Goal: Task Accomplishment & Management: Complete application form

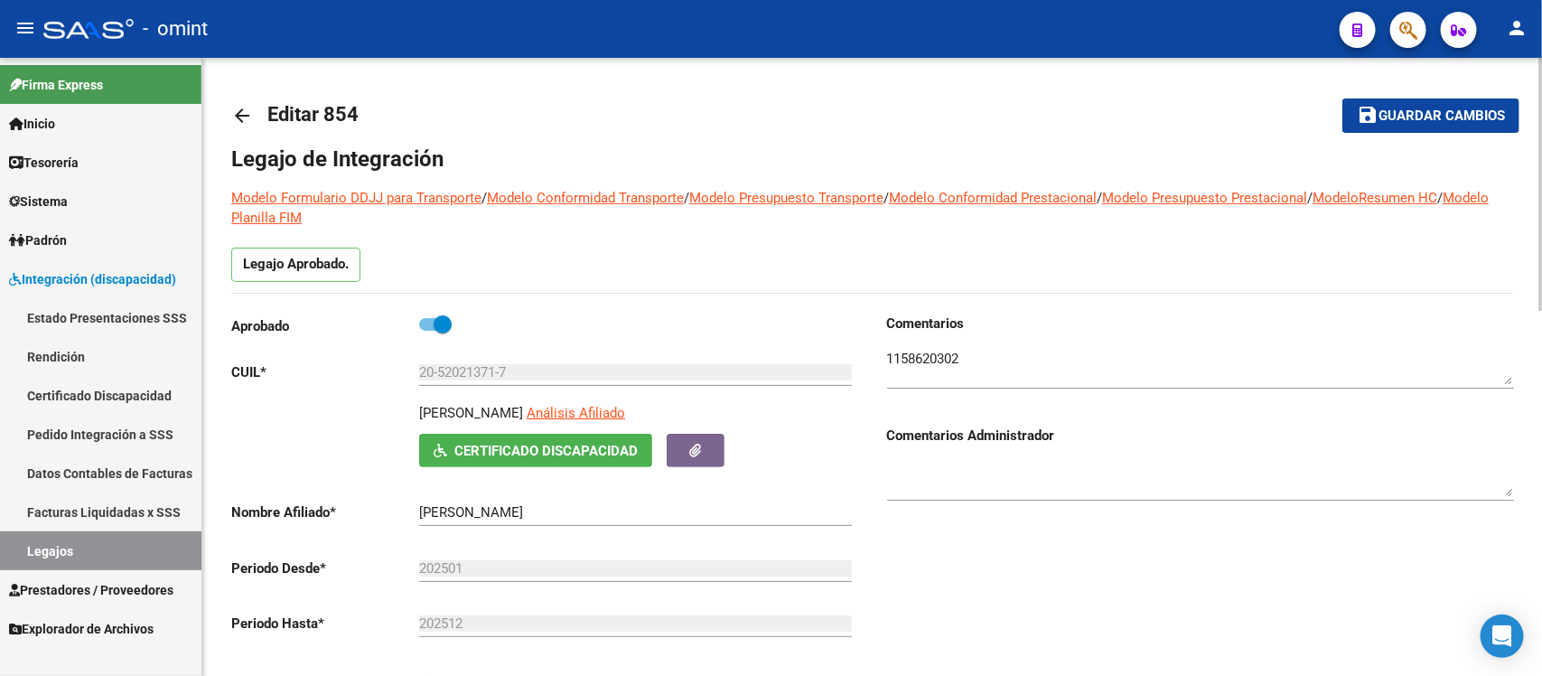
click at [237, 106] on mat-icon "arrow_back" at bounding box center [242, 116] width 22 height 22
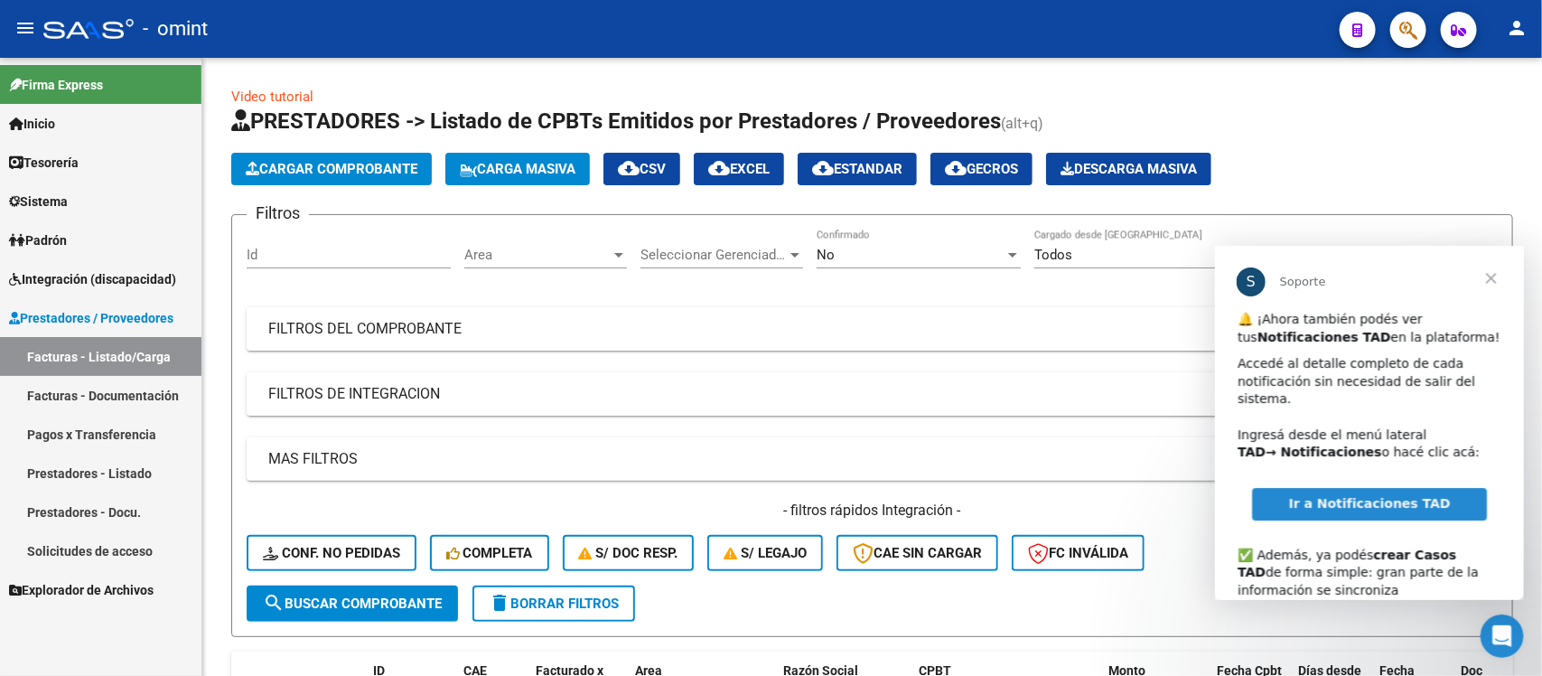
click at [1490, 276] on span "Cerrar" at bounding box center [1490, 277] width 65 height 65
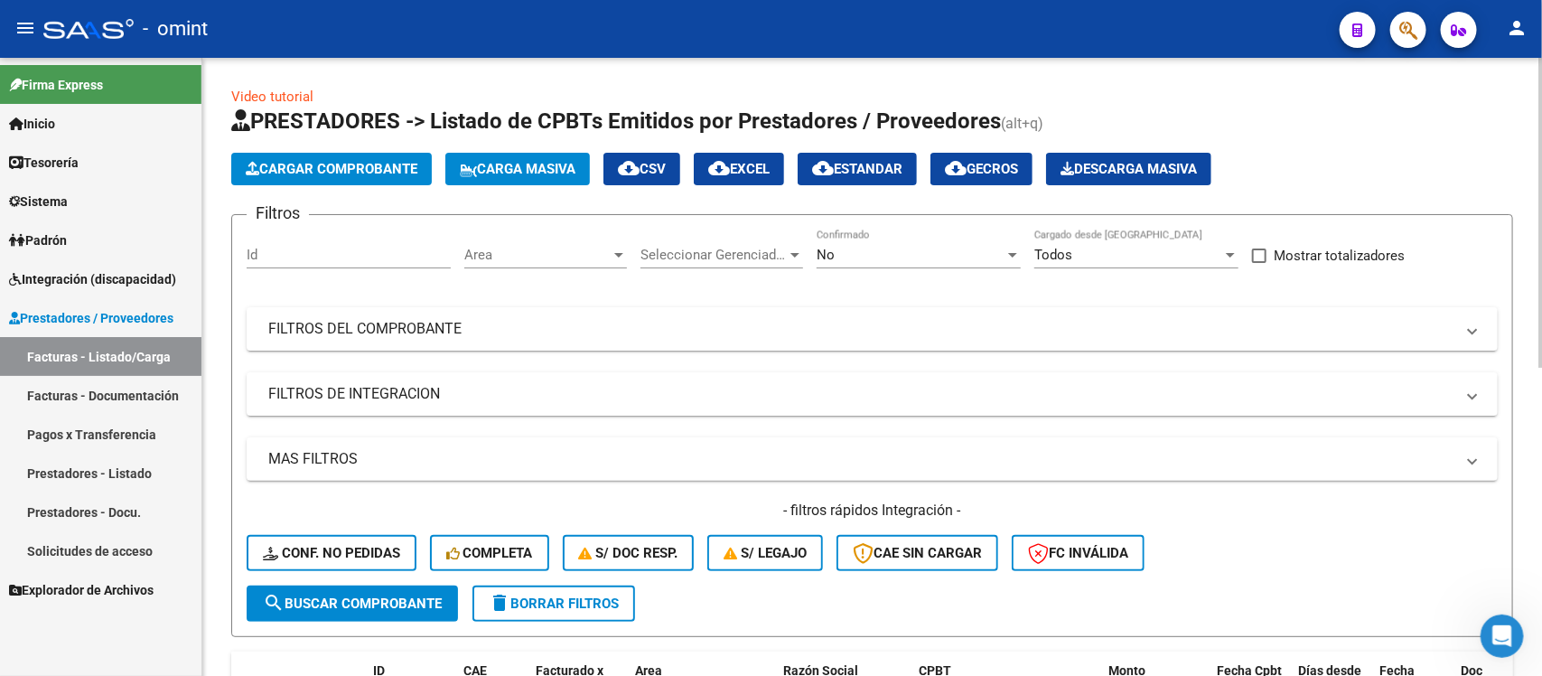
click at [616, 610] on button "delete Borrar Filtros" at bounding box center [554, 603] width 163 height 36
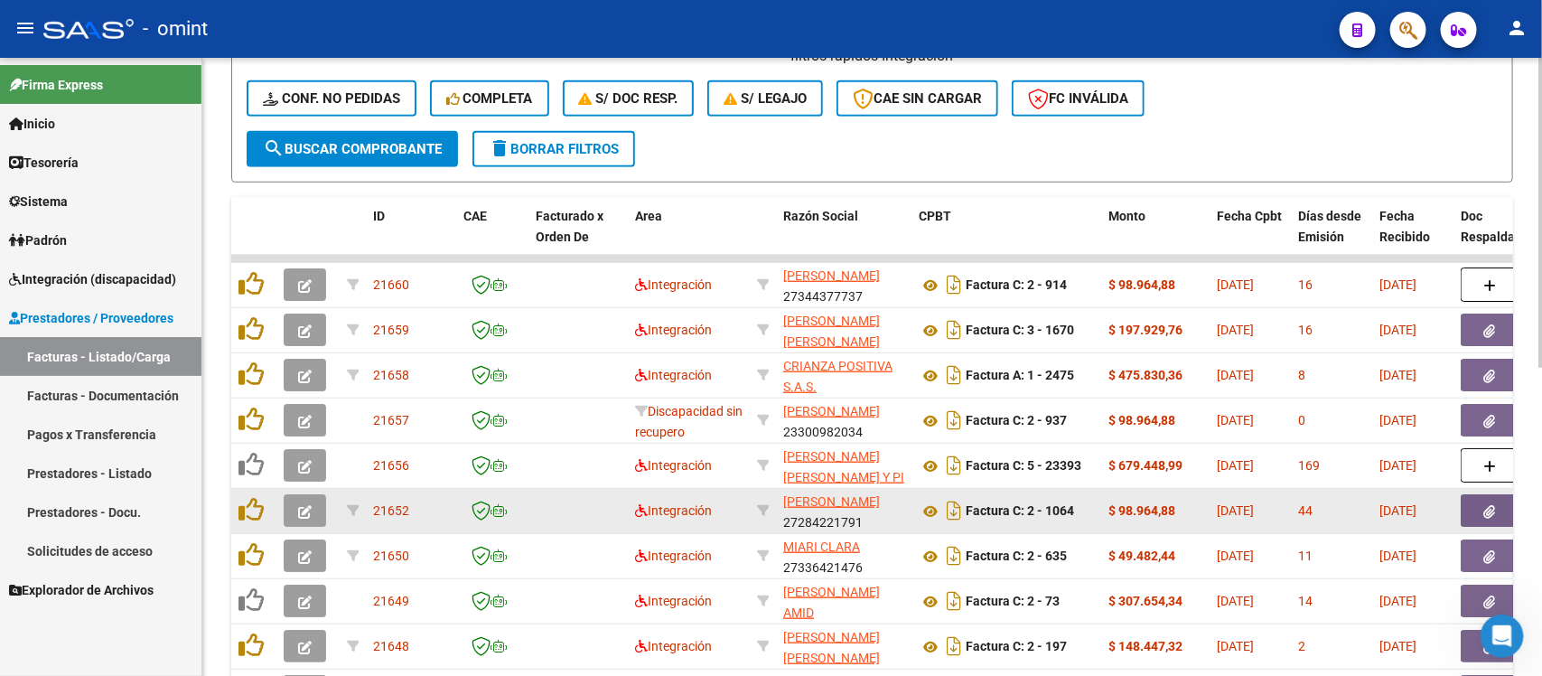
scroll to position [167, 0]
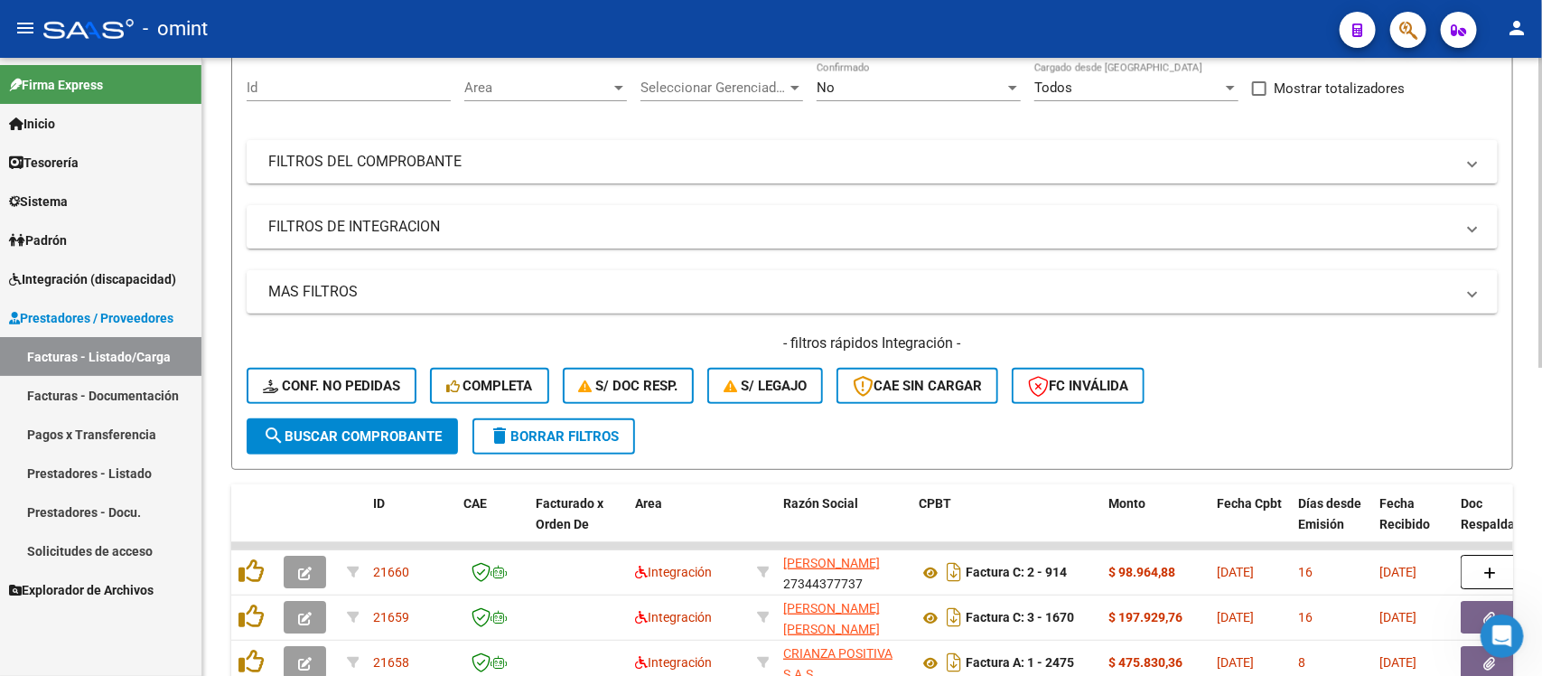
click at [368, 363] on div "- filtros rápidos Integración - Conf. no pedidas Completa S/ Doc Resp. S/ legaj…" at bounding box center [872, 375] width 1251 height 85
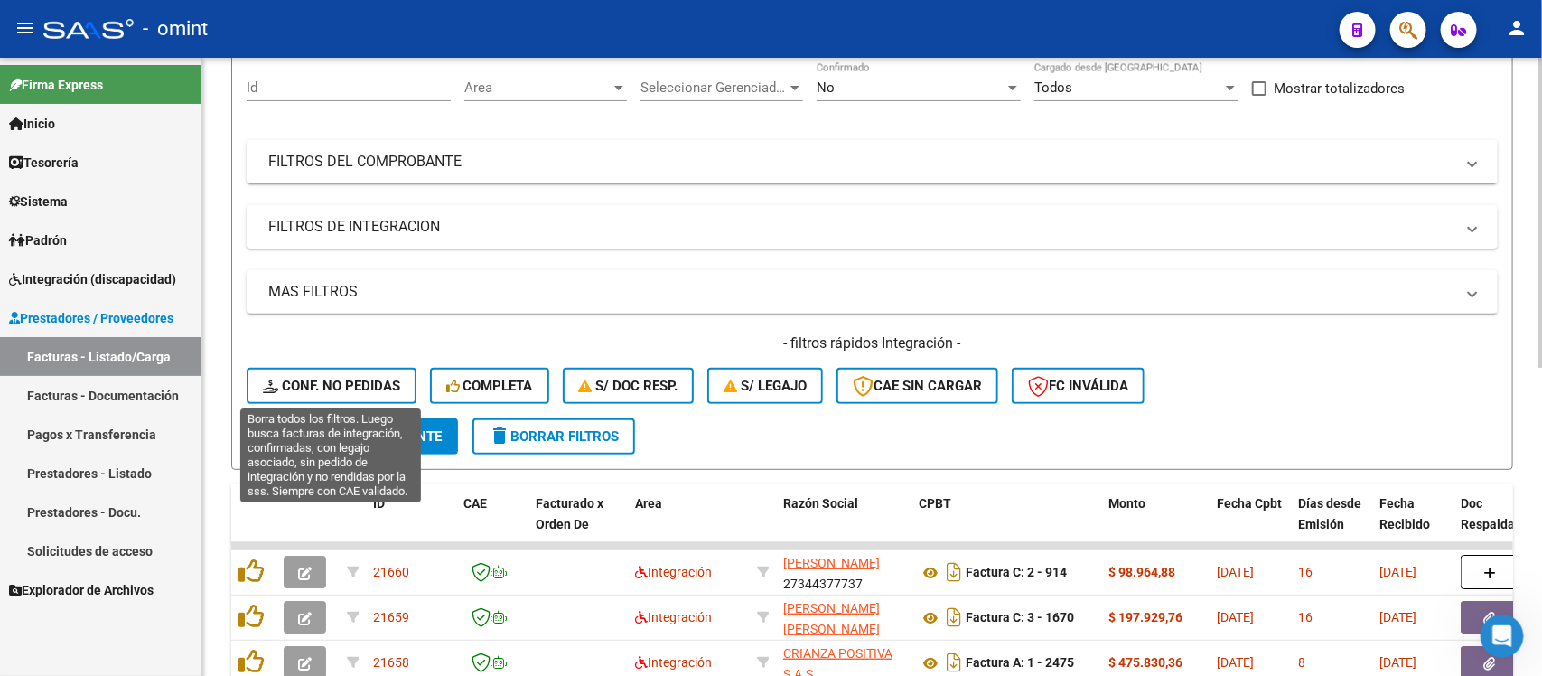
click at [376, 382] on span "Conf. no pedidas" at bounding box center [331, 386] width 137 height 16
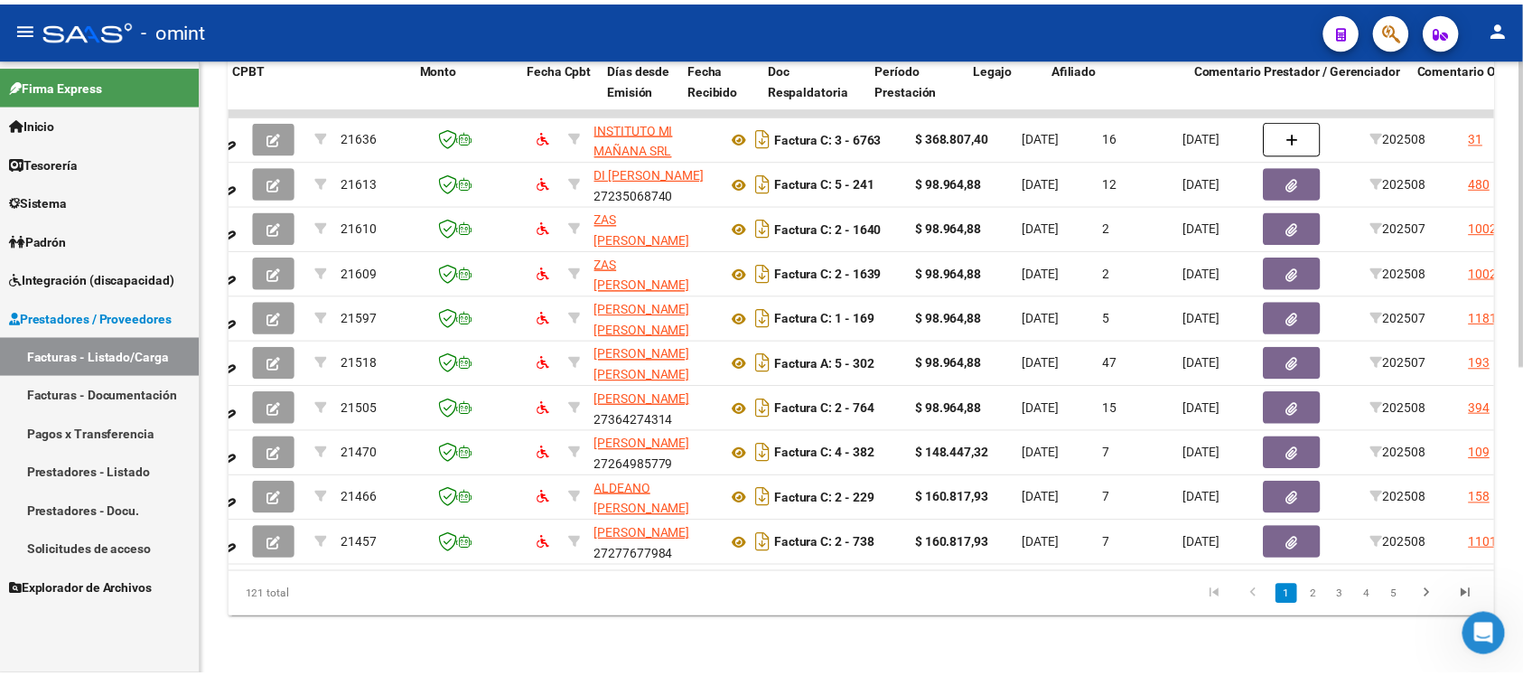
scroll to position [0, 0]
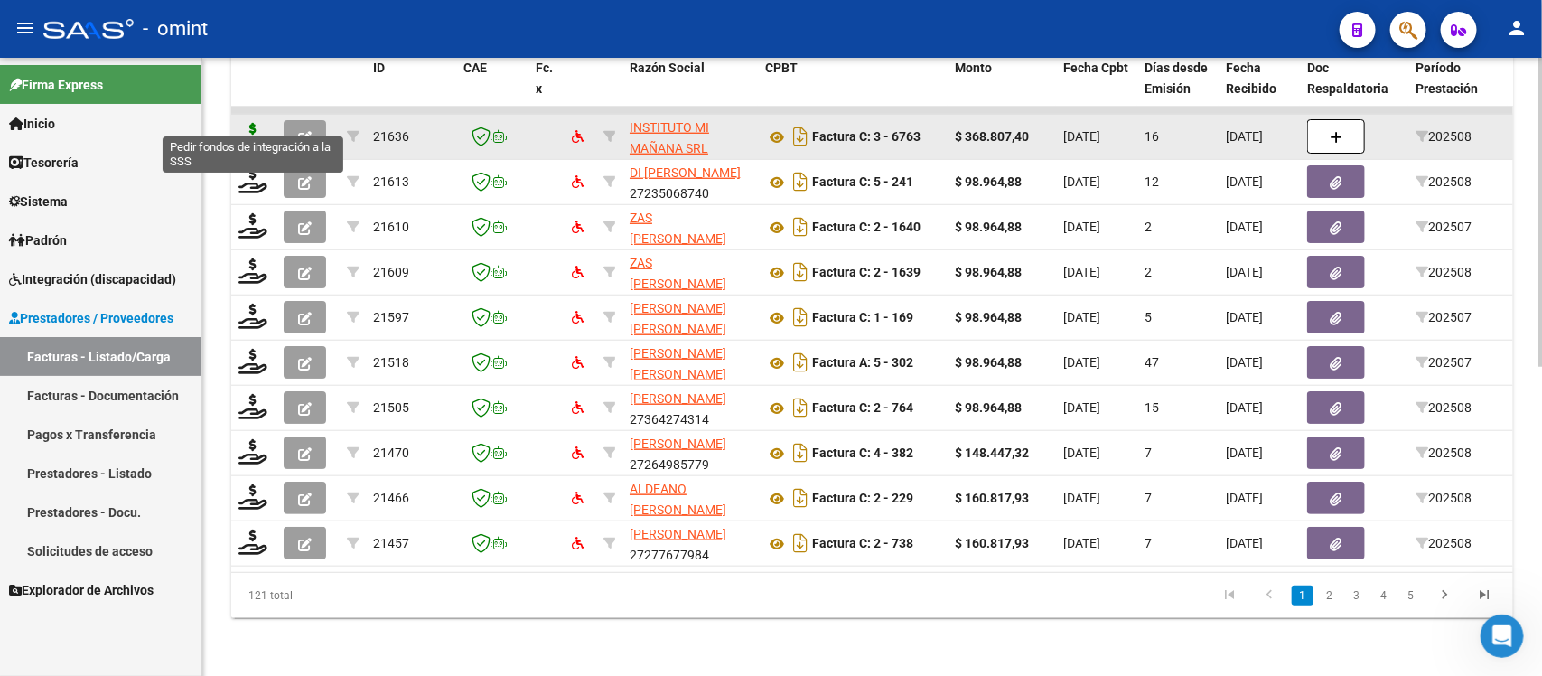
click at [263, 125] on icon at bounding box center [253, 135] width 29 height 25
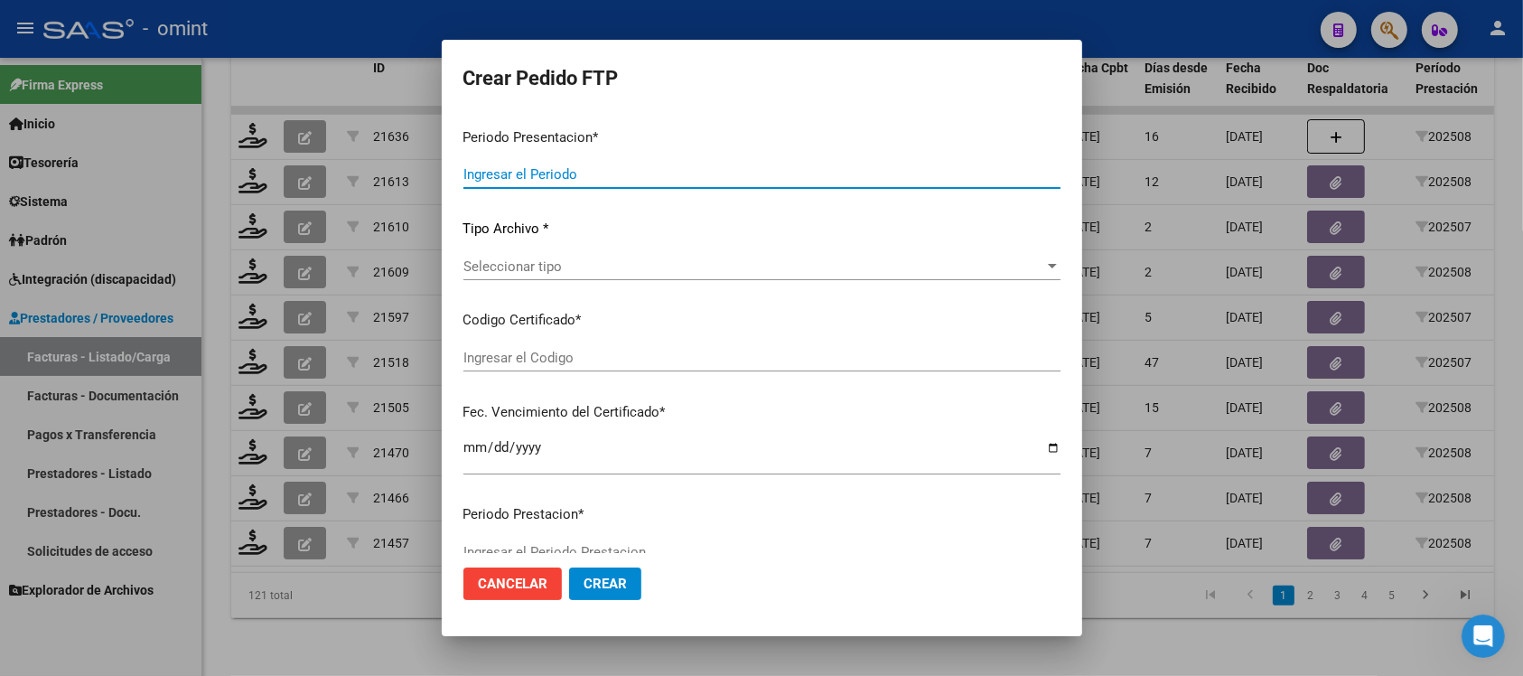
type input "202508"
type input "$ 368.807,40"
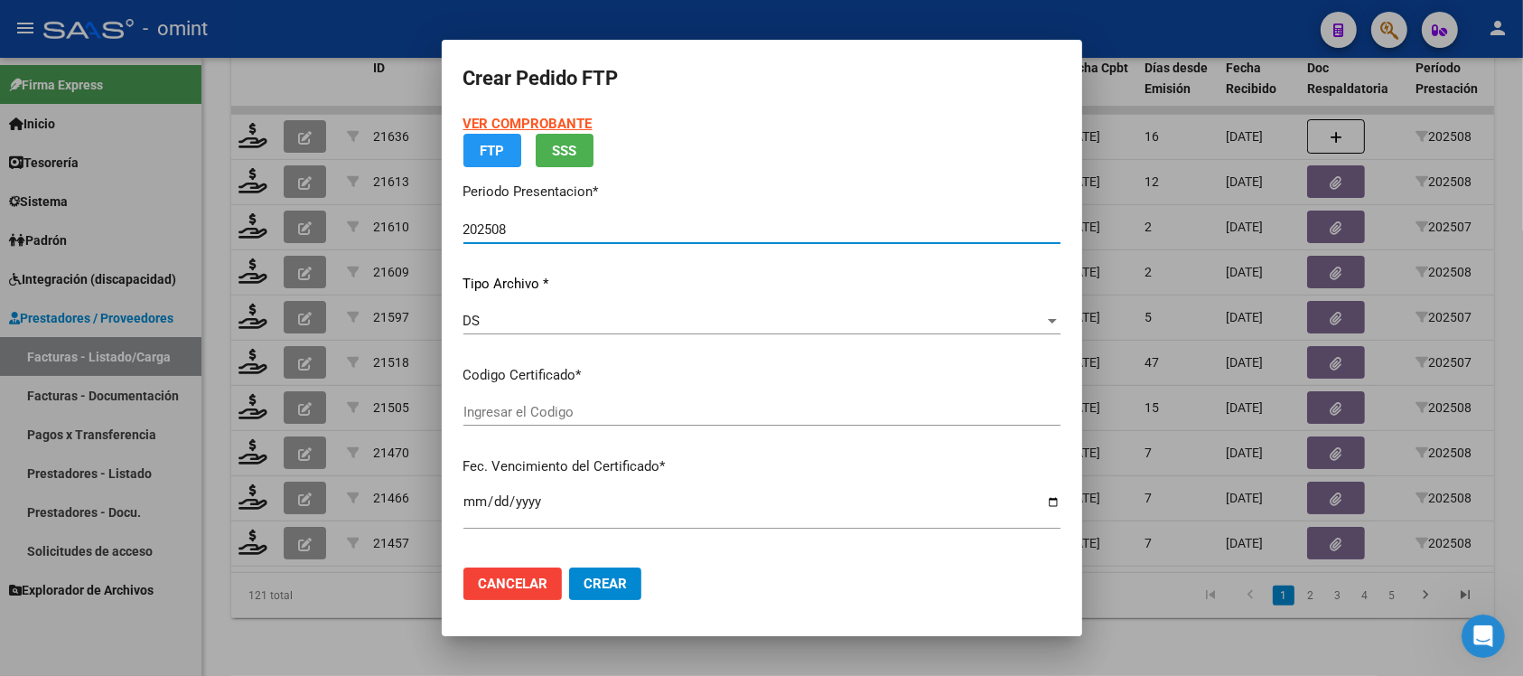
click at [544, 414] on input "Ingresar el Codigo" at bounding box center [761, 412] width 597 height 16
type input "153316134"
type input "[DATE]"
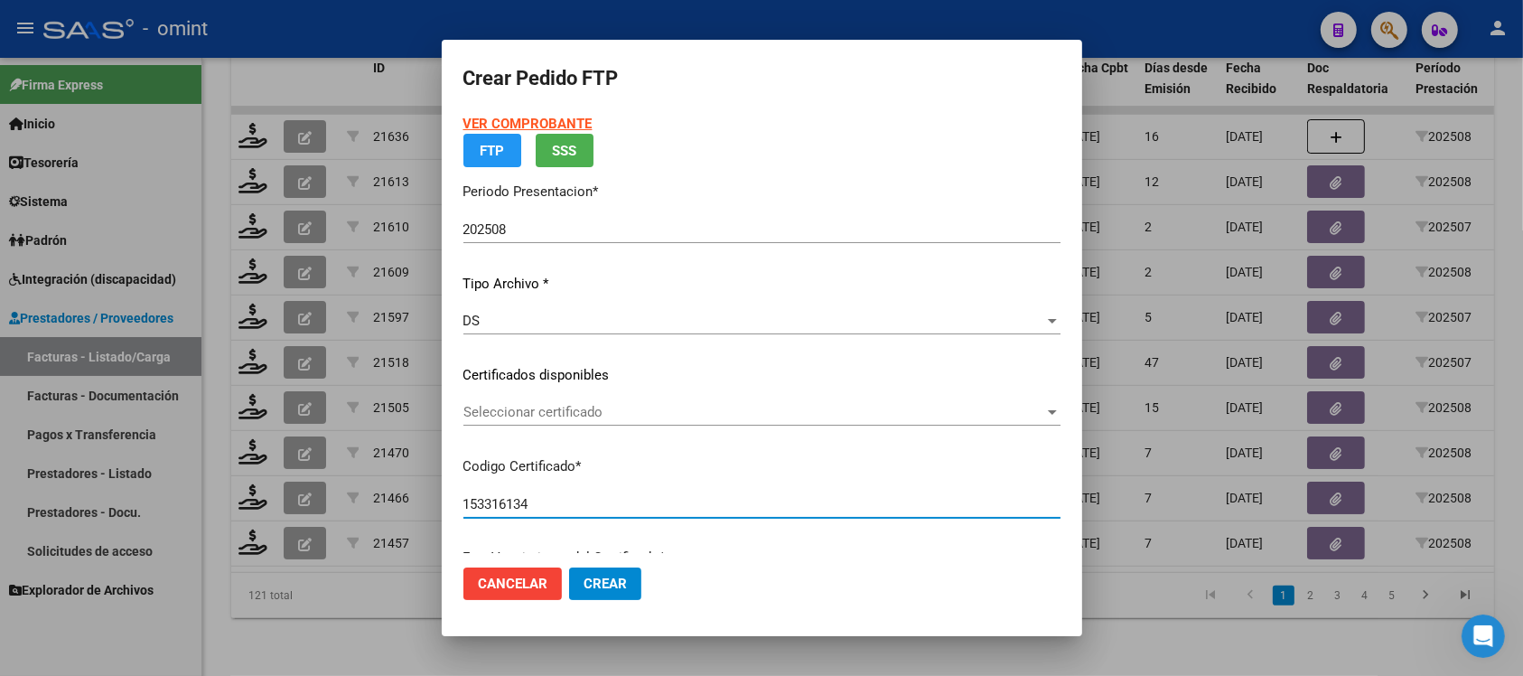
click at [560, 409] on span "Seleccionar certificado" at bounding box center [753, 412] width 581 height 16
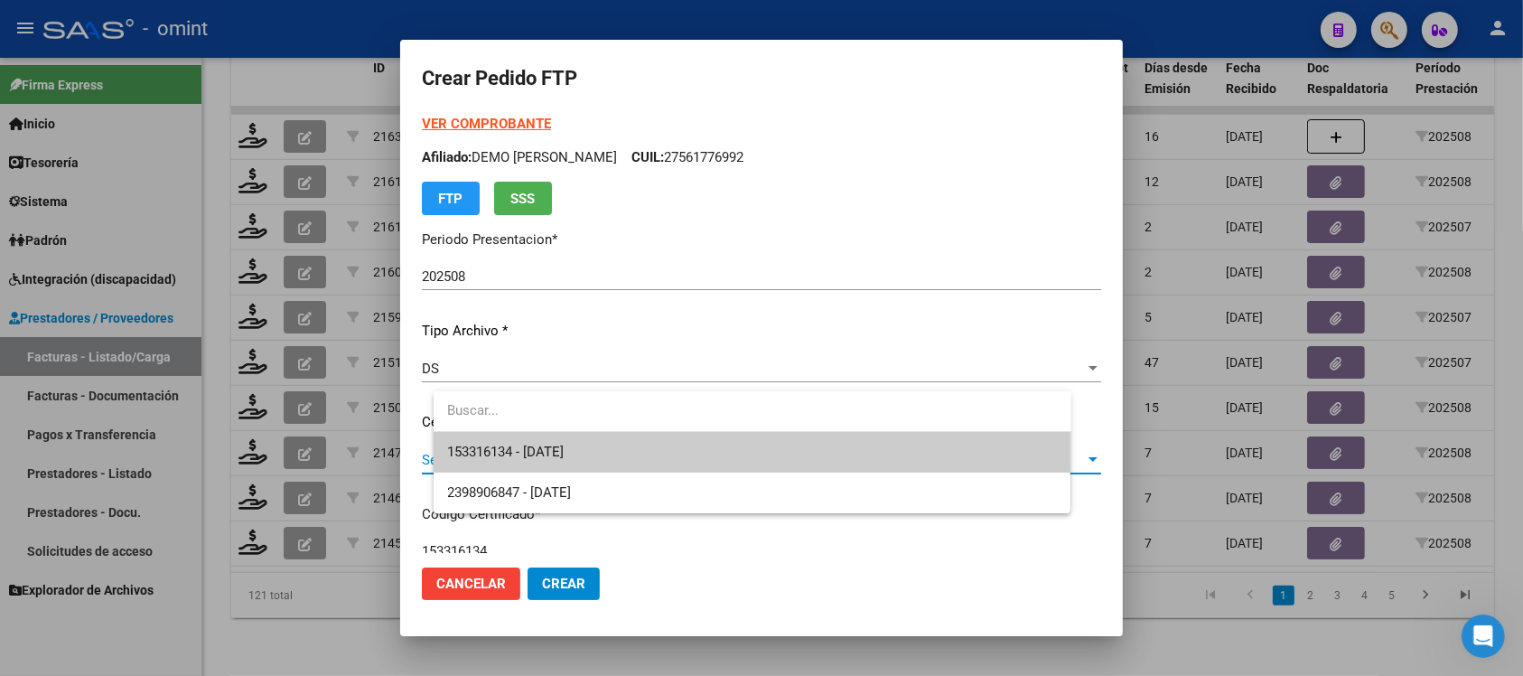
click at [604, 454] on span "153316134 - [DATE]" at bounding box center [752, 452] width 609 height 41
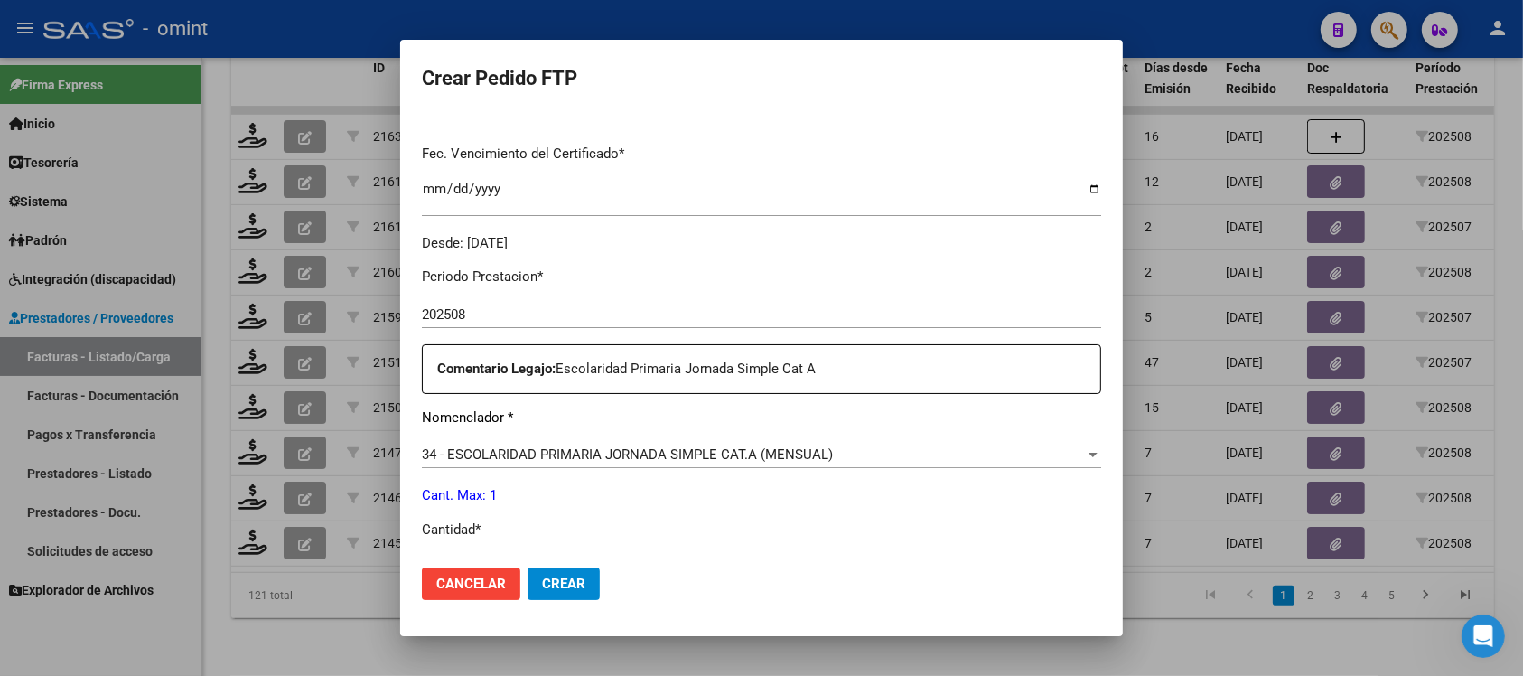
scroll to position [565, 0]
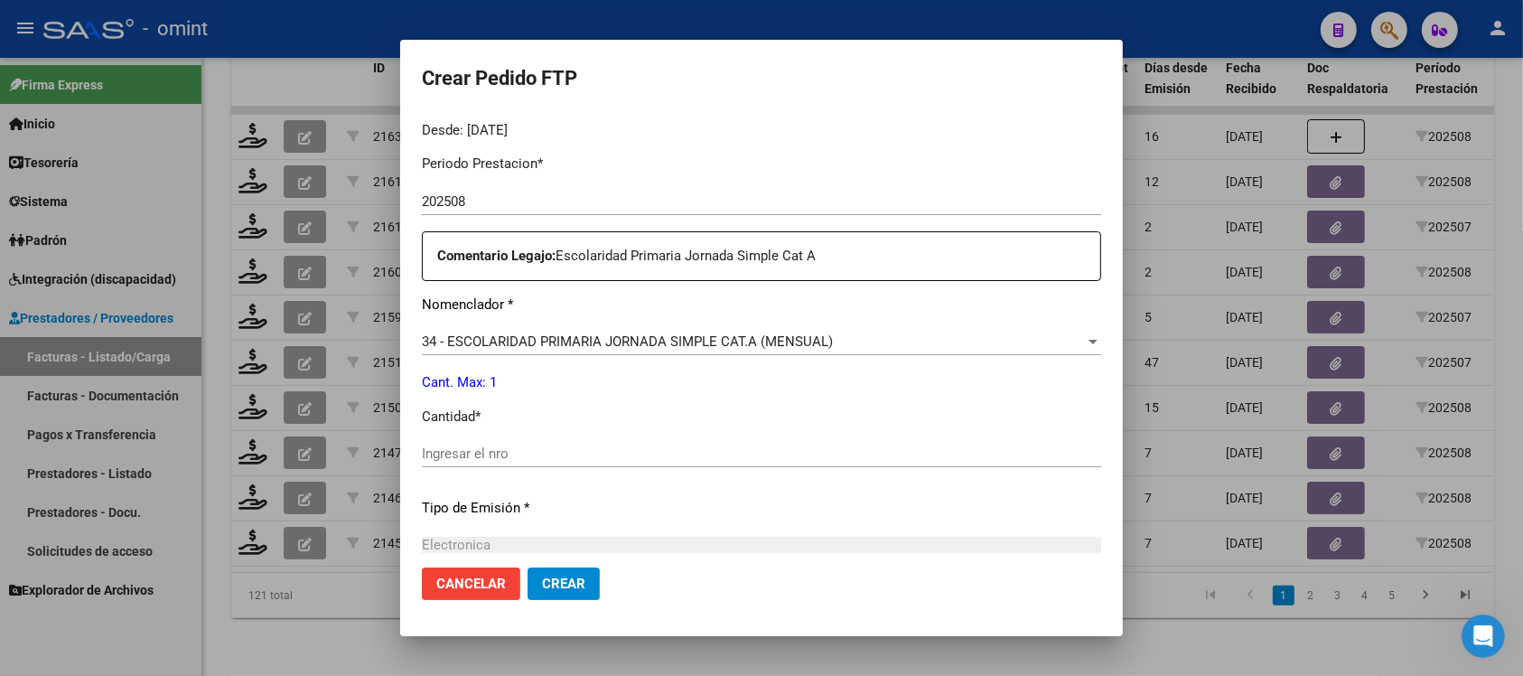
click at [525, 458] on input "Ingresar el nro" at bounding box center [761, 453] width 679 height 16
type input "1"
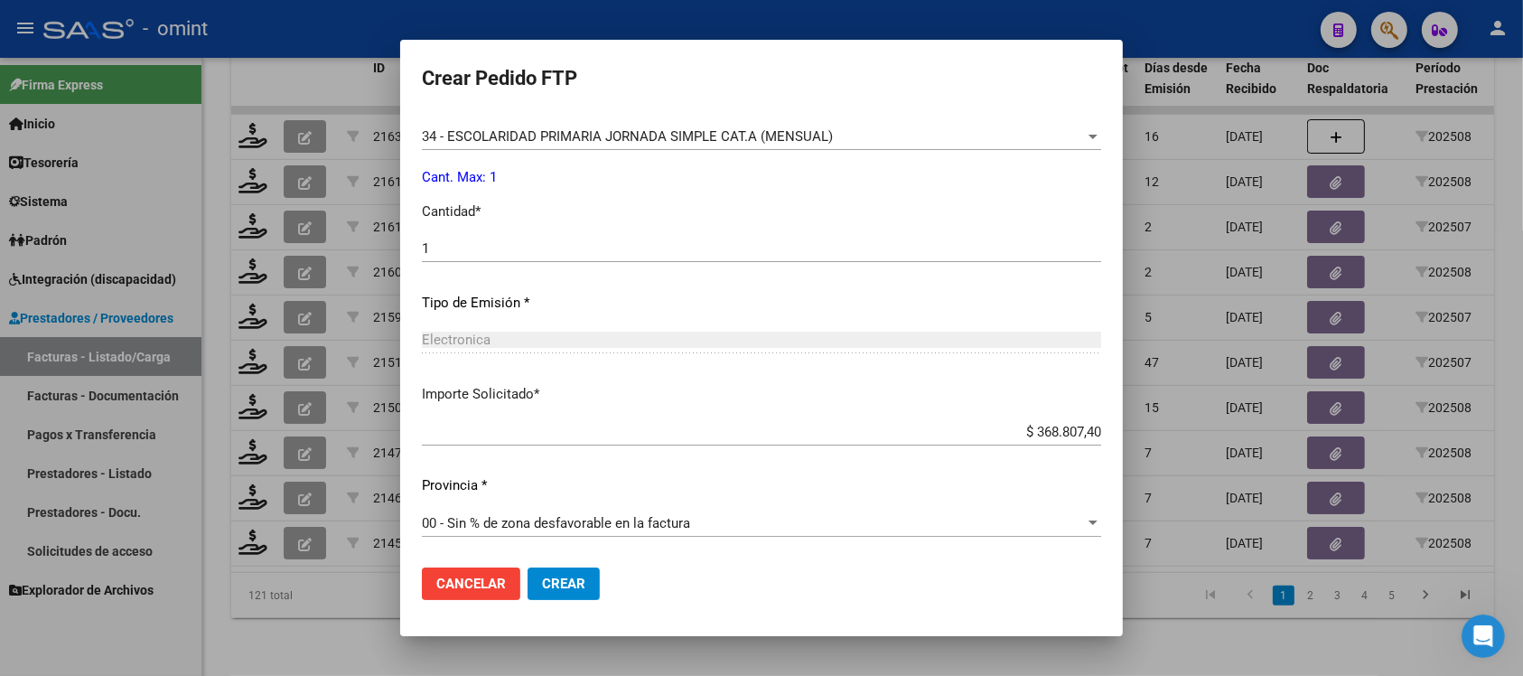
click at [566, 585] on span "Crear" at bounding box center [563, 583] width 43 height 16
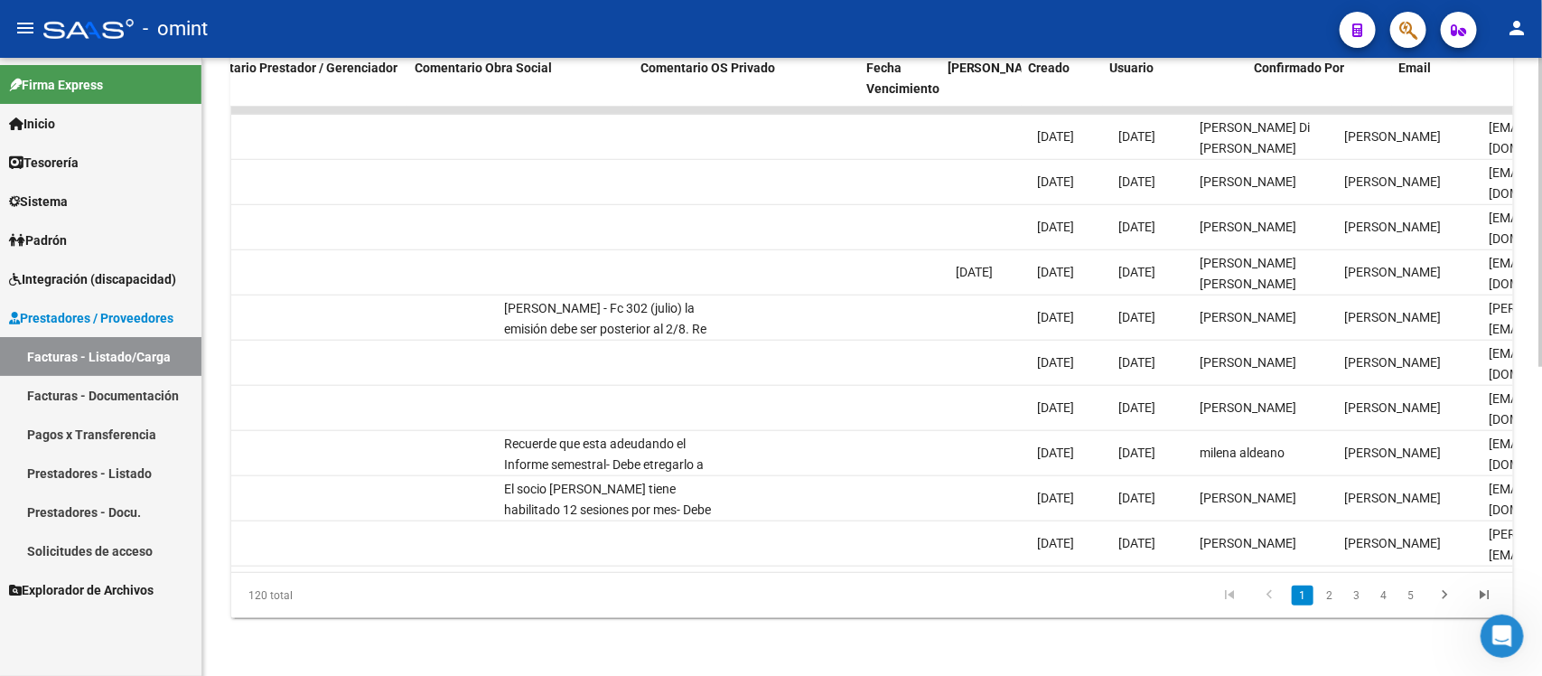
scroll to position [0, 1609]
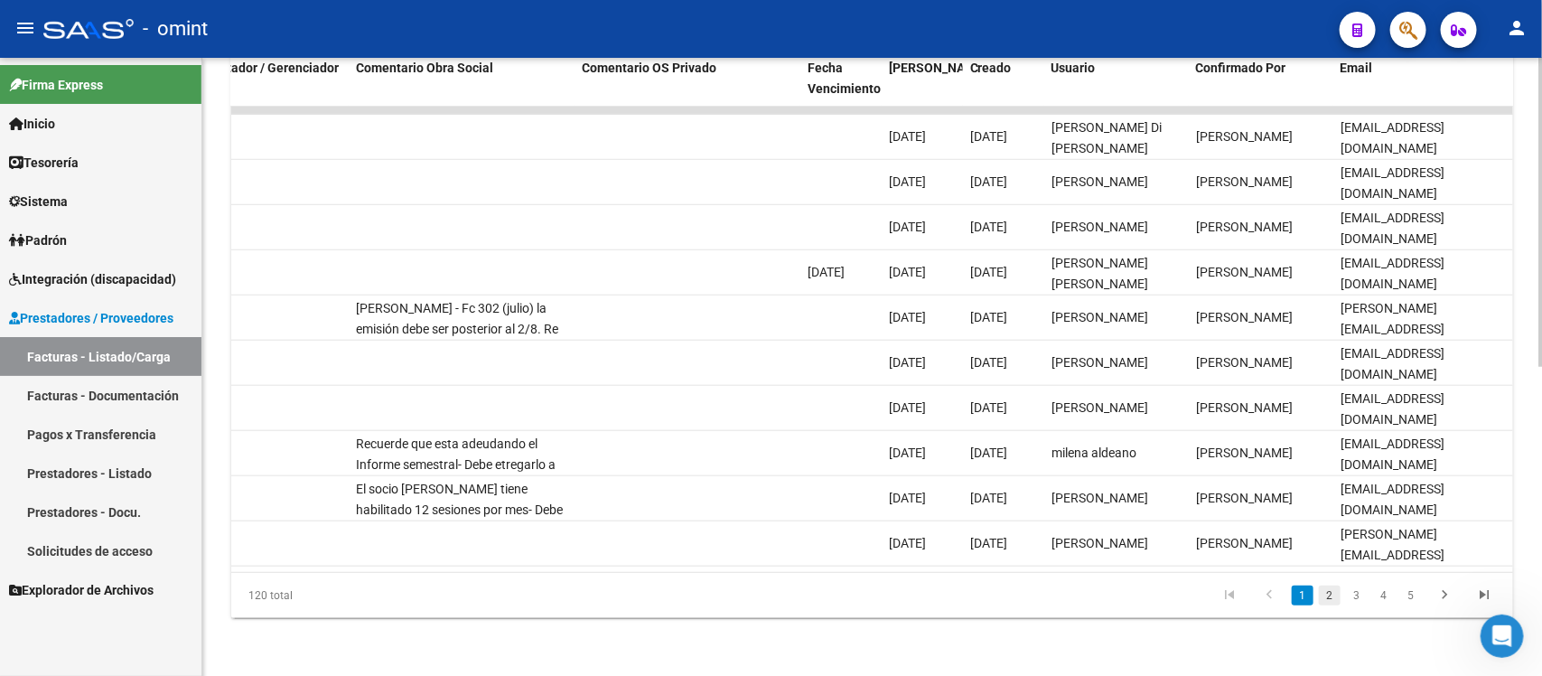
click at [1334, 593] on link "2" at bounding box center [1330, 595] width 22 height 20
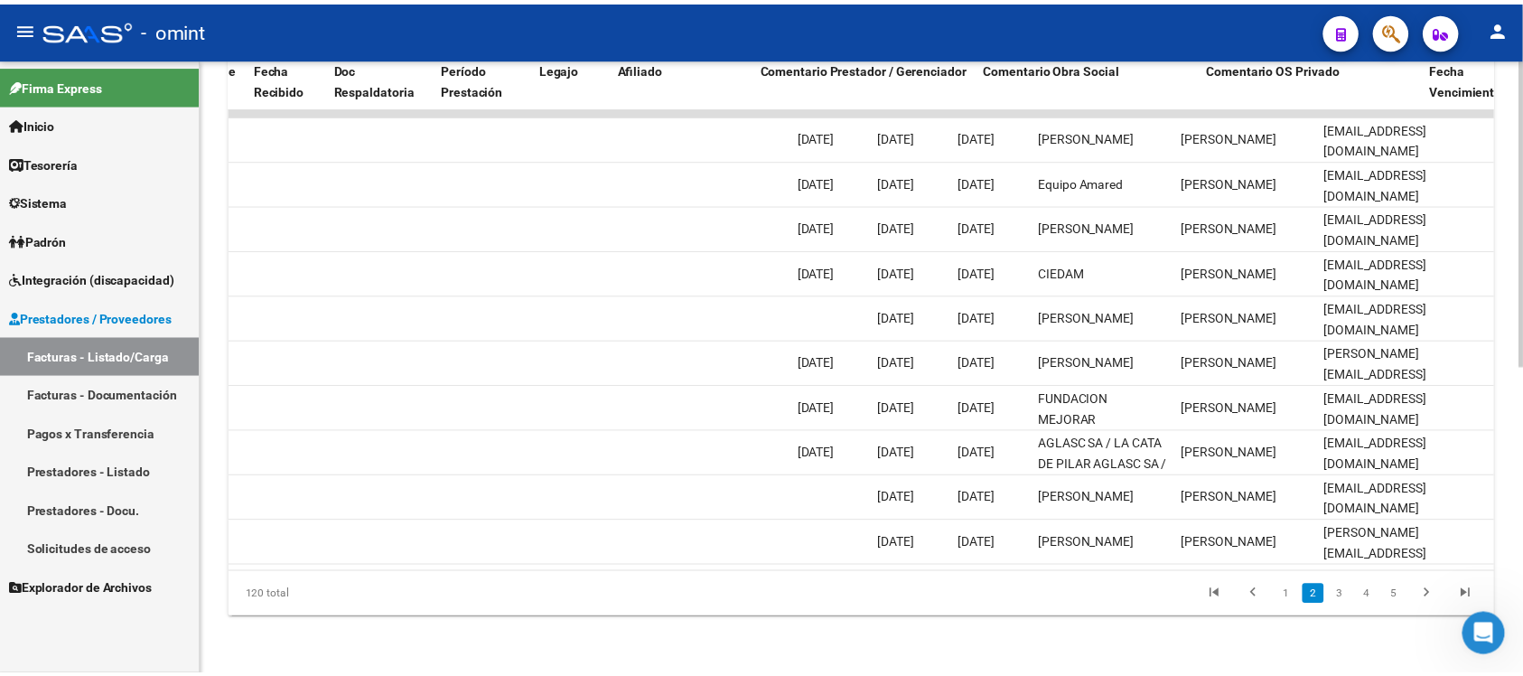
scroll to position [0, 0]
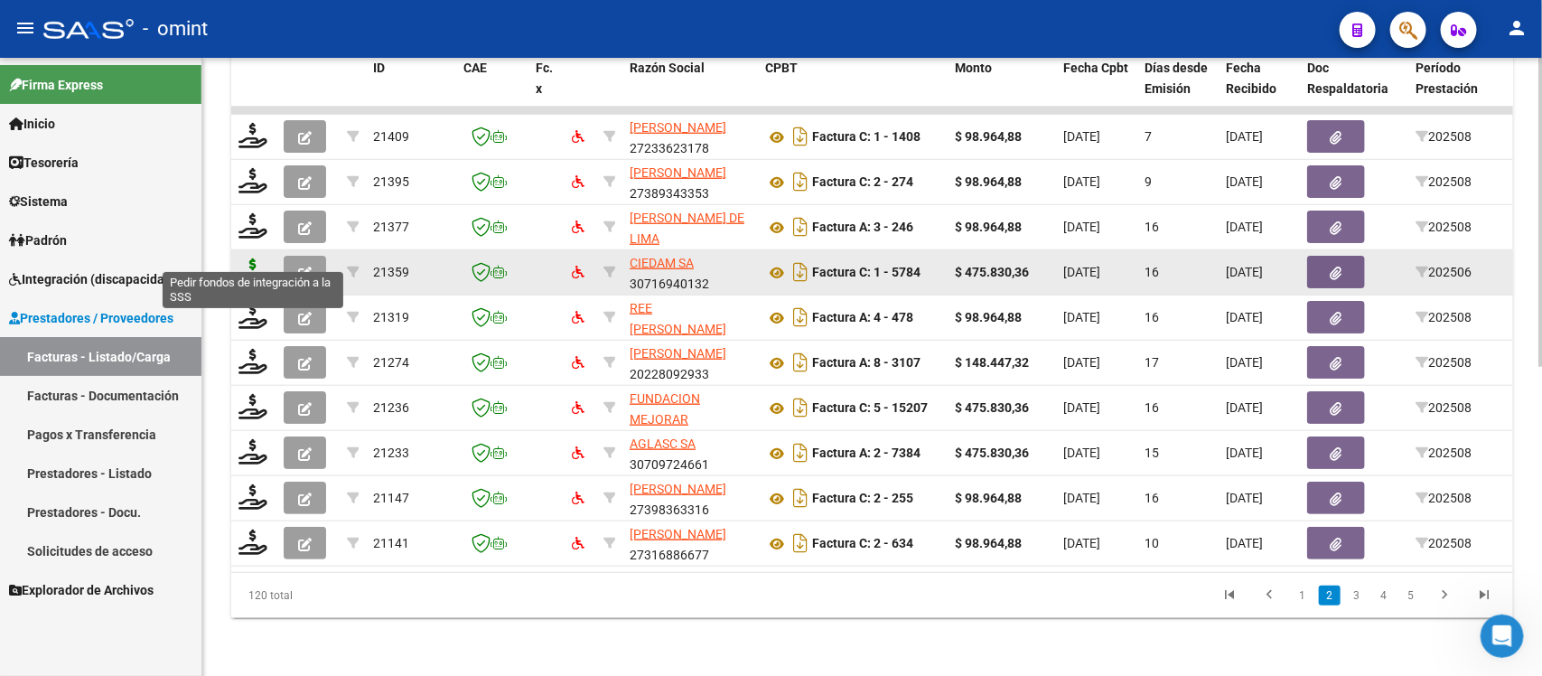
click at [251, 258] on icon at bounding box center [253, 270] width 29 height 25
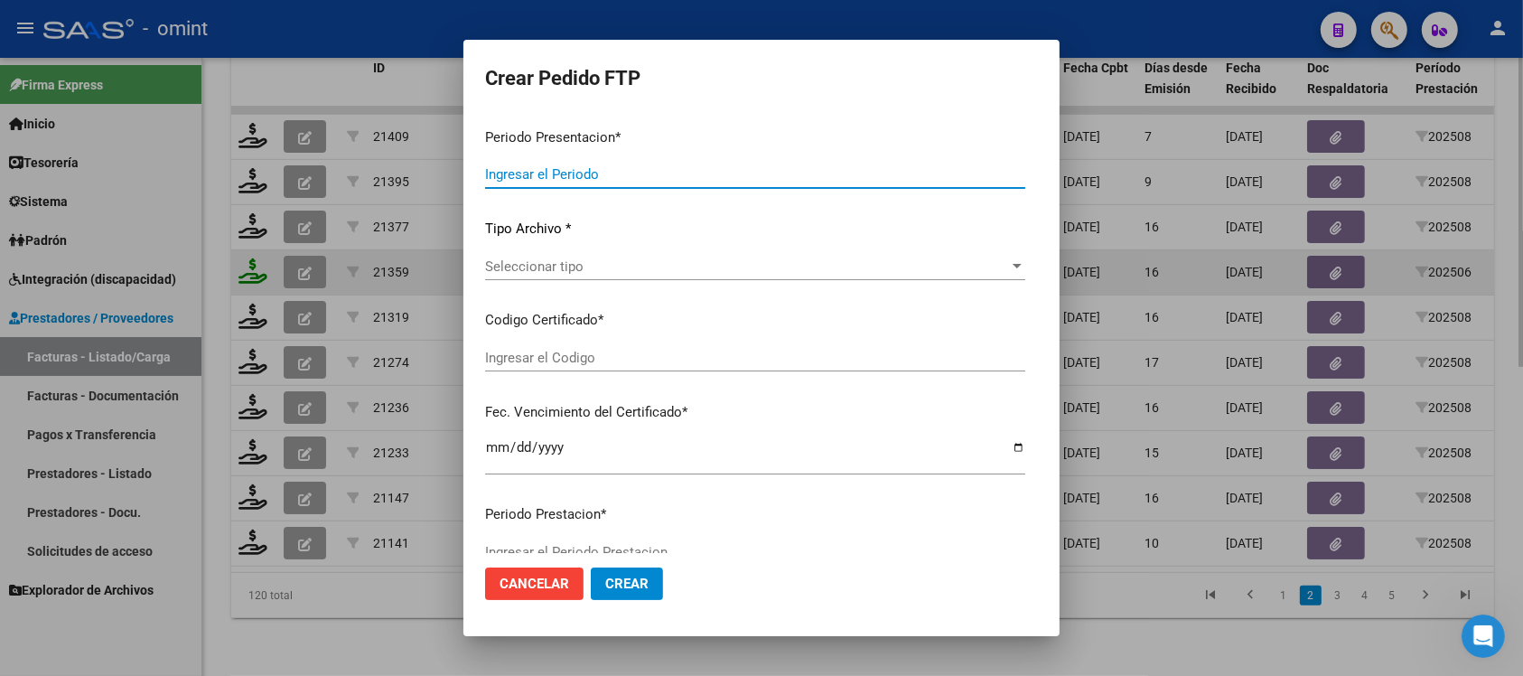
type input "202508"
type input "202506"
type input "$ 475.830,36"
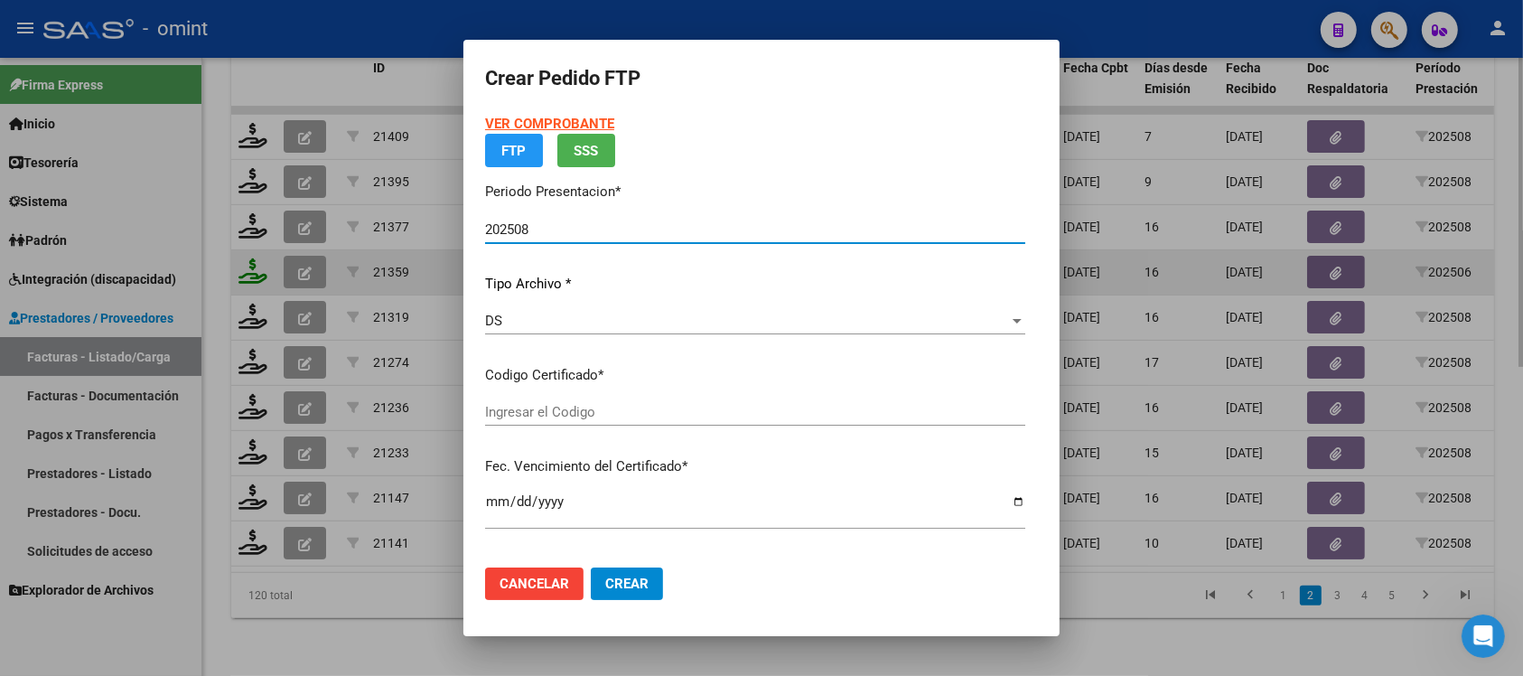
type input "3404378024"
type input "[DATE]"
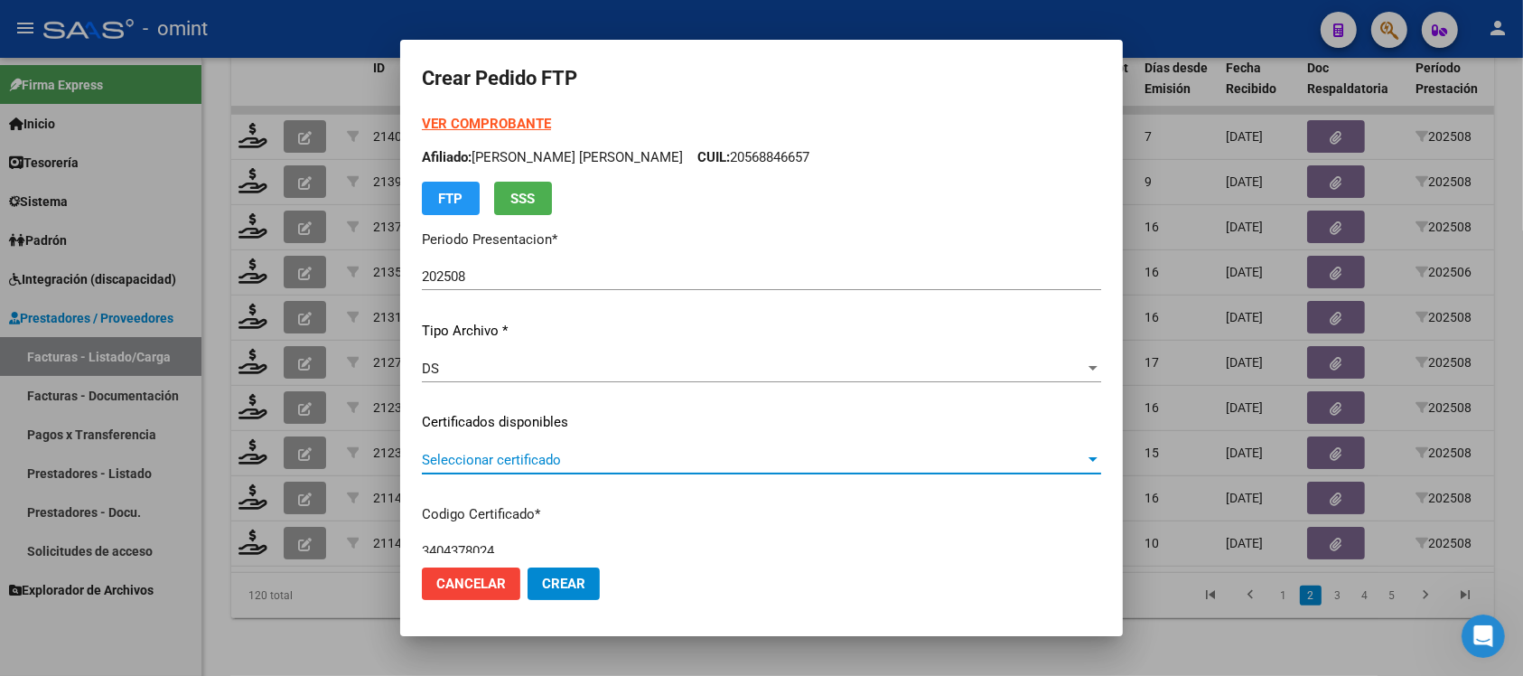
click at [526, 452] on span "Seleccionar certificado" at bounding box center [753, 460] width 663 height 16
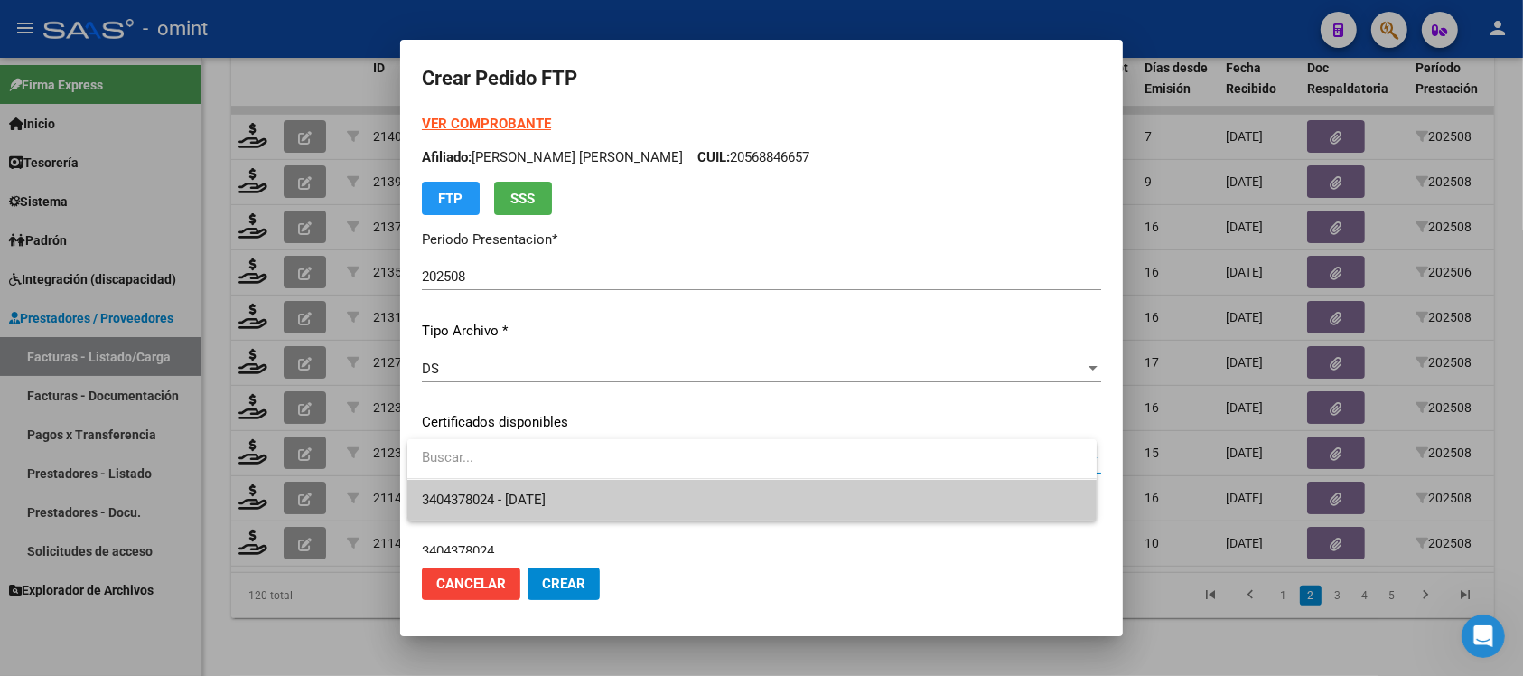
click at [625, 492] on span "3404378024 - [DATE]" at bounding box center [752, 500] width 660 height 41
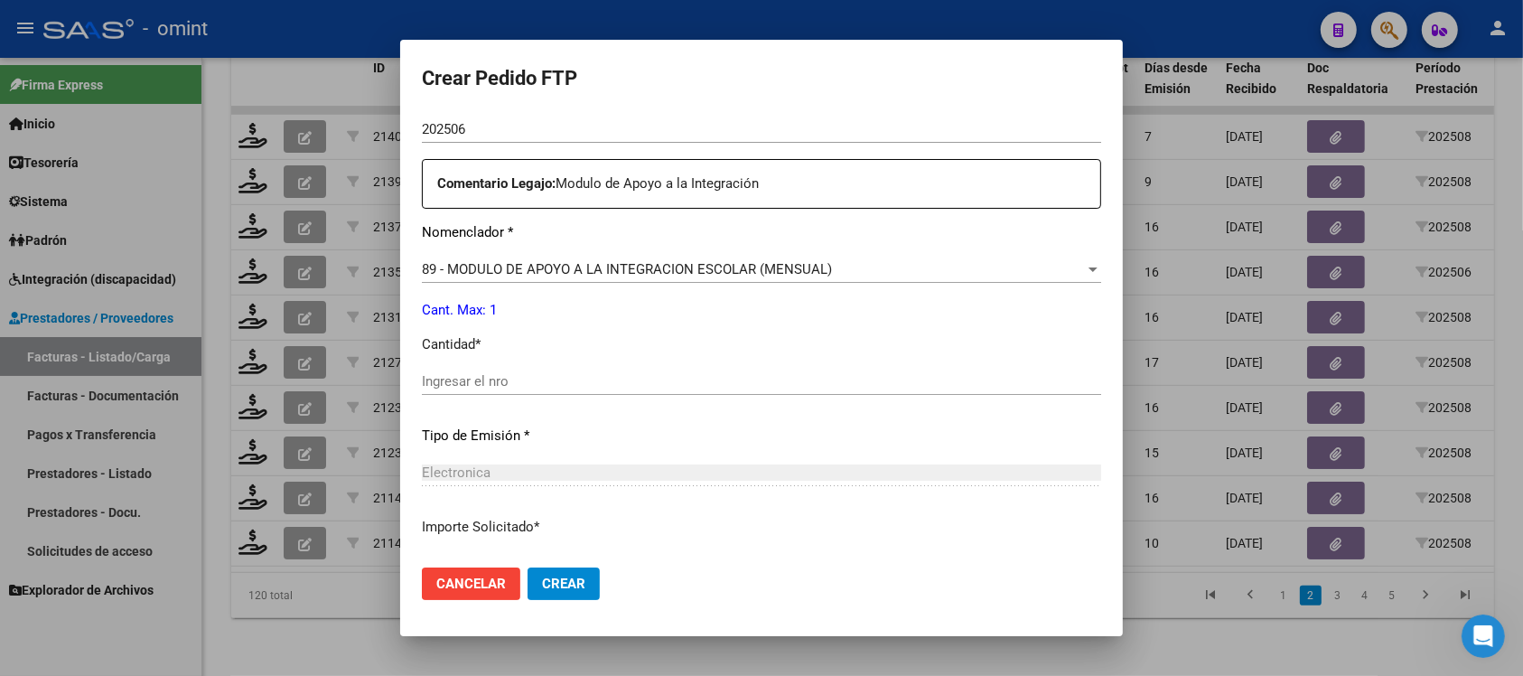
scroll to position [678, 0]
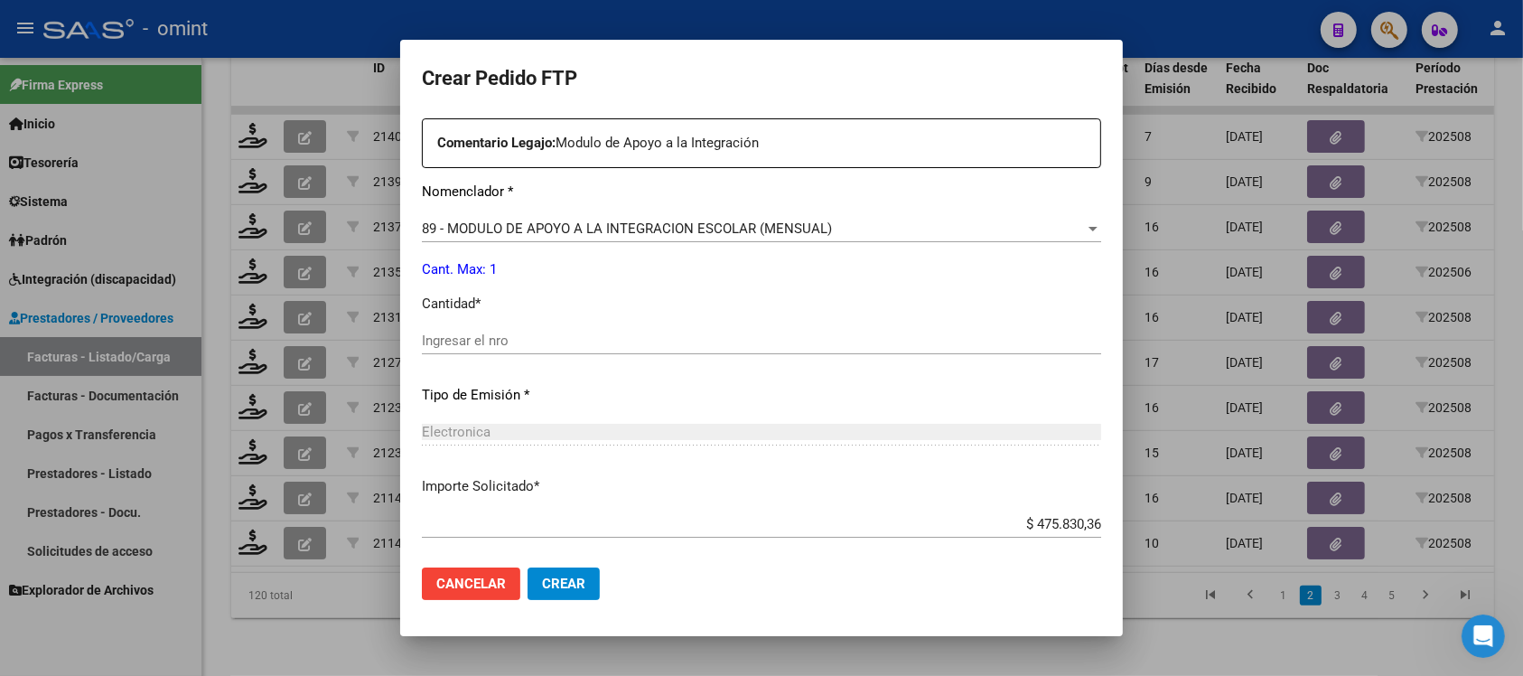
click at [533, 340] on input "Ingresar el nro" at bounding box center [761, 340] width 679 height 16
type input "1"
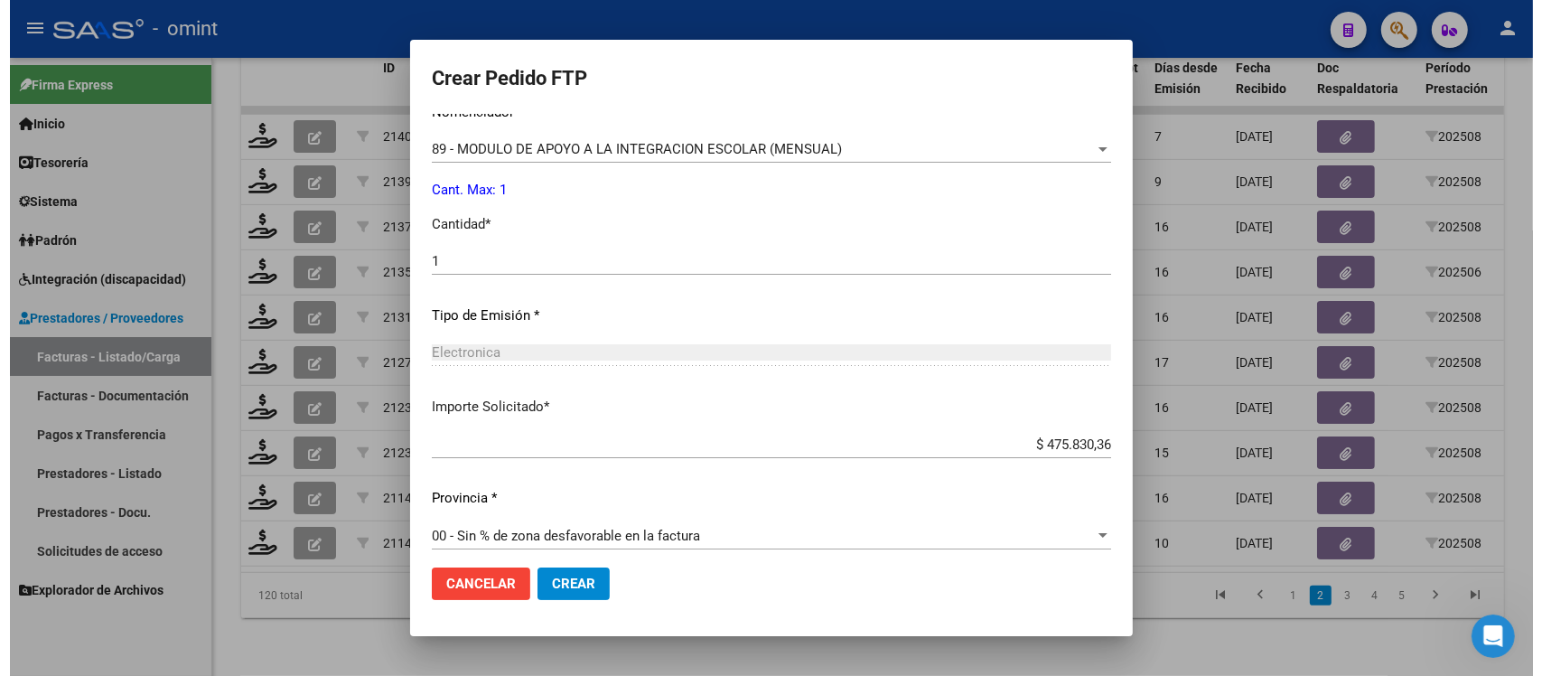
scroll to position [770, 0]
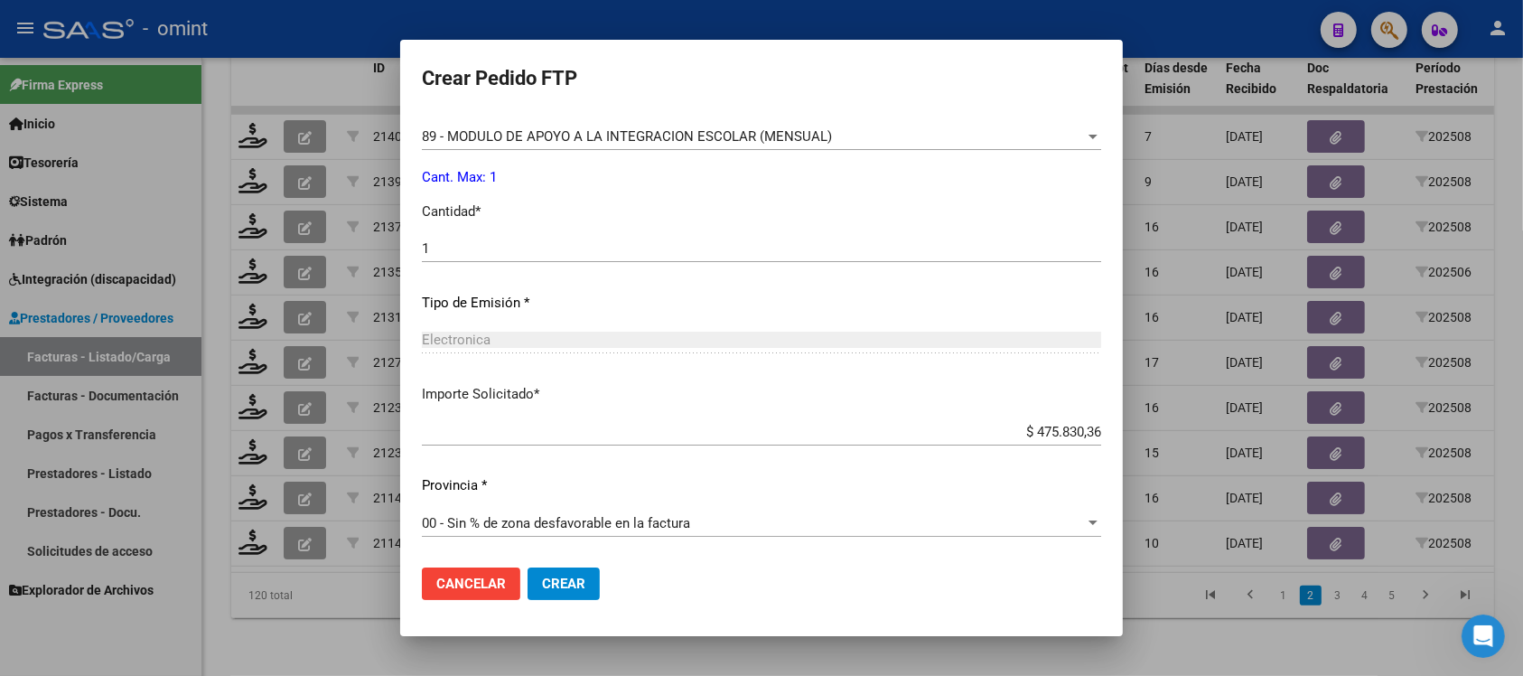
click at [575, 580] on span "Crear" at bounding box center [563, 583] width 43 height 16
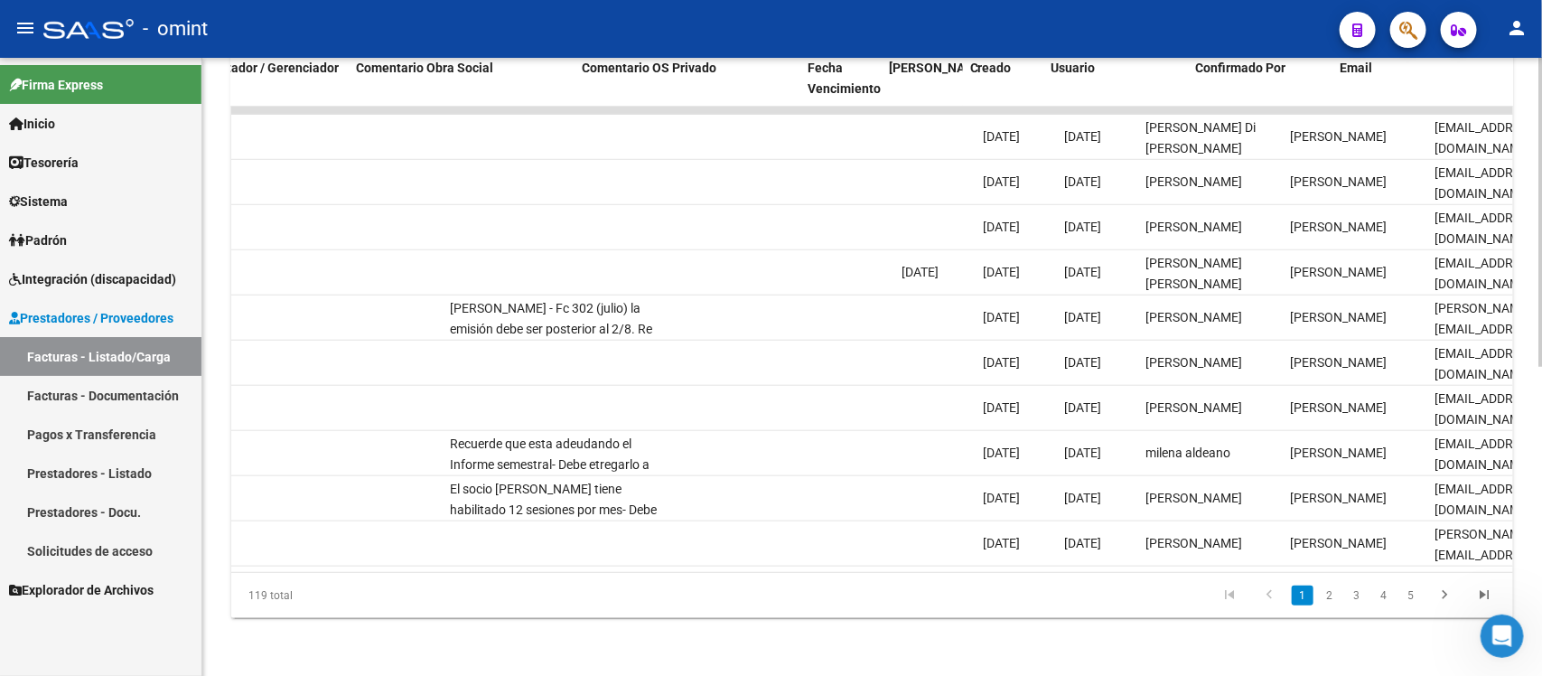
scroll to position [0, 1609]
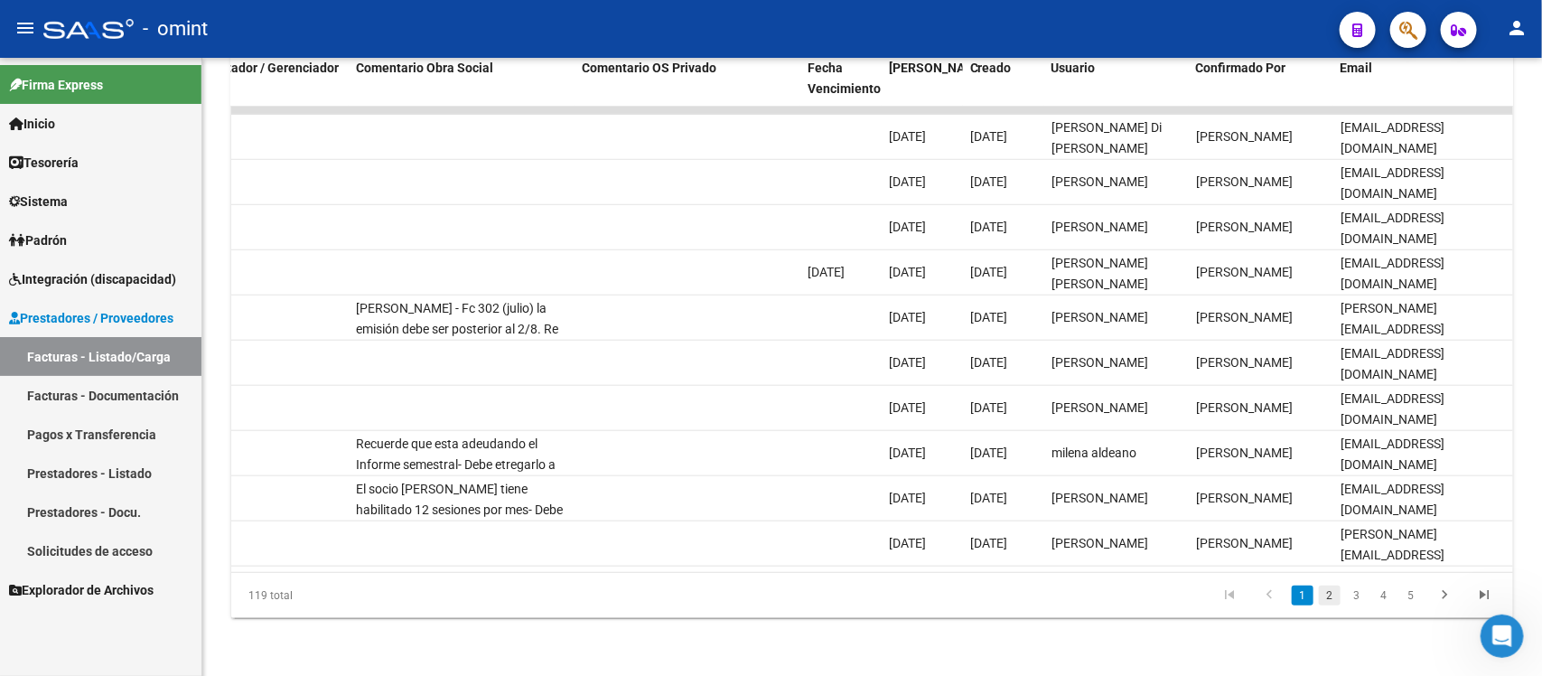
click at [1339, 587] on link "2" at bounding box center [1330, 595] width 22 height 20
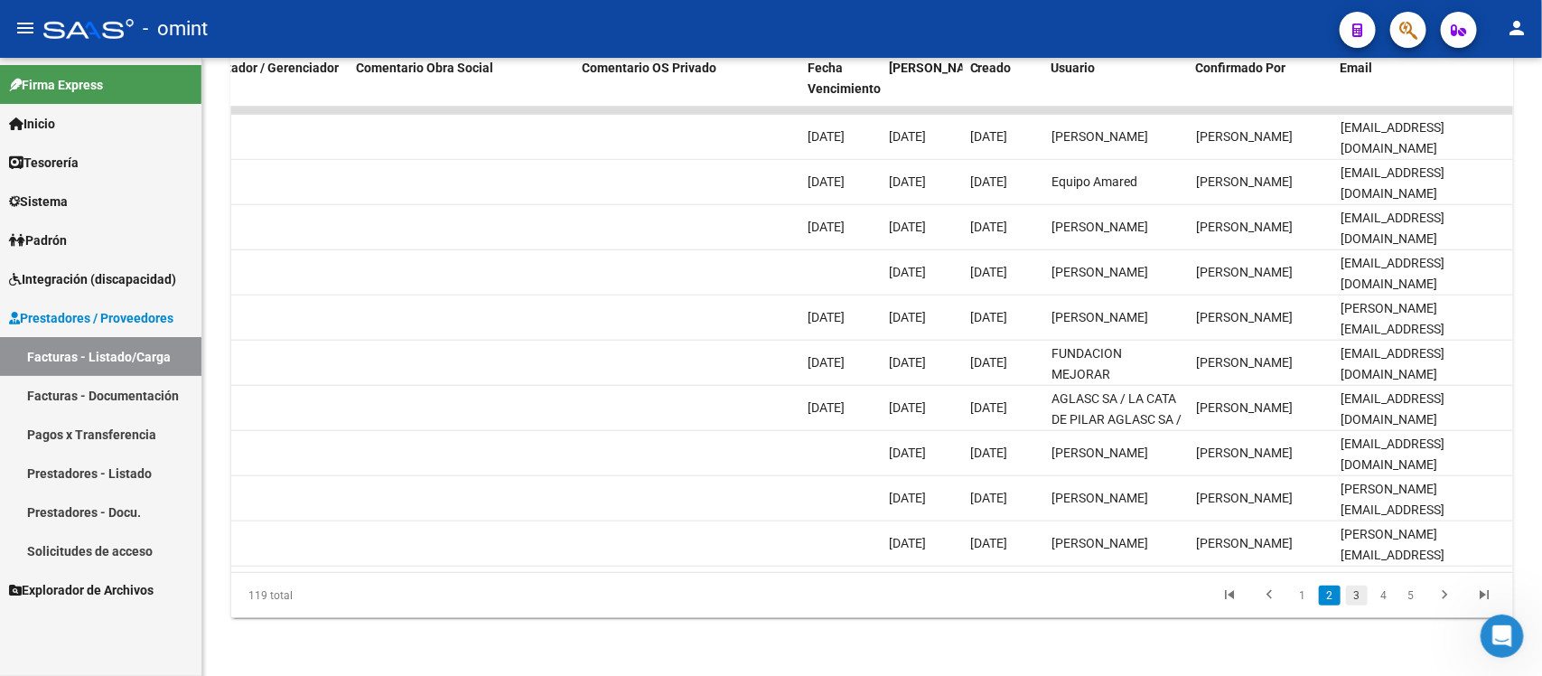
click at [1352, 603] on link "3" at bounding box center [1357, 595] width 22 height 20
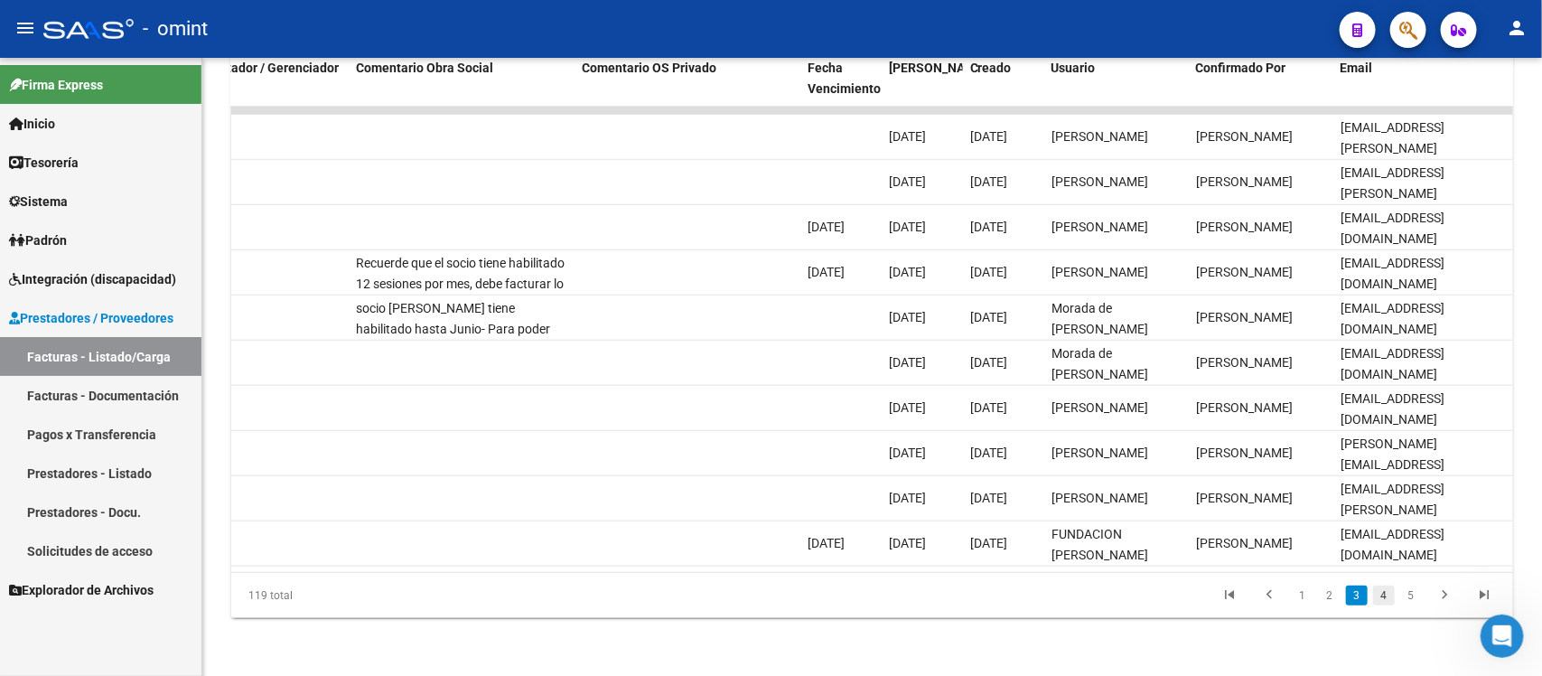
click at [1385, 598] on link "4" at bounding box center [1384, 595] width 22 height 20
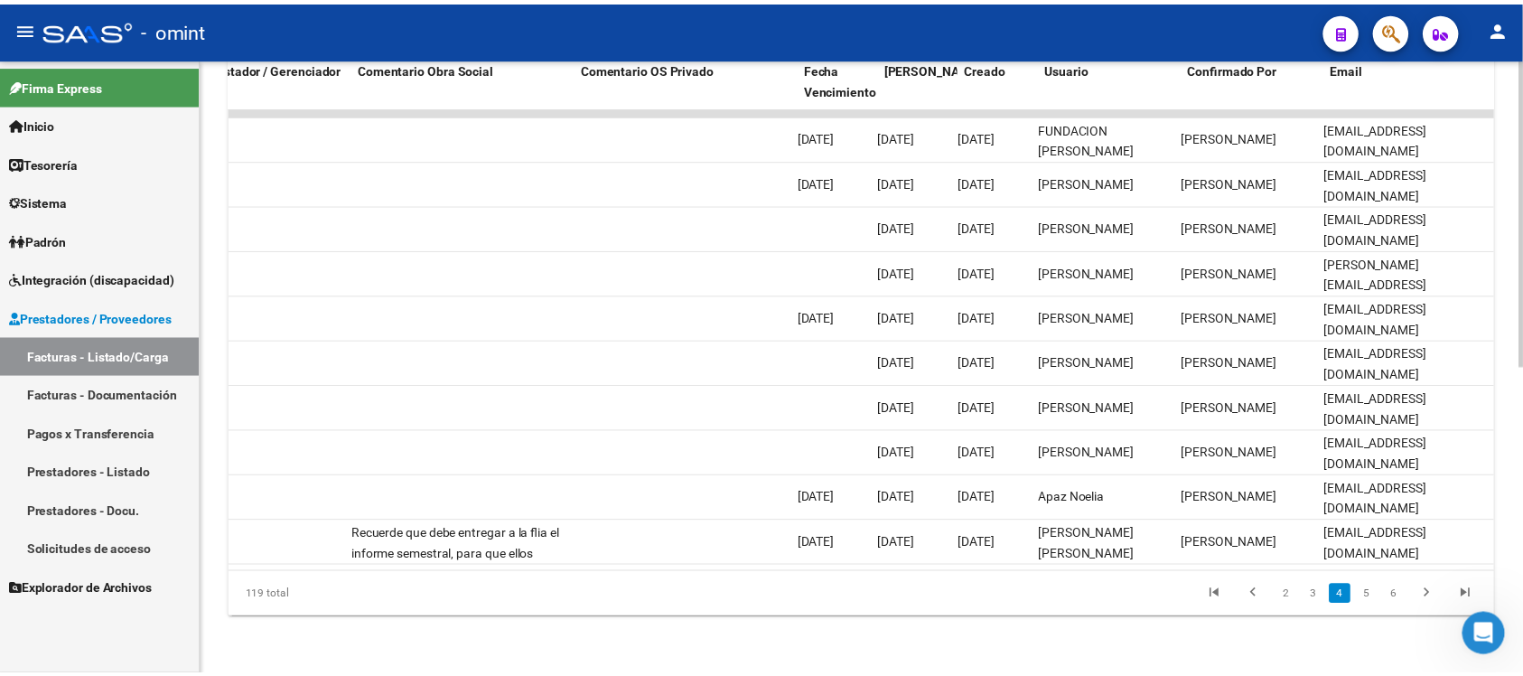
scroll to position [0, 0]
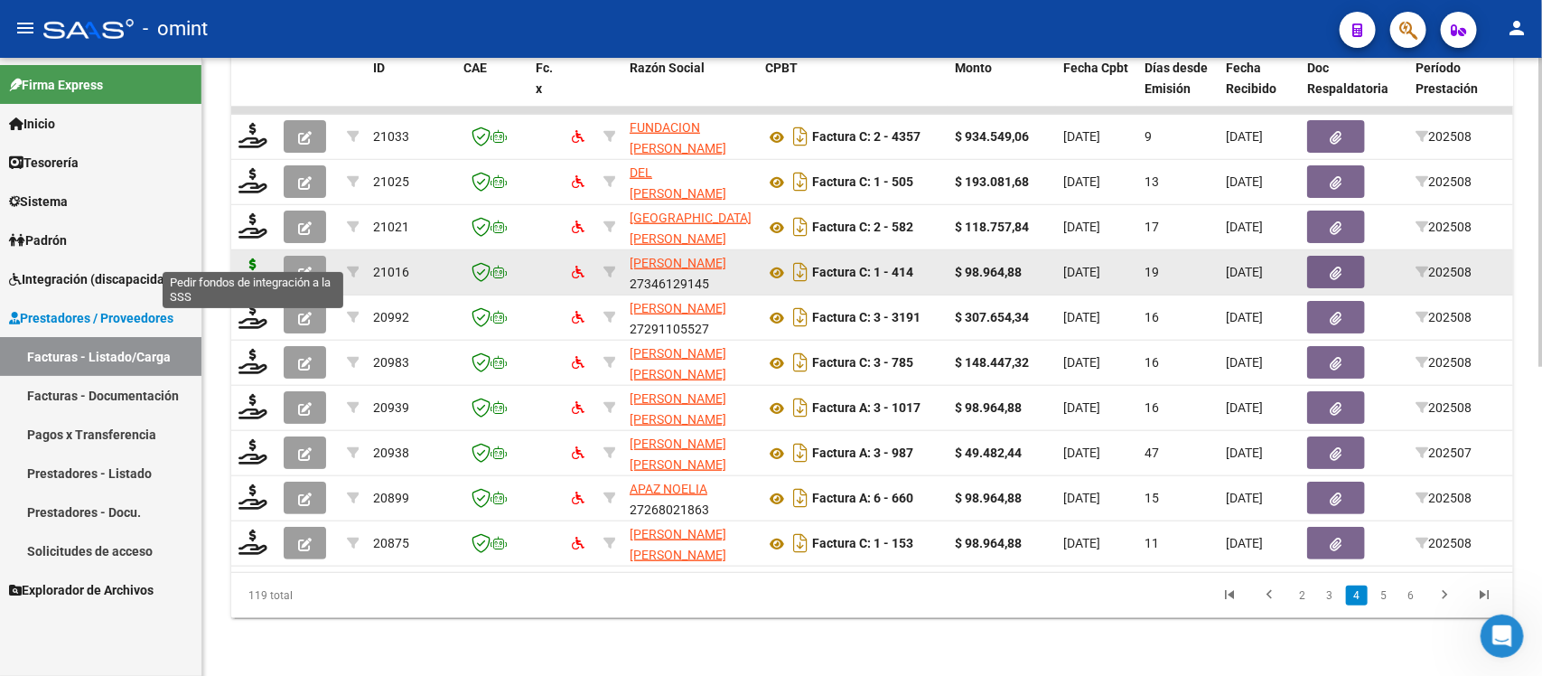
click at [242, 258] on icon at bounding box center [253, 270] width 29 height 25
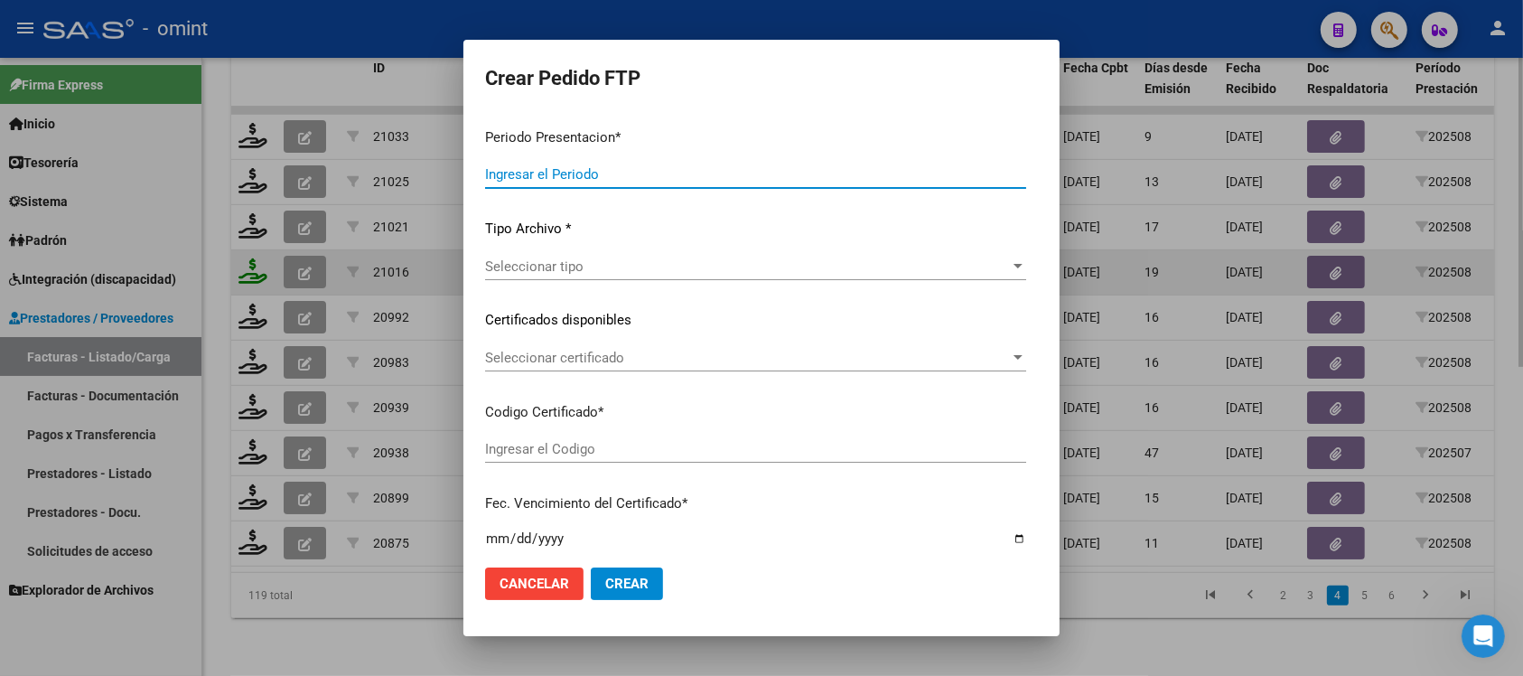
type input "202508"
type input "$ 98.964,88"
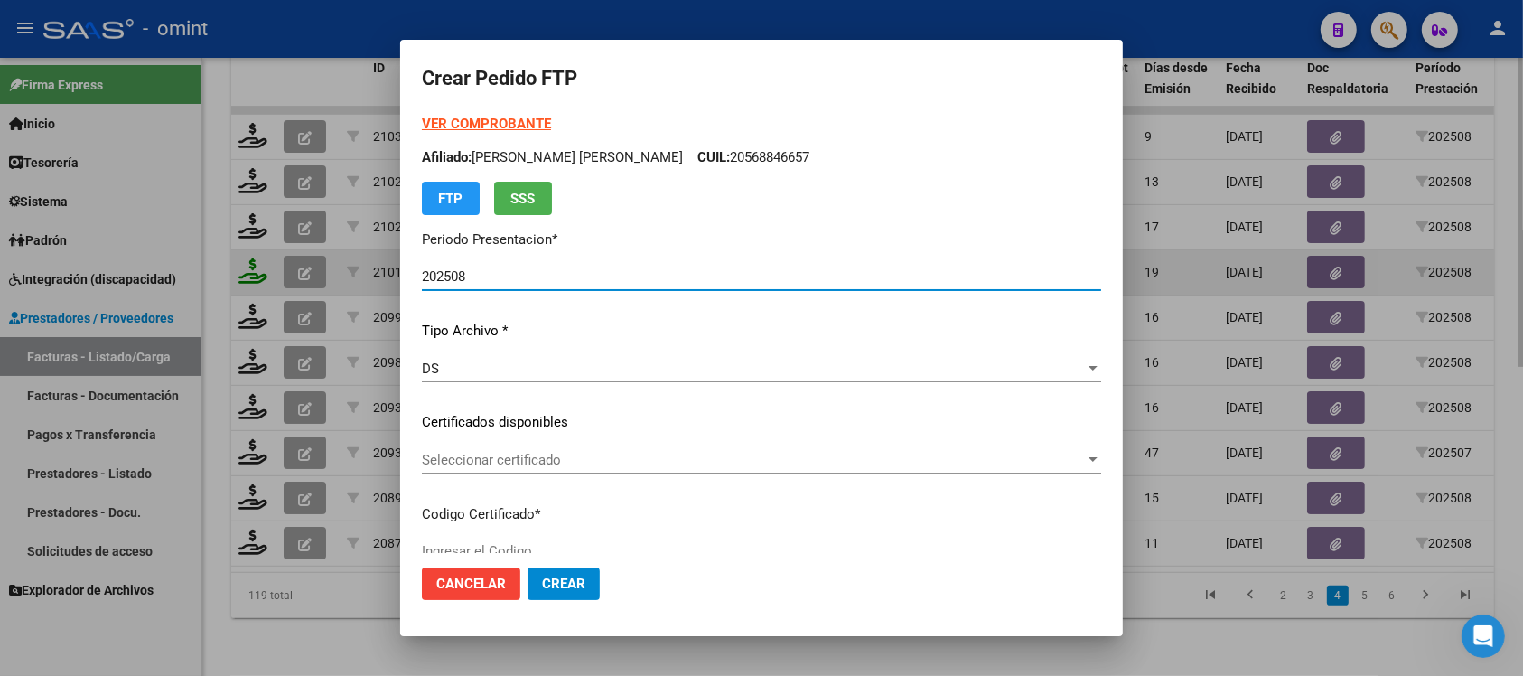
type input "153316134"
type input "[DATE]"
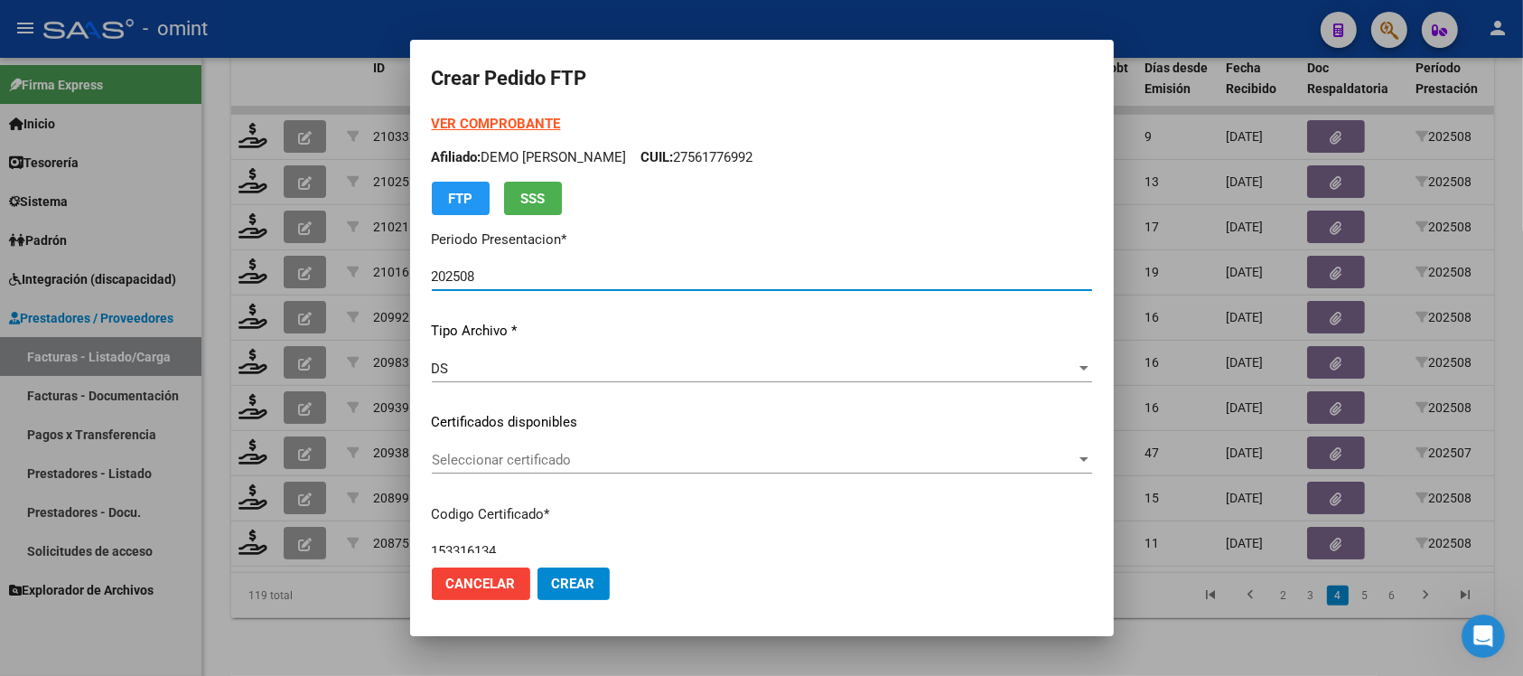
click at [524, 454] on span "Seleccionar certificado" at bounding box center [754, 460] width 644 height 16
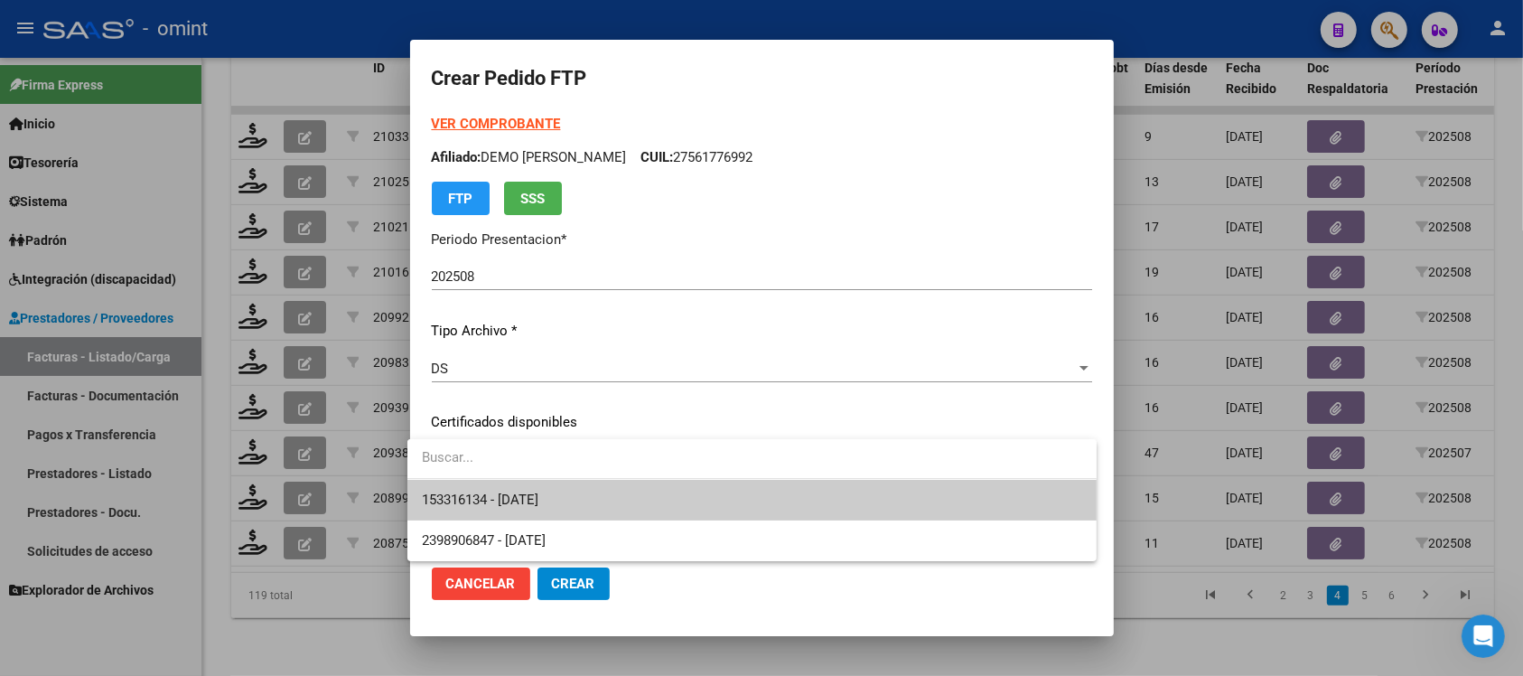
click at [592, 502] on span "153316134 - [DATE]" at bounding box center [752, 500] width 660 height 41
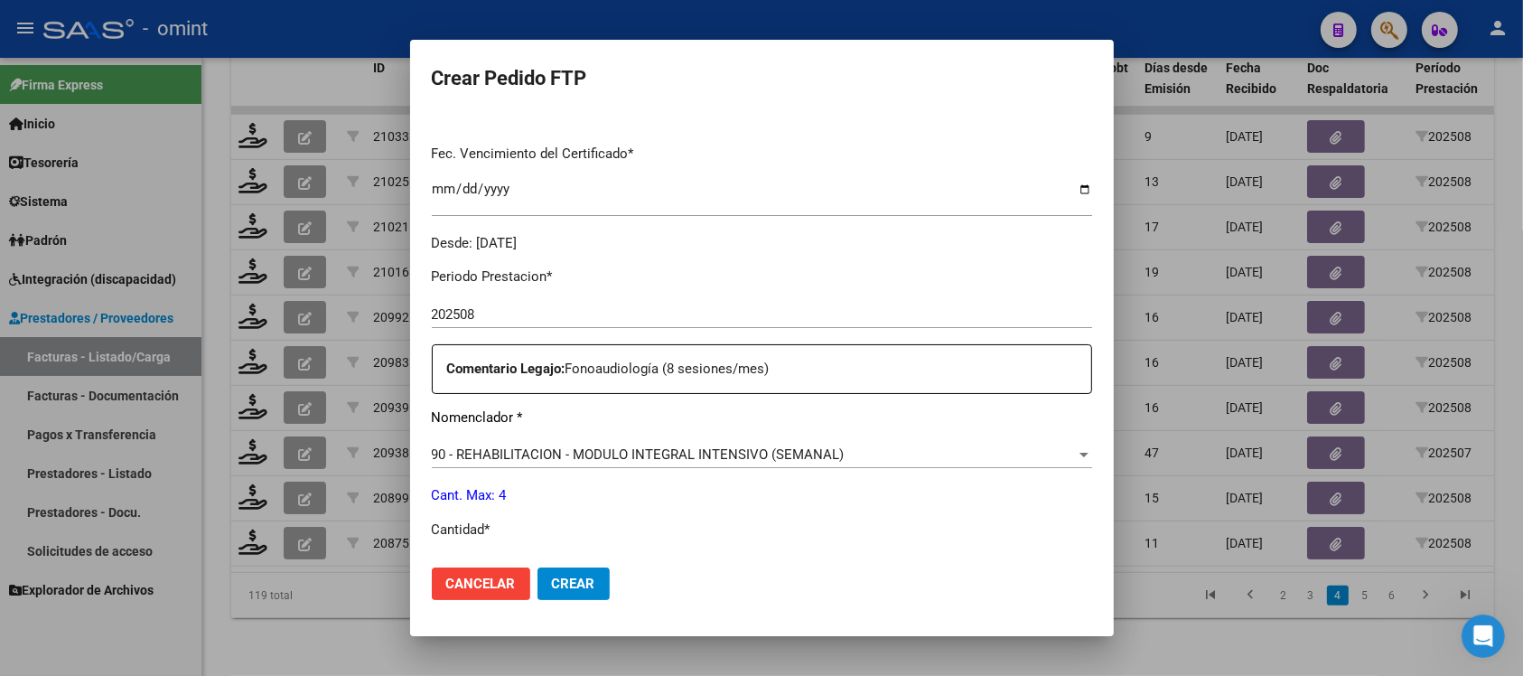
scroll to position [565, 0]
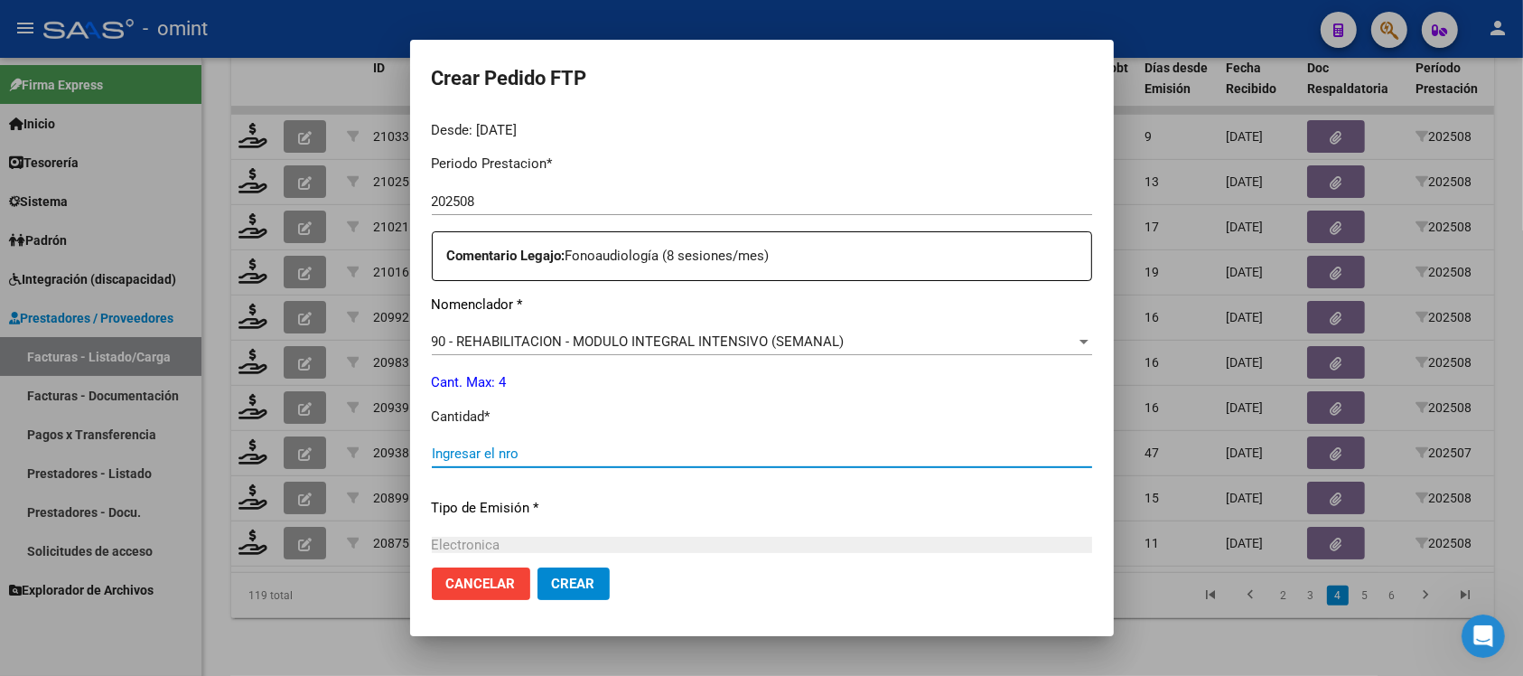
click at [519, 456] on input "Ingresar el nro" at bounding box center [762, 453] width 660 height 16
type input "4"
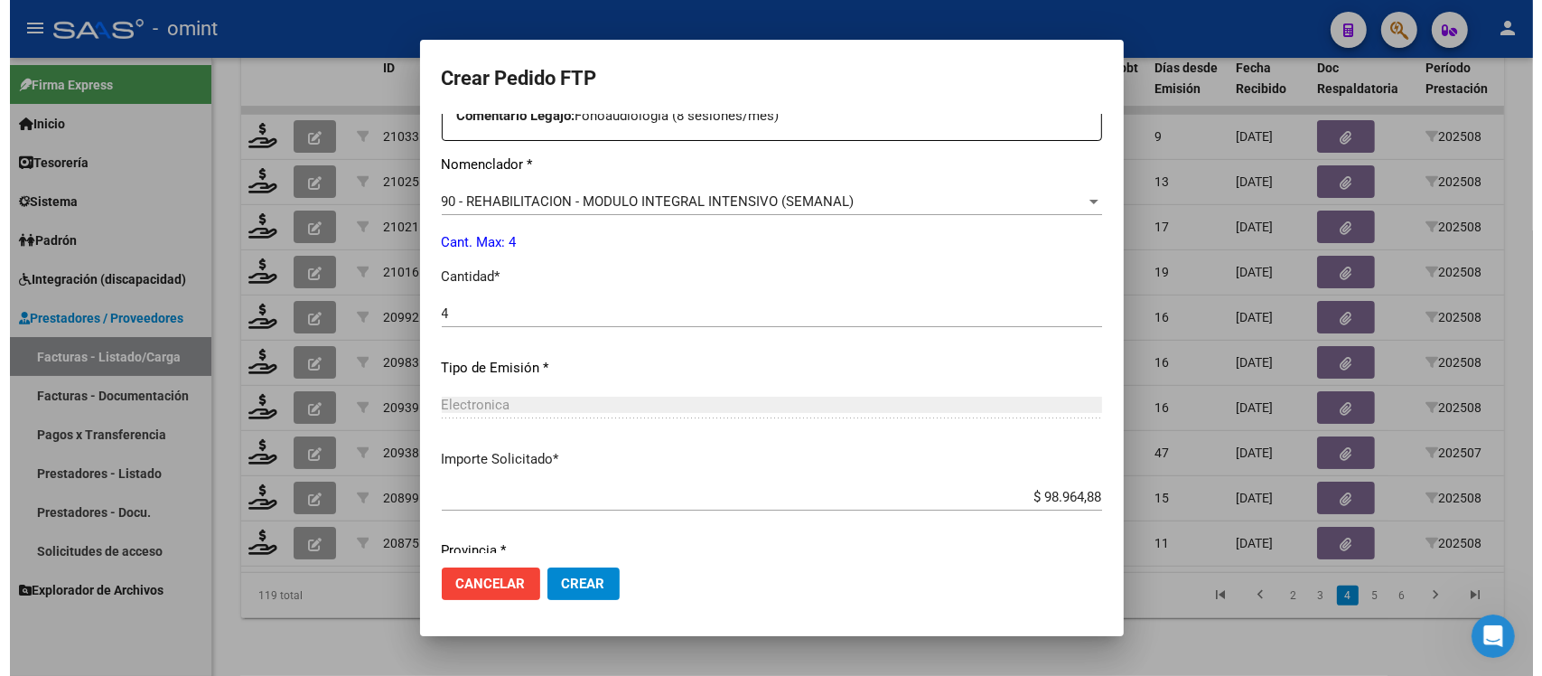
scroll to position [770, 0]
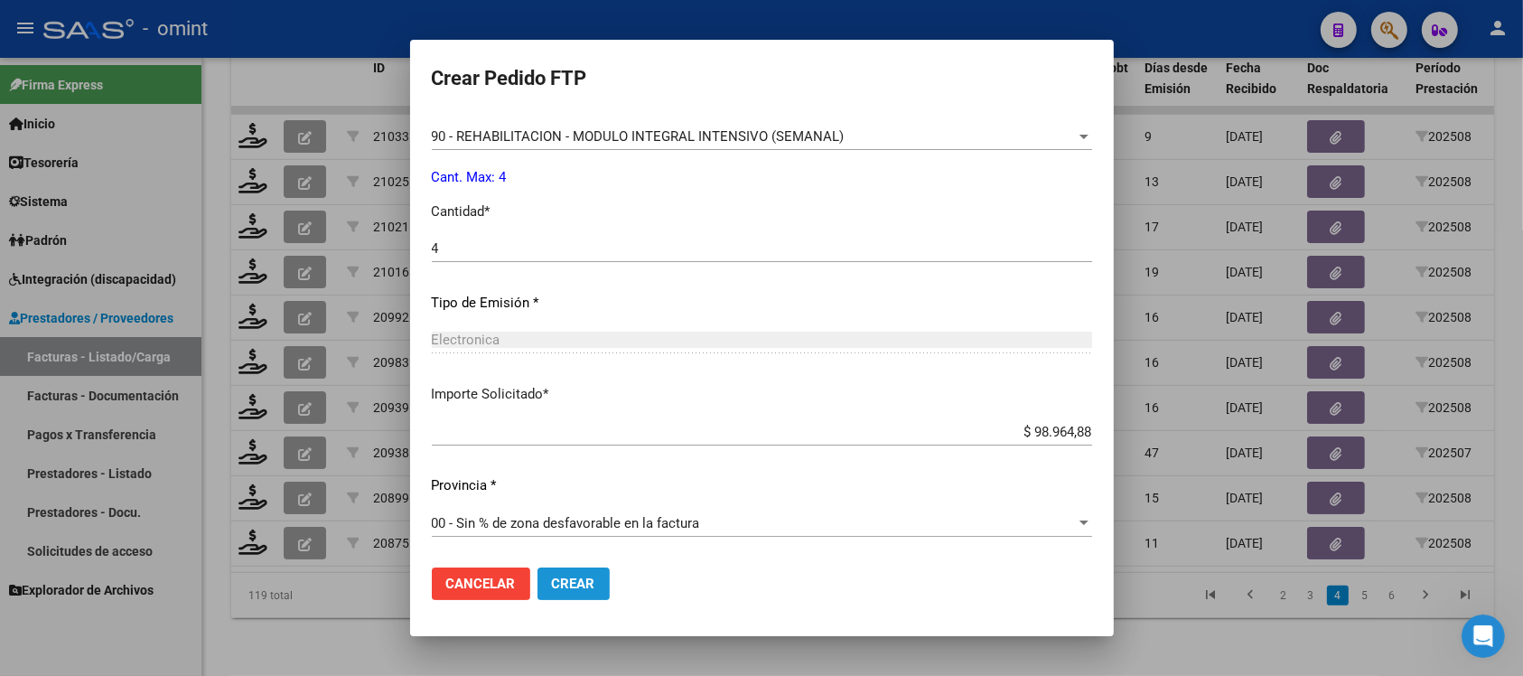
click at [561, 581] on span "Crear" at bounding box center [573, 583] width 43 height 16
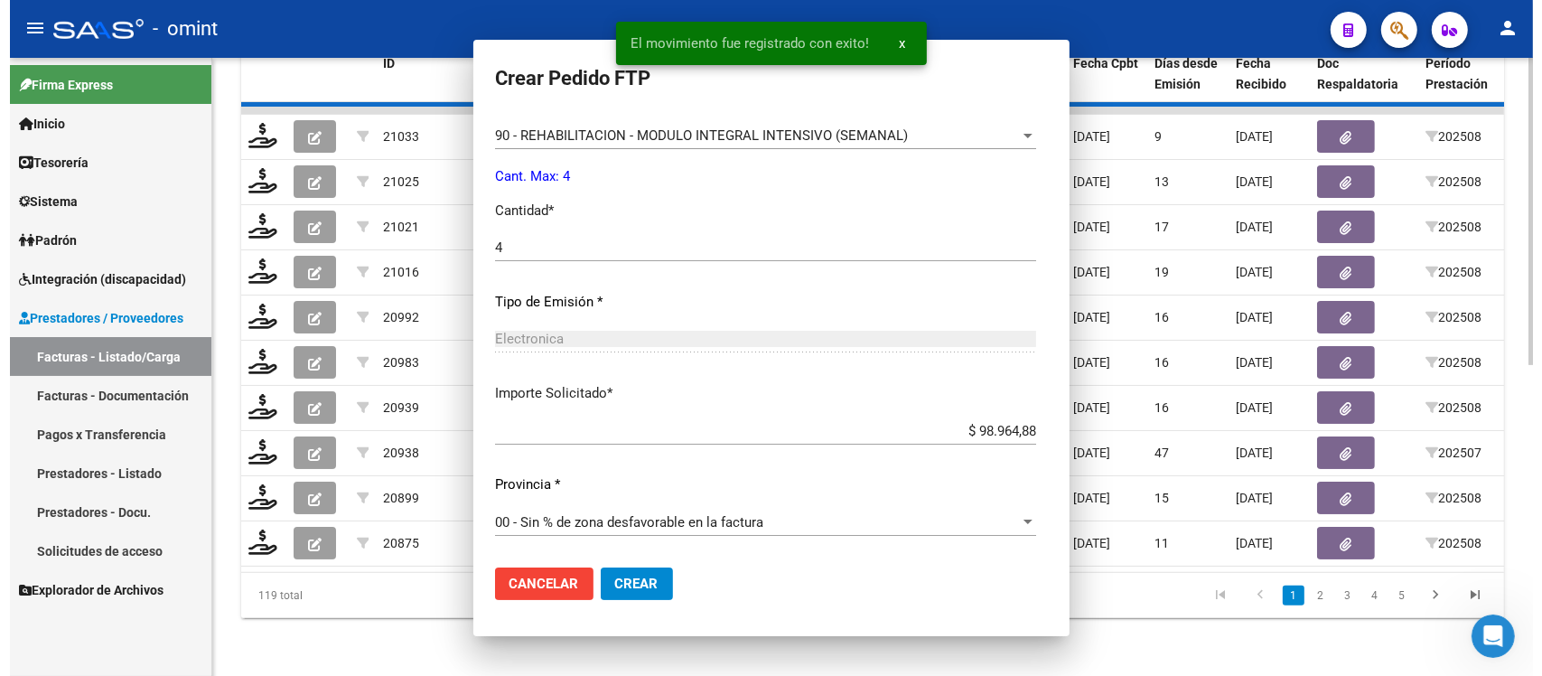
scroll to position [0, 0]
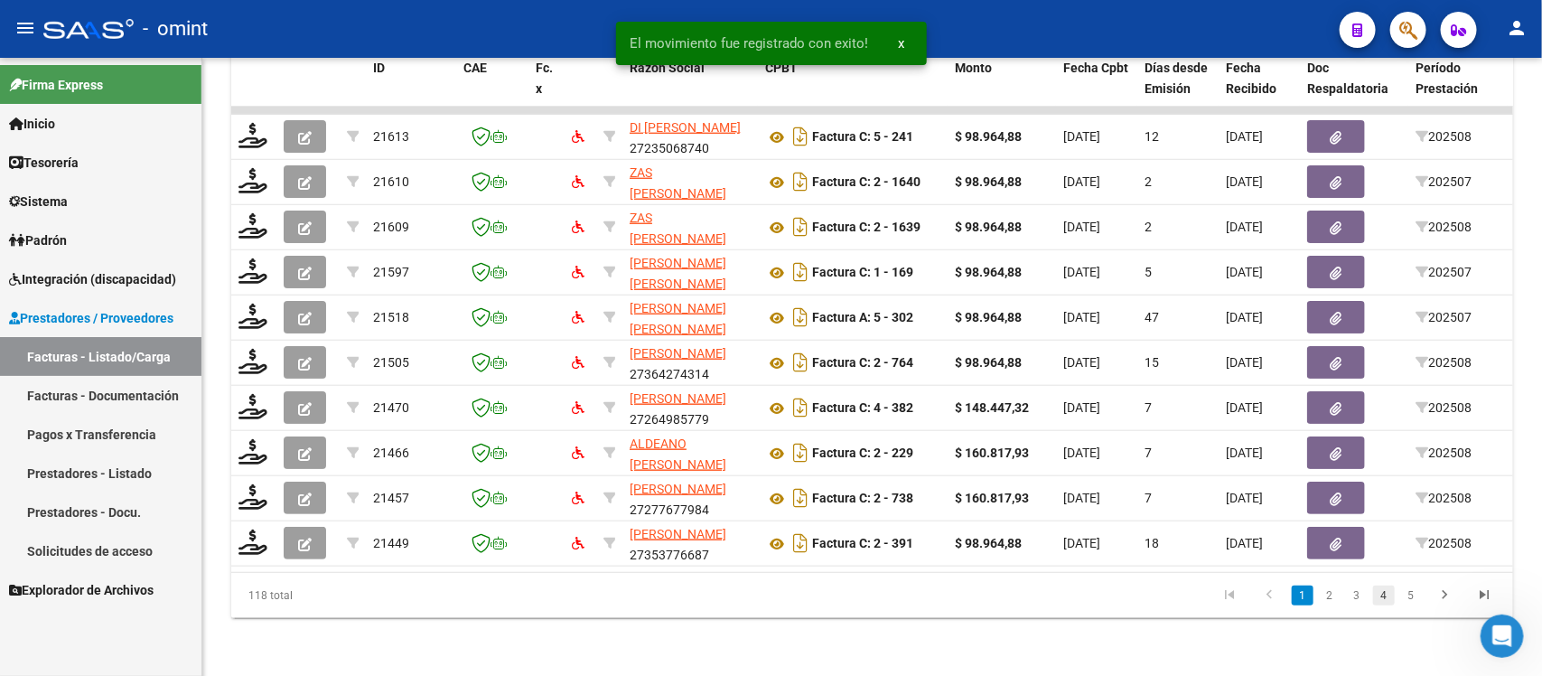
click at [1387, 594] on link "4" at bounding box center [1384, 595] width 22 height 20
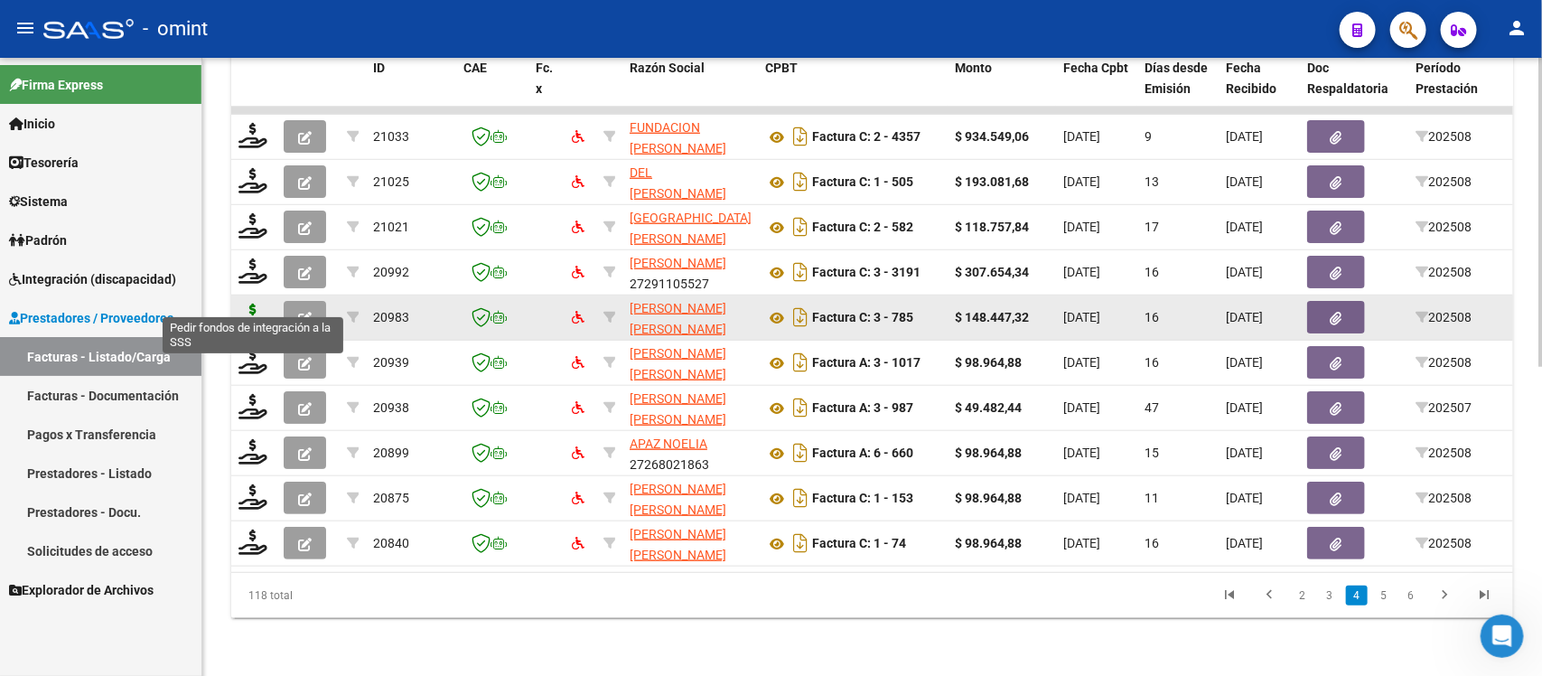
click at [262, 304] on icon at bounding box center [253, 316] width 29 height 25
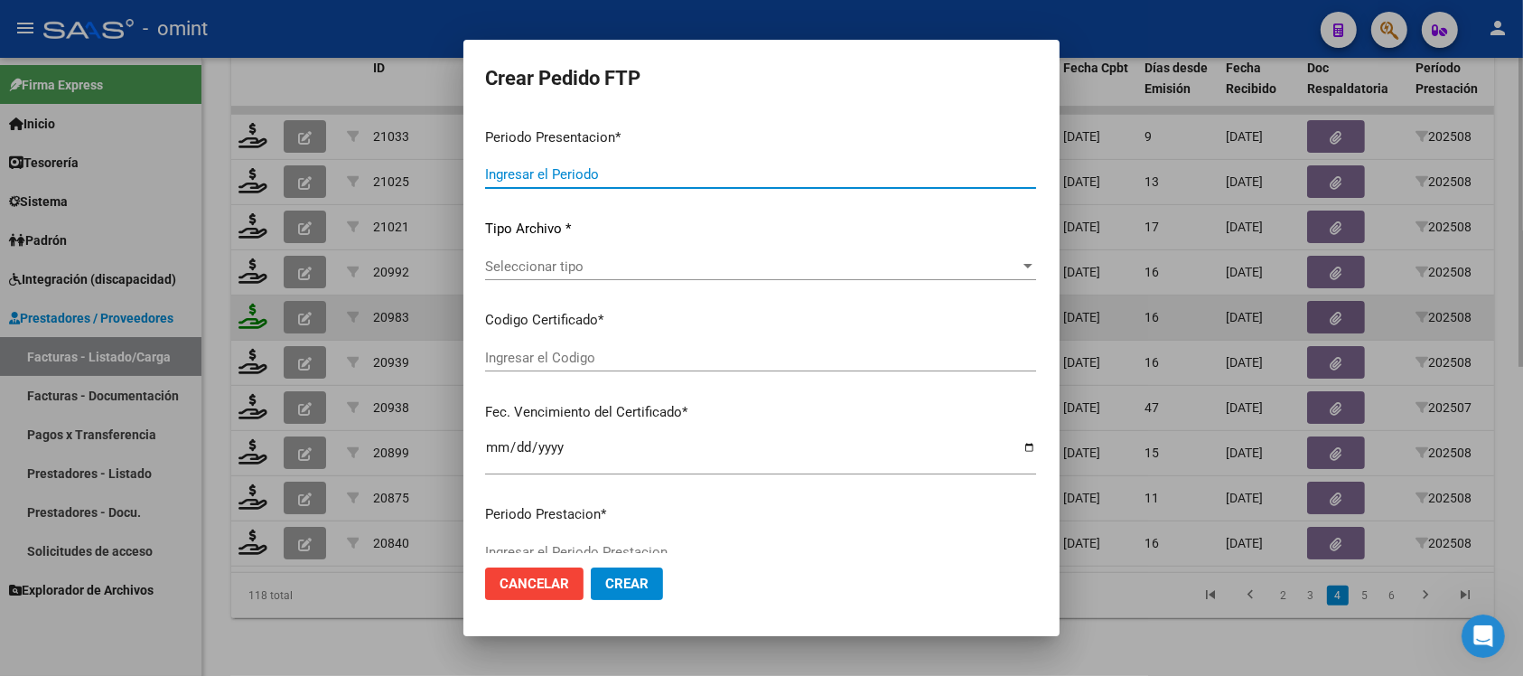
type input "202508"
type input "$ 148.447,32"
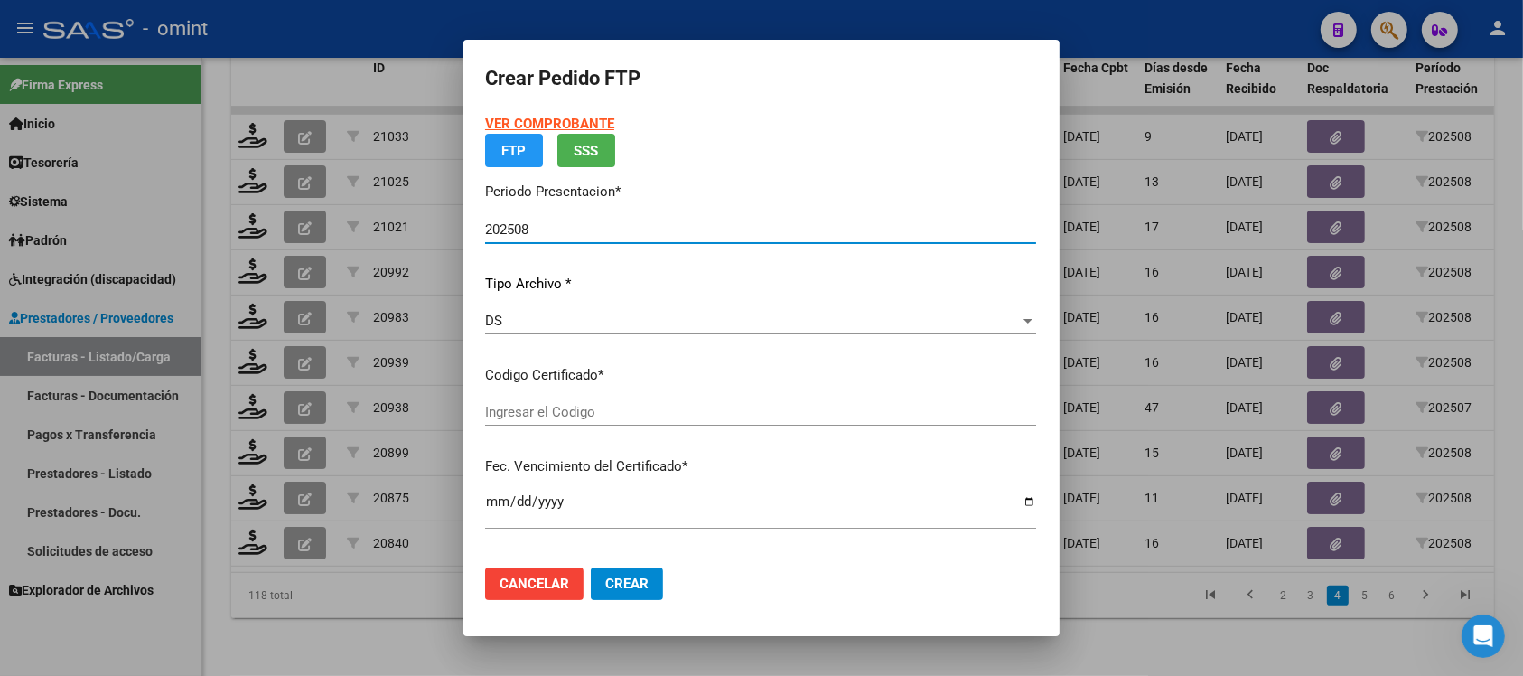
type input "153316134"
type input "[DATE]"
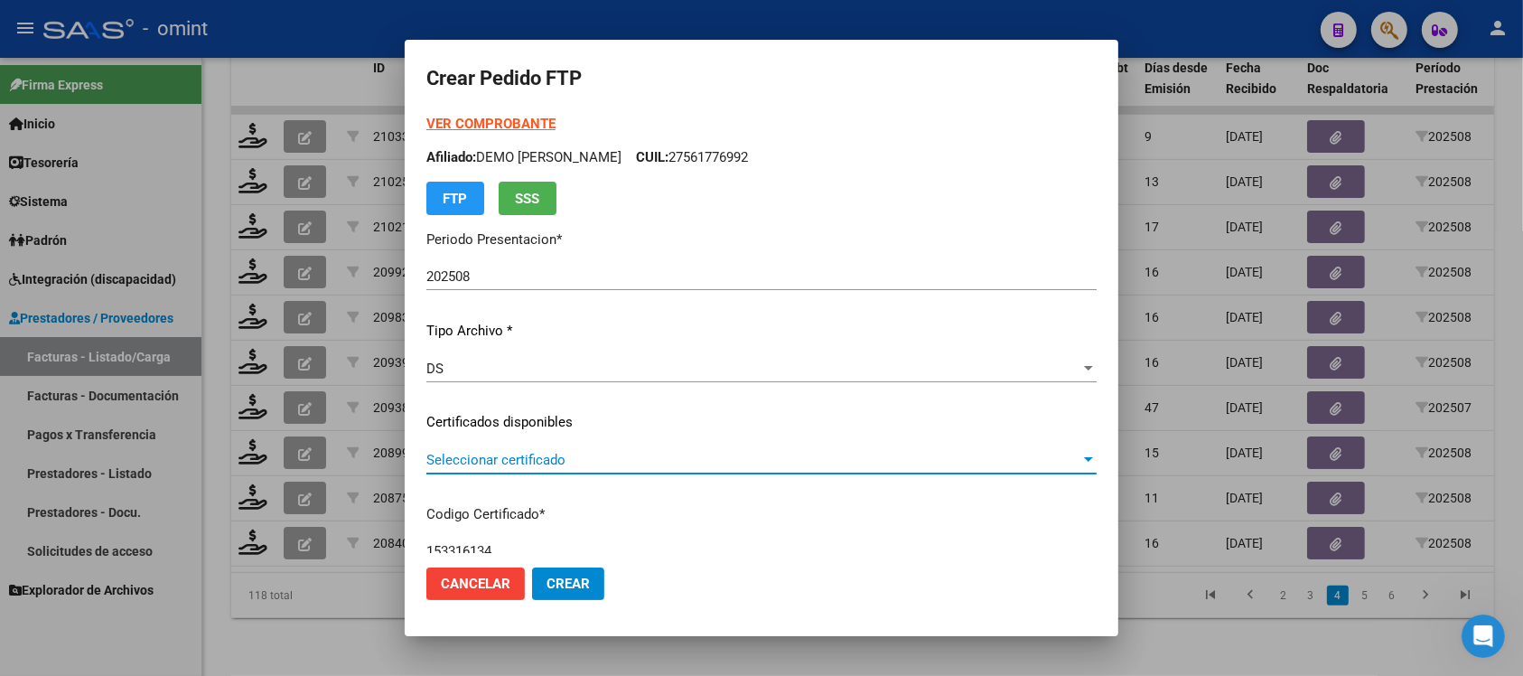
click at [533, 454] on span "Seleccionar certificado" at bounding box center [753, 460] width 654 height 16
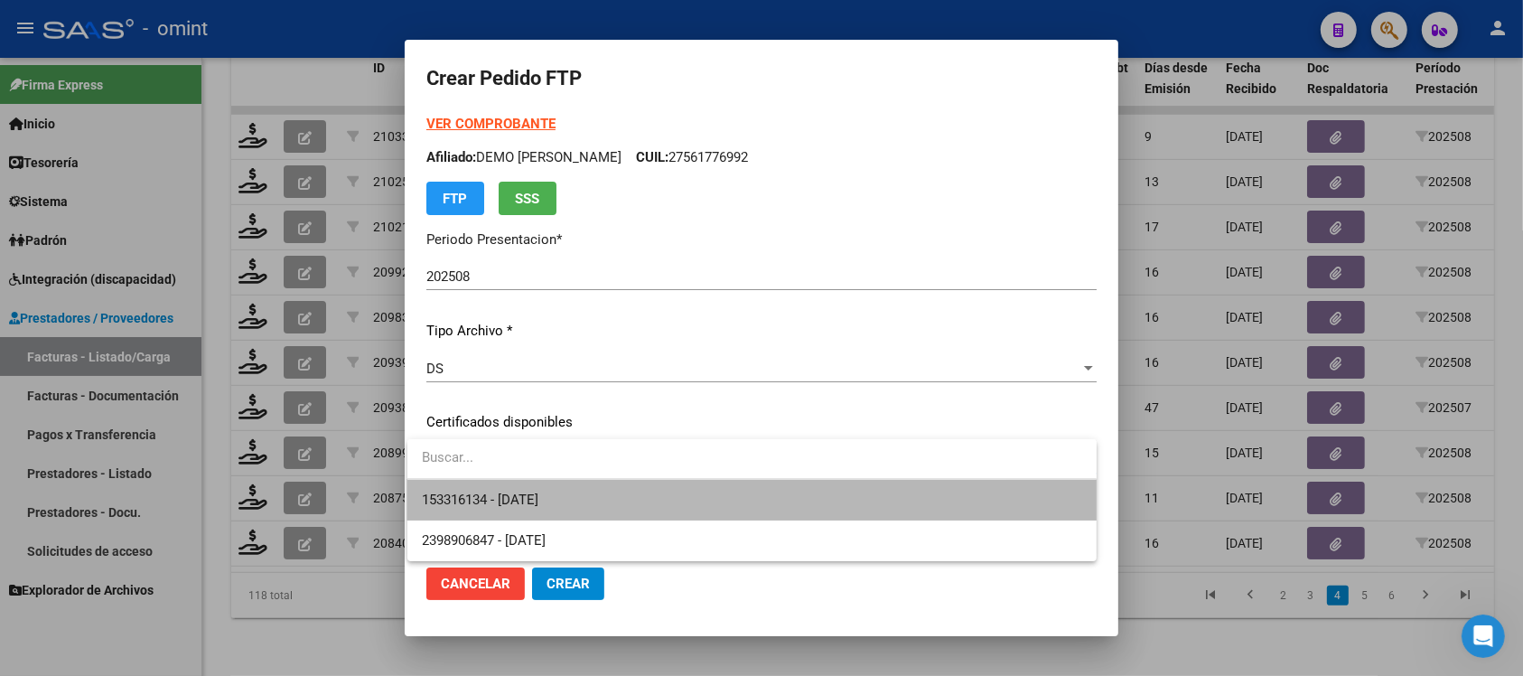
click at [593, 506] on span "153316134 - [DATE]" at bounding box center [752, 500] width 660 height 41
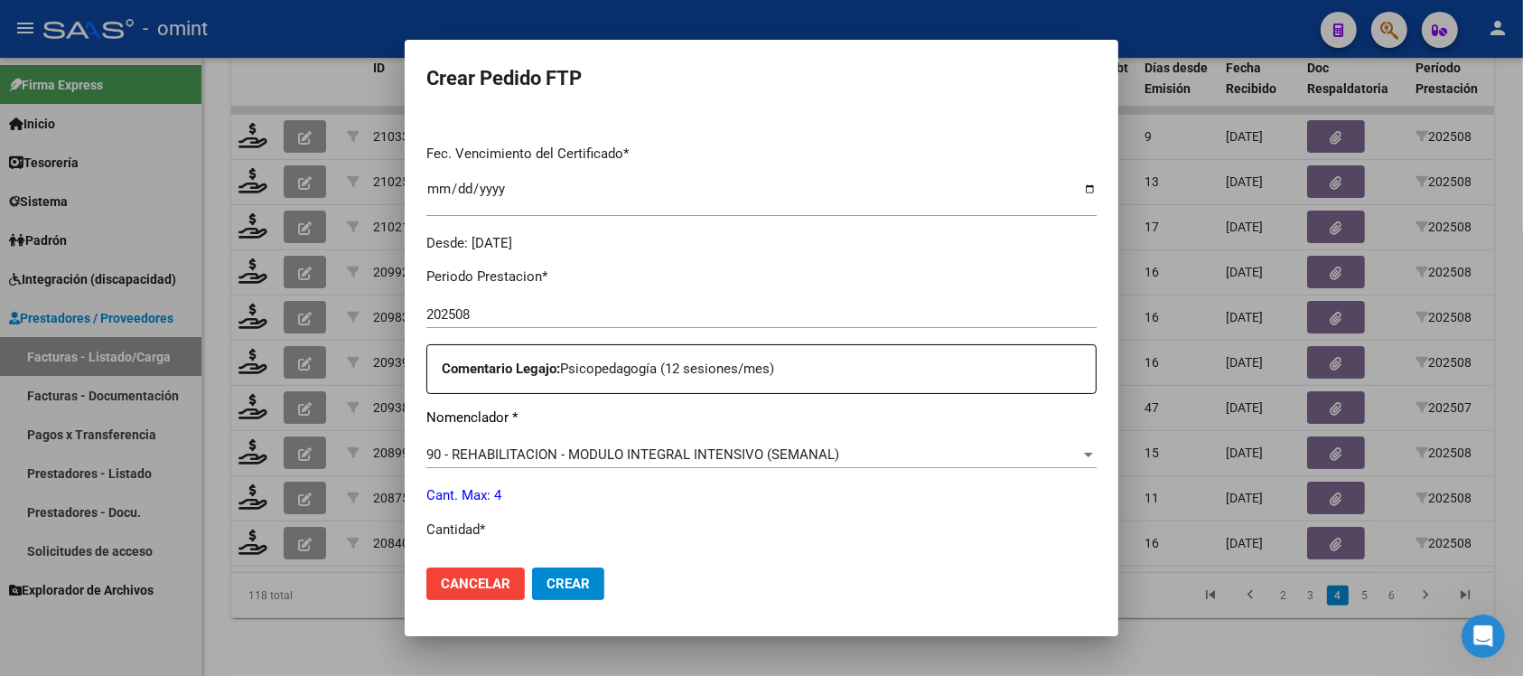
scroll to position [678, 0]
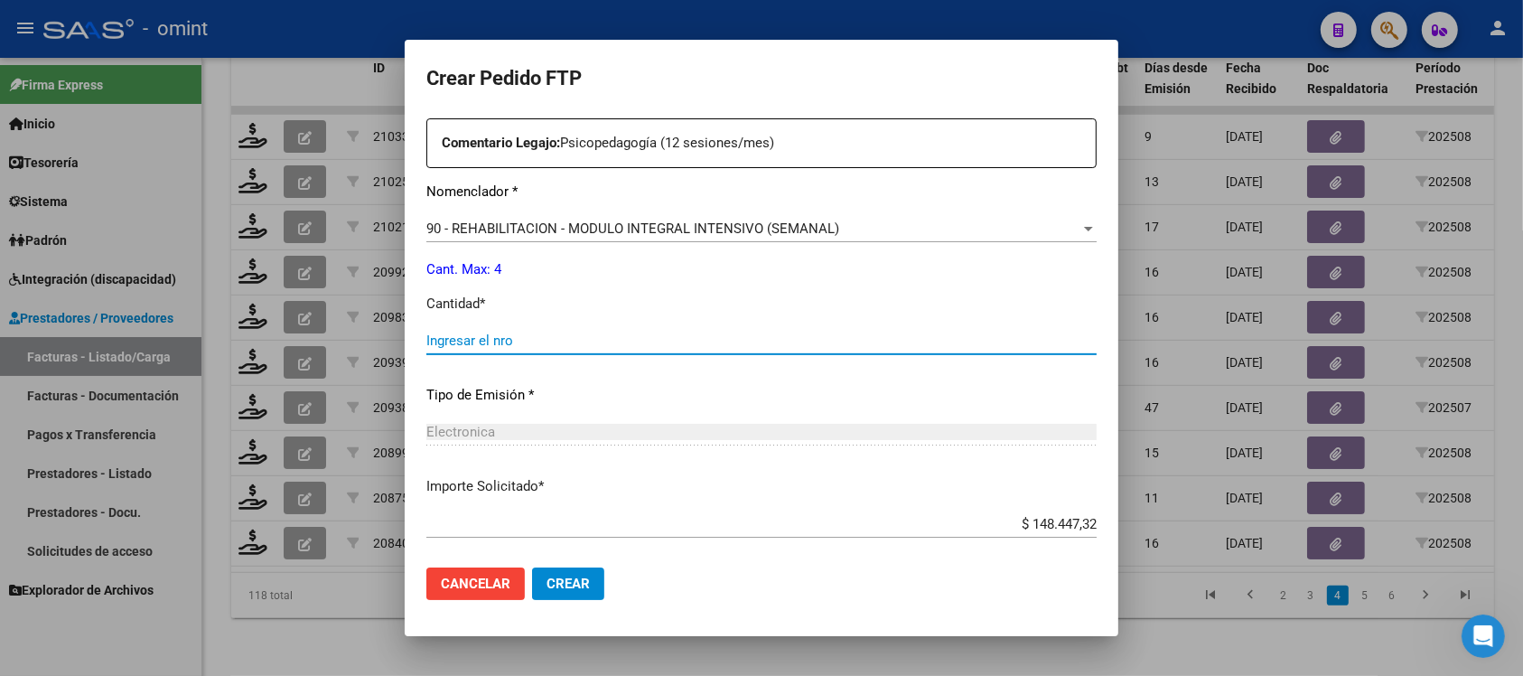
click at [516, 348] on input "Ingresar el nro" at bounding box center [761, 340] width 670 height 16
type input "4"
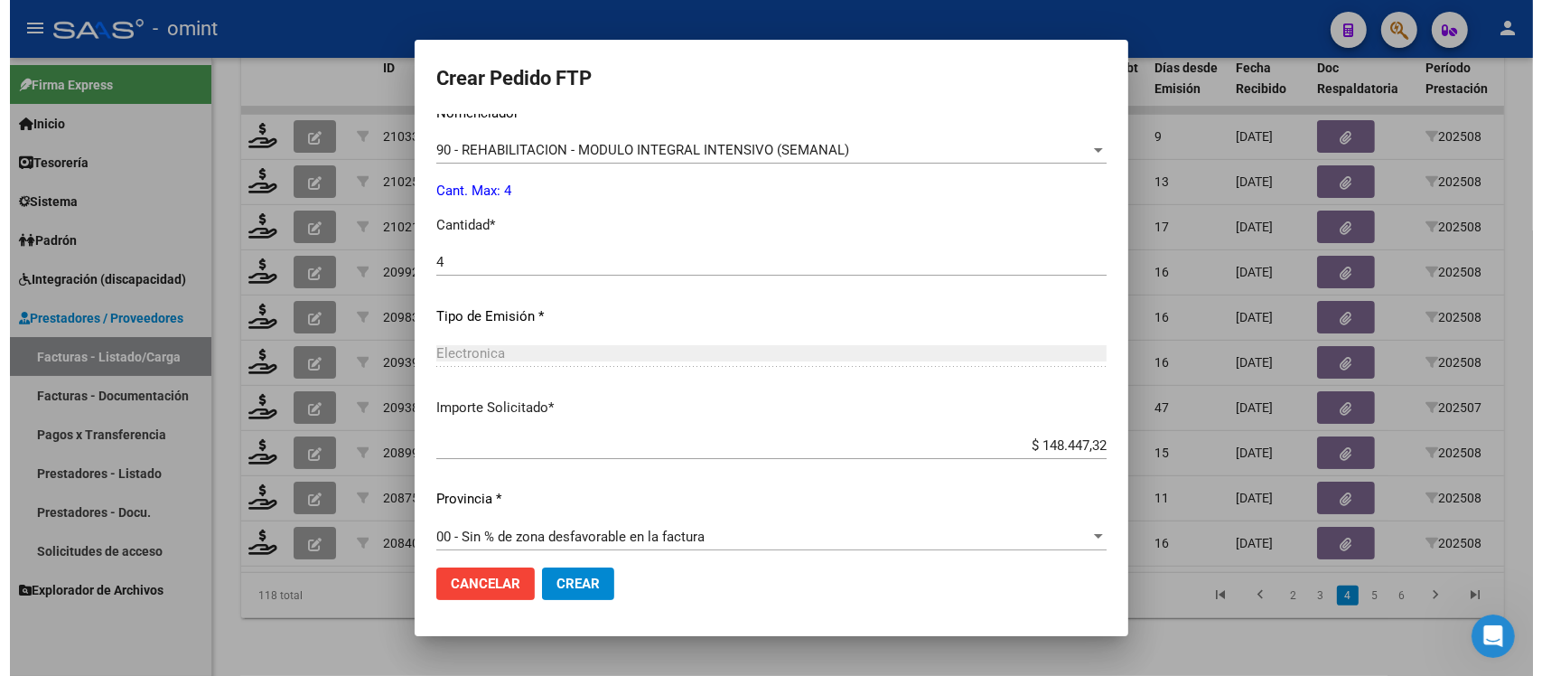
scroll to position [770, 0]
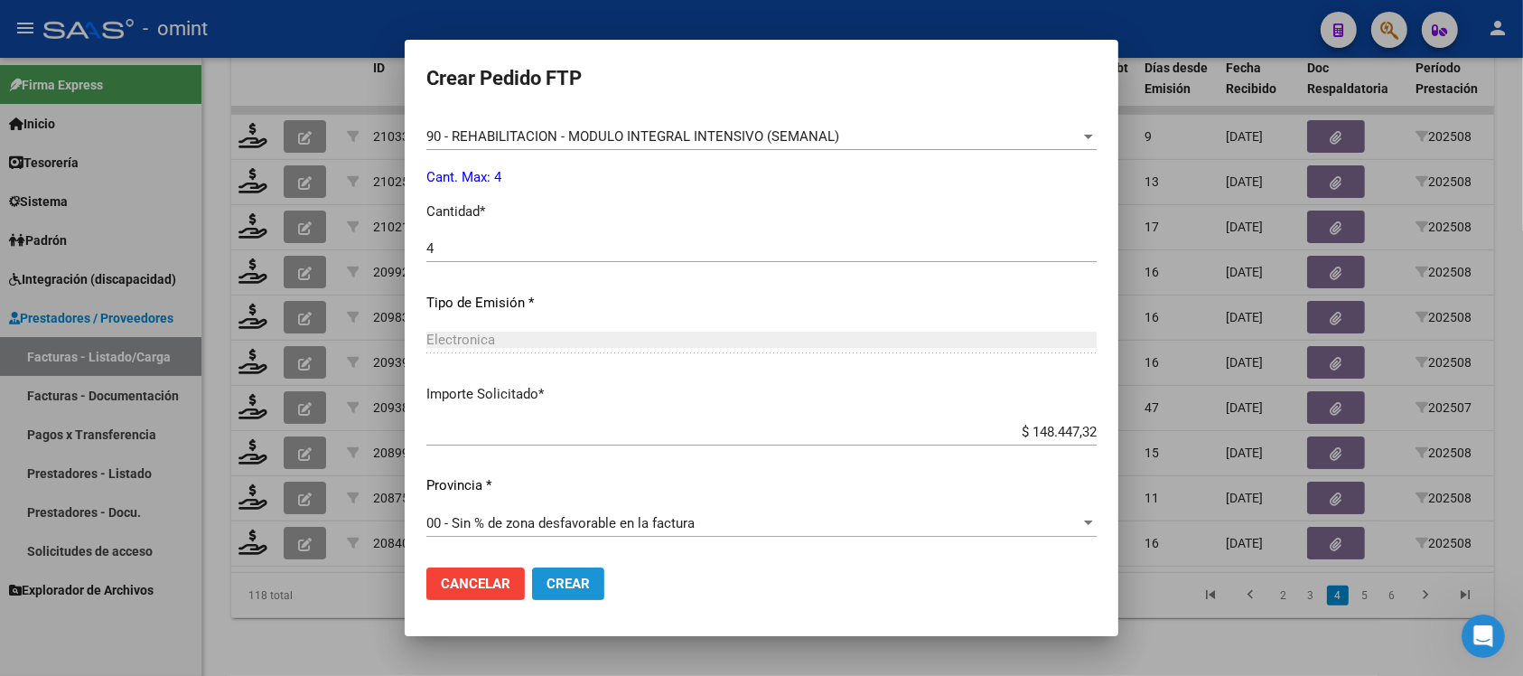
click at [574, 570] on button "Crear" at bounding box center [568, 583] width 72 height 33
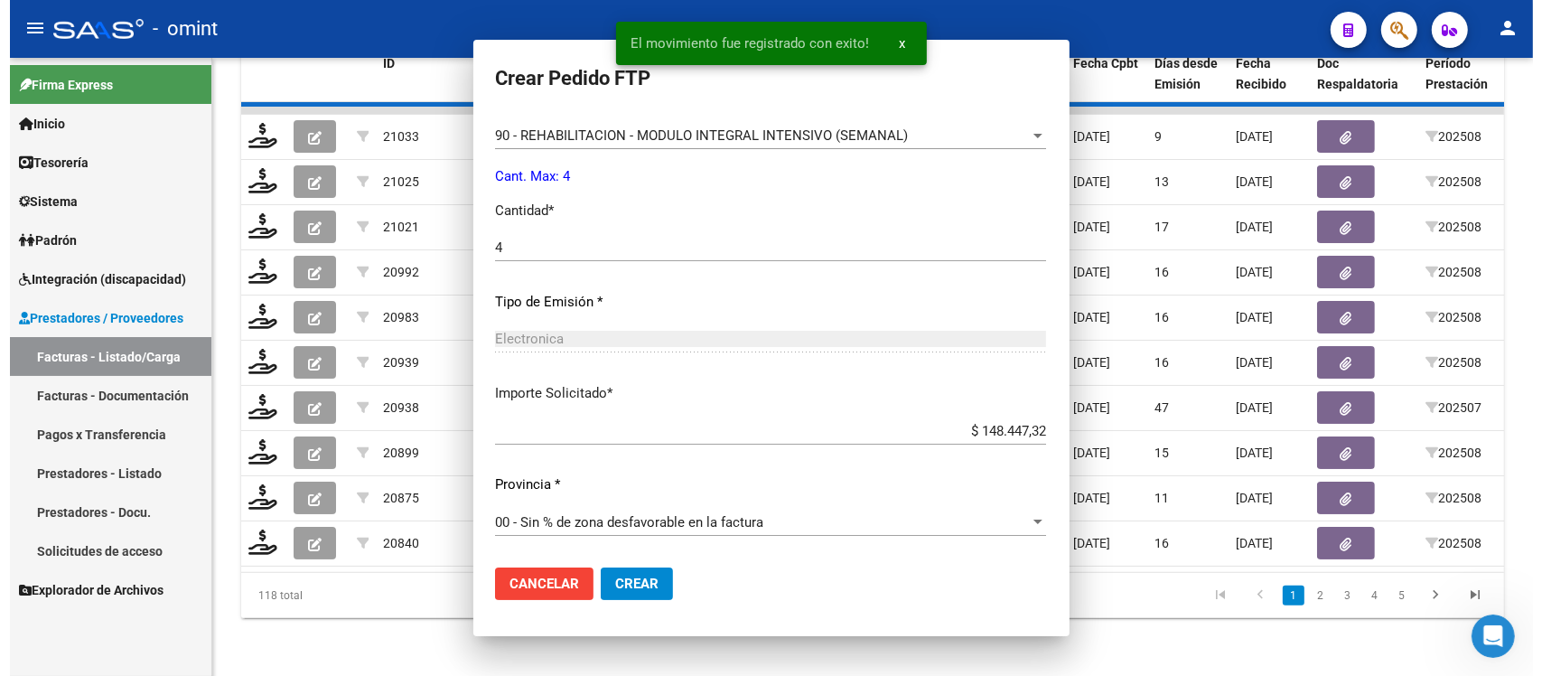
scroll to position [0, 0]
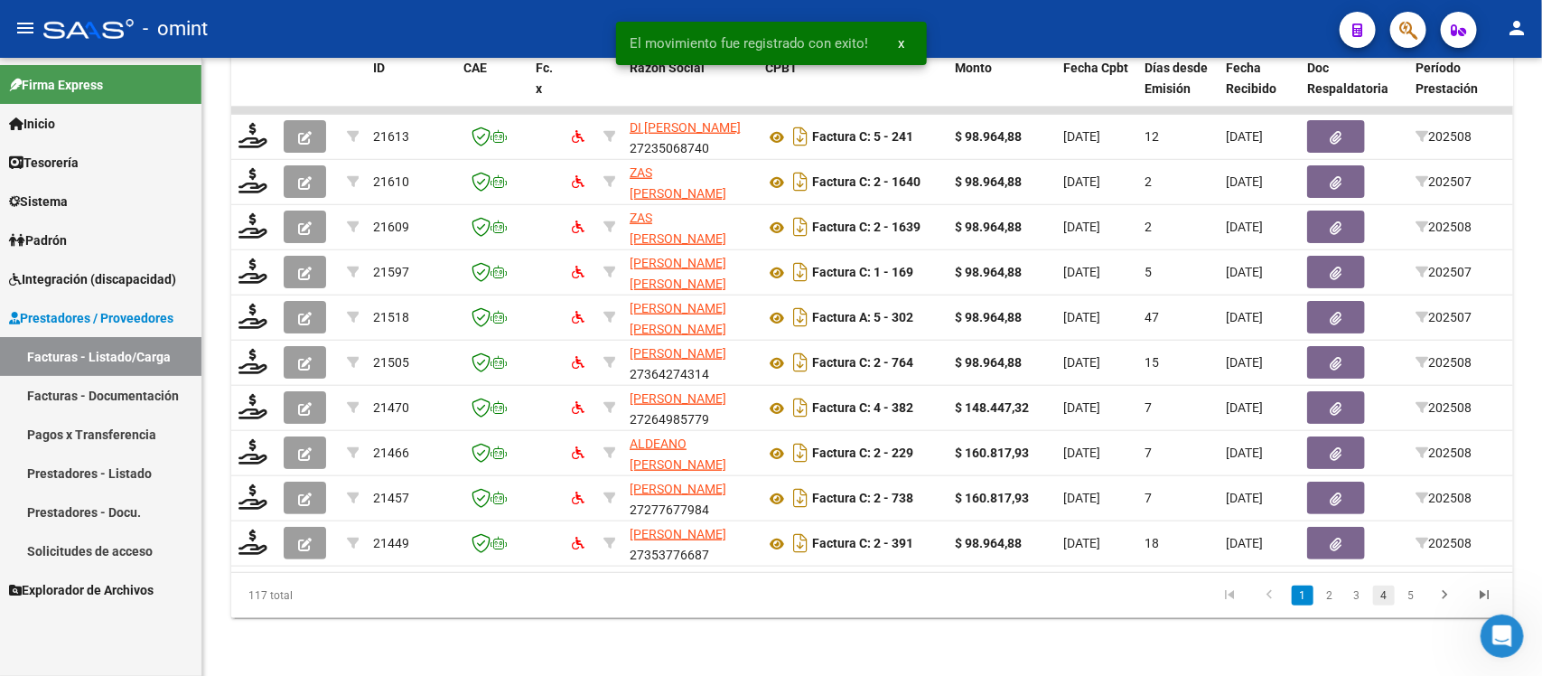
click at [1390, 590] on link "4" at bounding box center [1384, 595] width 22 height 20
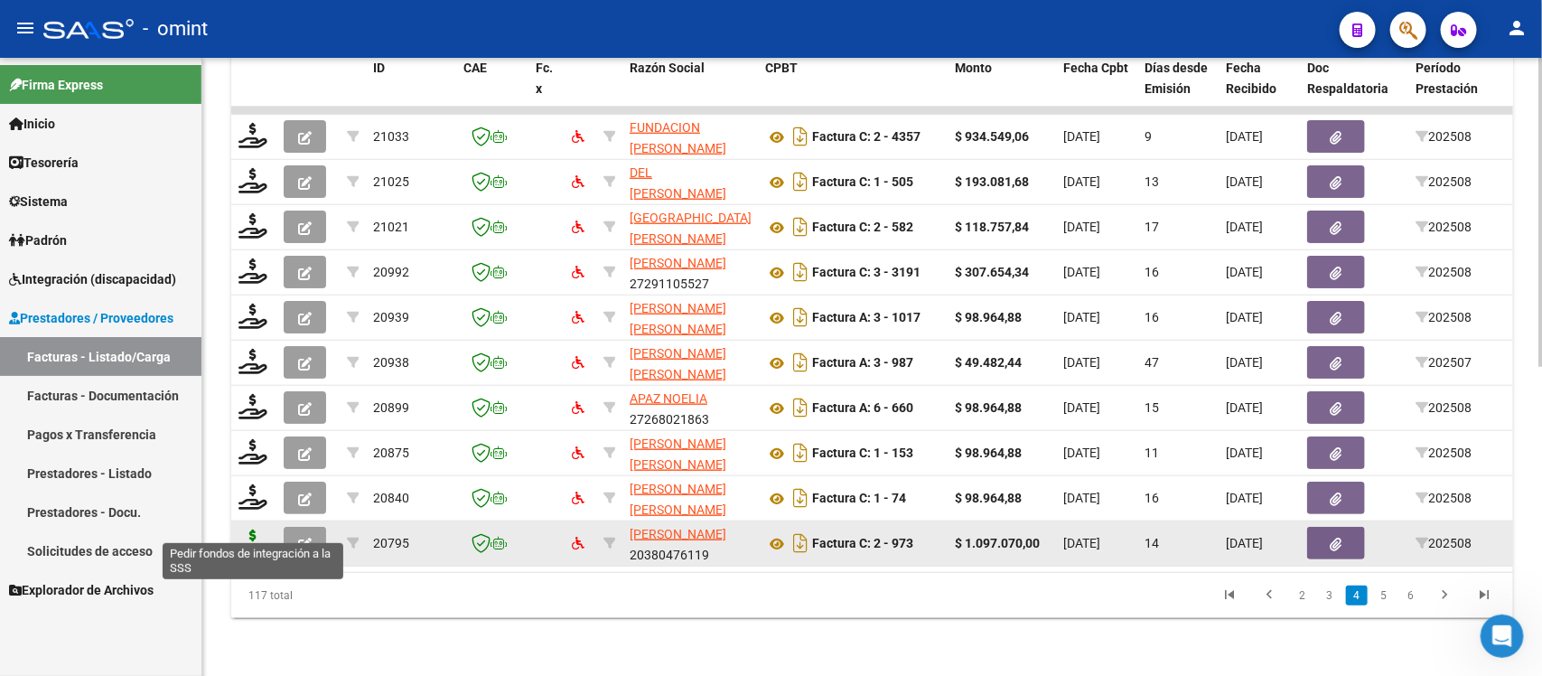
click at [260, 531] on icon at bounding box center [253, 541] width 29 height 25
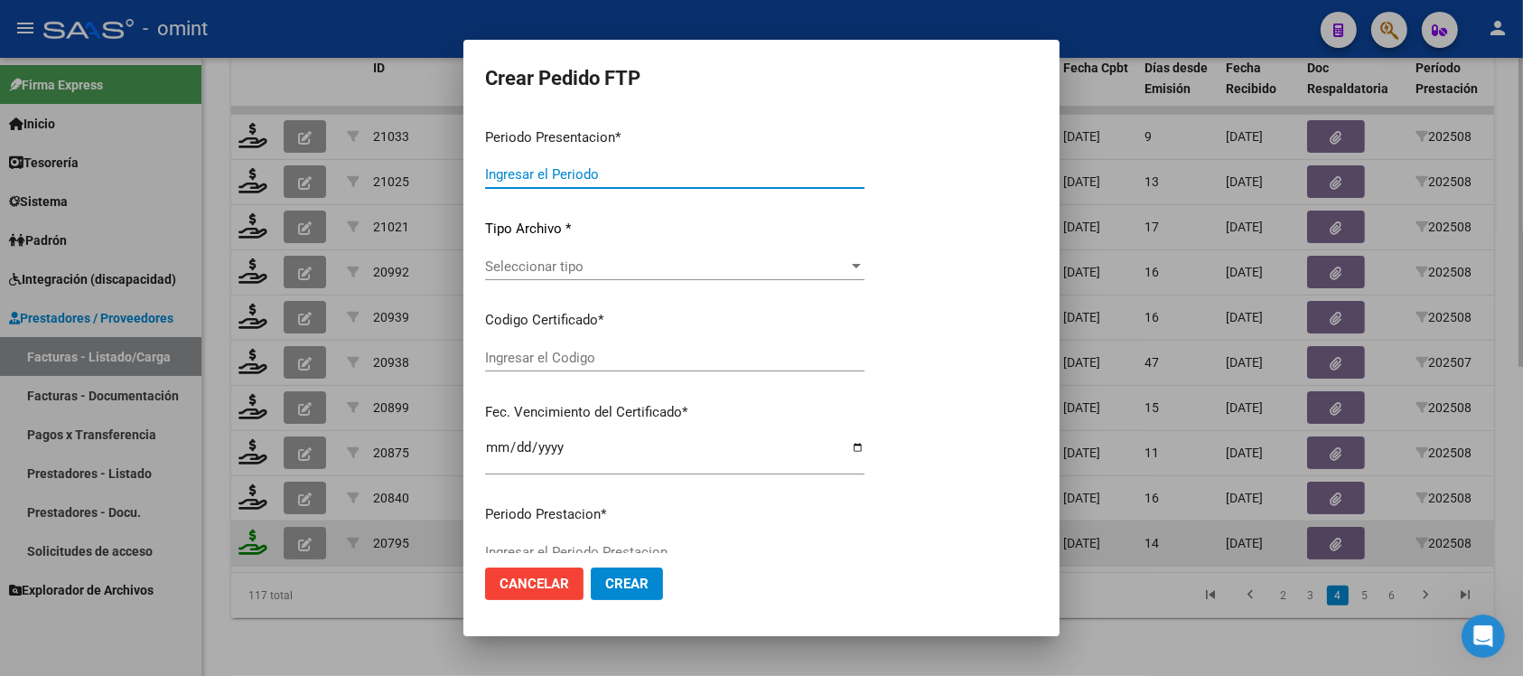
type input "202508"
type input "$ 1.097.070,00"
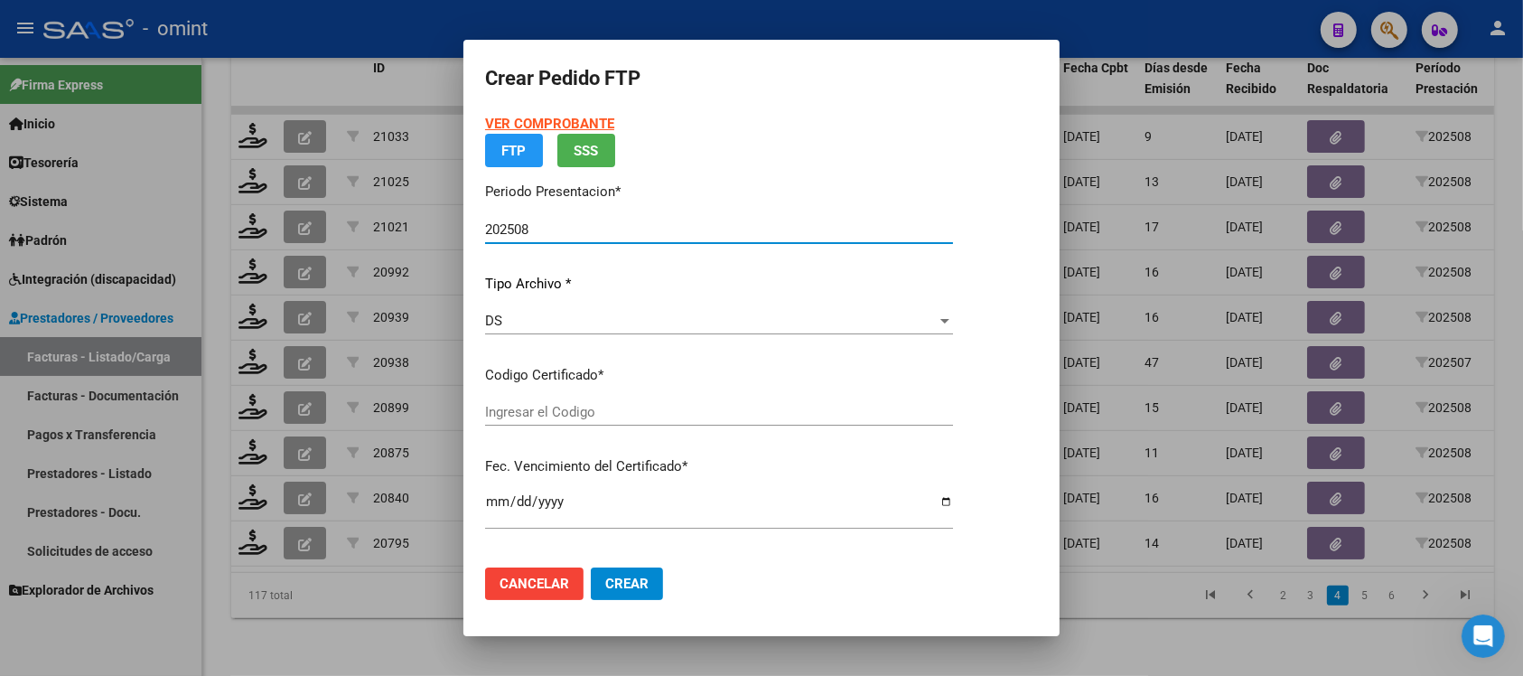
type input "226603740"
type input "[DATE]"
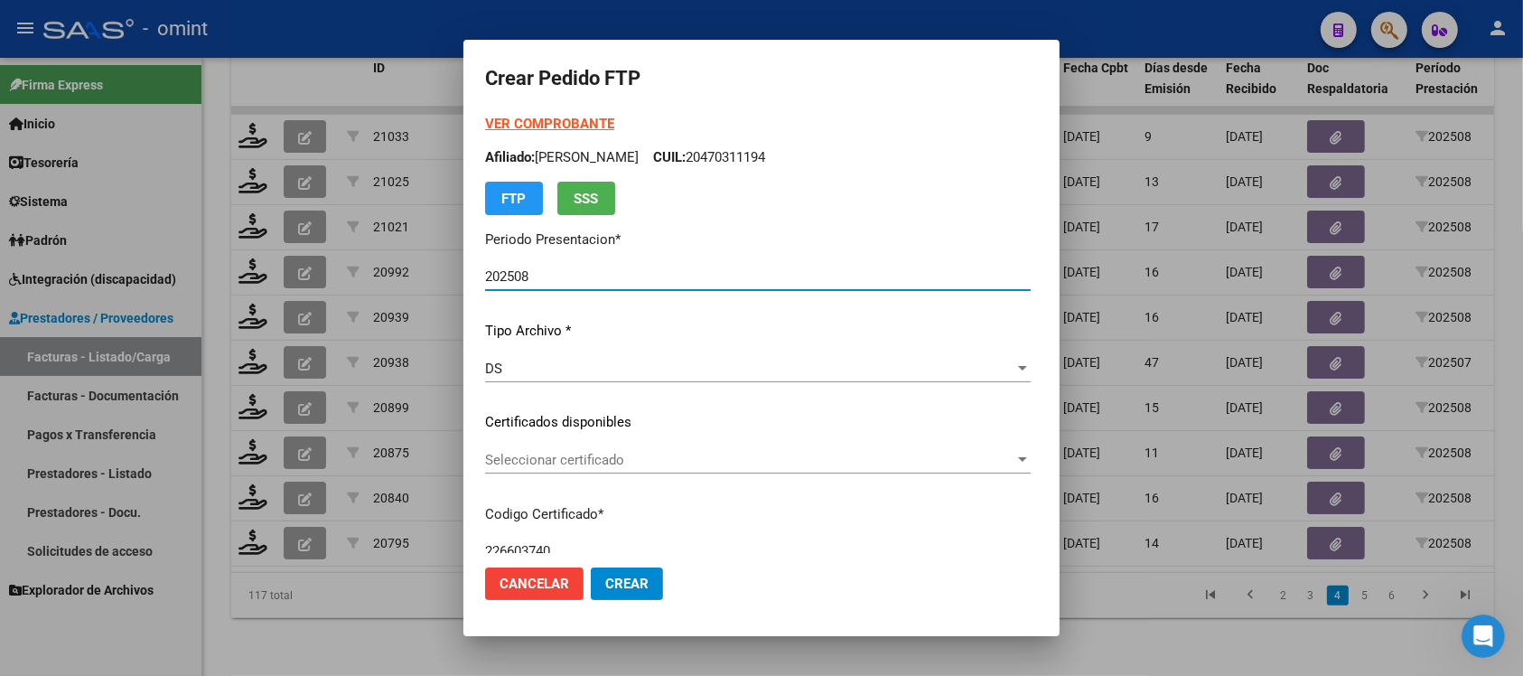
click at [498, 470] on div "Seleccionar certificado Seleccionar certificado" at bounding box center [758, 459] width 546 height 27
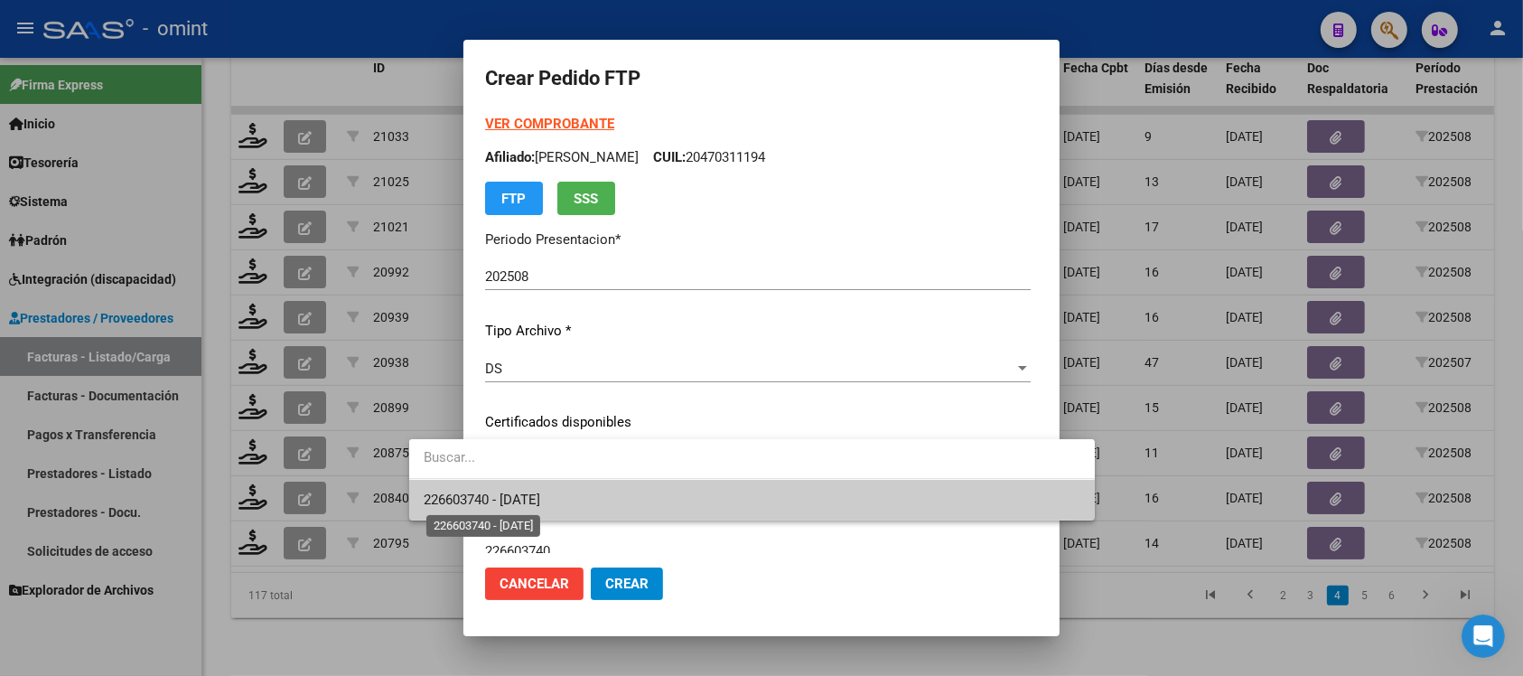
click at [515, 497] on span "226603740 - [DATE]" at bounding box center [482, 499] width 117 height 16
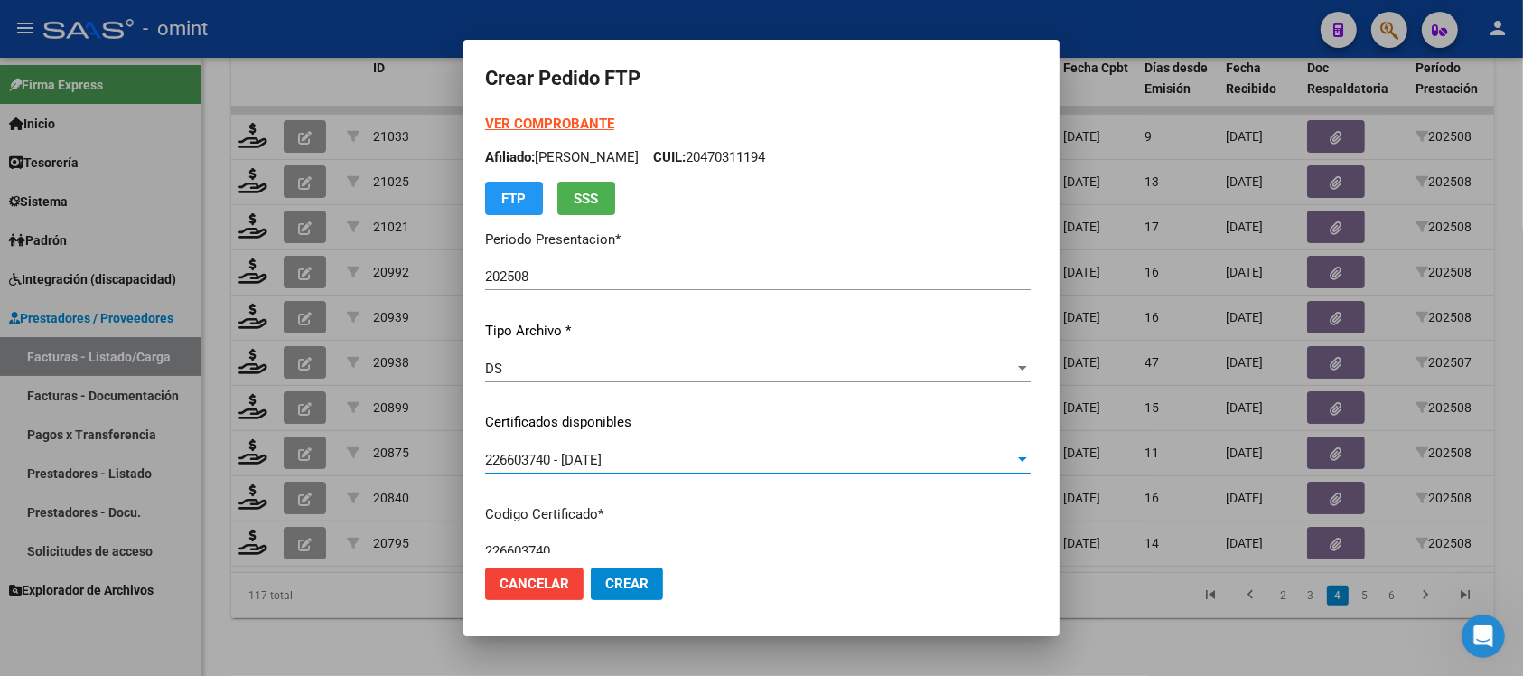
scroll to position [565, 0]
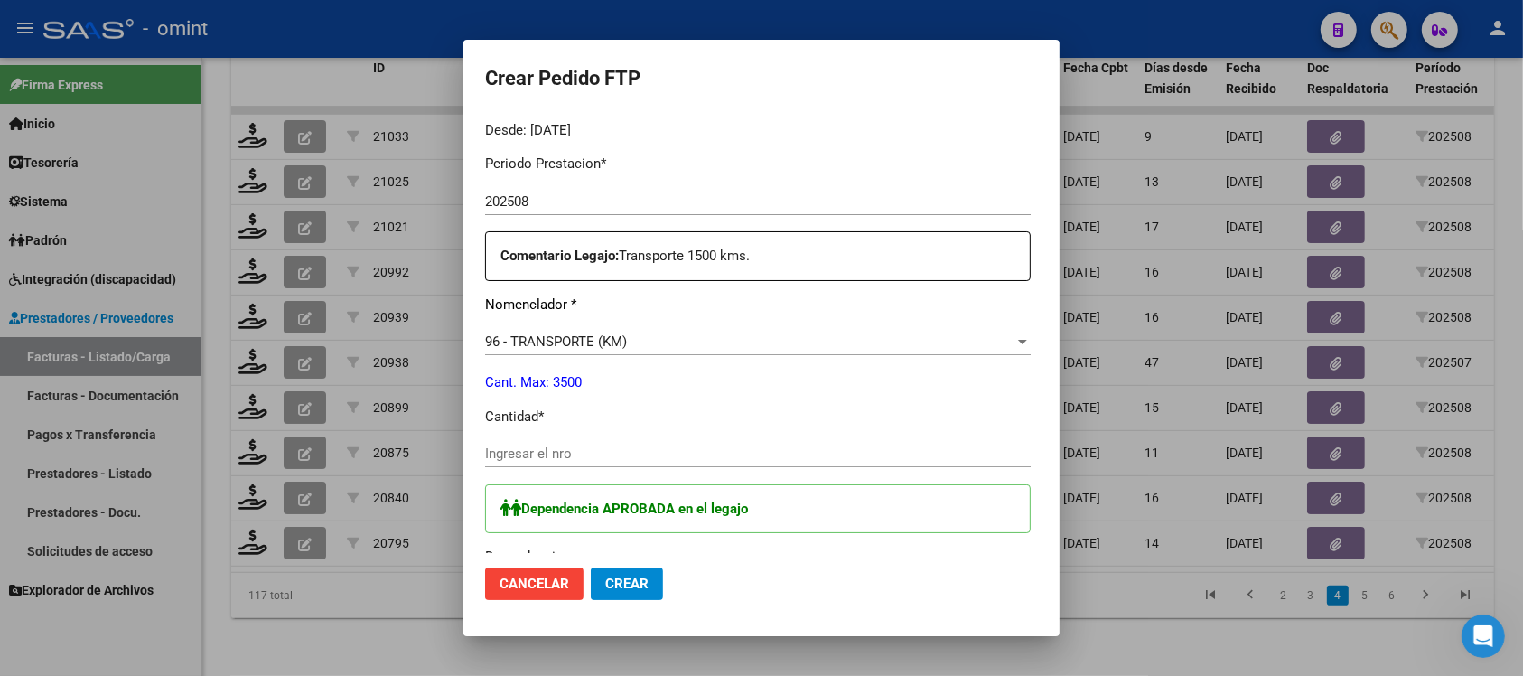
click at [490, 445] on input "Ingresar el nro" at bounding box center [758, 453] width 546 height 16
type input "1500"
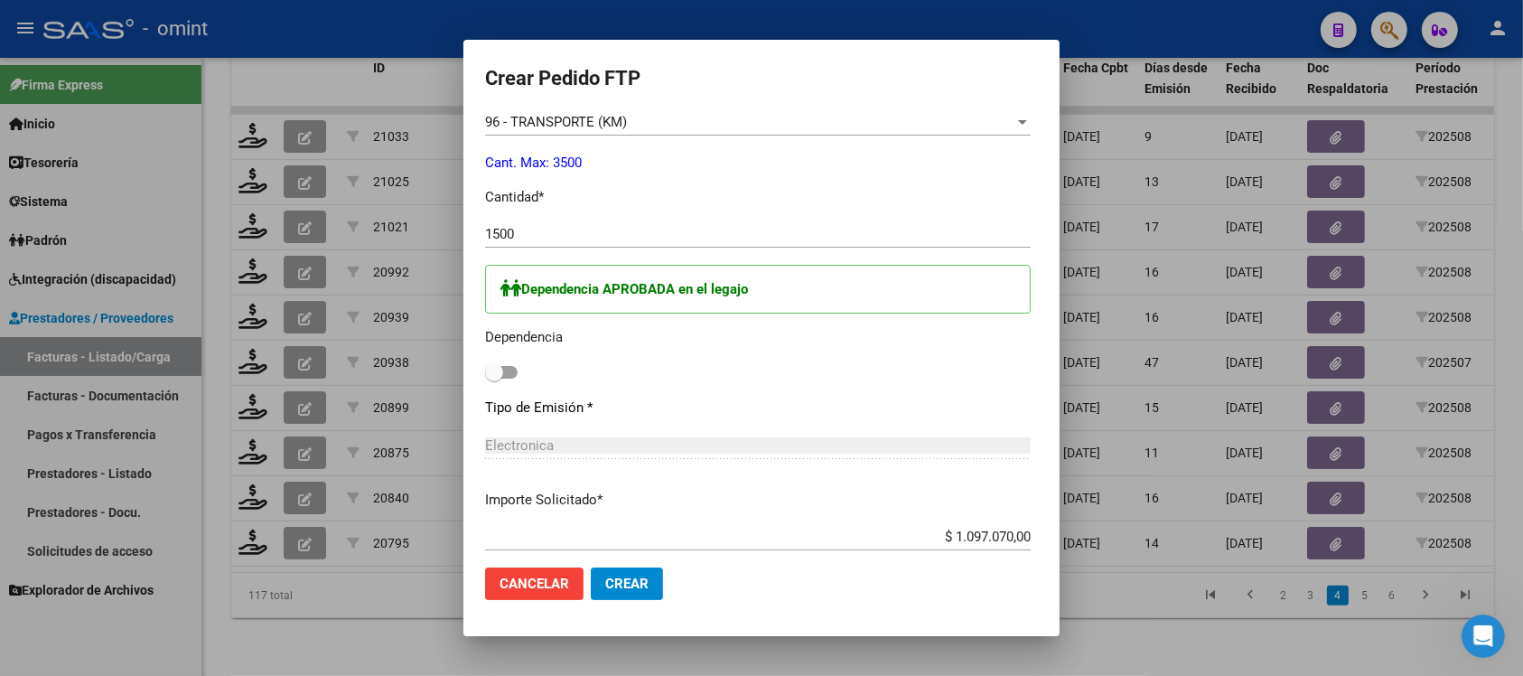
scroll to position [791, 0]
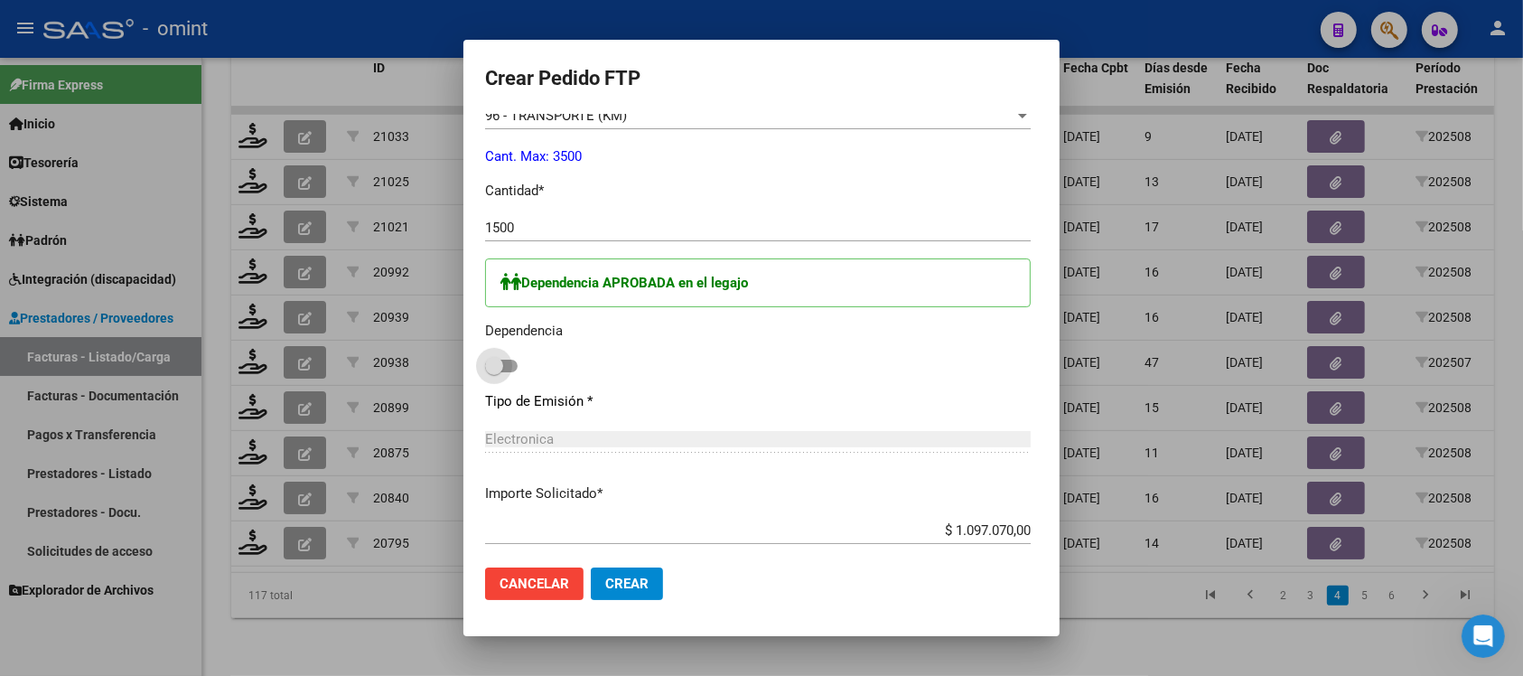
click at [485, 371] on label at bounding box center [501, 366] width 33 height 22
click at [493, 372] on input "checkbox" at bounding box center [493, 372] width 1 height 1
checkbox input "true"
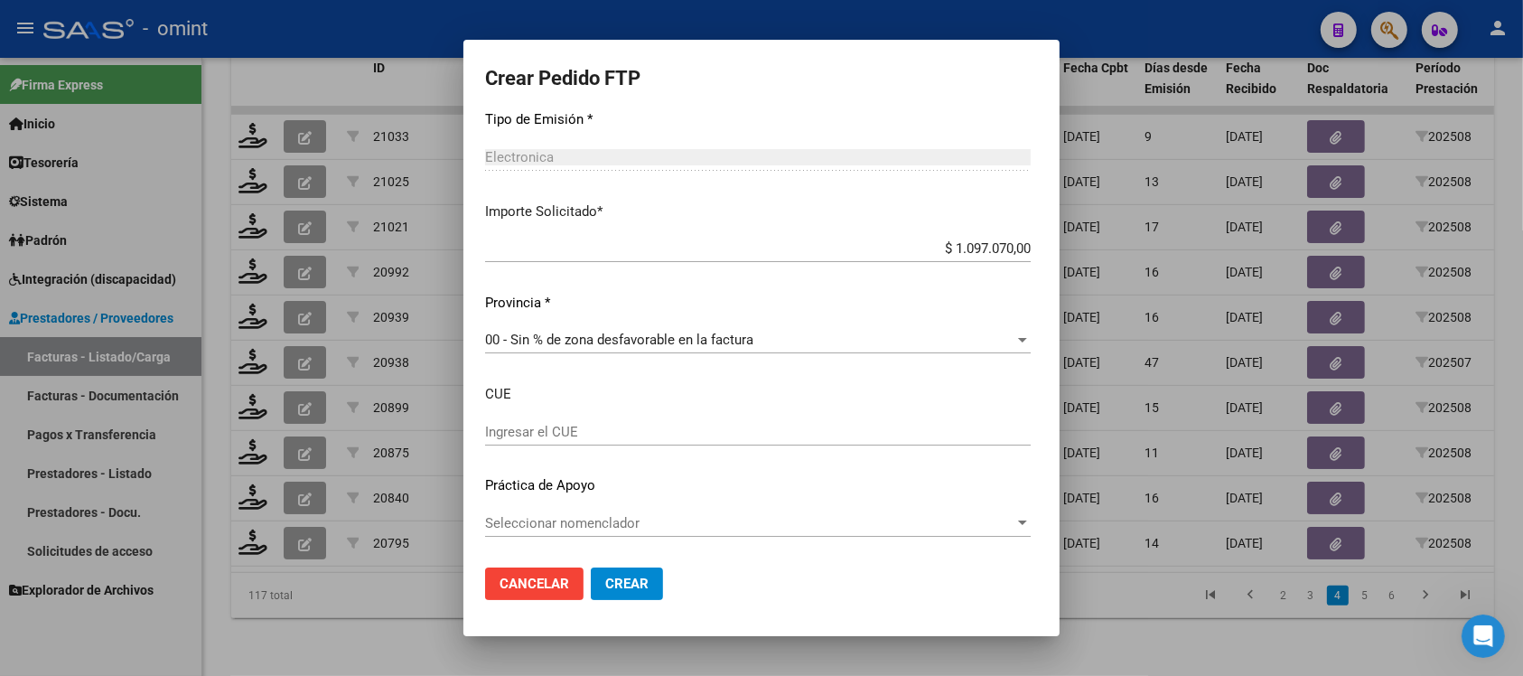
click at [605, 576] on span "Crear" at bounding box center [626, 583] width 43 height 16
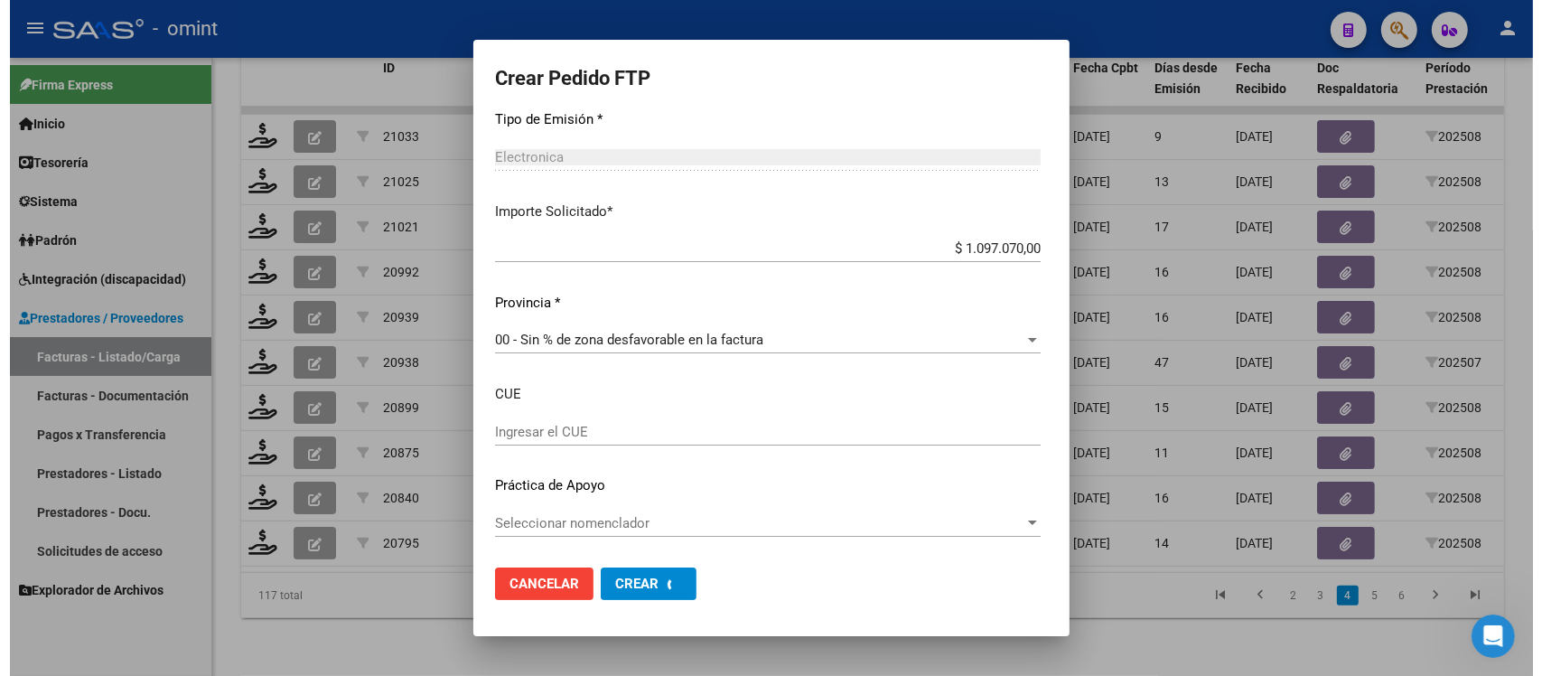
scroll to position [0, 0]
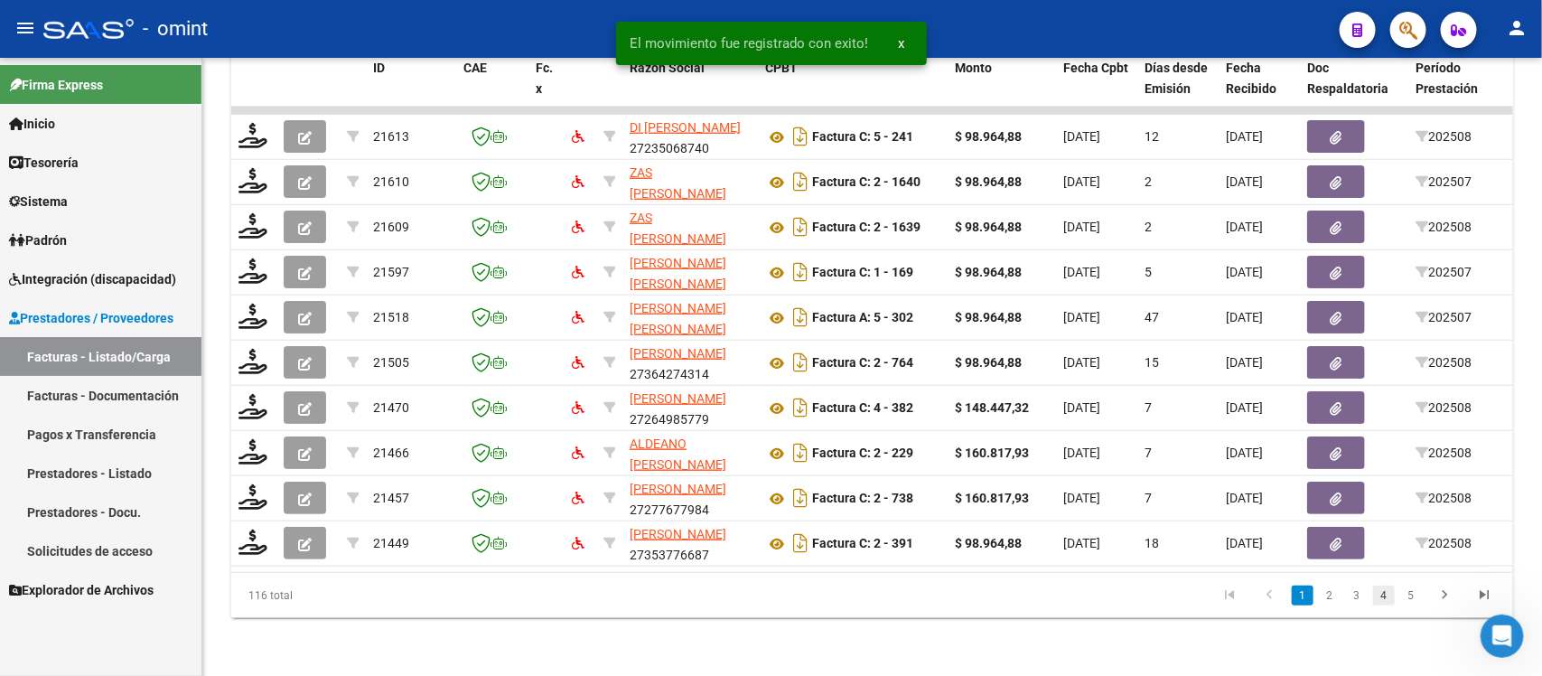
click at [1387, 592] on link "4" at bounding box center [1384, 595] width 22 height 20
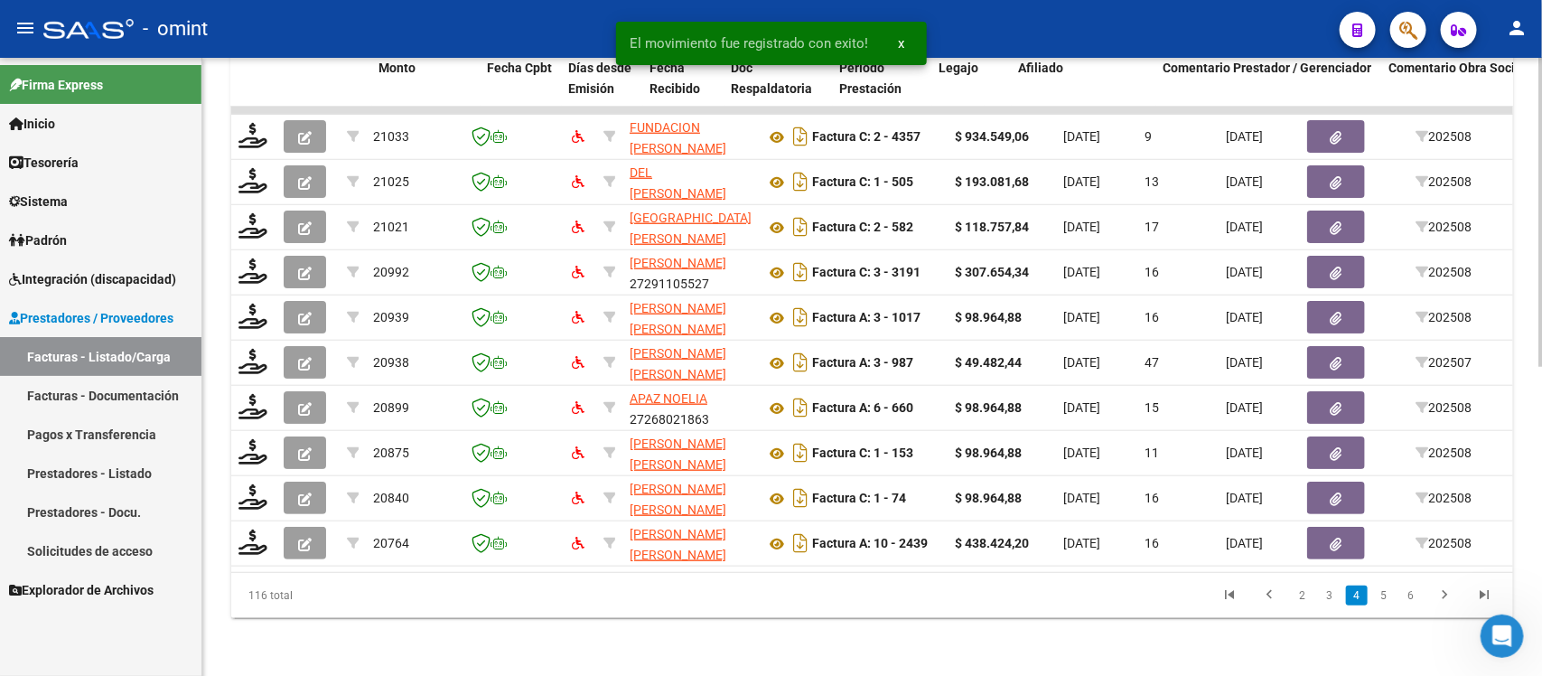
scroll to position [0, 1609]
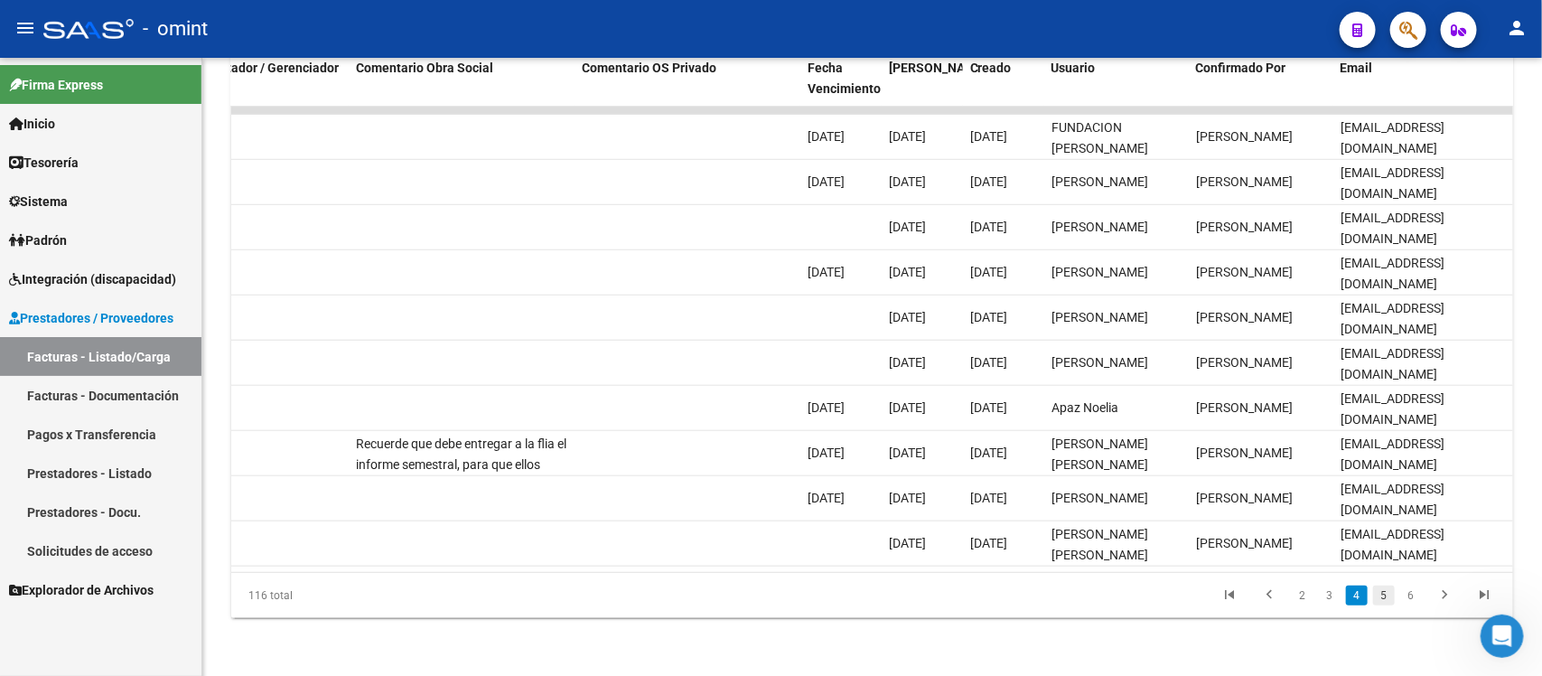
click at [1380, 602] on link "5" at bounding box center [1384, 595] width 22 height 20
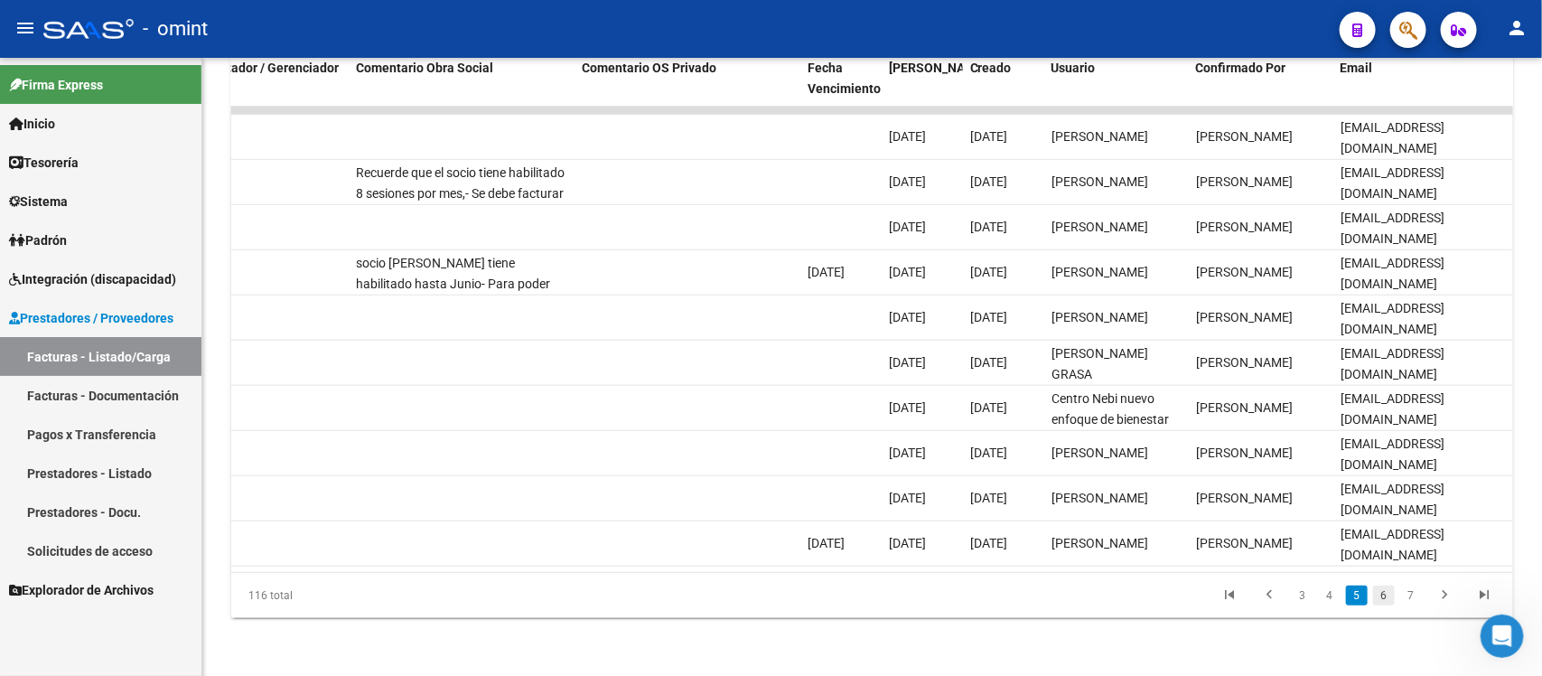
click at [1389, 596] on link "6" at bounding box center [1384, 595] width 22 height 20
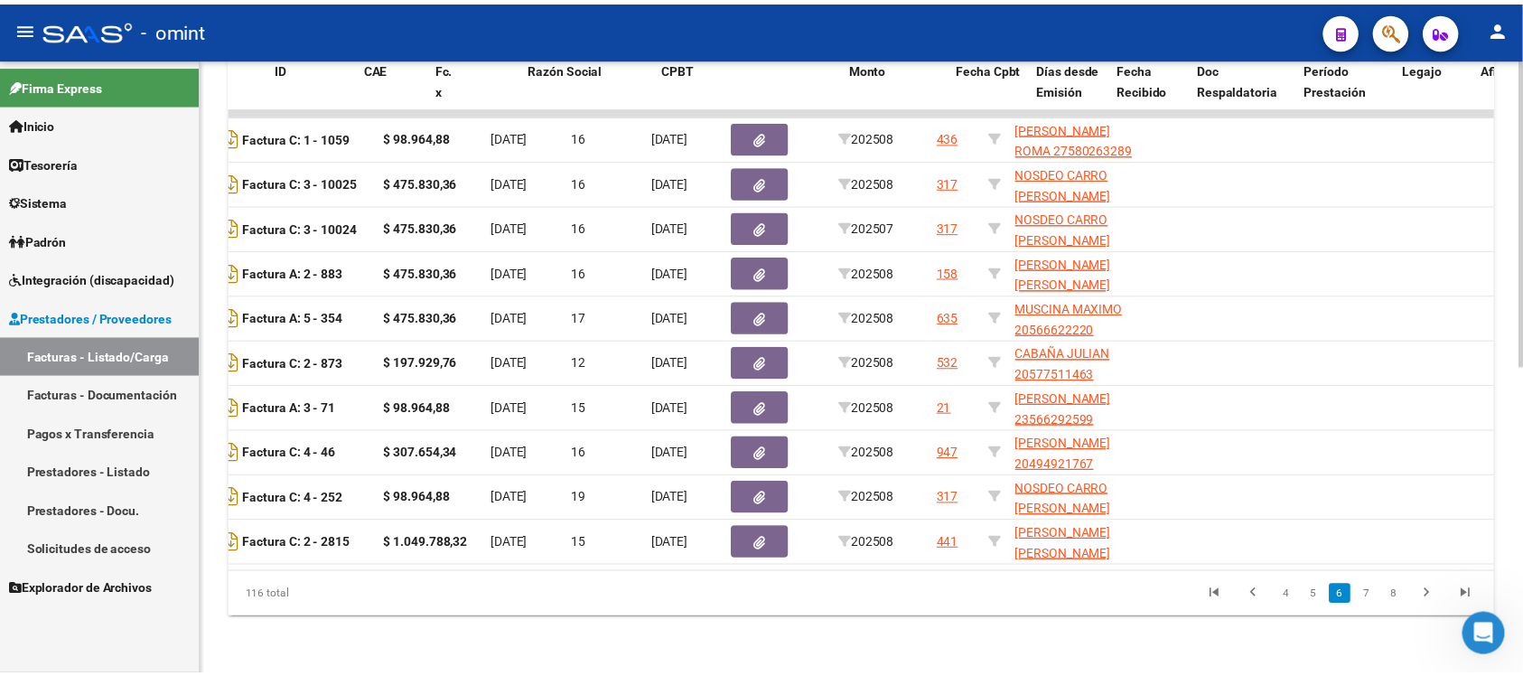
scroll to position [0, 0]
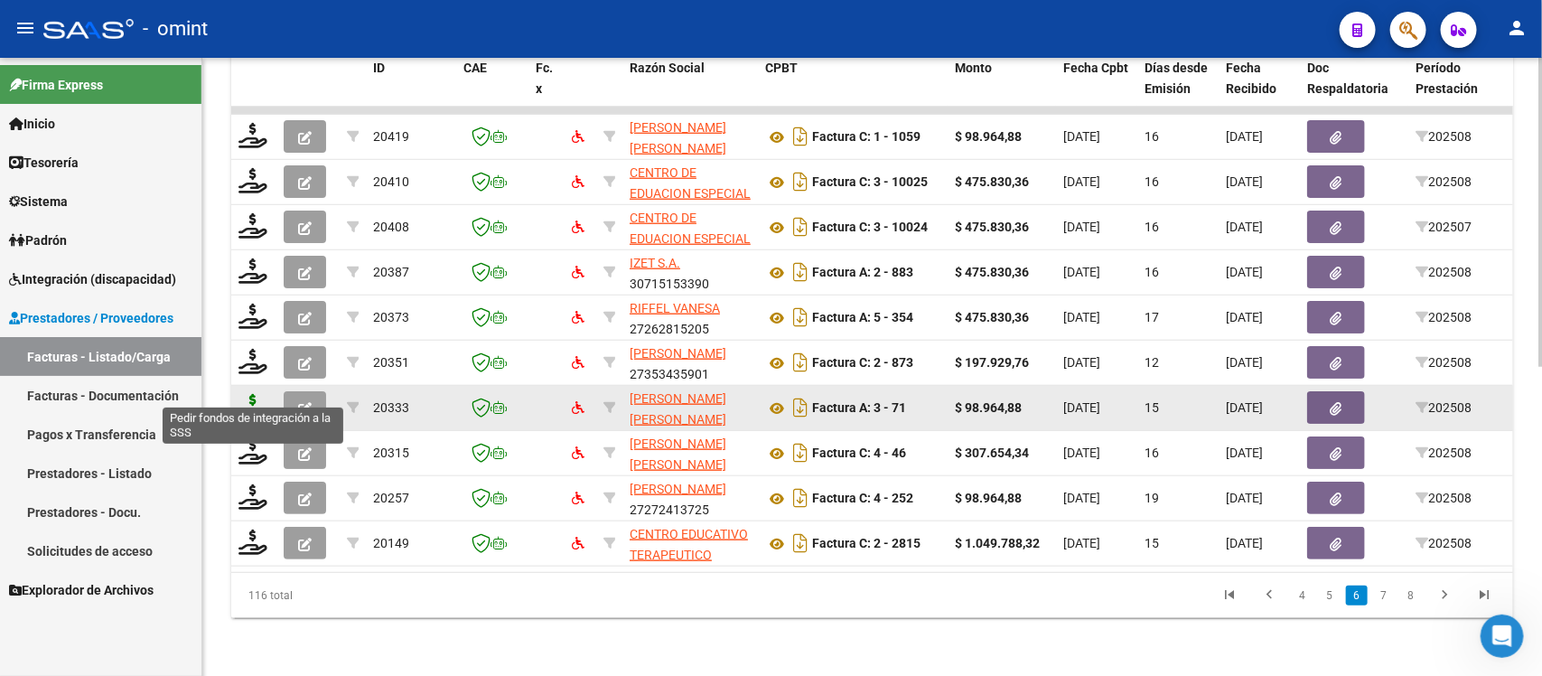
click at [258, 394] on icon at bounding box center [253, 406] width 29 height 25
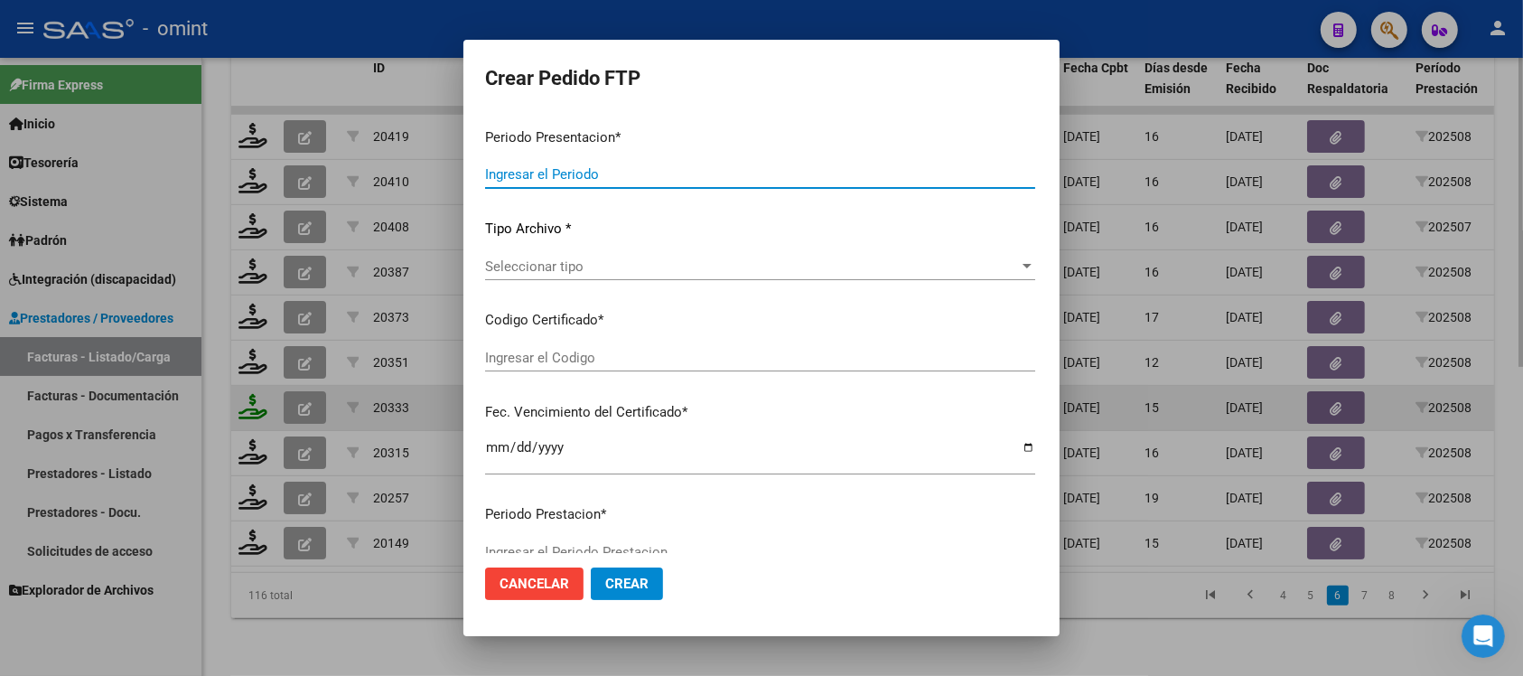
type input "202508"
type input "$ 98.964,88"
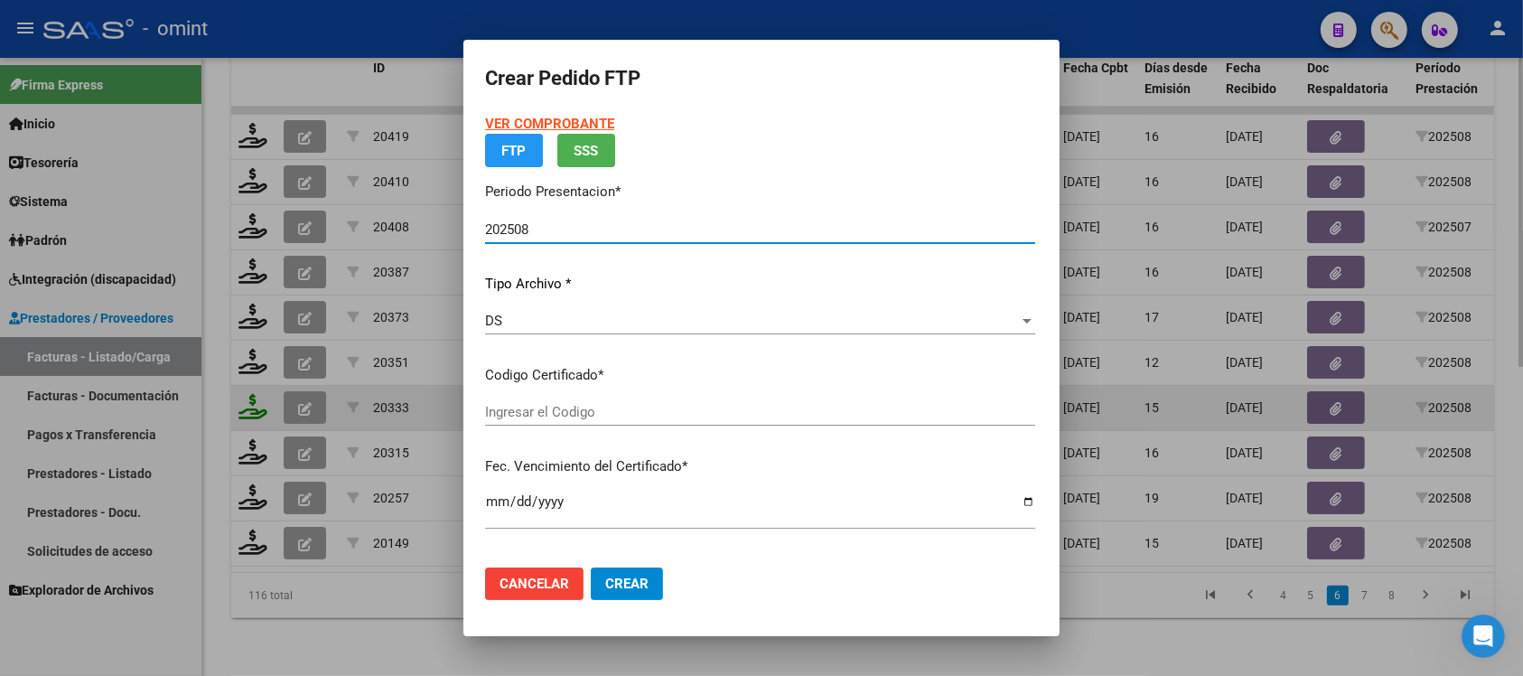
type input "1865972053"
type input "[DATE]"
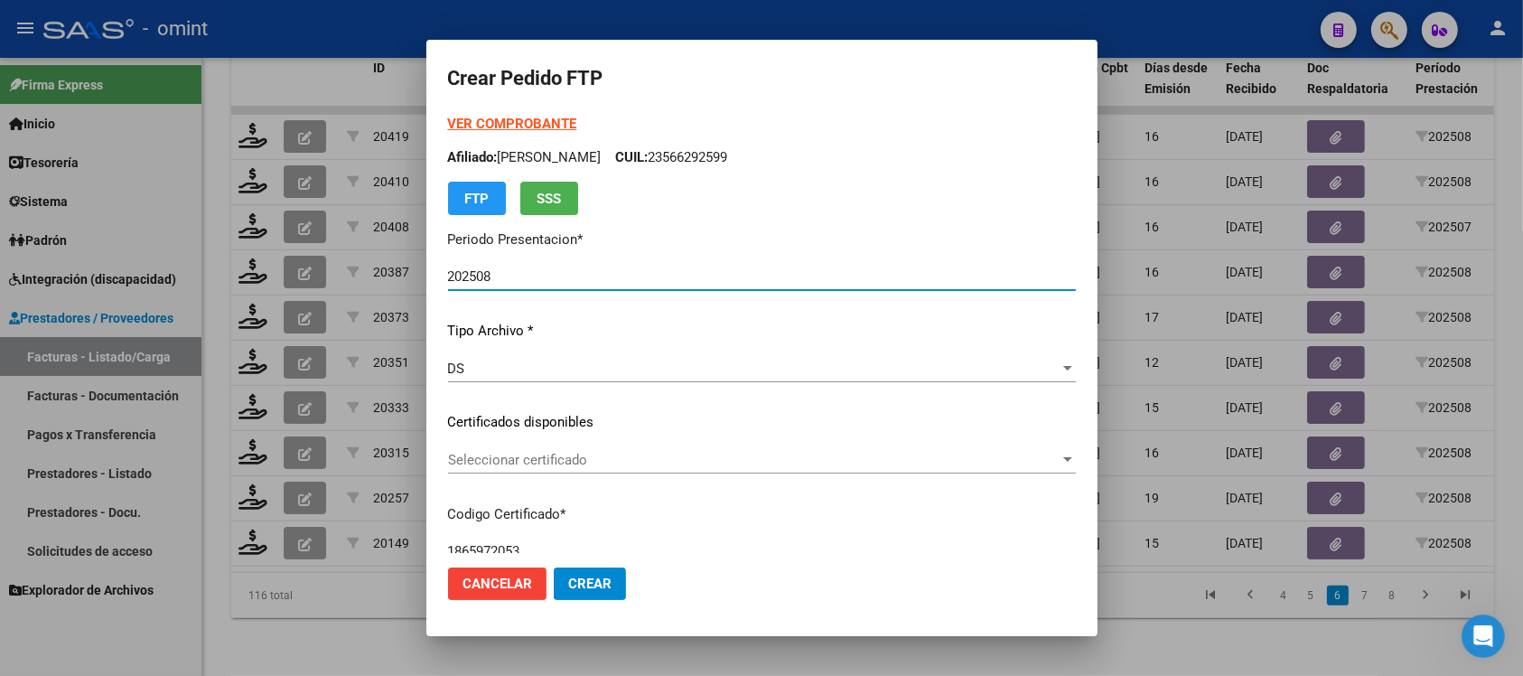
click at [519, 467] on div "Seleccionar certificado Seleccionar certificado" at bounding box center [762, 459] width 628 height 27
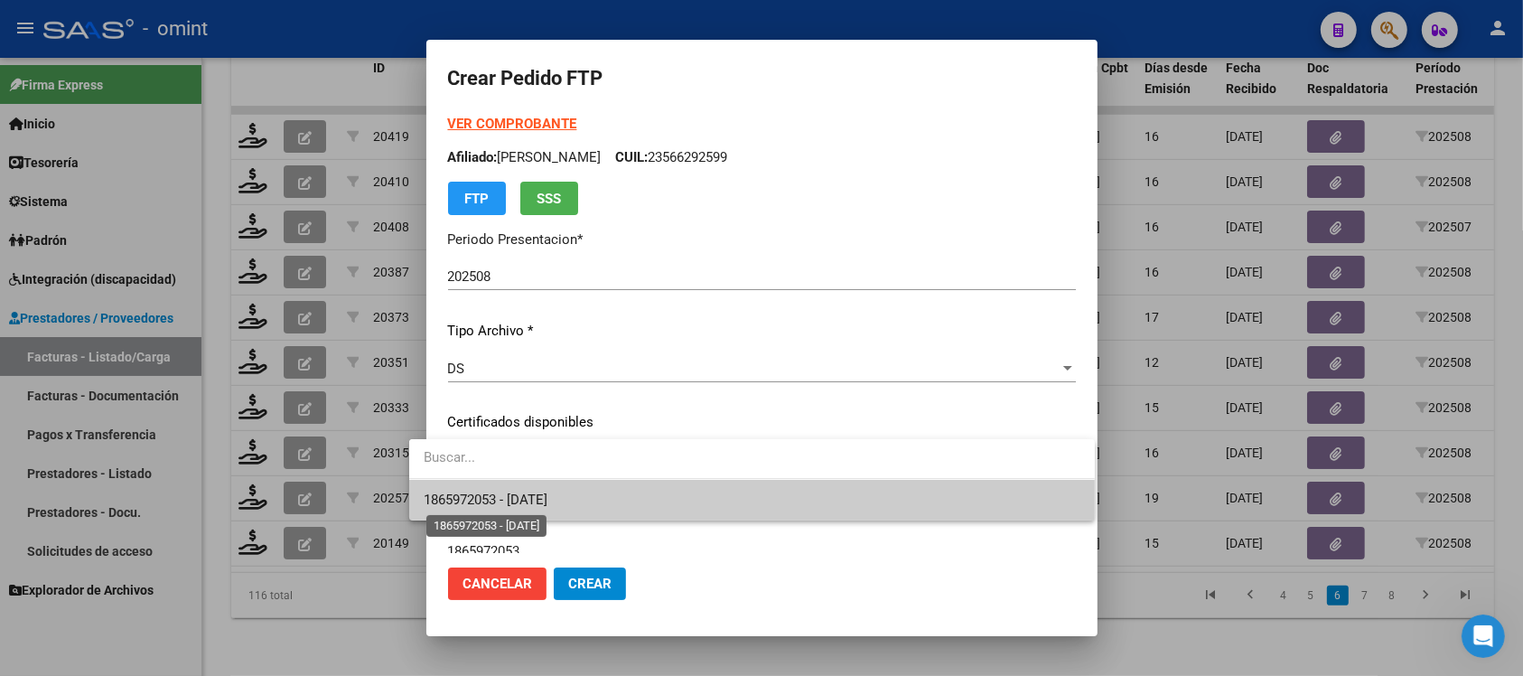
drag, startPoint x: 557, startPoint y: 506, endPoint x: 598, endPoint y: 482, distance: 48.2
click at [547, 506] on span "1865972053 - [DATE]" at bounding box center [486, 499] width 124 height 16
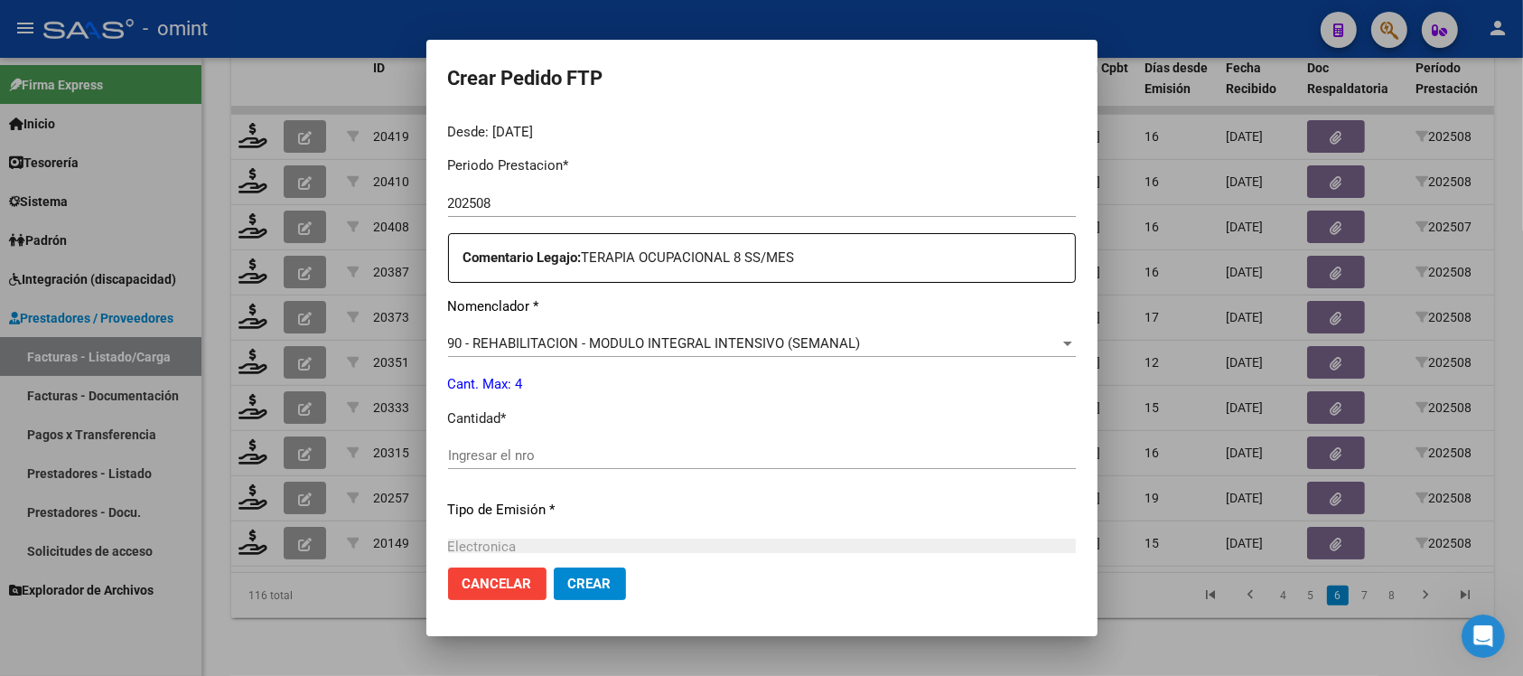
scroll to position [565, 0]
click at [538, 450] on input "Ingresar el nro" at bounding box center [762, 453] width 628 height 16
type input "4"
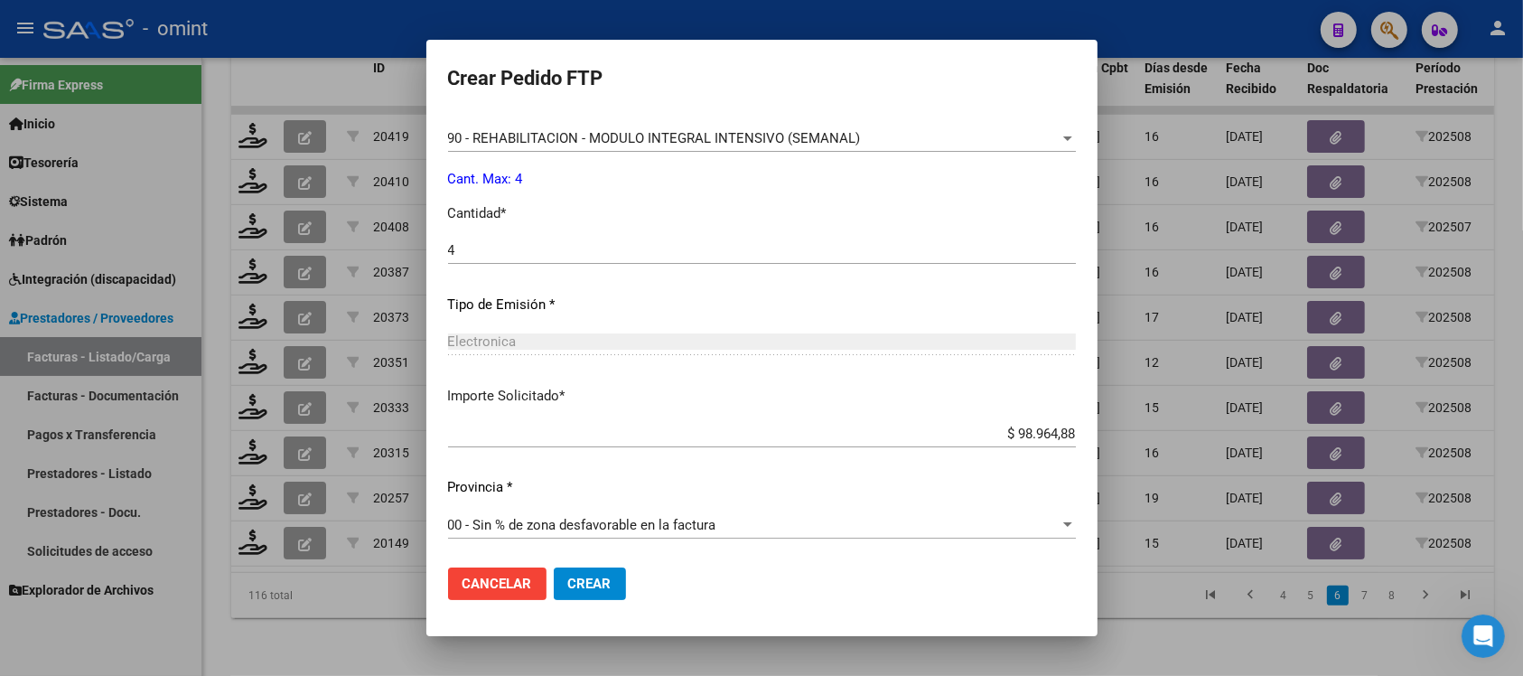
scroll to position [770, 0]
click at [565, 569] on button "Crear" at bounding box center [590, 583] width 72 height 33
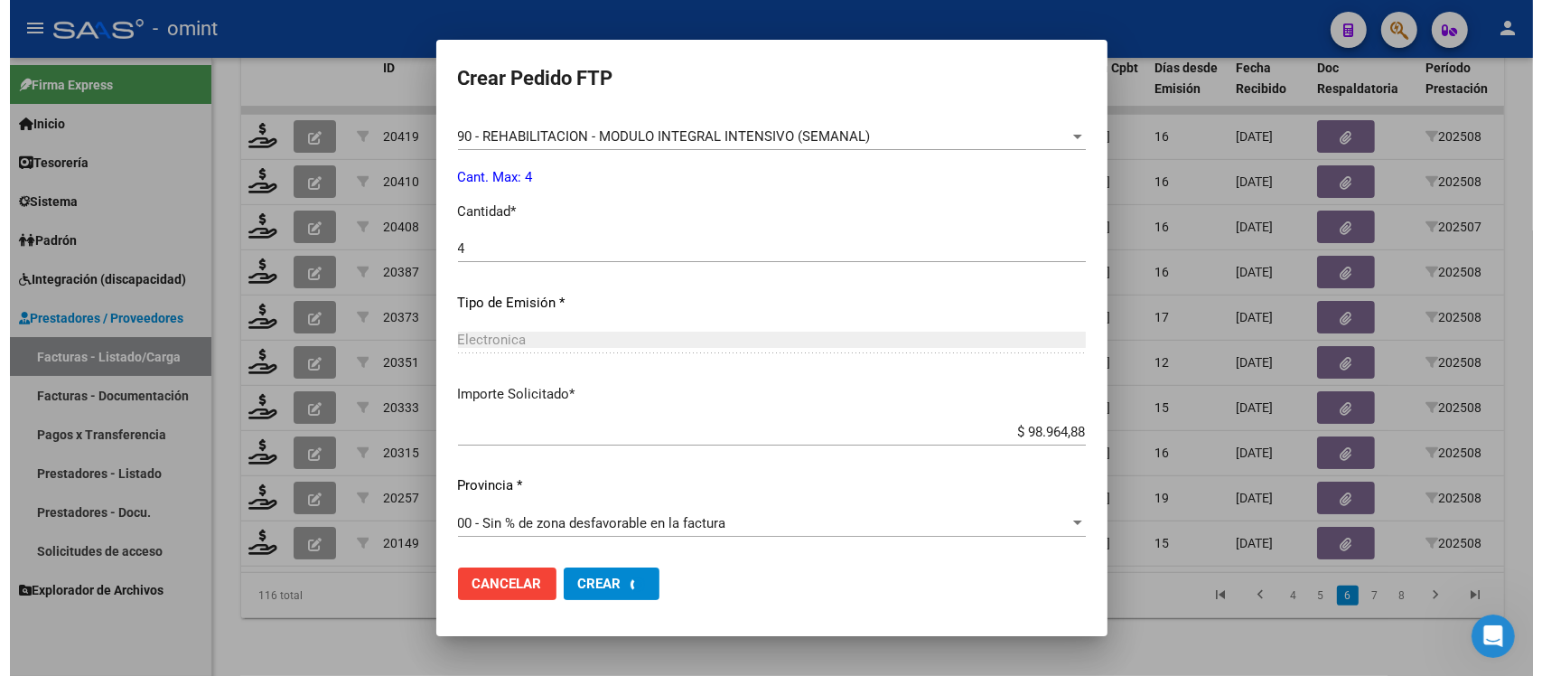
scroll to position [0, 0]
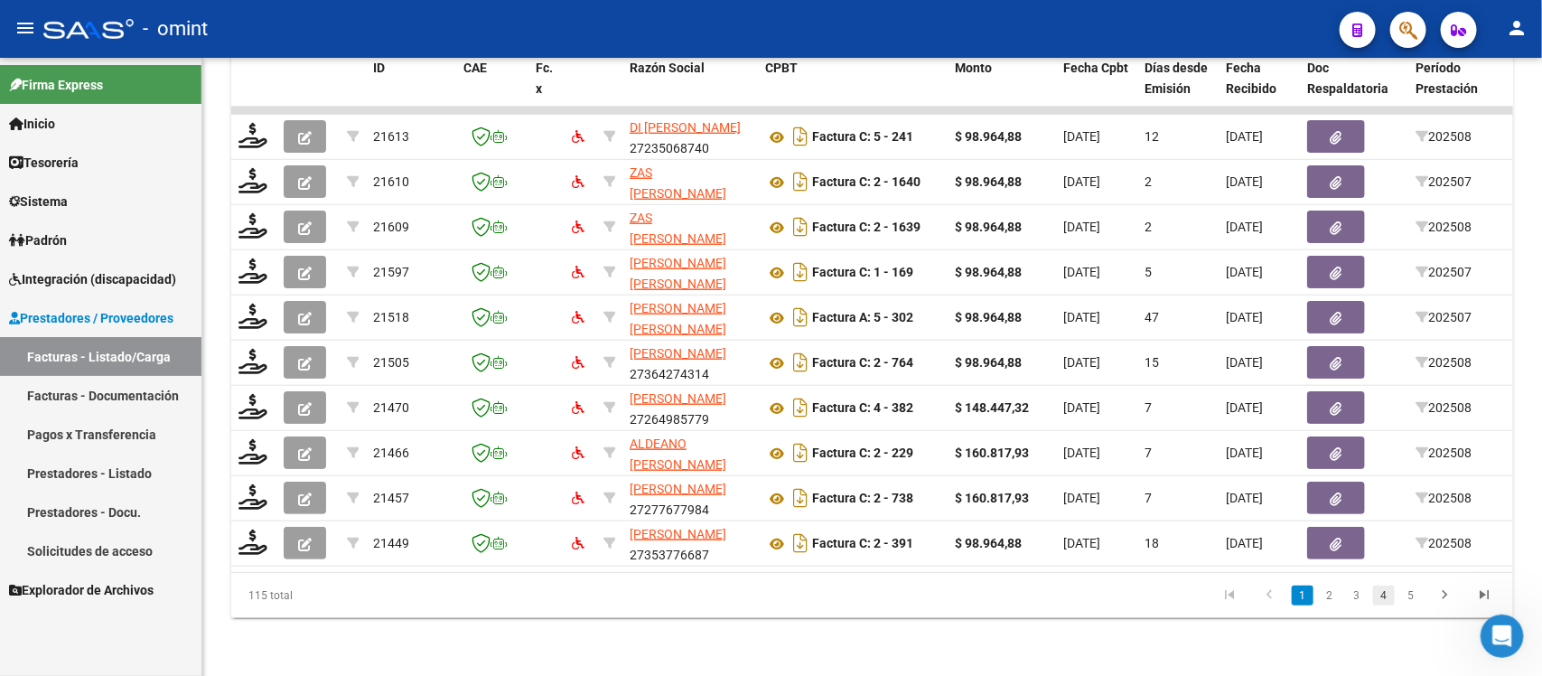
click at [1378, 598] on link "4" at bounding box center [1384, 595] width 22 height 20
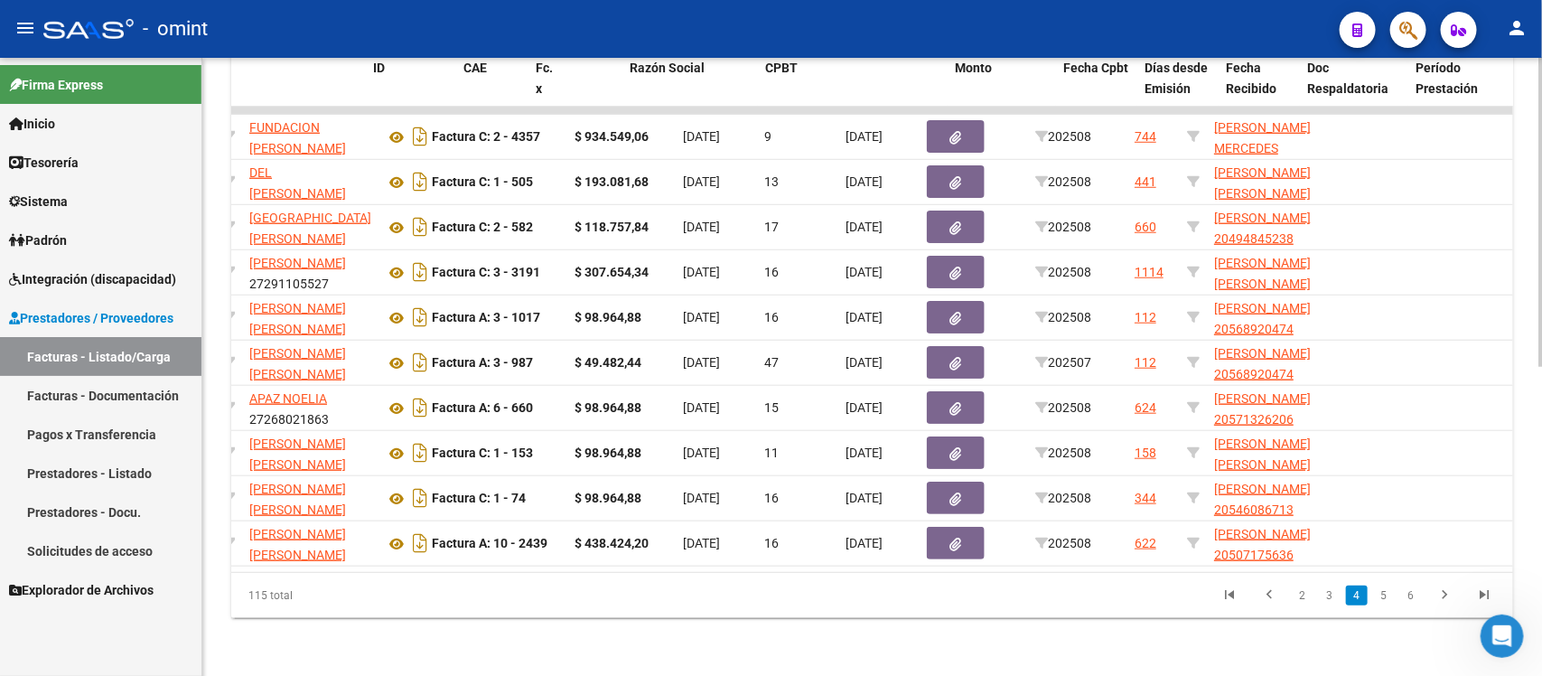
scroll to position [0, 1609]
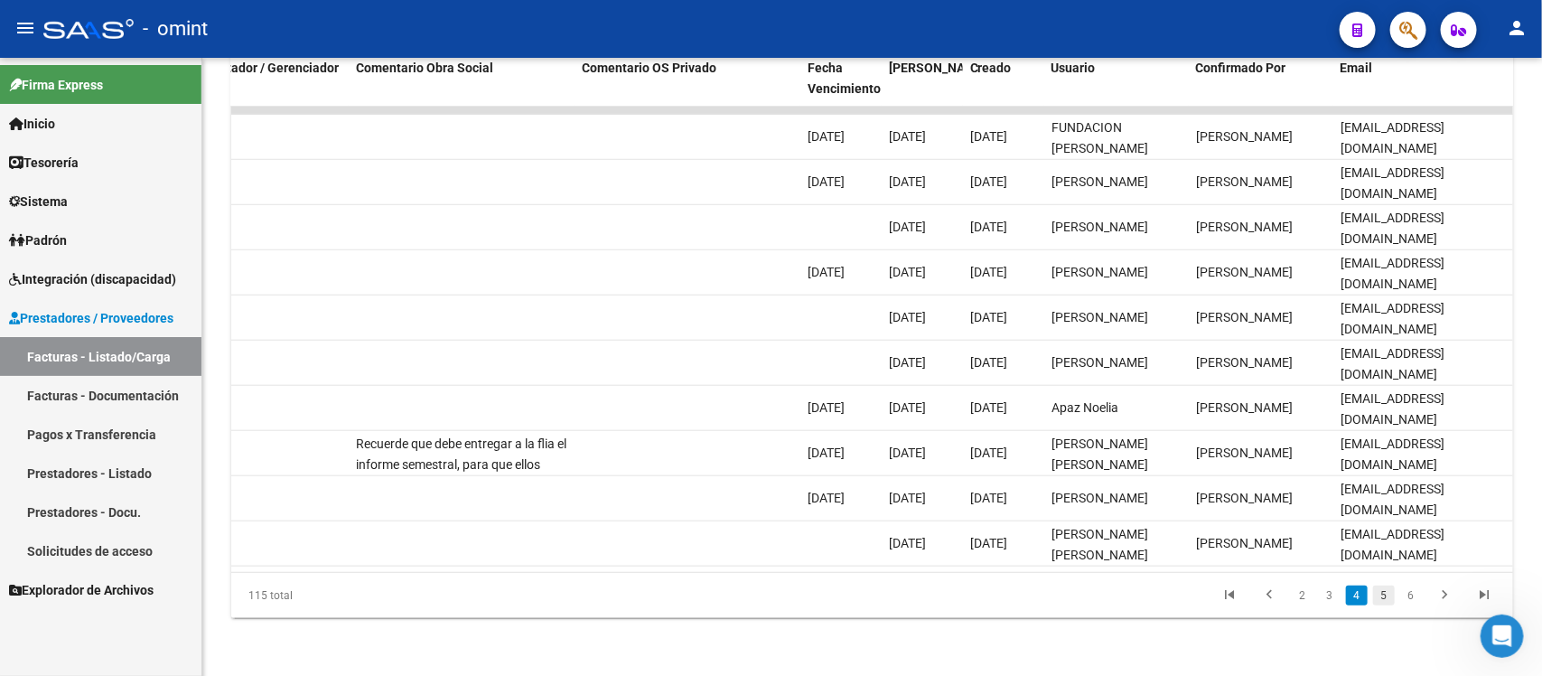
click at [1388, 599] on link "5" at bounding box center [1384, 595] width 22 height 20
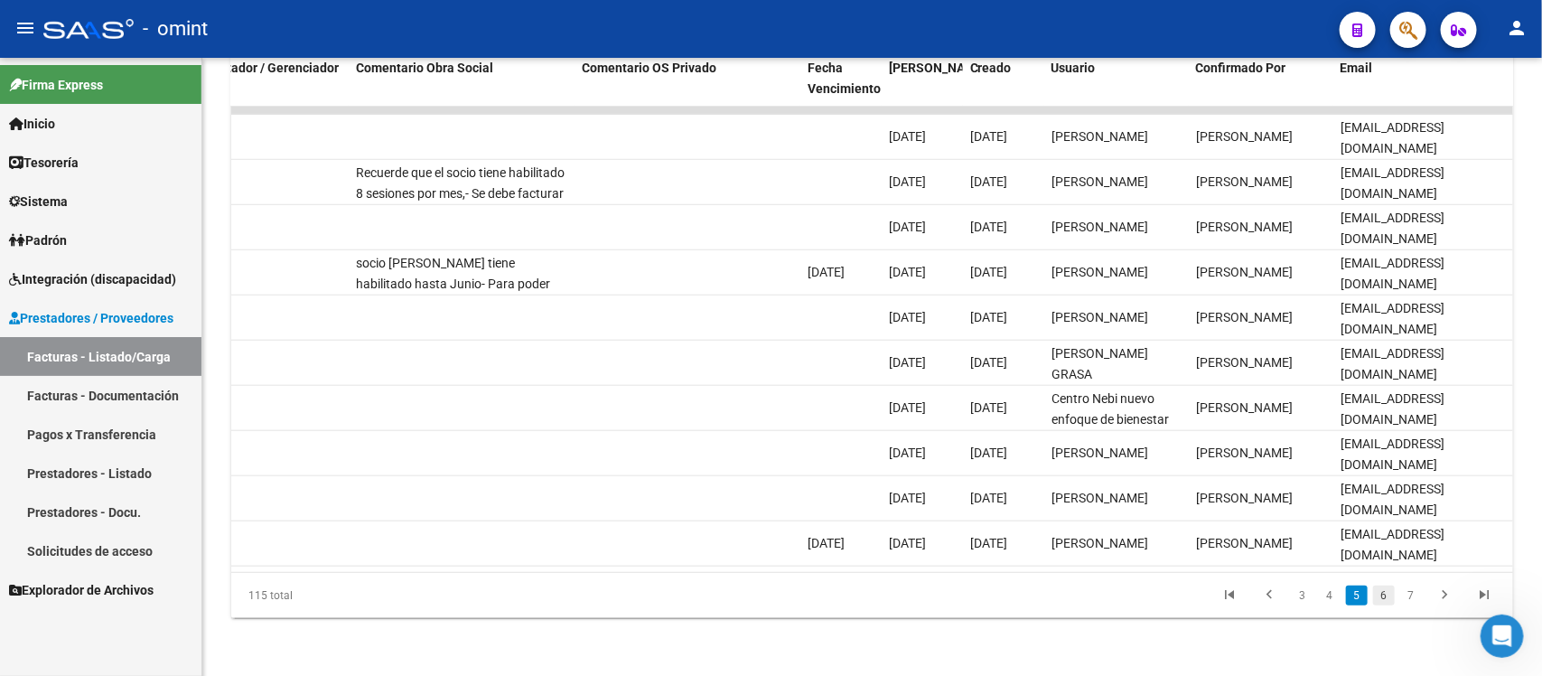
click at [1389, 597] on link "6" at bounding box center [1384, 595] width 22 height 20
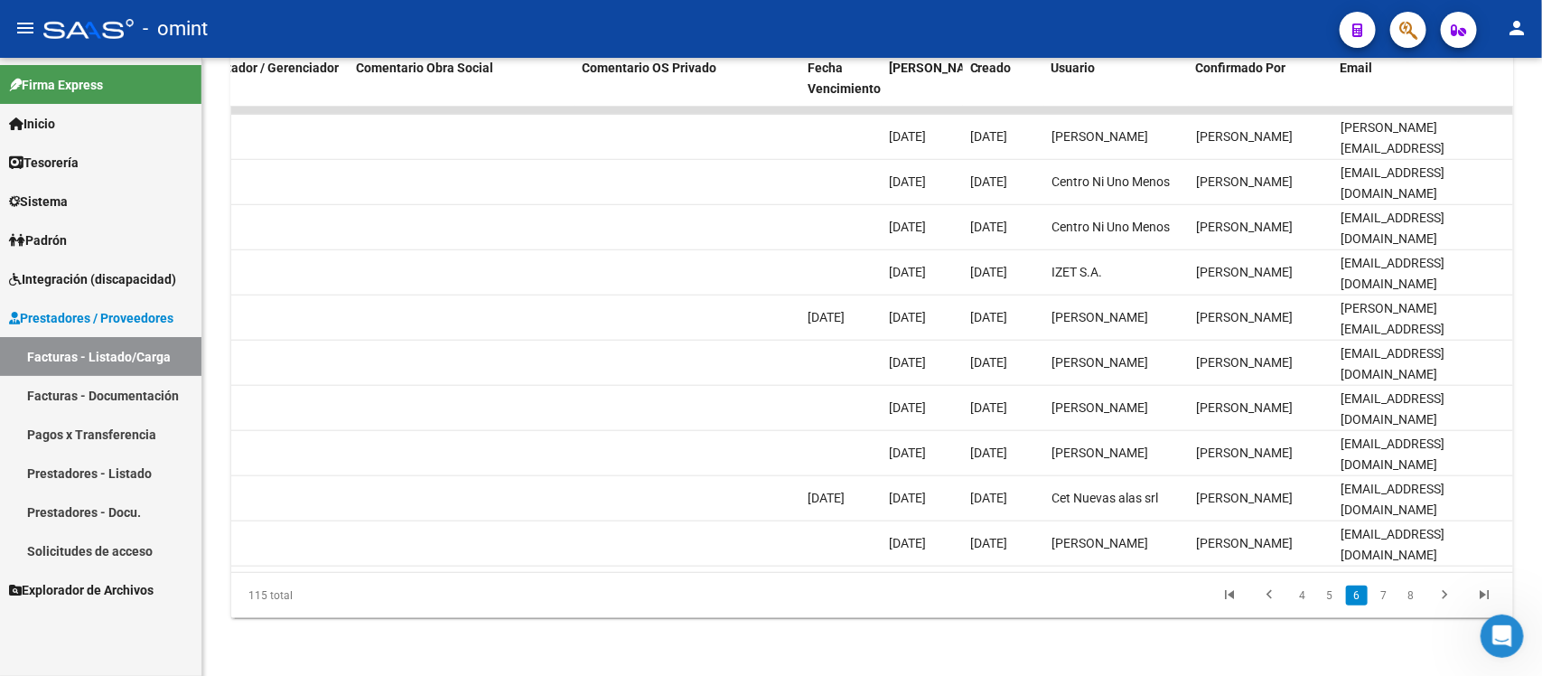
click at [1389, 597] on link "7" at bounding box center [1384, 595] width 22 height 20
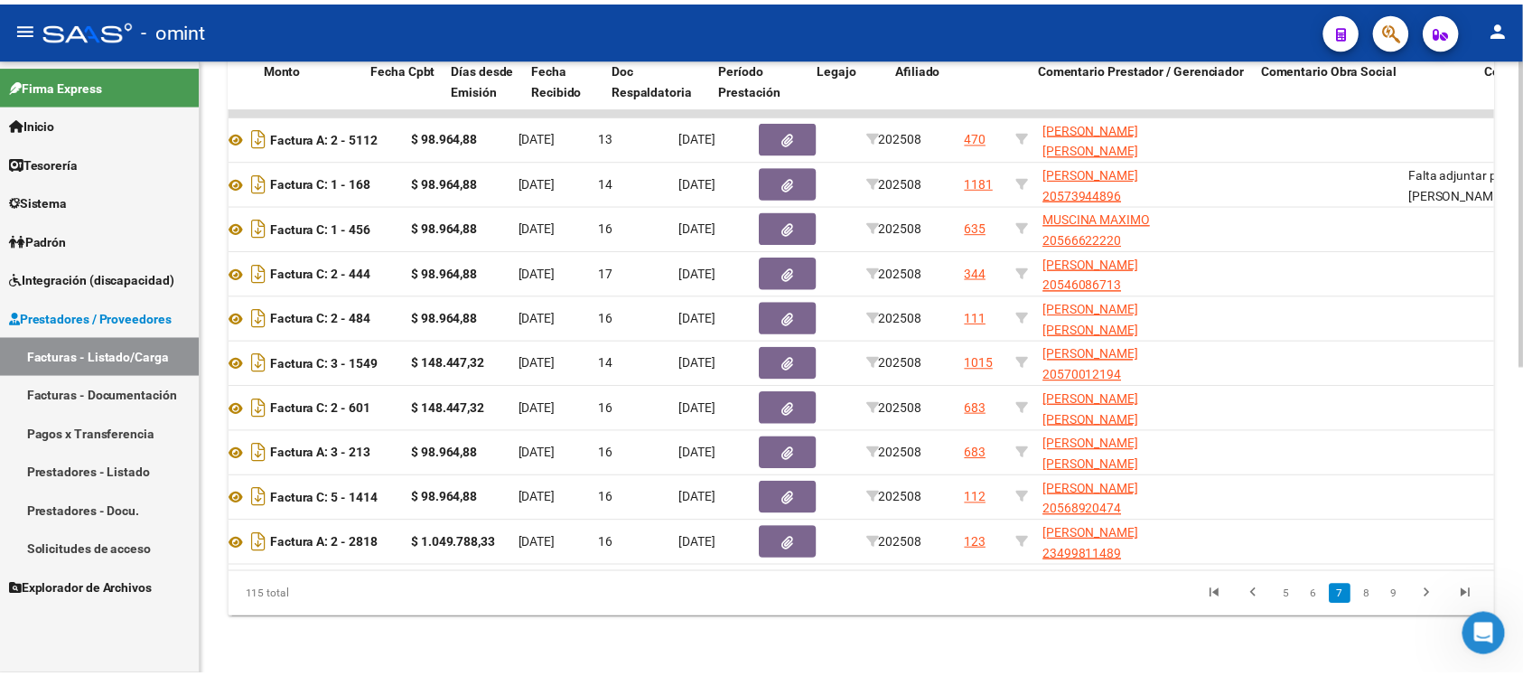
scroll to position [0, 0]
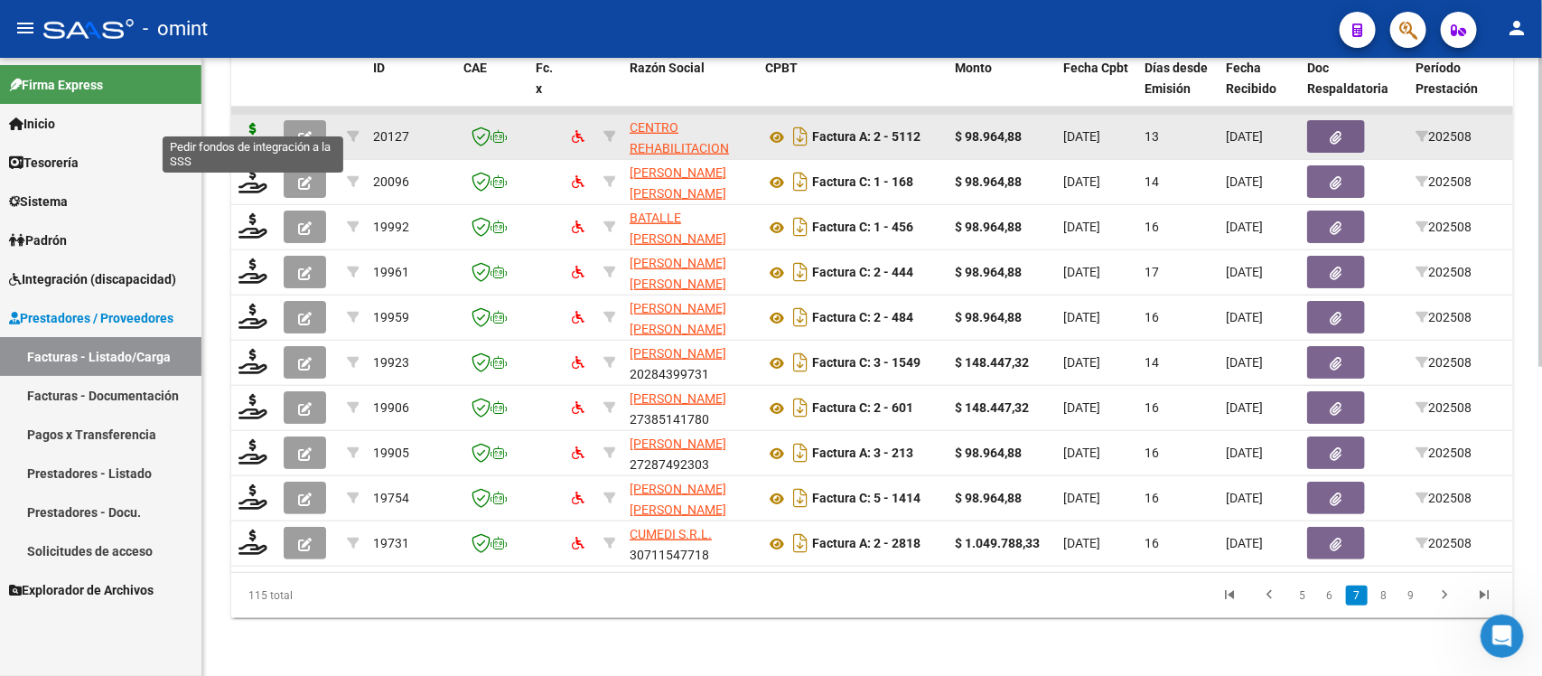
click at [254, 123] on icon at bounding box center [253, 135] width 29 height 25
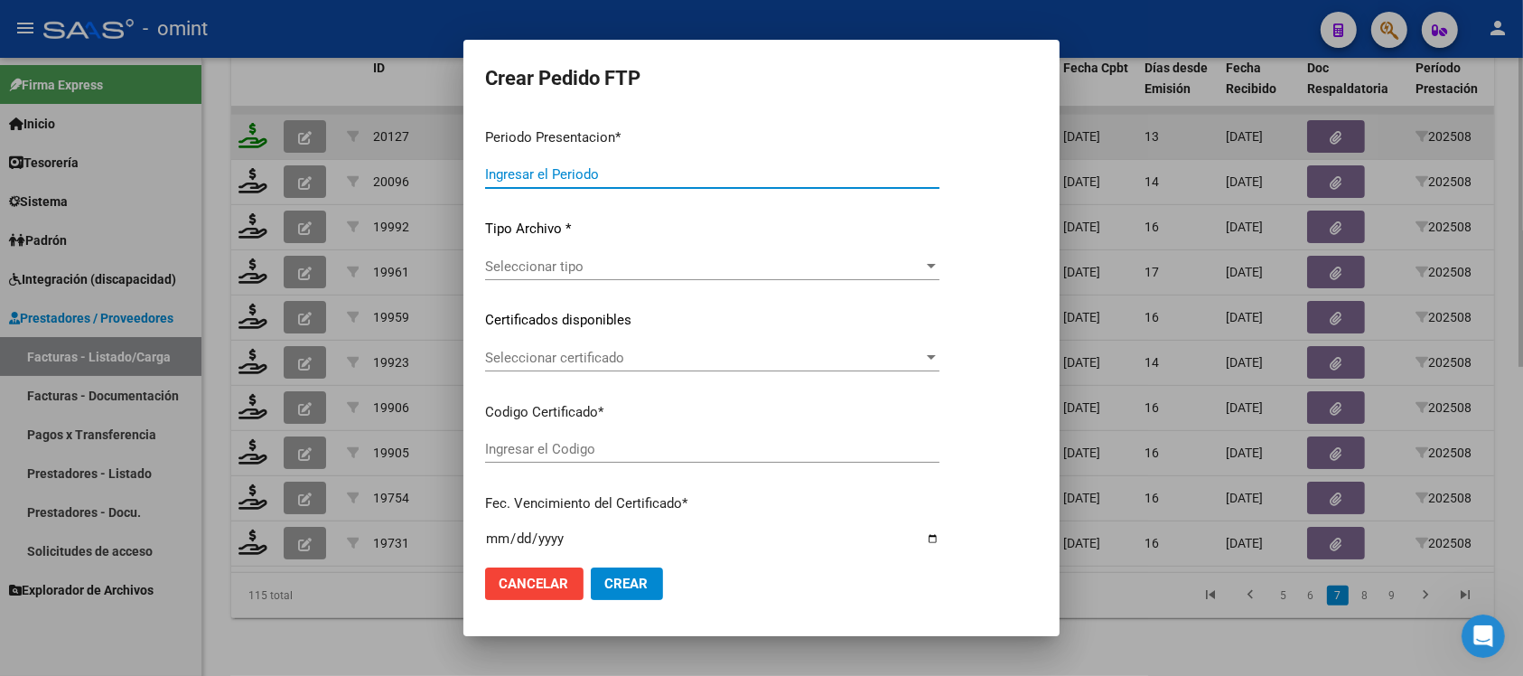
type input "202508"
type input "$ 98.964,88"
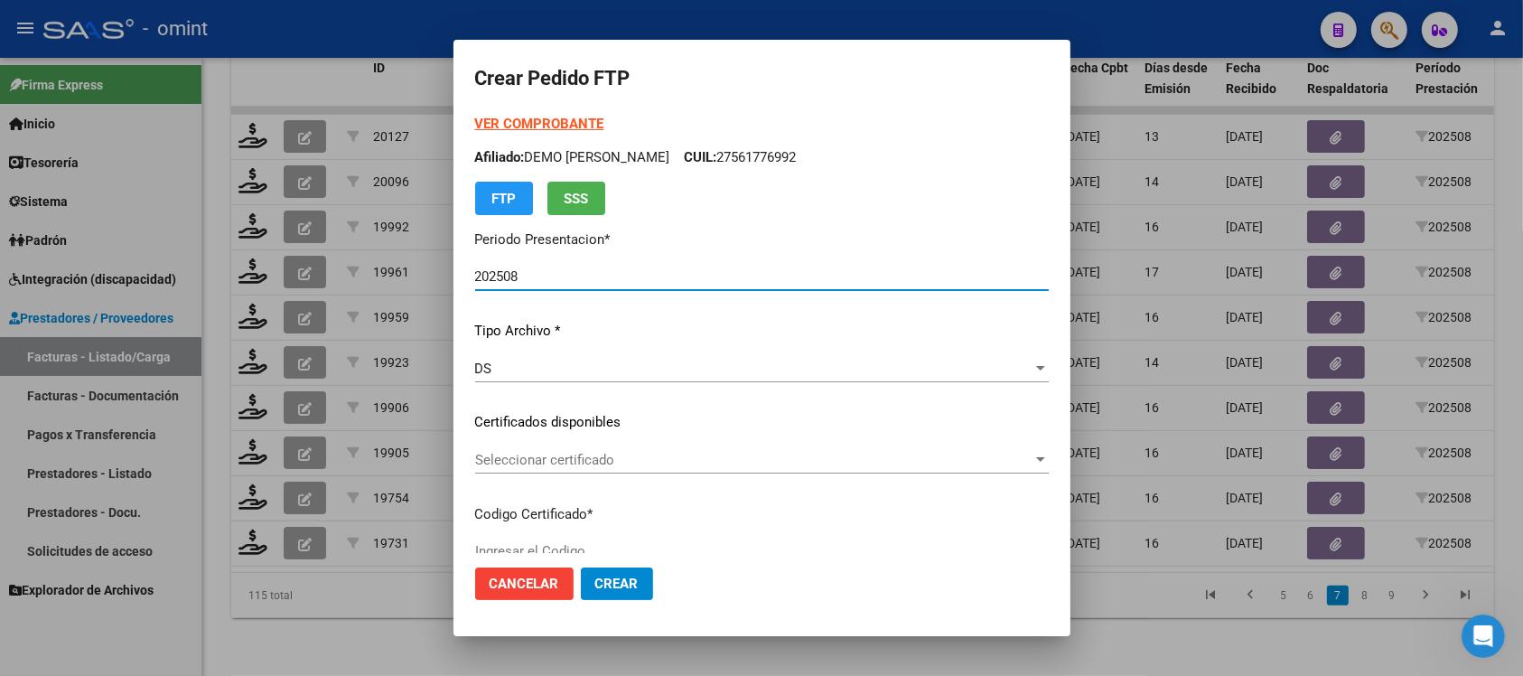
type input "1658663947"
type input "[DATE]"
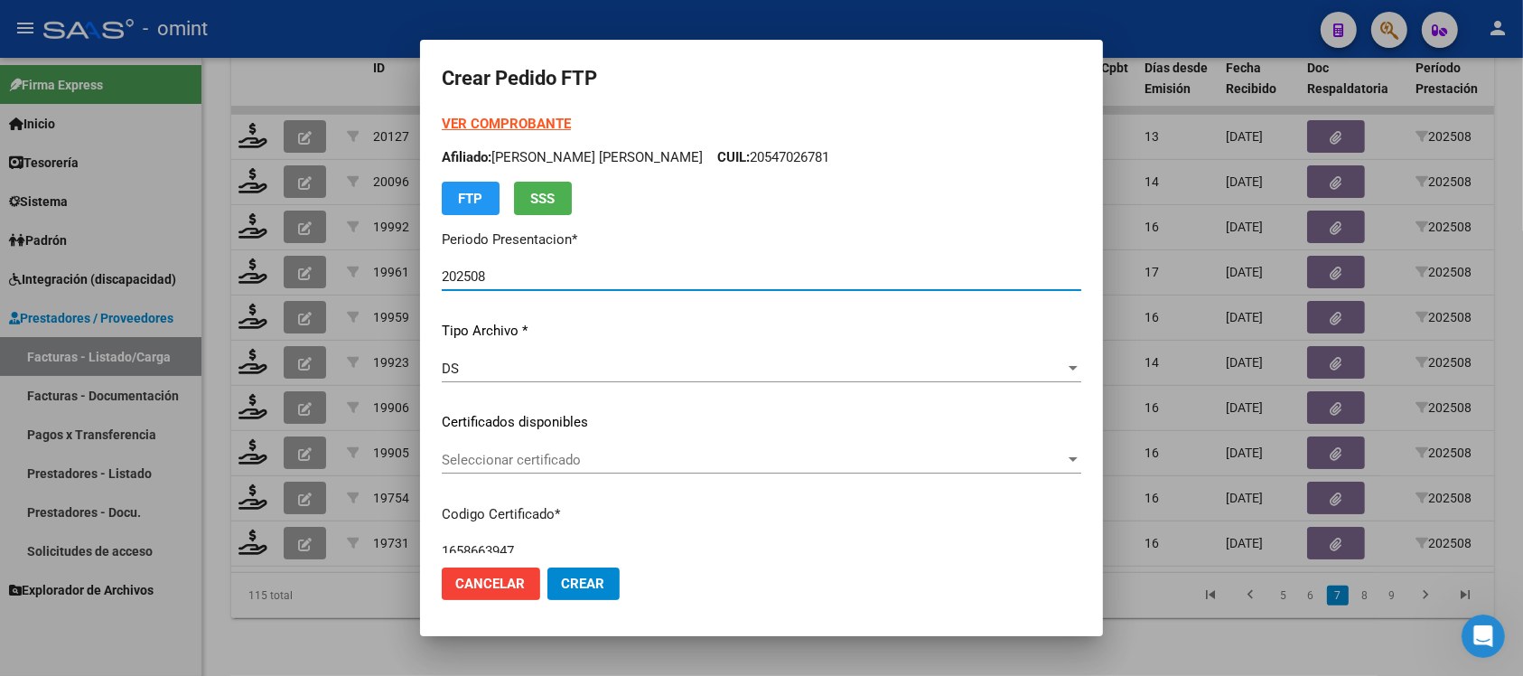
click at [512, 457] on span "Seleccionar certificado" at bounding box center [753, 460] width 623 height 16
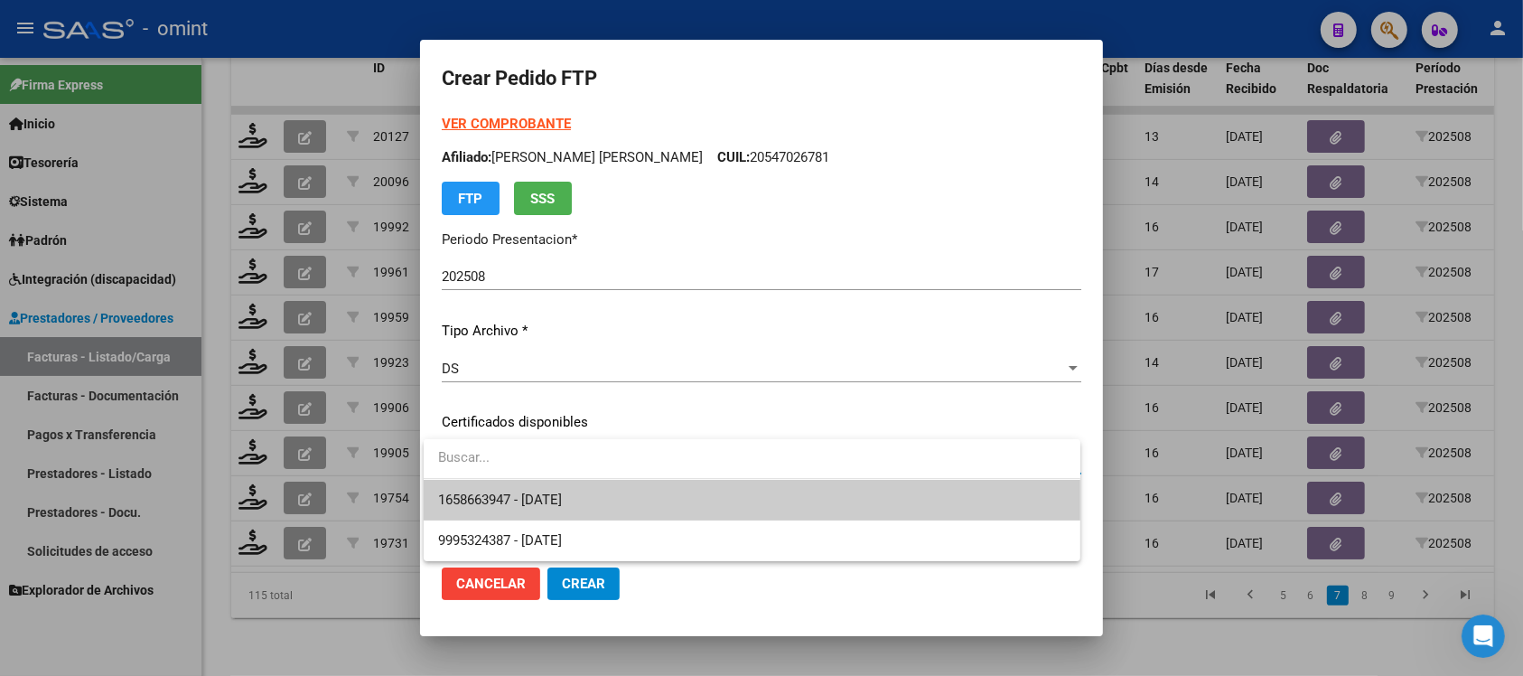
click at [597, 500] on span "1658663947 - [DATE]" at bounding box center [752, 500] width 628 height 41
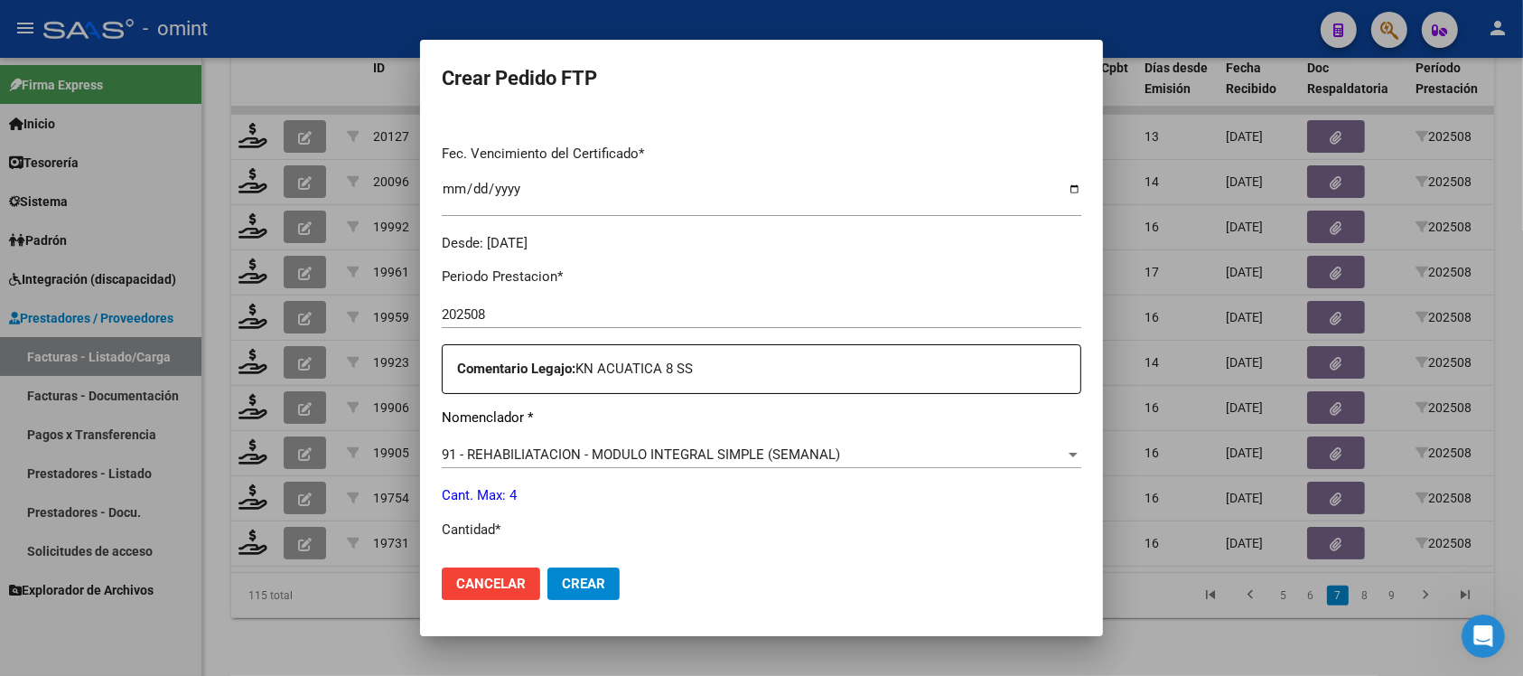
scroll to position [565, 0]
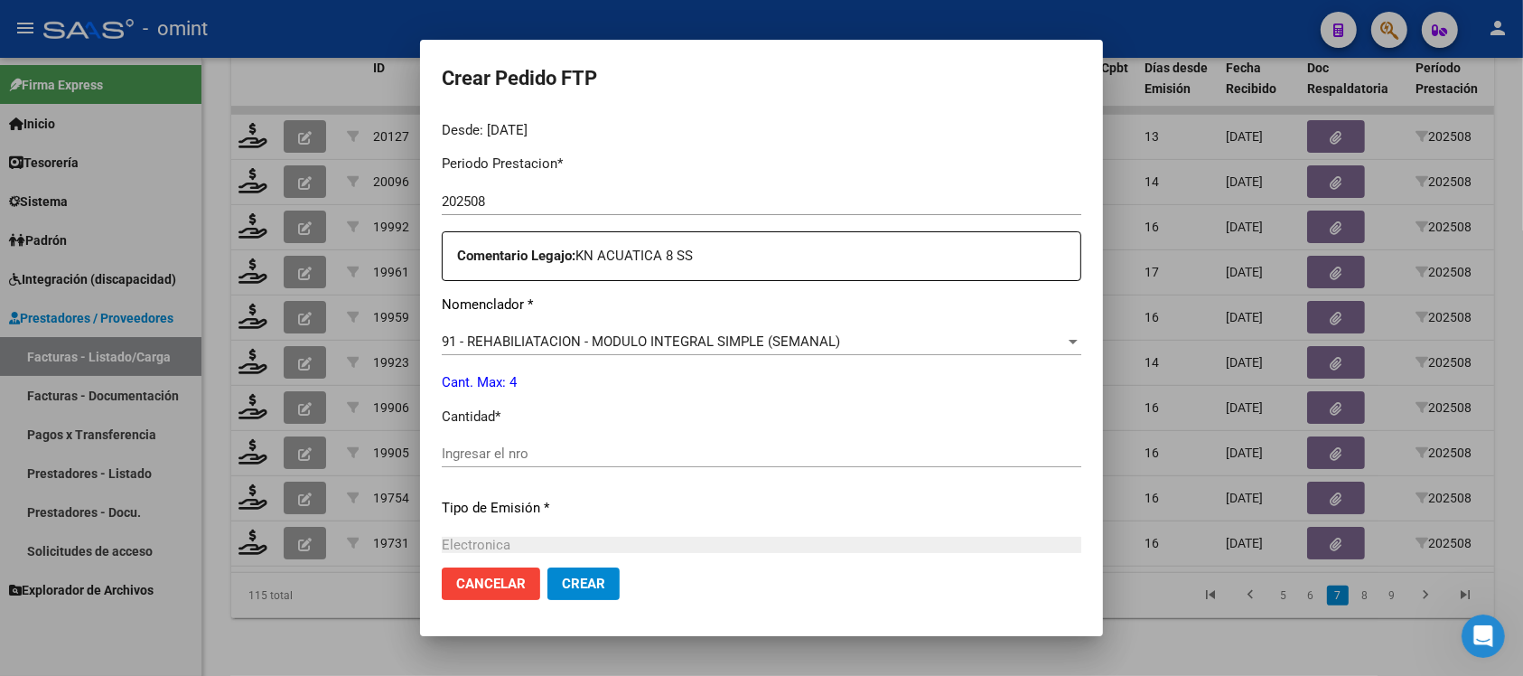
click at [518, 454] on input "Ingresar el nro" at bounding box center [762, 453] width 640 height 16
type input "4"
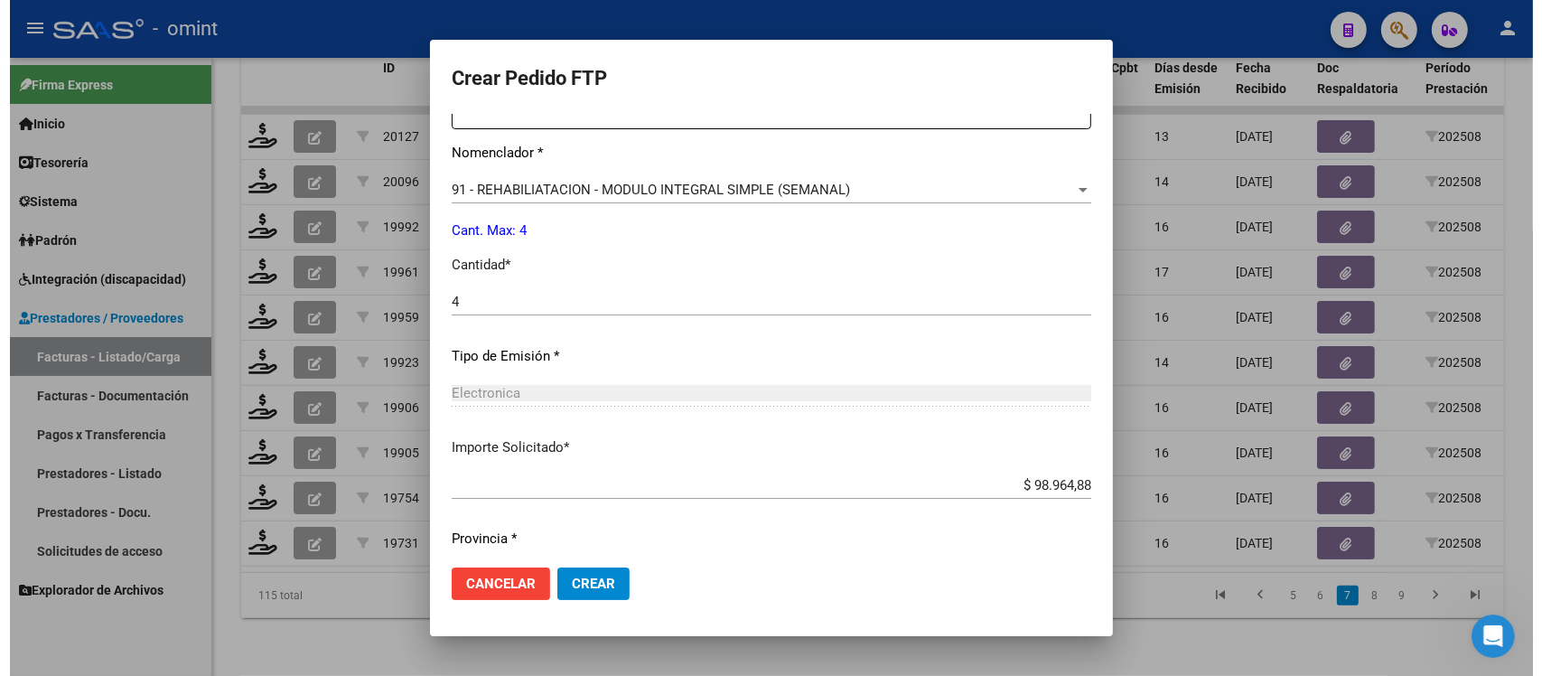
scroll to position [770, 0]
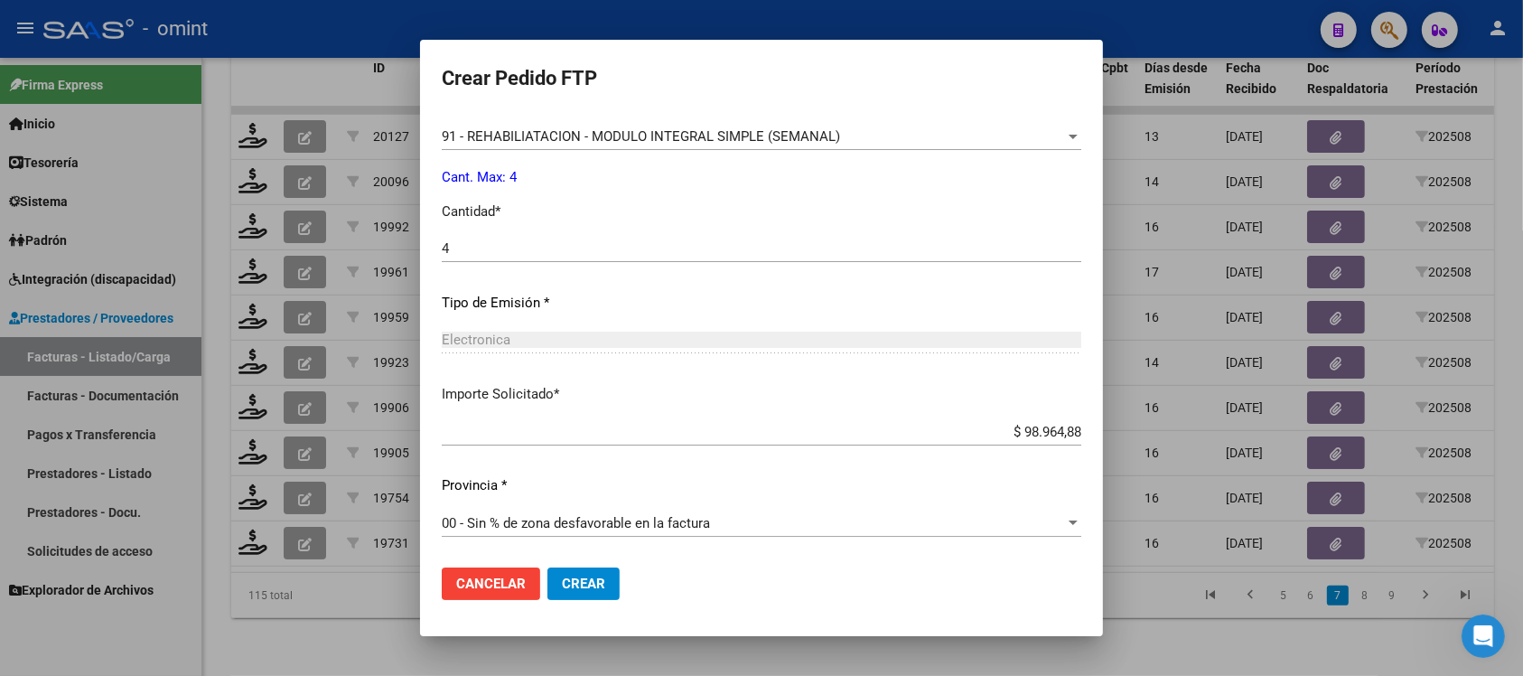
click at [584, 570] on button "Crear" at bounding box center [583, 583] width 72 height 33
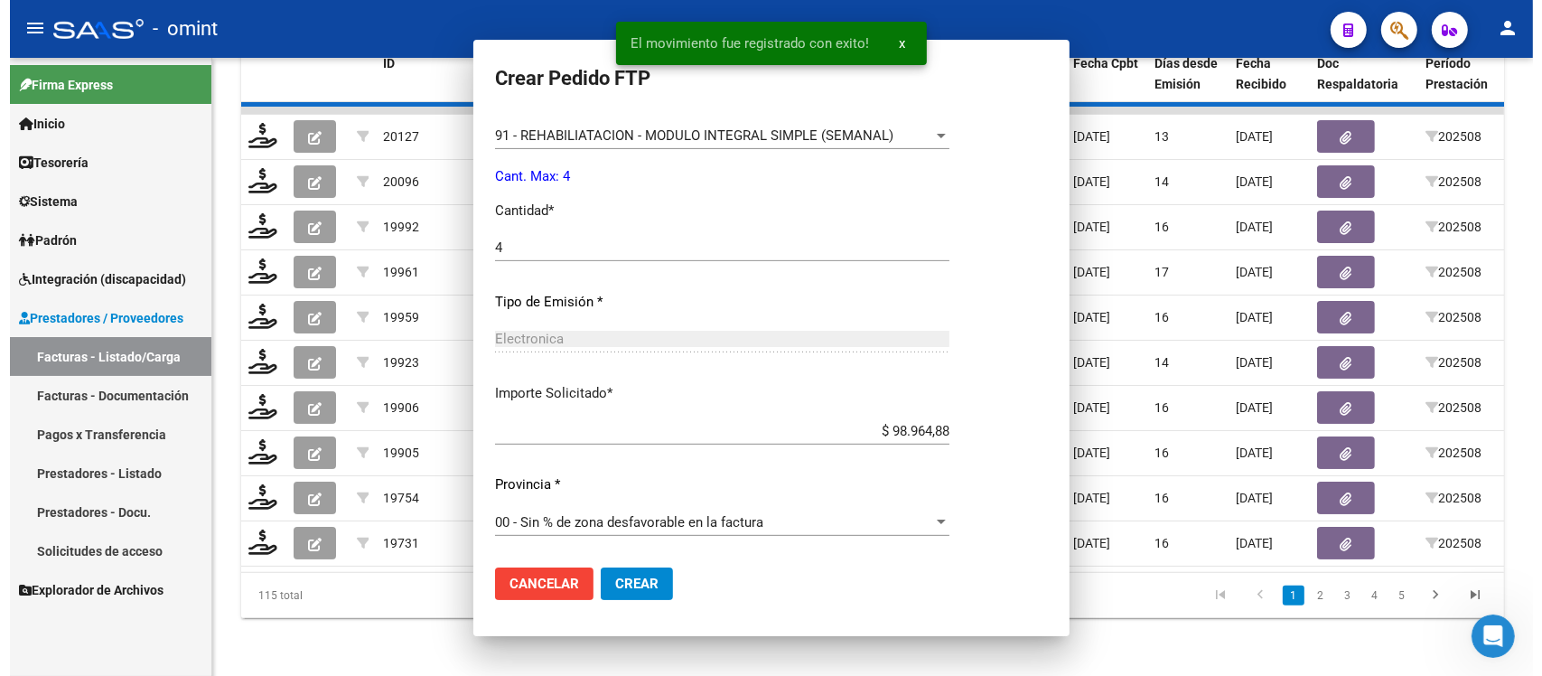
scroll to position [0, 0]
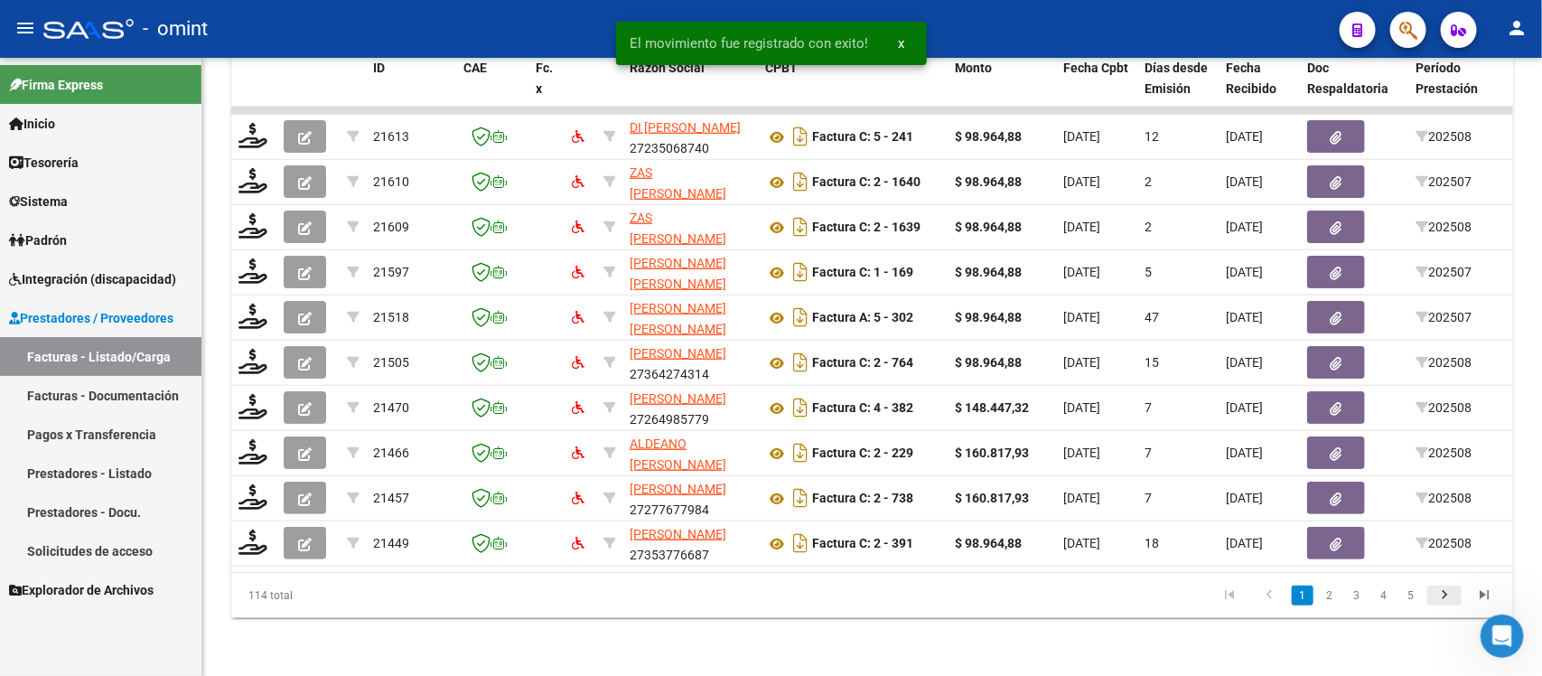
click at [1447, 592] on icon "go to next page" at bounding box center [1444, 597] width 23 height 22
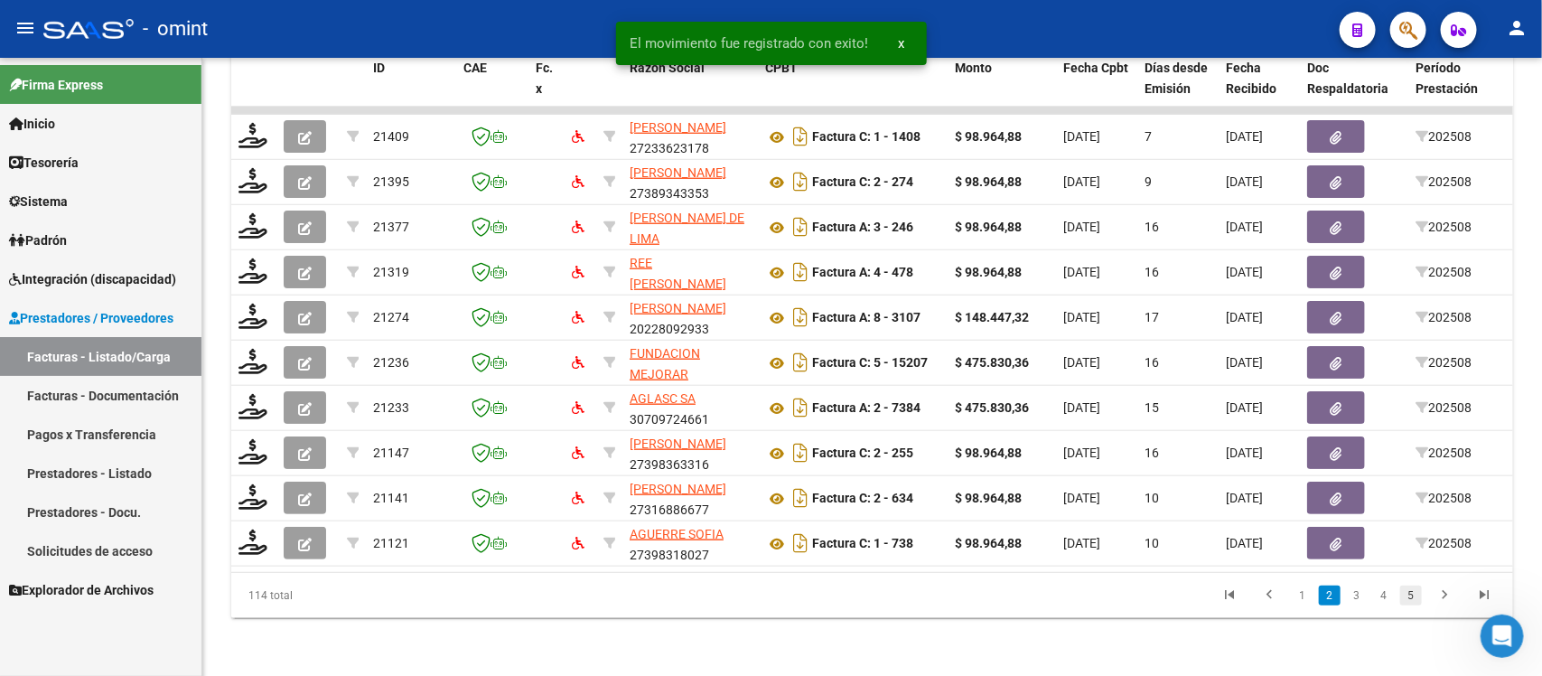
click at [1416, 601] on link "5" at bounding box center [1411, 595] width 22 height 20
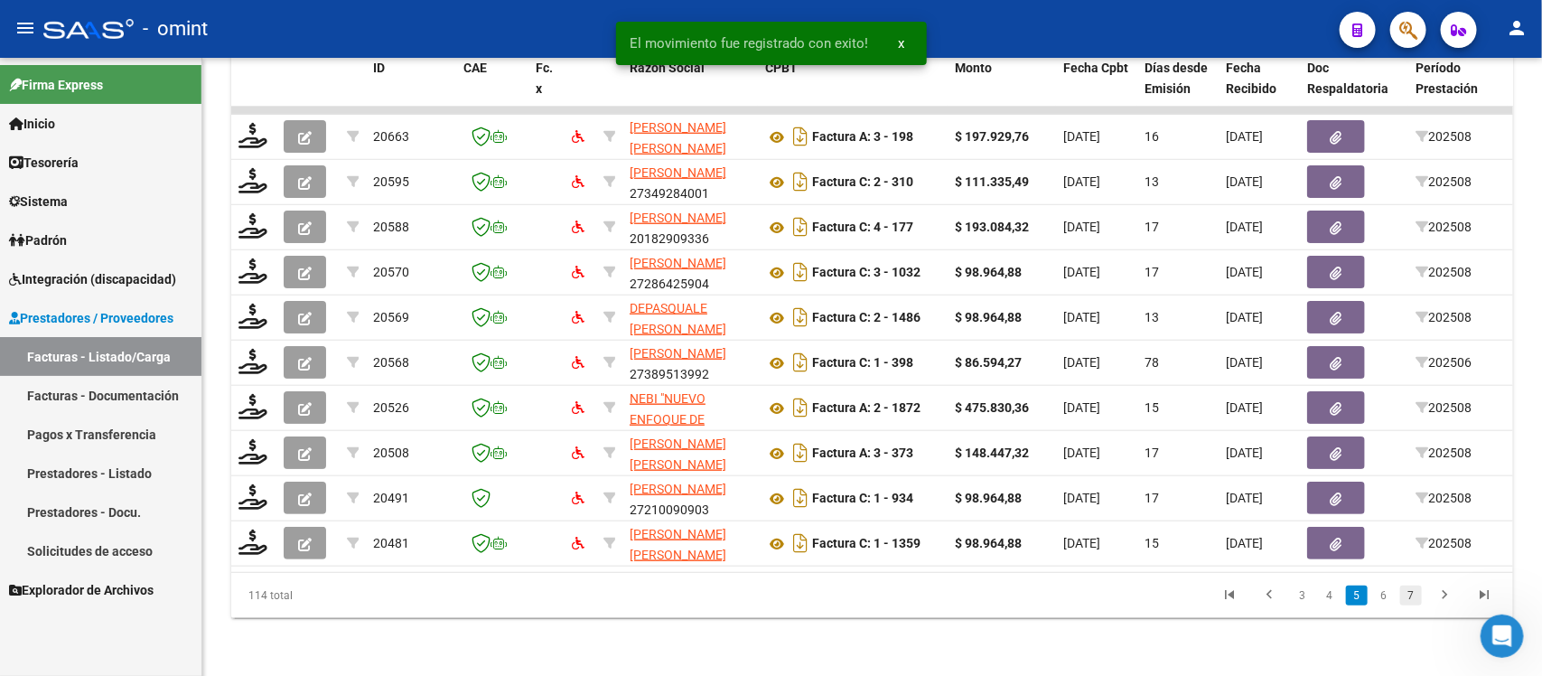
click at [1416, 602] on link "7" at bounding box center [1411, 595] width 22 height 20
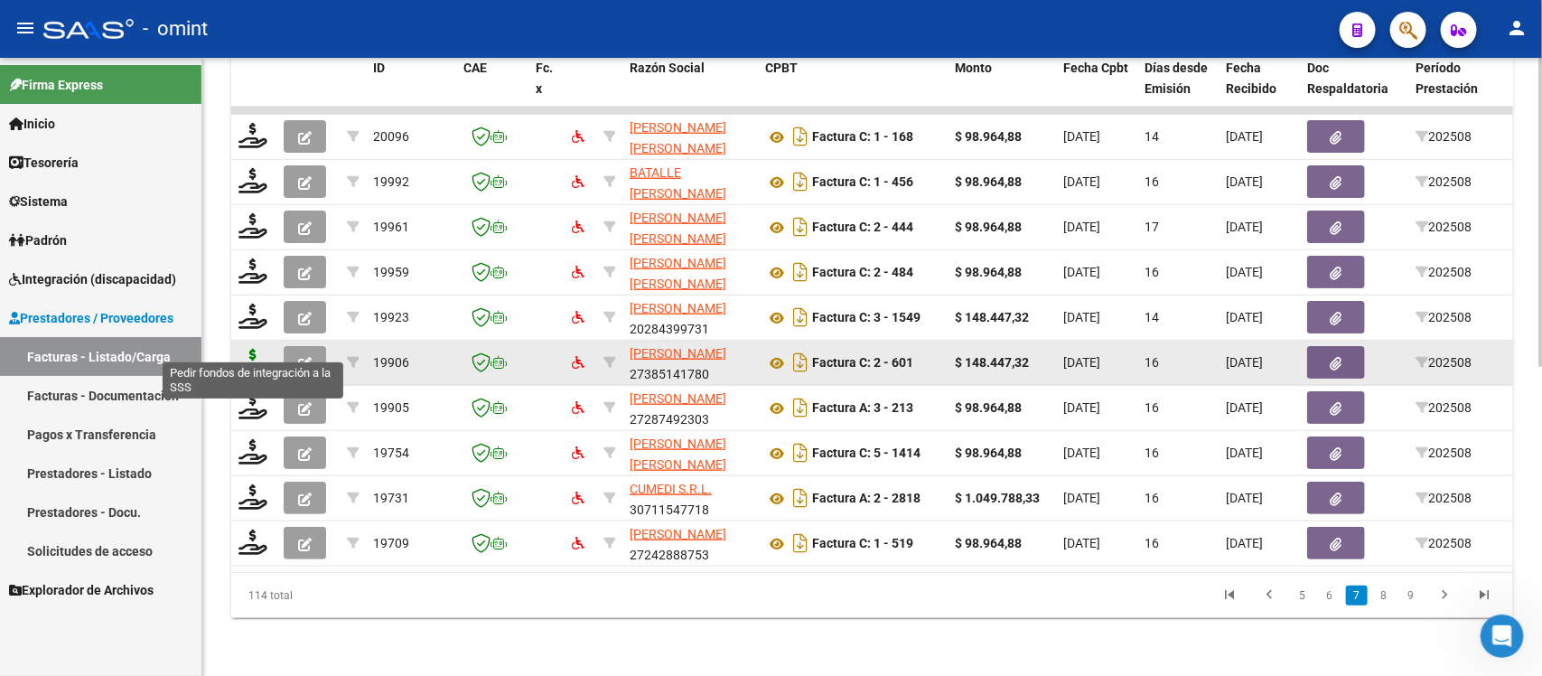
click at [257, 349] on icon at bounding box center [253, 361] width 29 height 25
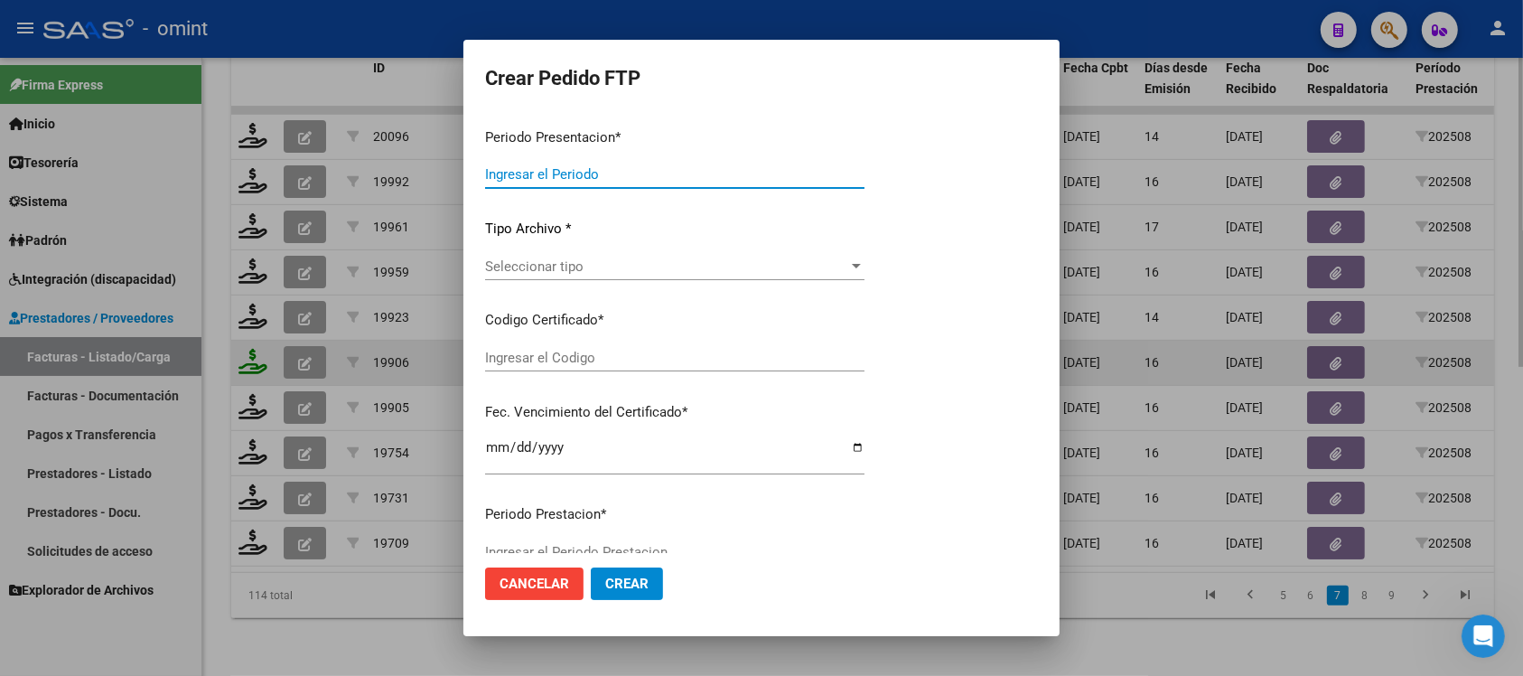
type input "202508"
type input "$ 148.447,32"
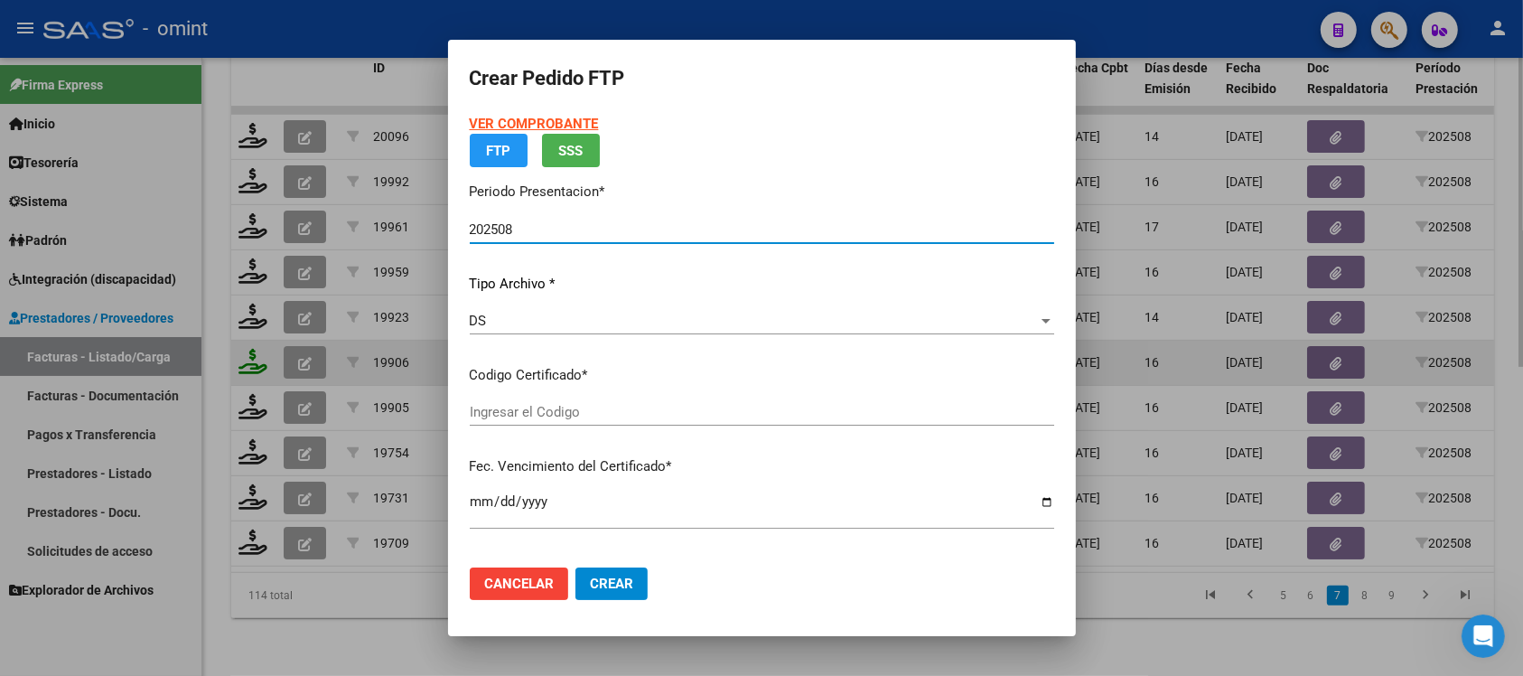
type input "3404378024"
type input "[DATE]"
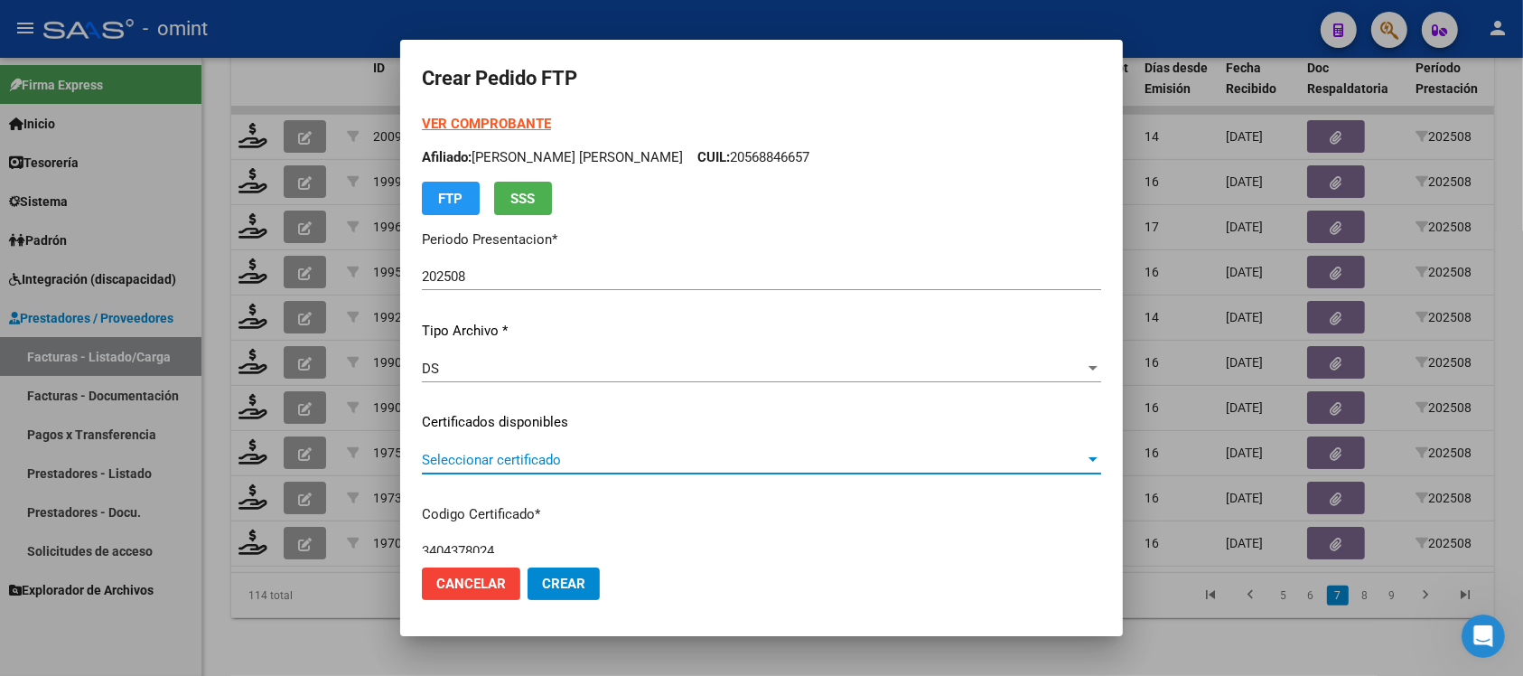
click at [585, 466] on span "Seleccionar certificado" at bounding box center [753, 460] width 663 height 16
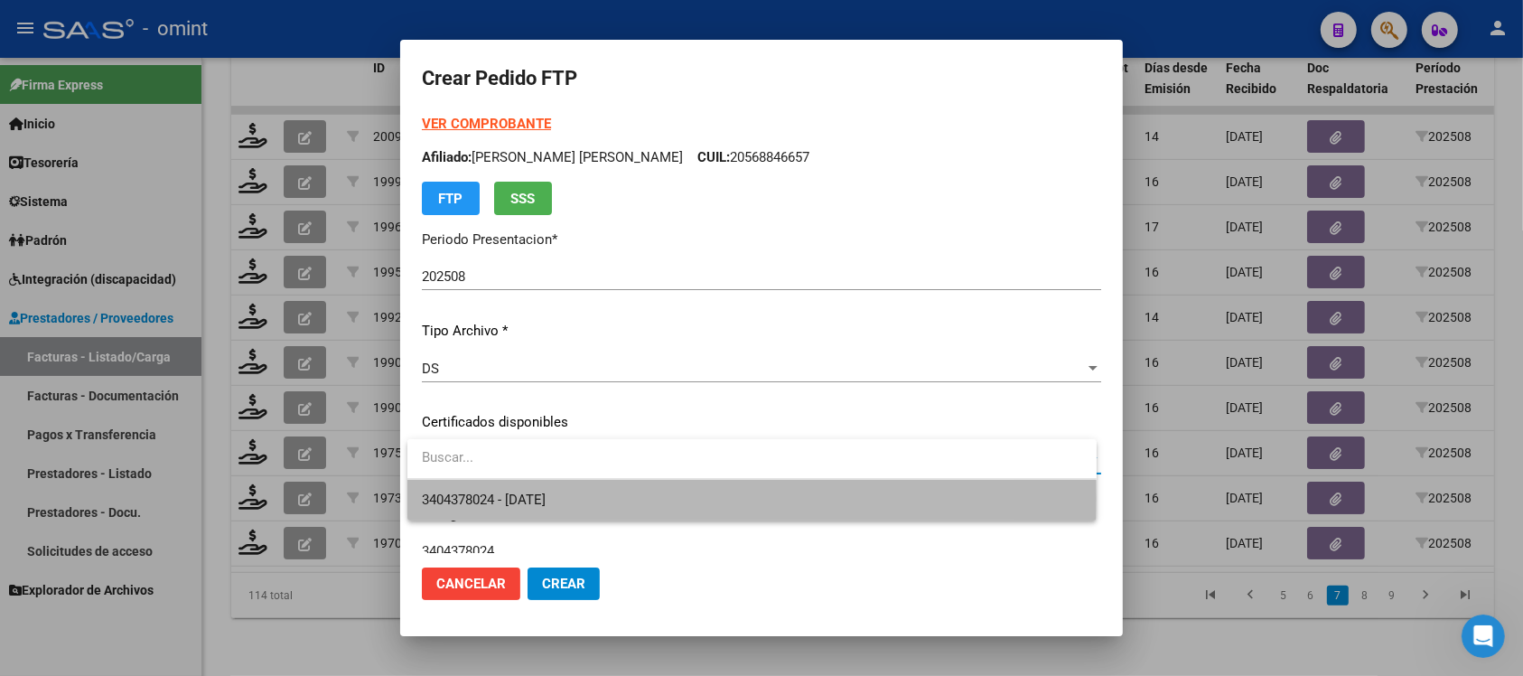
click at [596, 497] on span "3404378024 - [DATE]" at bounding box center [752, 500] width 660 height 41
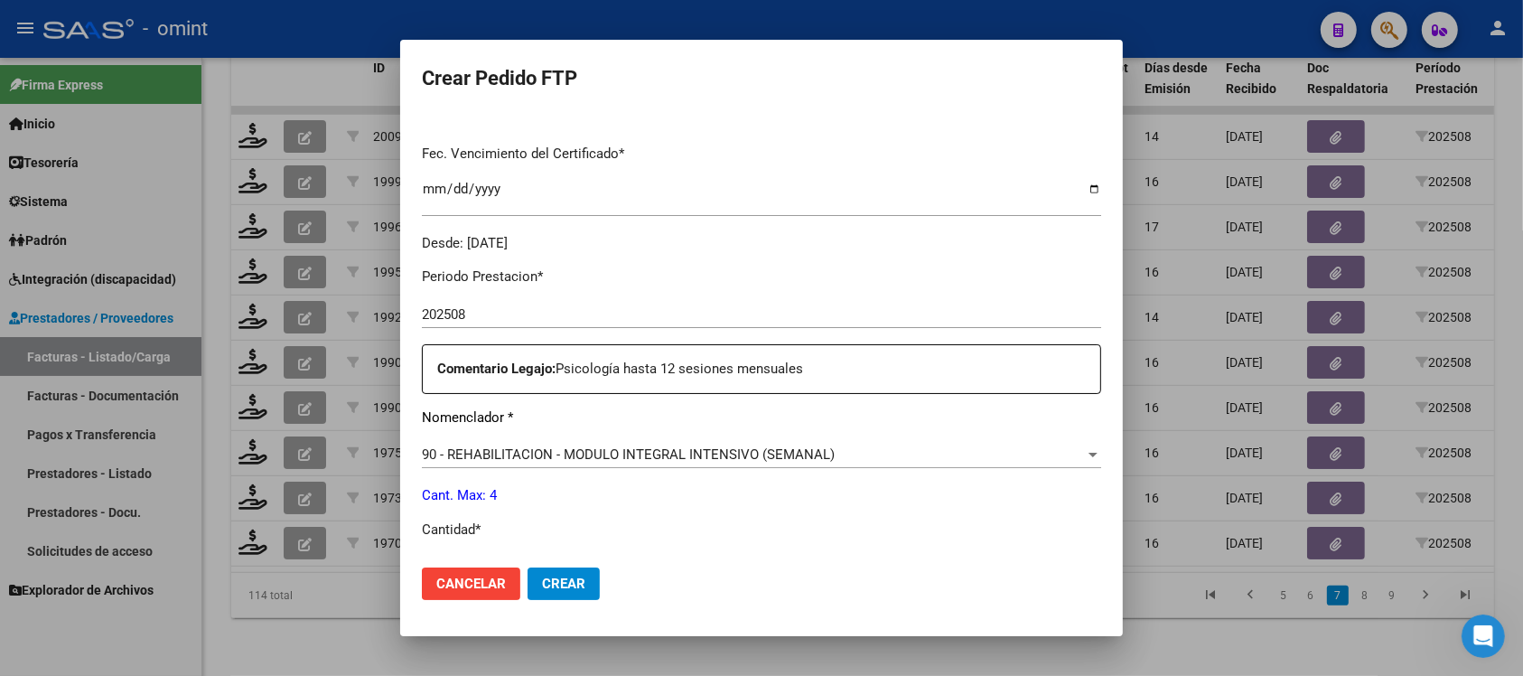
scroll to position [678, 0]
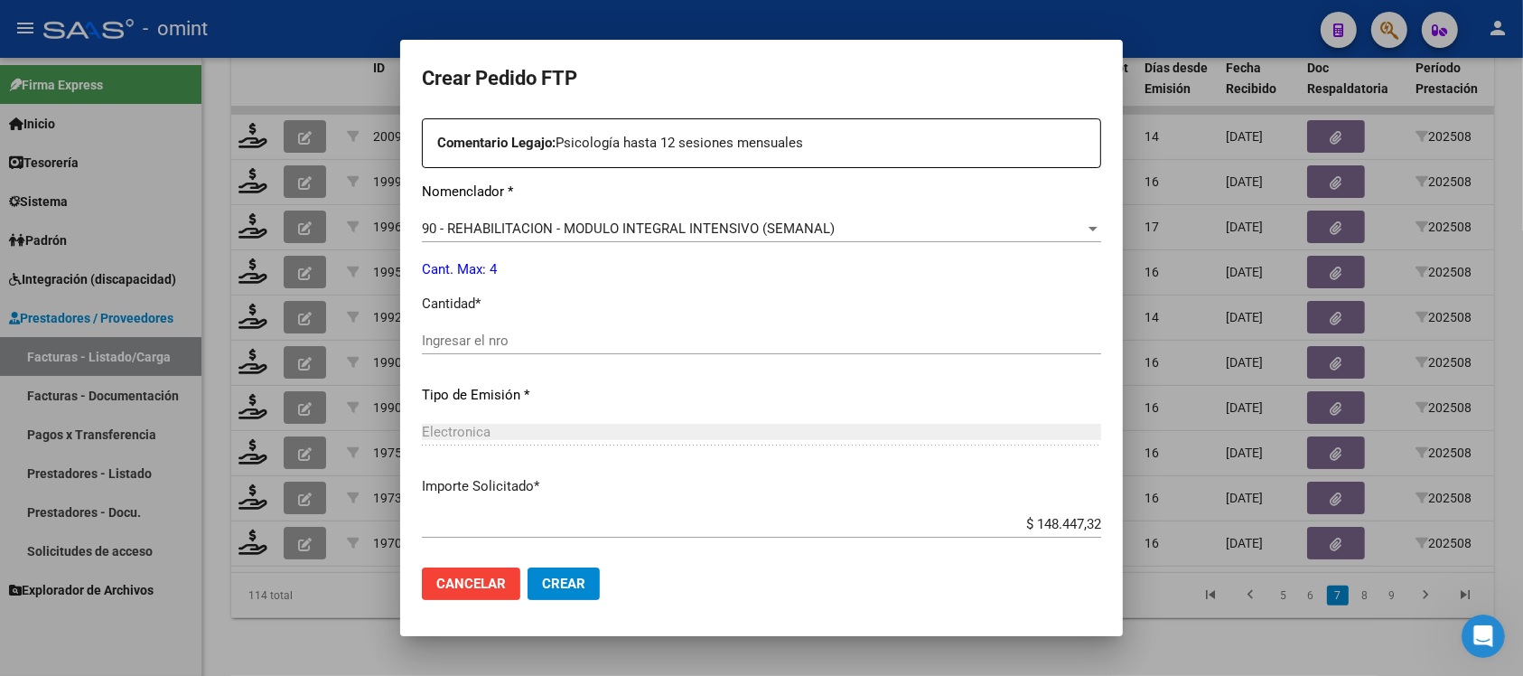
click at [498, 350] on div "Ingresar el nro" at bounding box center [761, 340] width 679 height 27
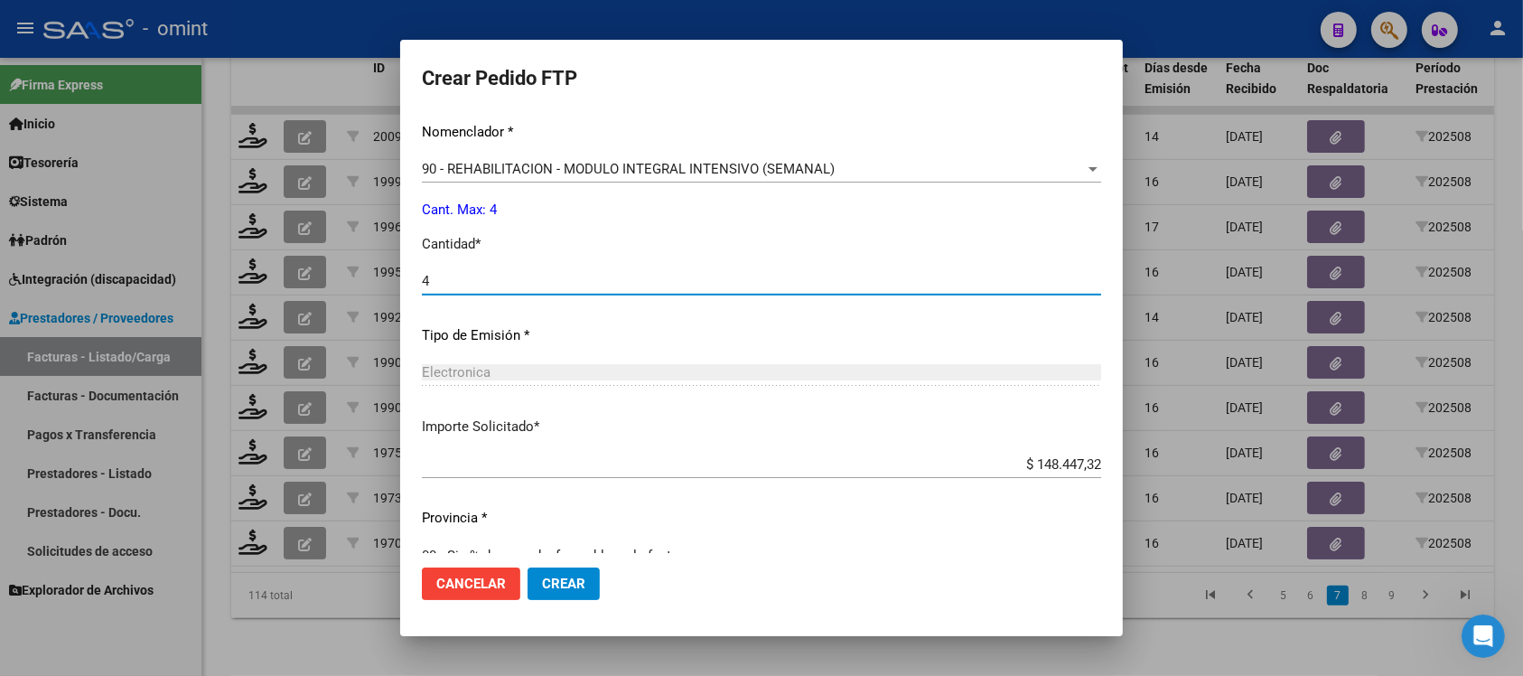
scroll to position [770, 0]
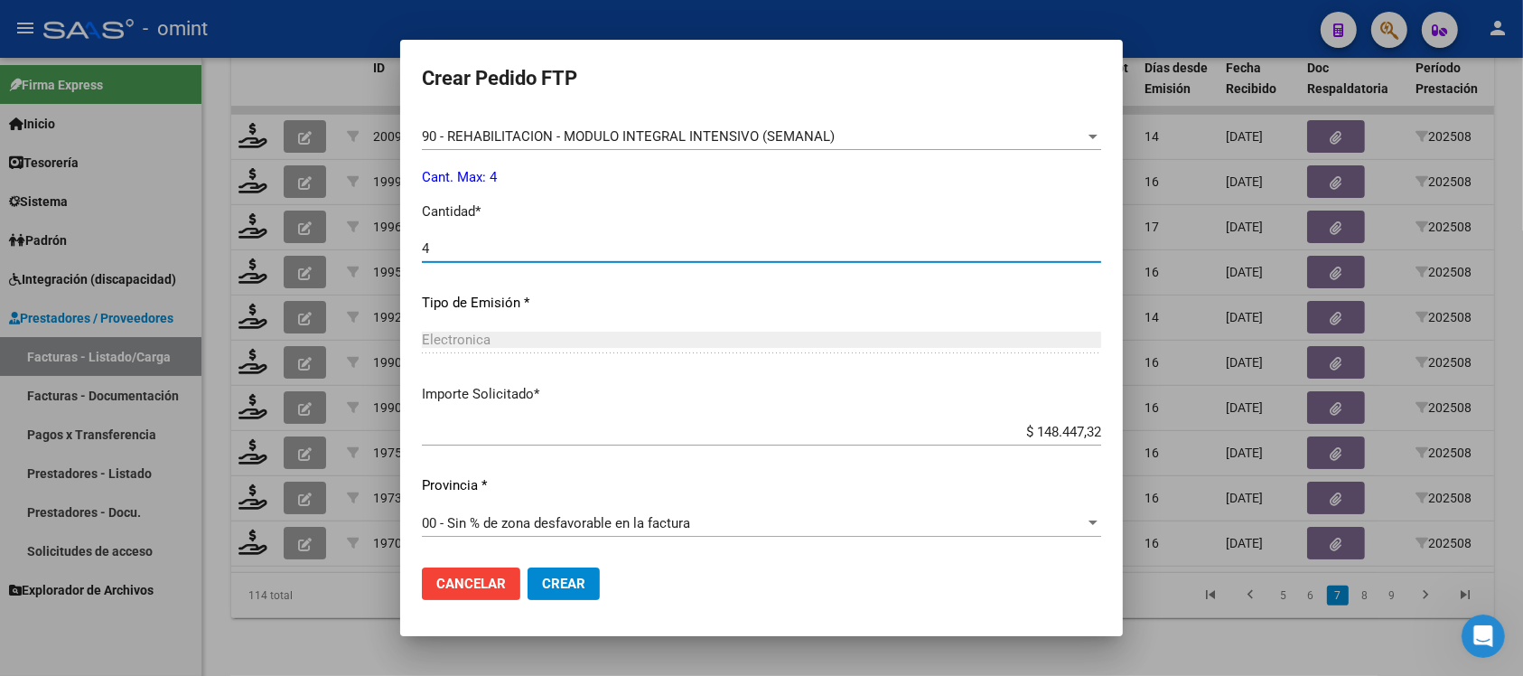
type input "4"
click at [565, 584] on span "Crear" at bounding box center [563, 583] width 43 height 16
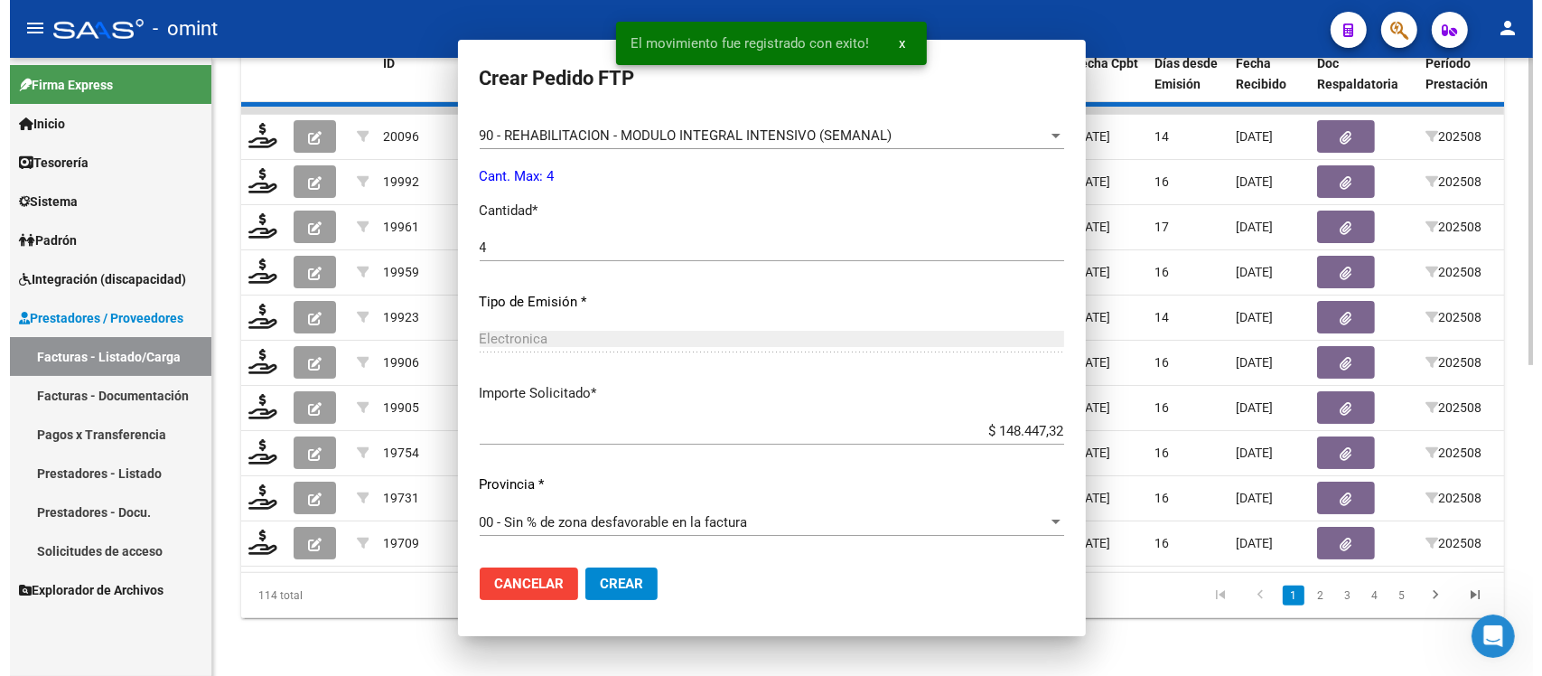
scroll to position [0, 0]
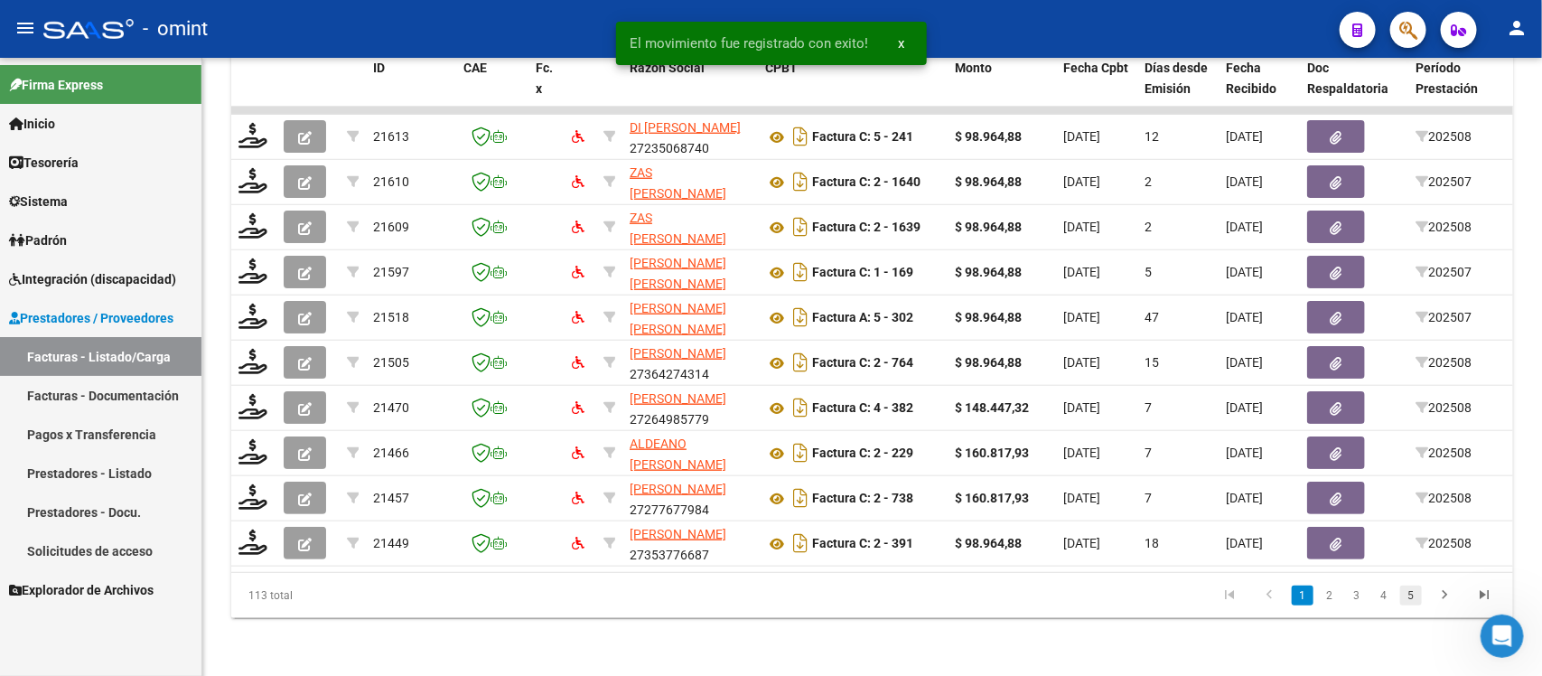
click at [1410, 594] on link "5" at bounding box center [1411, 595] width 22 height 20
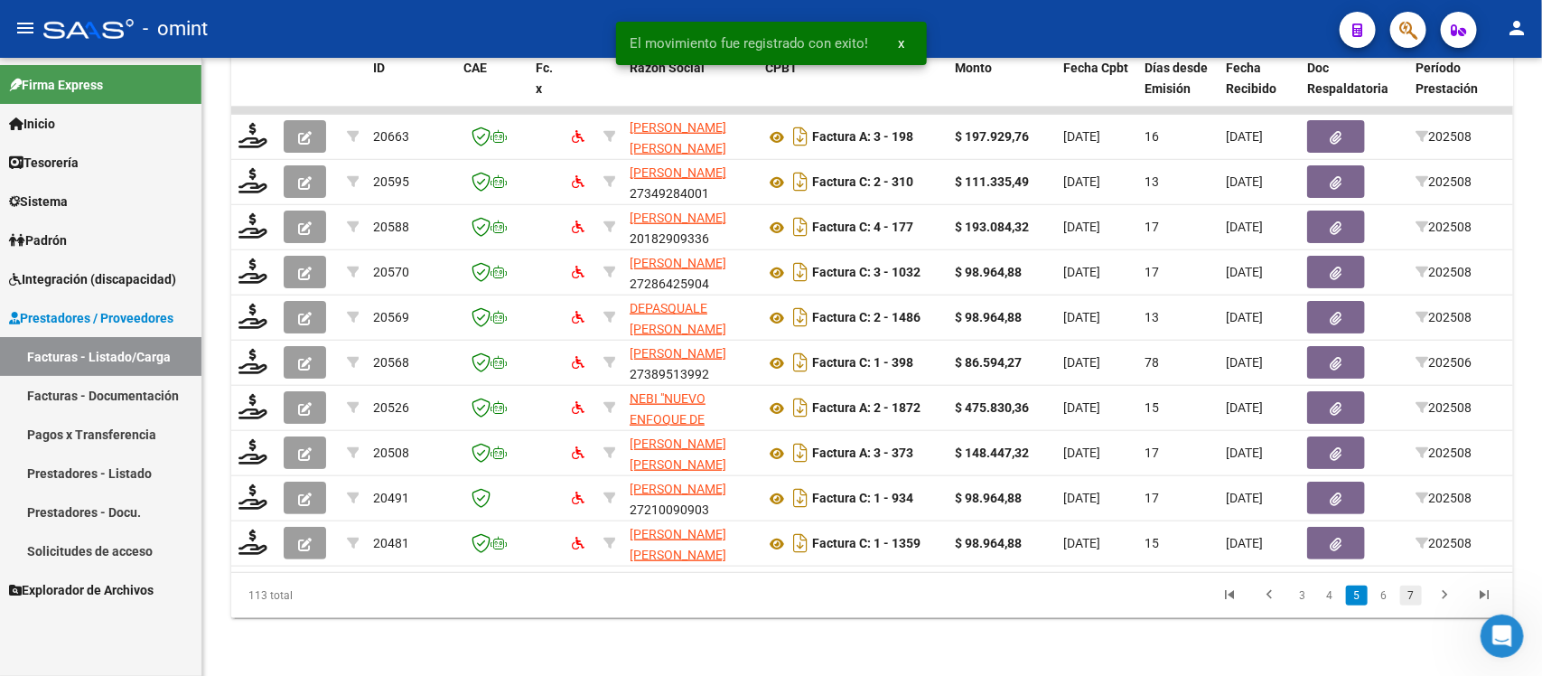
click at [1411, 593] on link "7" at bounding box center [1411, 595] width 22 height 20
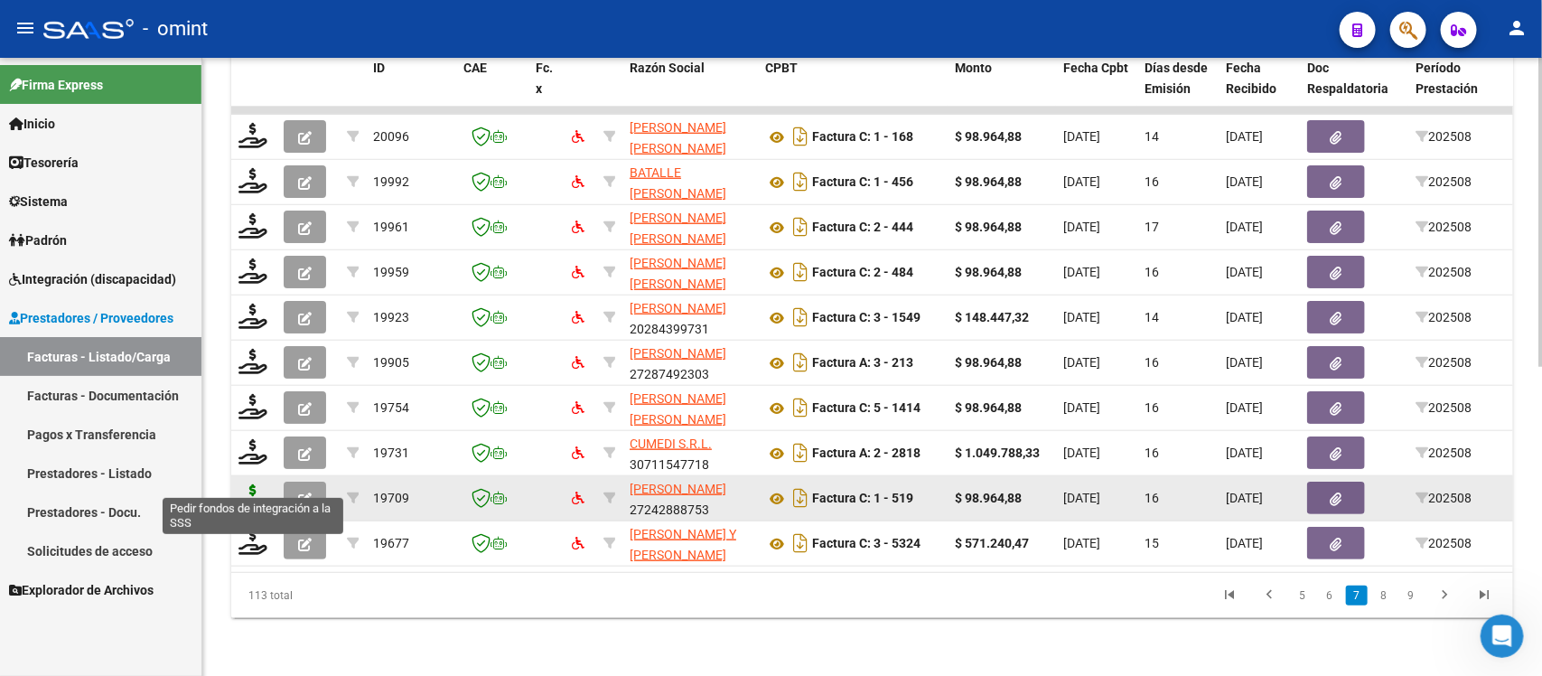
click at [267, 484] on icon at bounding box center [253, 496] width 29 height 25
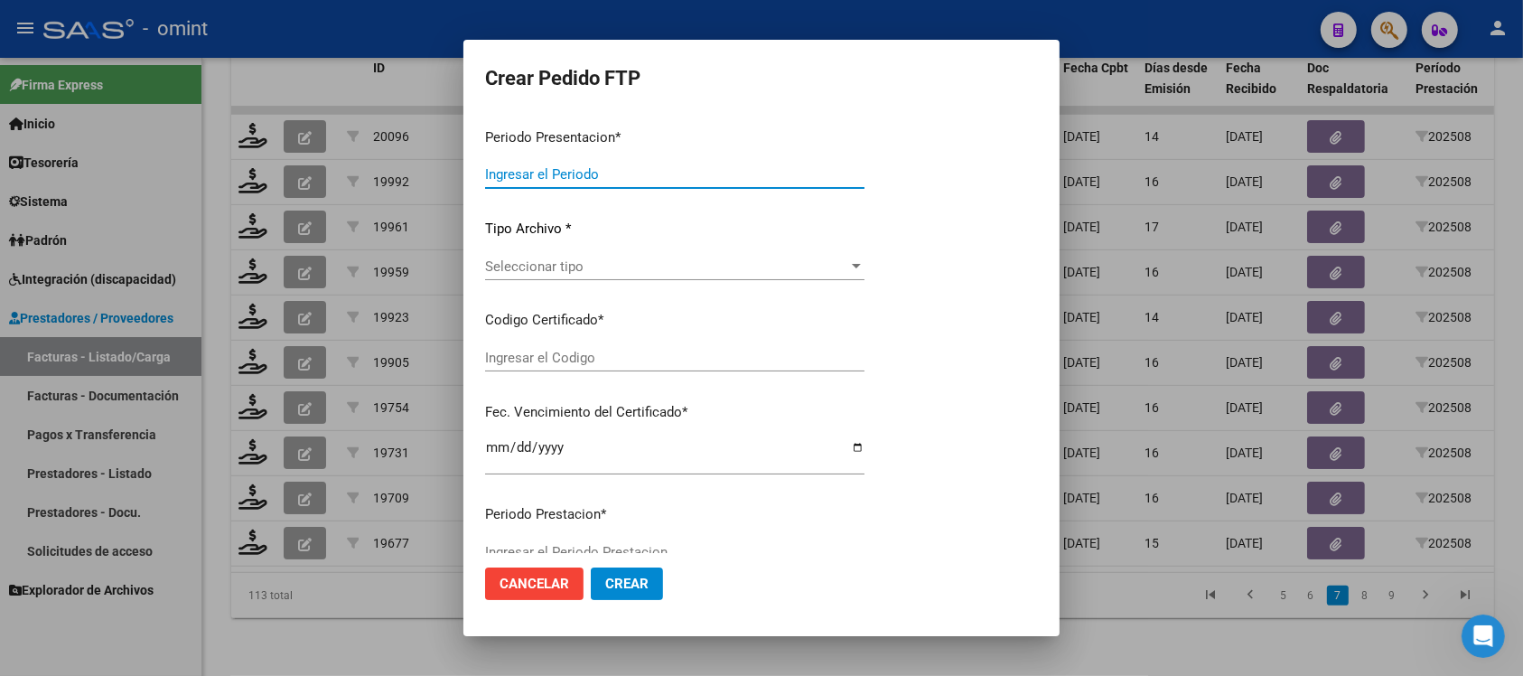
type input "202508"
type input "$ 98.964,88"
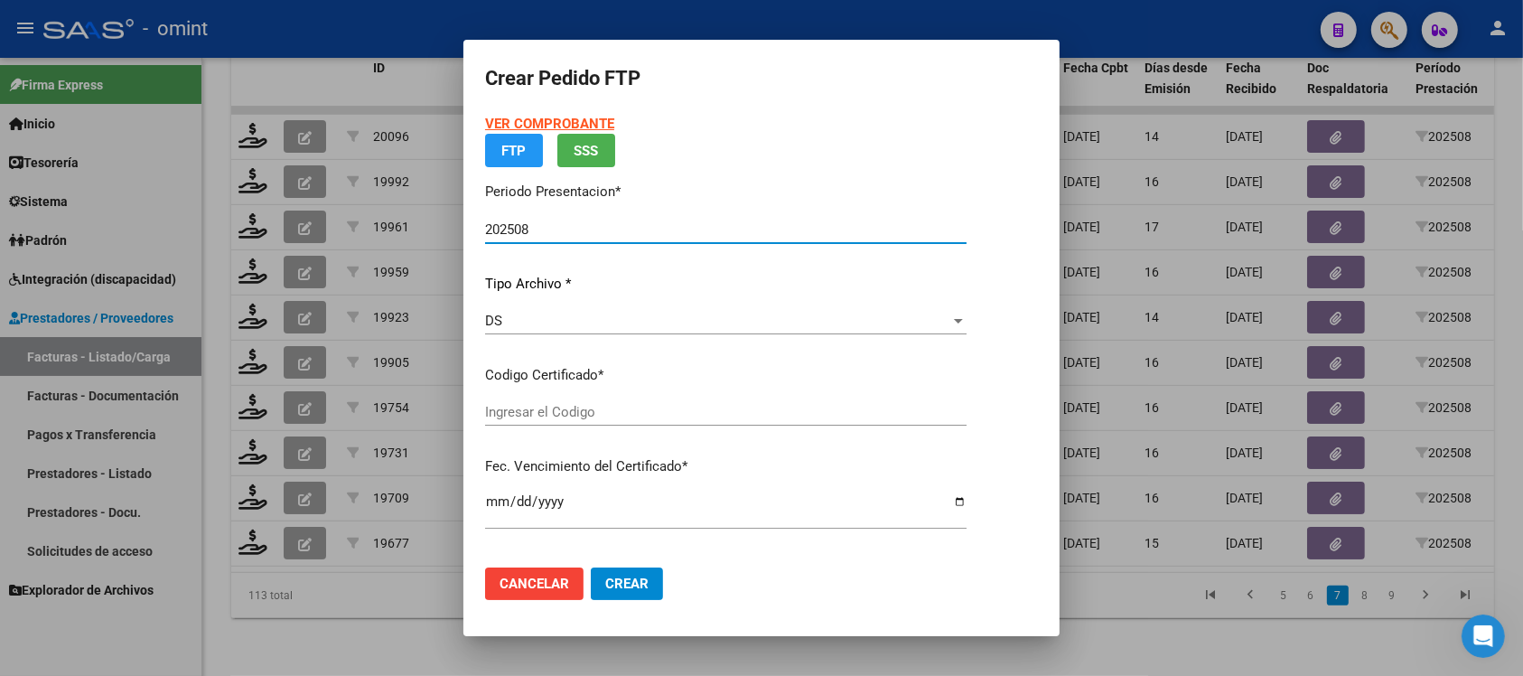
type input "4019972114"
type input "[DATE]"
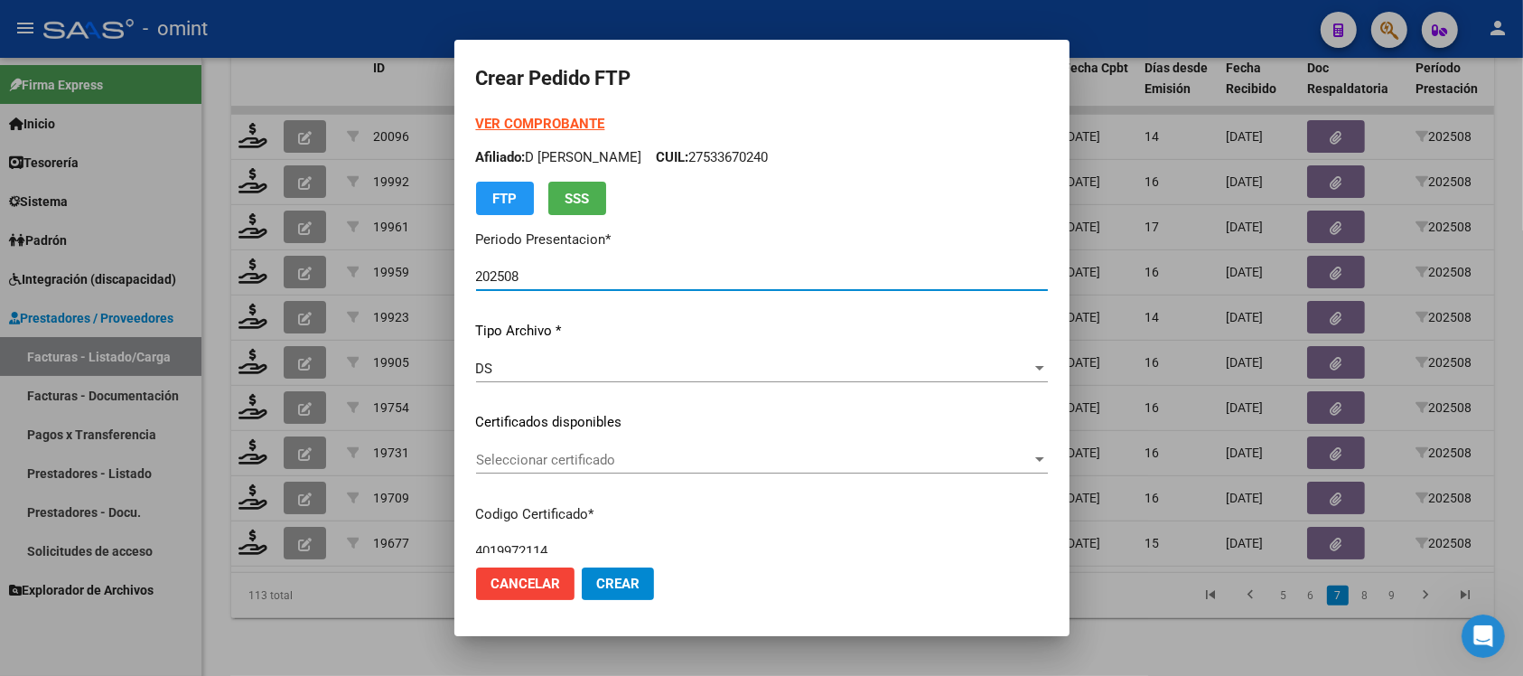
click at [569, 466] on span "Seleccionar certificado" at bounding box center [754, 460] width 556 height 16
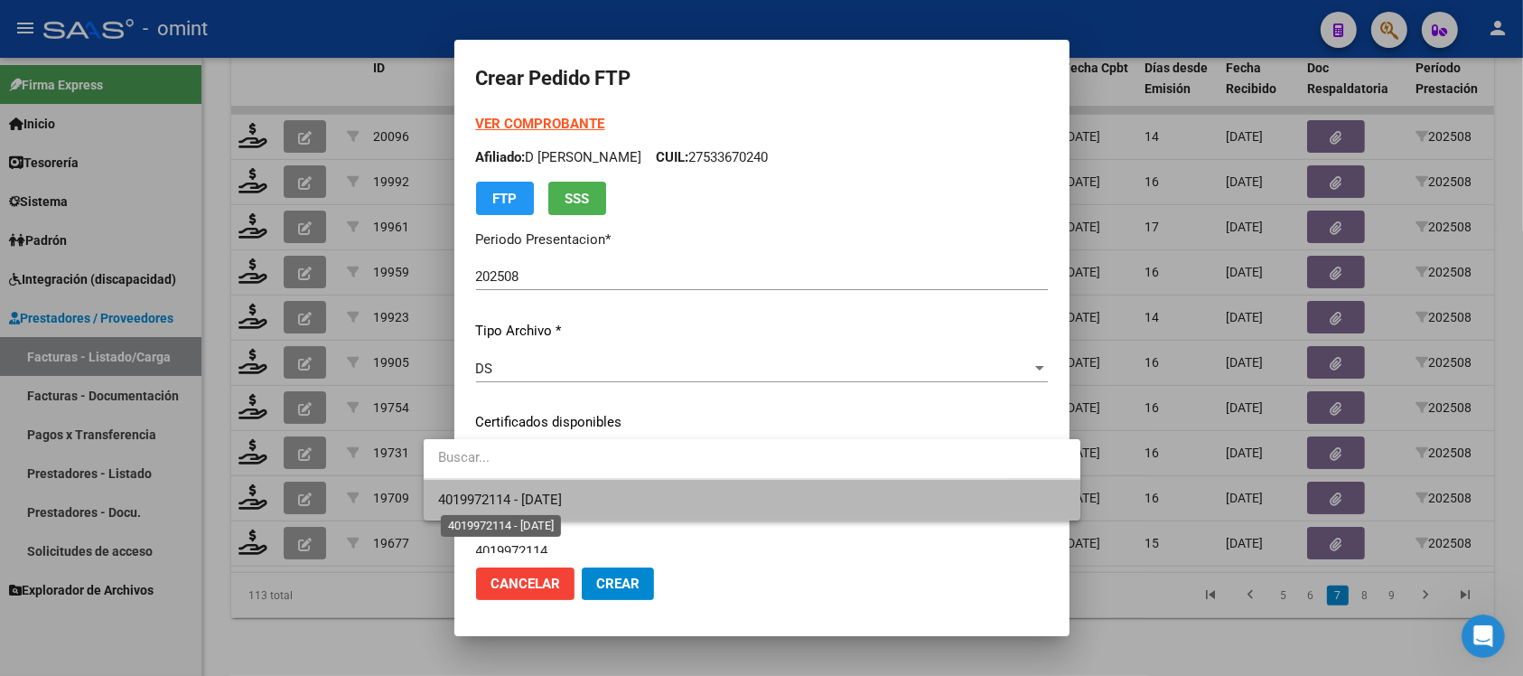
click at [562, 497] on span "4019972114 - [DATE]" at bounding box center [500, 499] width 124 height 16
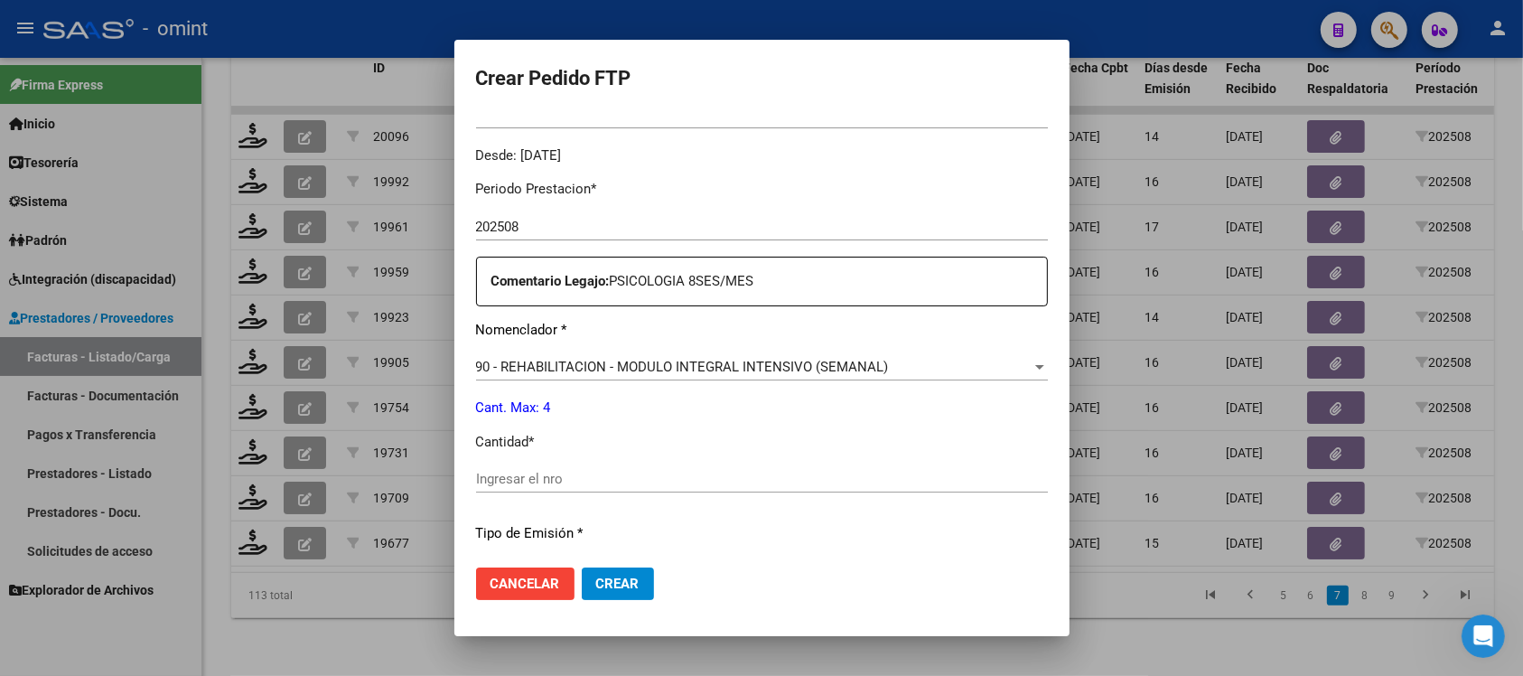
scroll to position [565, 0]
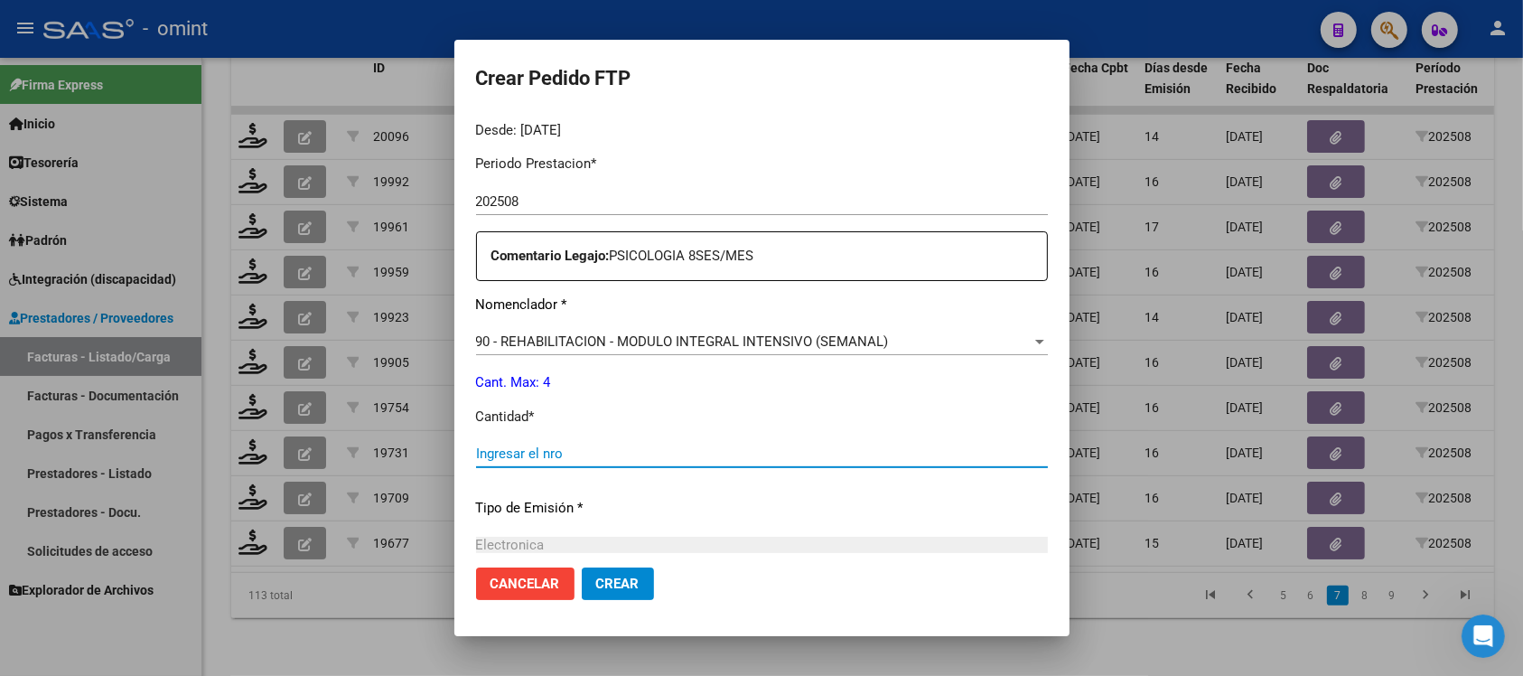
click at [517, 453] on input "Ingresar el nro" at bounding box center [762, 453] width 572 height 16
type input "4"
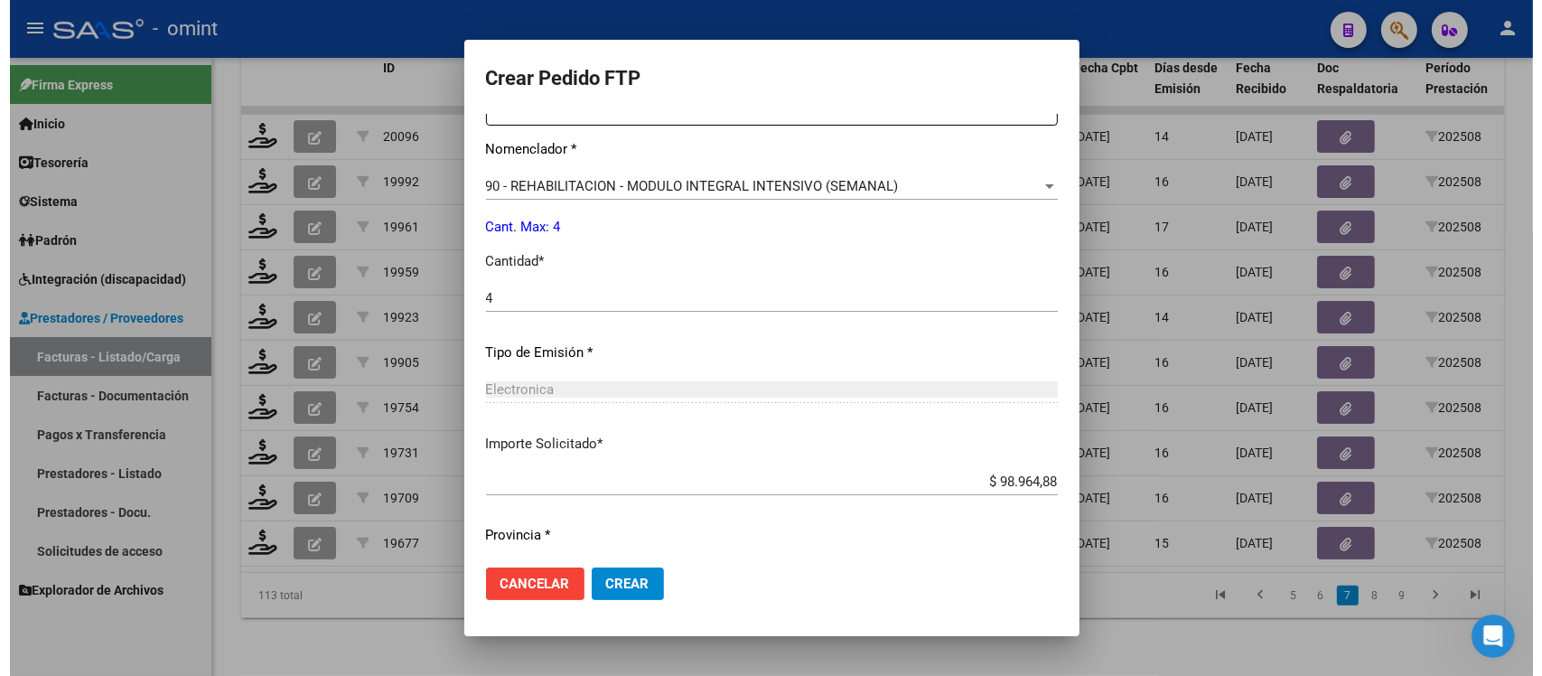
scroll to position [770, 0]
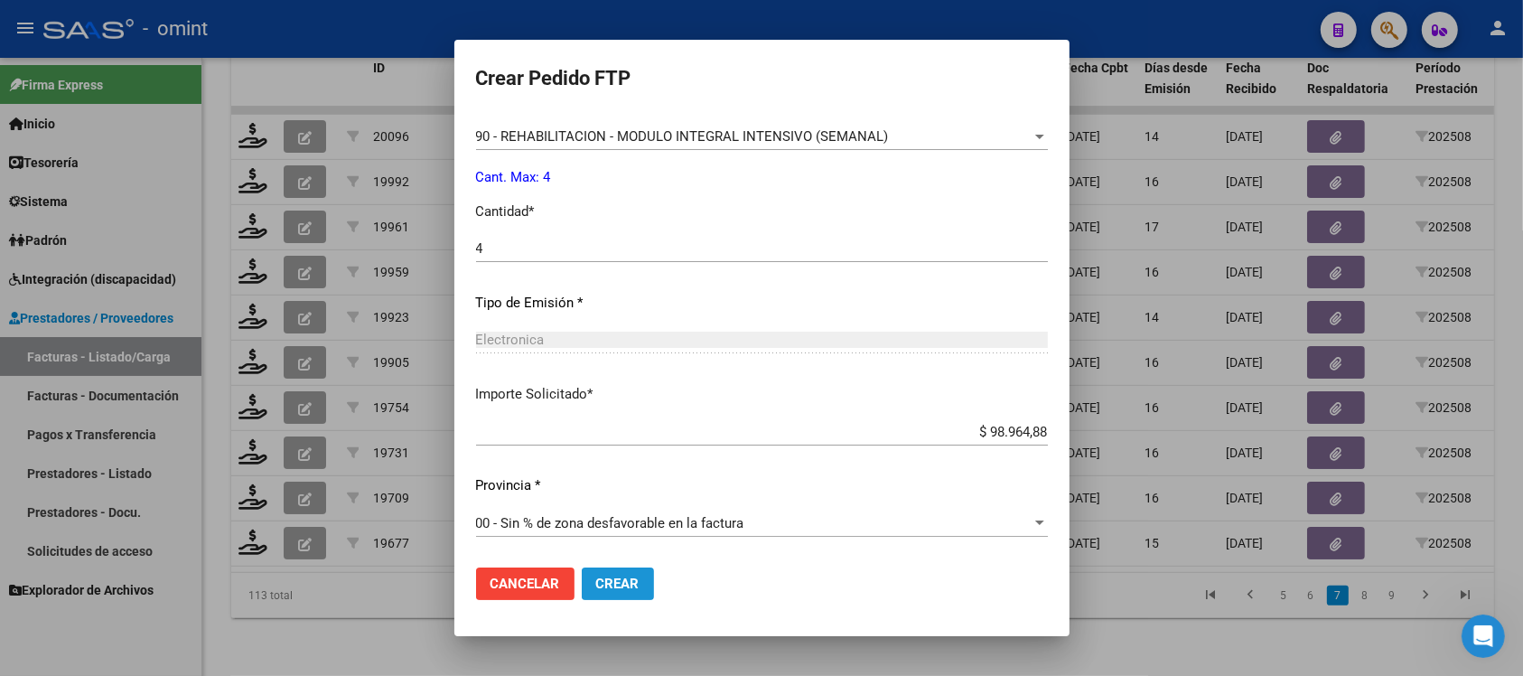
click at [582, 571] on button "Crear" at bounding box center [618, 583] width 72 height 33
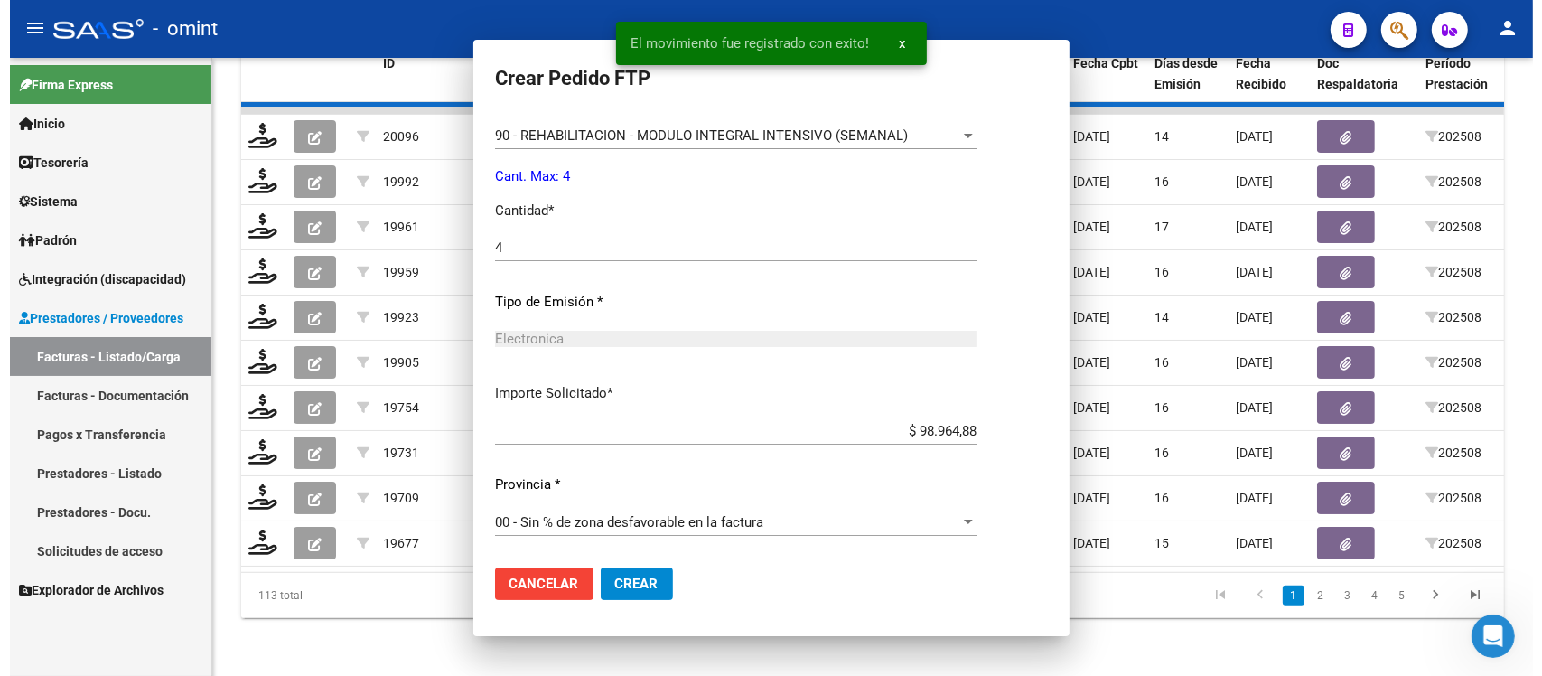
scroll to position [0, 0]
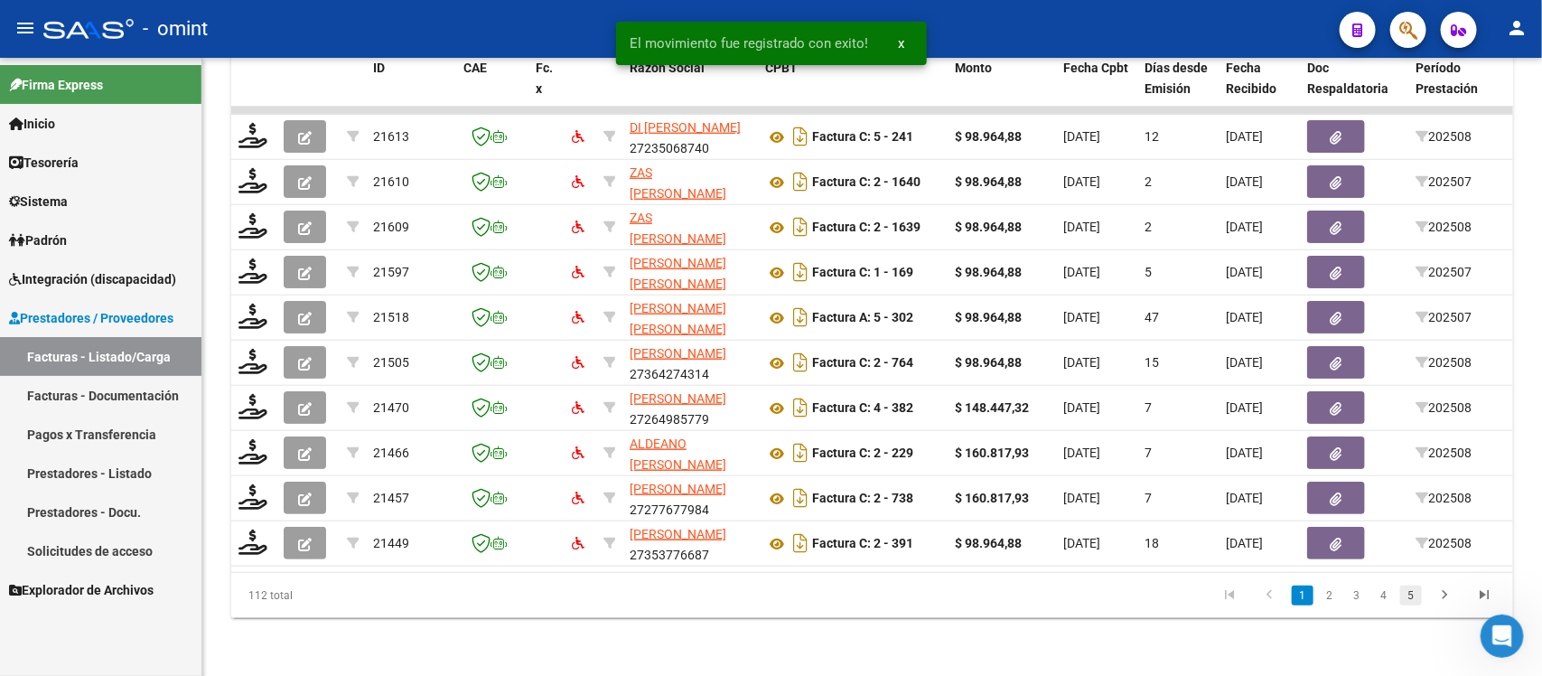
click at [1410, 604] on link "5" at bounding box center [1411, 595] width 22 height 20
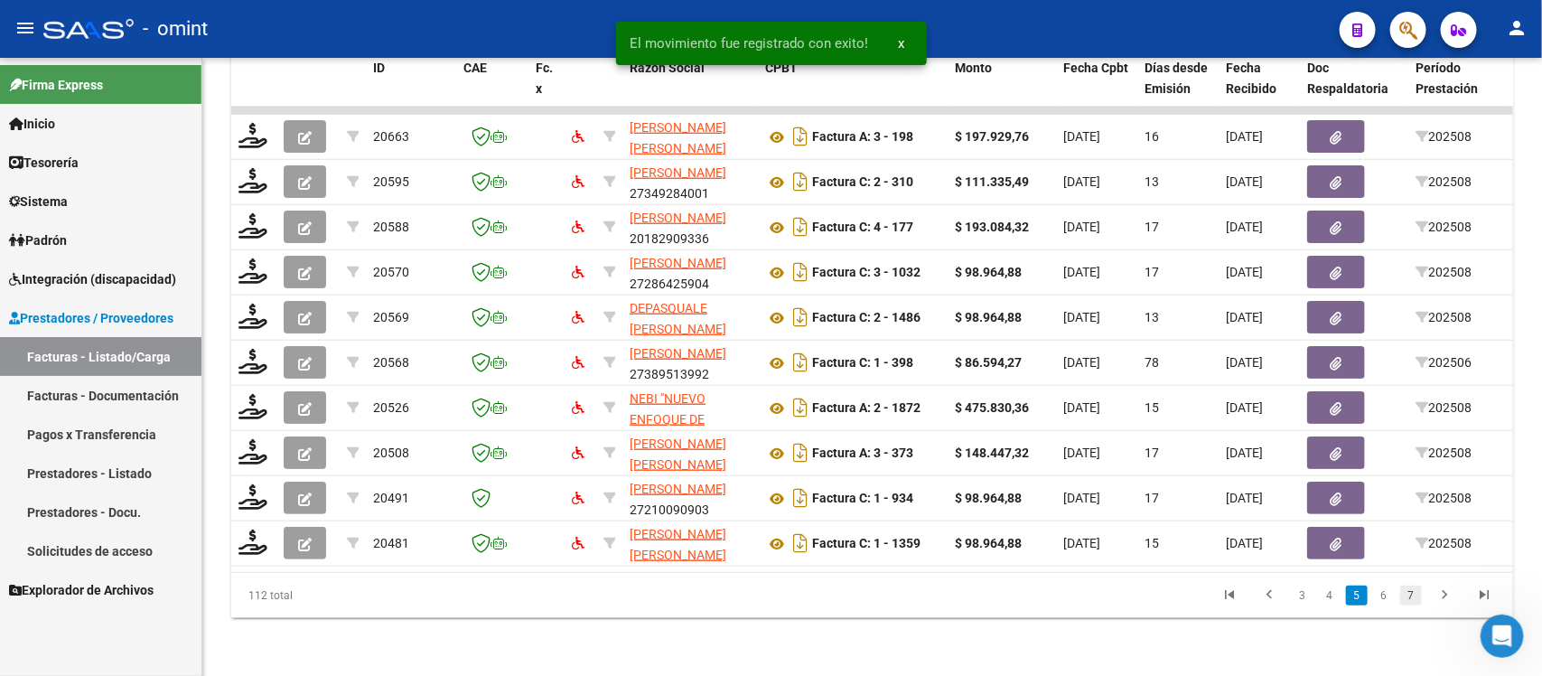
click at [1410, 603] on link "7" at bounding box center [1411, 595] width 22 height 20
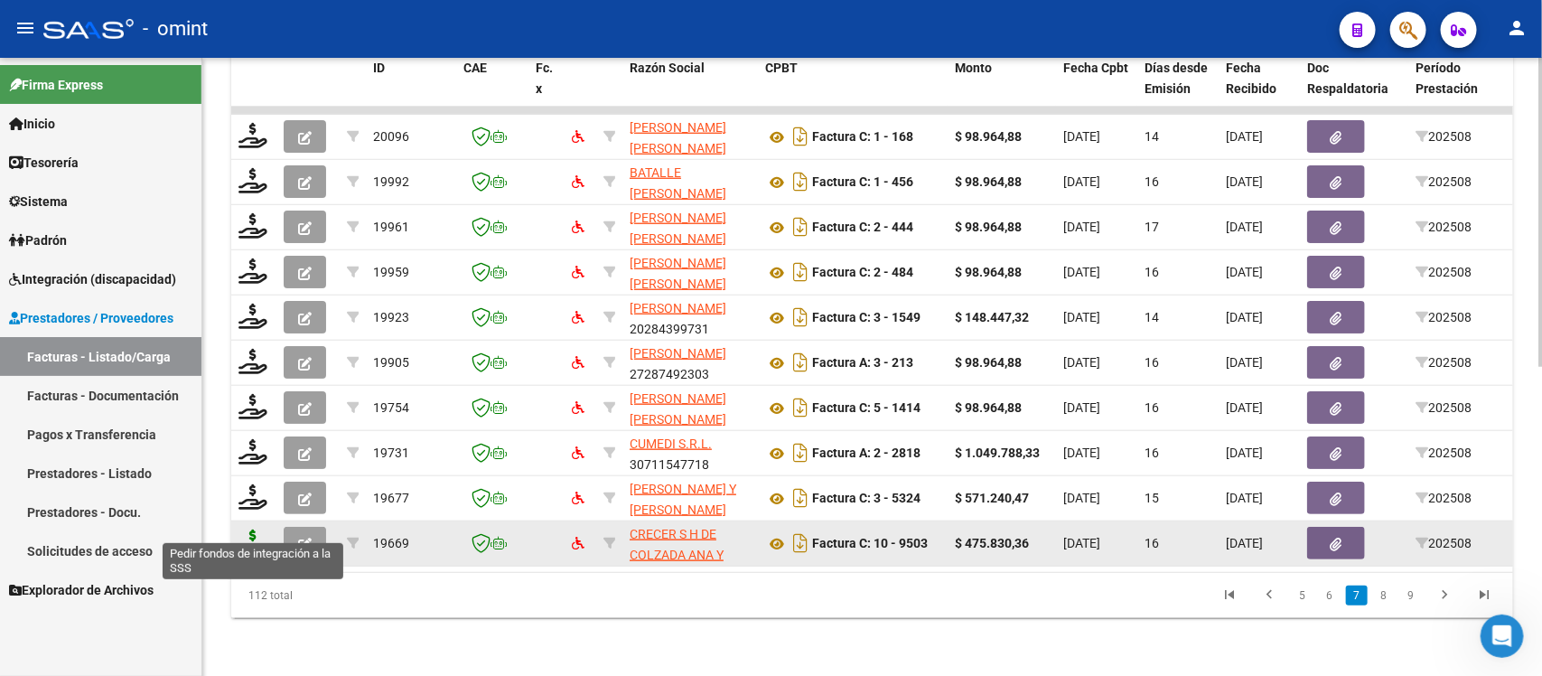
click at [258, 531] on icon at bounding box center [253, 541] width 29 height 25
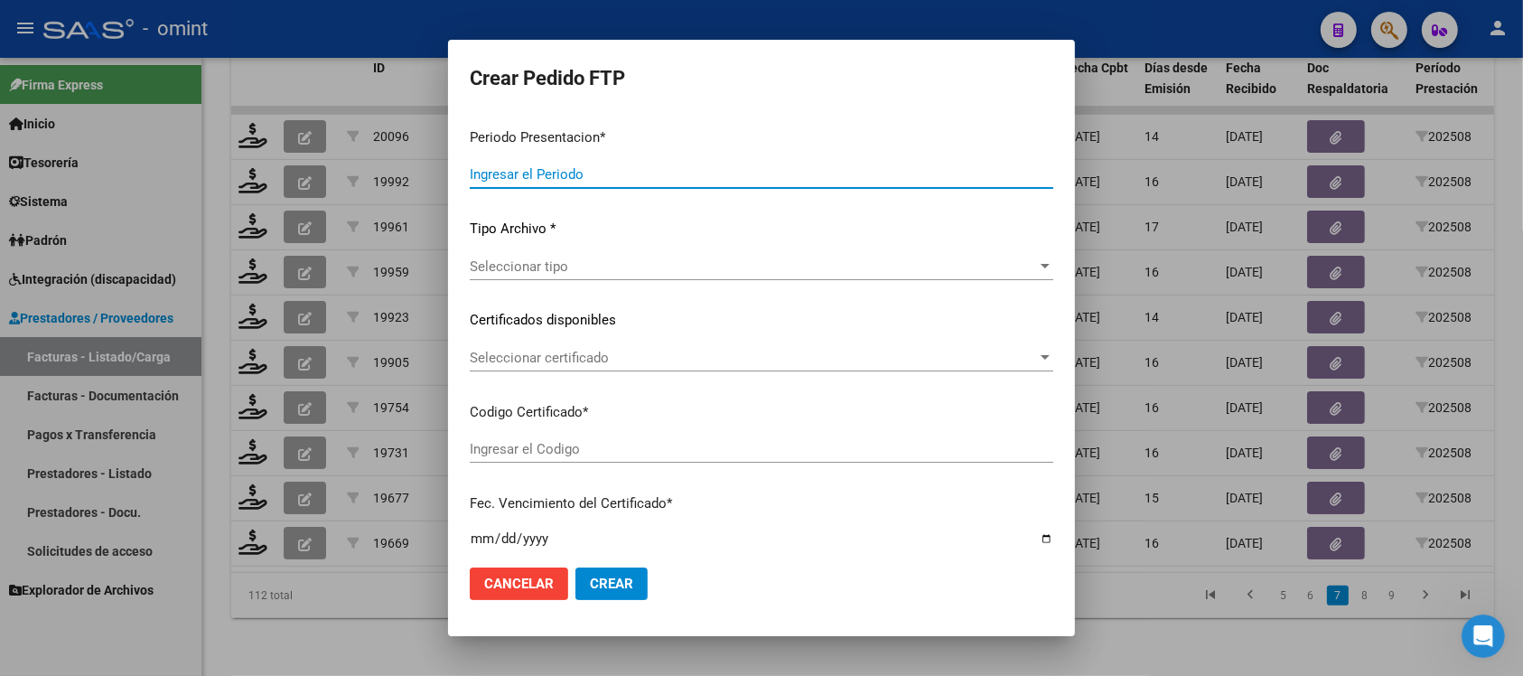
type input "202508"
type input "$ 475.830,36"
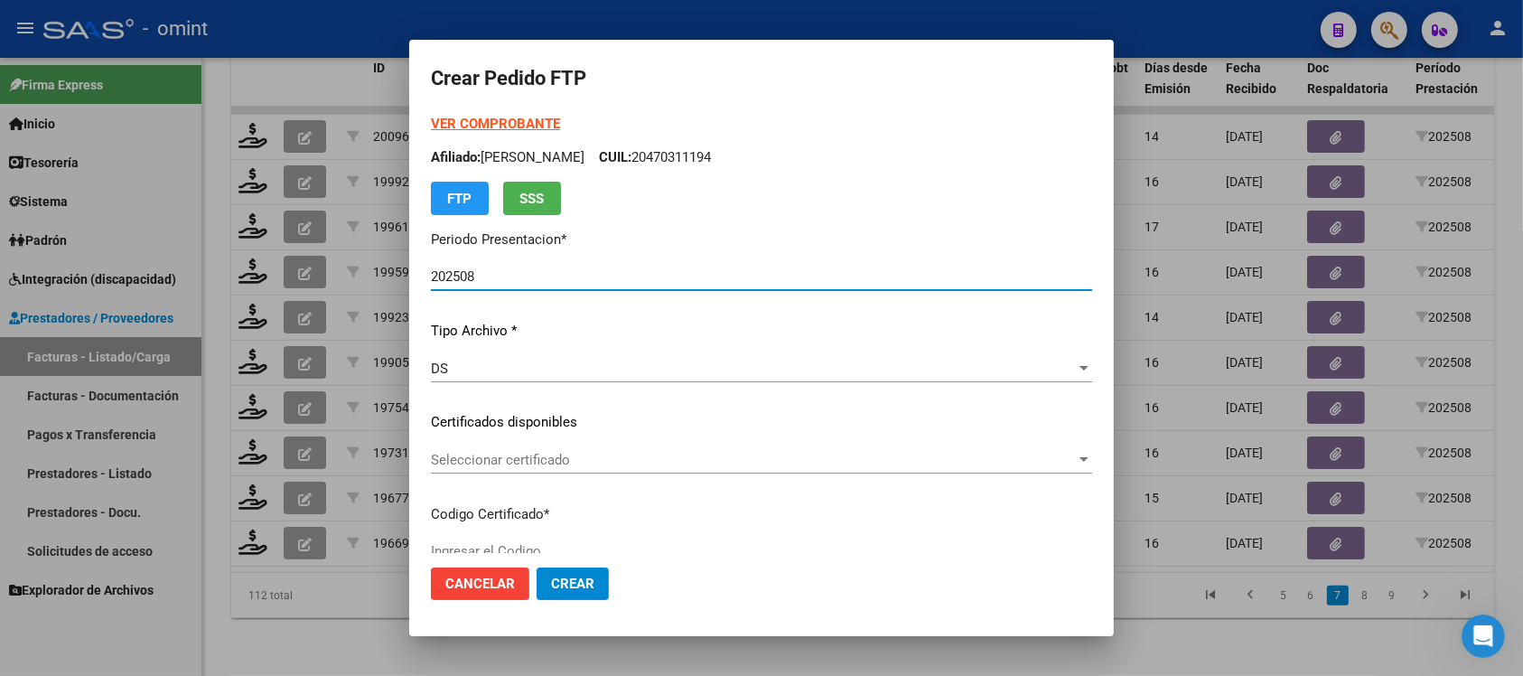
type input "2832139349"
type input "[DATE]"
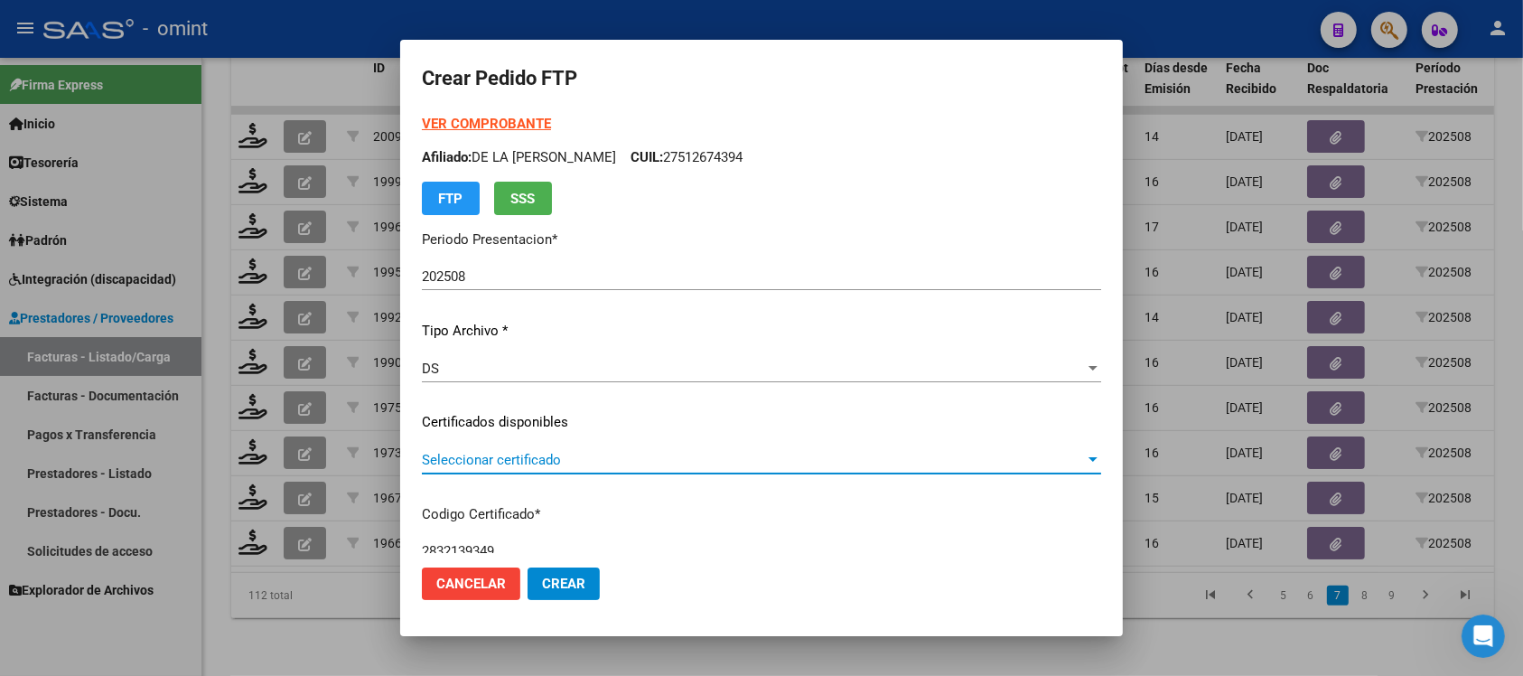
click at [520, 465] on span "Seleccionar certificado" at bounding box center [753, 460] width 663 height 16
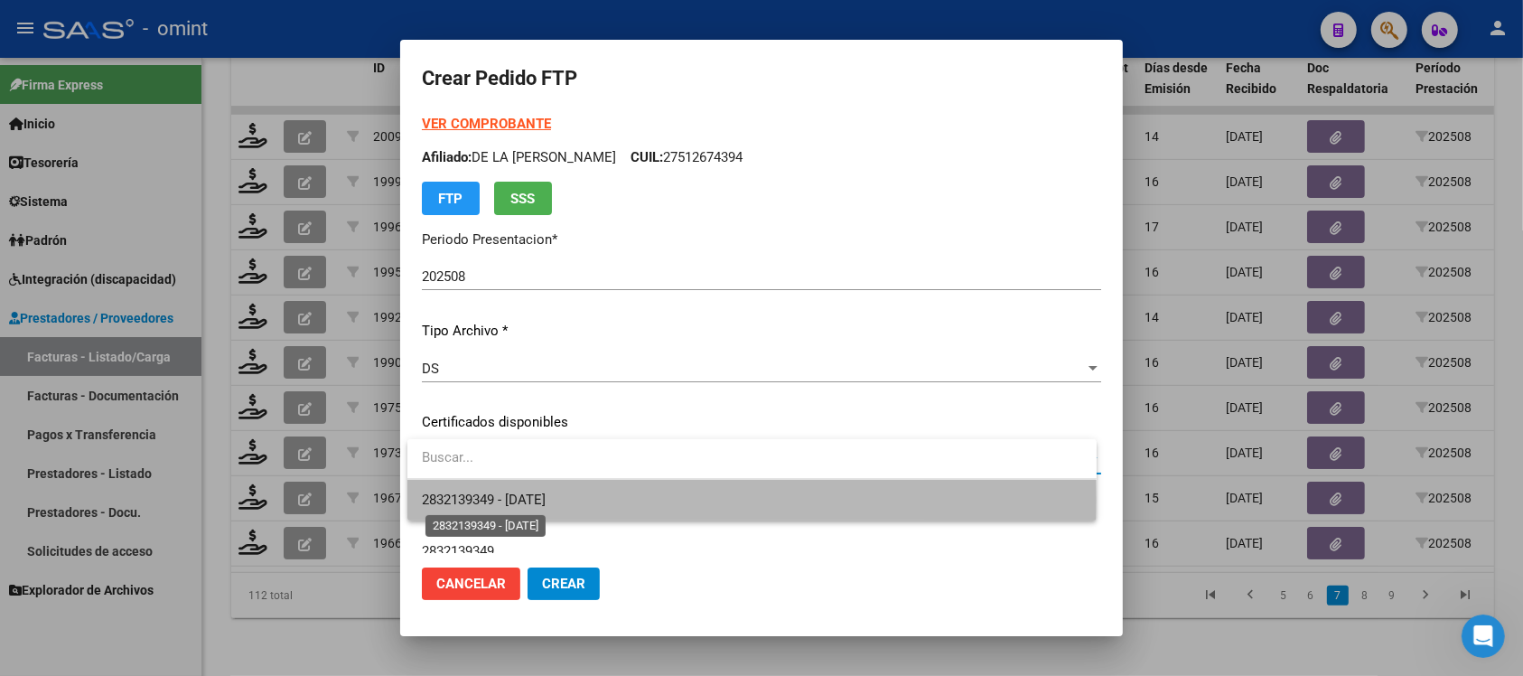
click at [546, 500] on span "2832139349 - [DATE]" at bounding box center [484, 499] width 124 height 16
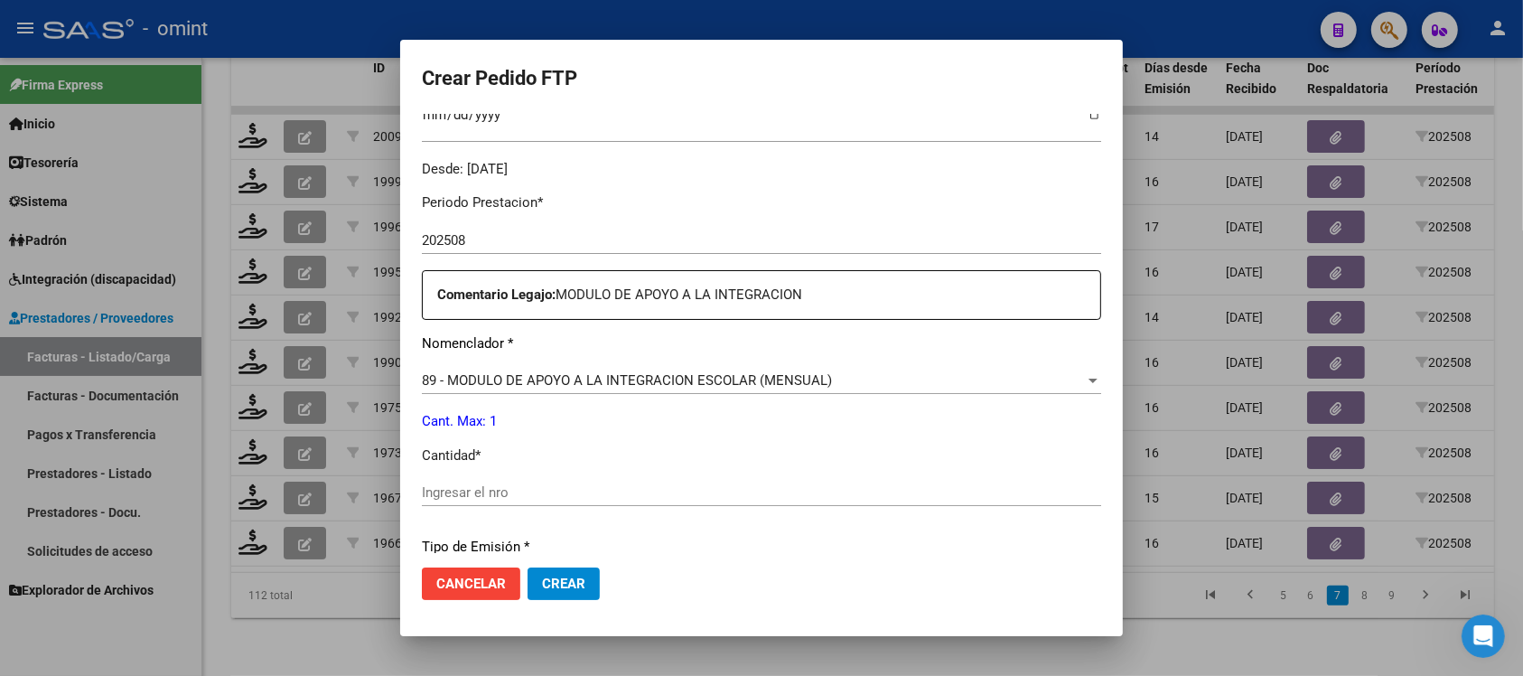
scroll to position [565, 0]
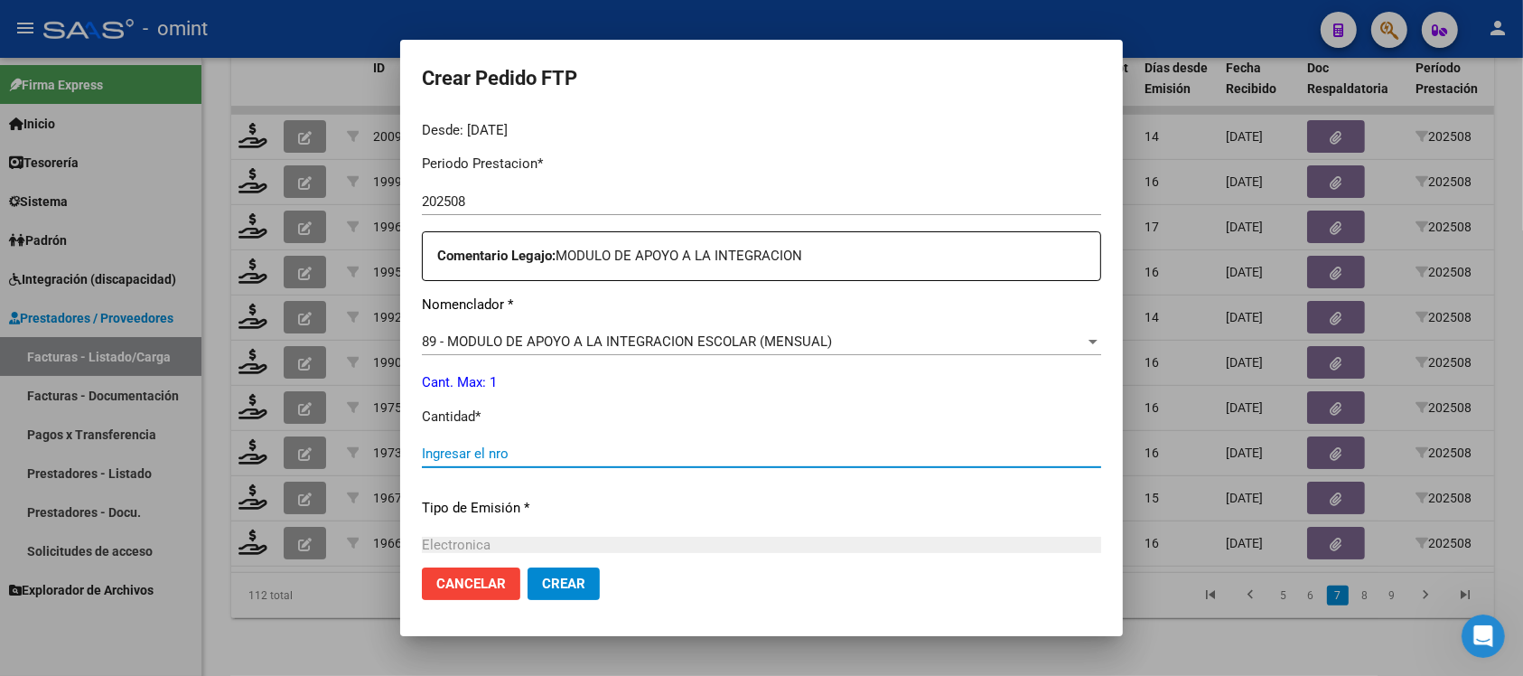
click at [524, 445] on input "Ingresar el nro" at bounding box center [761, 453] width 679 height 16
type input "1"
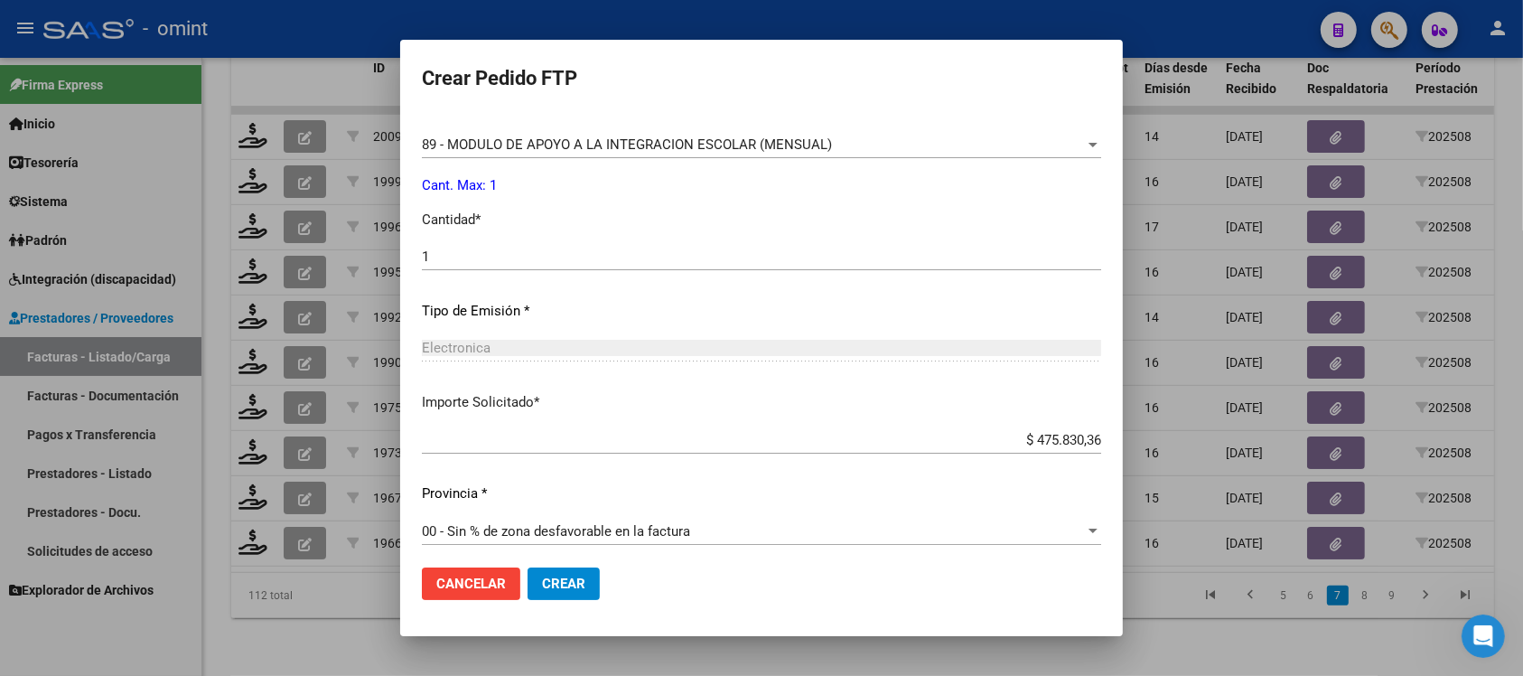
scroll to position [770, 0]
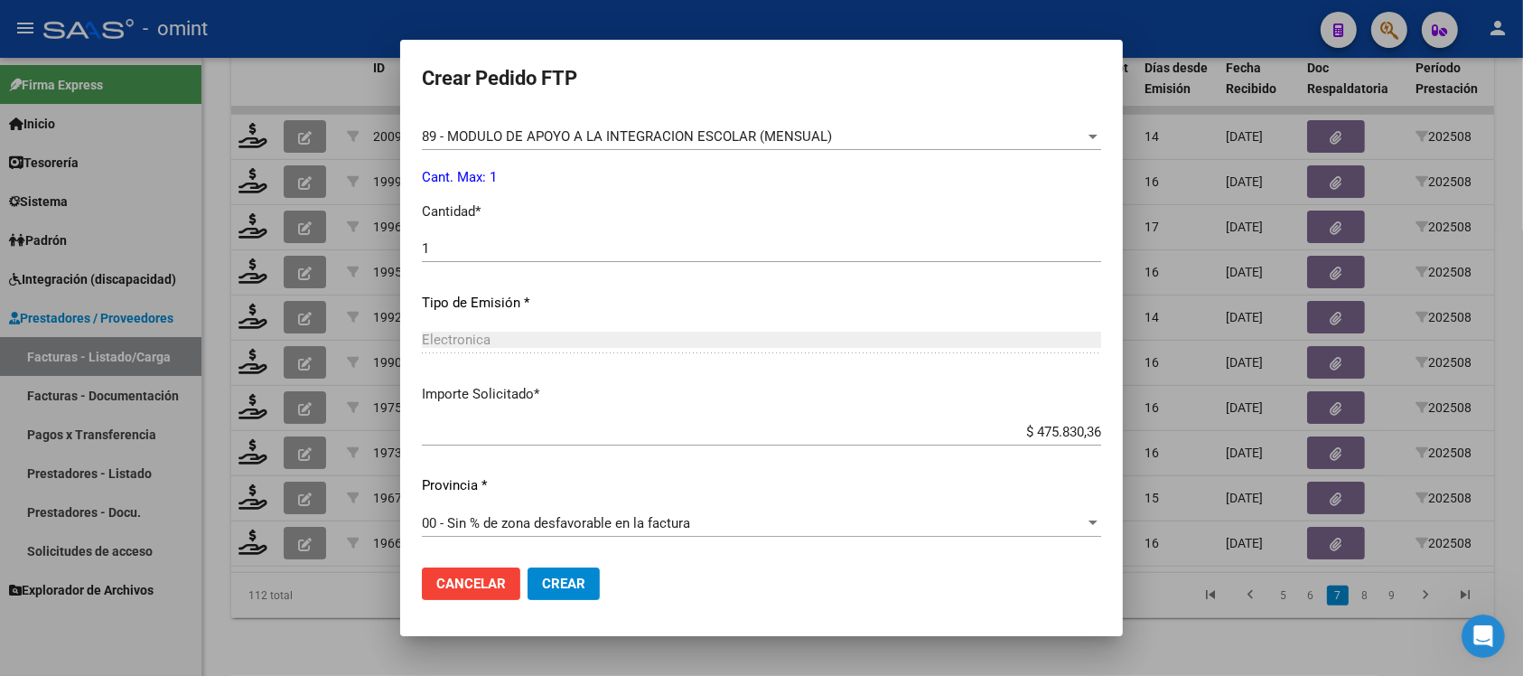
click at [580, 585] on span "Crear" at bounding box center [563, 583] width 43 height 16
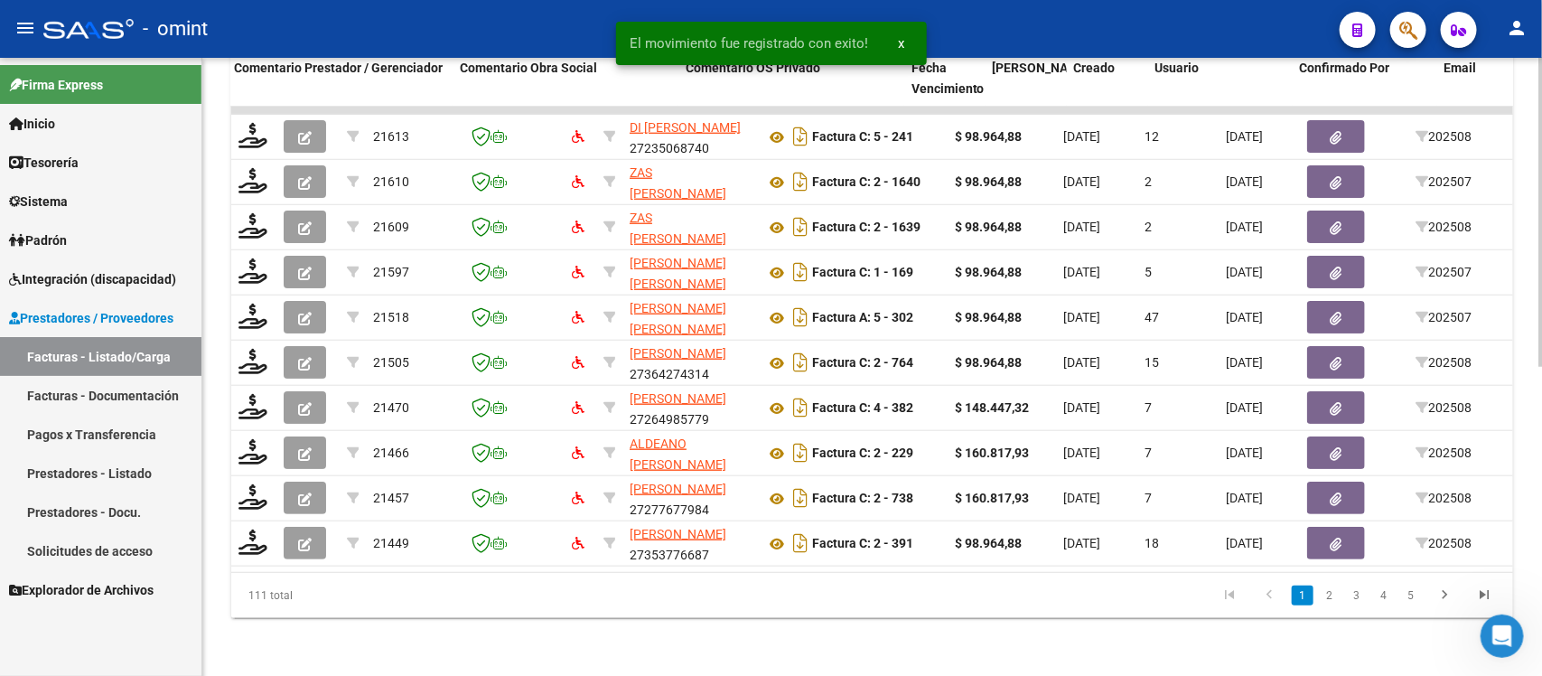
scroll to position [0, 1609]
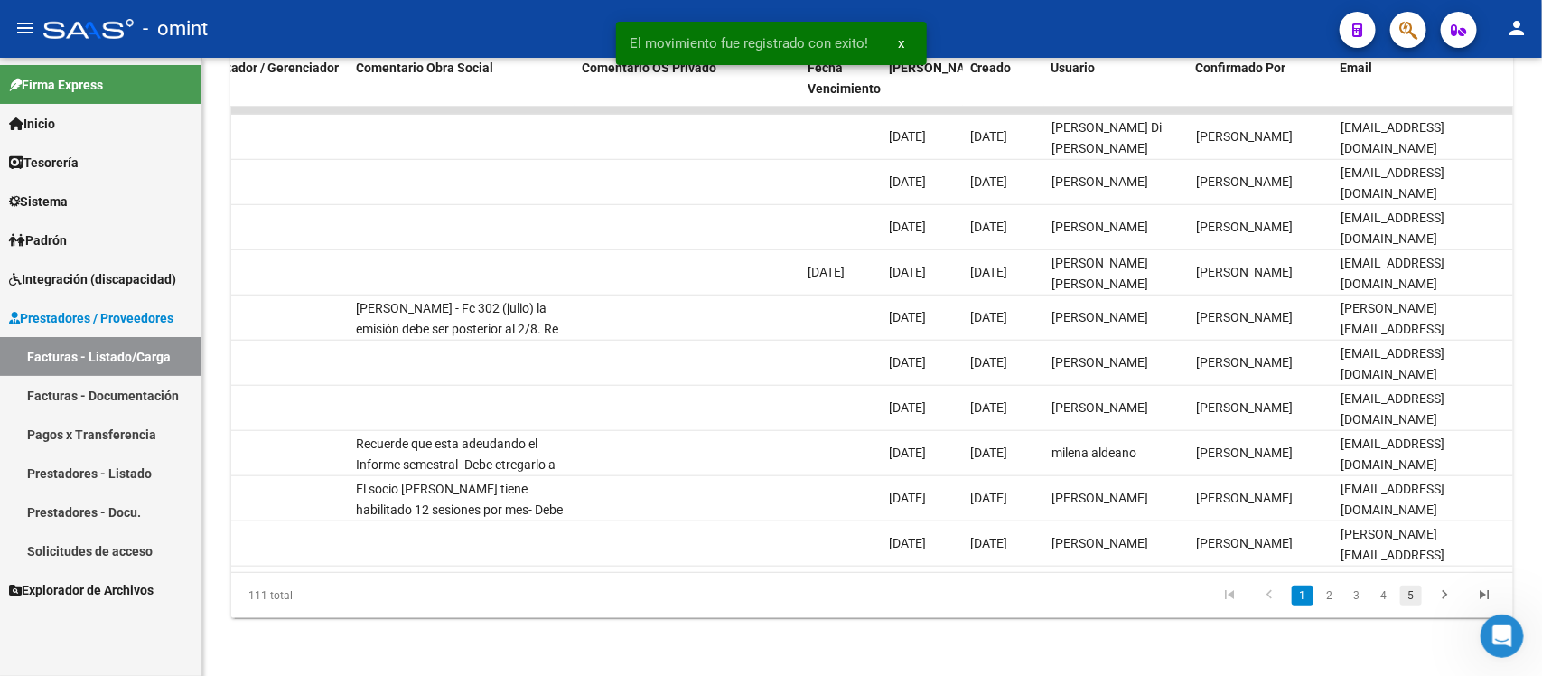
click at [1414, 593] on link "5" at bounding box center [1411, 595] width 22 height 20
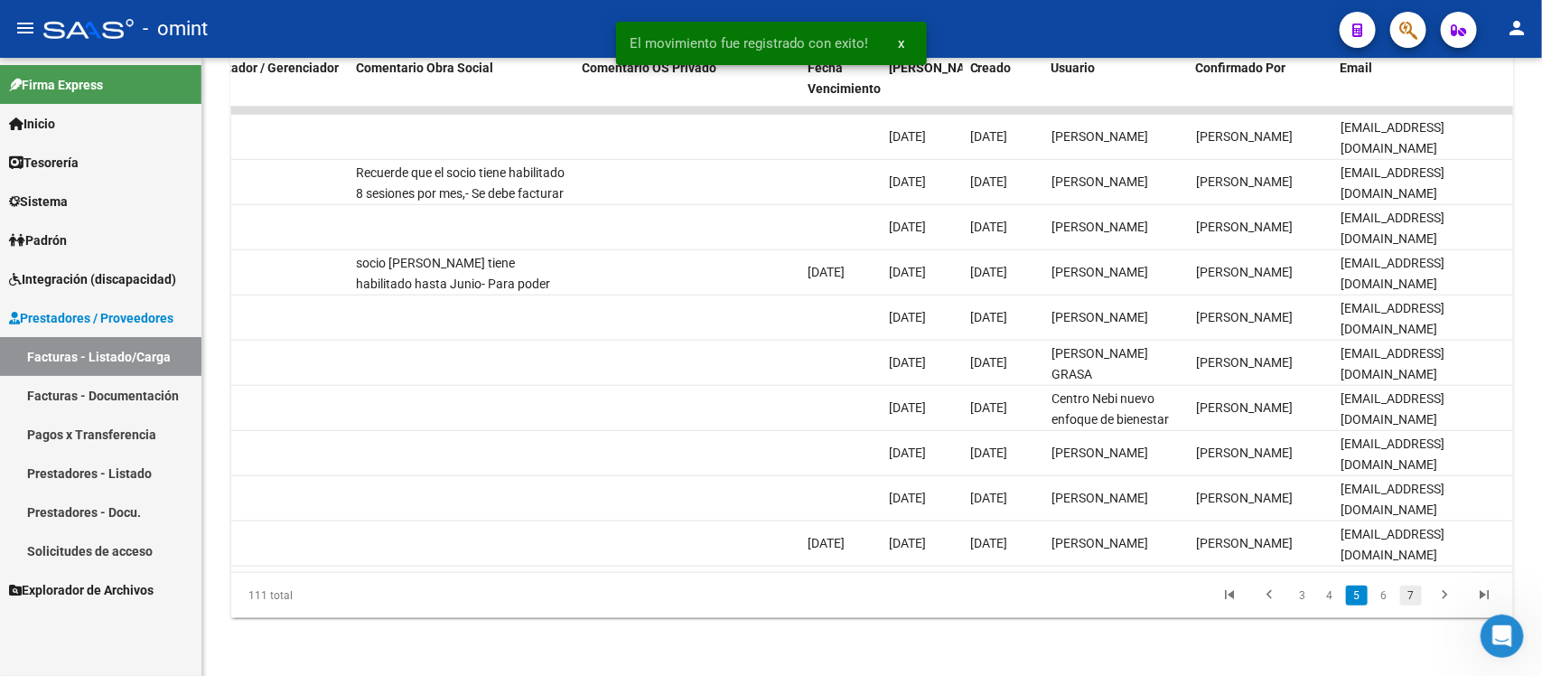
click at [1414, 602] on link "7" at bounding box center [1411, 595] width 22 height 20
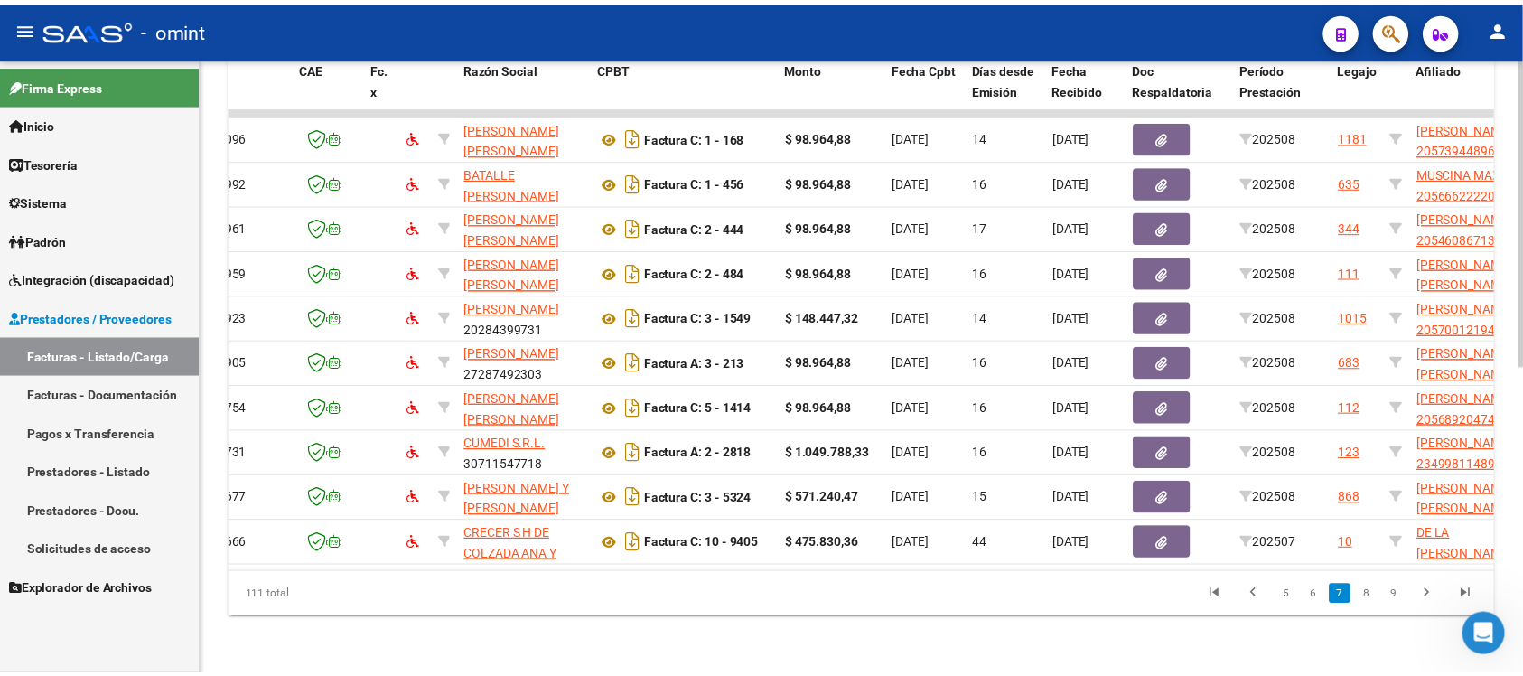
scroll to position [0, 0]
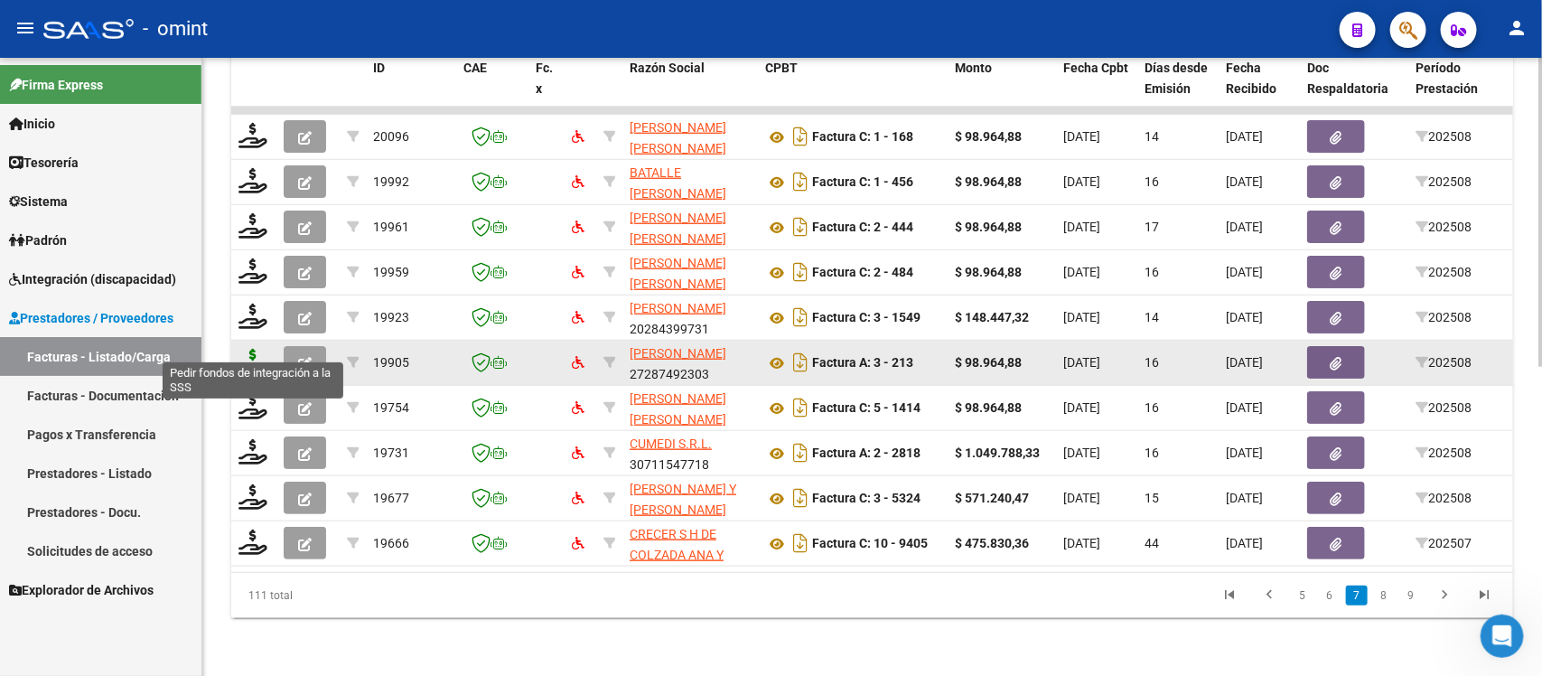
click at [247, 351] on icon at bounding box center [253, 361] width 29 height 25
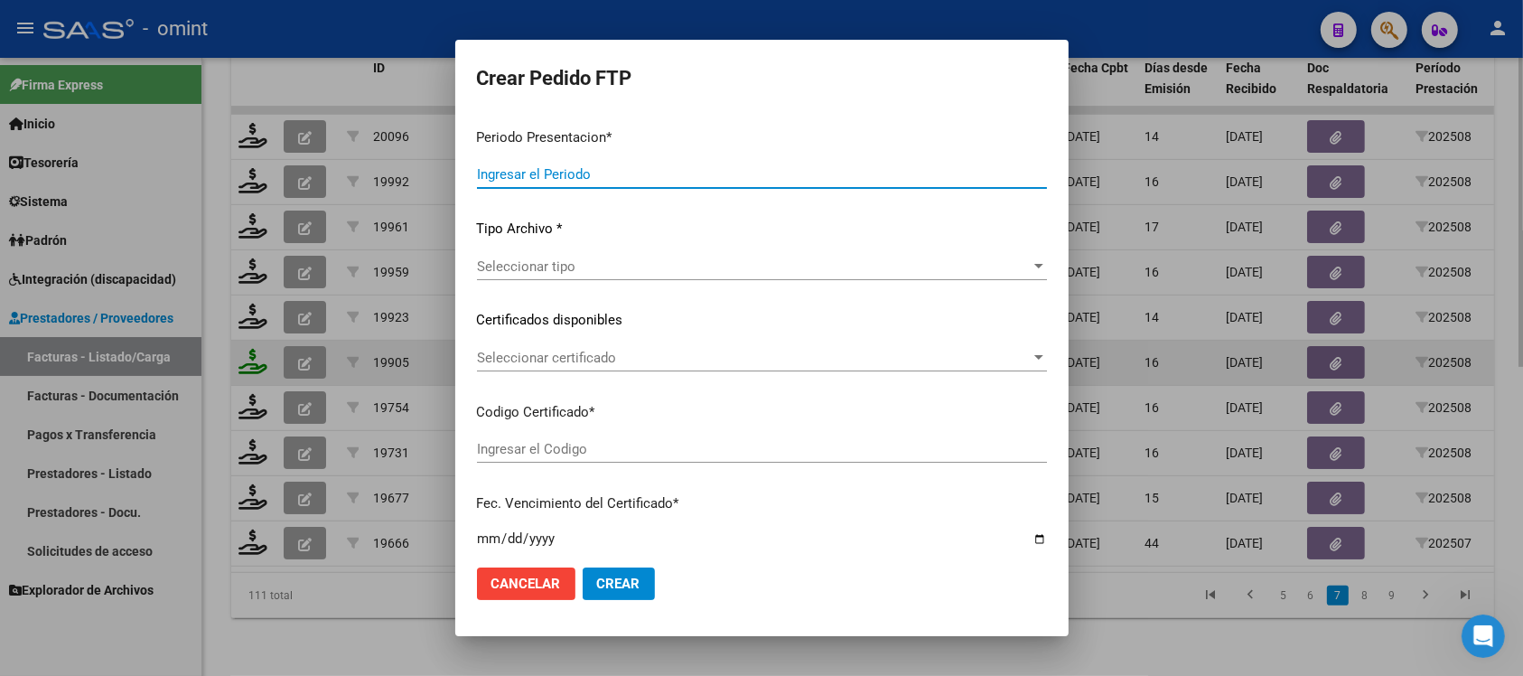
type input "202508"
type input "$ 98.964,88"
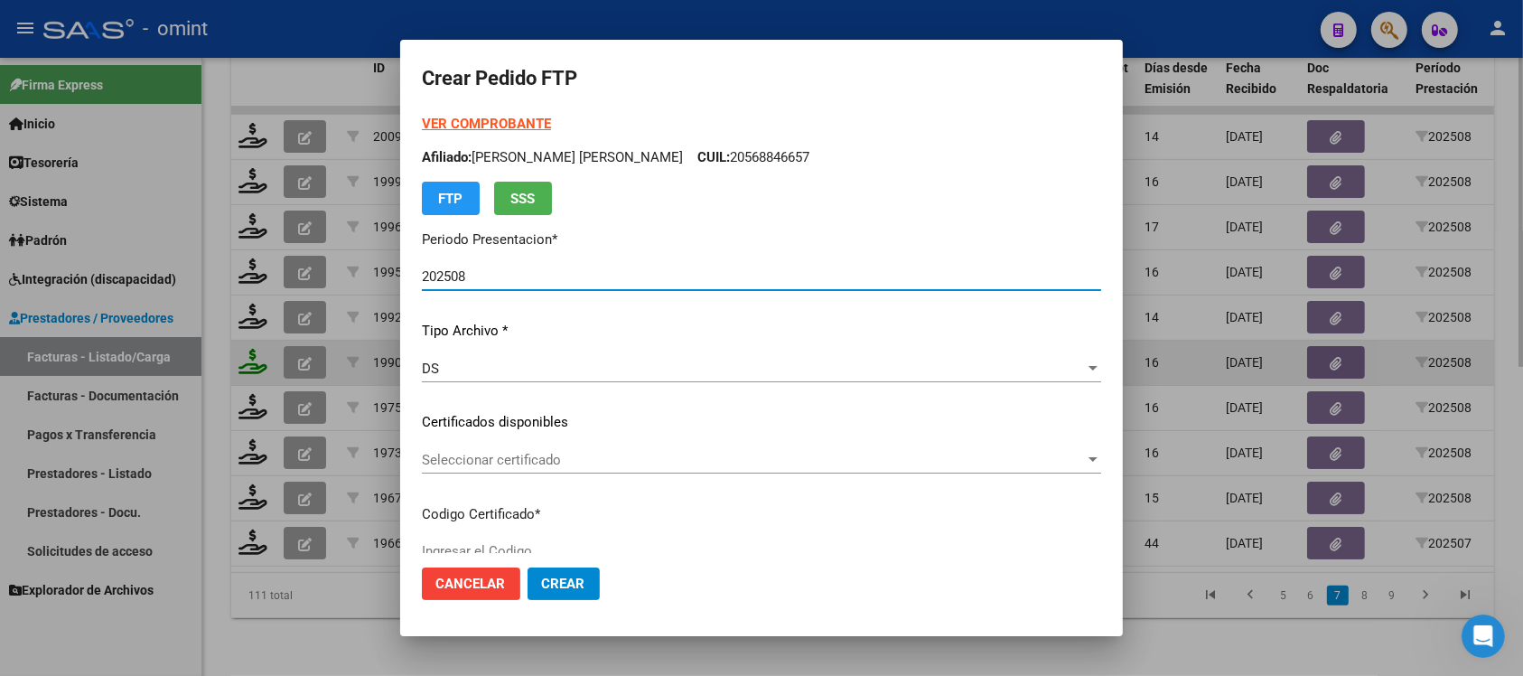
type input "3404378024"
type input "[DATE]"
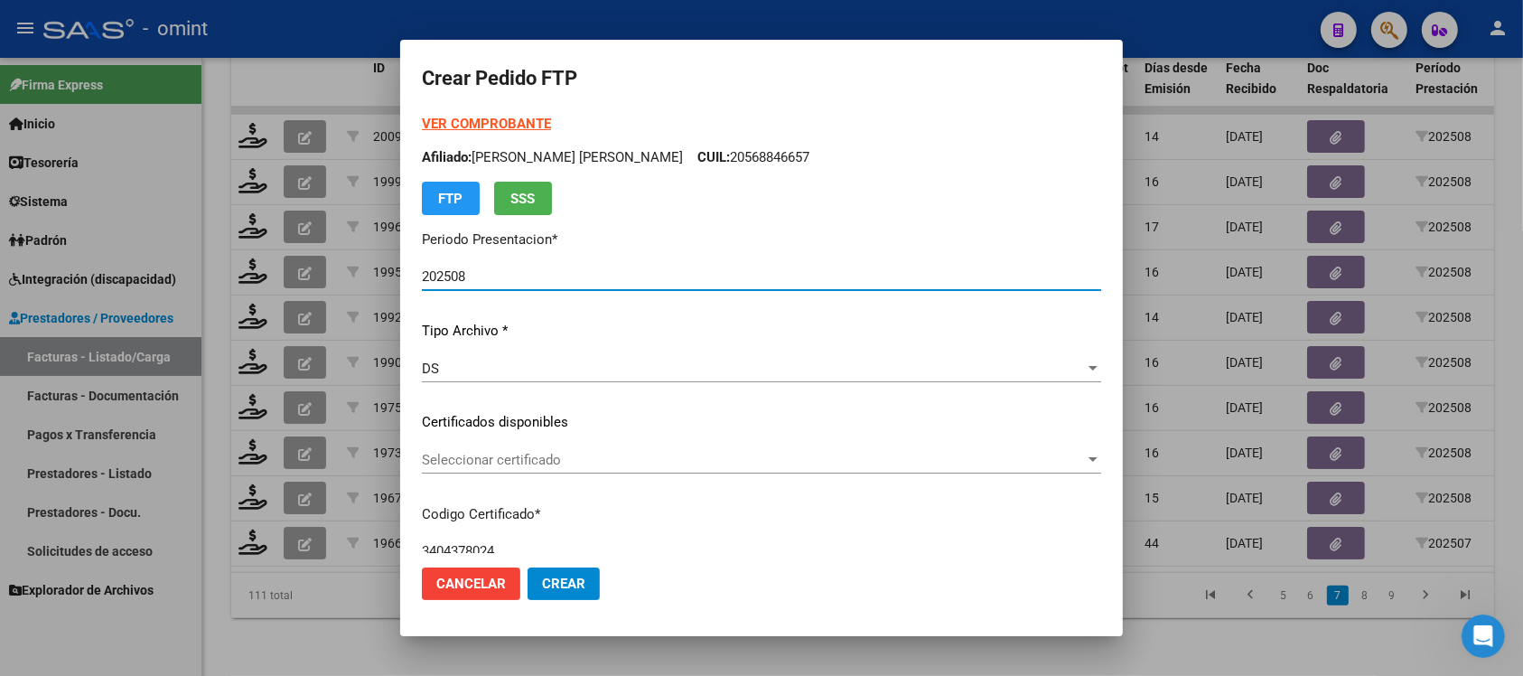
click at [530, 463] on span "Seleccionar certificado" at bounding box center [753, 460] width 663 height 16
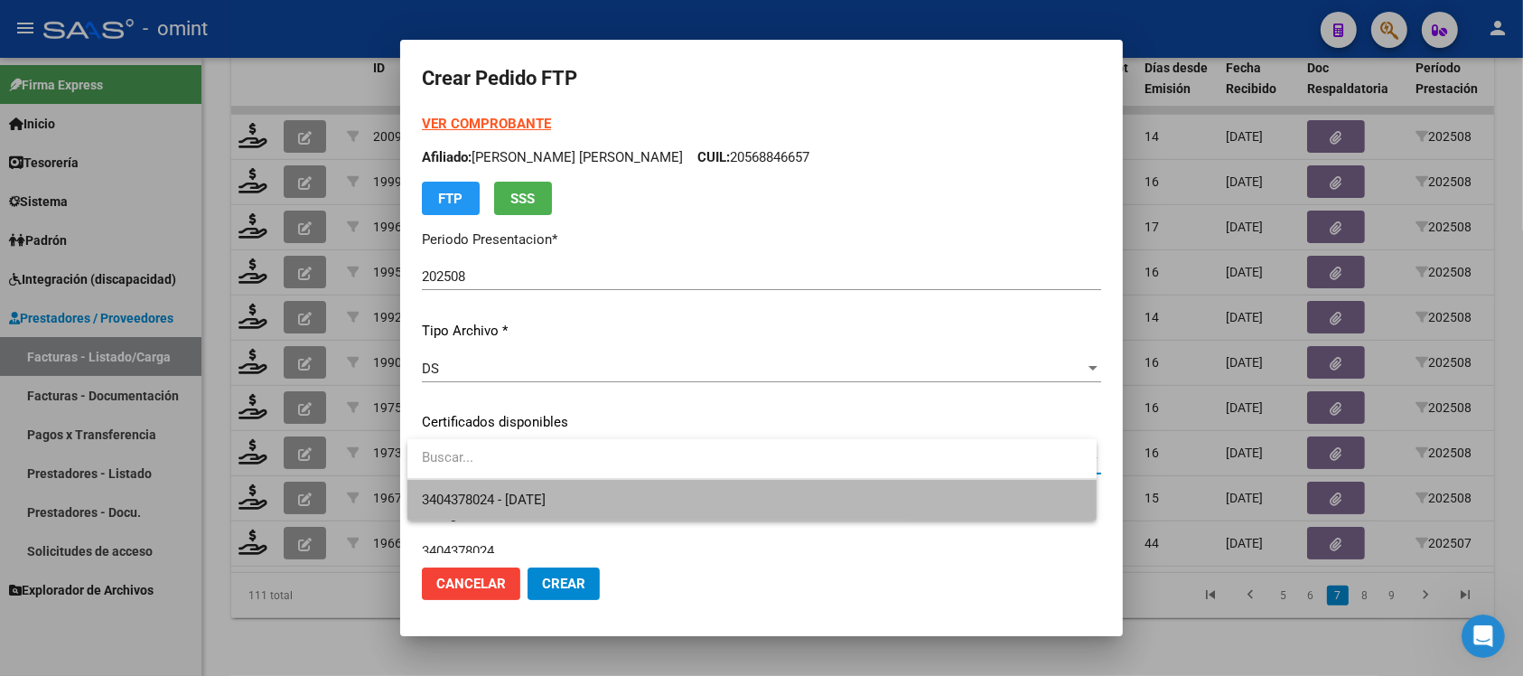
click at [544, 490] on span "3404378024 - [DATE]" at bounding box center [752, 500] width 660 height 41
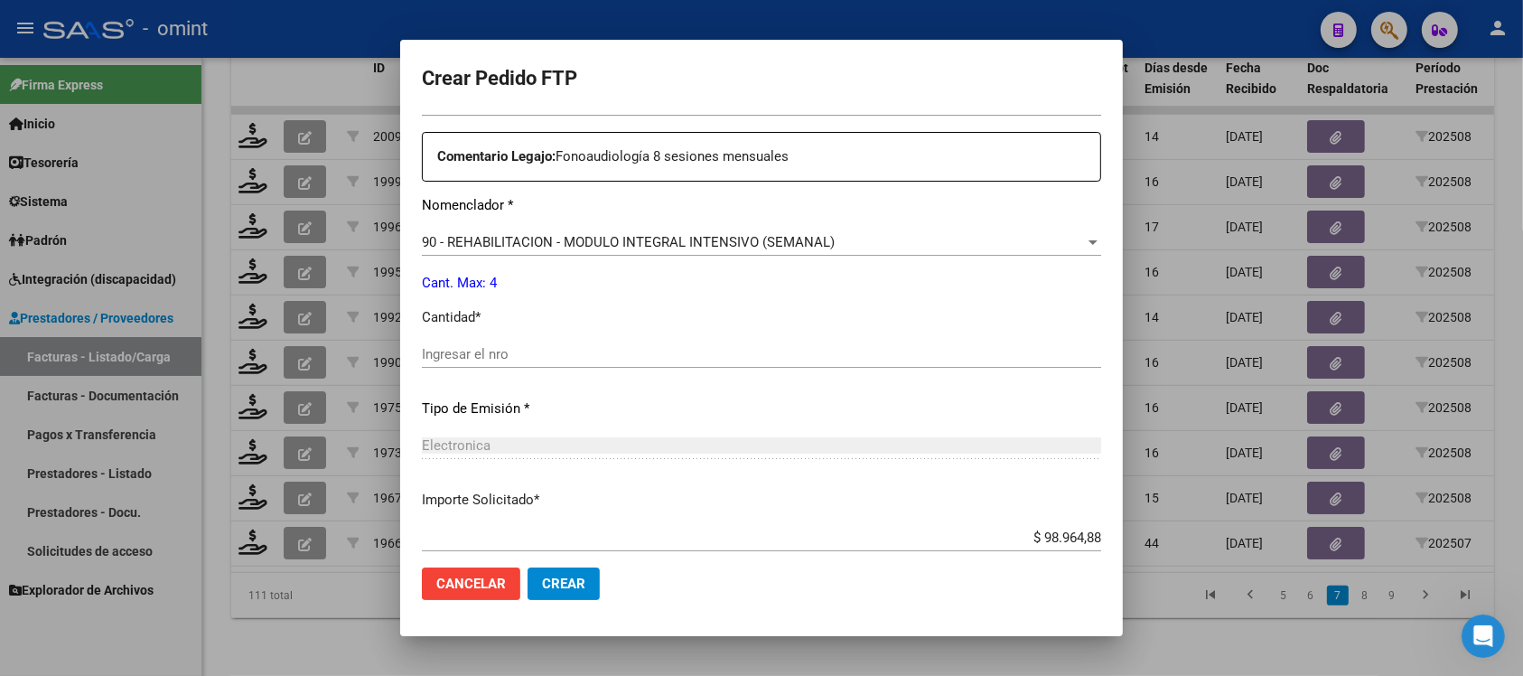
scroll to position [678, 0]
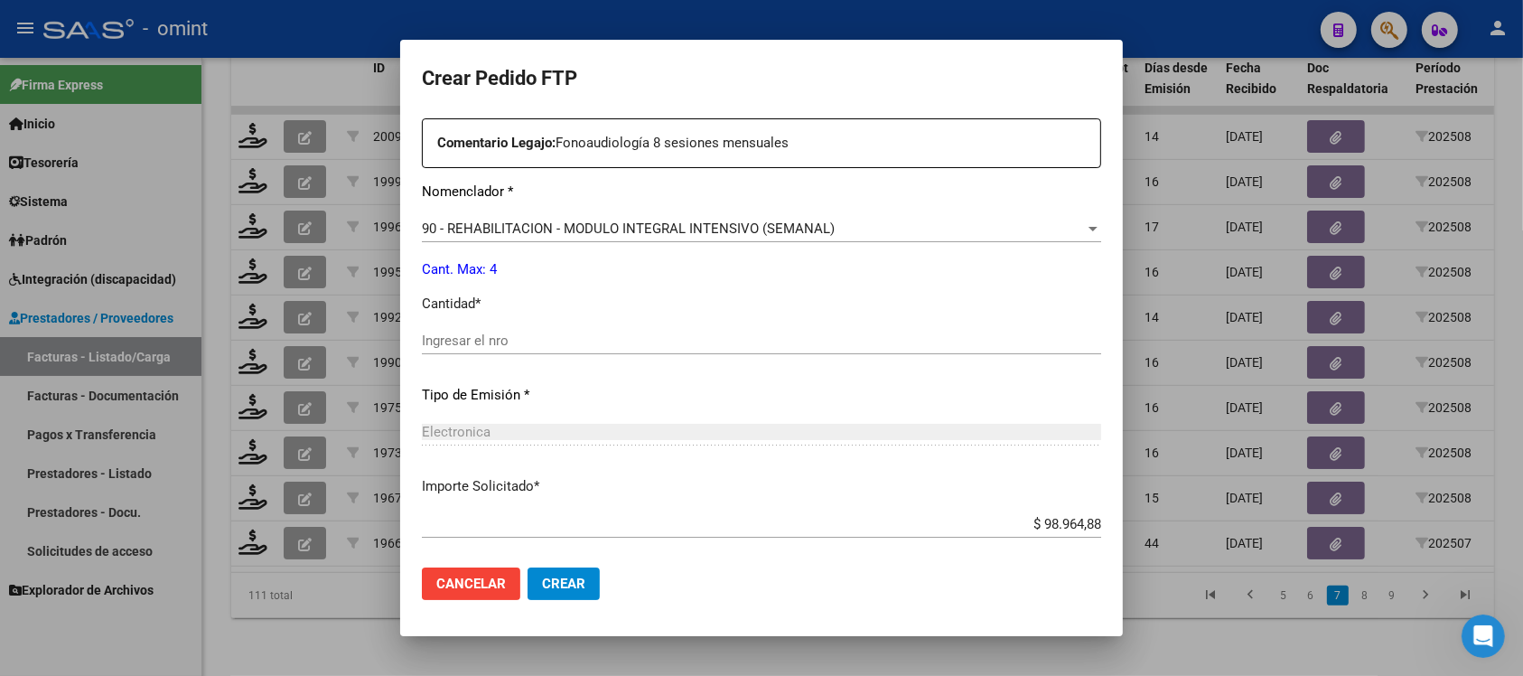
click at [493, 342] on input "Ingresar el nro" at bounding box center [761, 340] width 679 height 16
type input "4"
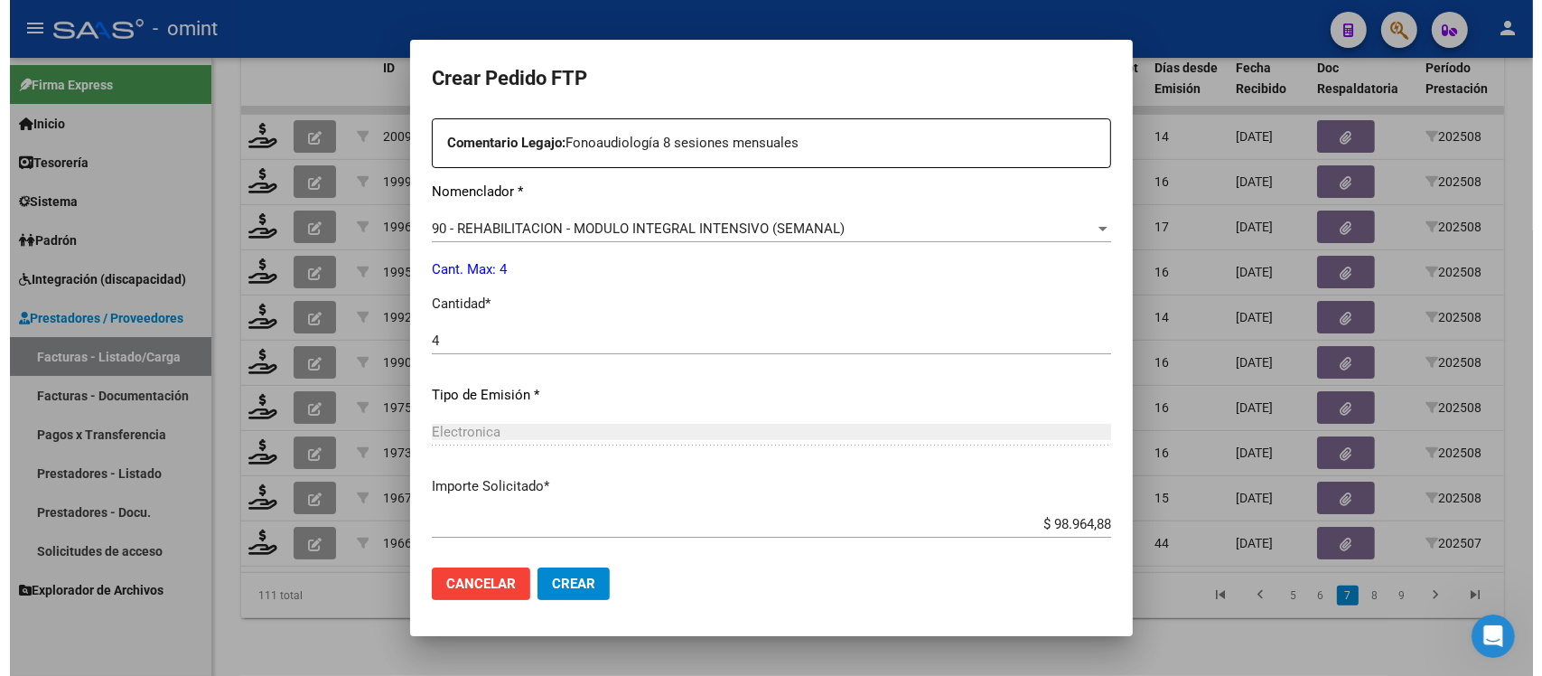
scroll to position [770, 0]
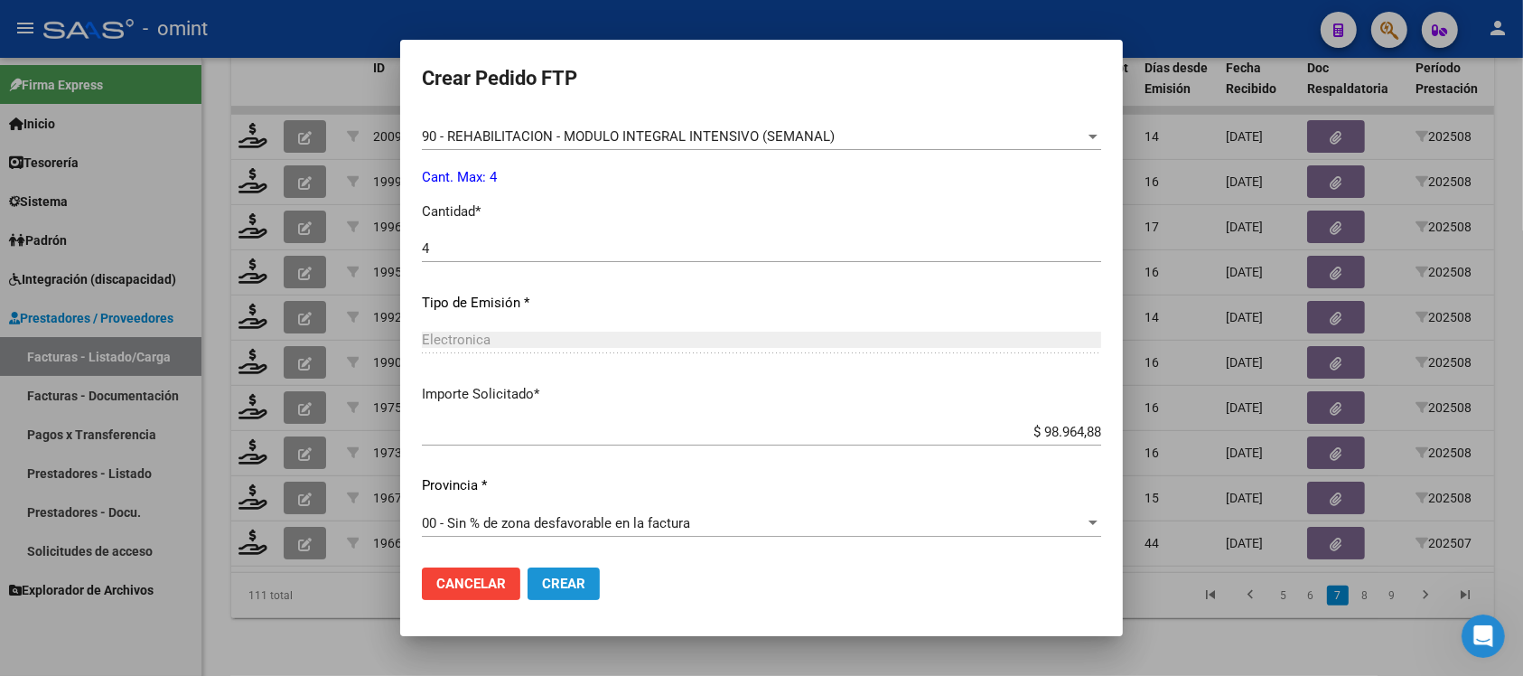
click at [557, 583] on span "Crear" at bounding box center [563, 583] width 43 height 16
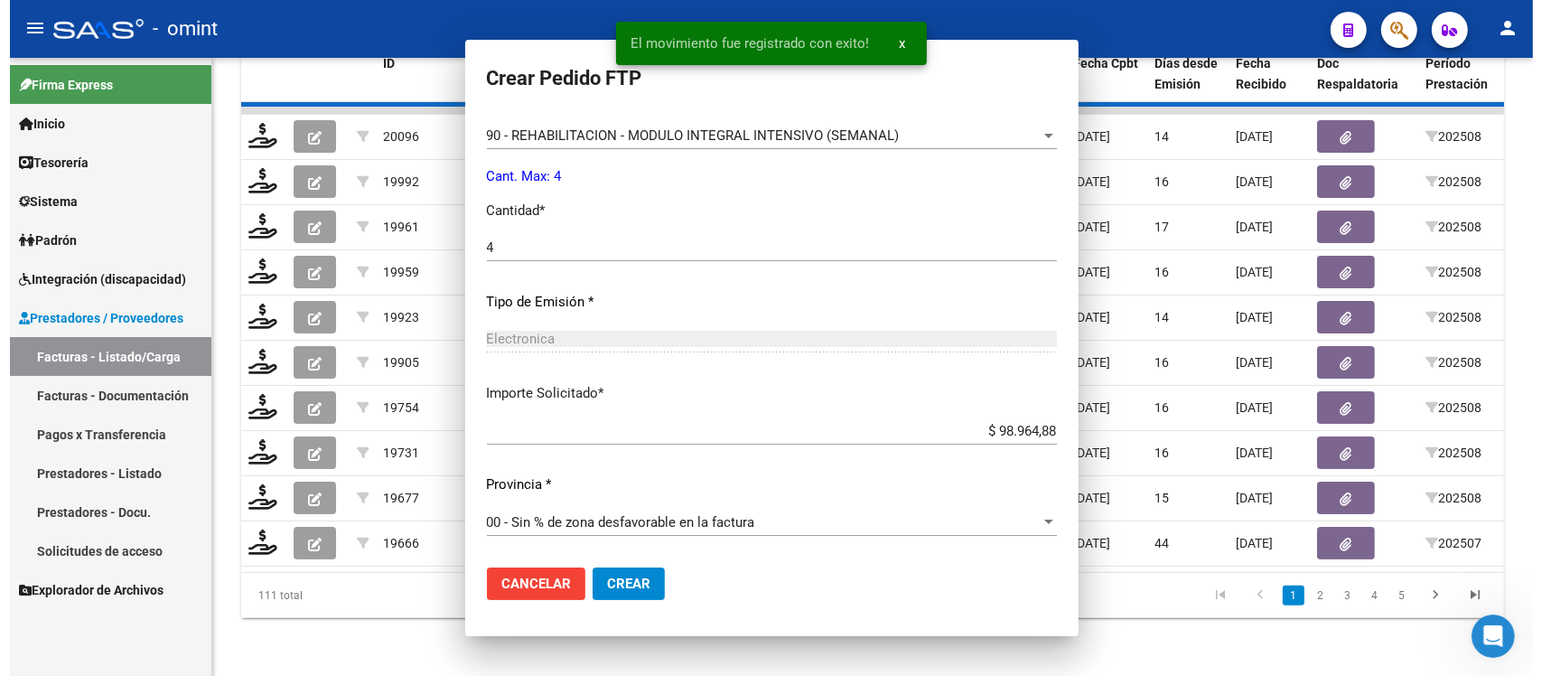
scroll to position [0, 0]
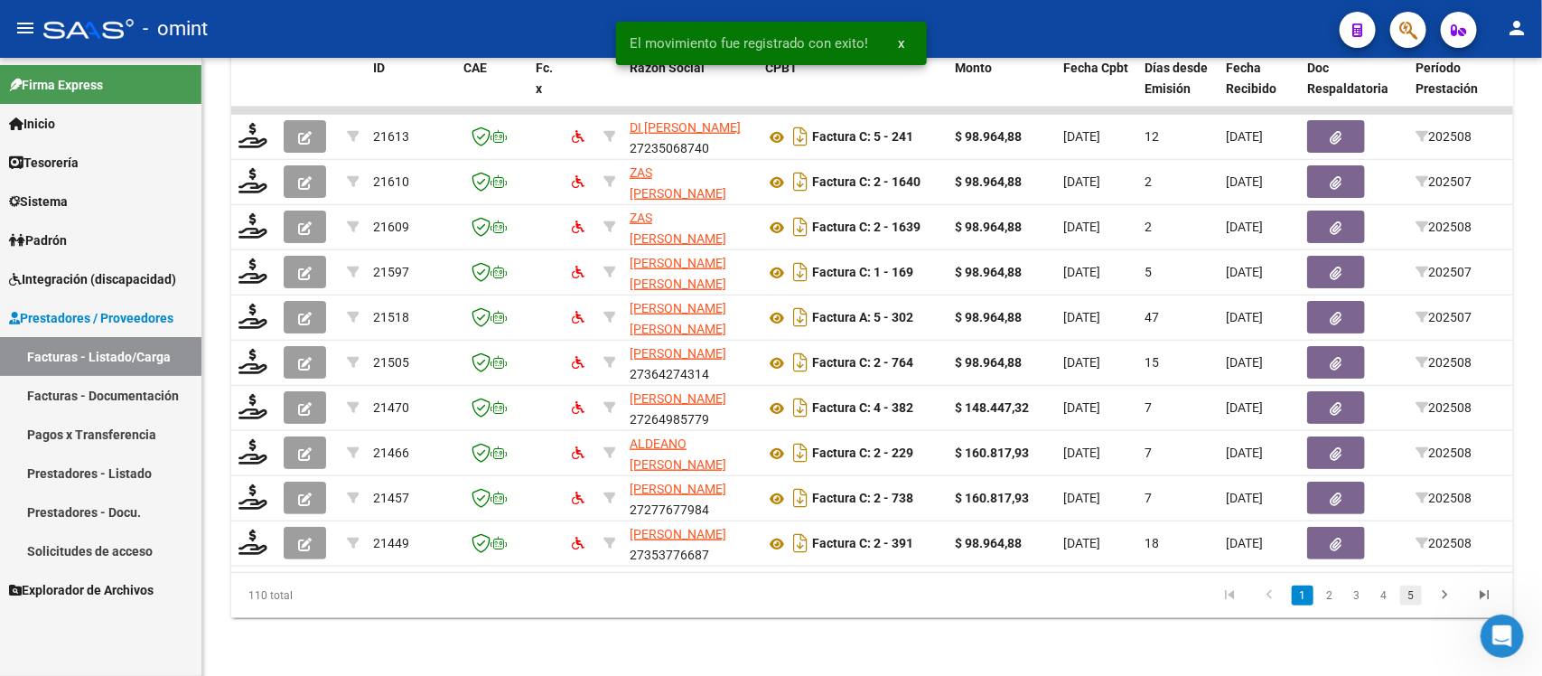
click at [1403, 592] on link "5" at bounding box center [1411, 595] width 22 height 20
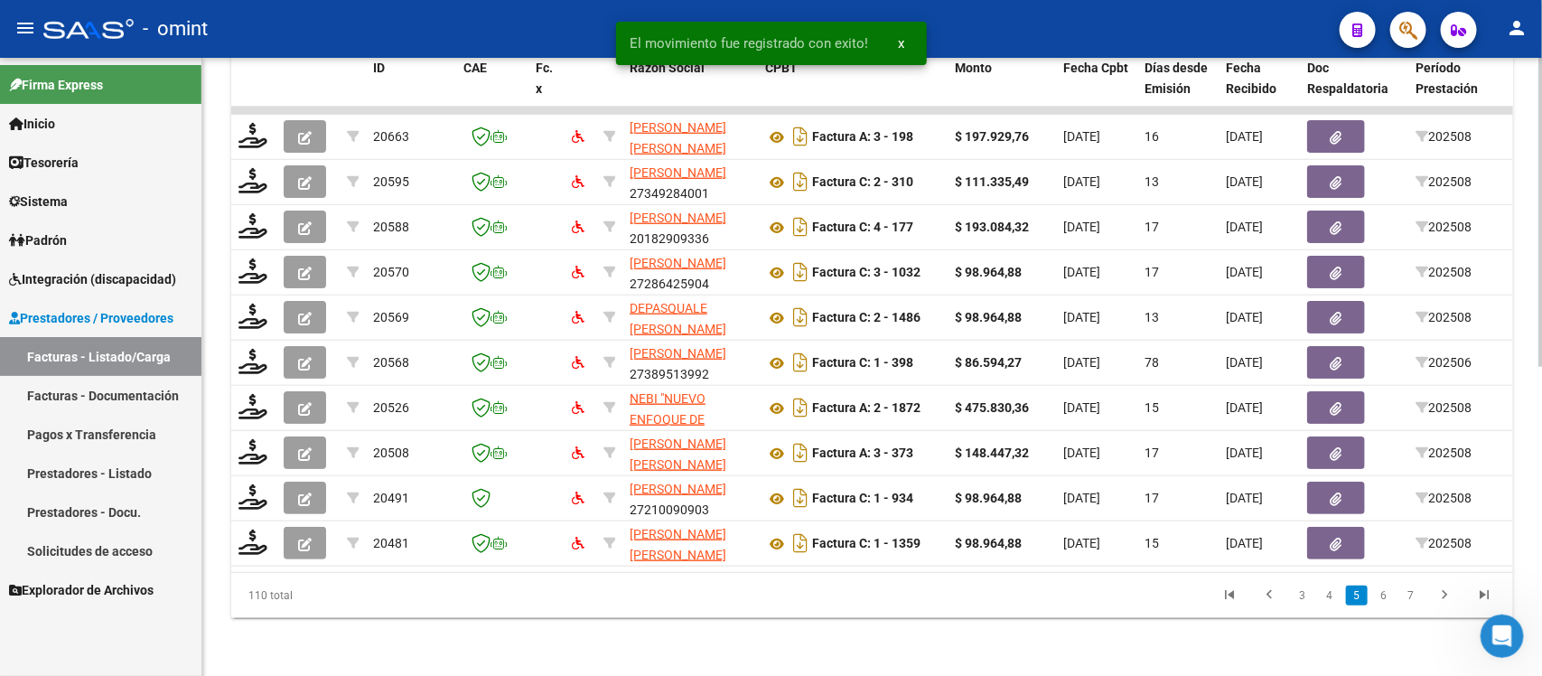
click at [1407, 604] on link "7" at bounding box center [1411, 595] width 22 height 20
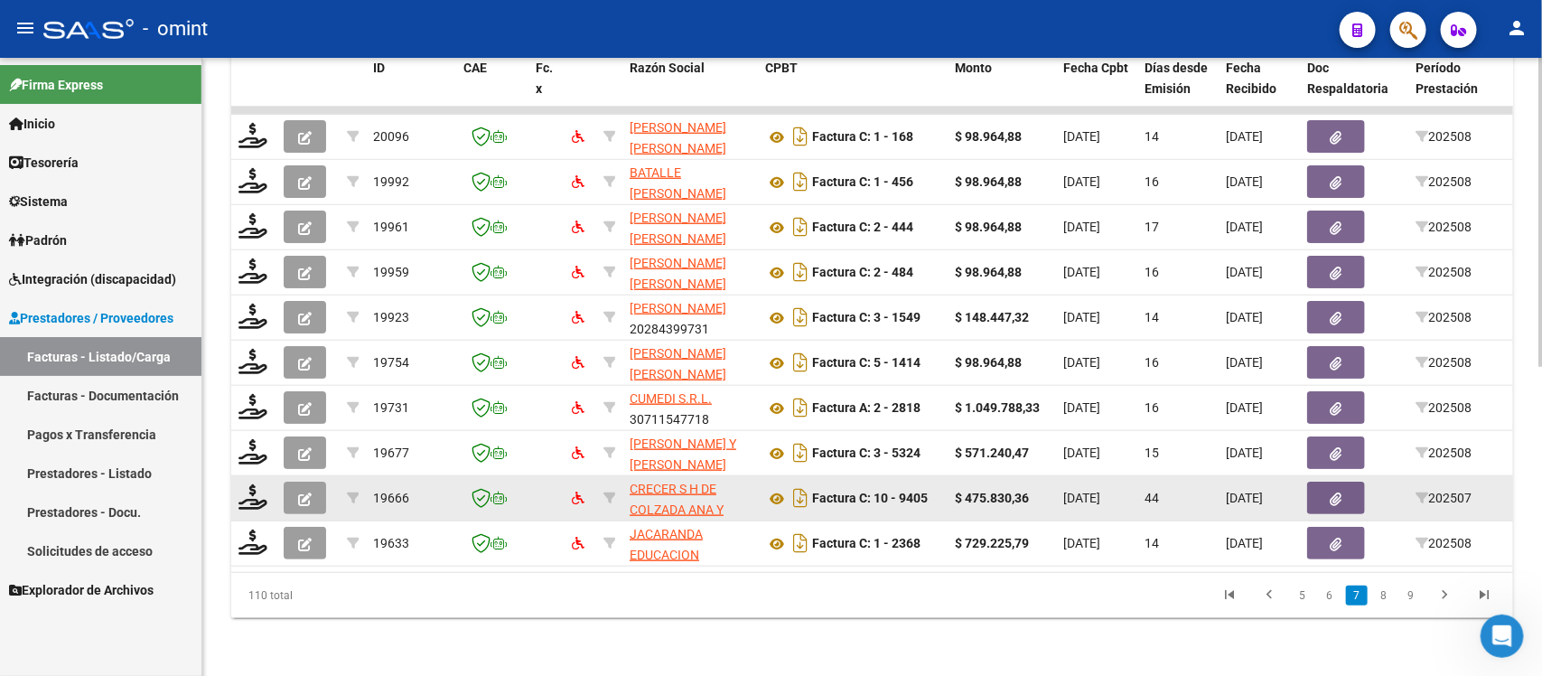
click at [253, 492] on datatable-body-cell at bounding box center [253, 498] width 45 height 44
click at [251, 484] on icon at bounding box center [253, 496] width 29 height 25
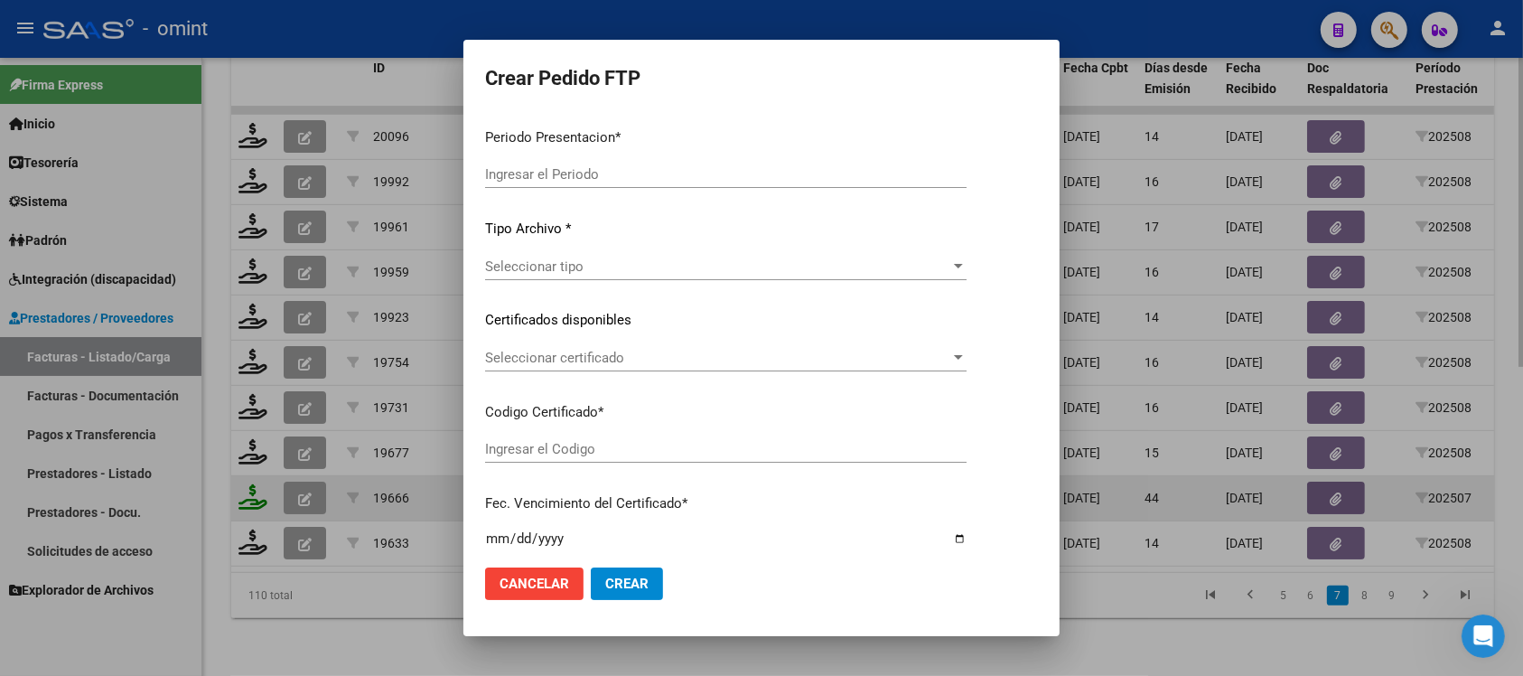
type input "202508"
type input "202507"
type input "$ 475.830,36"
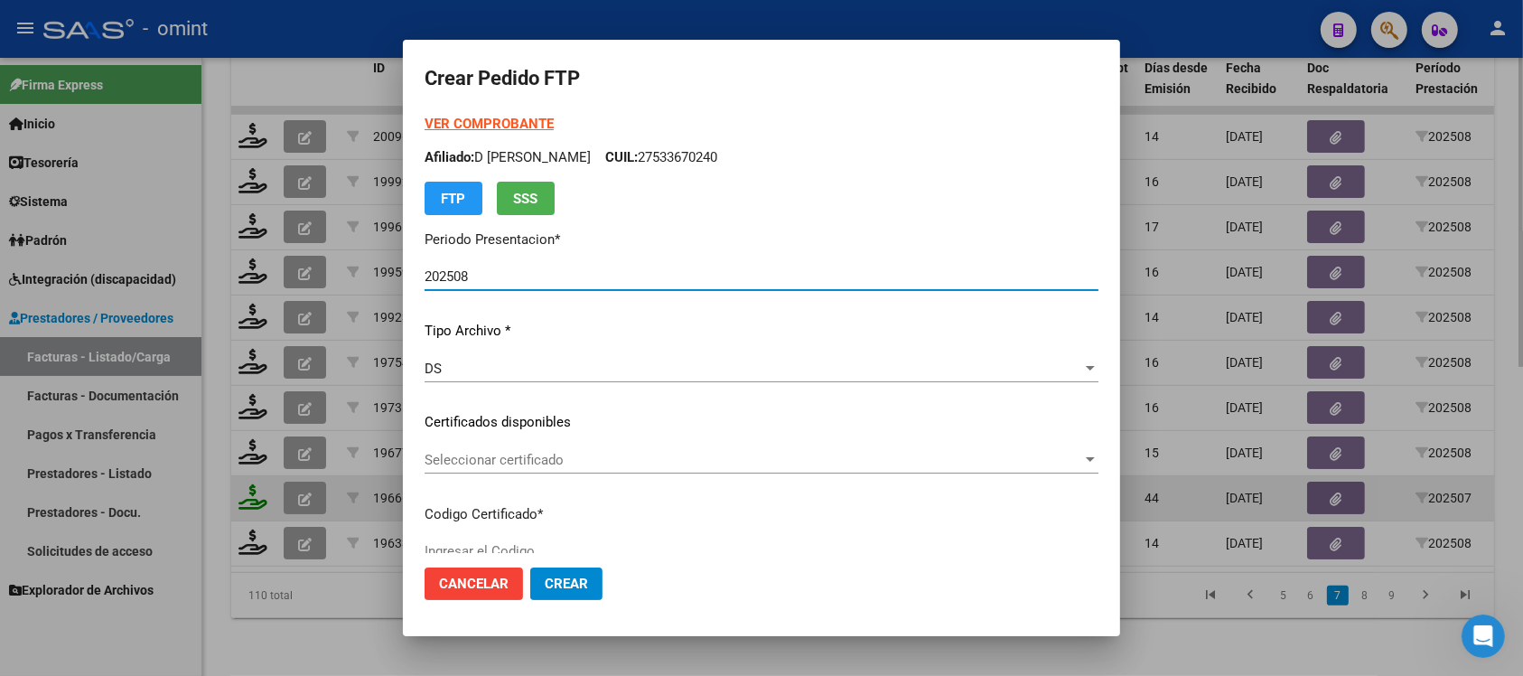
type input "2832139349"
type input "[DATE]"
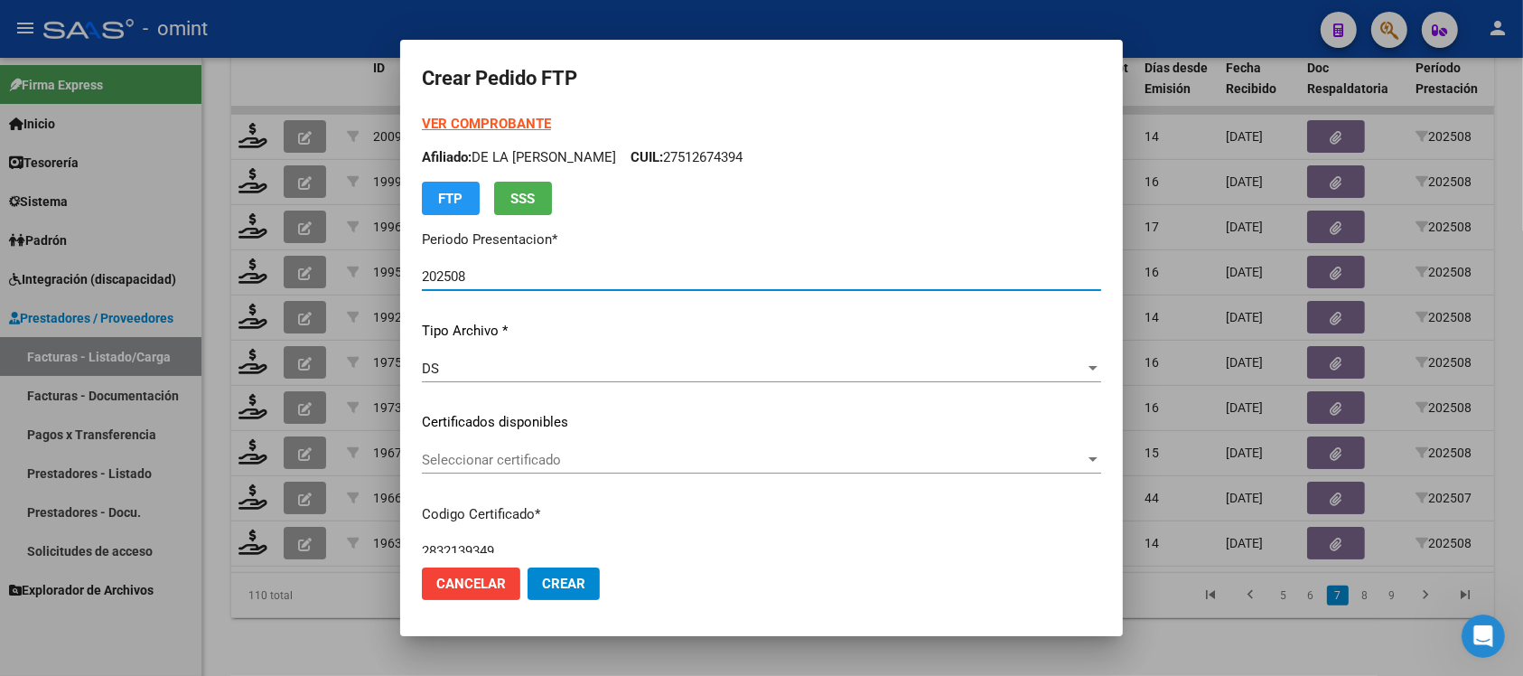
click at [522, 452] on span "Seleccionar certificado" at bounding box center [753, 460] width 663 height 16
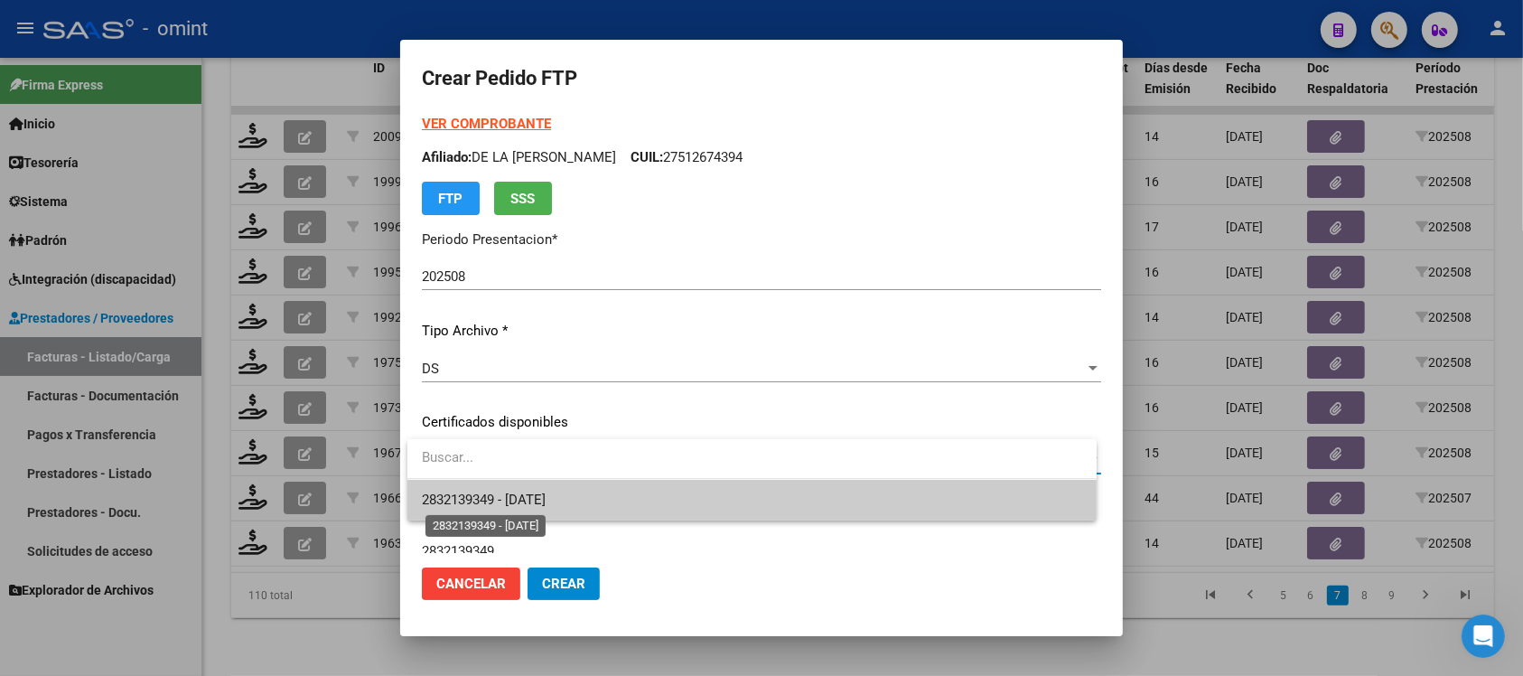
click at [546, 501] on span "2832139349 - [DATE]" at bounding box center [484, 499] width 124 height 16
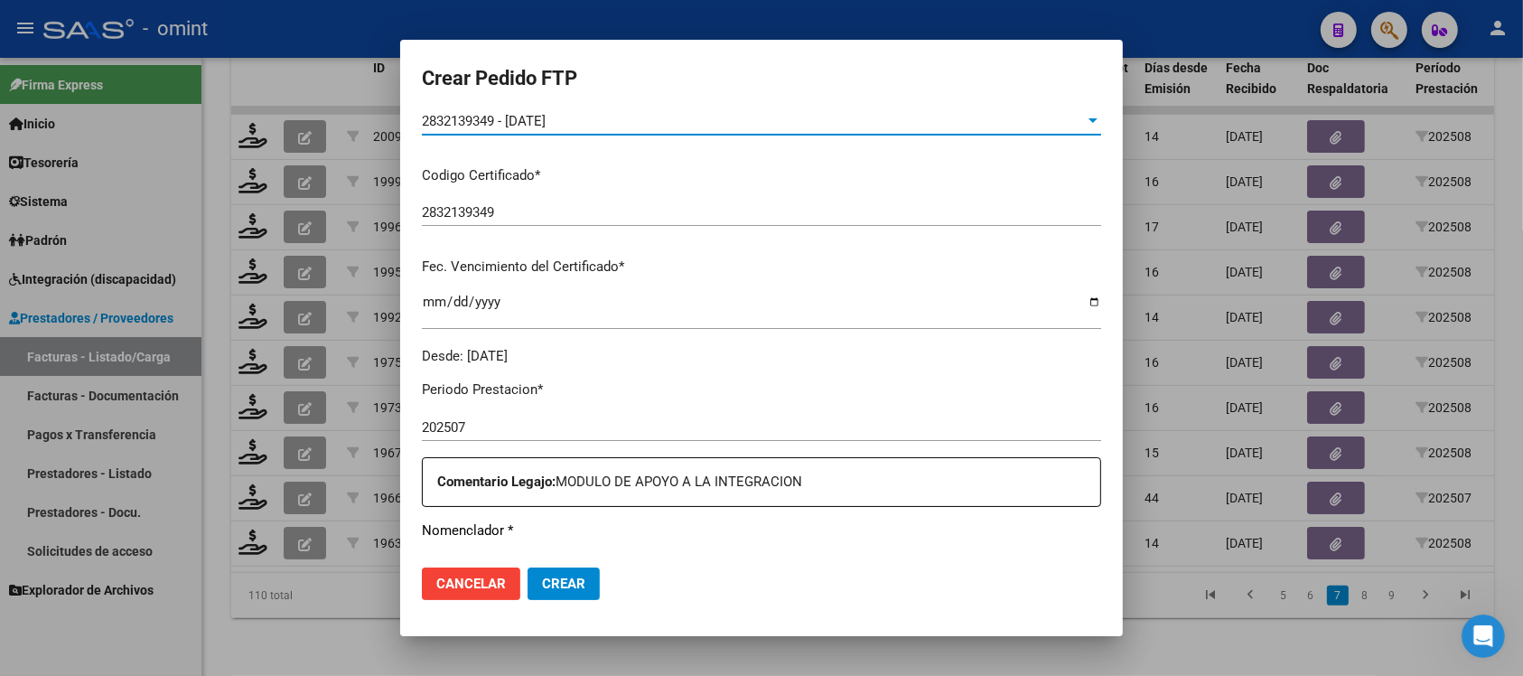
scroll to position [565, 0]
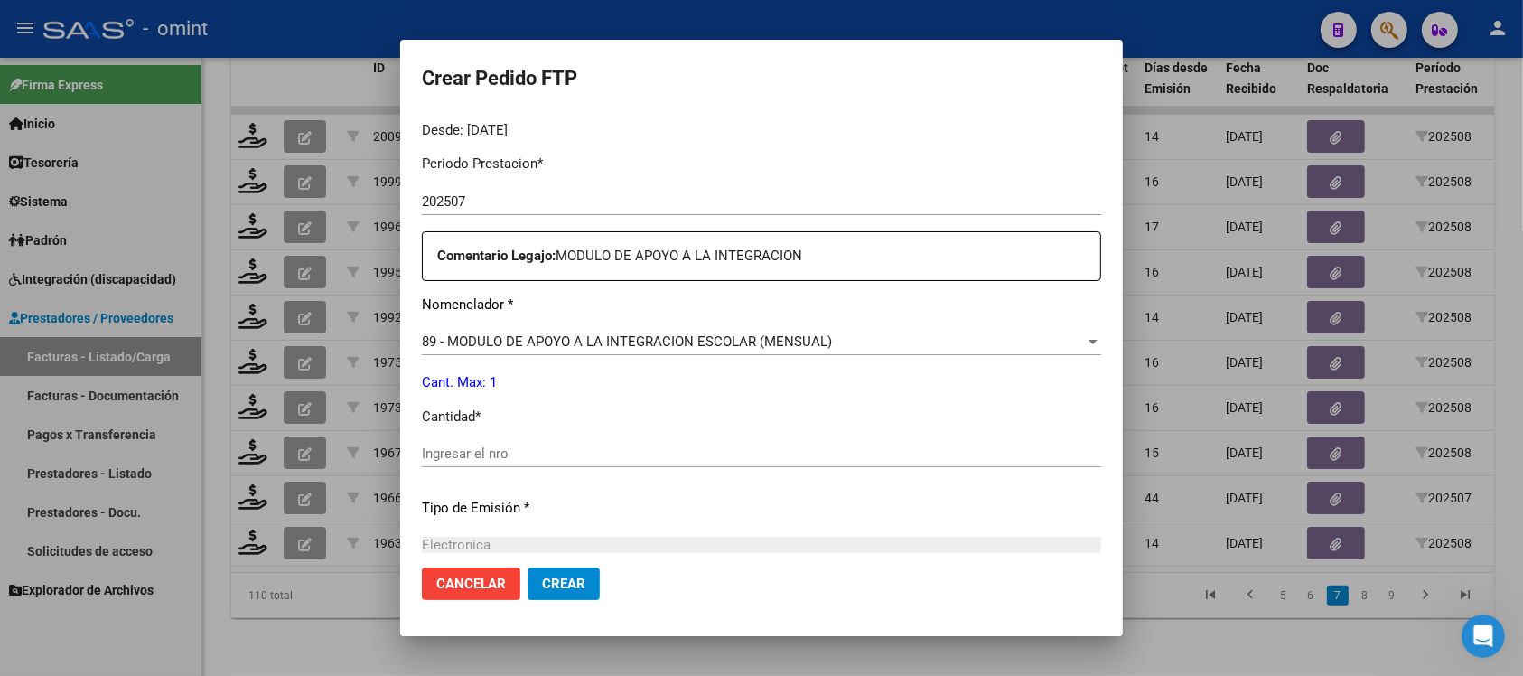
click at [502, 445] on input "Ingresar el nro" at bounding box center [761, 453] width 679 height 16
type input "1"
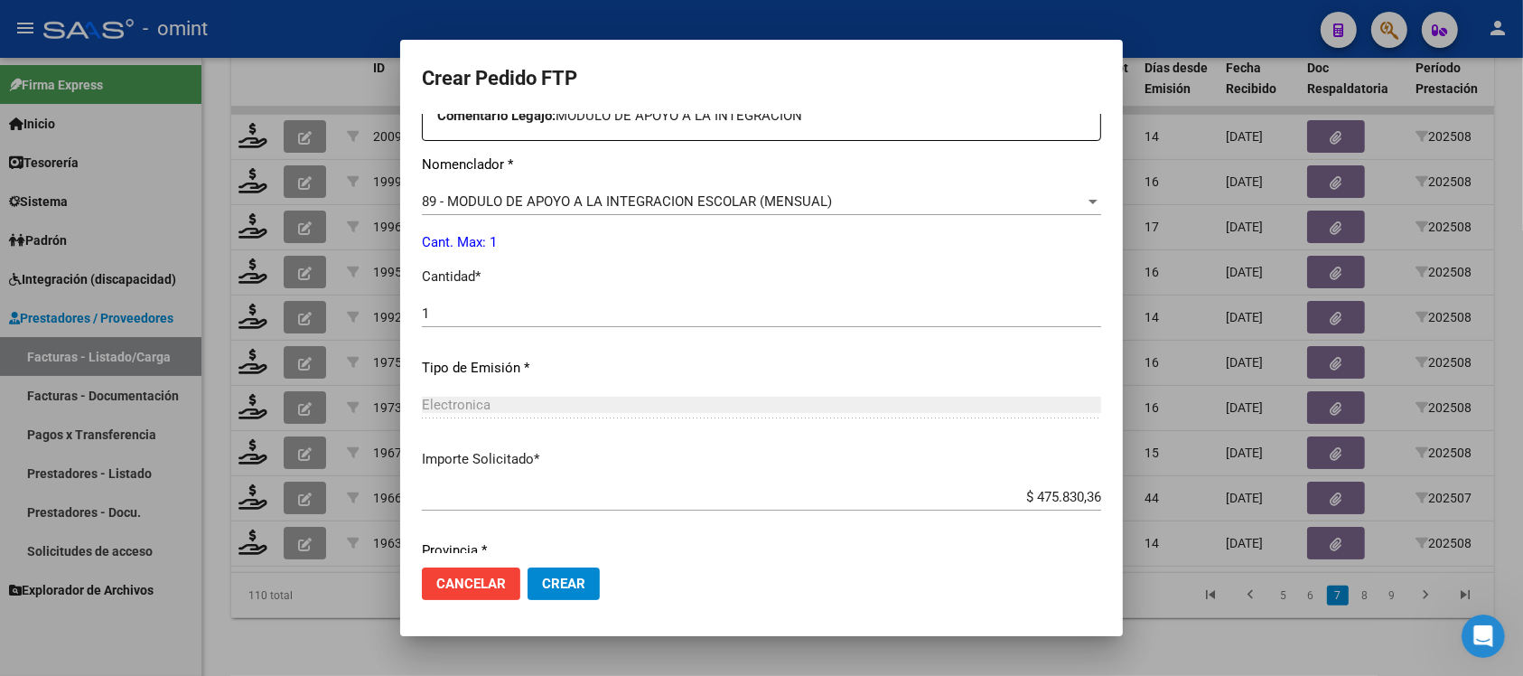
scroll to position [770, 0]
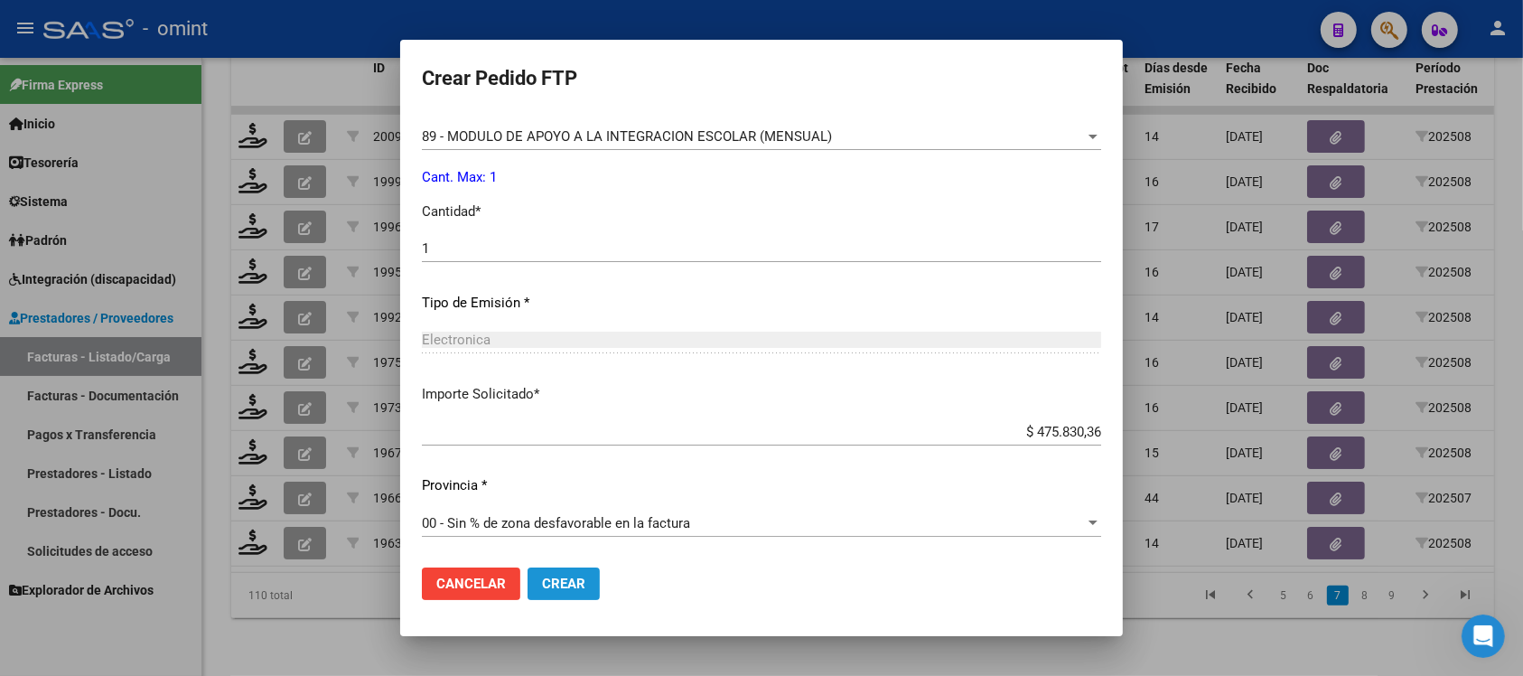
click at [547, 583] on span "Crear" at bounding box center [563, 583] width 43 height 16
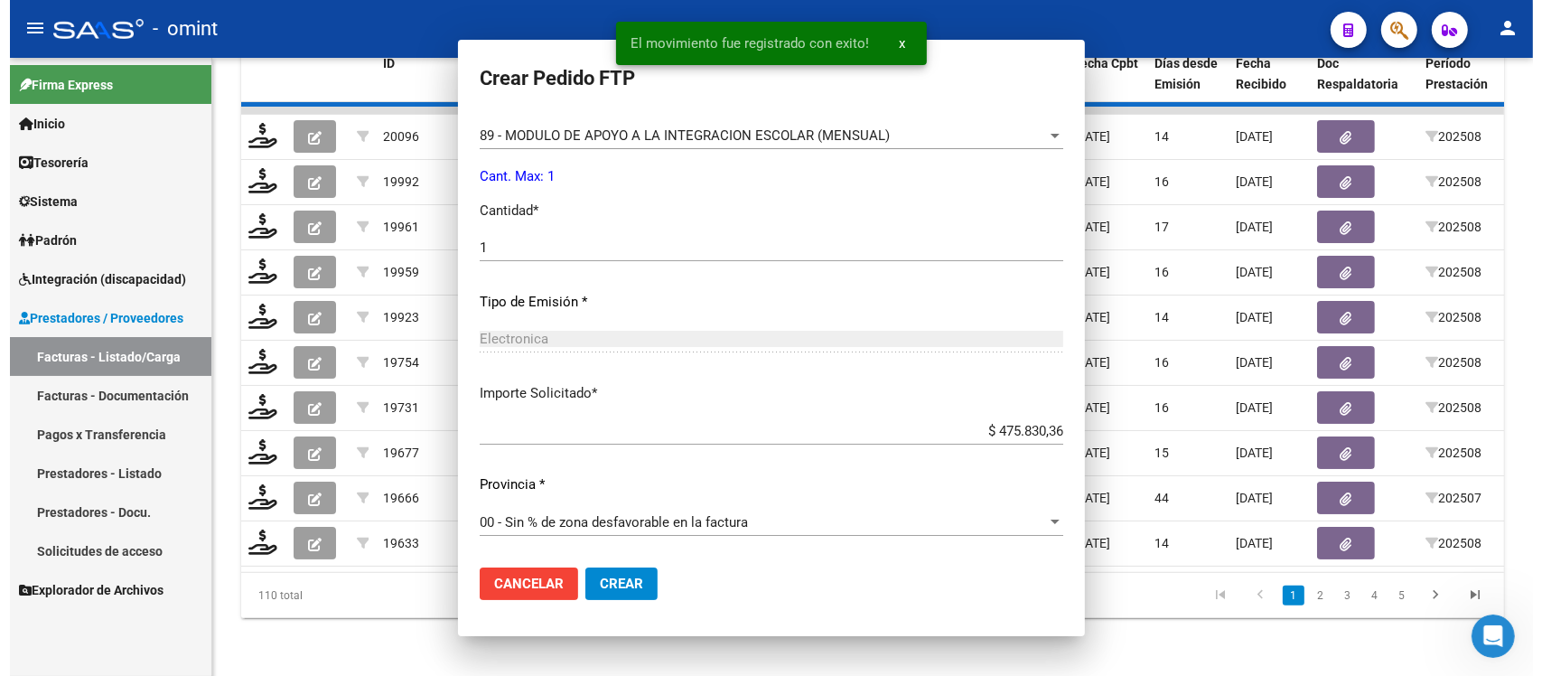
scroll to position [669, 0]
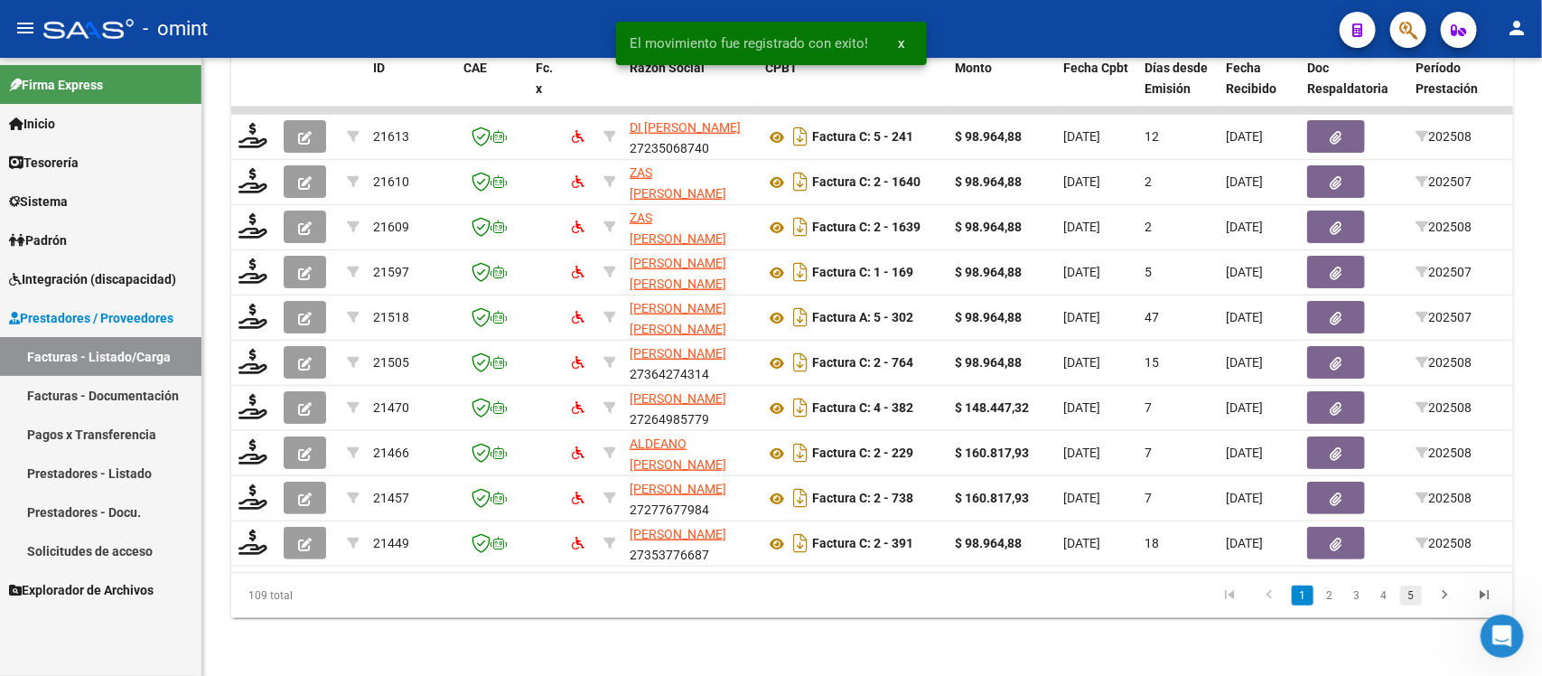
click at [1405, 601] on link "5" at bounding box center [1411, 595] width 22 height 20
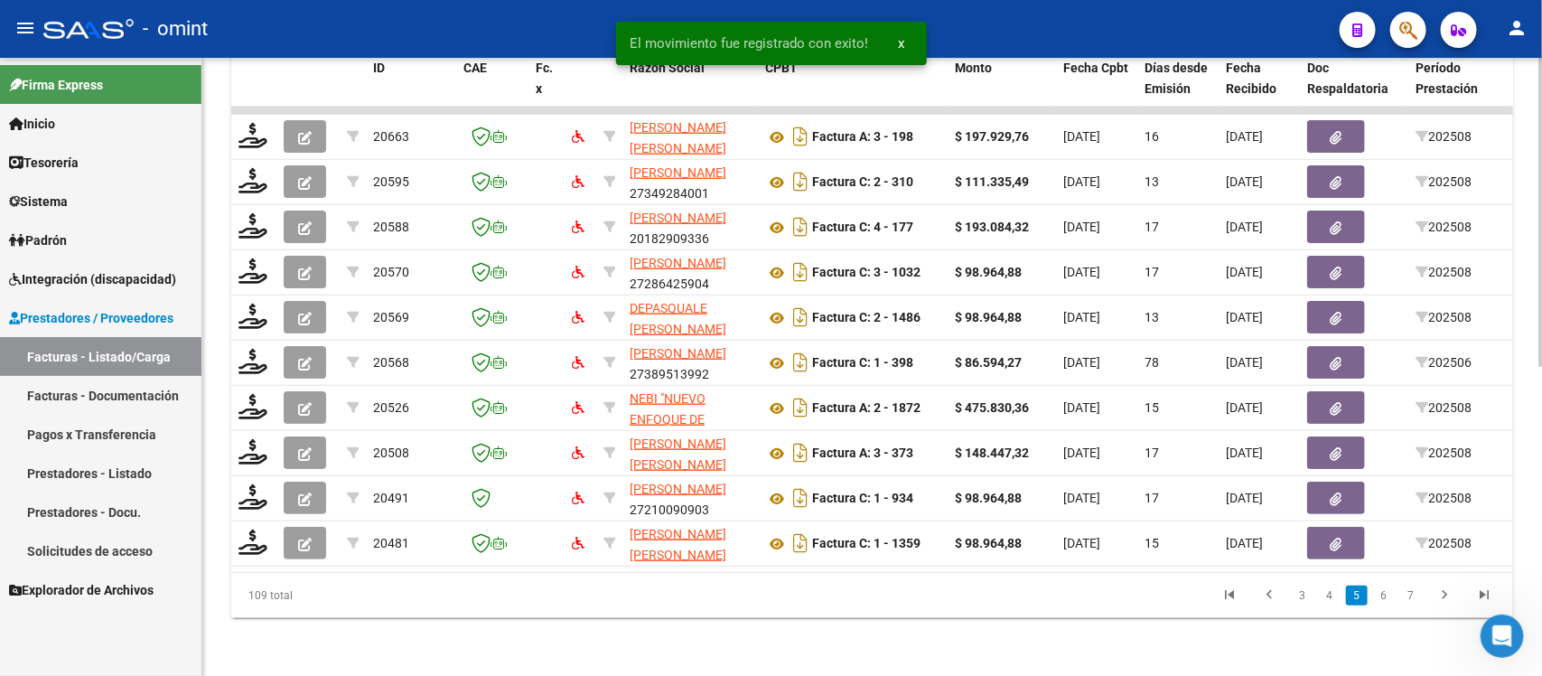
click at [1409, 602] on link "7" at bounding box center [1411, 595] width 22 height 20
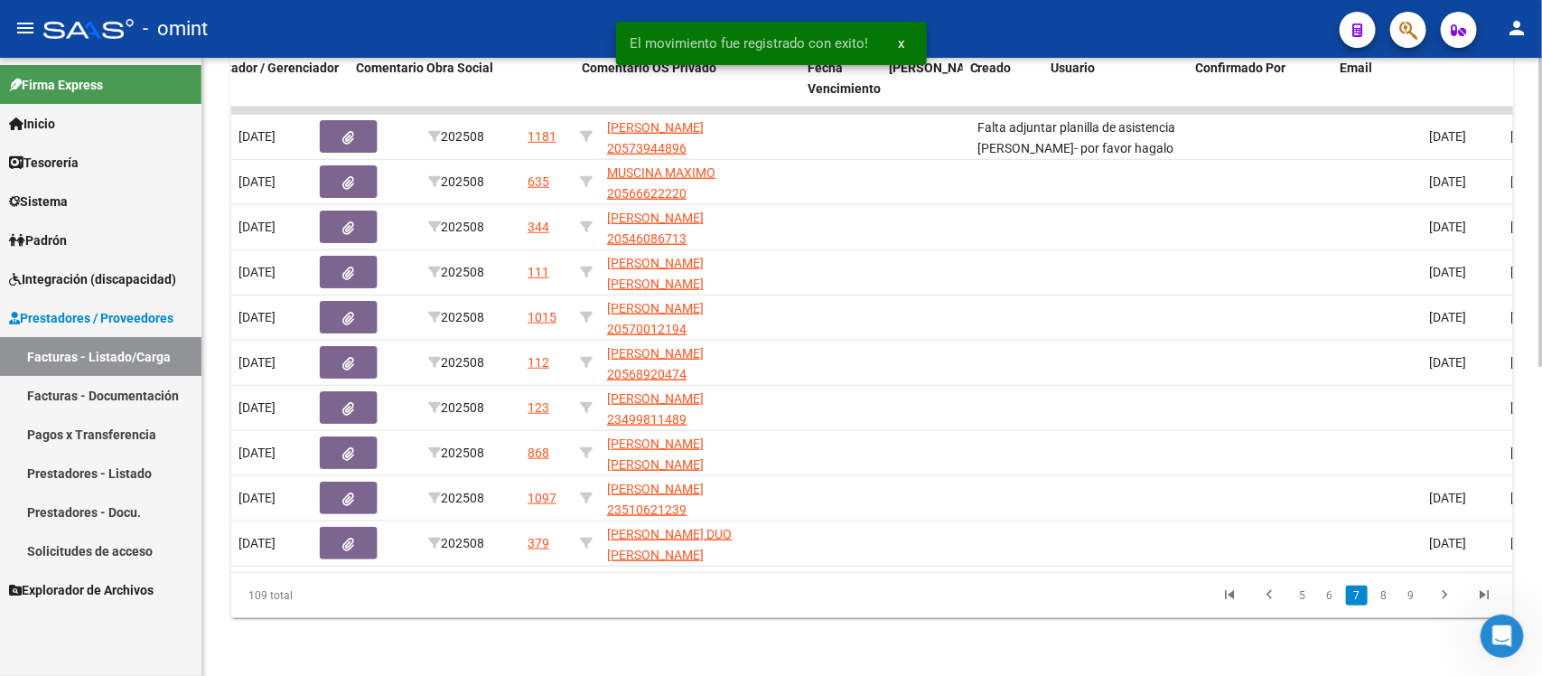
scroll to position [0, 1609]
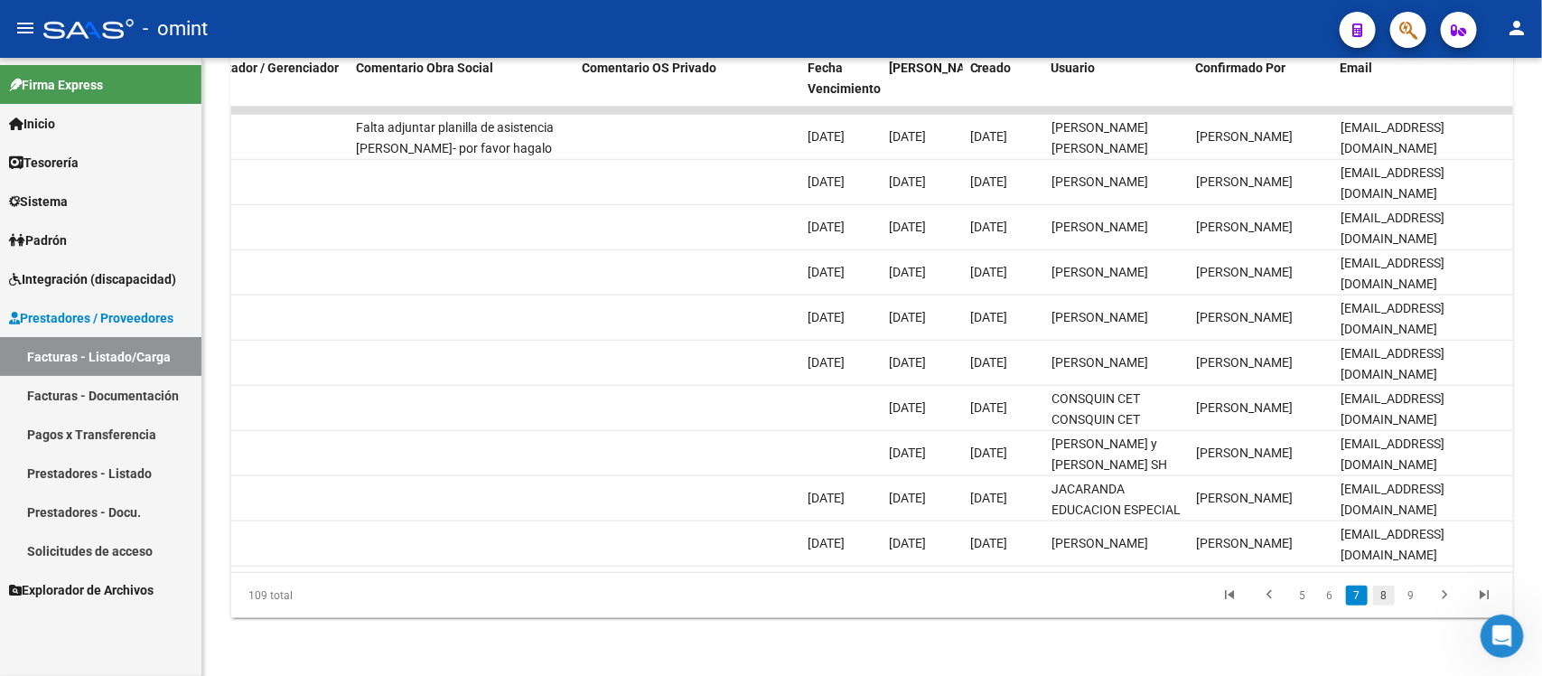
click at [1388, 593] on link "8" at bounding box center [1384, 595] width 22 height 20
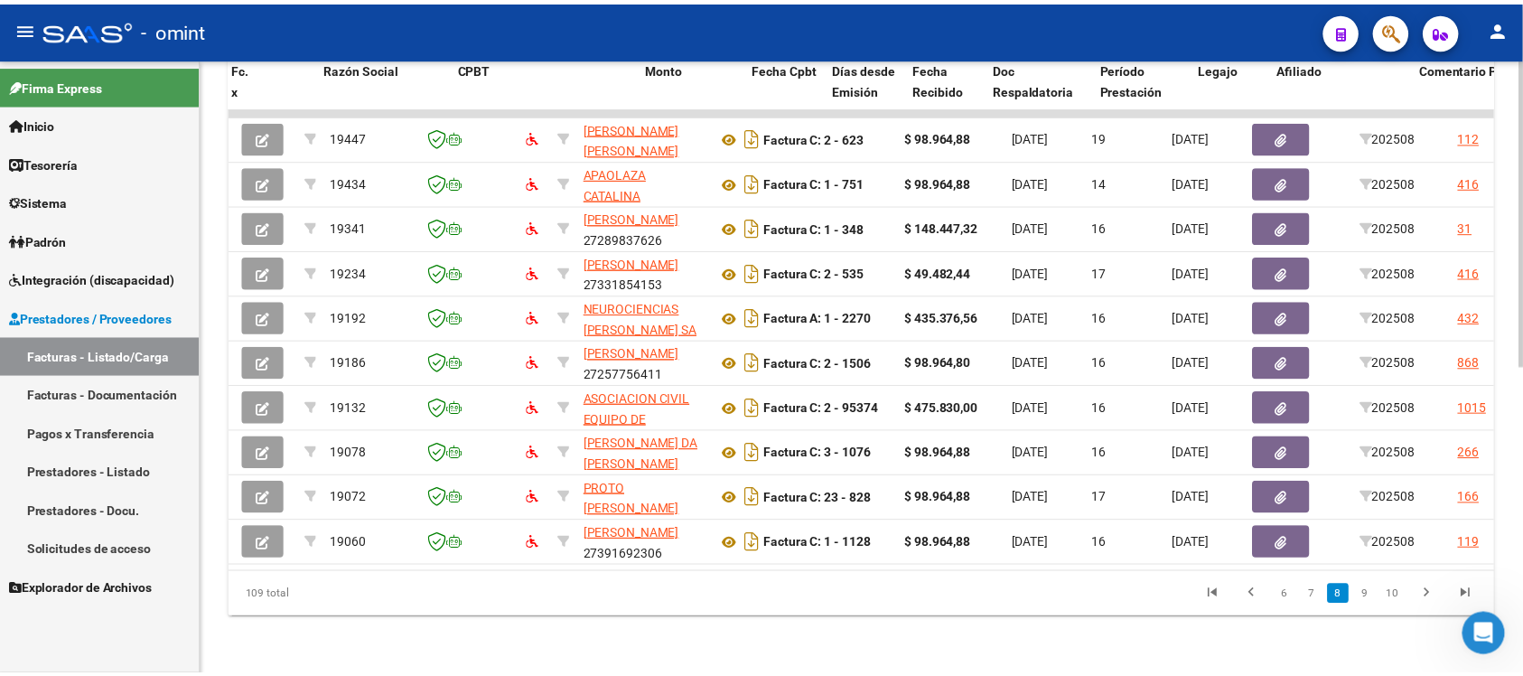
scroll to position [0, 0]
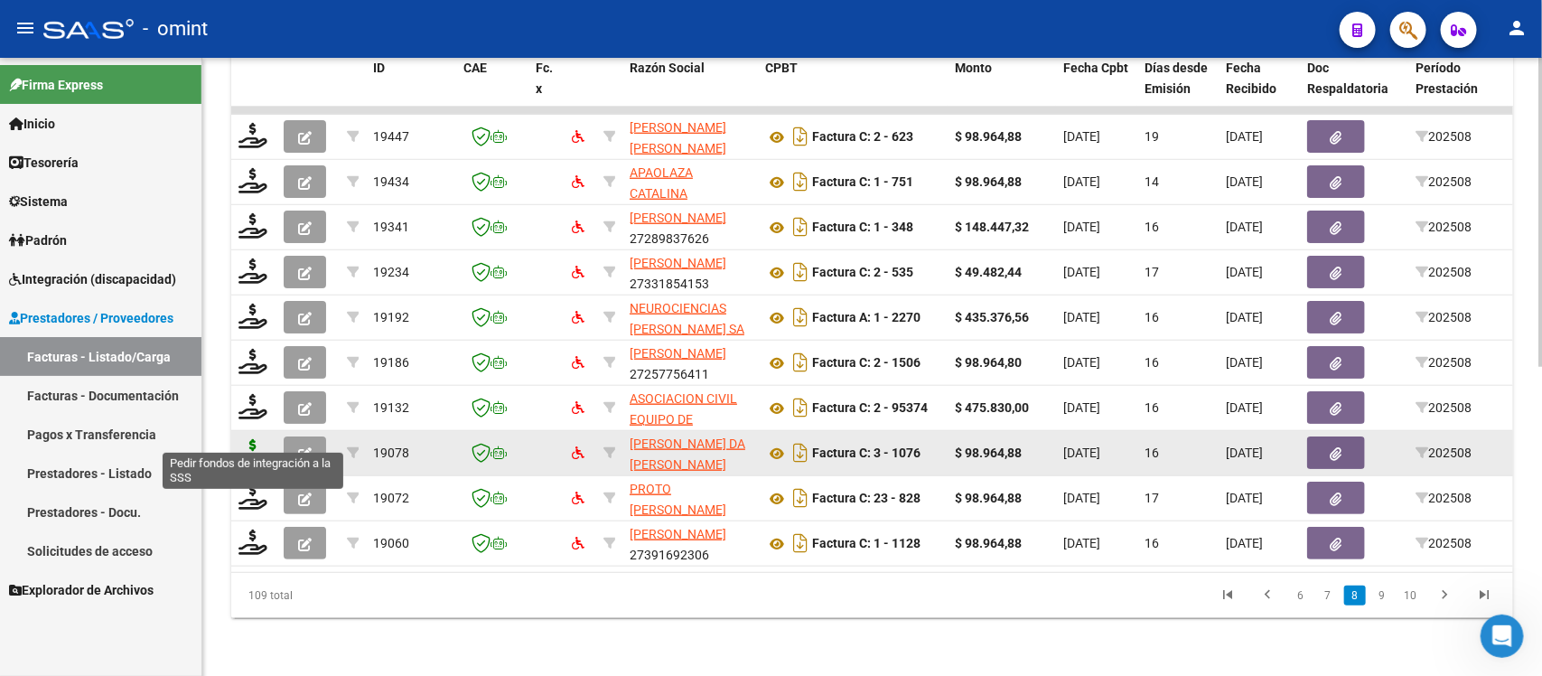
click at [251, 439] on icon at bounding box center [253, 451] width 29 height 25
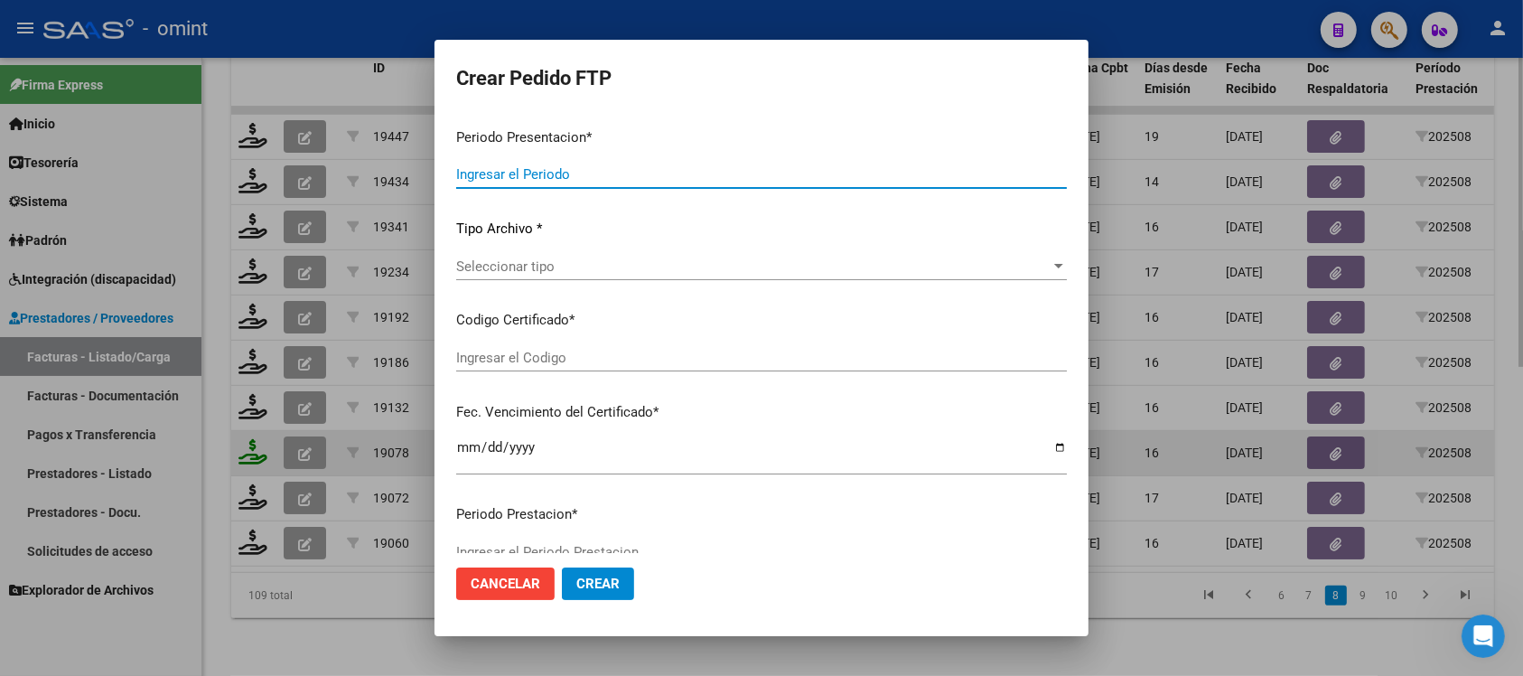
type input "202508"
type input "$ 98.964,88"
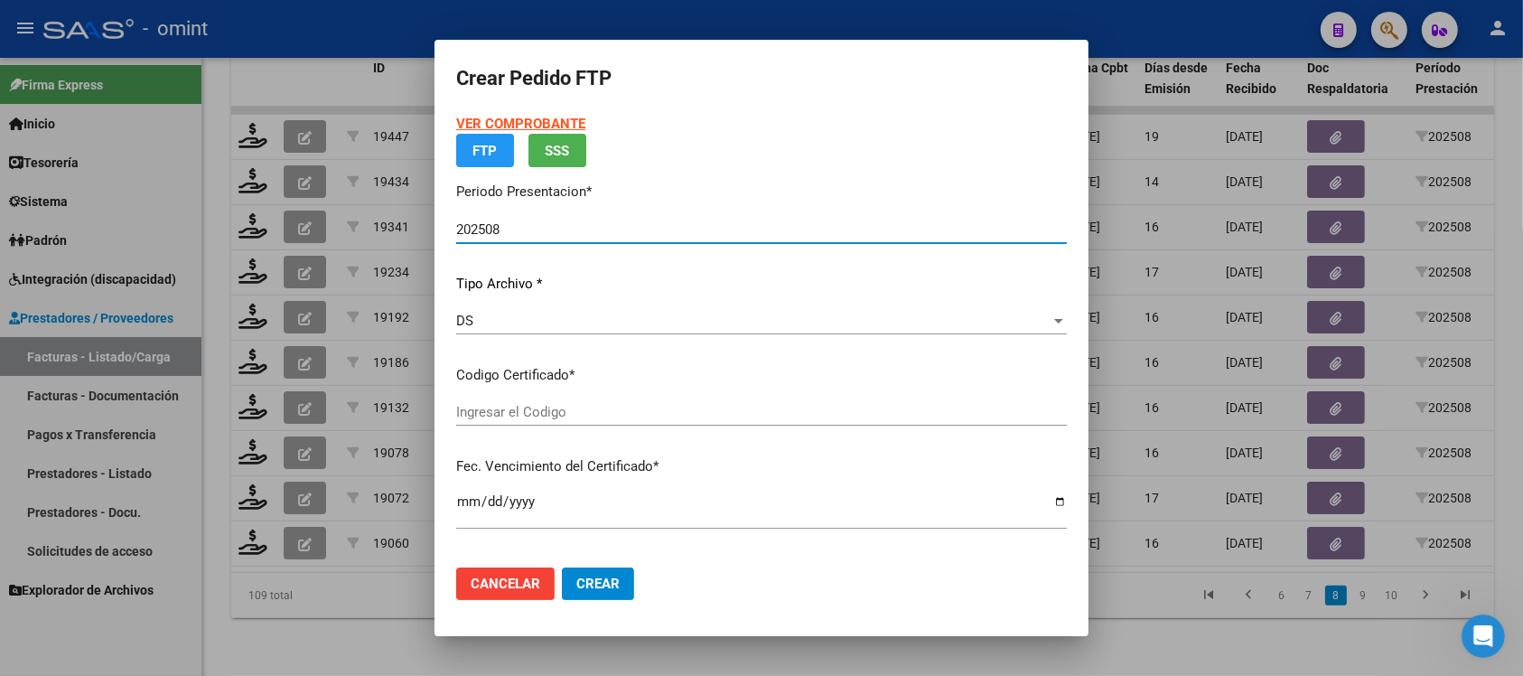
type input "2593321366"
type input "[DATE]"
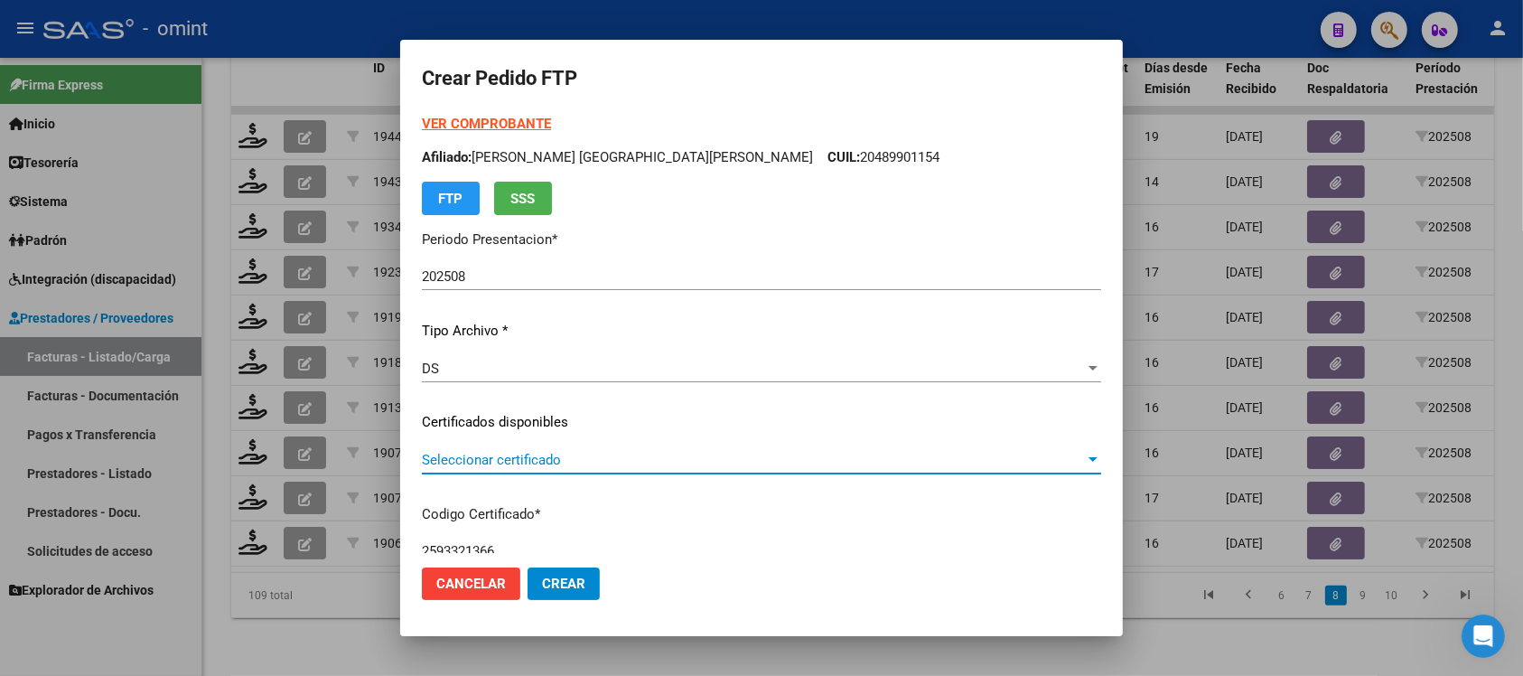
click at [576, 457] on span "Seleccionar certificado" at bounding box center [753, 460] width 663 height 16
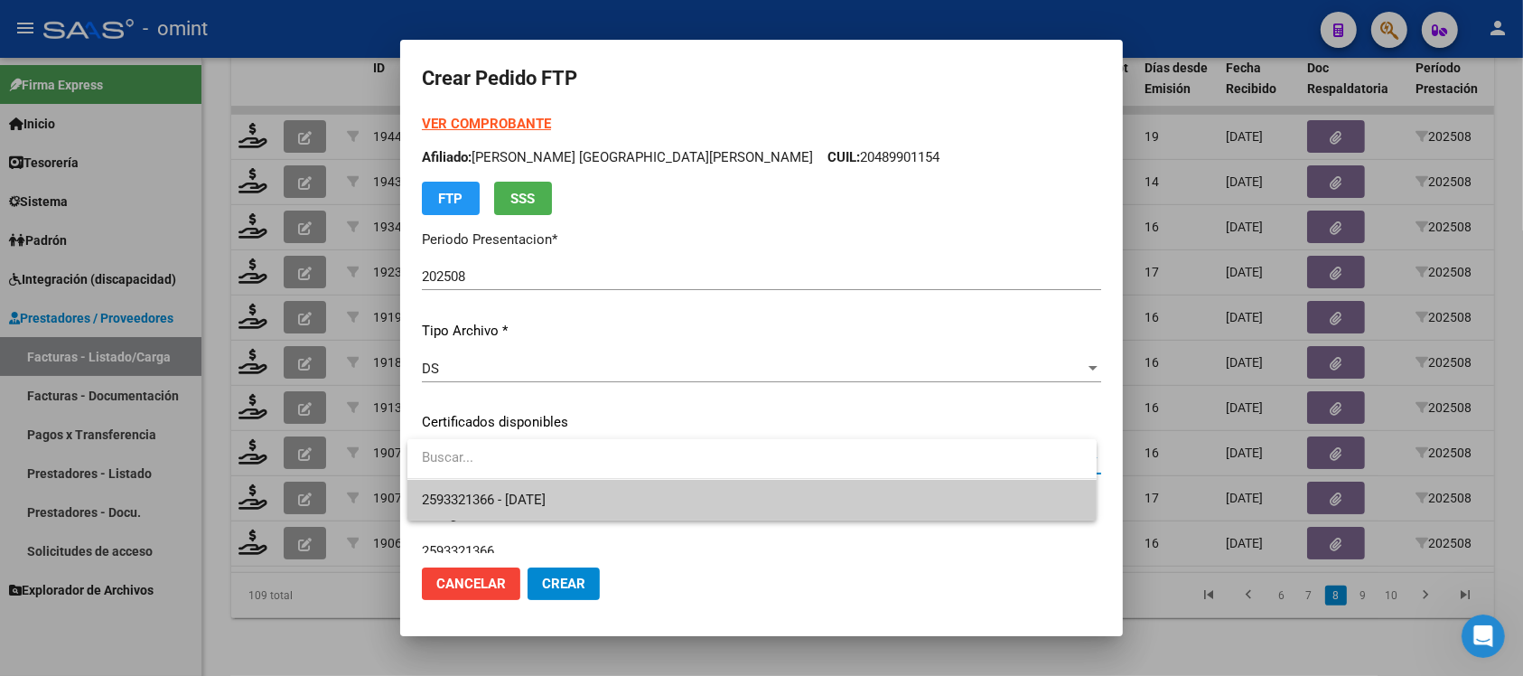
click at [589, 488] on span "2593321366 - [DATE]" at bounding box center [752, 500] width 660 height 41
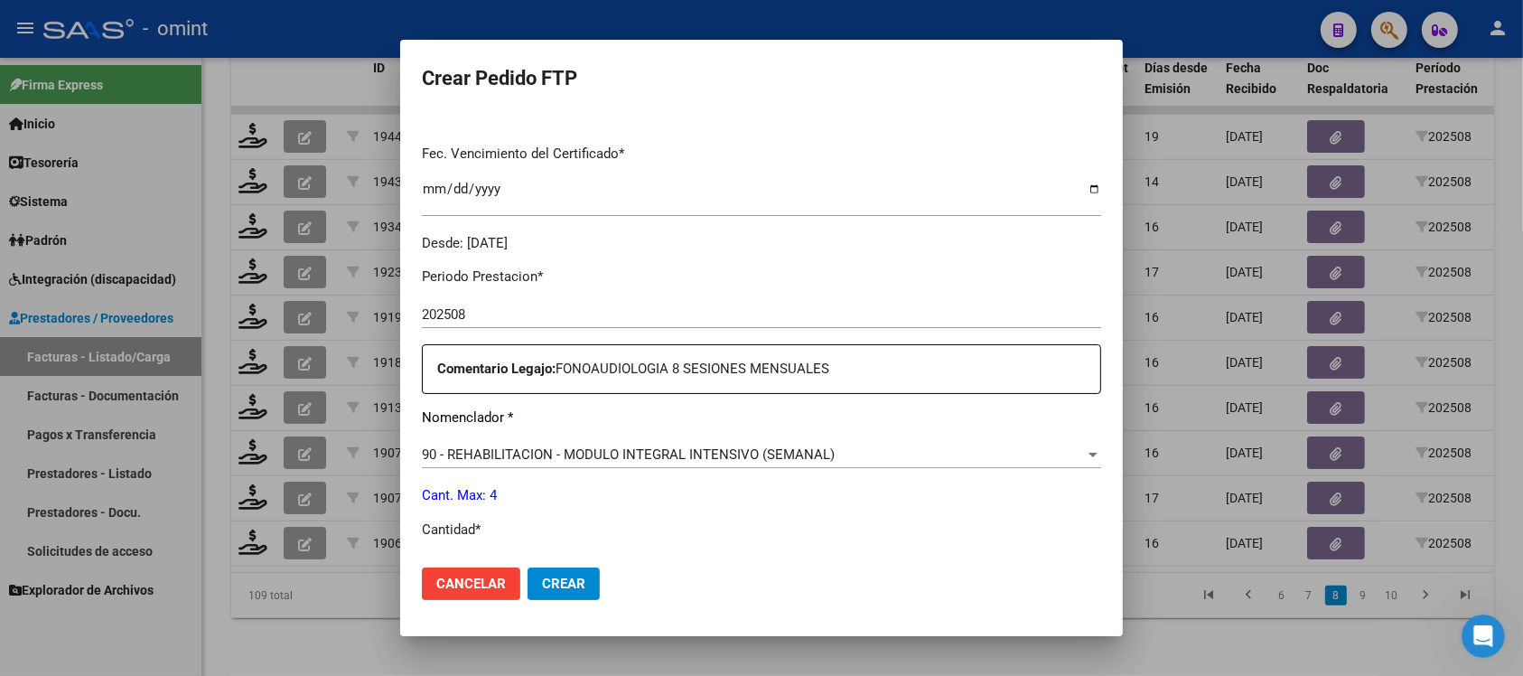
scroll to position [565, 0]
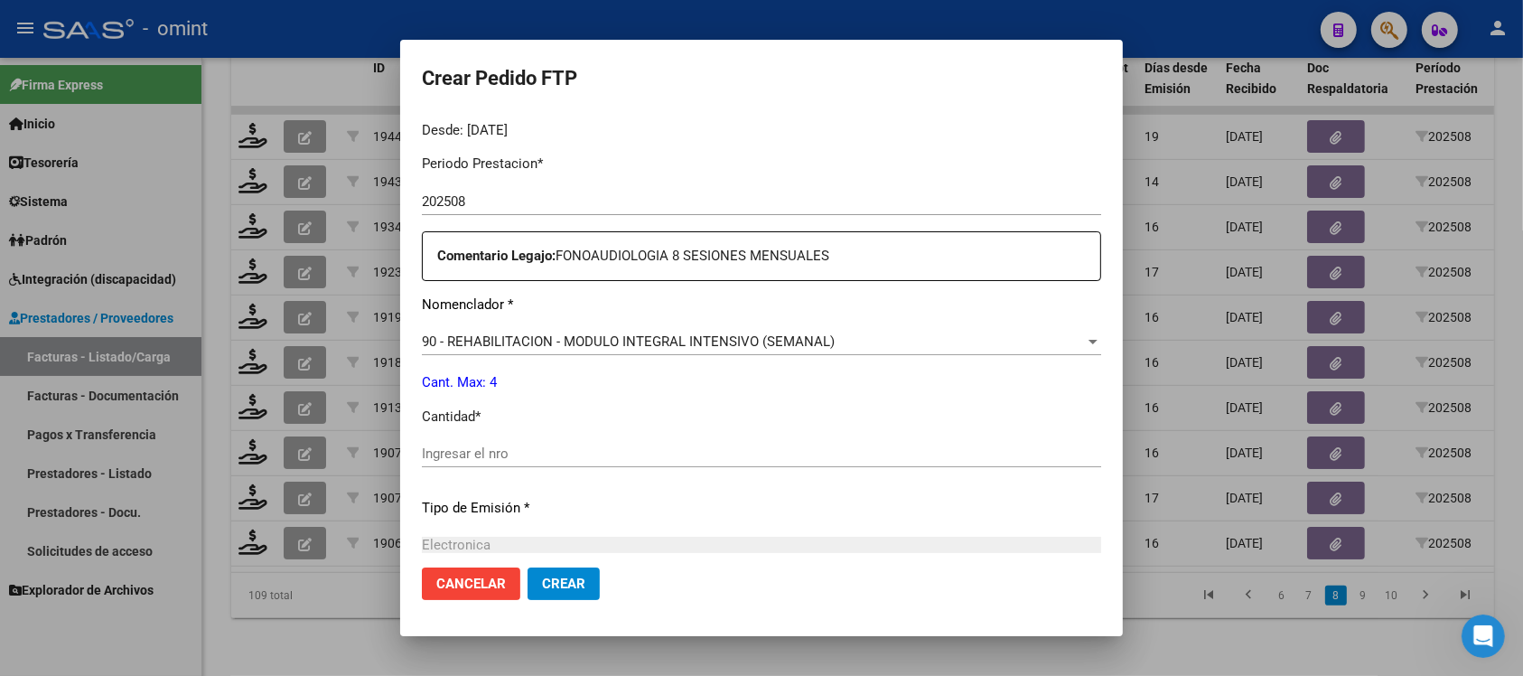
click at [553, 448] on input "Ingresar el nro" at bounding box center [761, 453] width 679 height 16
type input "4"
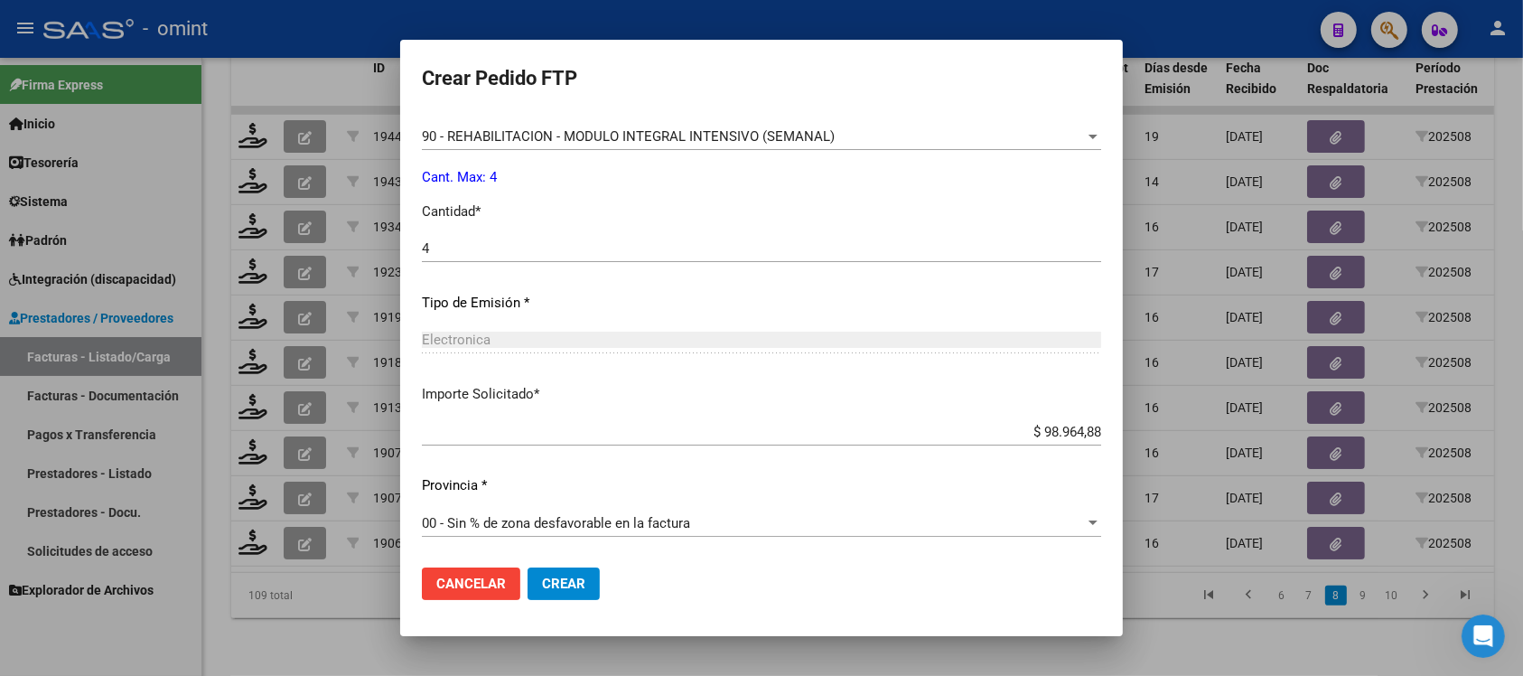
click at [575, 561] on mat-dialog-actions "Cancelar Crear" at bounding box center [761, 583] width 679 height 61
click at [576, 570] on button "Crear" at bounding box center [564, 583] width 72 height 33
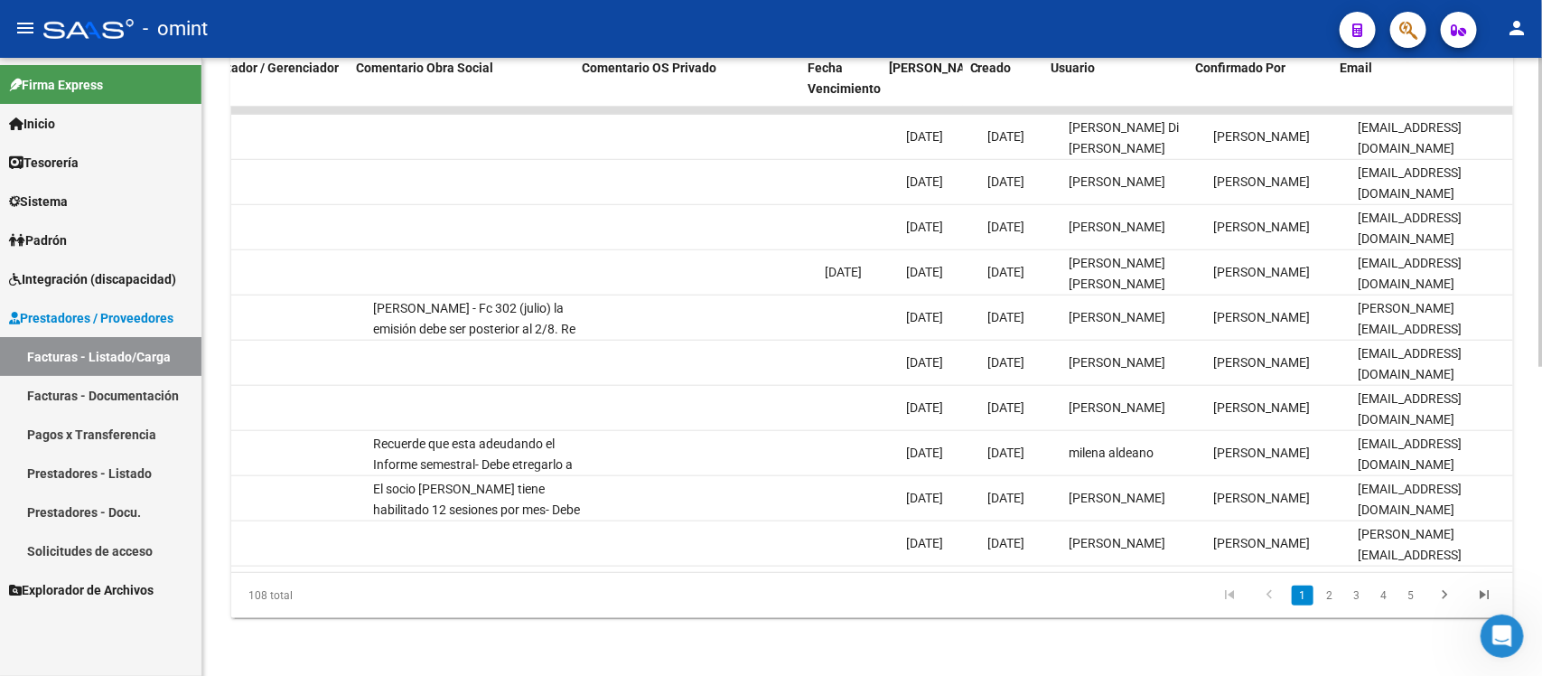
scroll to position [0, 1609]
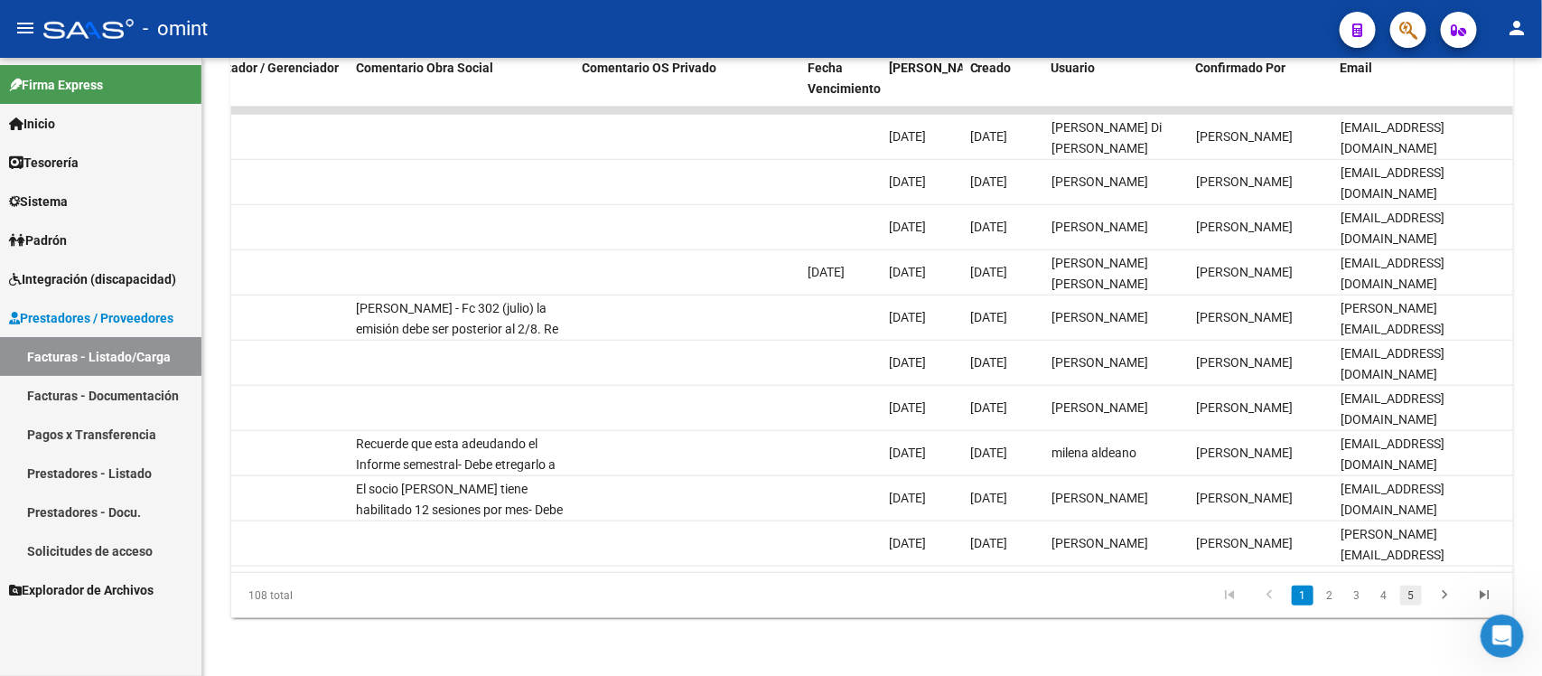
click at [1408, 590] on link "5" at bounding box center [1411, 595] width 22 height 20
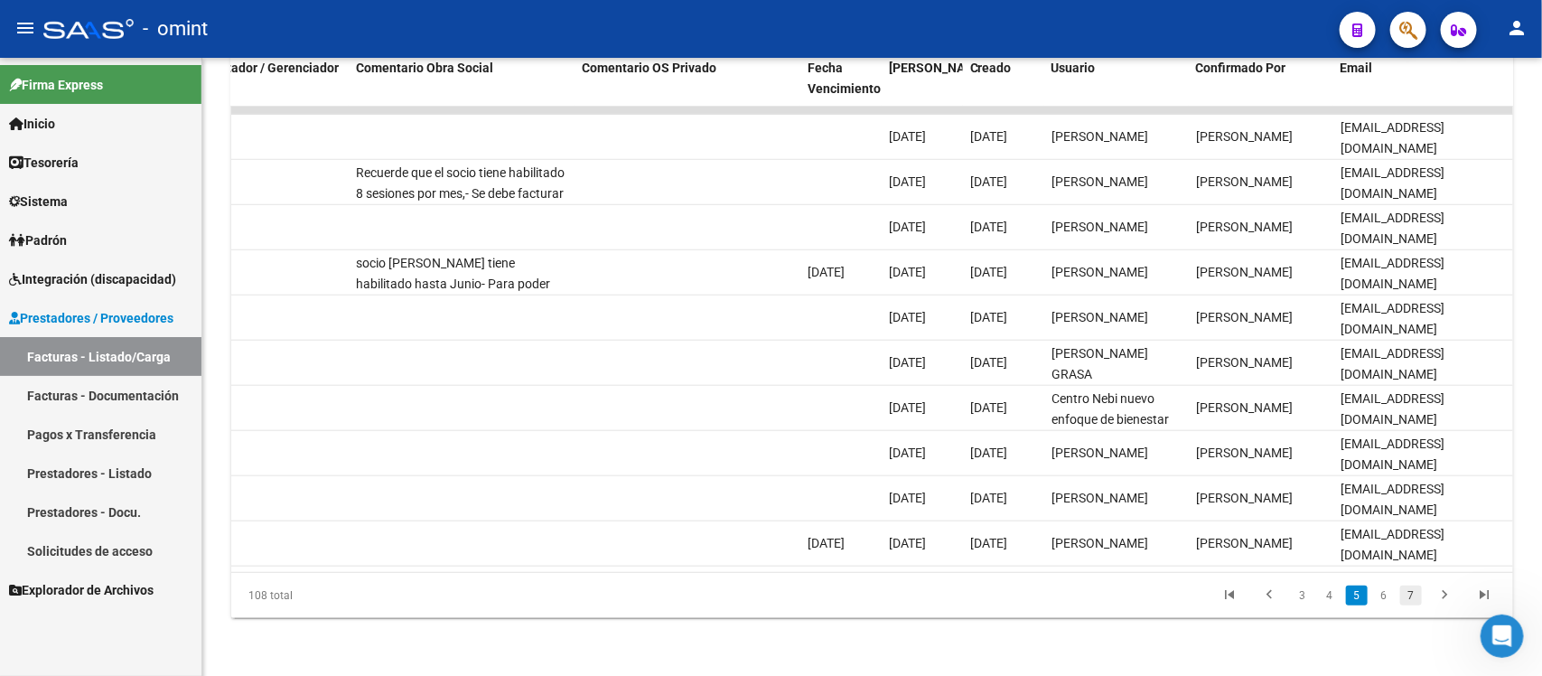
click at [1419, 599] on link "7" at bounding box center [1411, 595] width 22 height 20
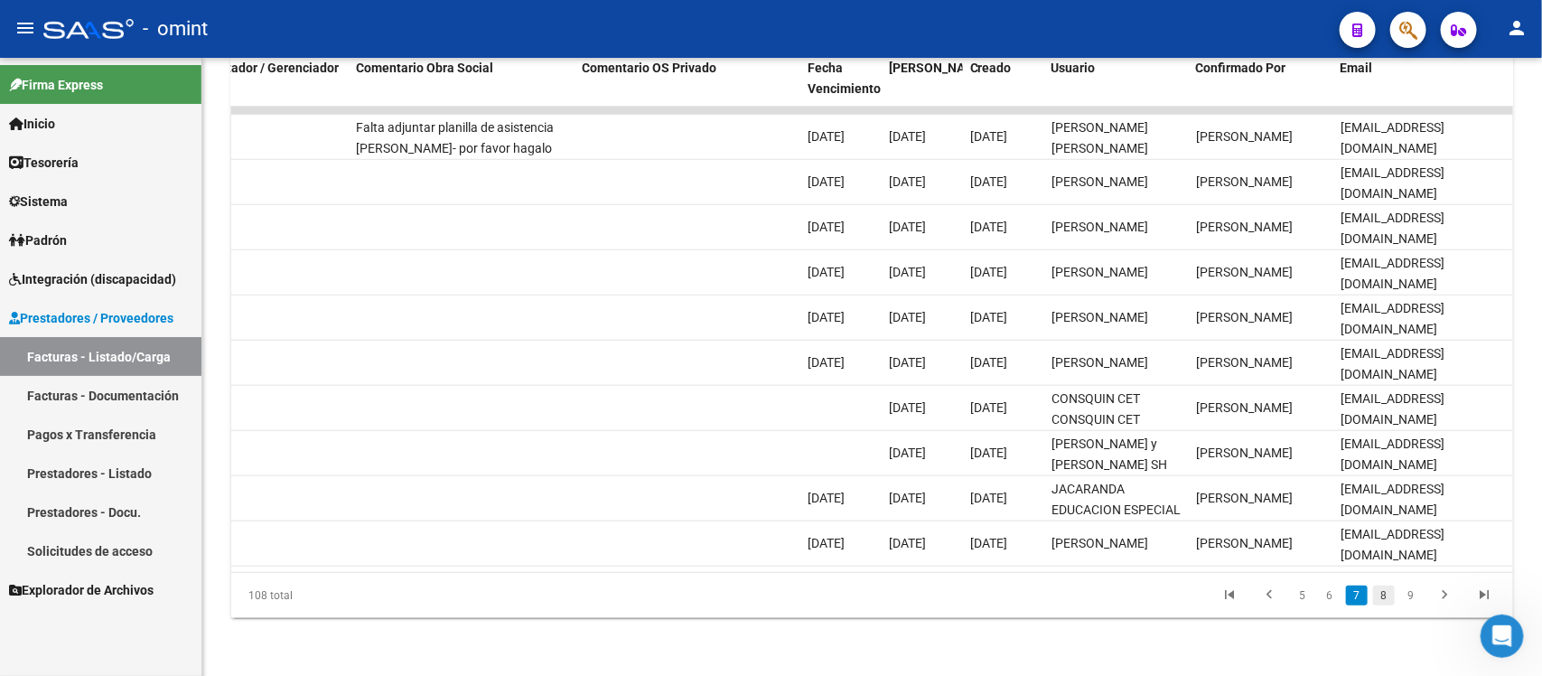
click at [1378, 599] on link "8" at bounding box center [1384, 595] width 22 height 20
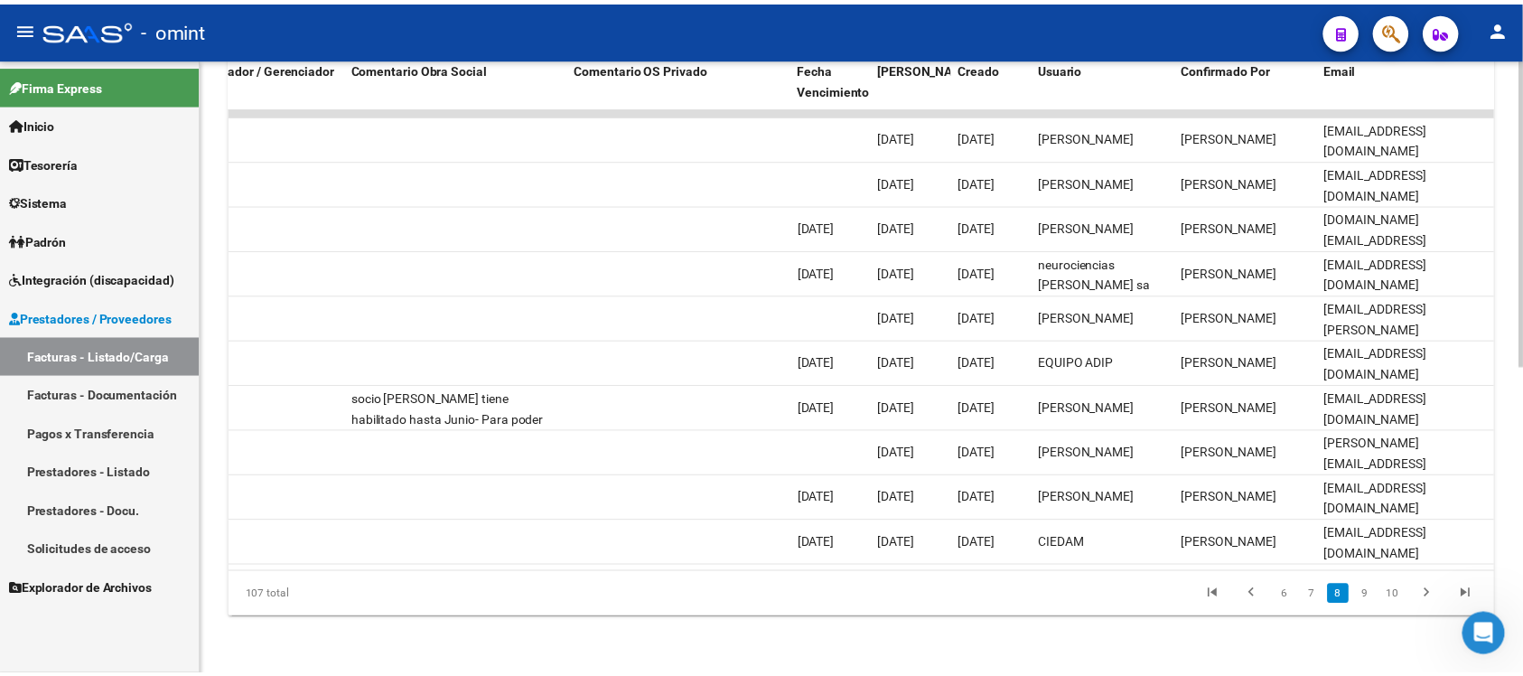
scroll to position [0, 0]
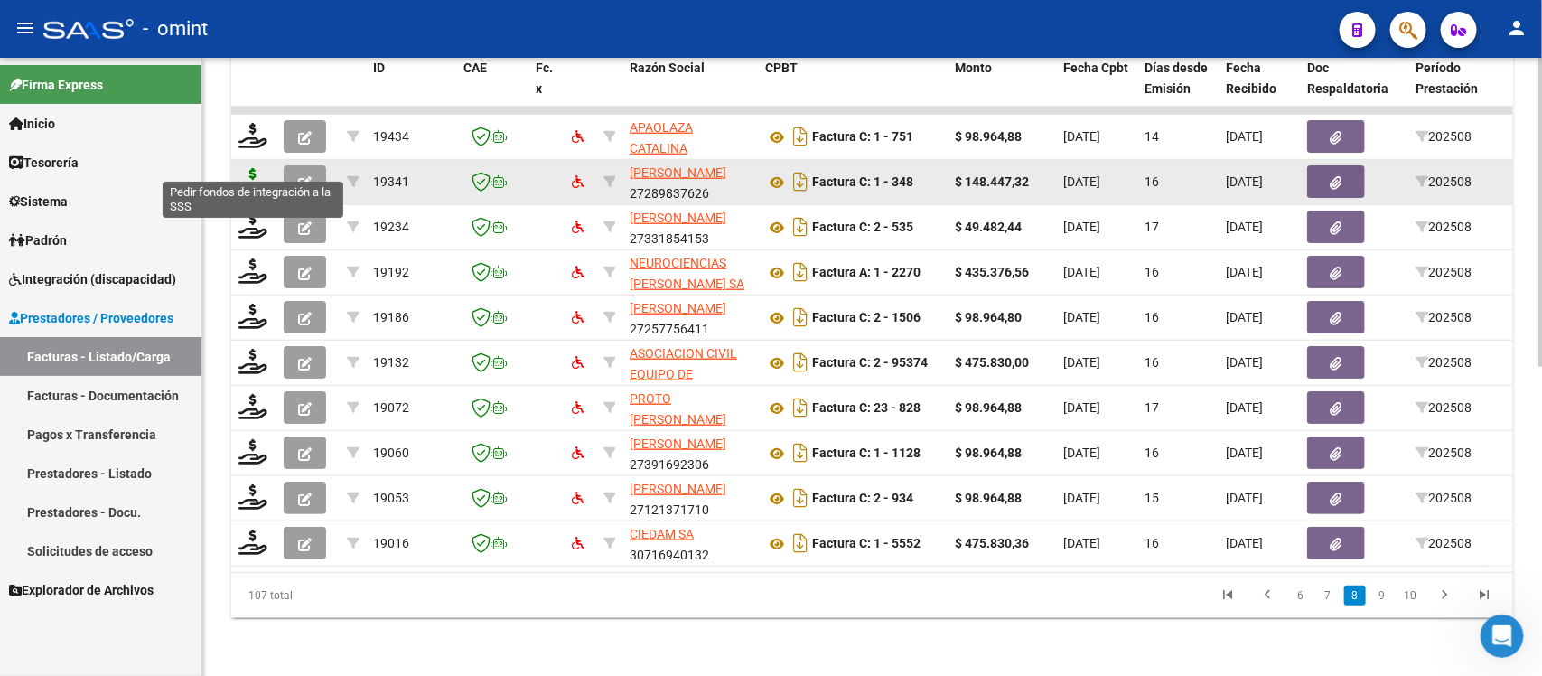
click at [249, 168] on icon at bounding box center [253, 180] width 29 height 25
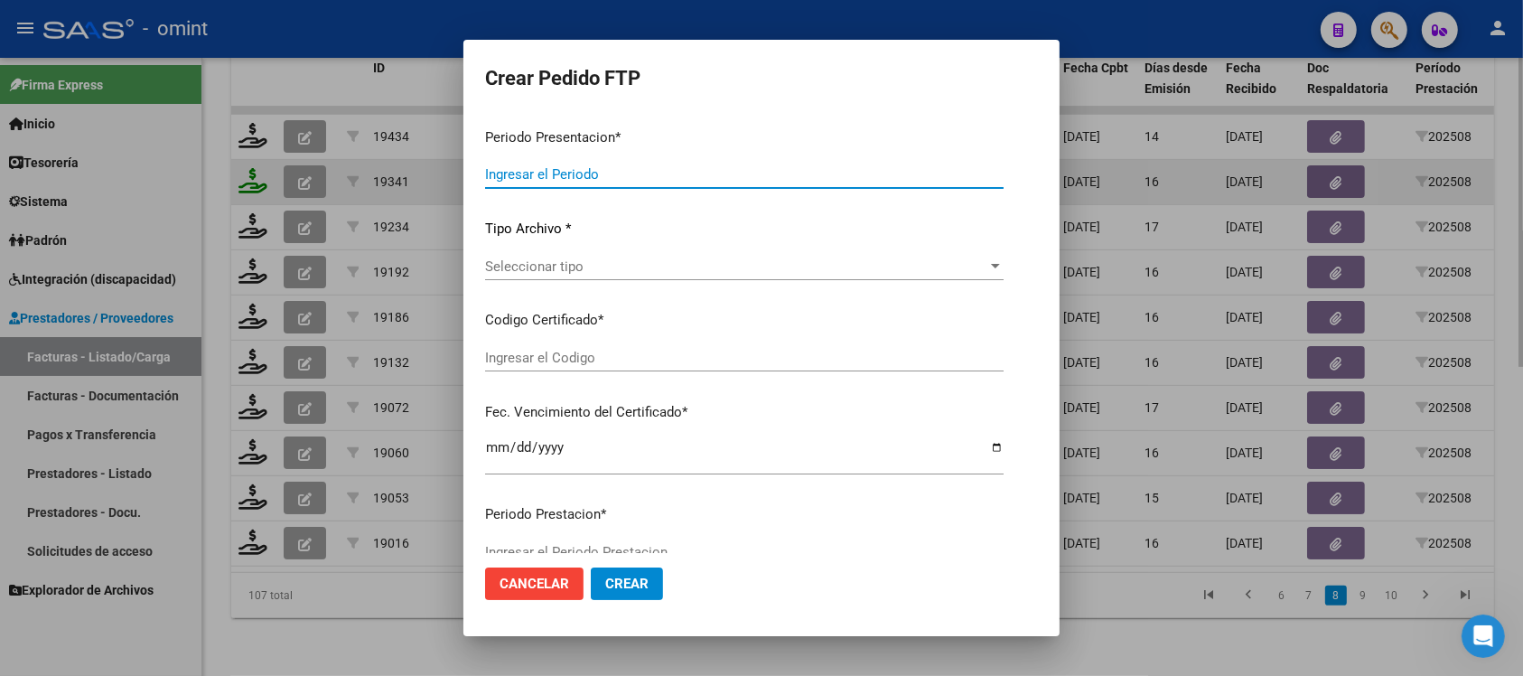
type input "202508"
type input "$ 148.447,32"
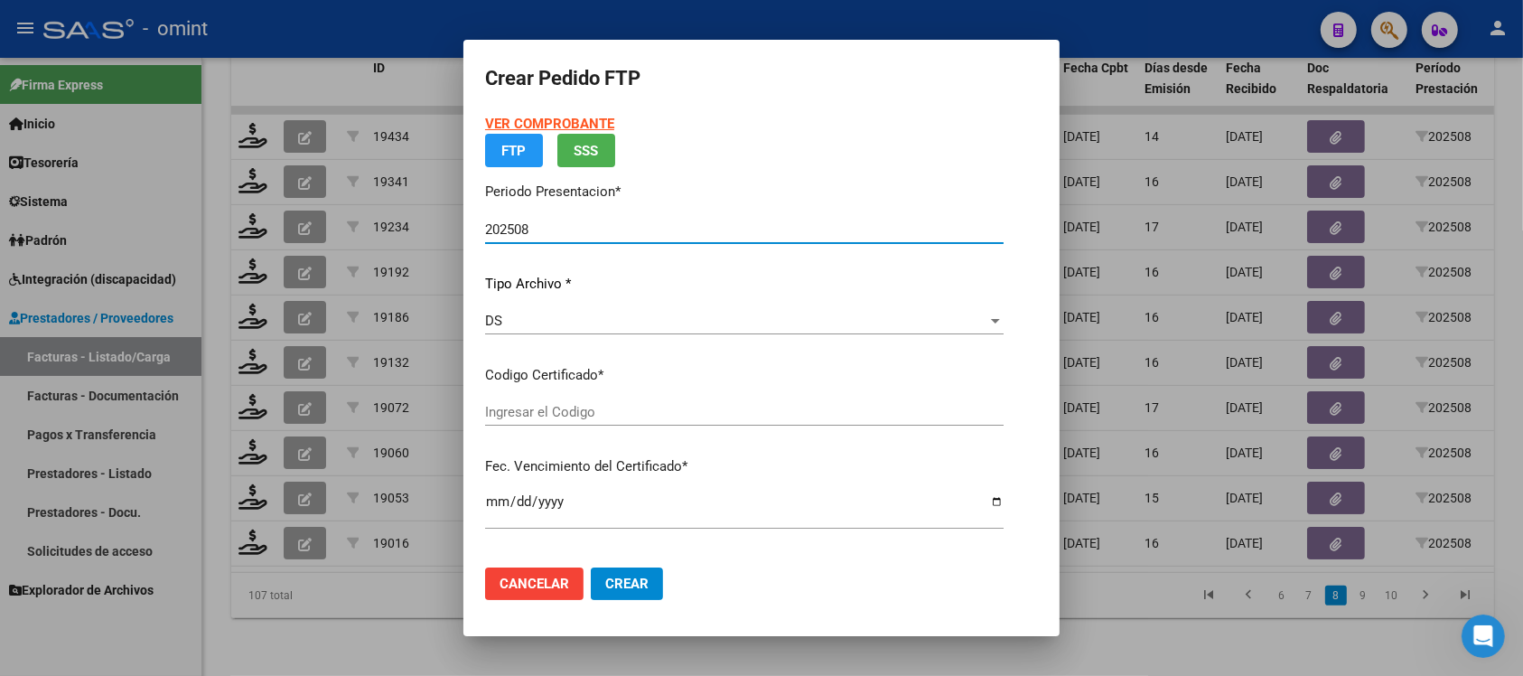
type input "153316134"
type input "[DATE]"
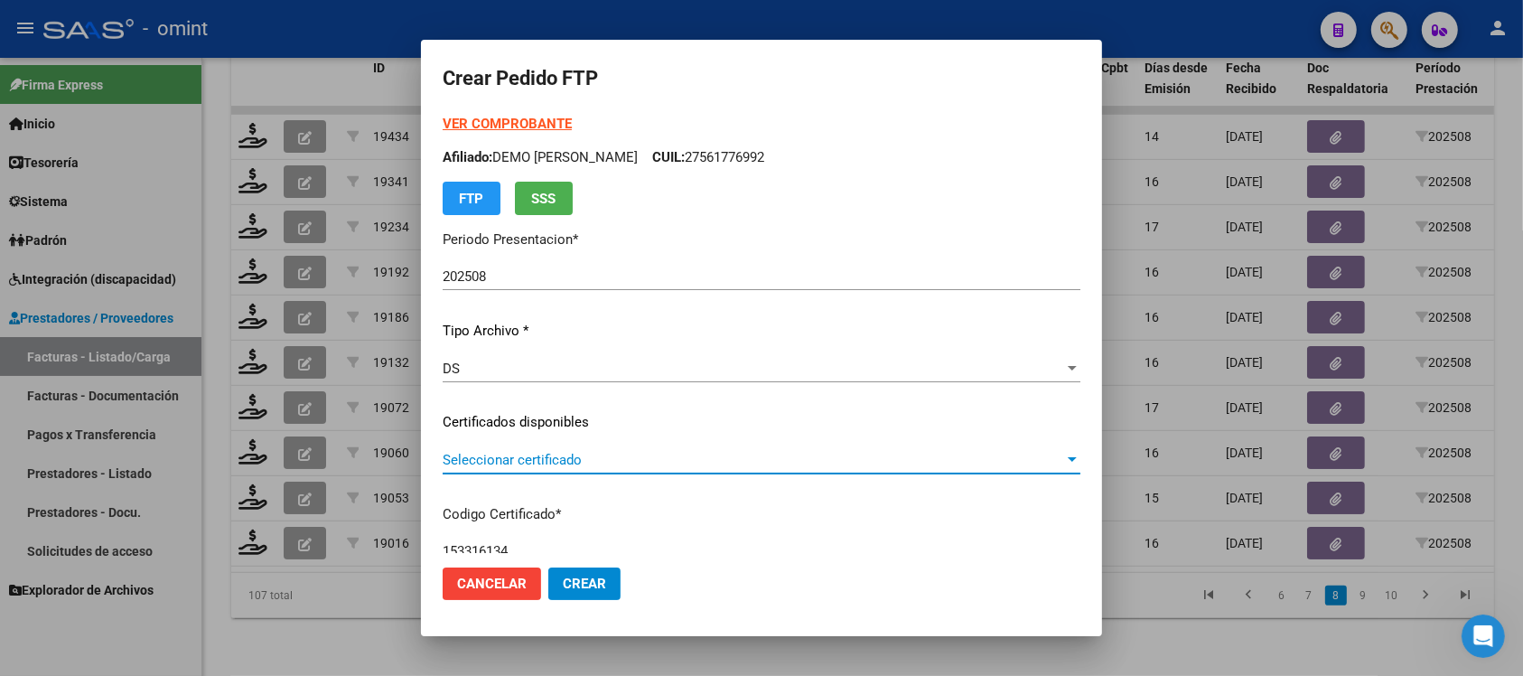
click at [584, 458] on span "Seleccionar certificado" at bounding box center [754, 460] width 622 height 16
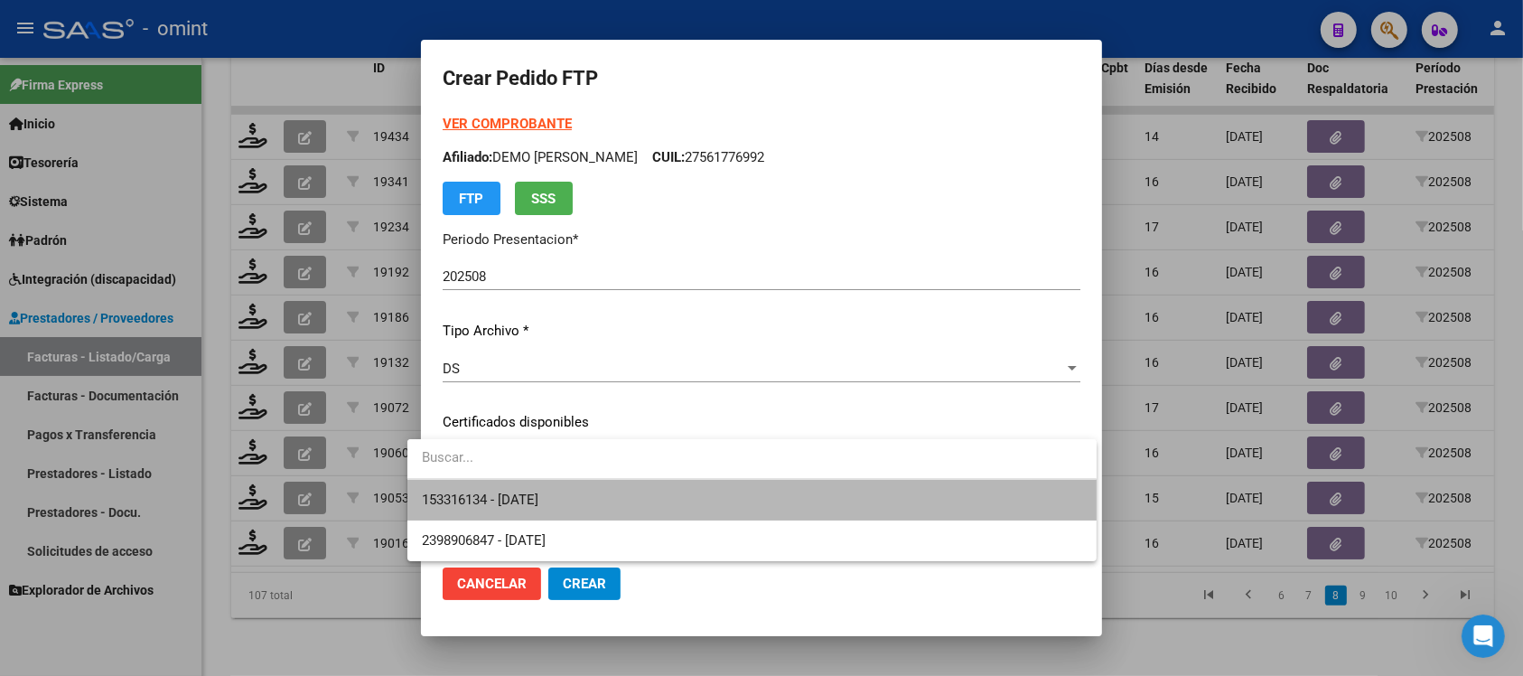
click at [605, 495] on span "153316134 - [DATE]" at bounding box center [752, 500] width 660 height 41
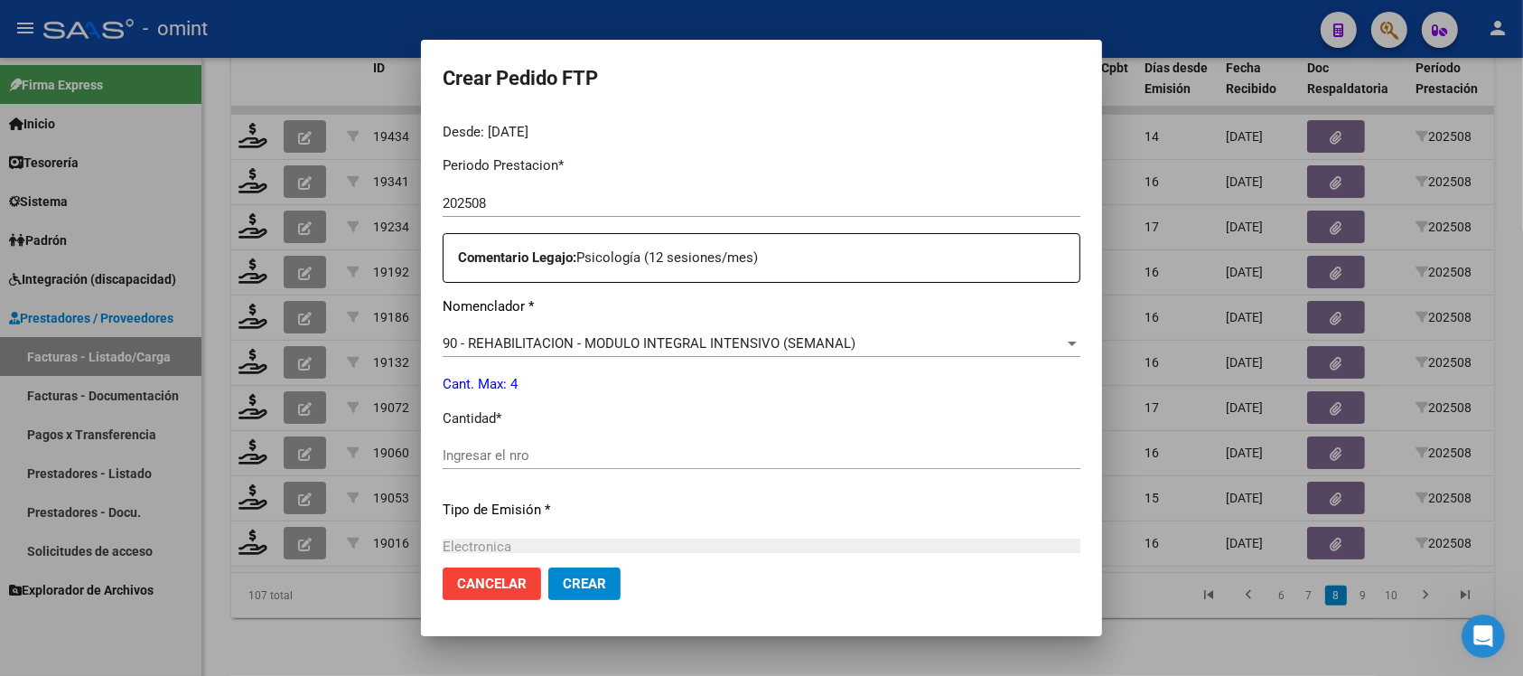
scroll to position [565, 0]
click at [571, 459] on input "Ingresar el nro" at bounding box center [762, 453] width 638 height 16
type input "4"
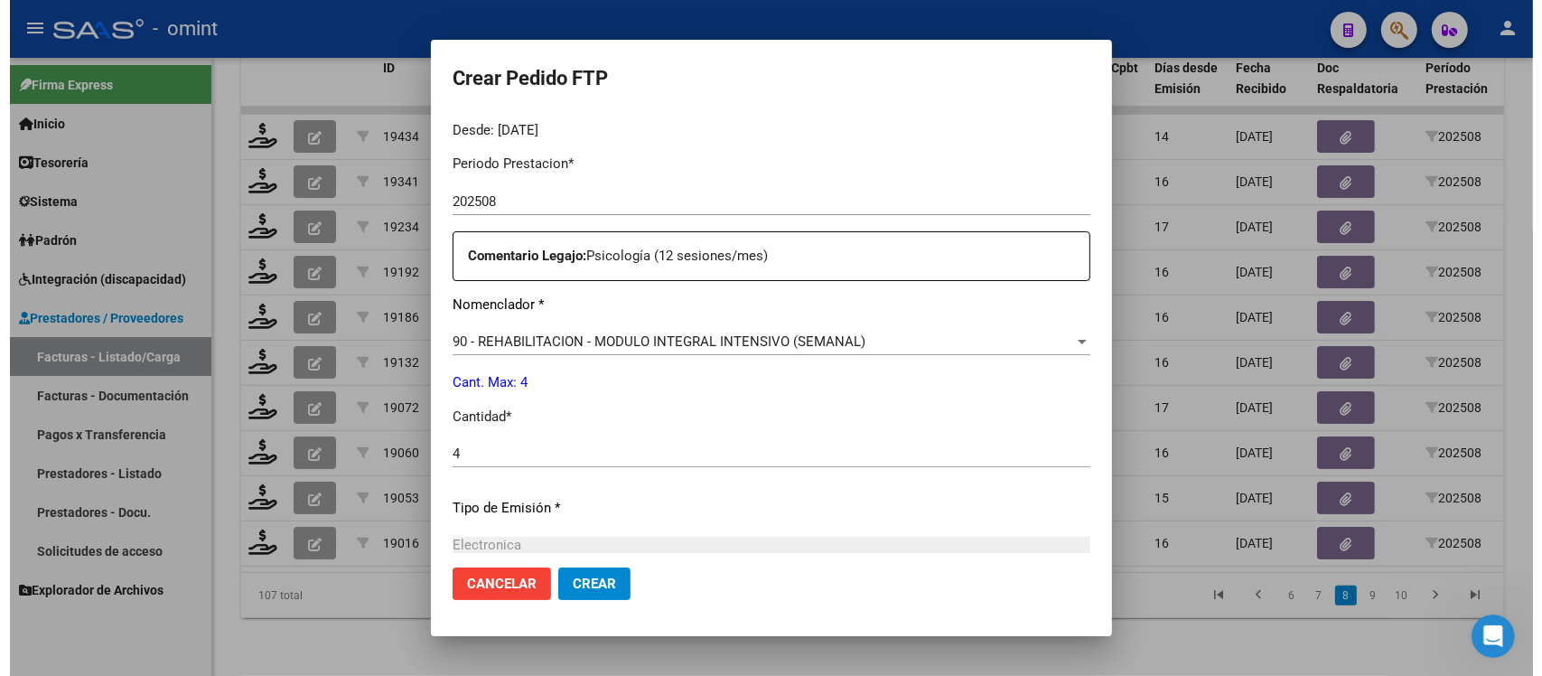
scroll to position [770, 0]
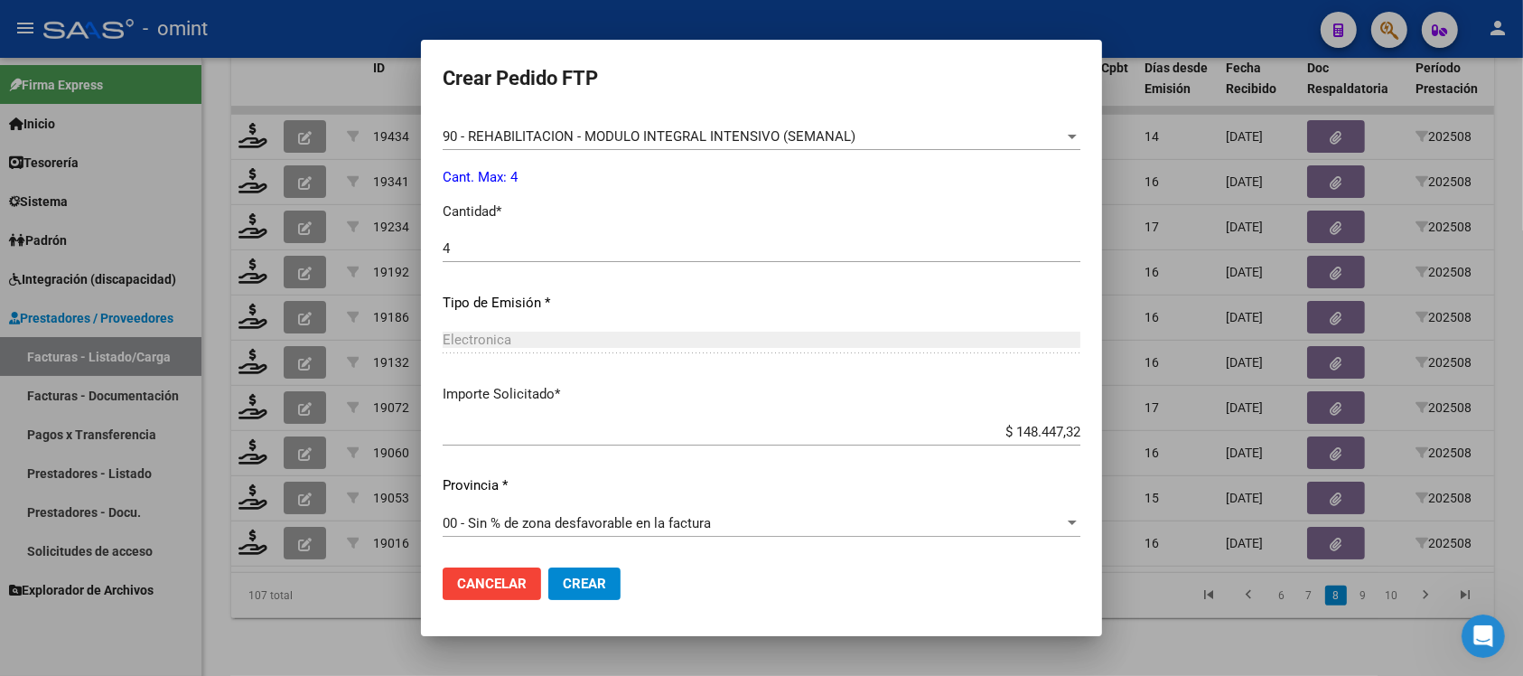
click at [563, 583] on span "Crear" at bounding box center [584, 583] width 43 height 16
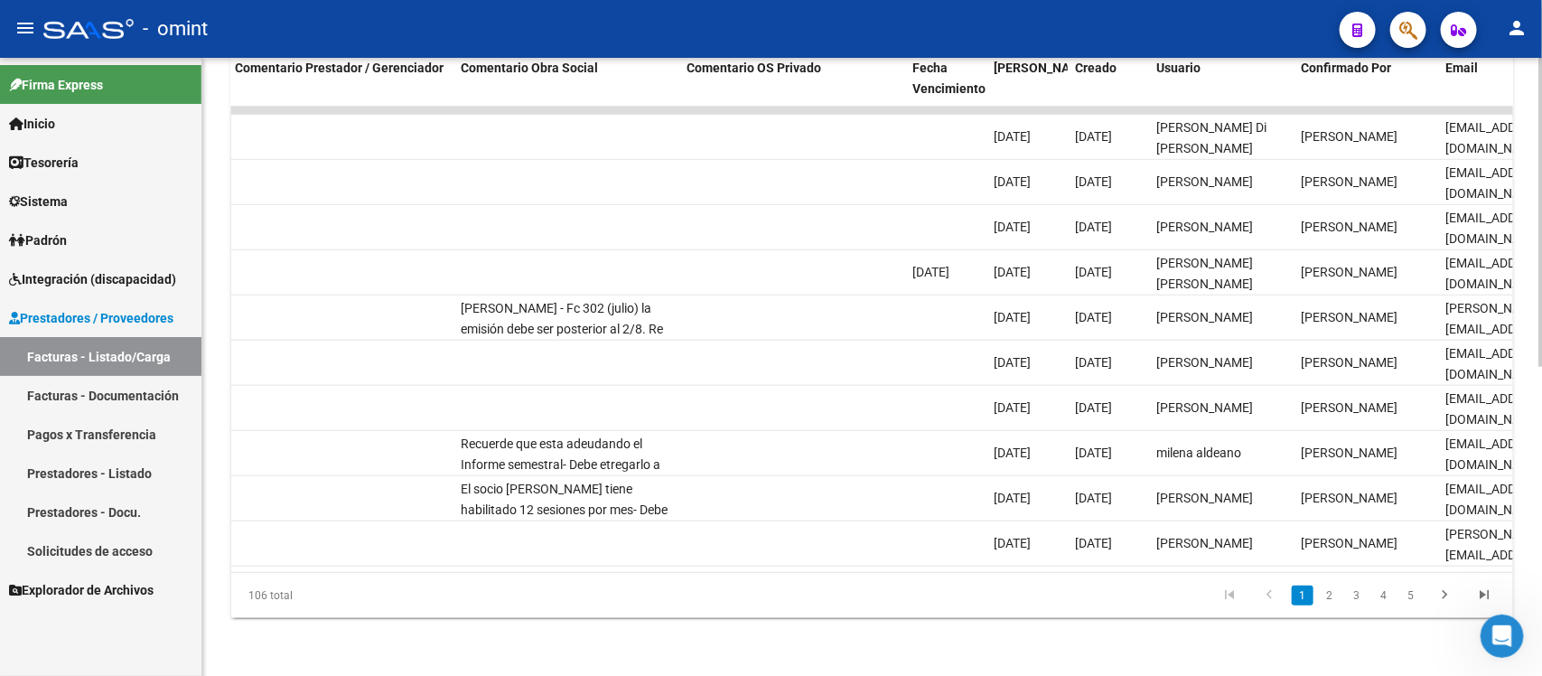
scroll to position [0, 1609]
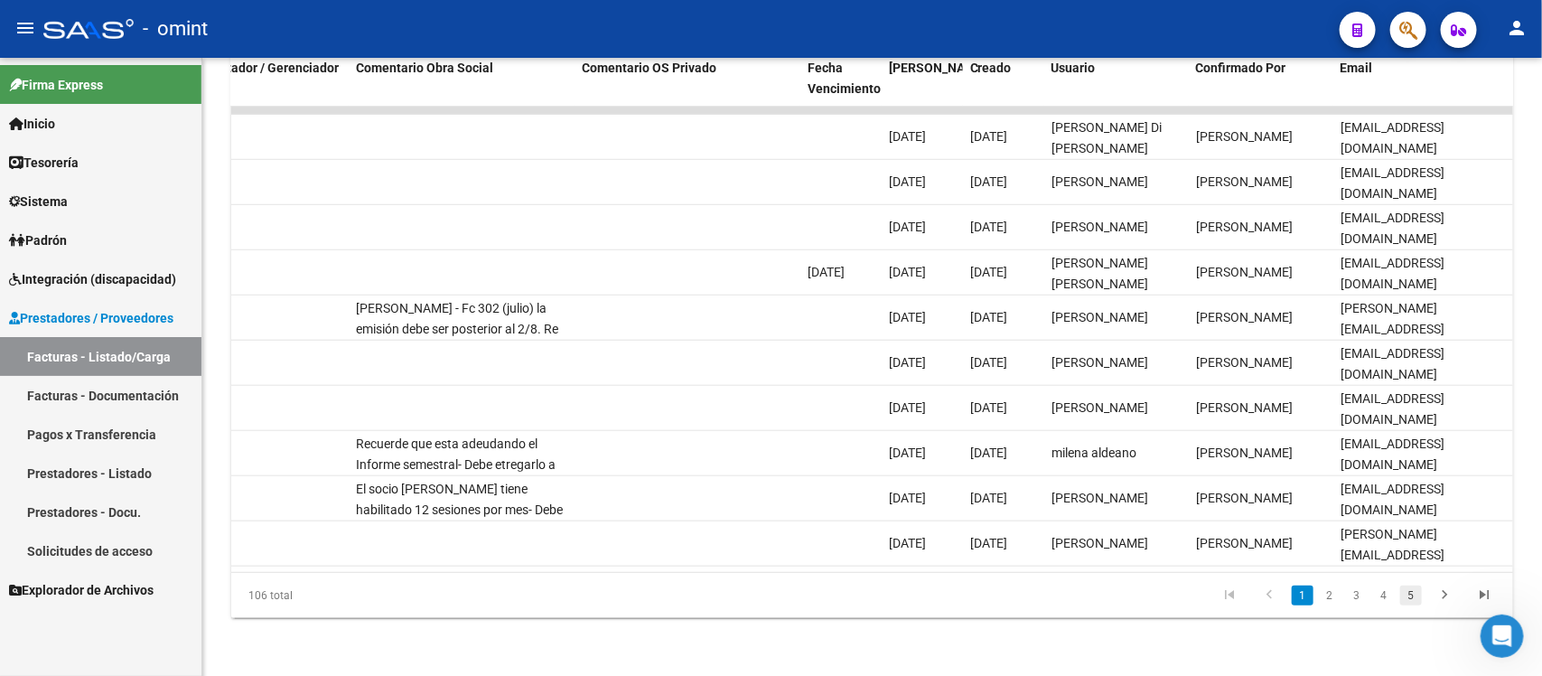
click at [1415, 593] on link "5" at bounding box center [1411, 595] width 22 height 20
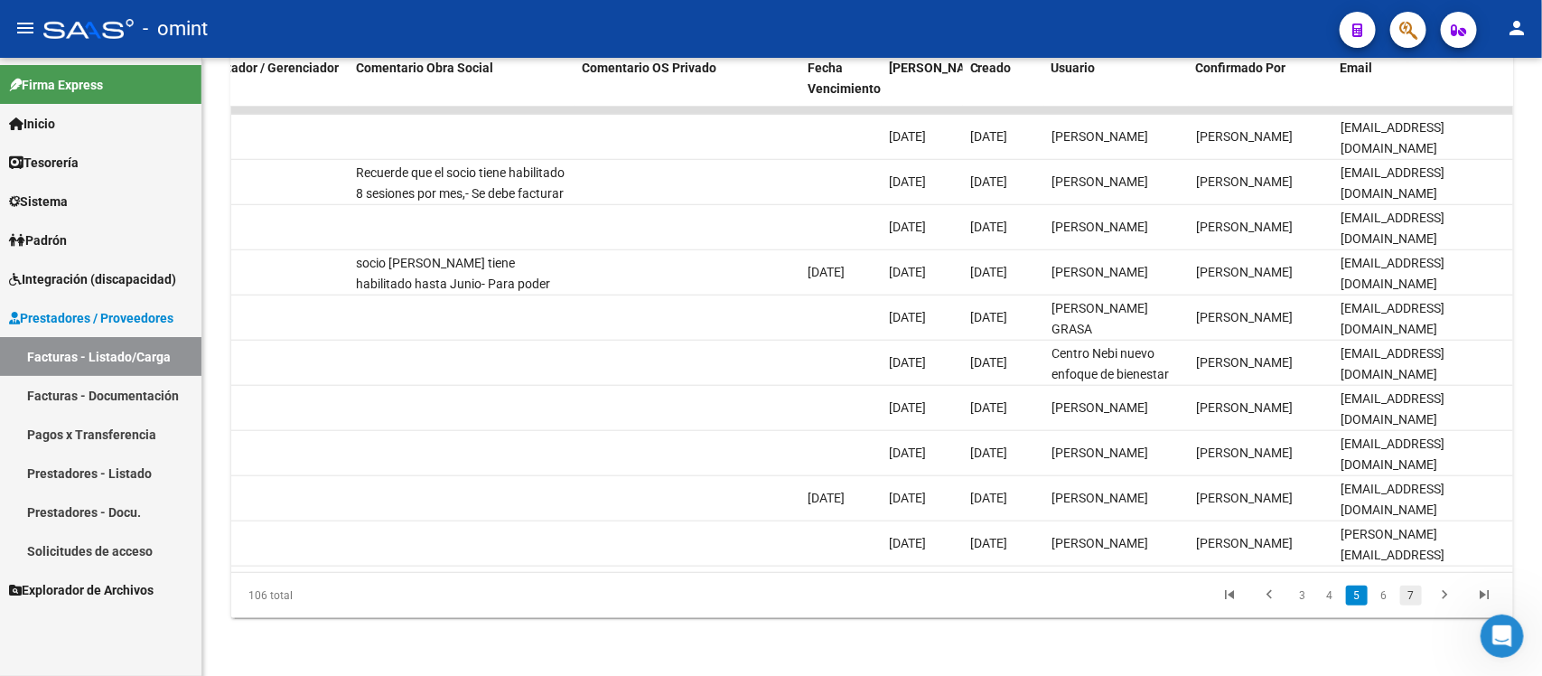
click at [1415, 597] on link "7" at bounding box center [1411, 595] width 22 height 20
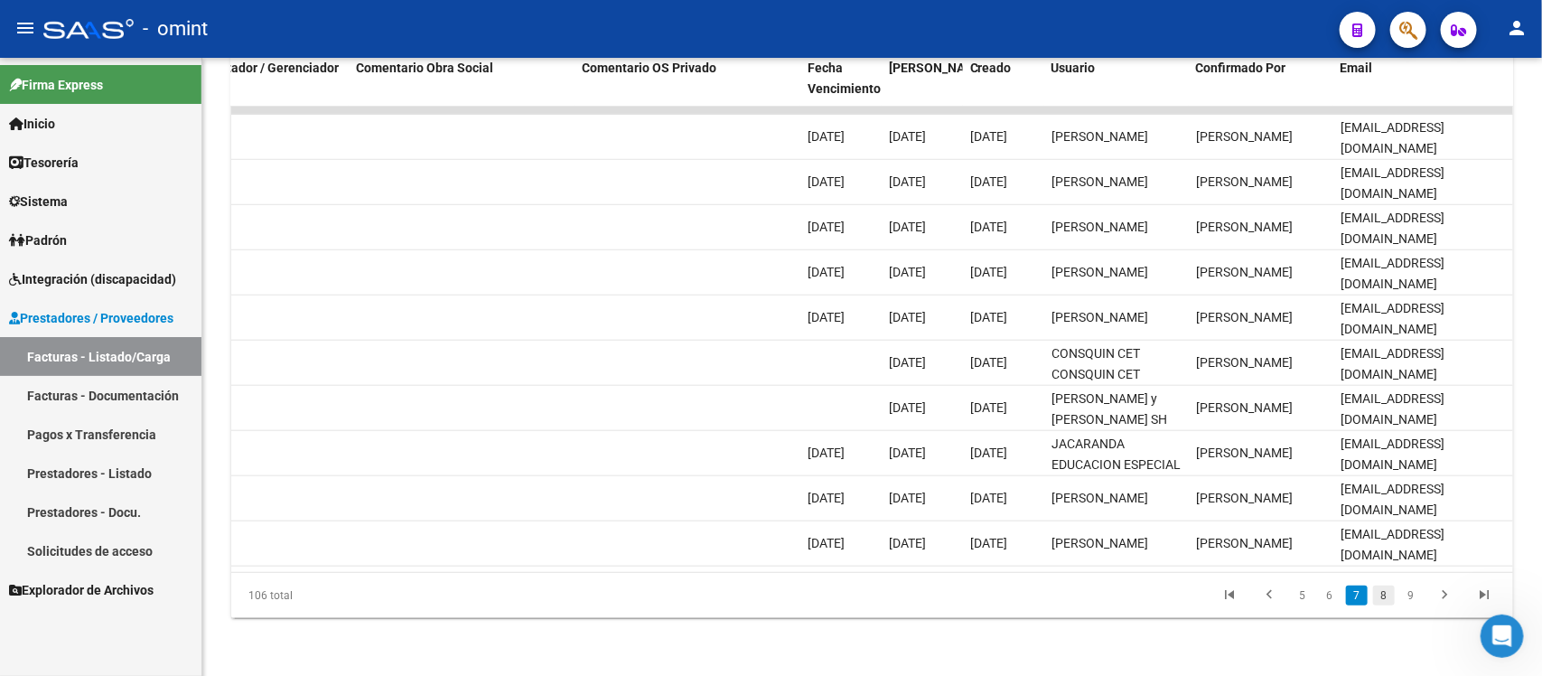
click at [1382, 597] on link "8" at bounding box center [1384, 595] width 22 height 20
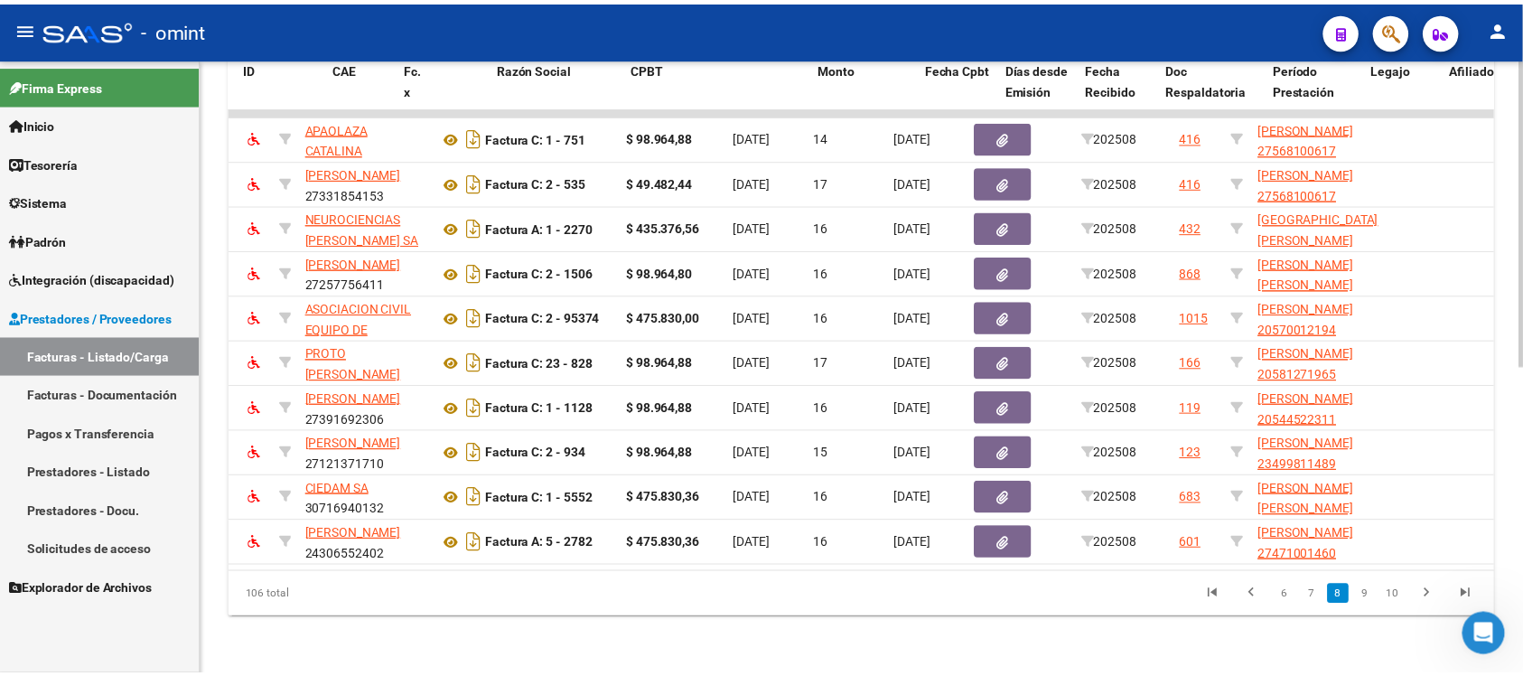
scroll to position [0, 0]
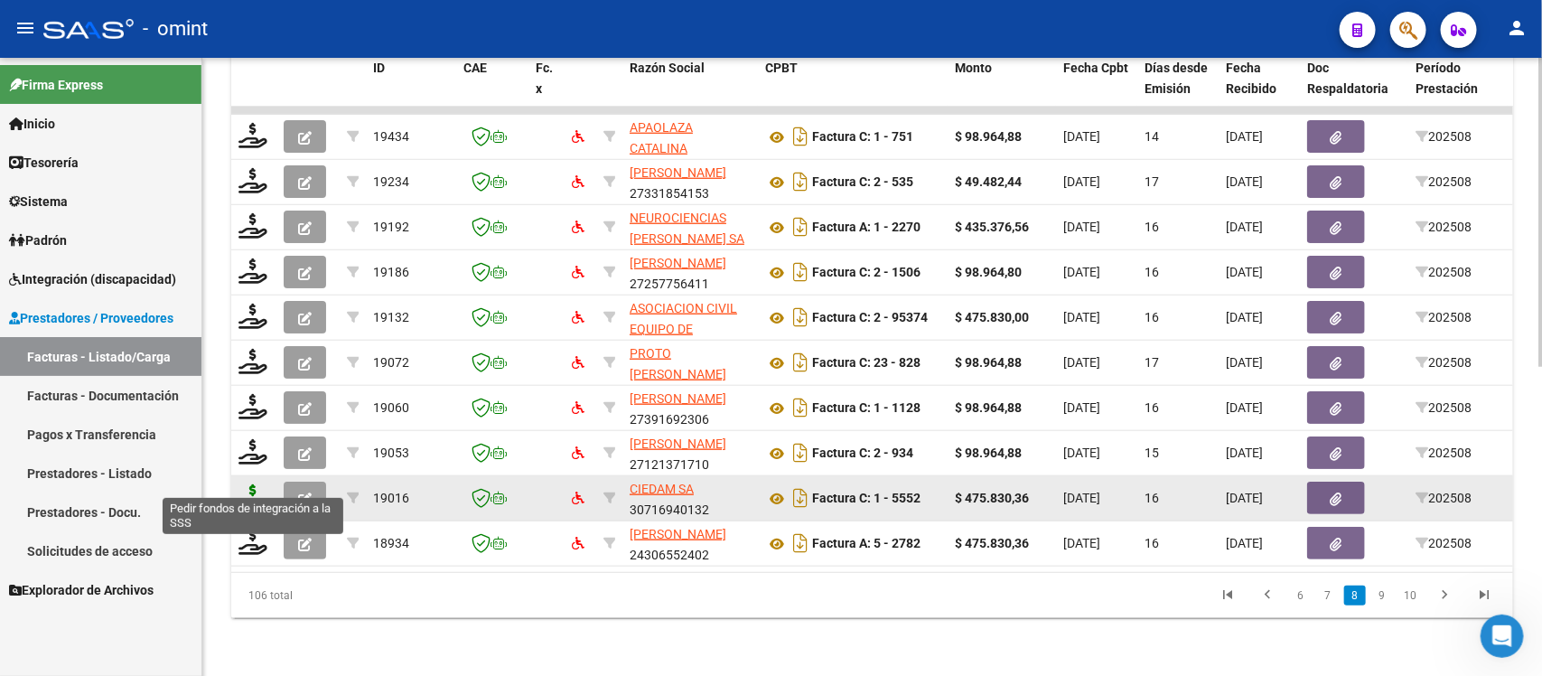
click at [241, 484] on icon at bounding box center [253, 496] width 29 height 25
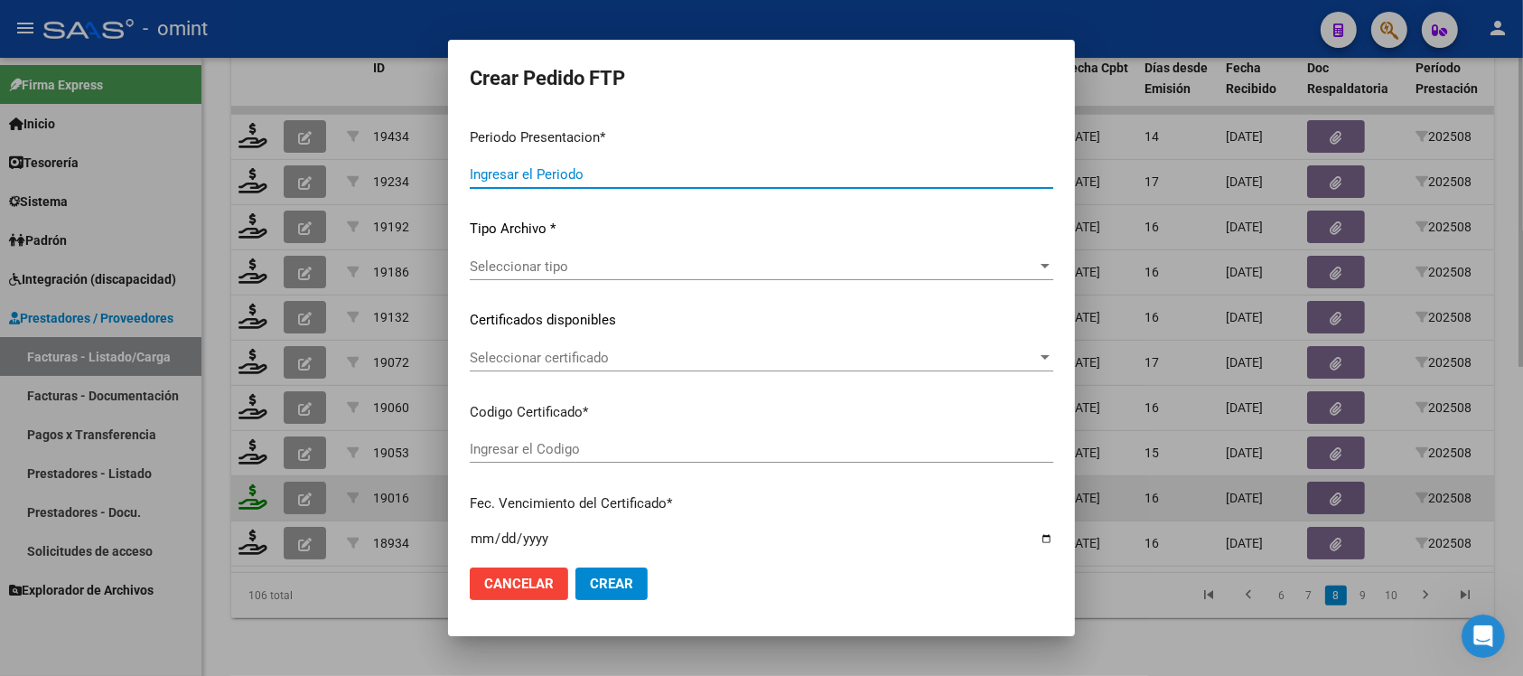
type input "202508"
type input "$ 475.830,36"
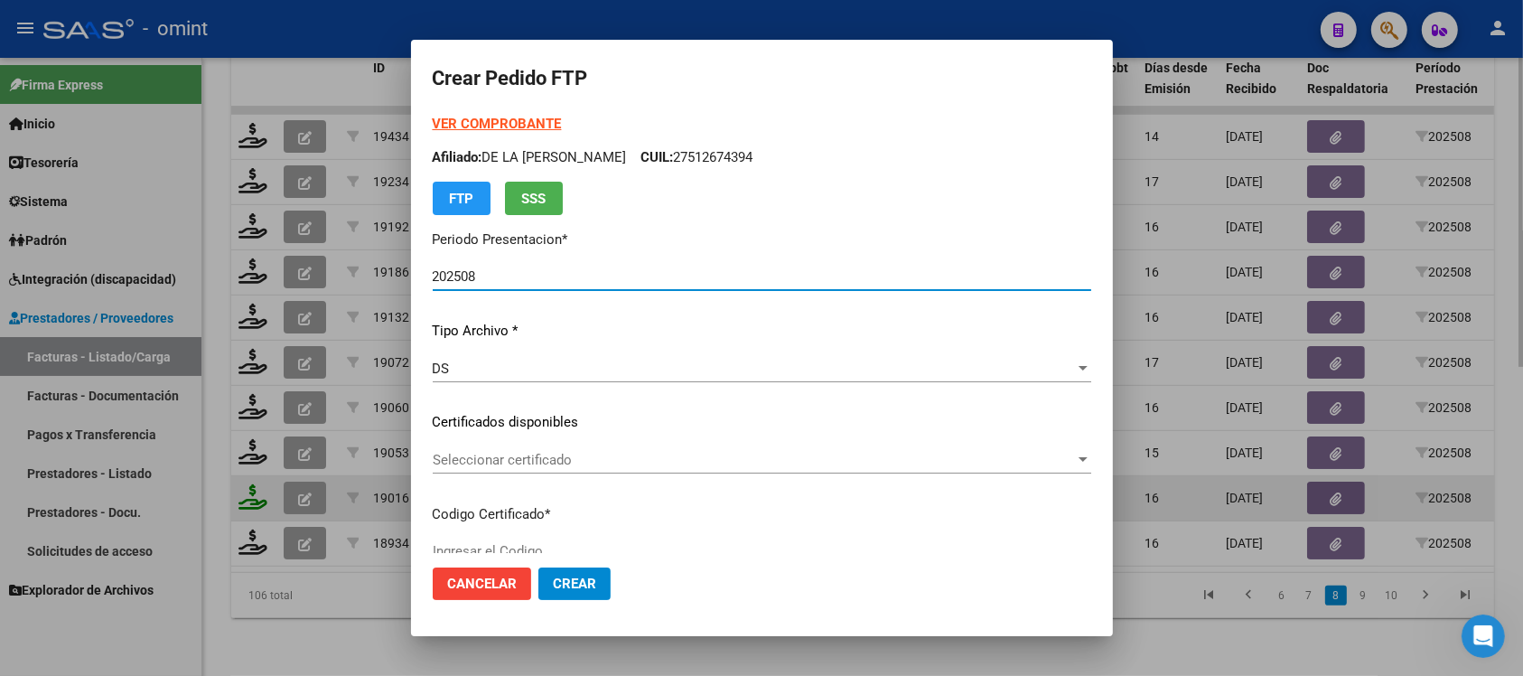
type input "3404378024"
type input "[DATE]"
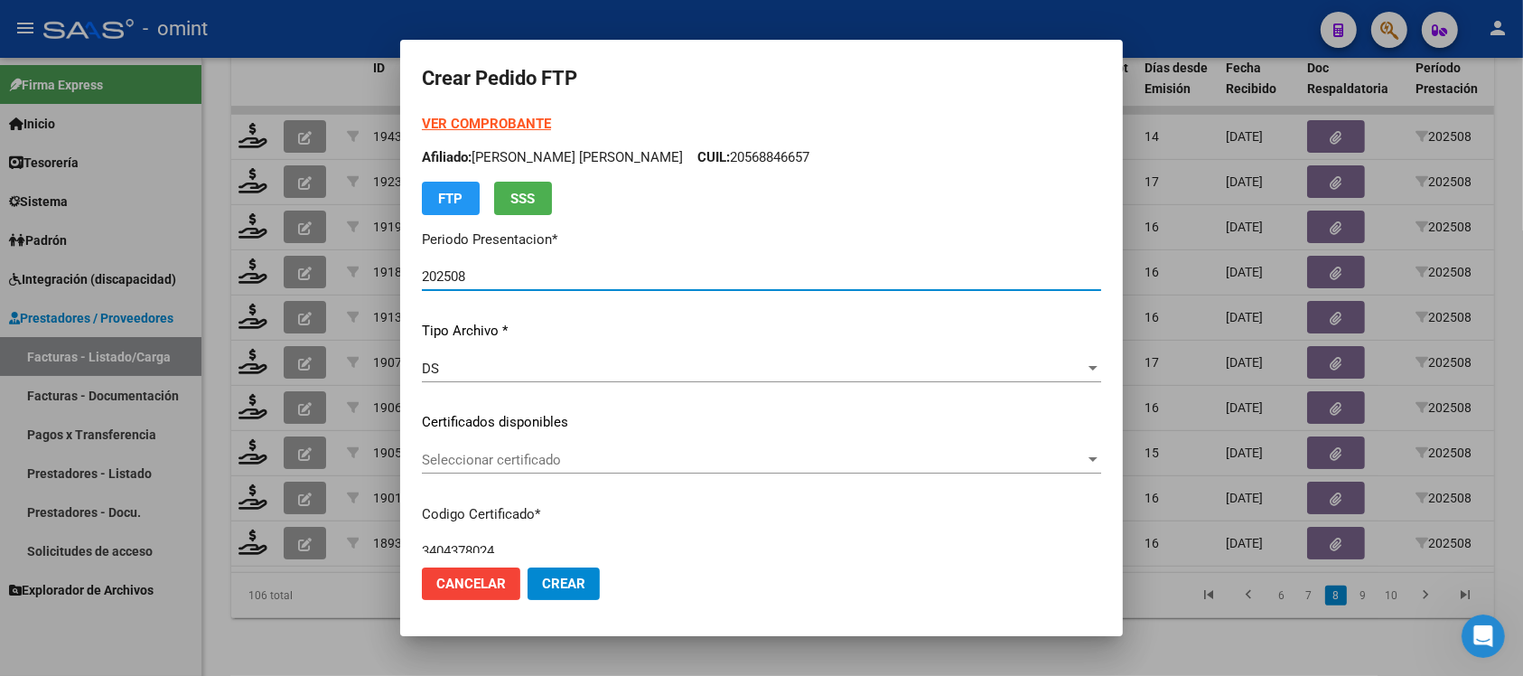
click at [527, 452] on span "Seleccionar certificado" at bounding box center [753, 460] width 663 height 16
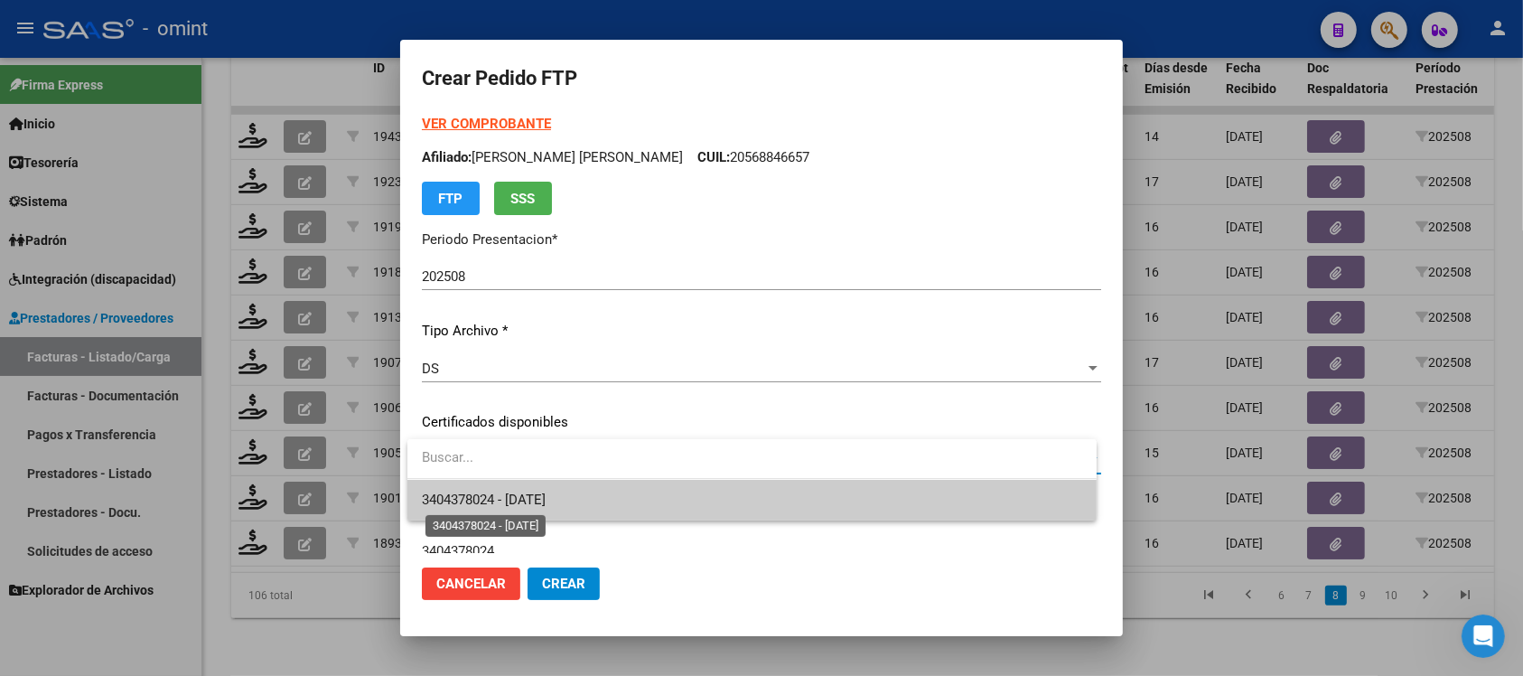
click at [546, 507] on span "3404378024 - [DATE]" at bounding box center [484, 499] width 124 height 16
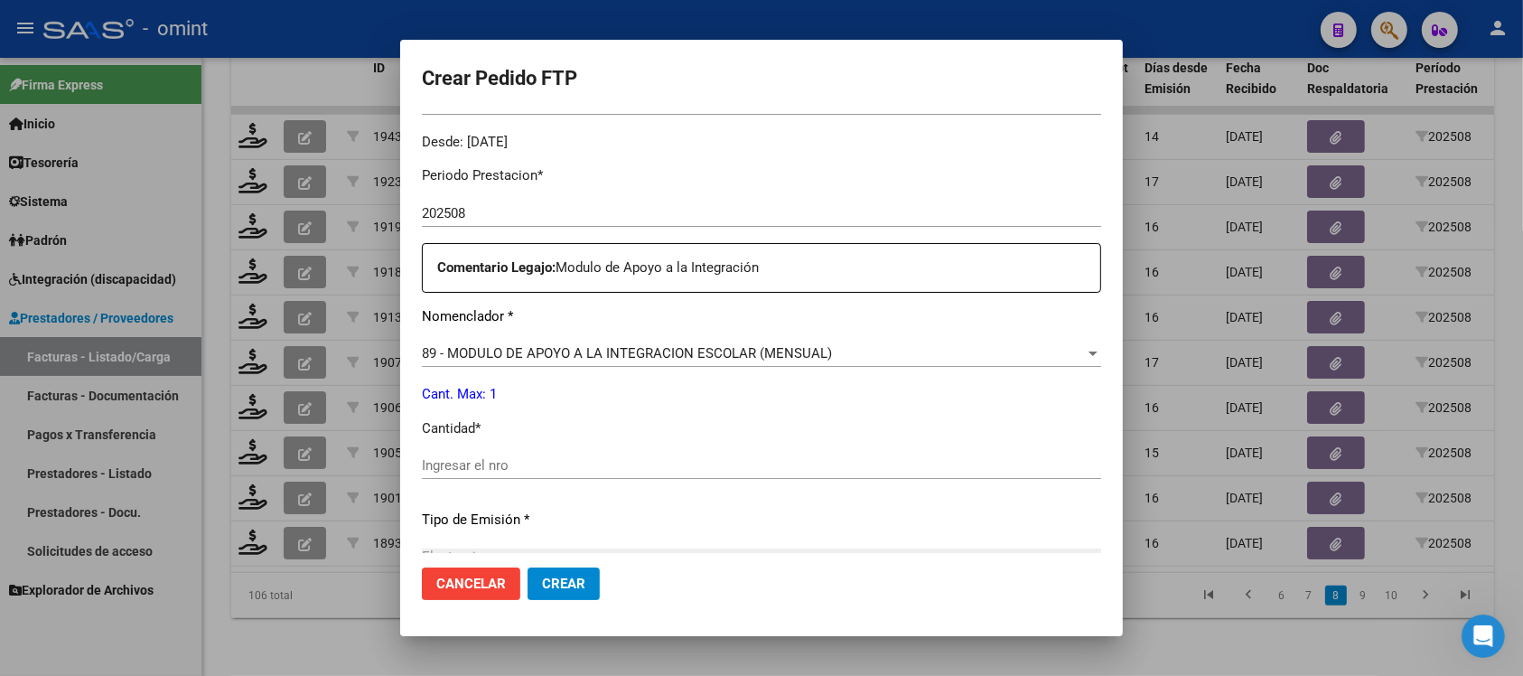
scroll to position [565, 0]
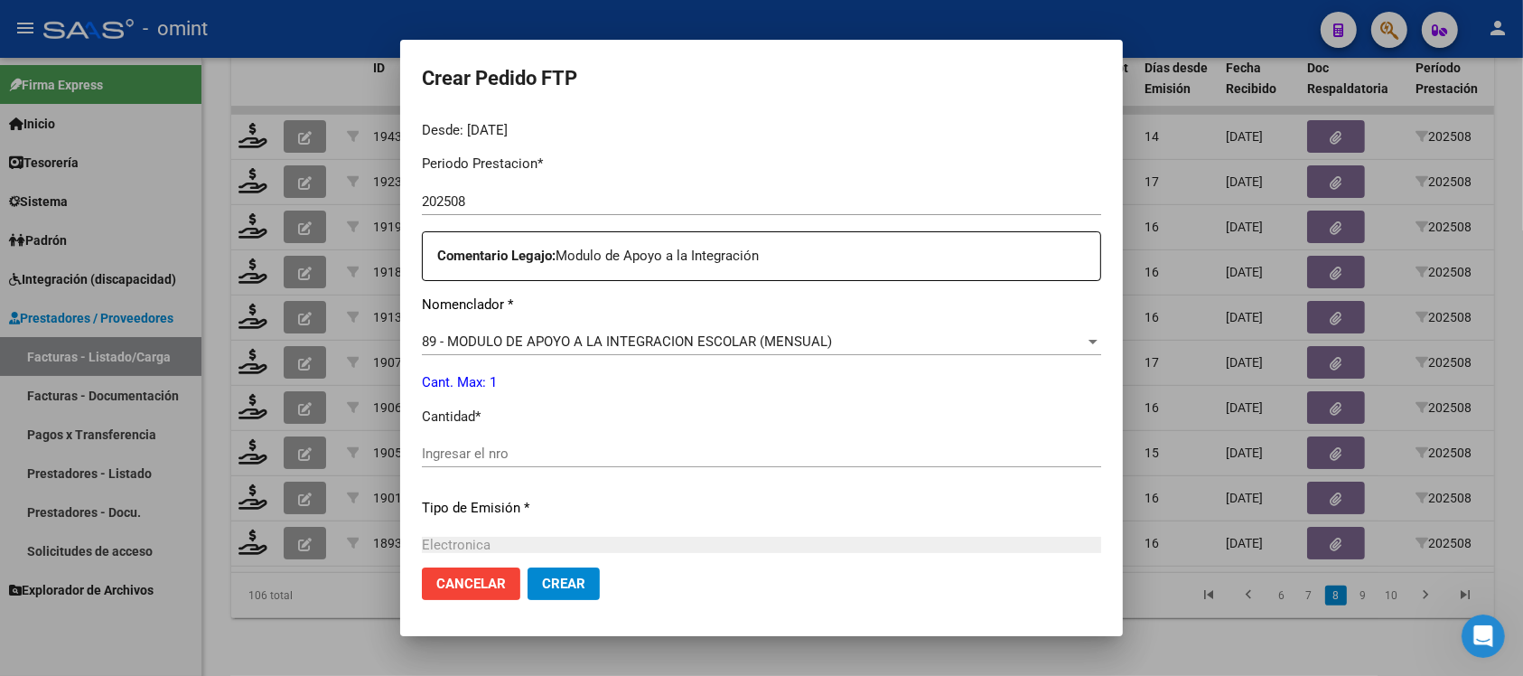
click at [515, 453] on input "Ingresar el nro" at bounding box center [761, 453] width 679 height 16
type input "1"
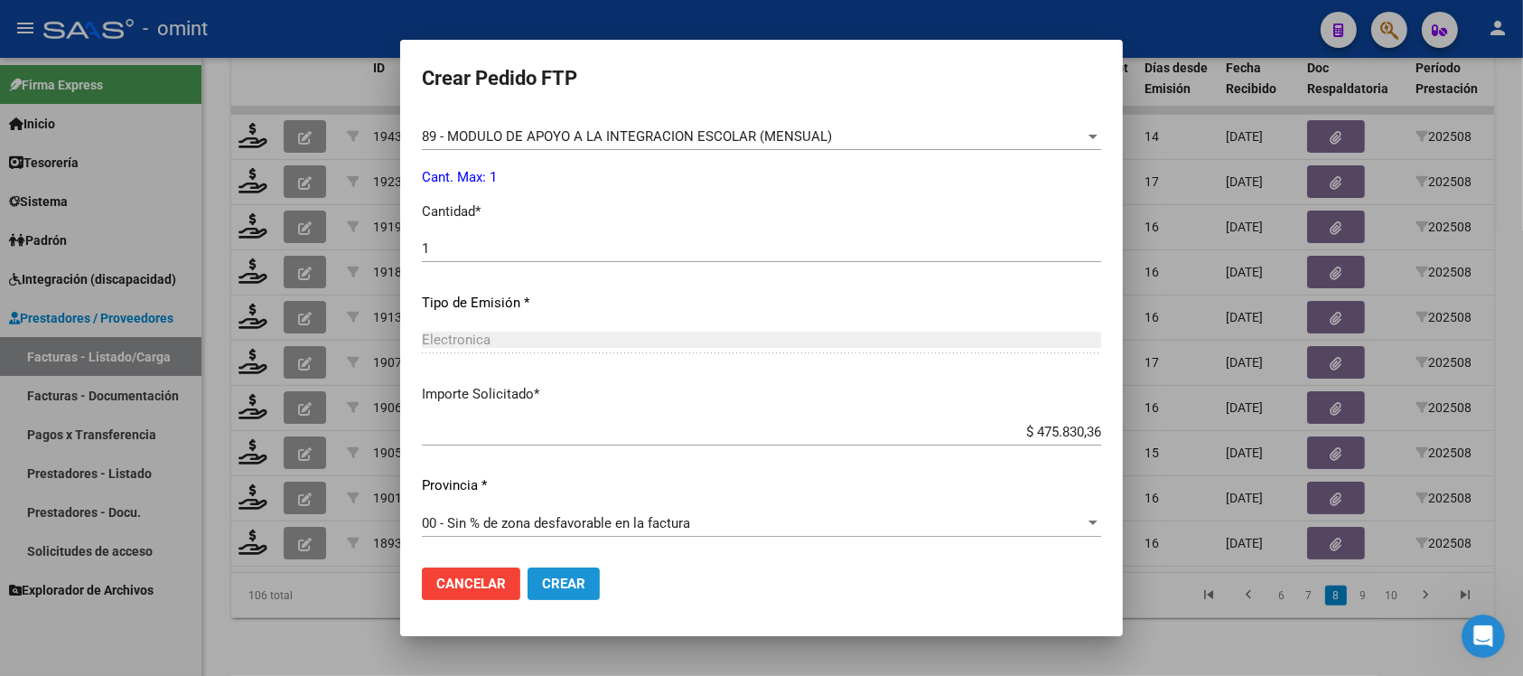
click at [553, 585] on span "Crear" at bounding box center [563, 583] width 43 height 16
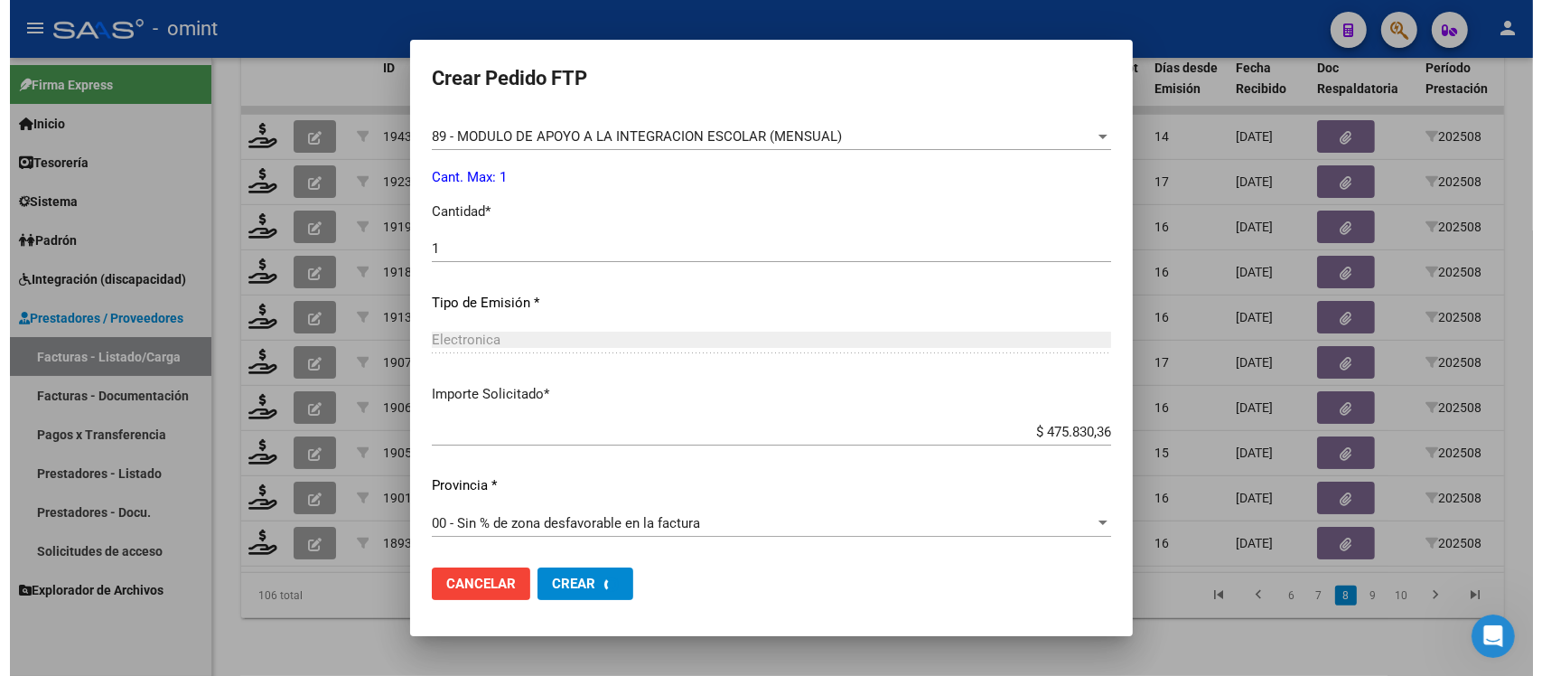
scroll to position [0, 0]
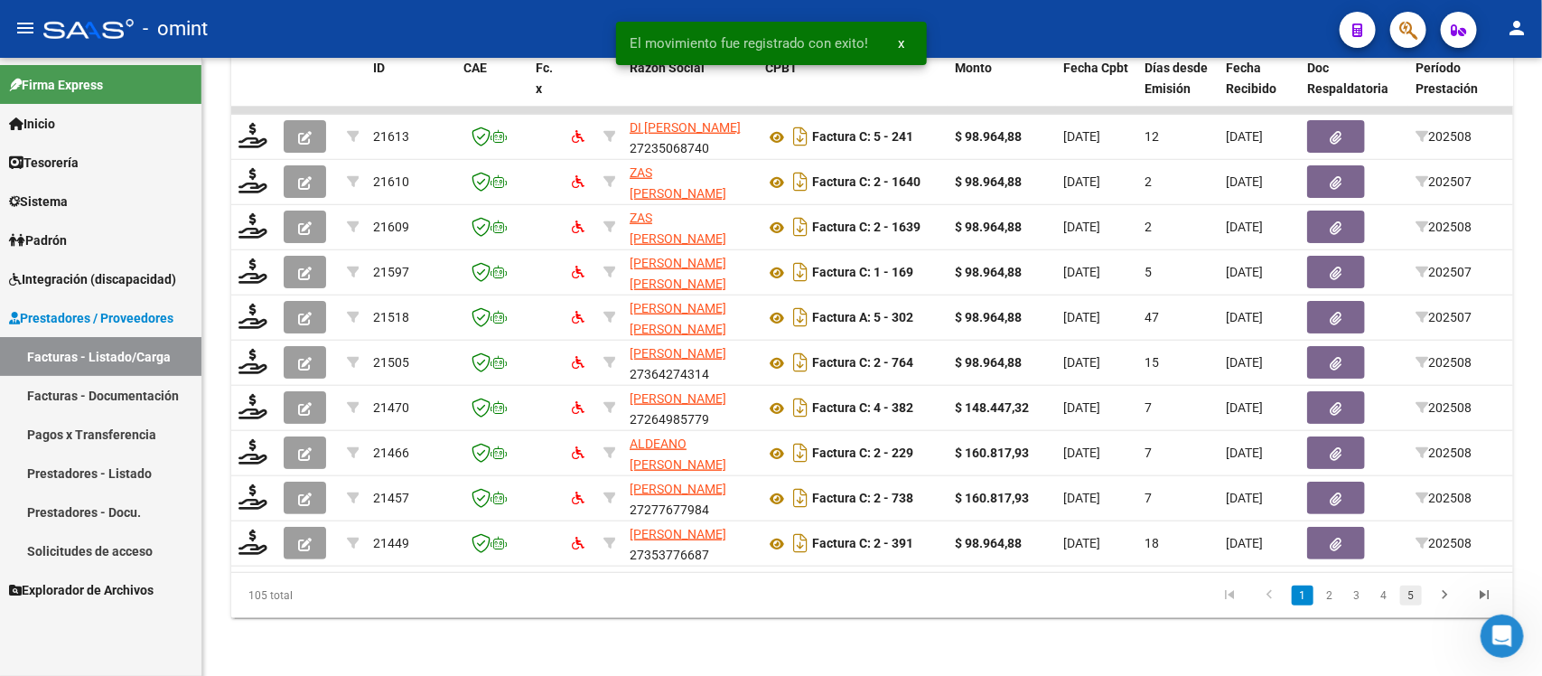
click at [1409, 602] on link "5" at bounding box center [1411, 595] width 22 height 20
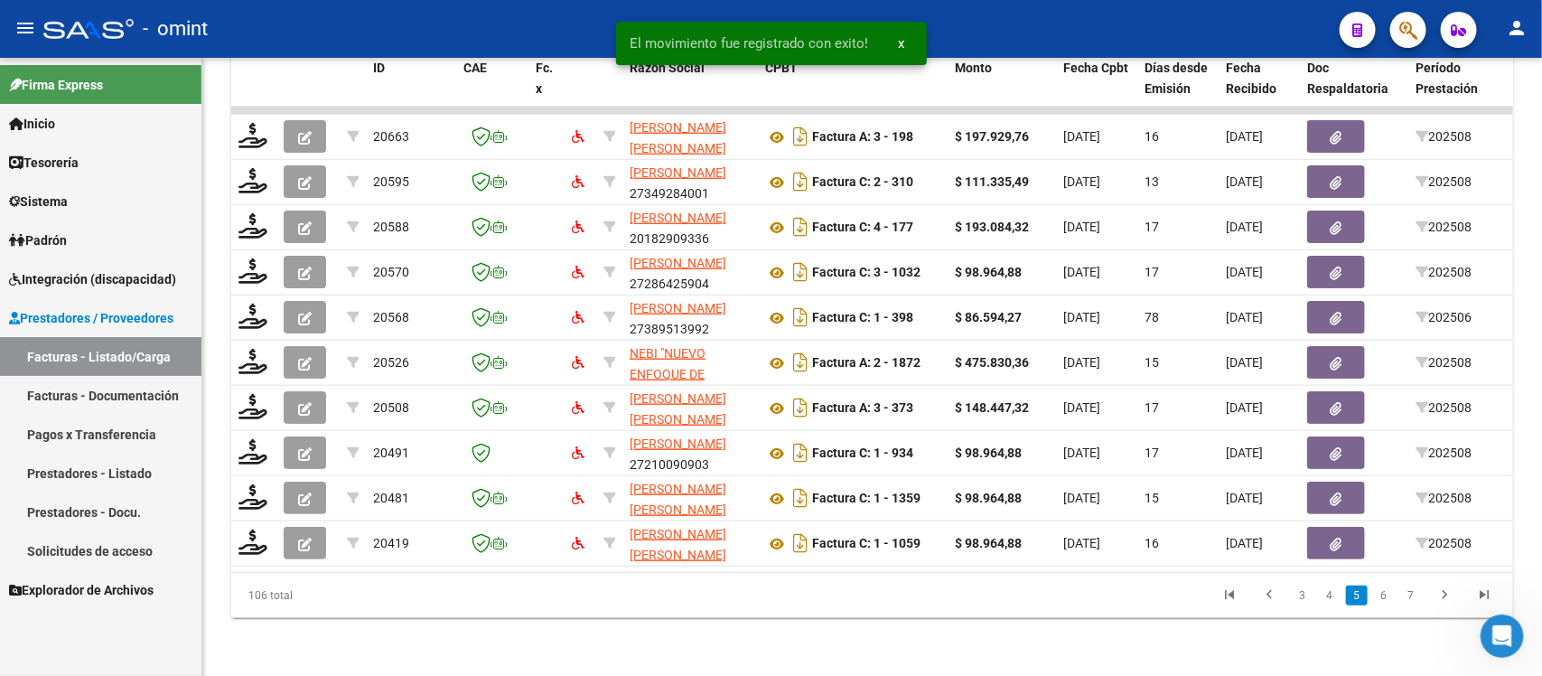
click at [1409, 602] on link "7" at bounding box center [1411, 595] width 22 height 20
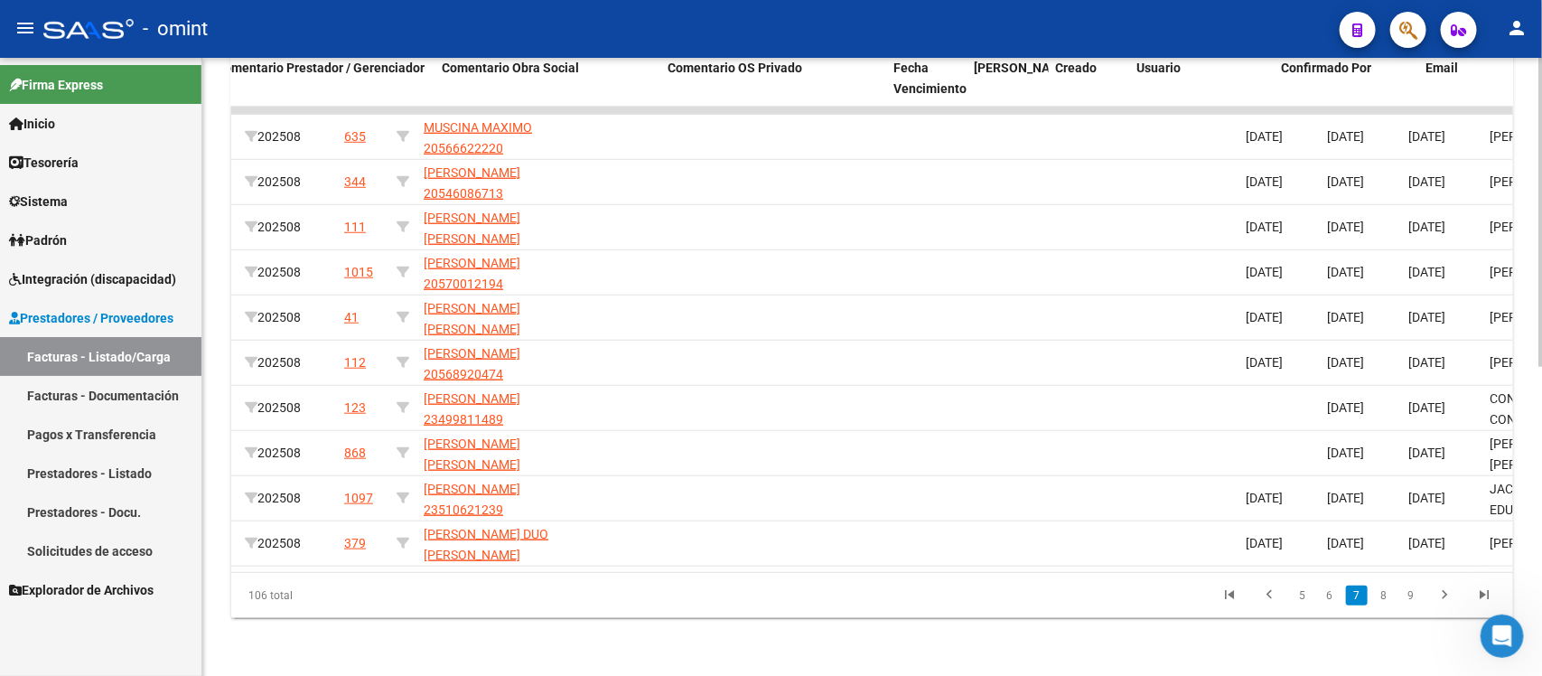
scroll to position [0, 1609]
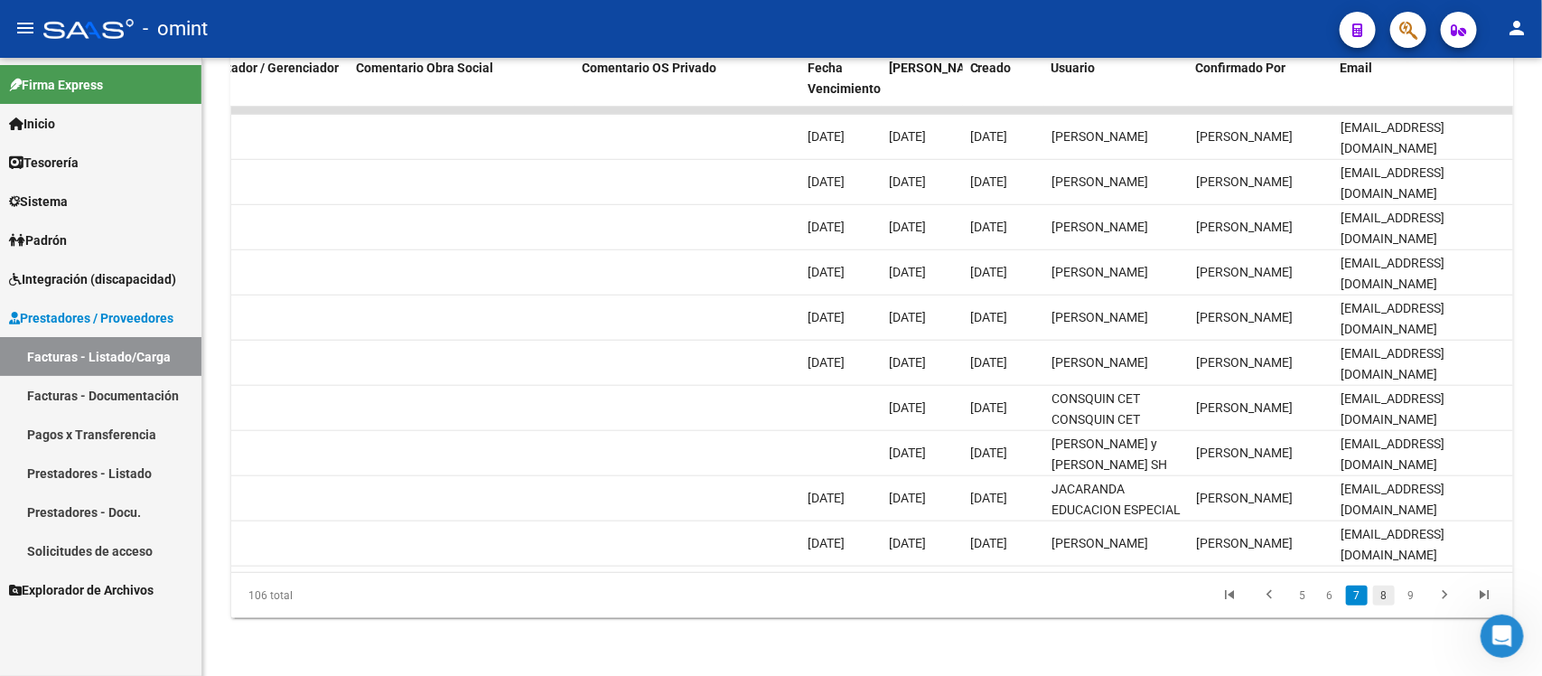
click at [1376, 601] on link "8" at bounding box center [1384, 595] width 22 height 20
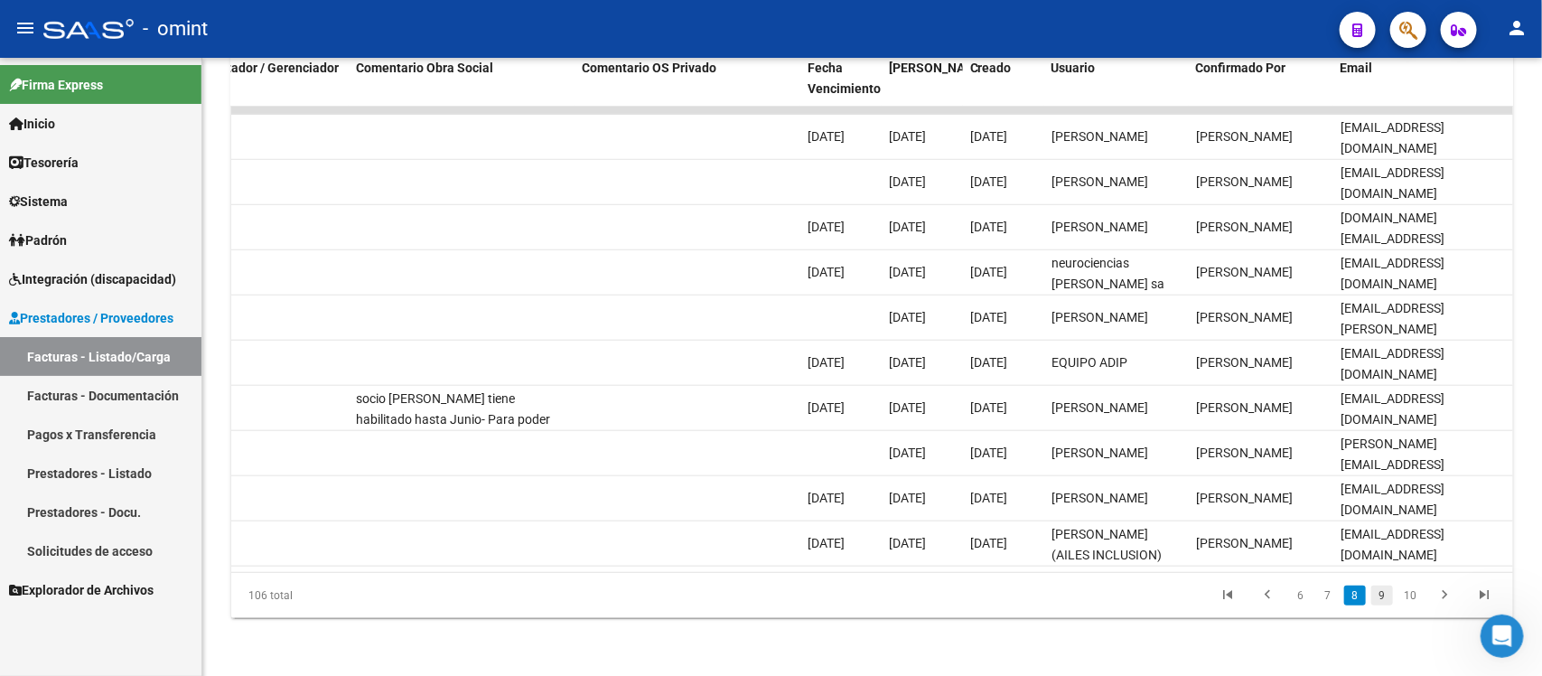
click at [1385, 597] on link "9" at bounding box center [1382, 595] width 22 height 20
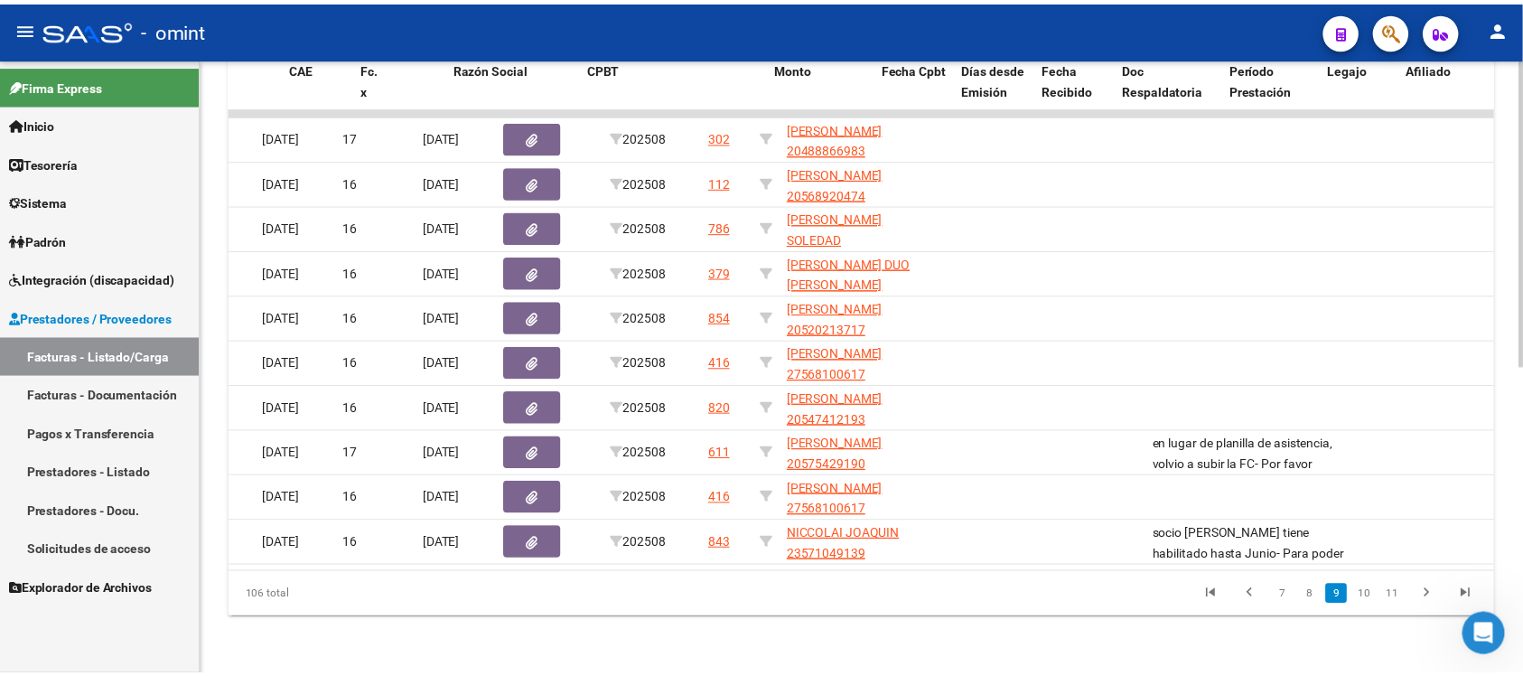
scroll to position [0, 0]
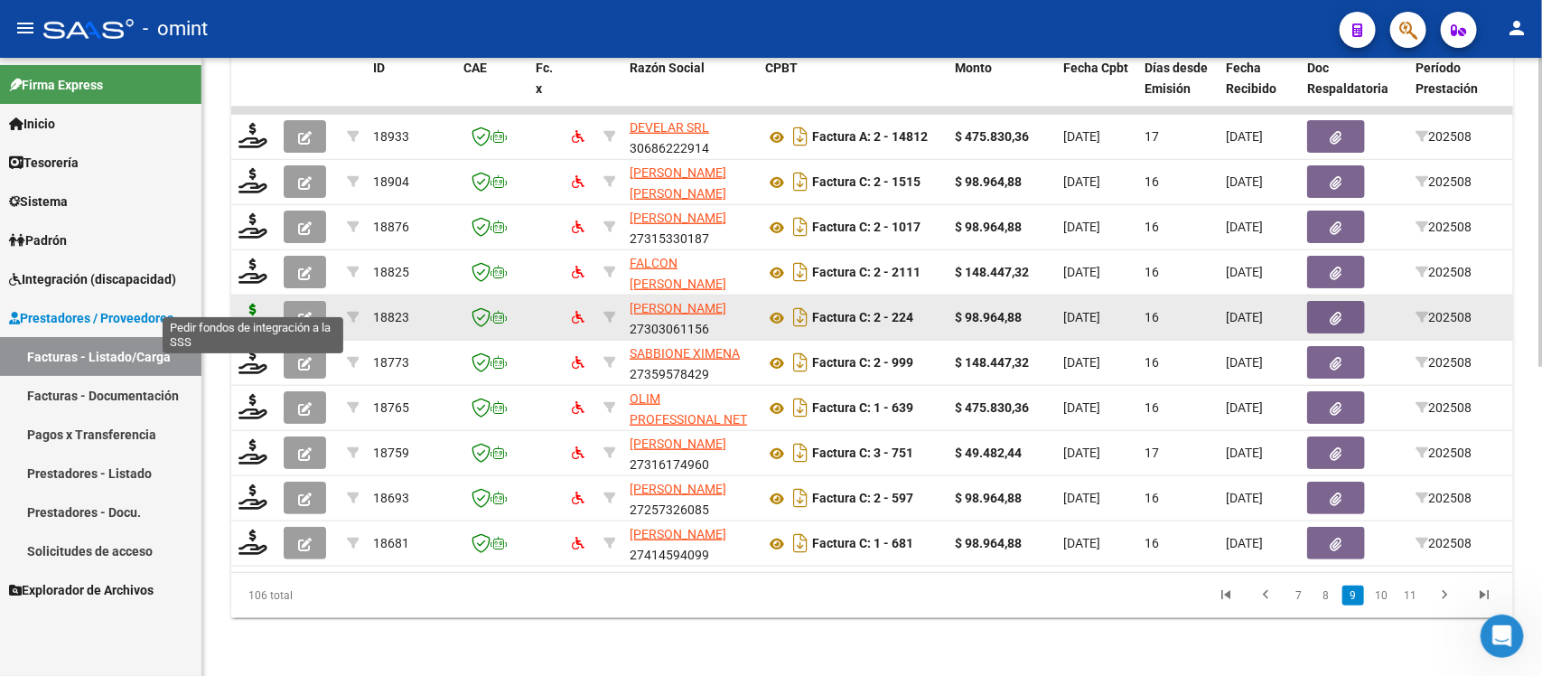
click at [248, 308] on icon at bounding box center [253, 316] width 29 height 25
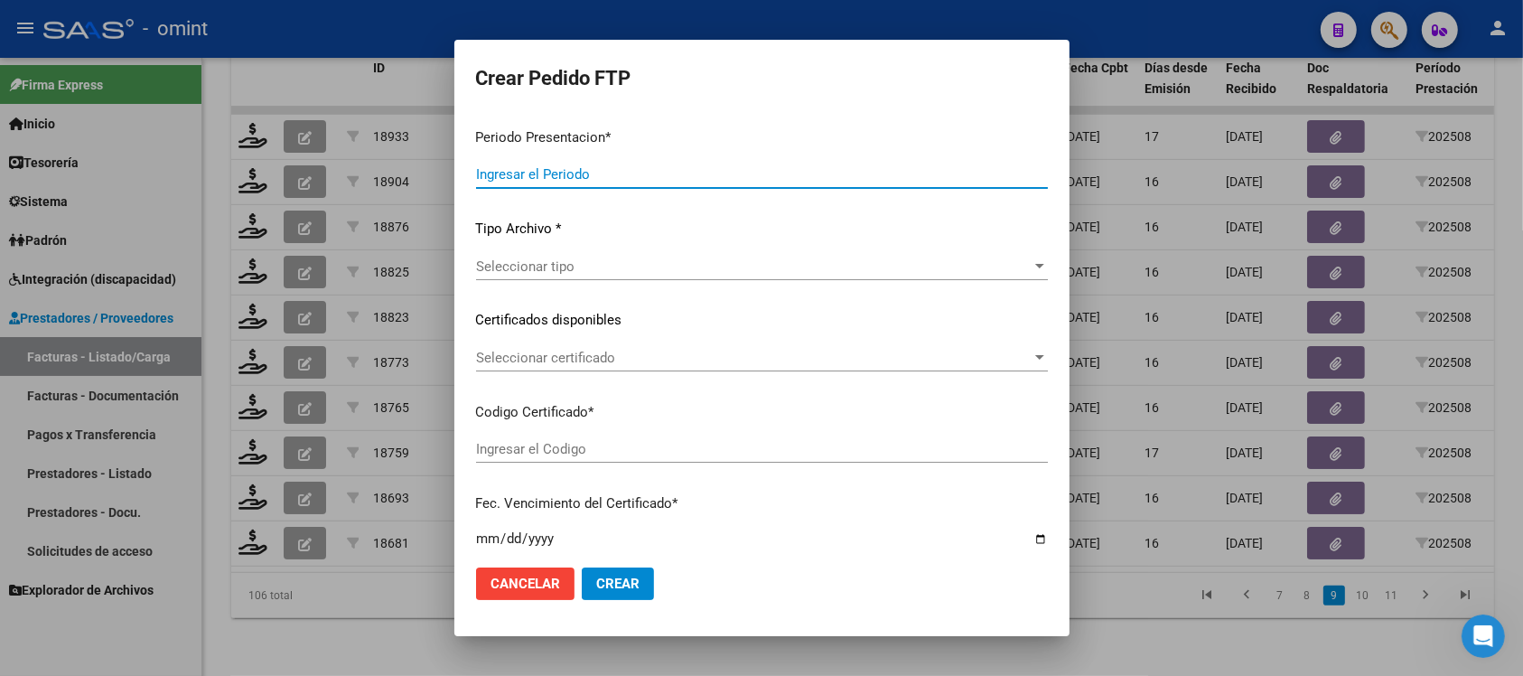
type input "202508"
type input "$ 98.964,88"
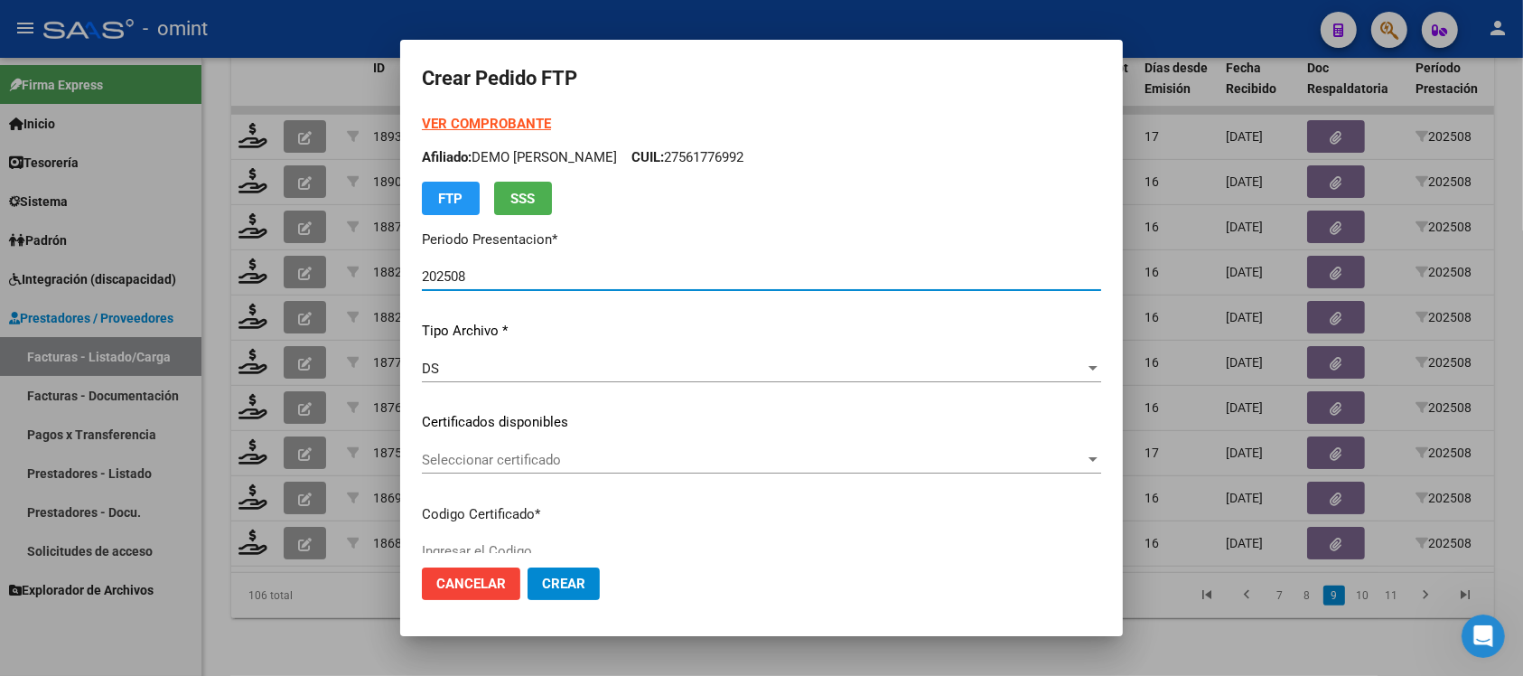
type input "1678384801"
type input "[DATE]"
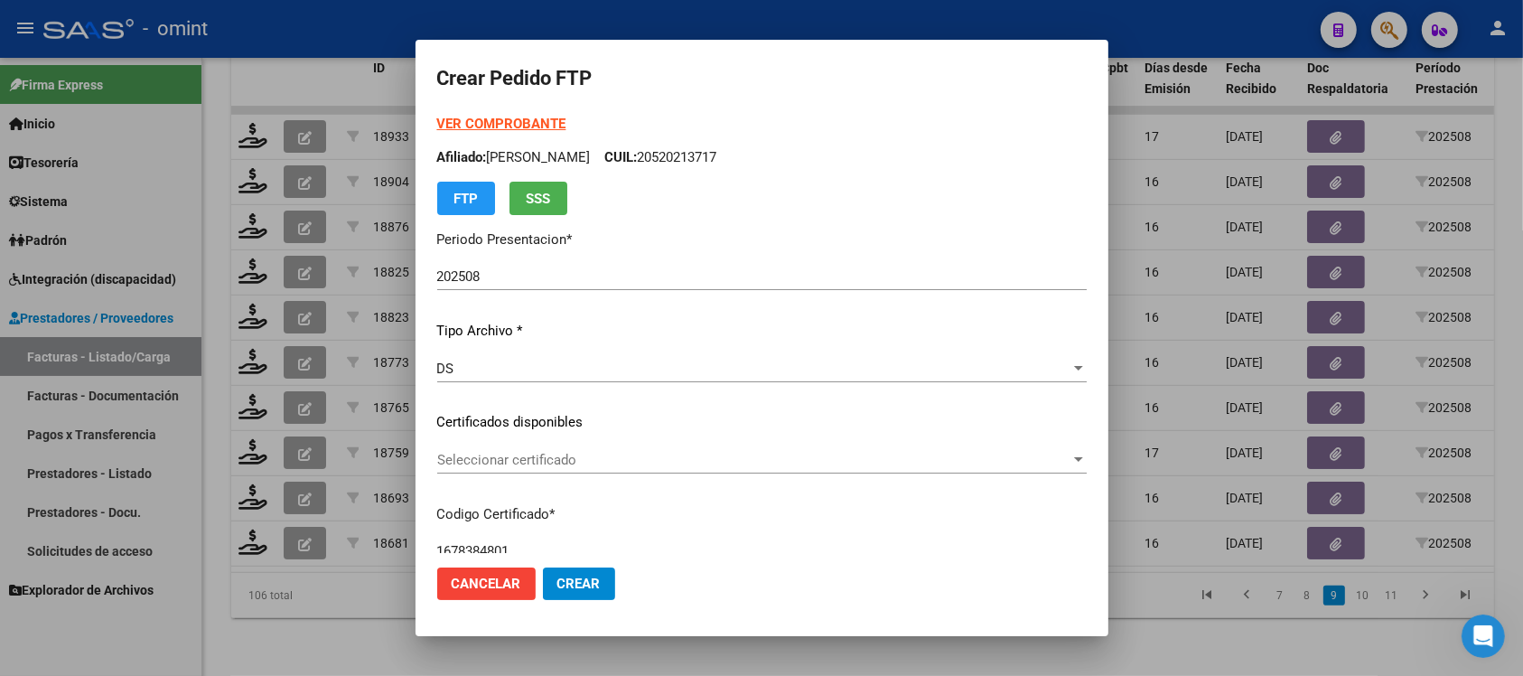
click at [562, 476] on div "Seleccionar certificado Seleccionar certificado" at bounding box center [762, 468] width 650 height 44
click at [561, 465] on span "Seleccionar certificado" at bounding box center [753, 460] width 633 height 16
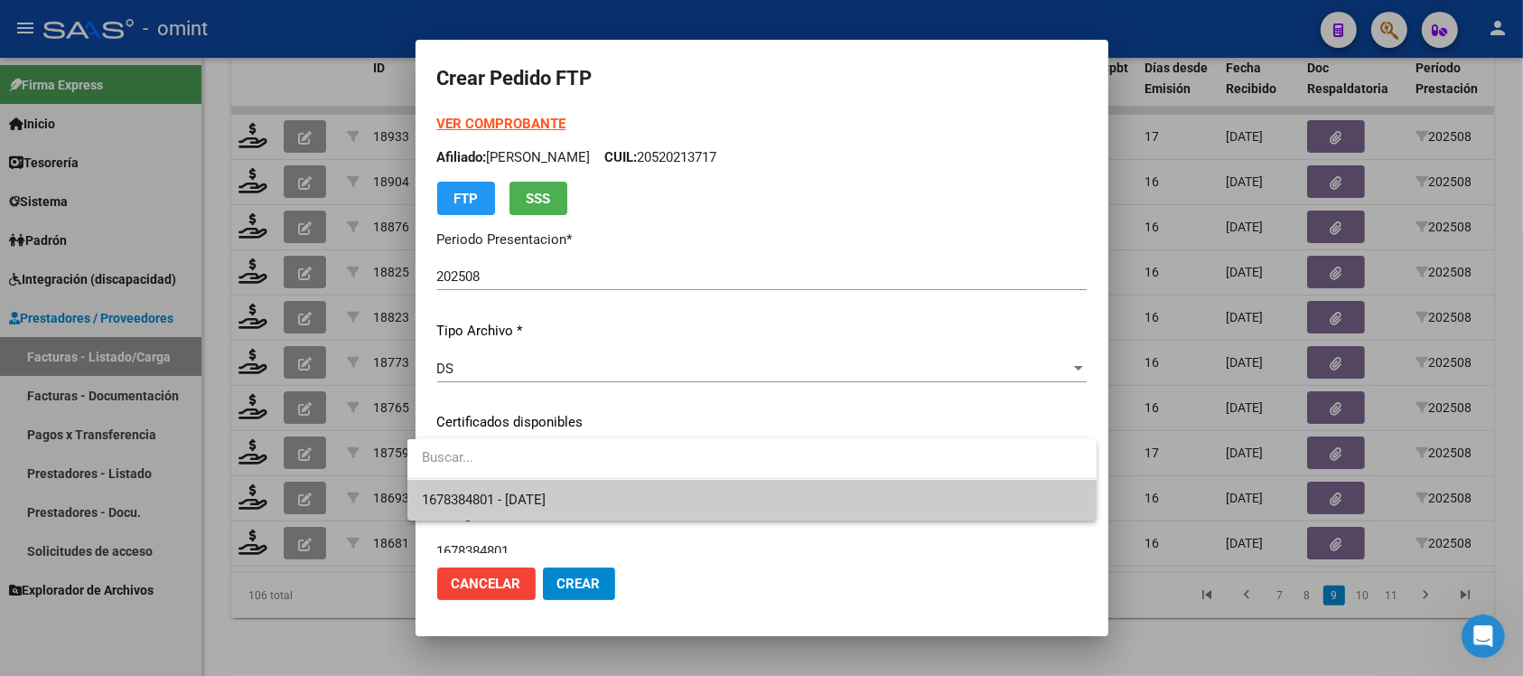
click at [656, 509] on span "1678384801 - [DATE]" at bounding box center [752, 500] width 660 height 41
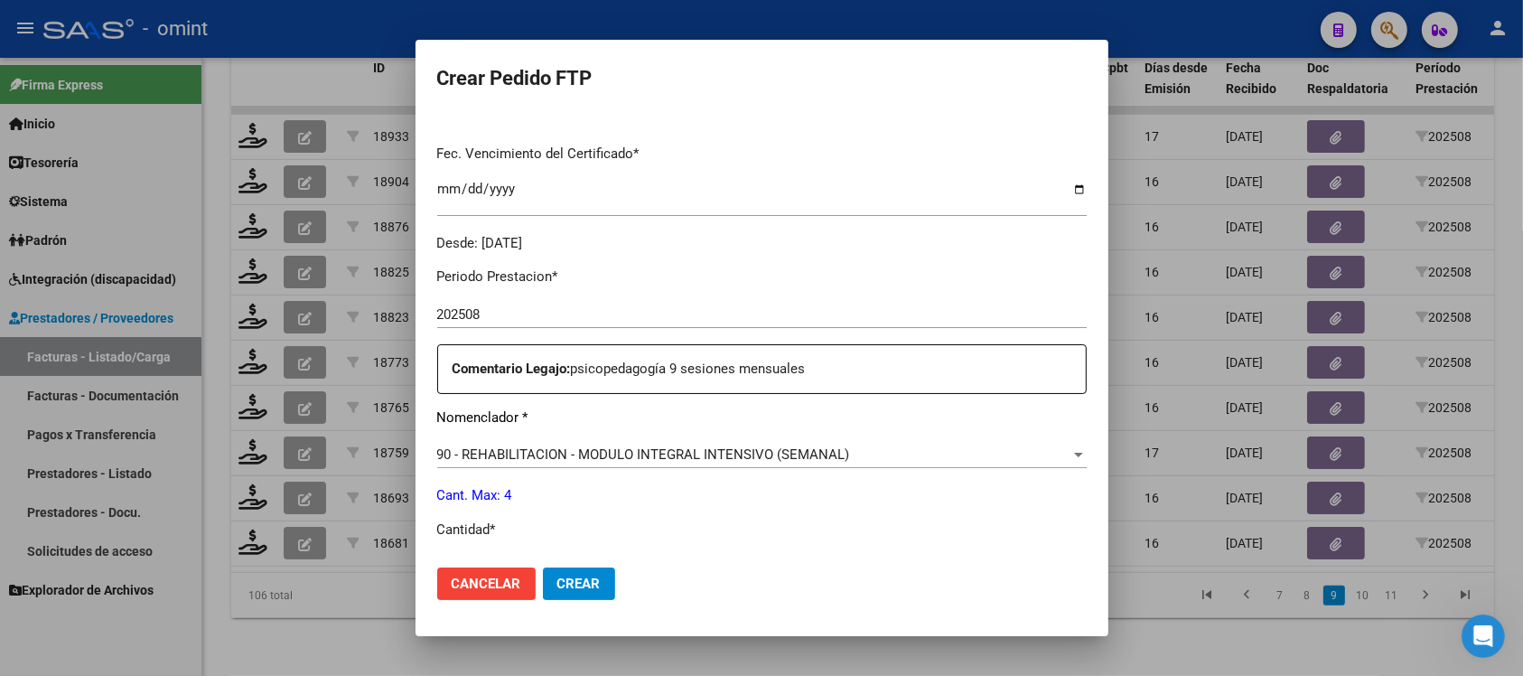
scroll to position [565, 0]
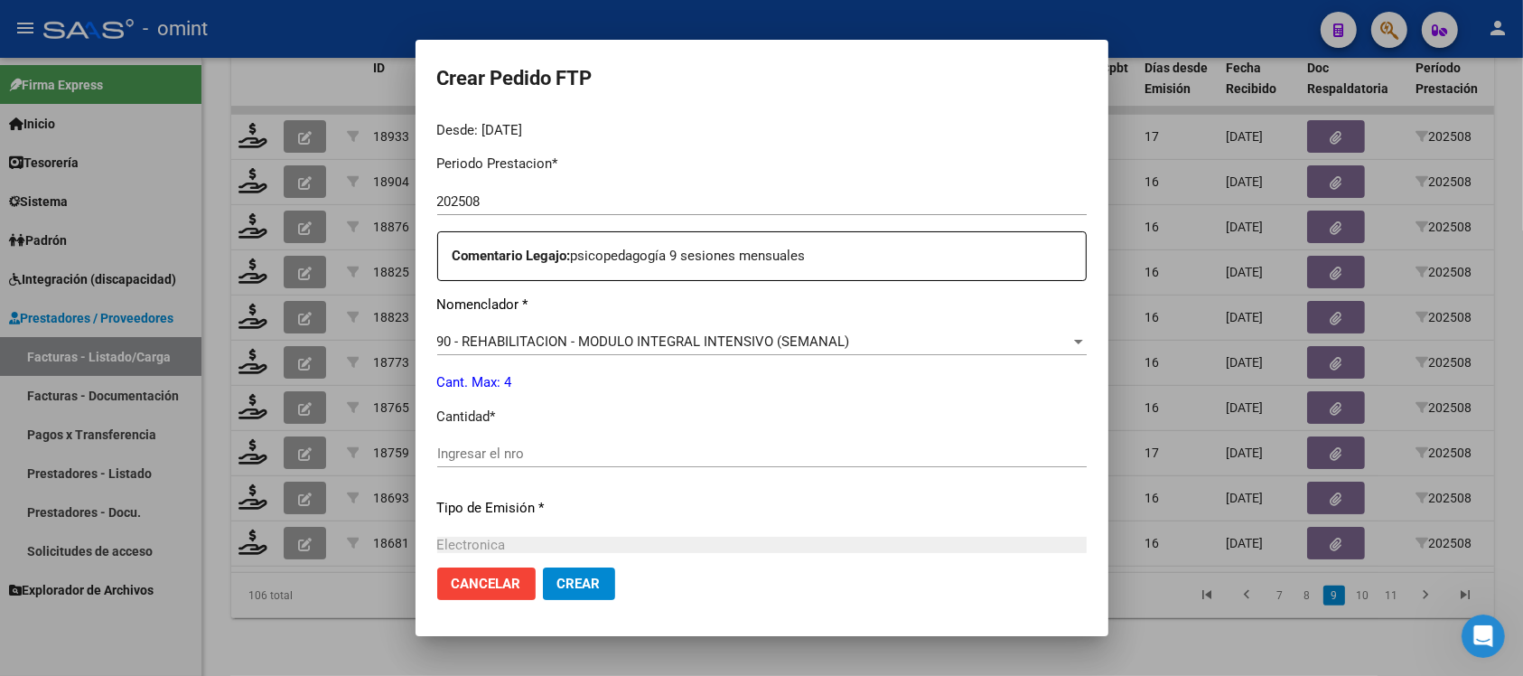
click at [516, 448] on input "Ingresar el nro" at bounding box center [762, 453] width 650 height 16
type input "4"
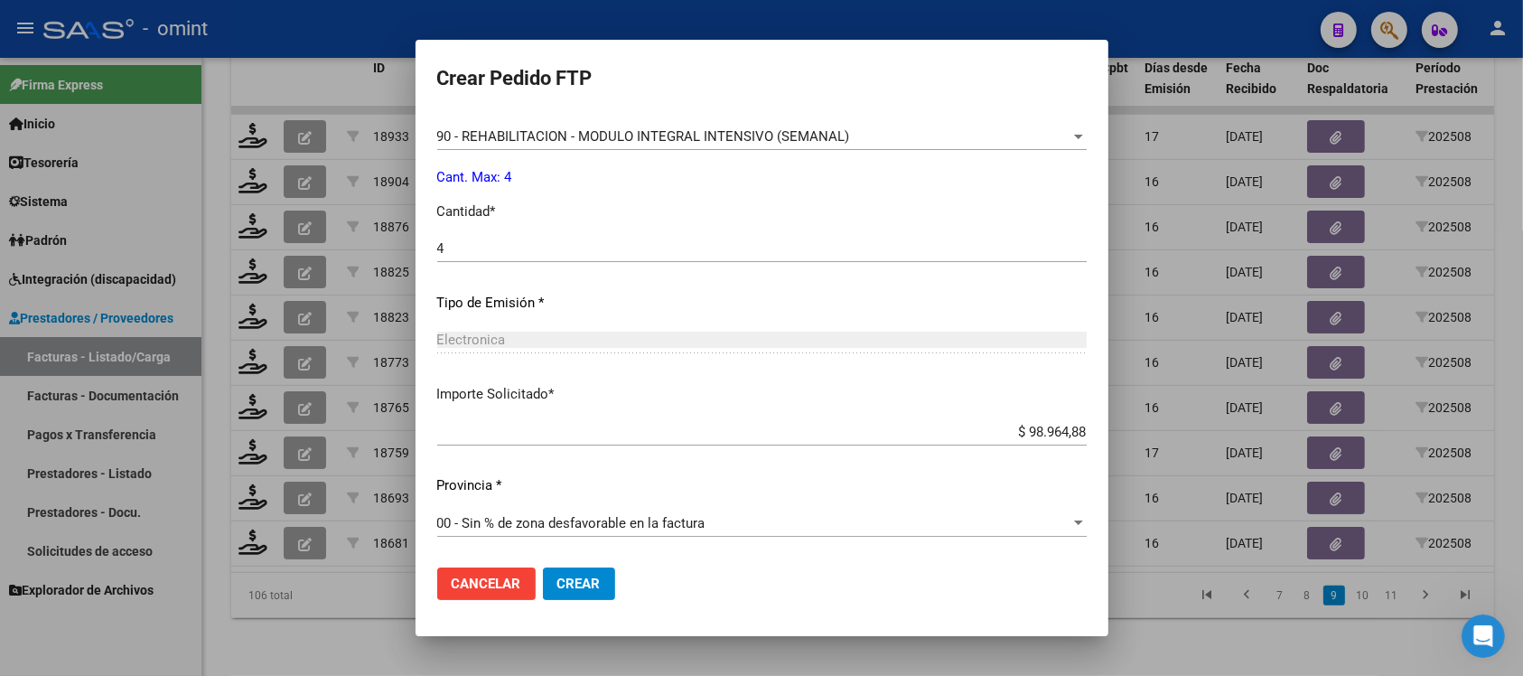
click at [570, 572] on button "Crear" at bounding box center [579, 583] width 72 height 33
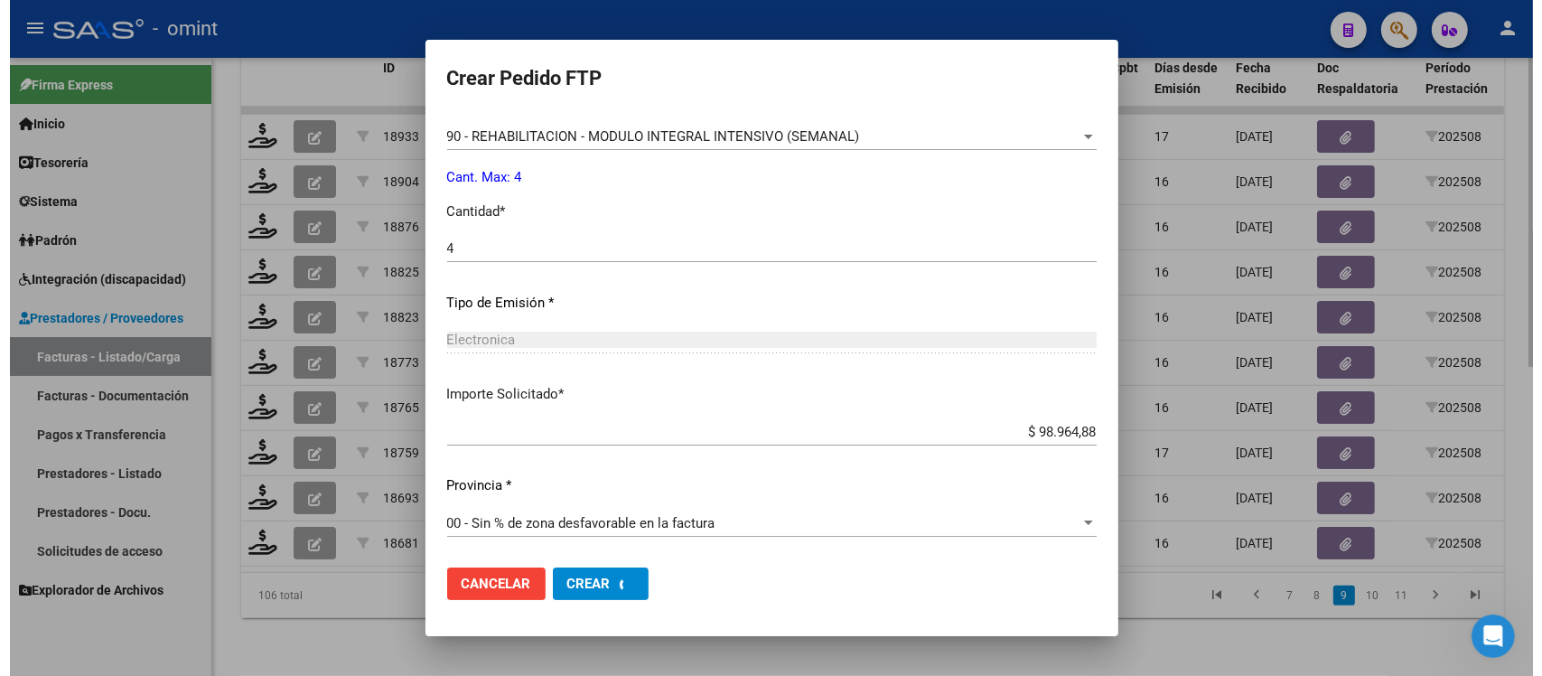
scroll to position [0, 0]
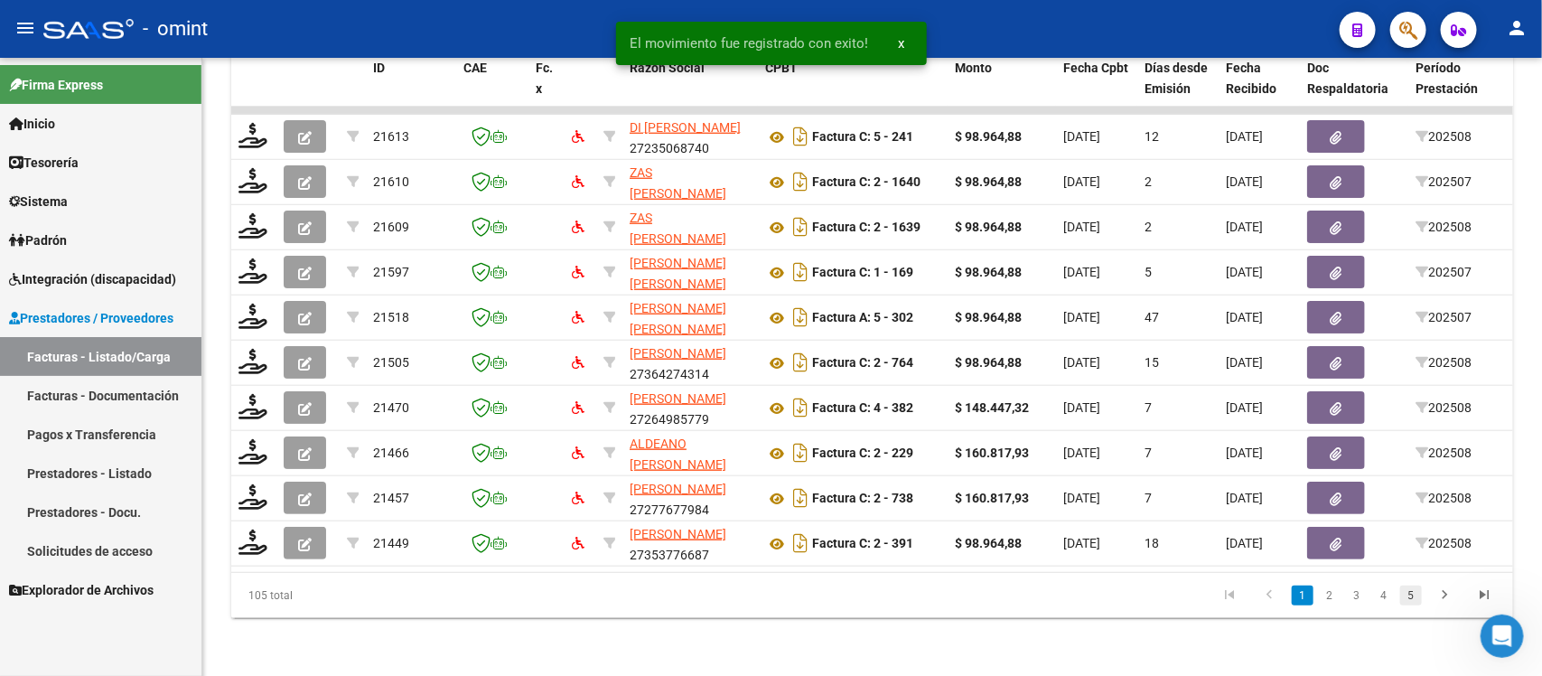
click at [1418, 601] on link "5" at bounding box center [1411, 595] width 22 height 20
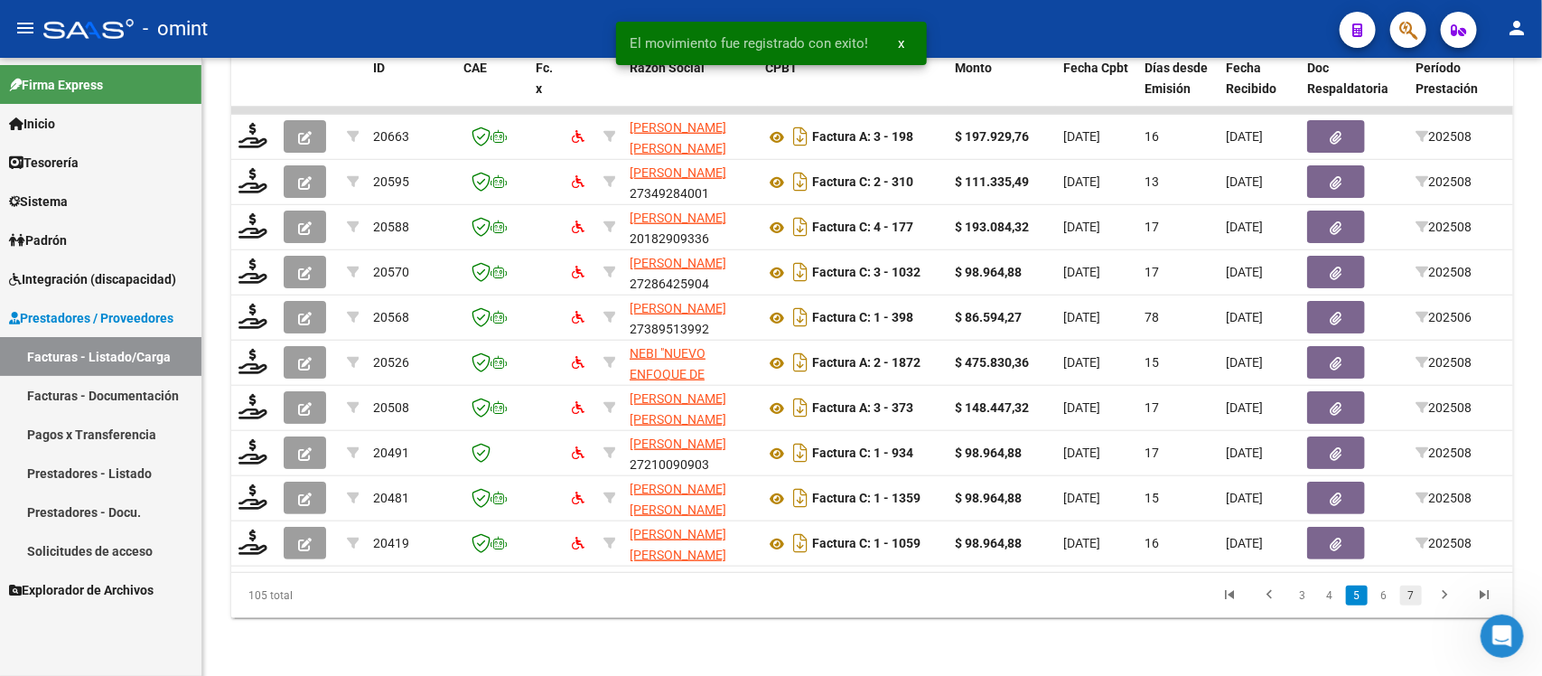
click at [1414, 598] on link "7" at bounding box center [1411, 595] width 22 height 20
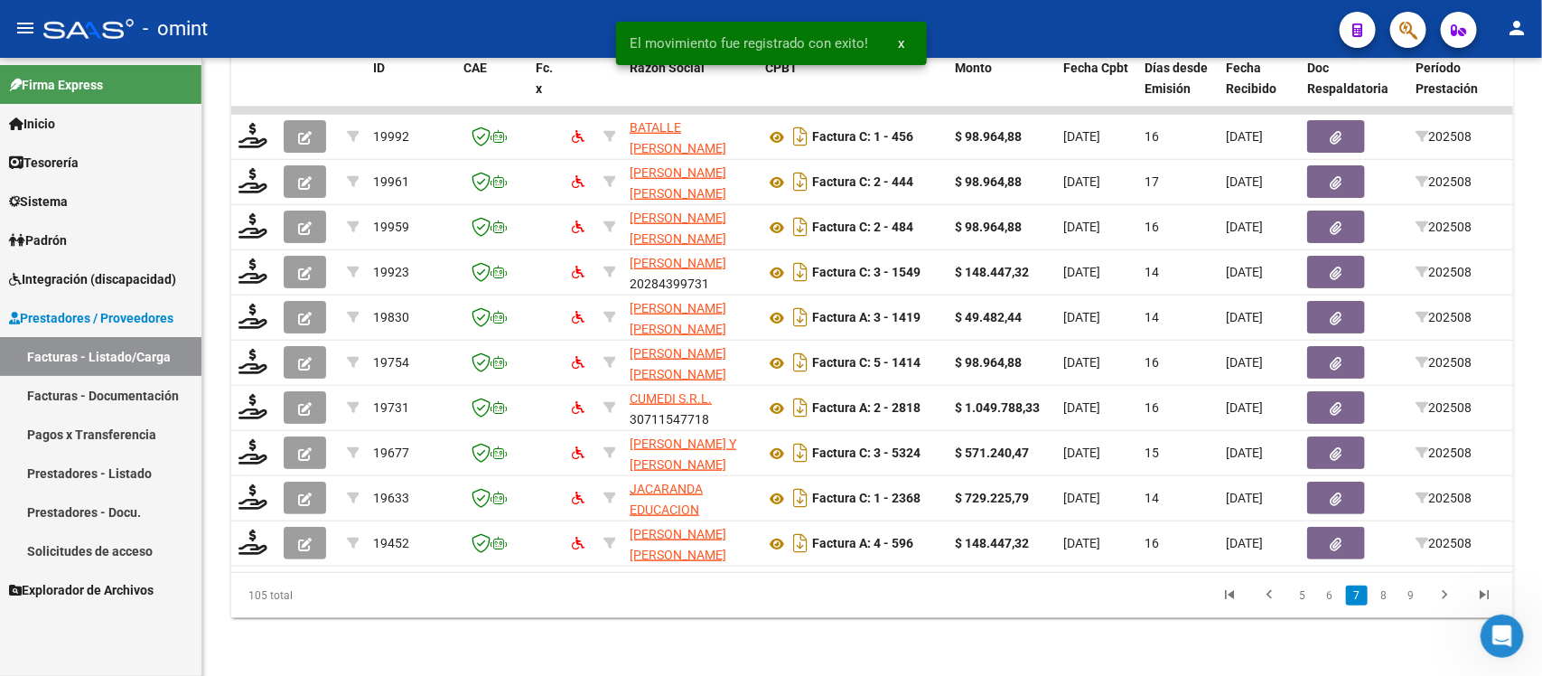
click at [1414, 598] on link "9" at bounding box center [1411, 595] width 22 height 20
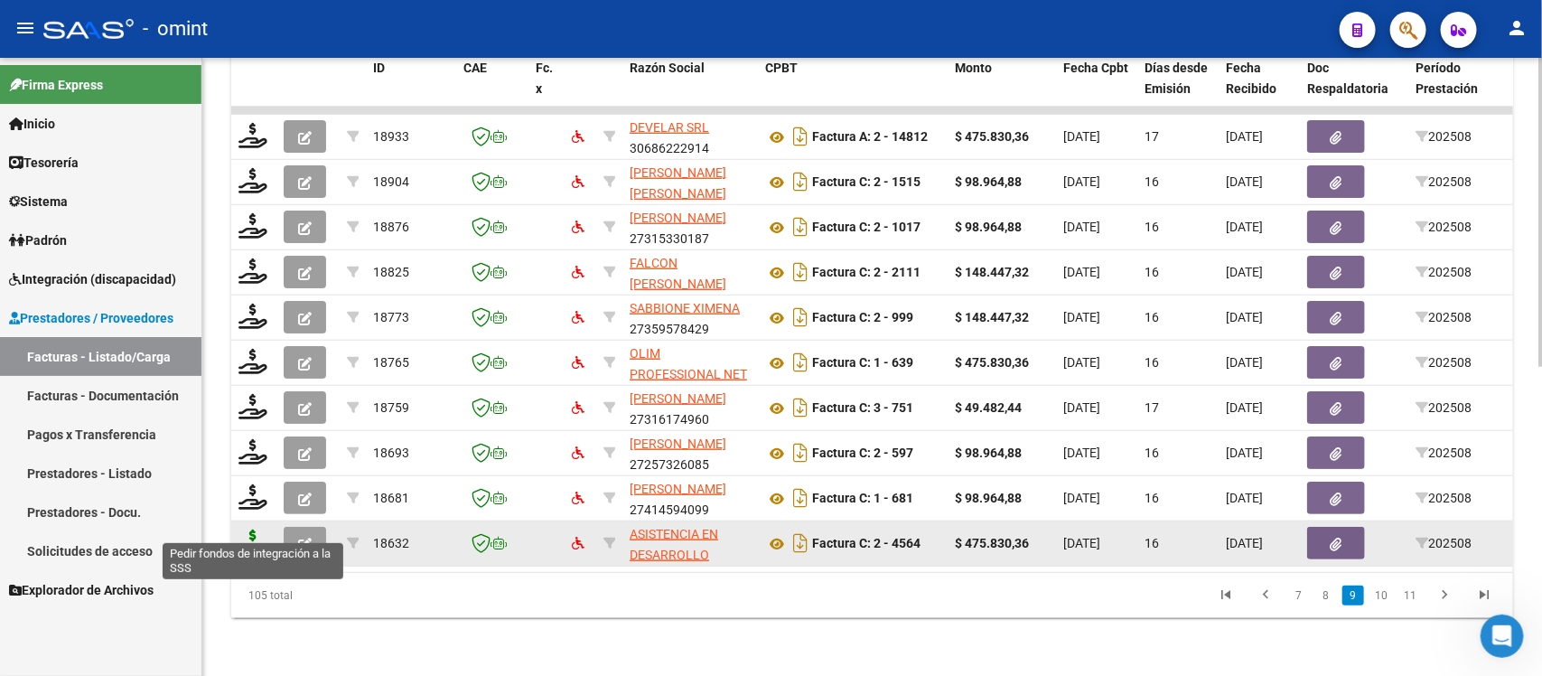
click at [264, 531] on icon at bounding box center [253, 541] width 29 height 25
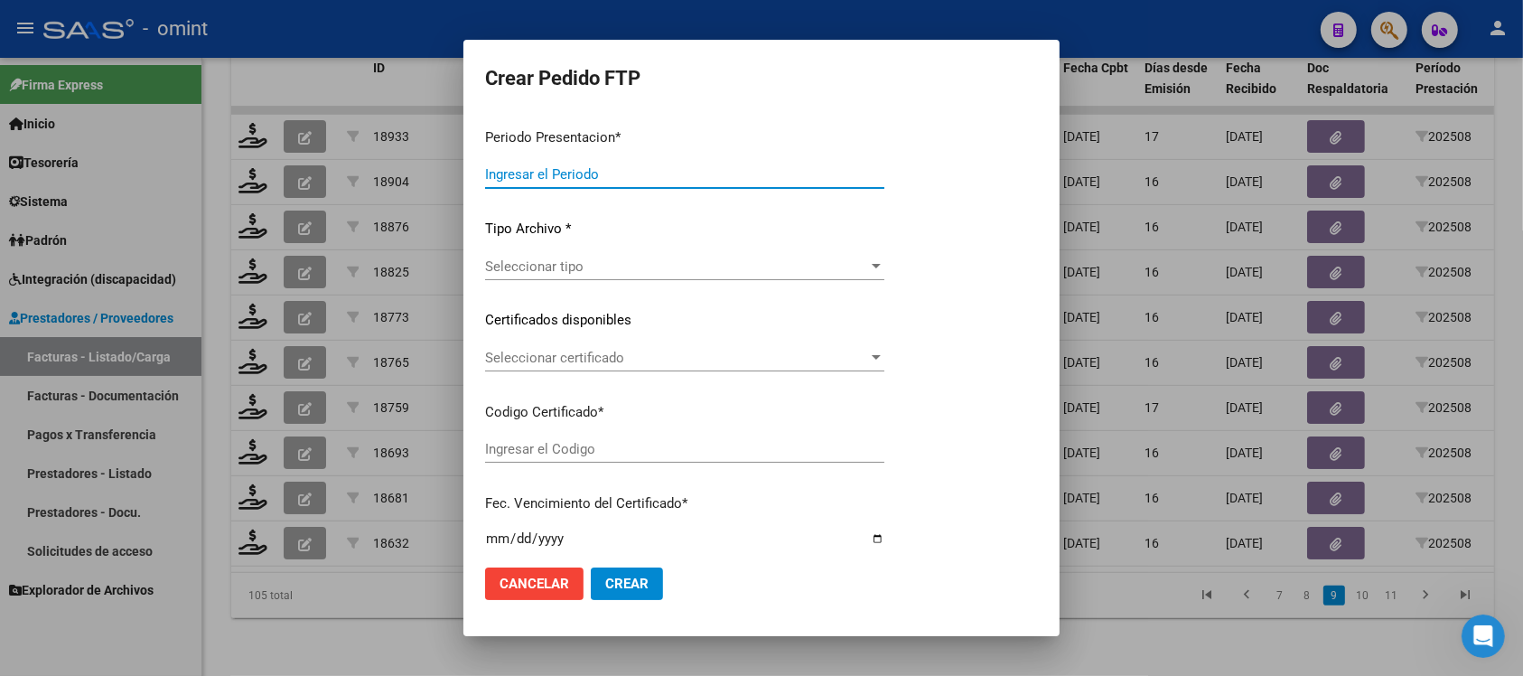
type input "202508"
type input "$ 475.830,36"
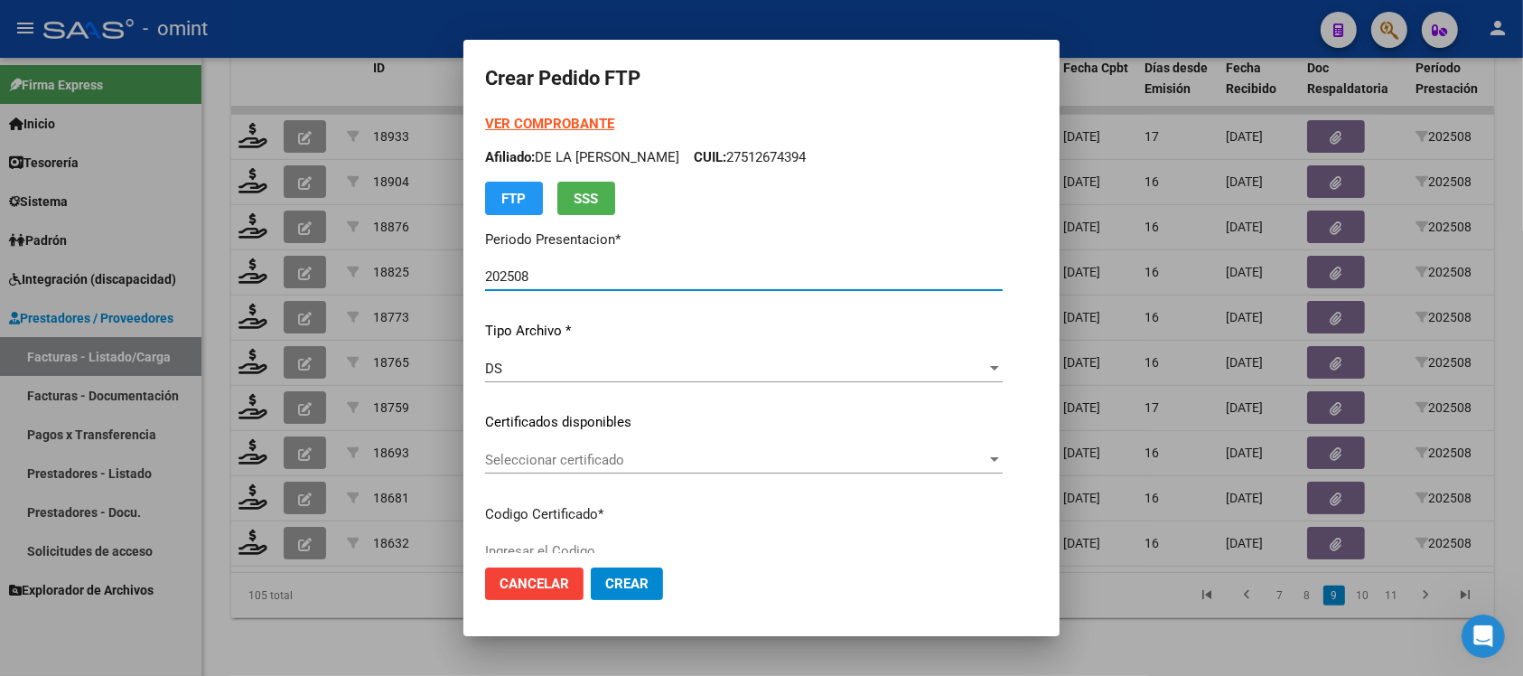
type input "1658663947"
type input "[DATE]"
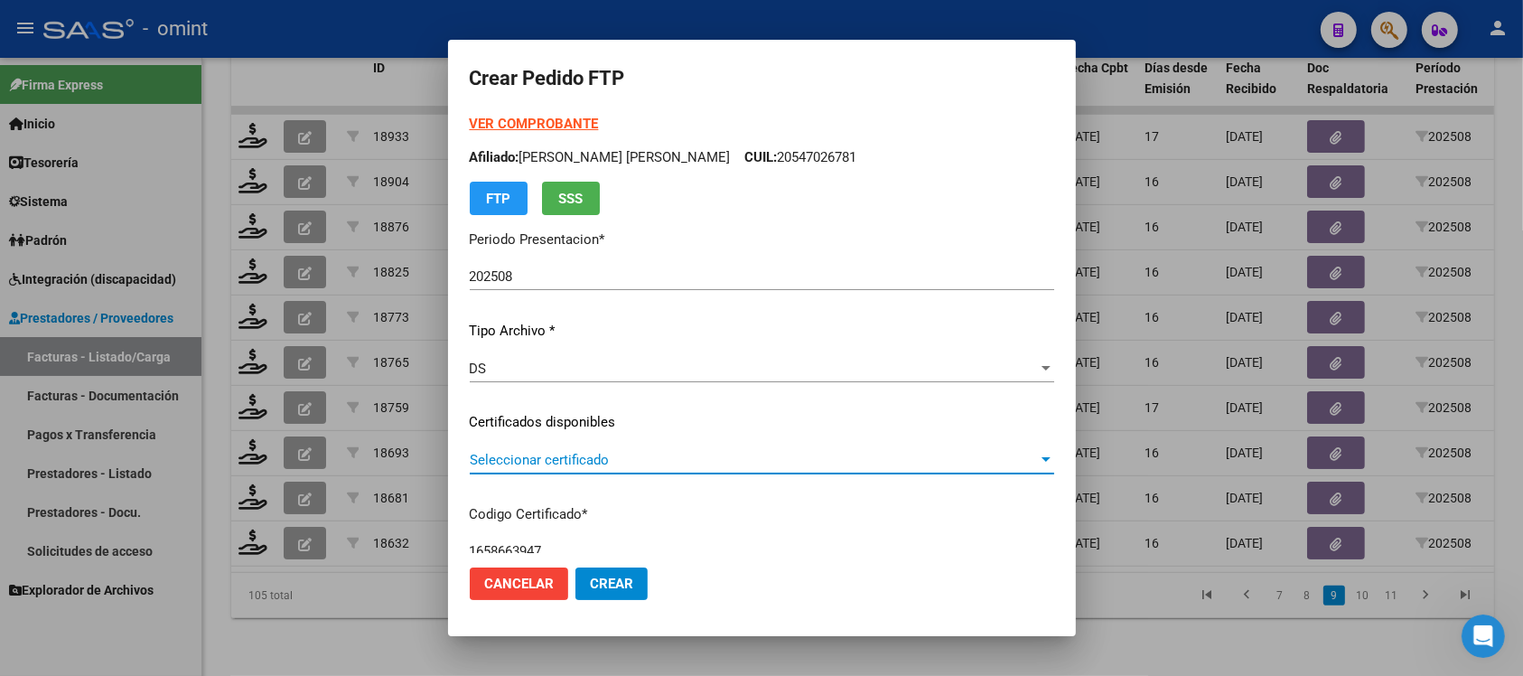
click at [610, 454] on span "Seleccionar certificado" at bounding box center [754, 460] width 568 height 16
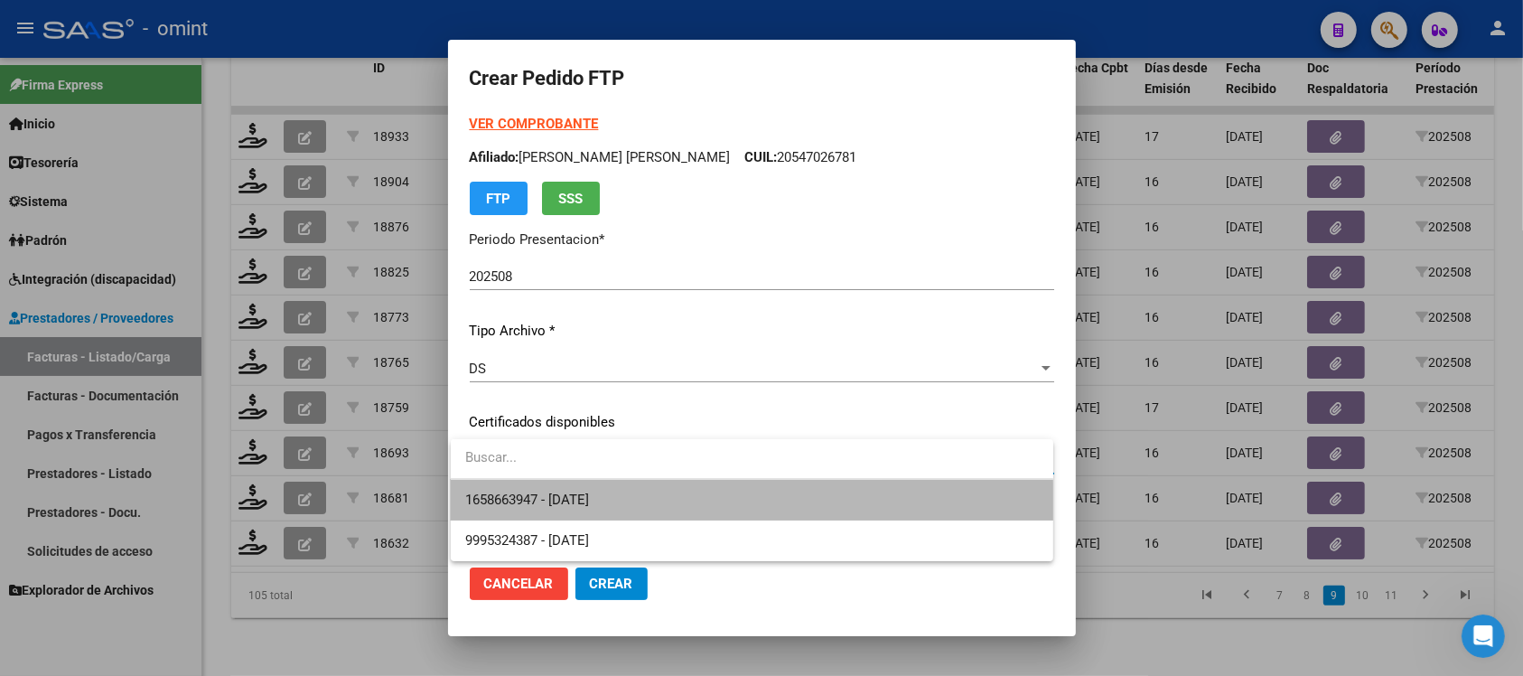
click at [623, 507] on span "1658663947 - [DATE]" at bounding box center [752, 500] width 574 height 41
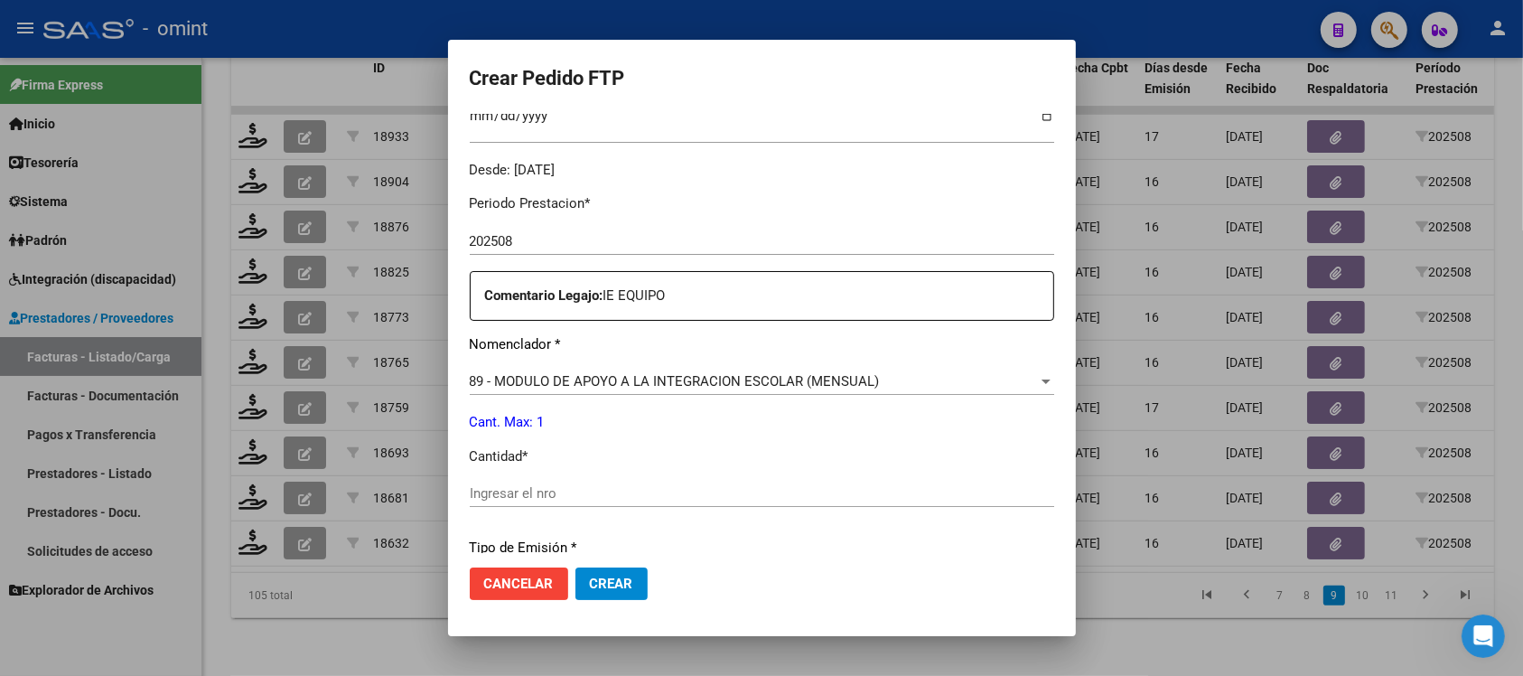
scroll to position [565, 0]
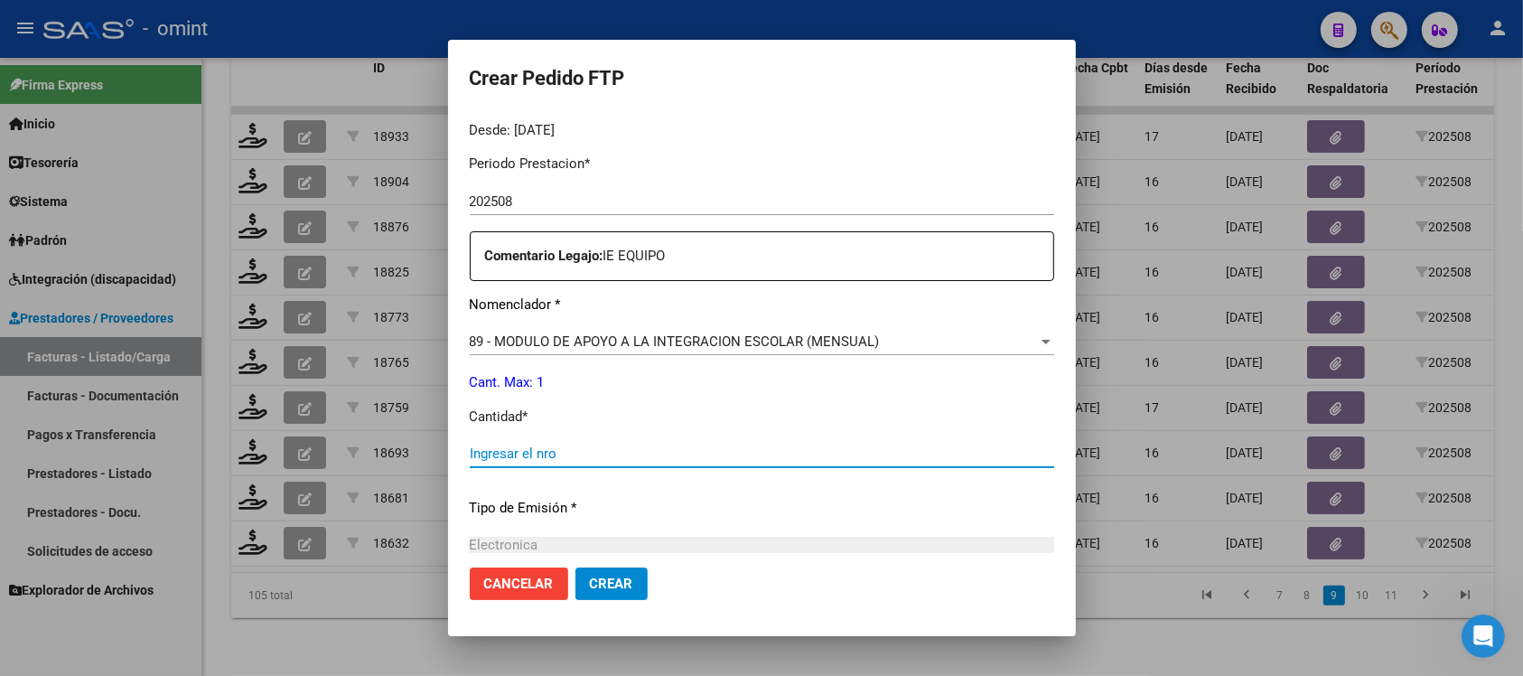
click at [553, 457] on input "Ingresar el nro" at bounding box center [762, 453] width 585 height 16
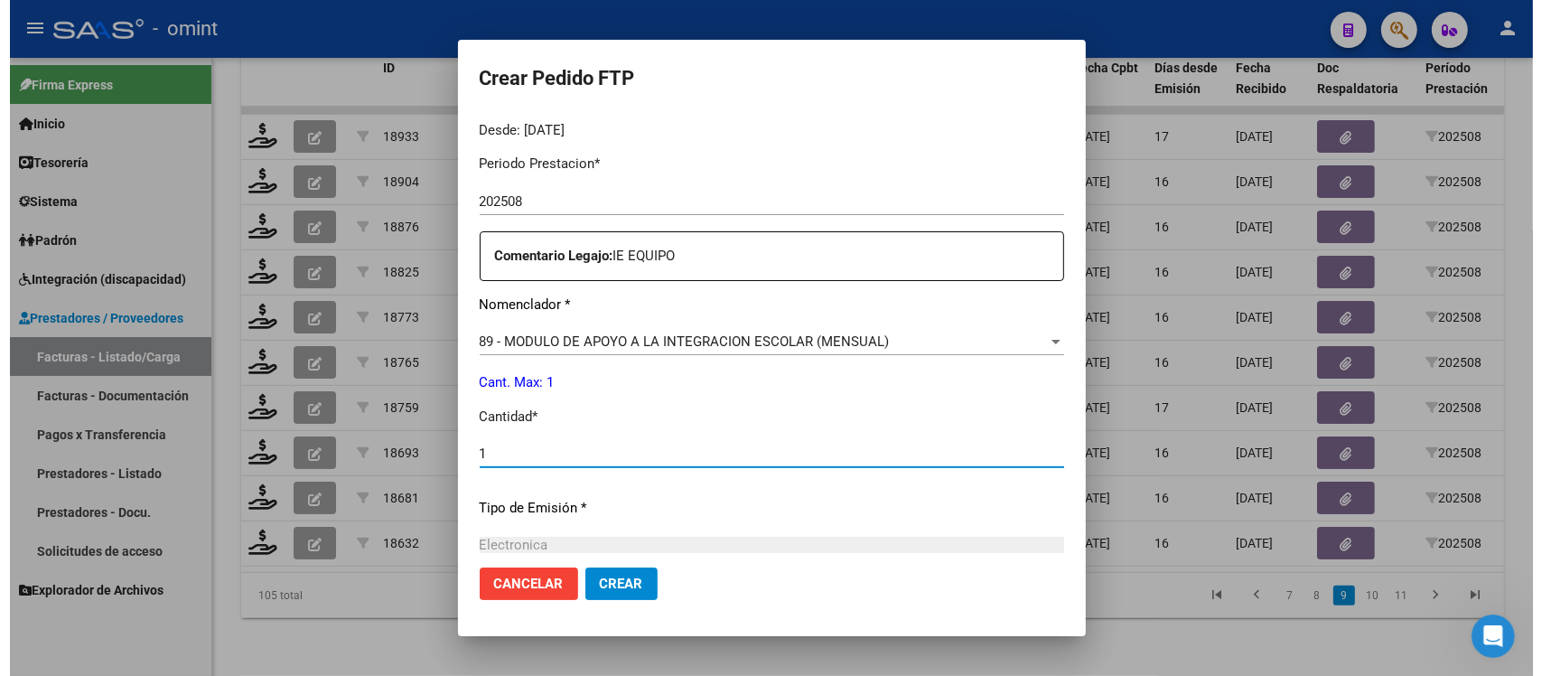
scroll to position [770, 0]
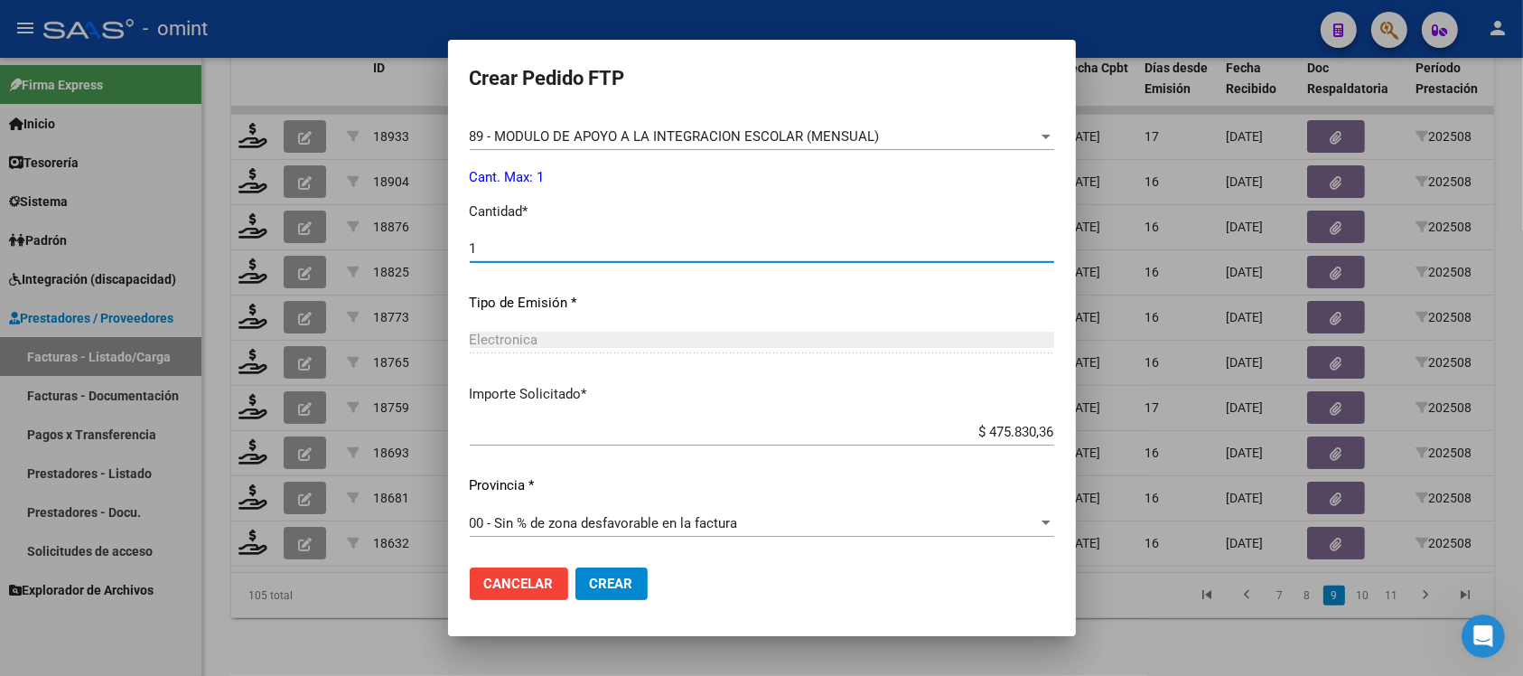
type input "1"
click at [629, 585] on button "Crear" at bounding box center [611, 583] width 72 height 33
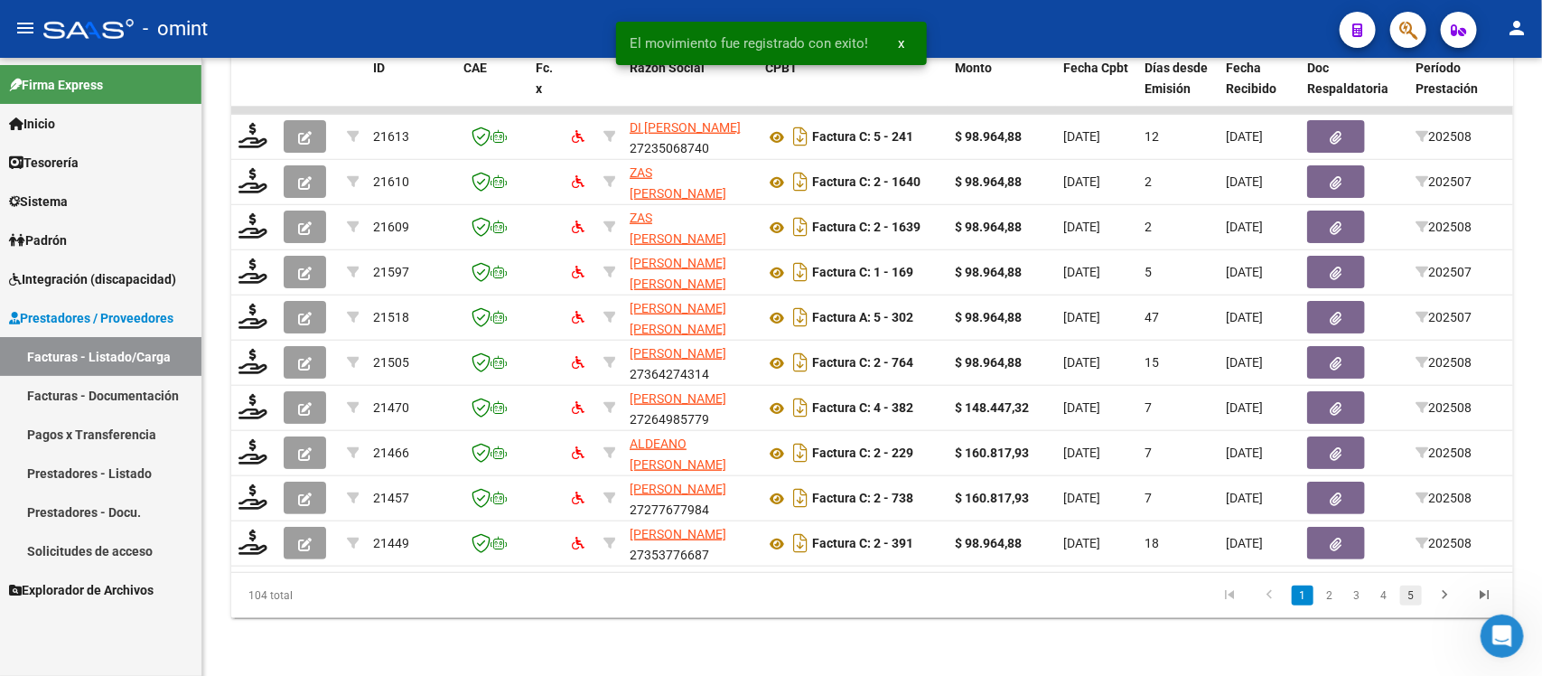
click at [1410, 594] on link "5" at bounding box center [1411, 595] width 22 height 20
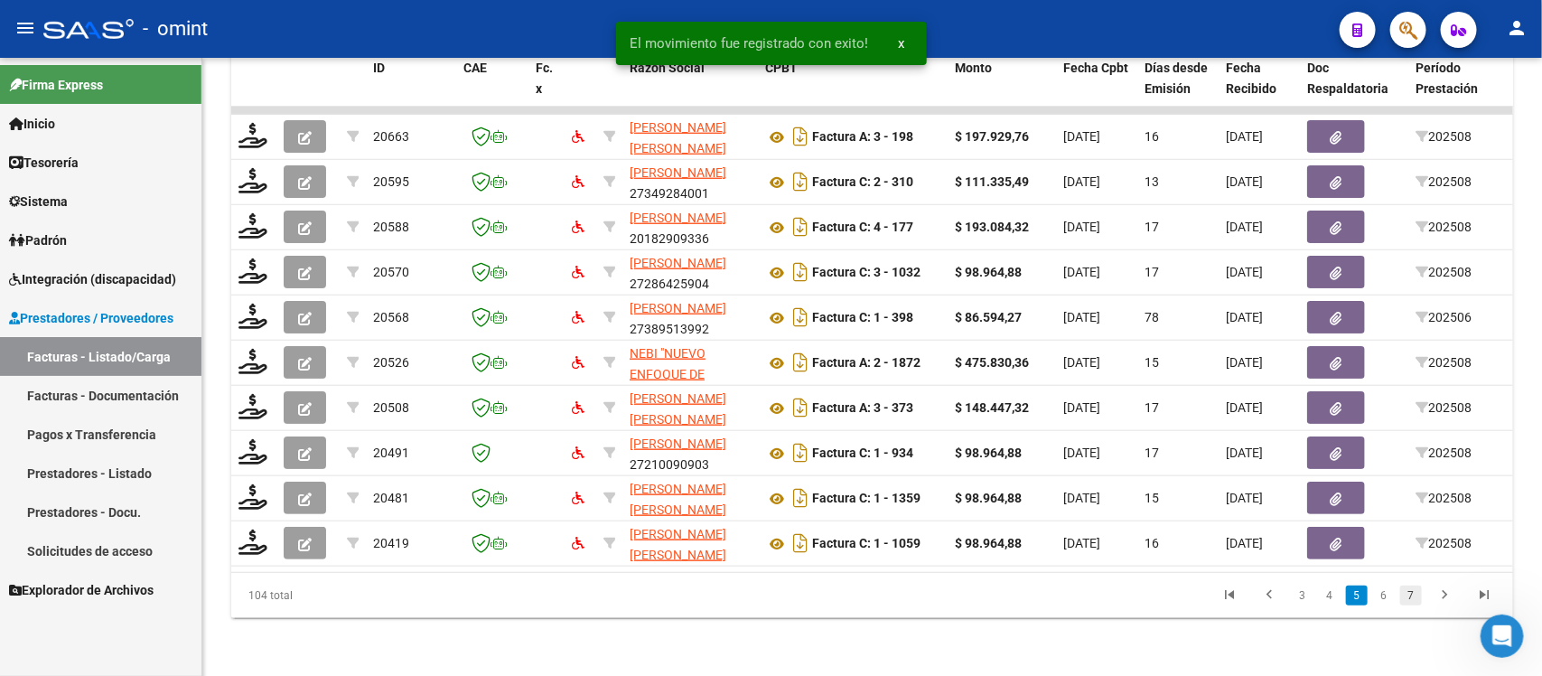
click at [1411, 598] on link "7" at bounding box center [1411, 595] width 22 height 20
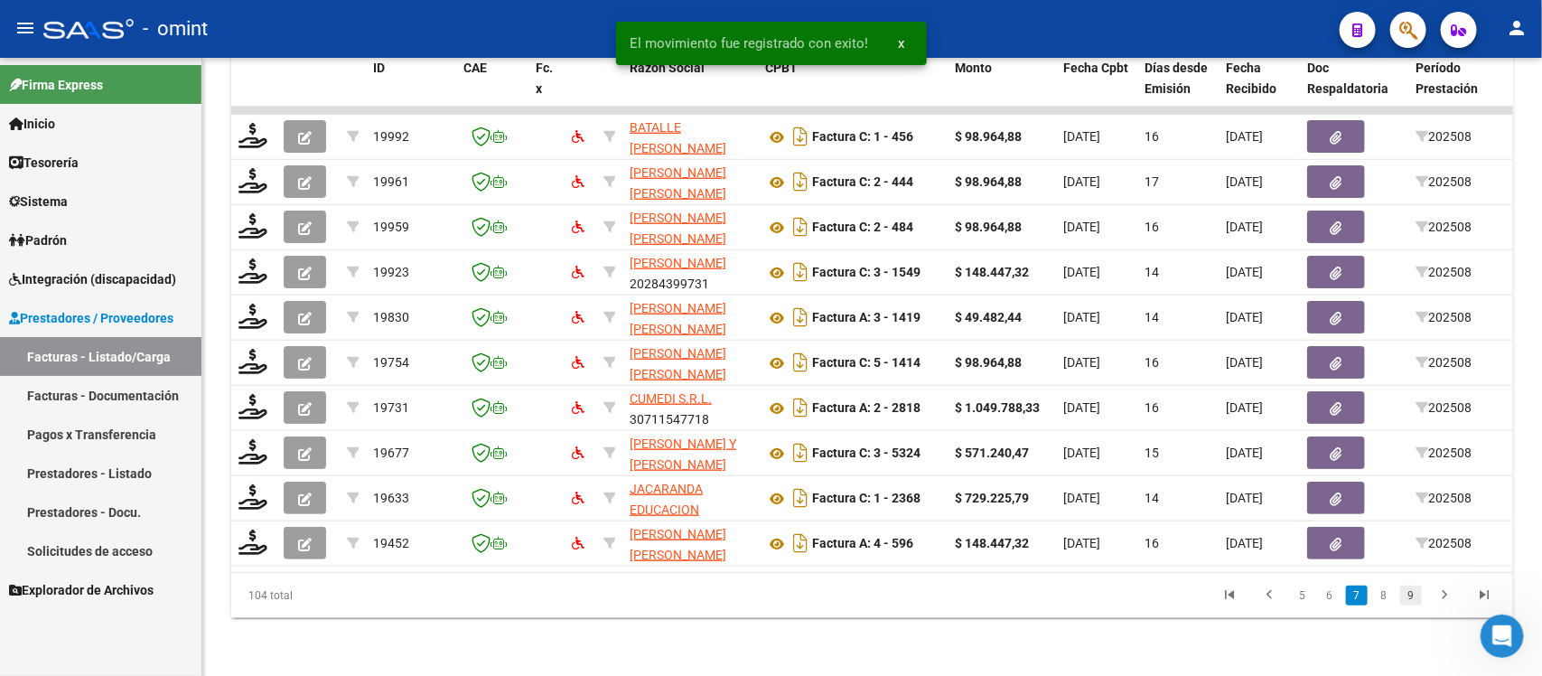
click at [1408, 601] on link "9" at bounding box center [1411, 595] width 22 height 20
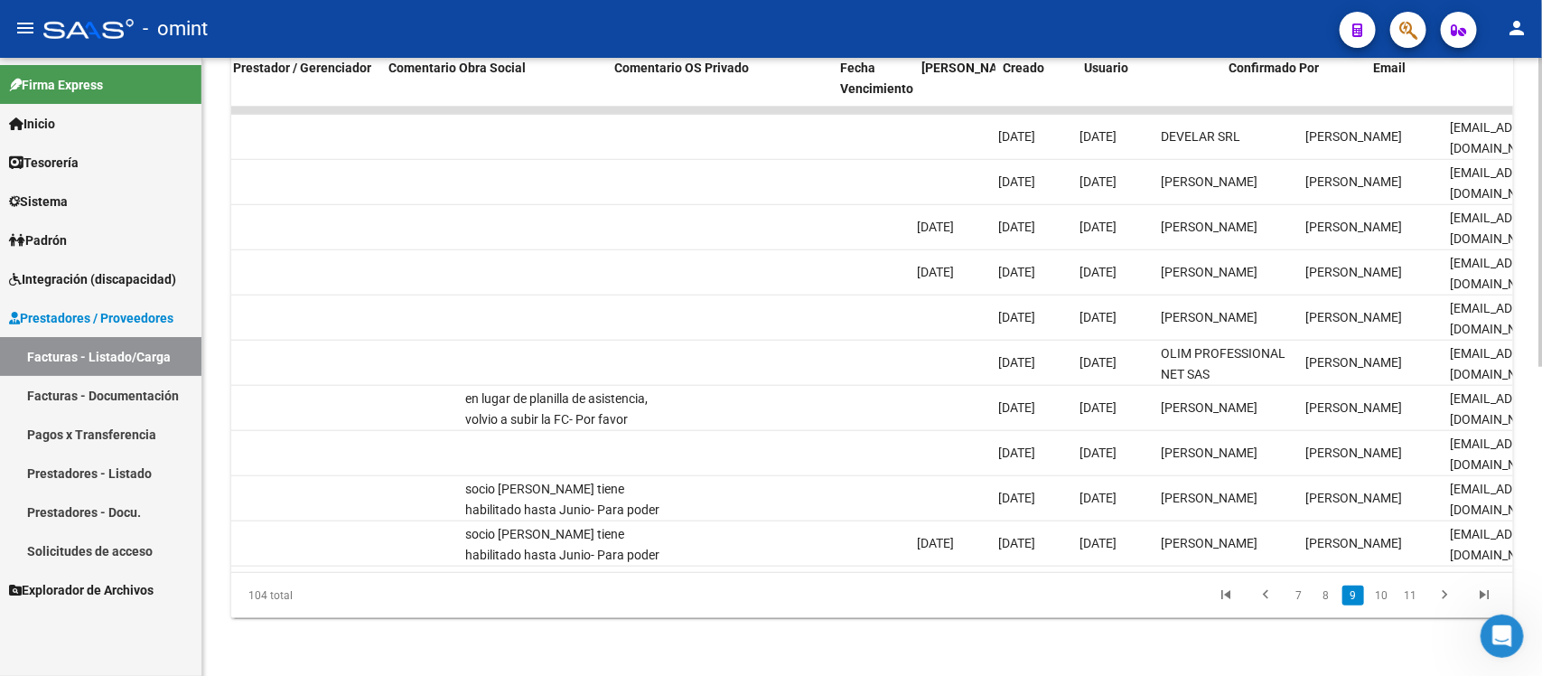
scroll to position [0, 1609]
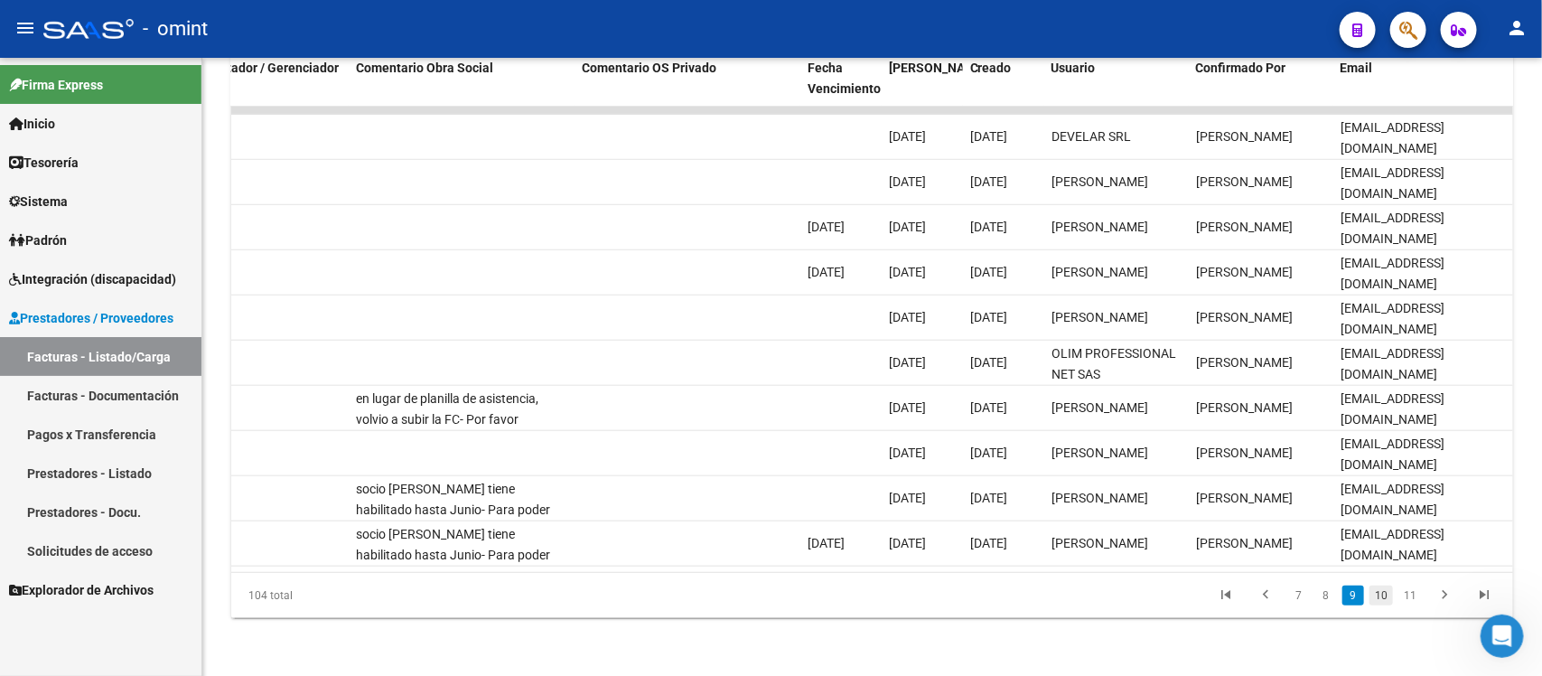
click at [1382, 588] on link "10" at bounding box center [1381, 595] width 23 height 20
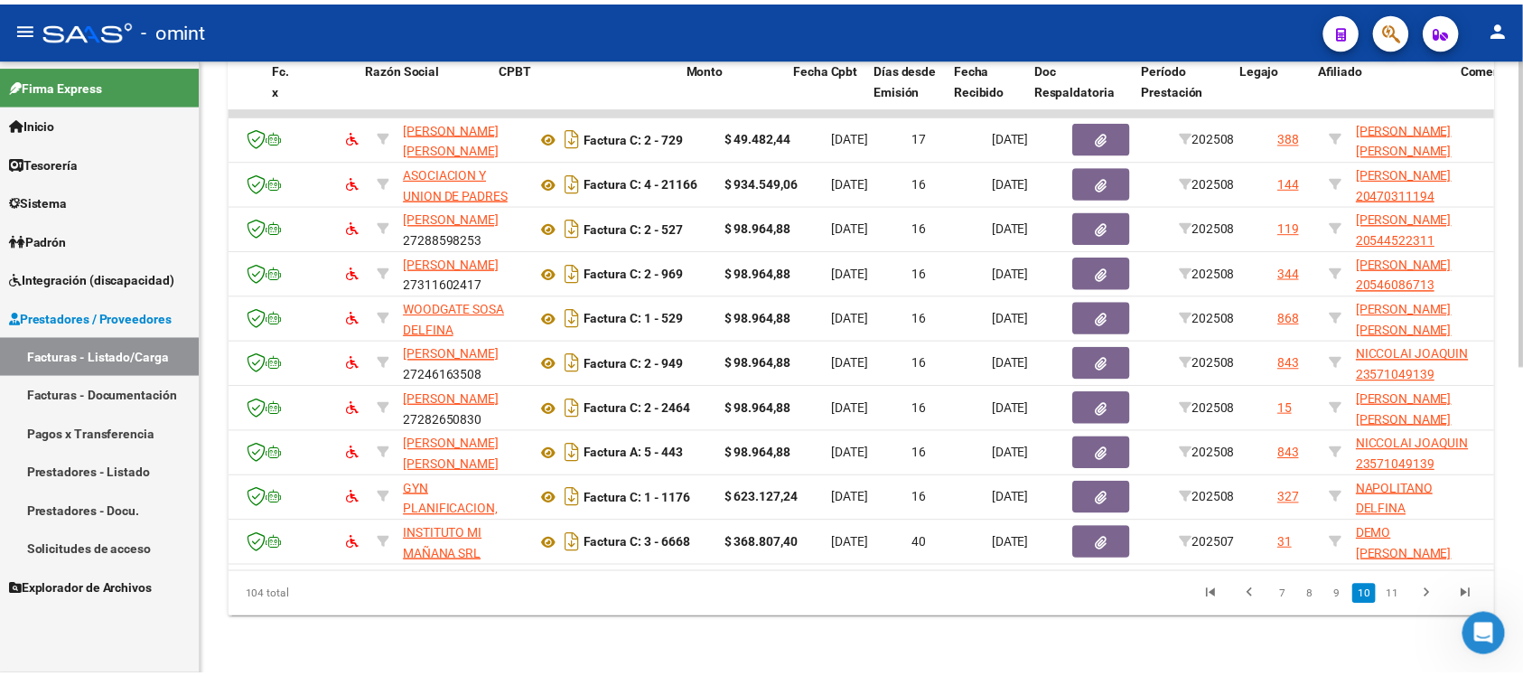
scroll to position [0, 0]
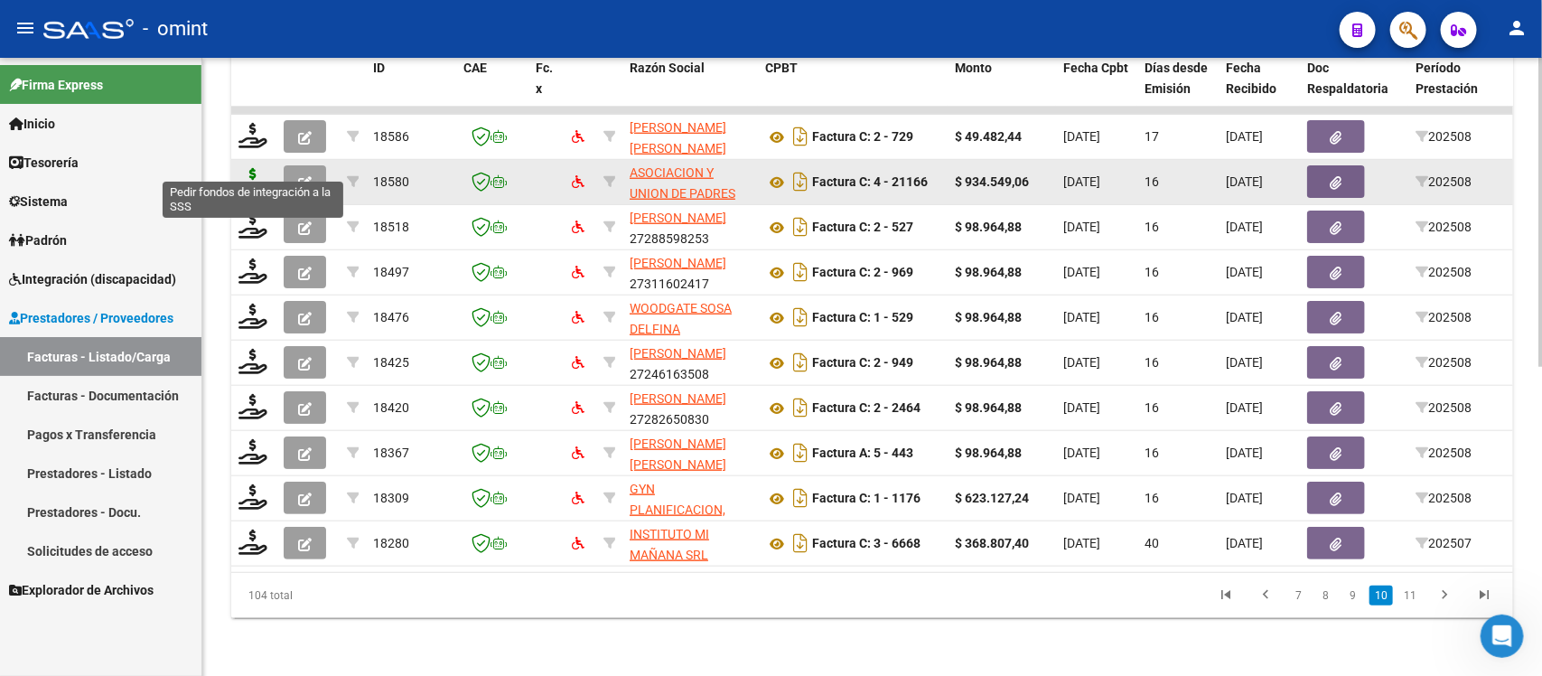
click at [242, 169] on icon at bounding box center [253, 180] width 29 height 25
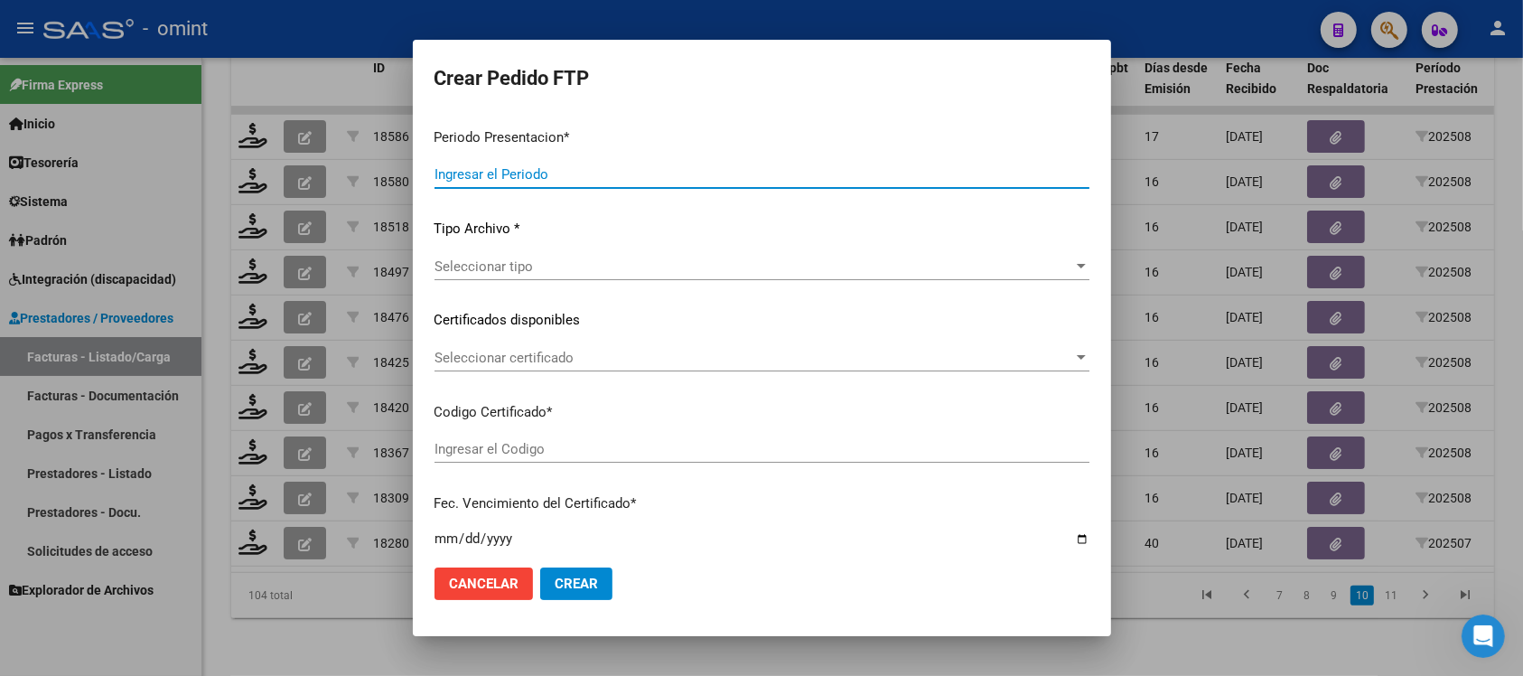
type input "202508"
type input "$ 934.549,06"
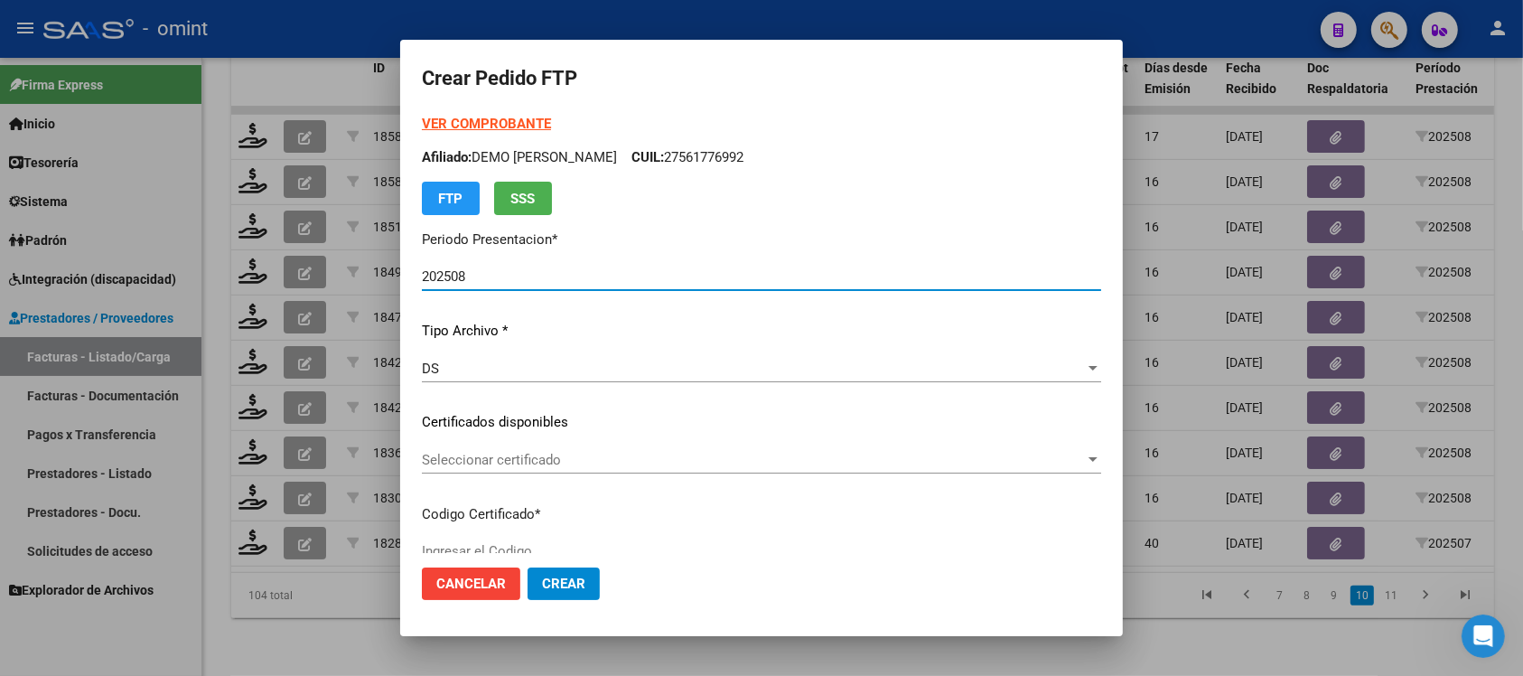
type input "226603740"
type input "[DATE]"
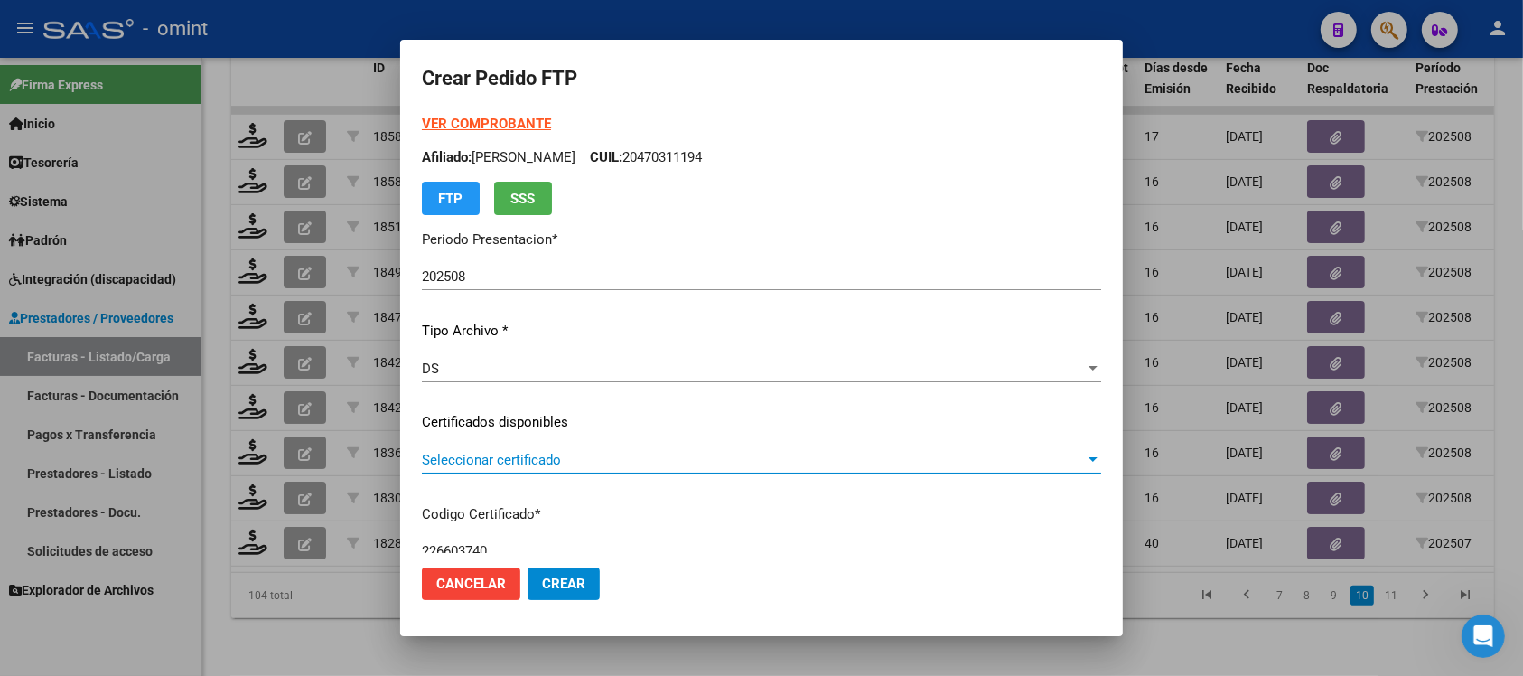
click at [539, 452] on span "Seleccionar certificado" at bounding box center [753, 460] width 663 height 16
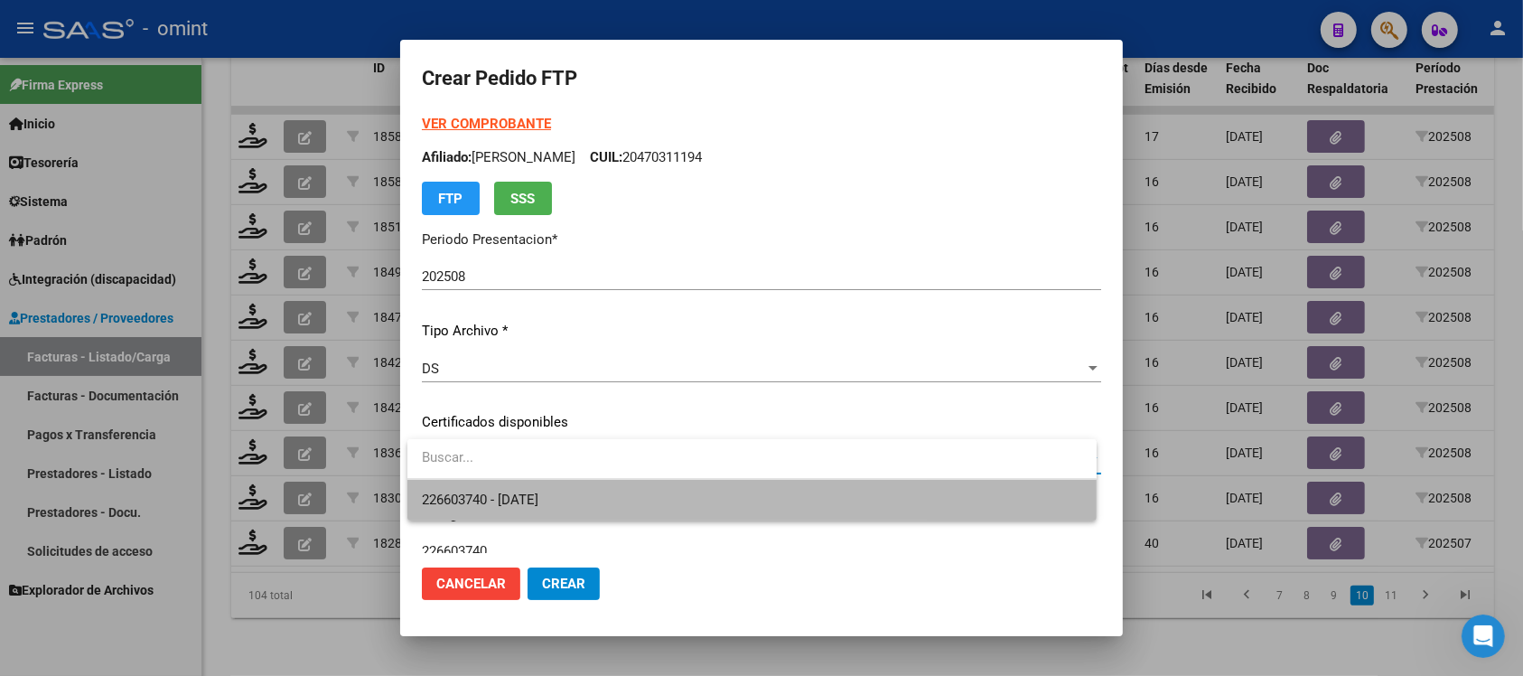
click at [552, 506] on span "226603740 - [DATE]" at bounding box center [752, 500] width 660 height 41
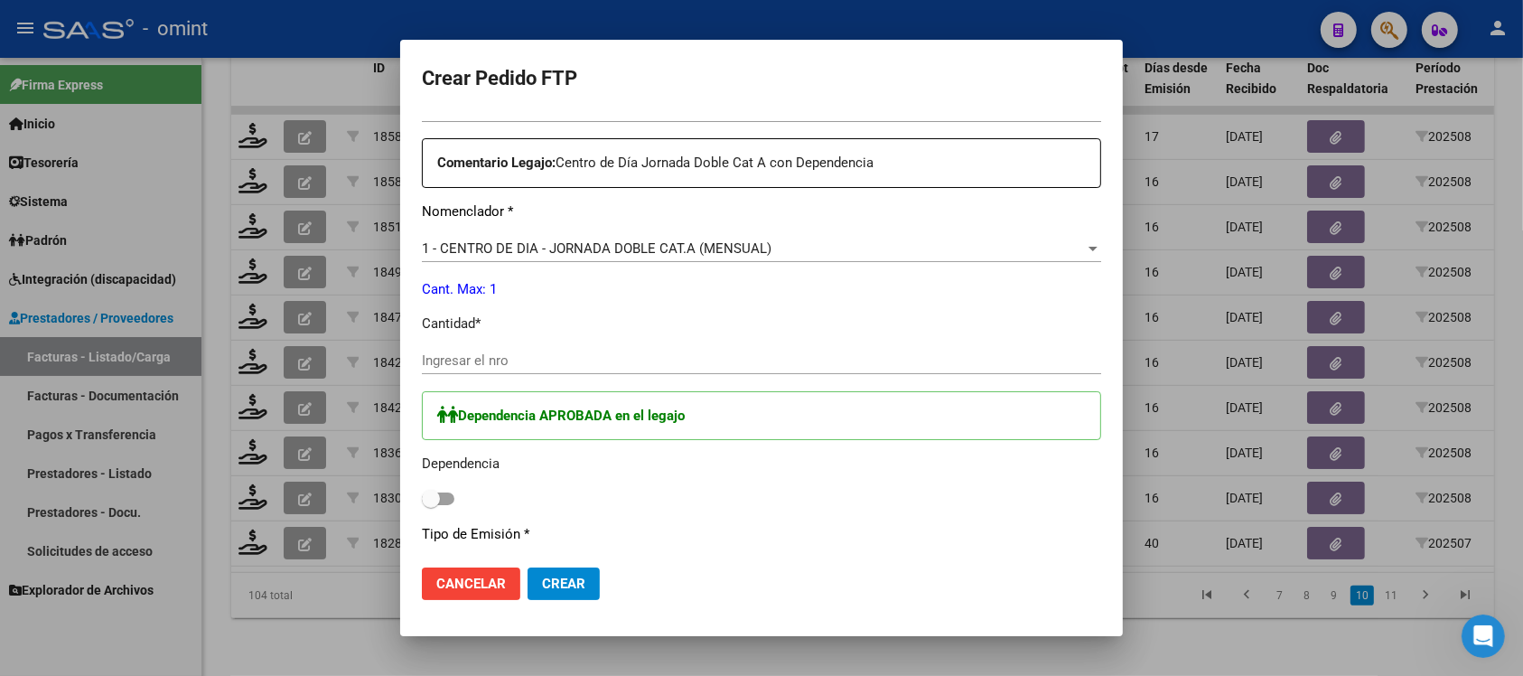
scroll to position [678, 0]
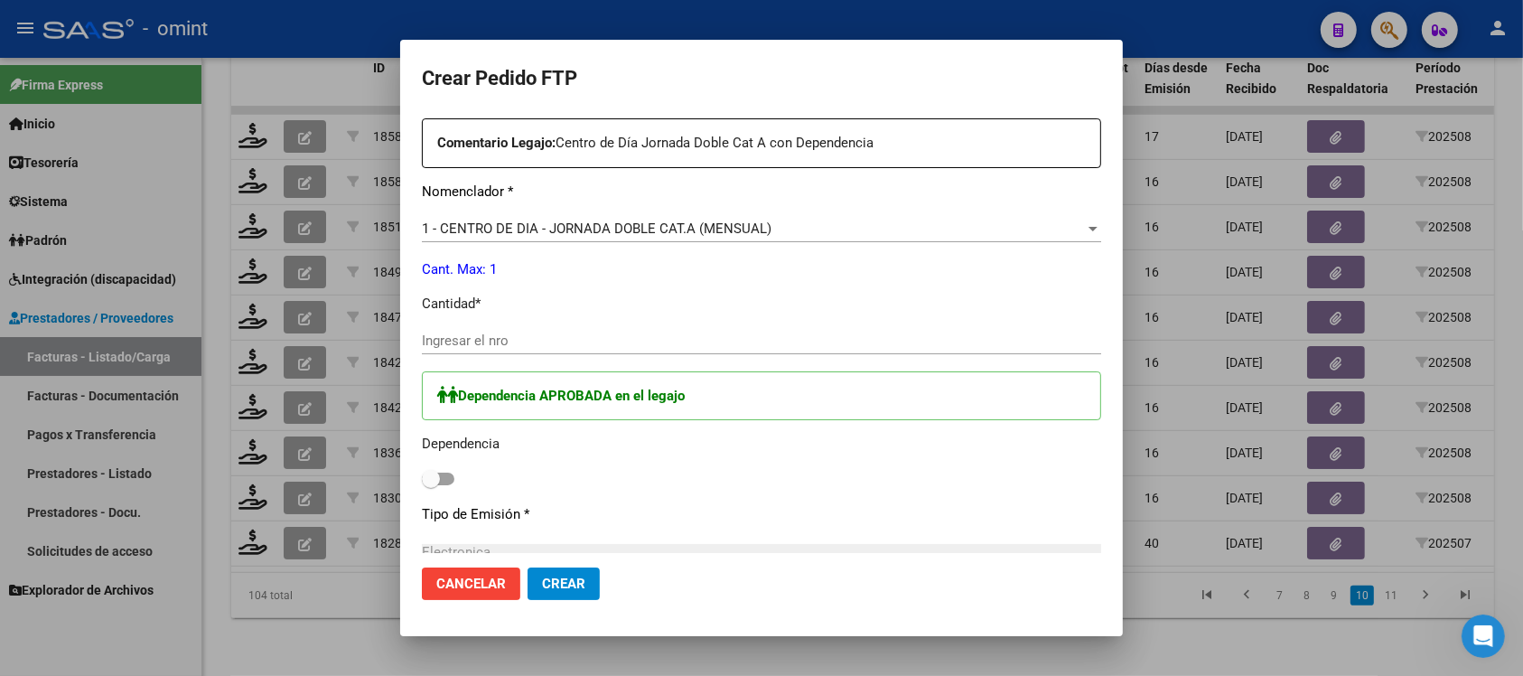
click at [486, 344] on input "Ingresar el nro" at bounding box center [761, 340] width 679 height 16
type input "1"
click at [435, 482] on span at bounding box center [431, 479] width 18 height 18
click at [431, 485] on input "checkbox" at bounding box center [430, 485] width 1 height 1
checkbox input "true"
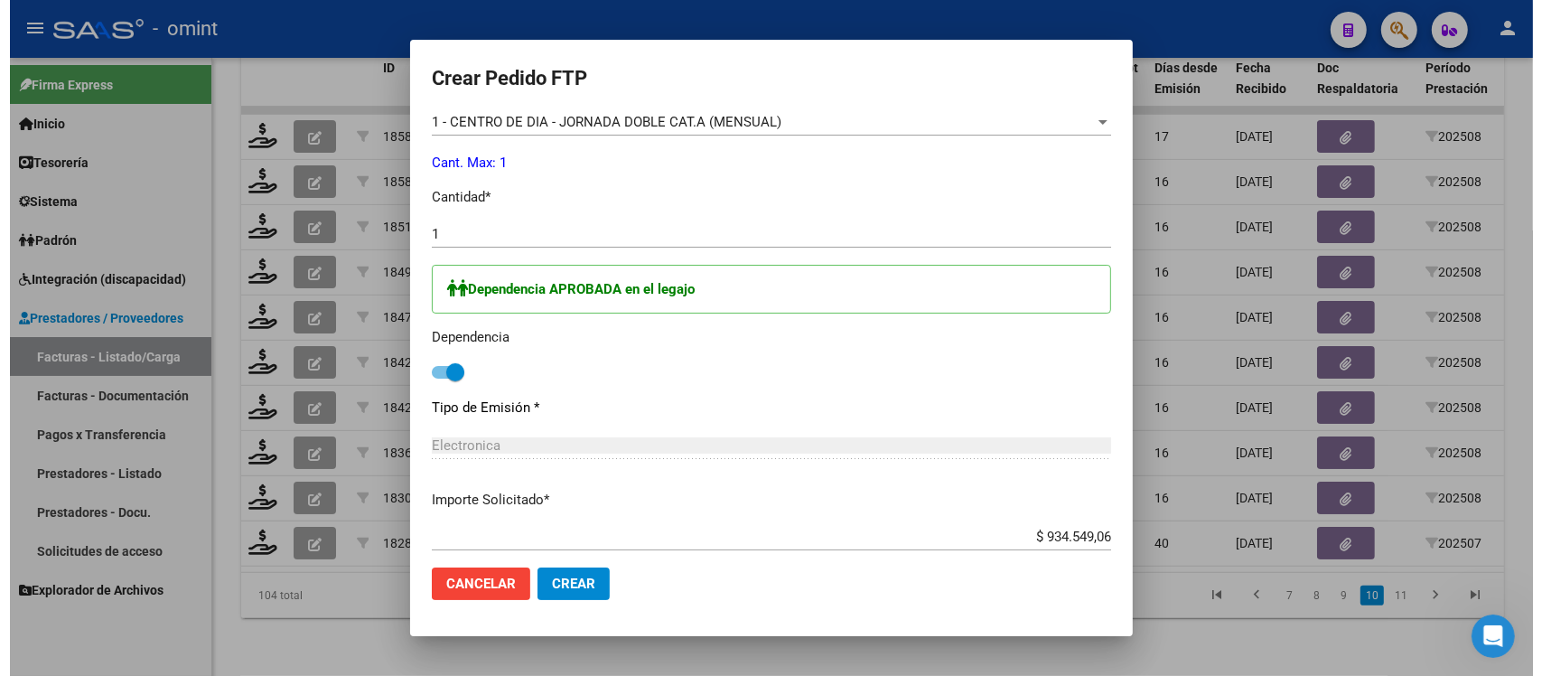
scroll to position [890, 0]
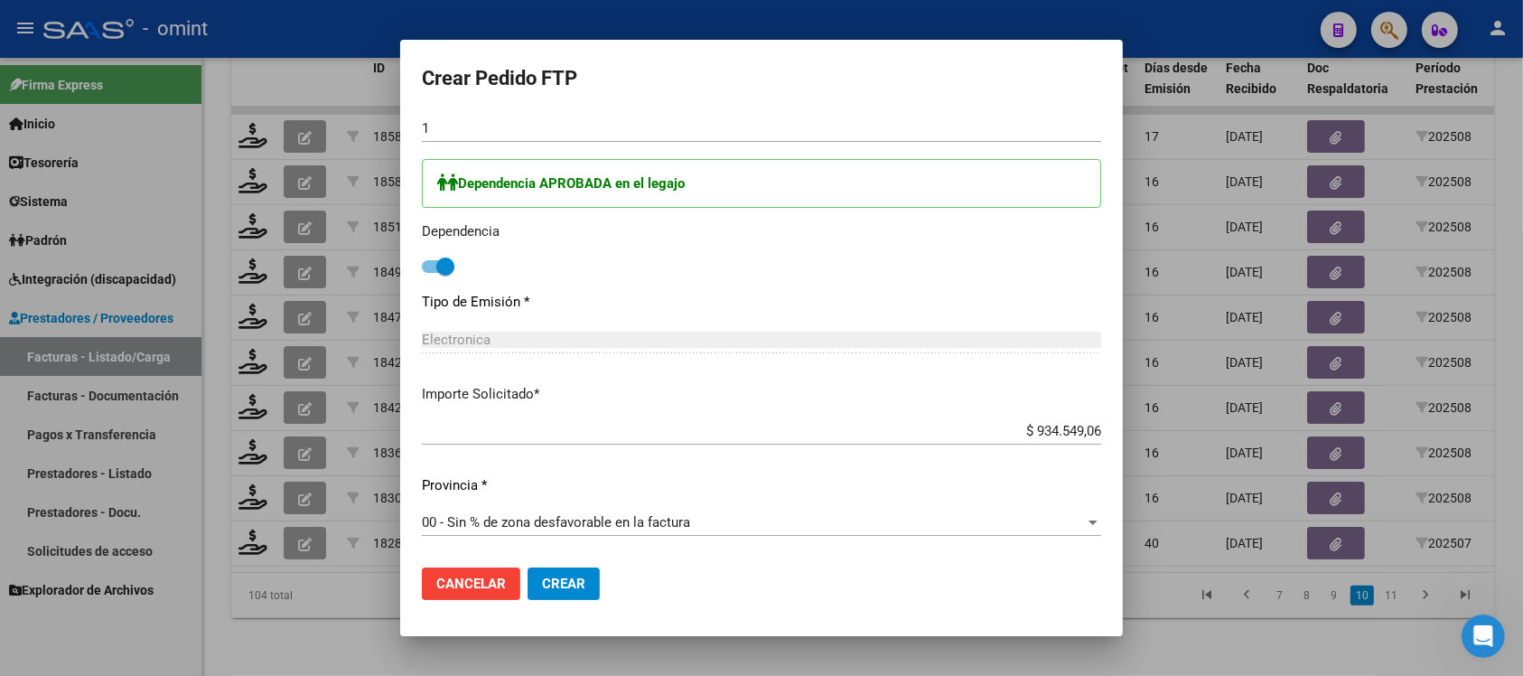
click at [581, 575] on span "Crear" at bounding box center [563, 583] width 43 height 16
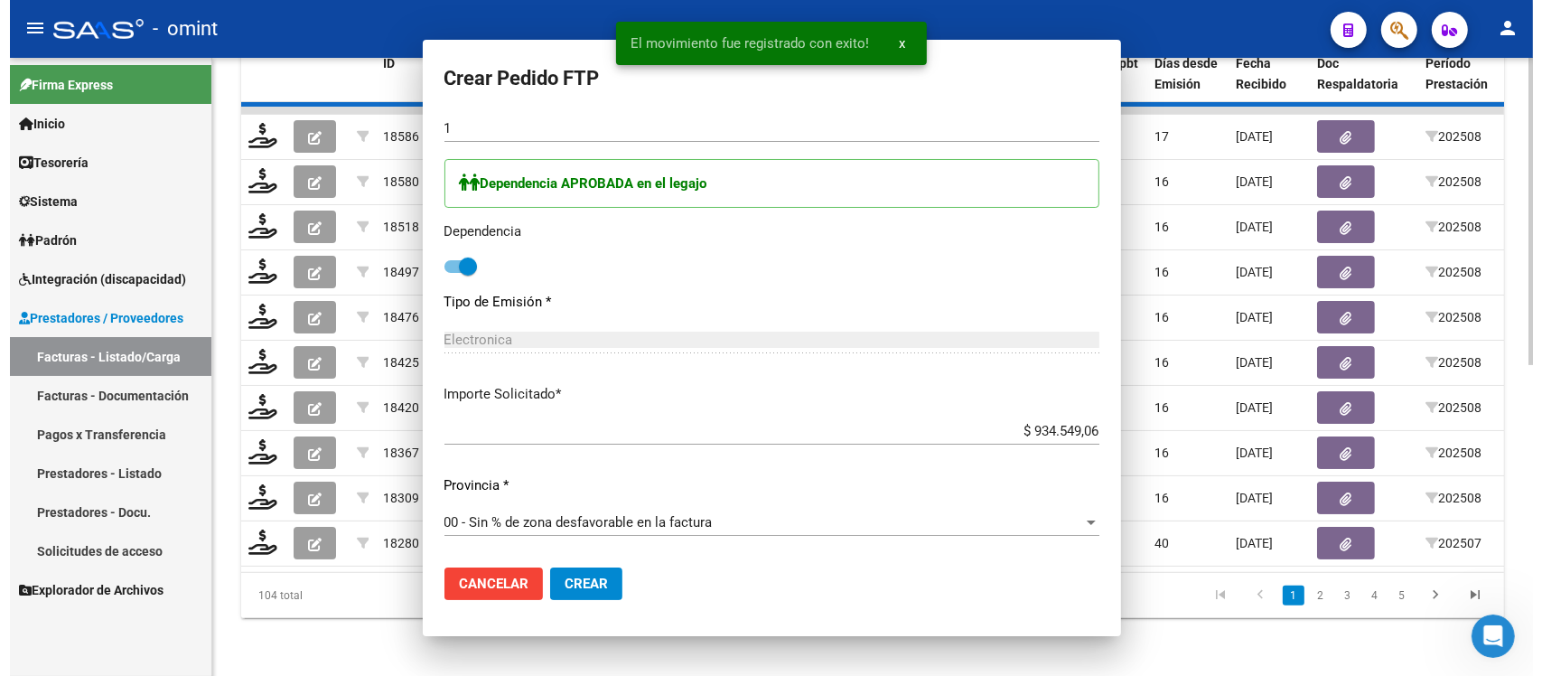
scroll to position [0, 0]
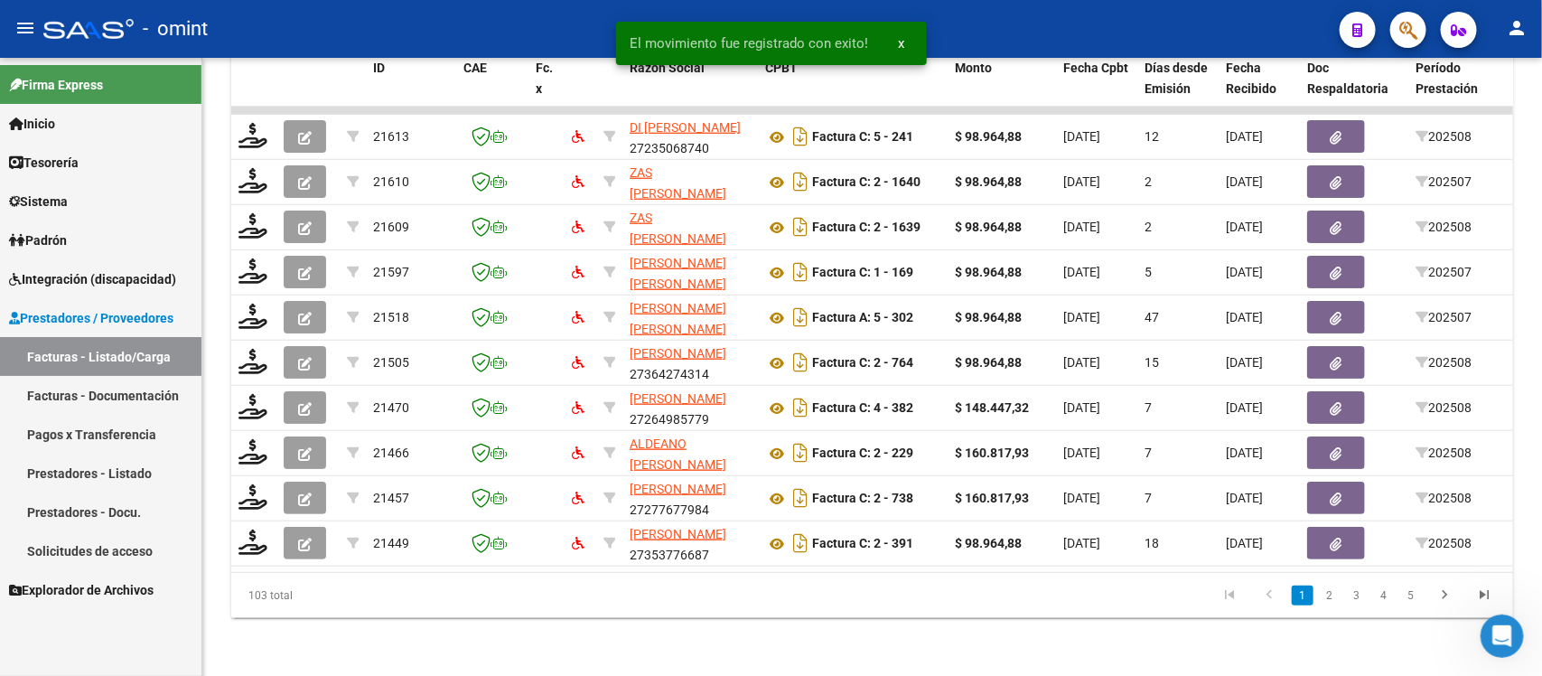
click at [1423, 587] on li "5" at bounding box center [1411, 595] width 27 height 31
click at [1412, 588] on link "5" at bounding box center [1411, 595] width 22 height 20
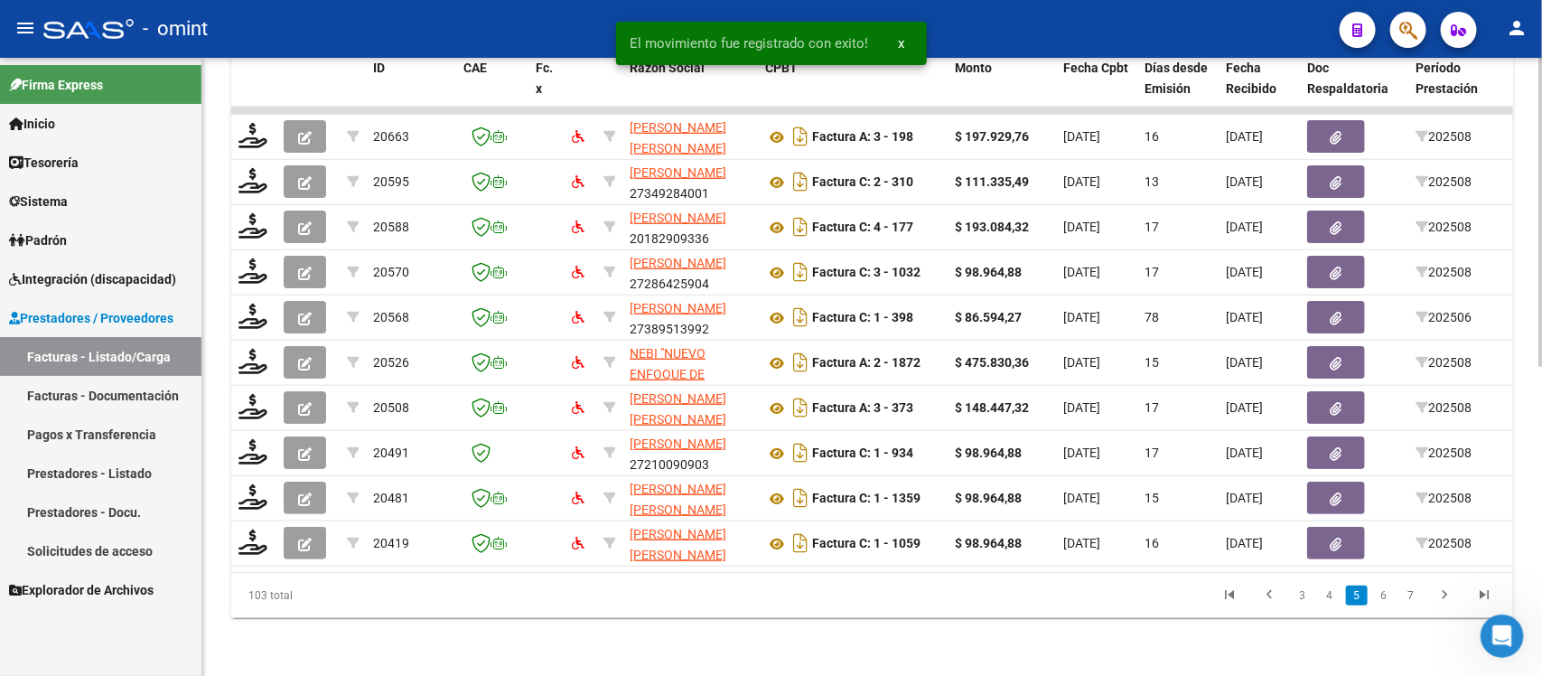
click at [1412, 594] on link "7" at bounding box center [1411, 595] width 22 height 20
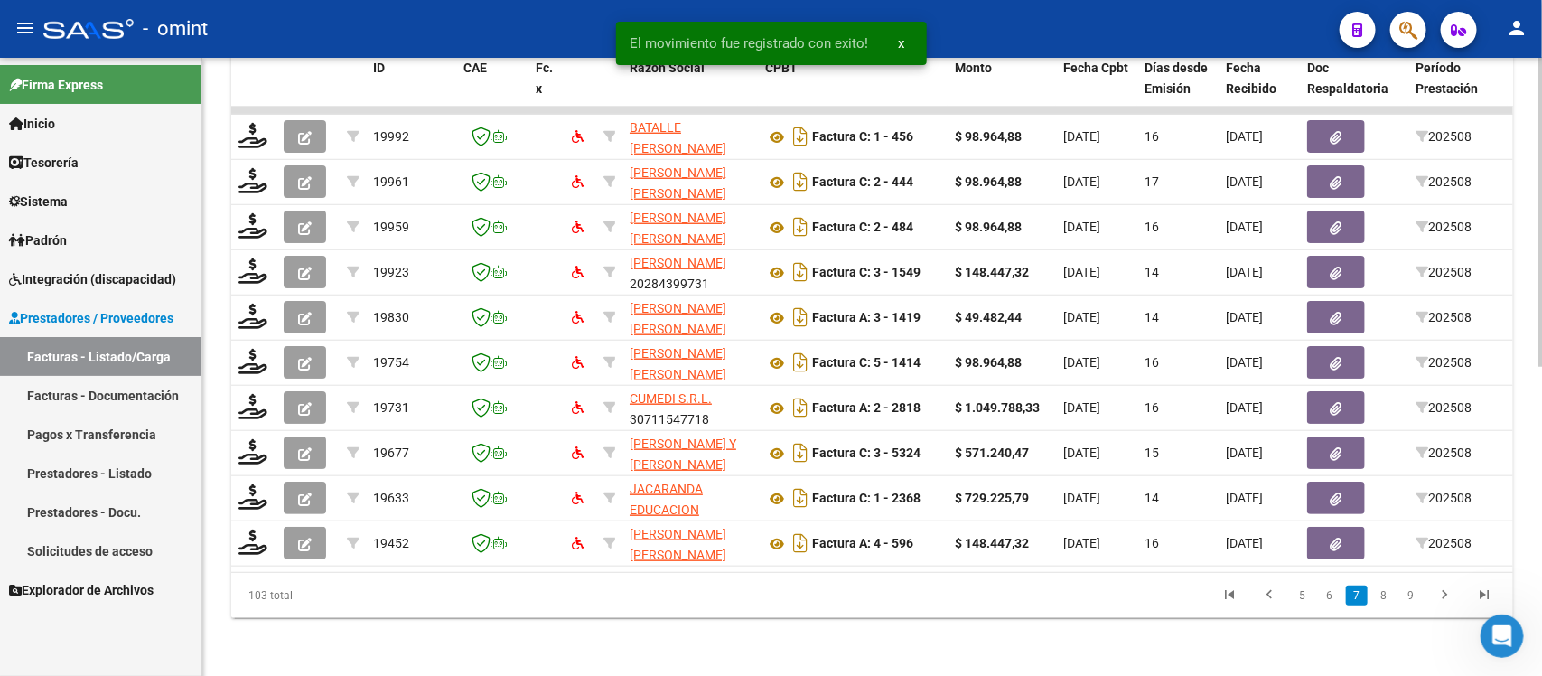
click at [1412, 596] on link "9" at bounding box center [1411, 595] width 22 height 20
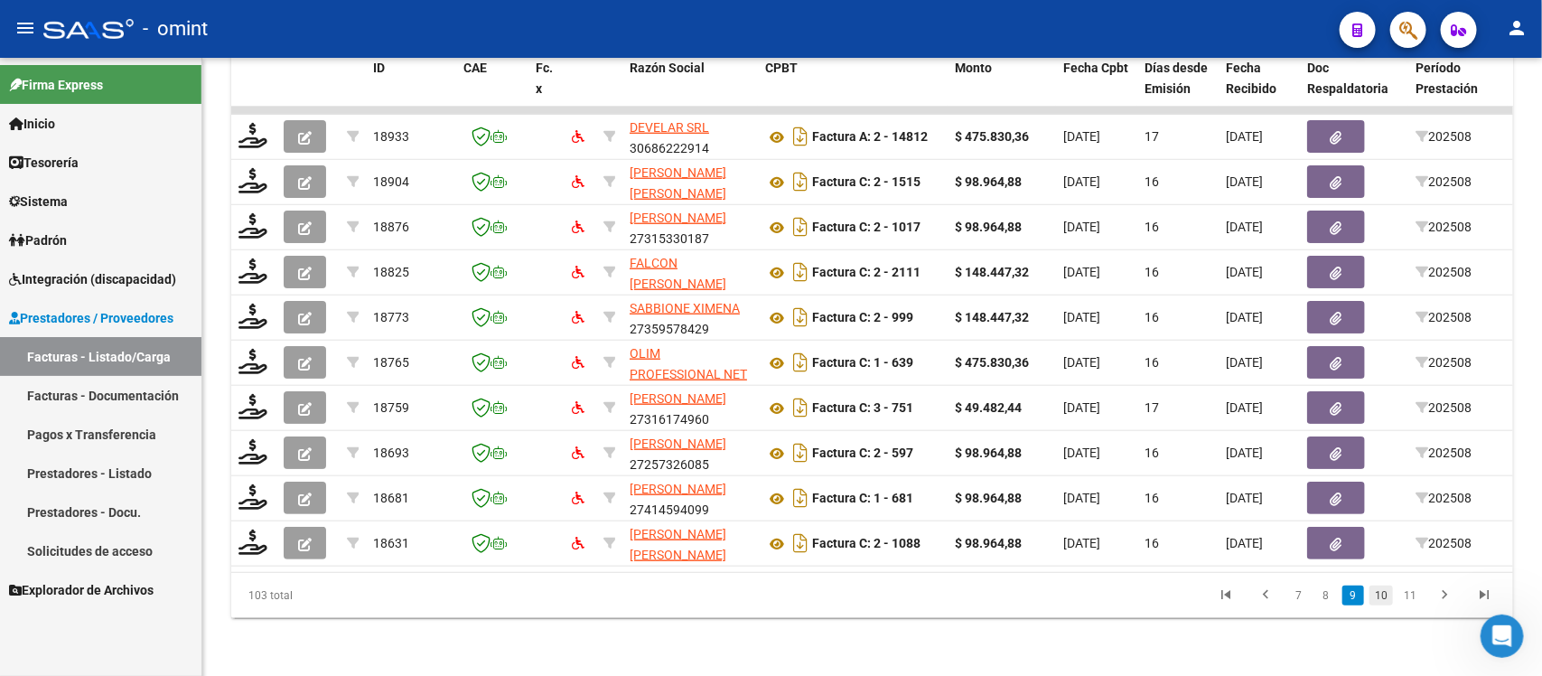
click at [1383, 601] on link "10" at bounding box center [1381, 595] width 23 height 20
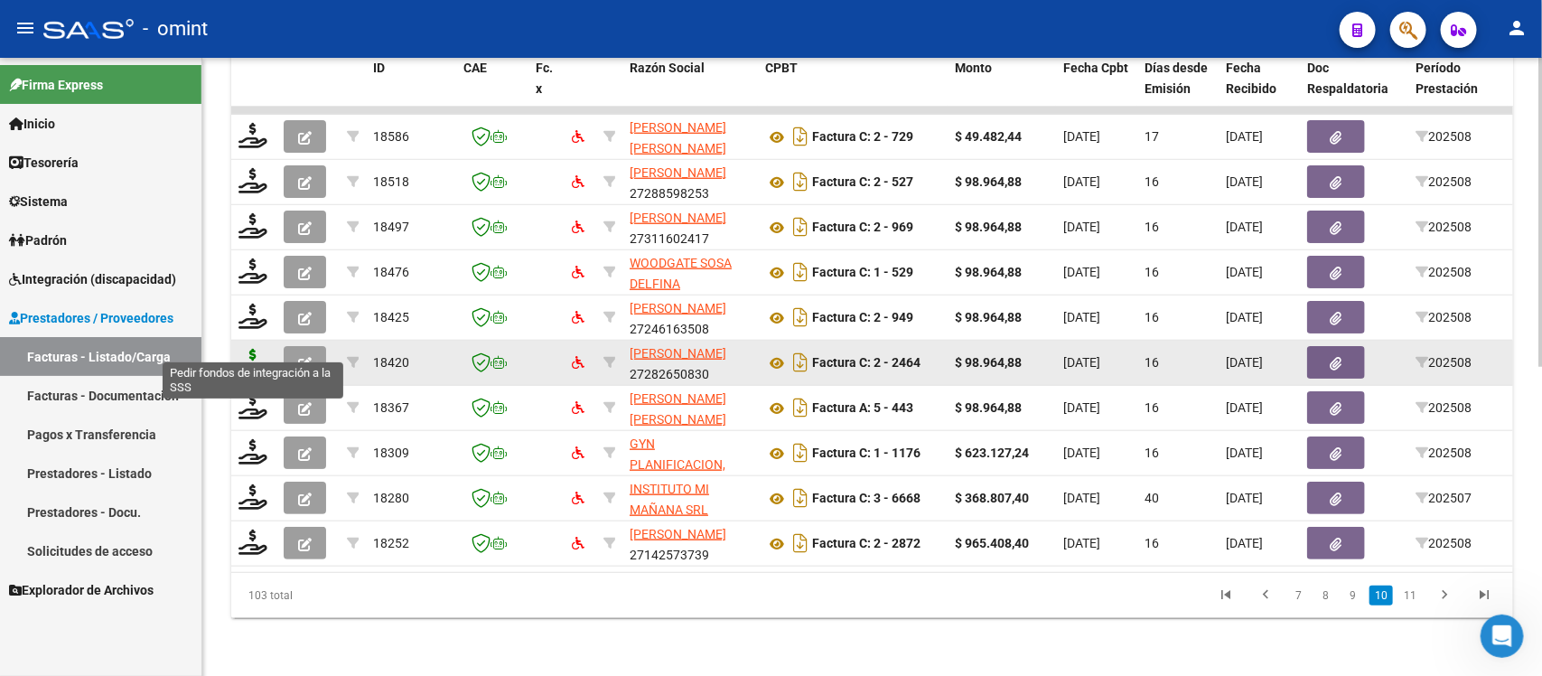
click at [242, 349] on icon at bounding box center [253, 361] width 29 height 25
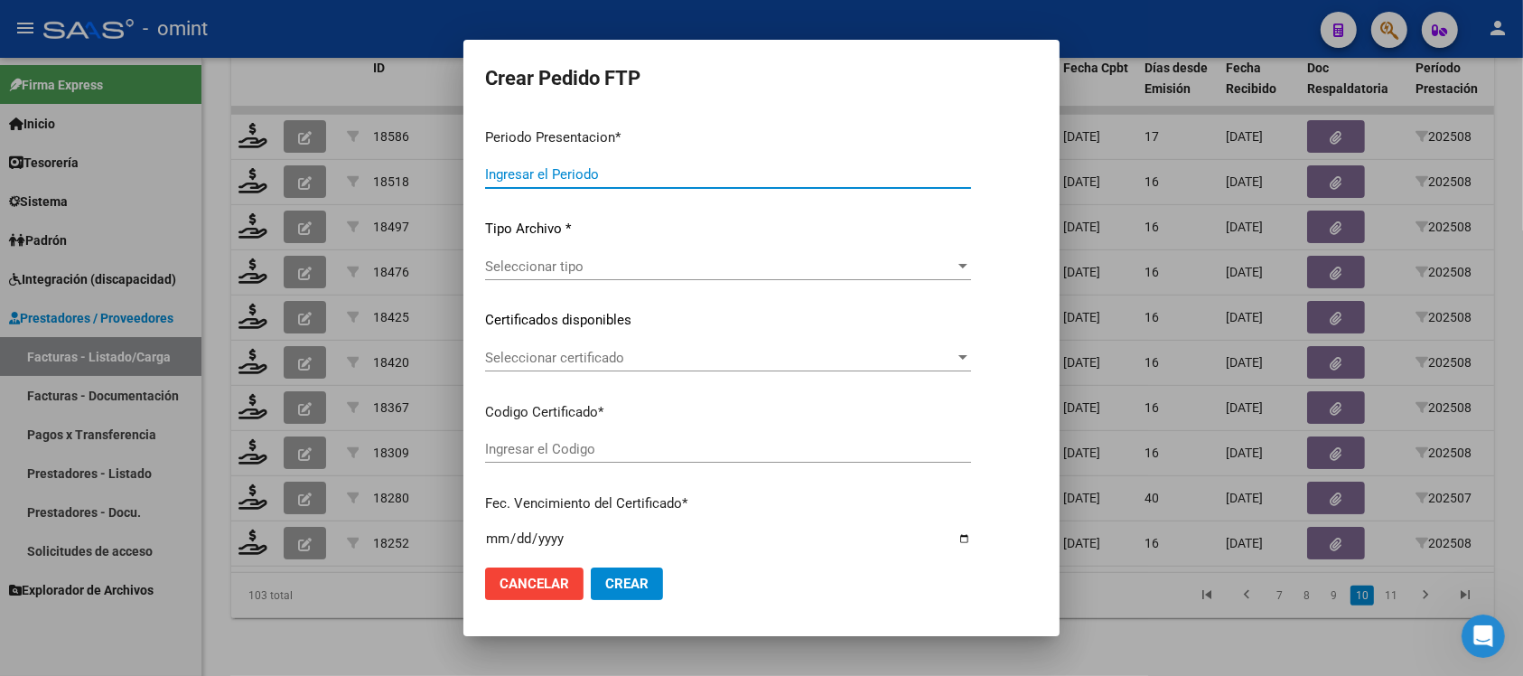
type input "202508"
type input "$ 98.964,88"
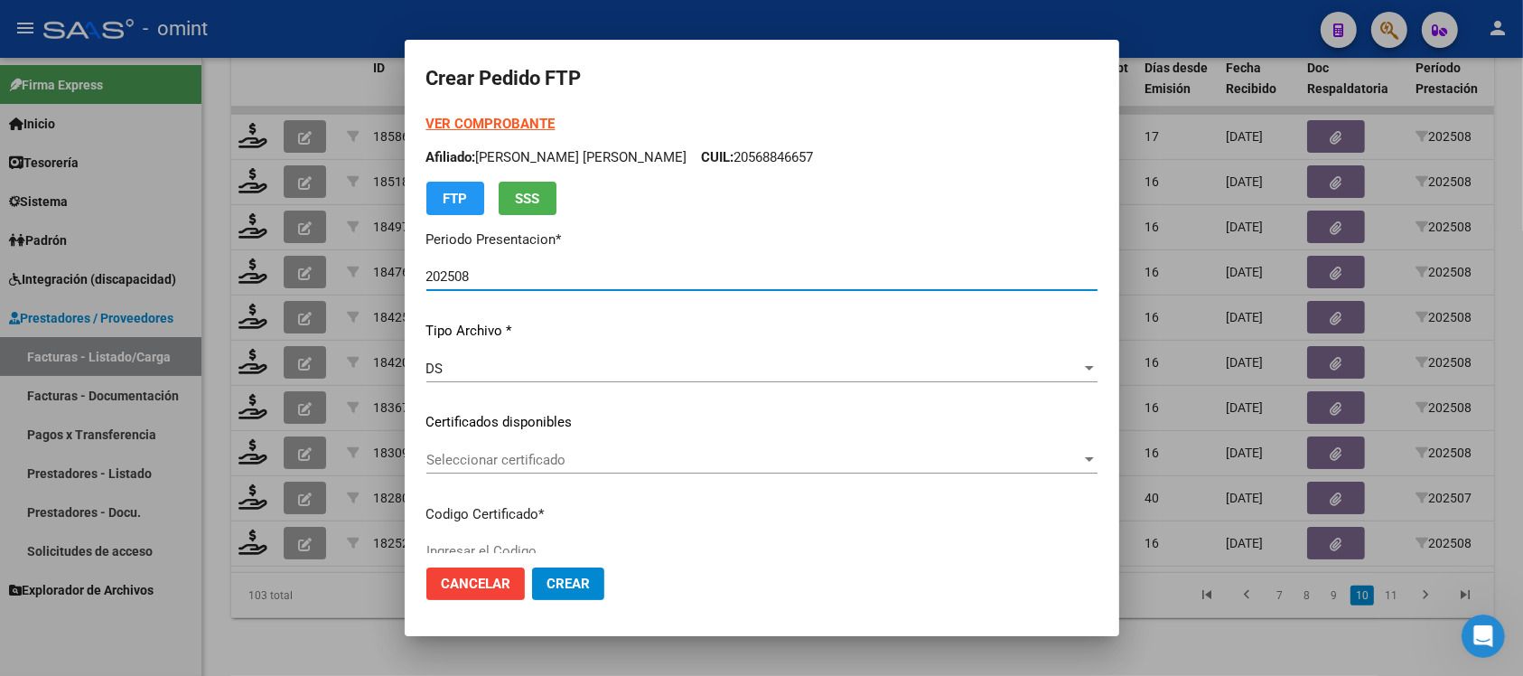
type input "8674710404"
type input "[DATE]"
click at [562, 450] on div "Seleccionar certificado Seleccionar certificado" at bounding box center [761, 459] width 671 height 27
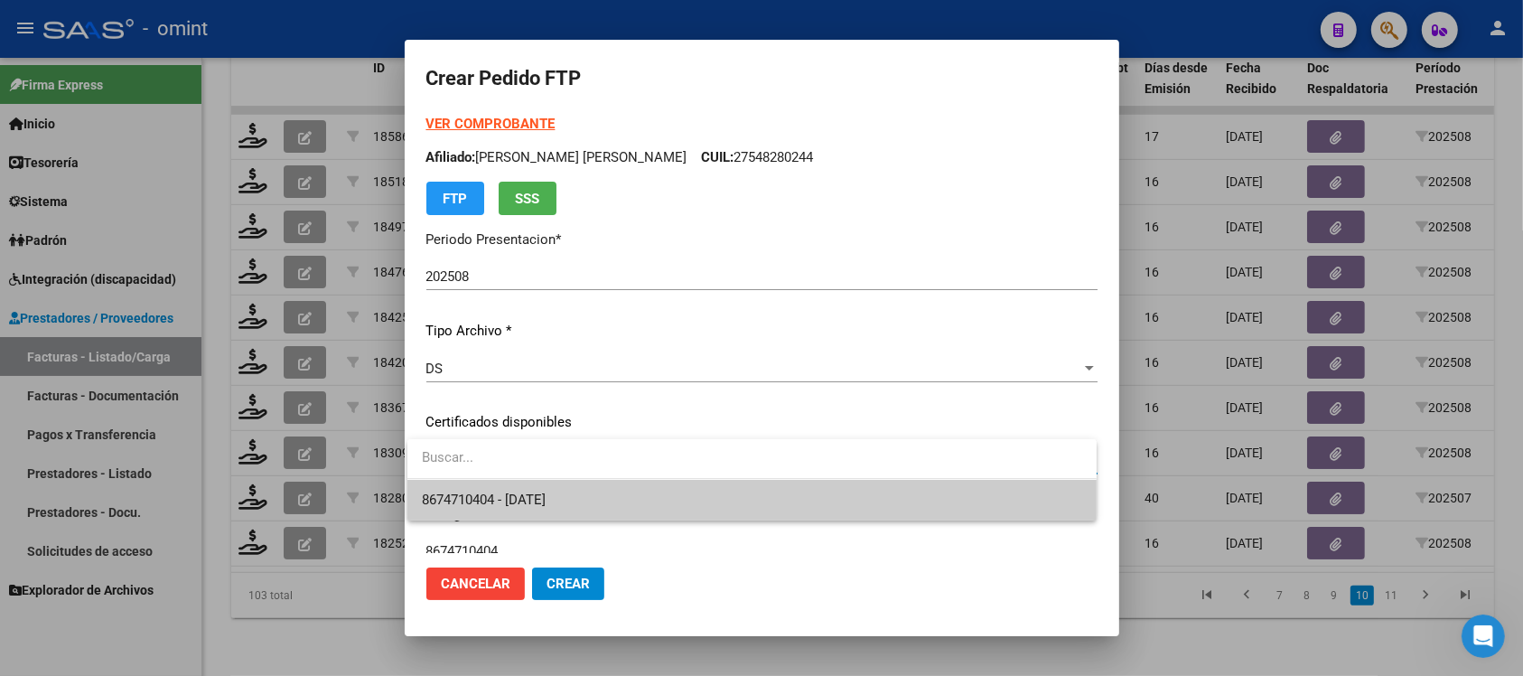
click at [594, 489] on span "8674710404 - [DATE]" at bounding box center [752, 500] width 660 height 41
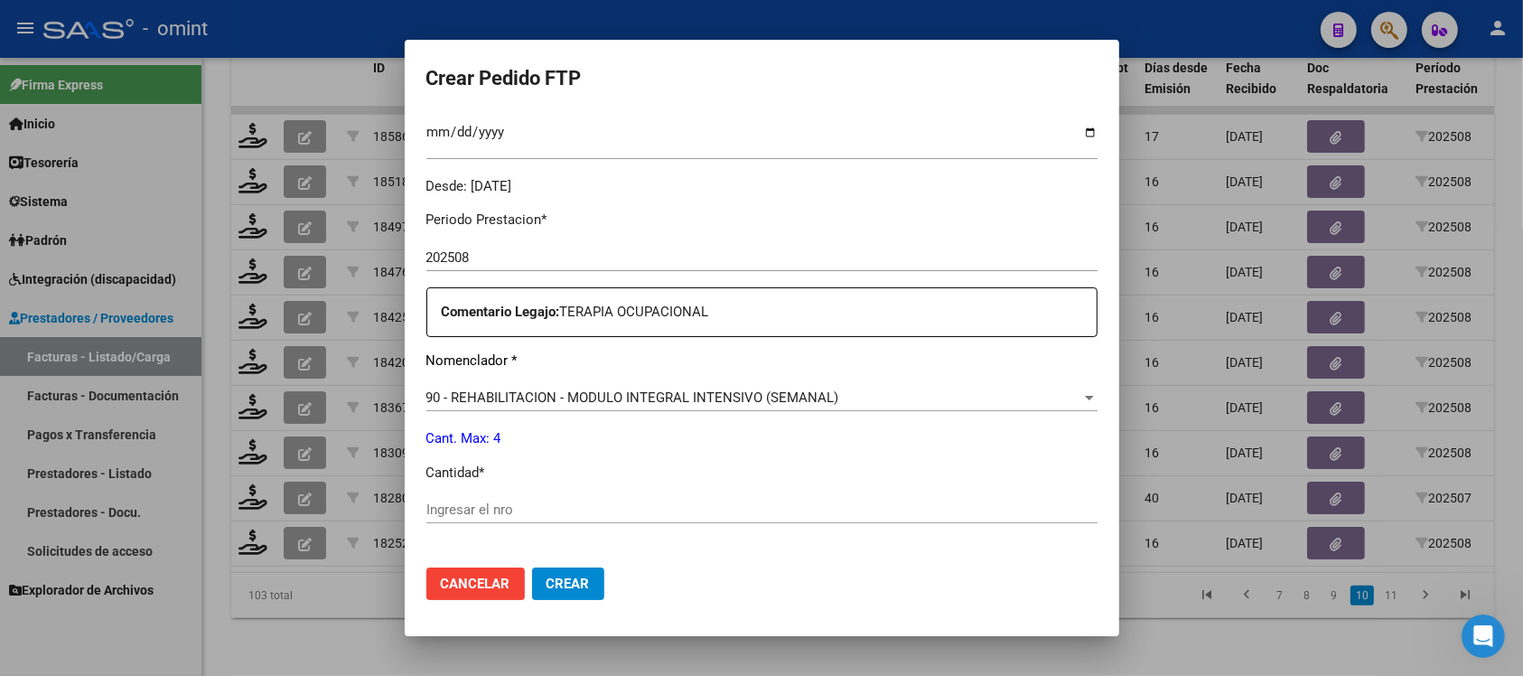
scroll to position [565, 0]
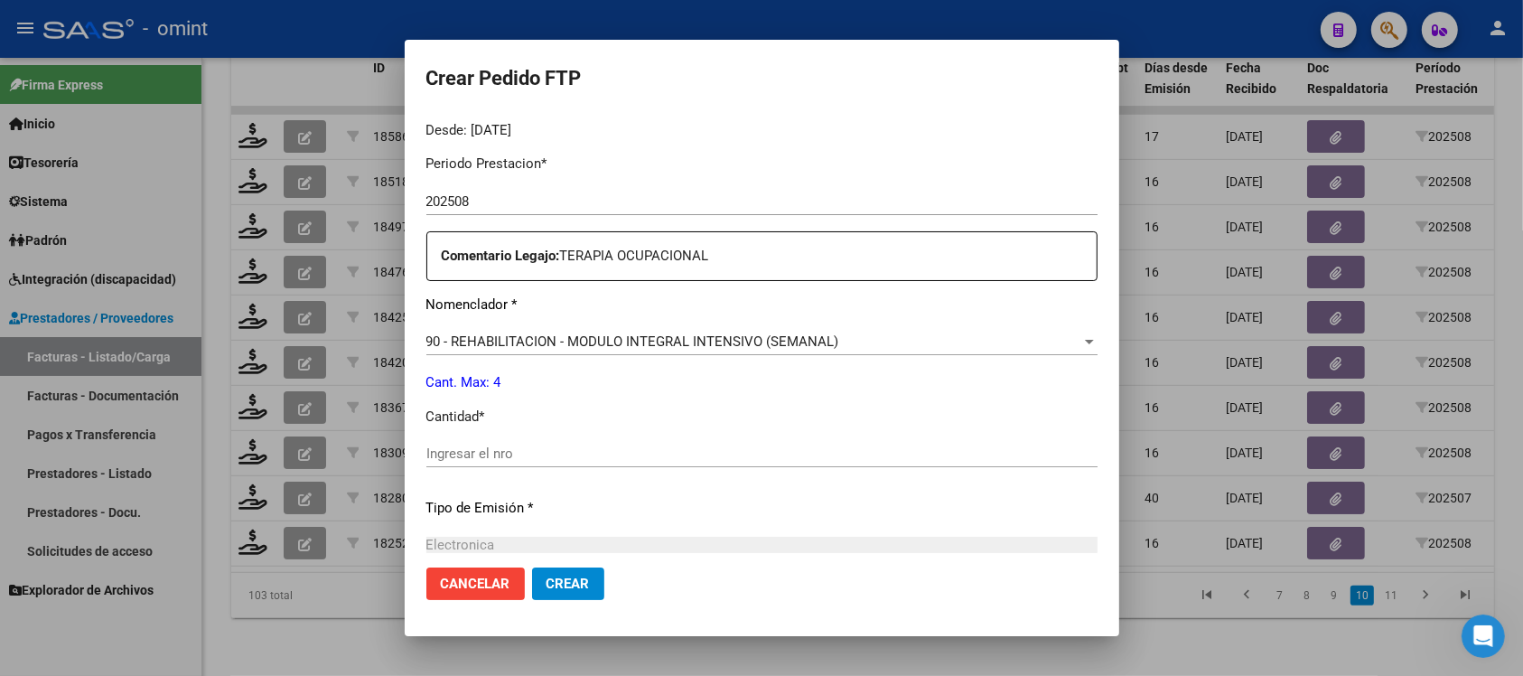
click at [552, 445] on input "Ingresar el nro" at bounding box center [761, 453] width 671 height 16
type input "4"
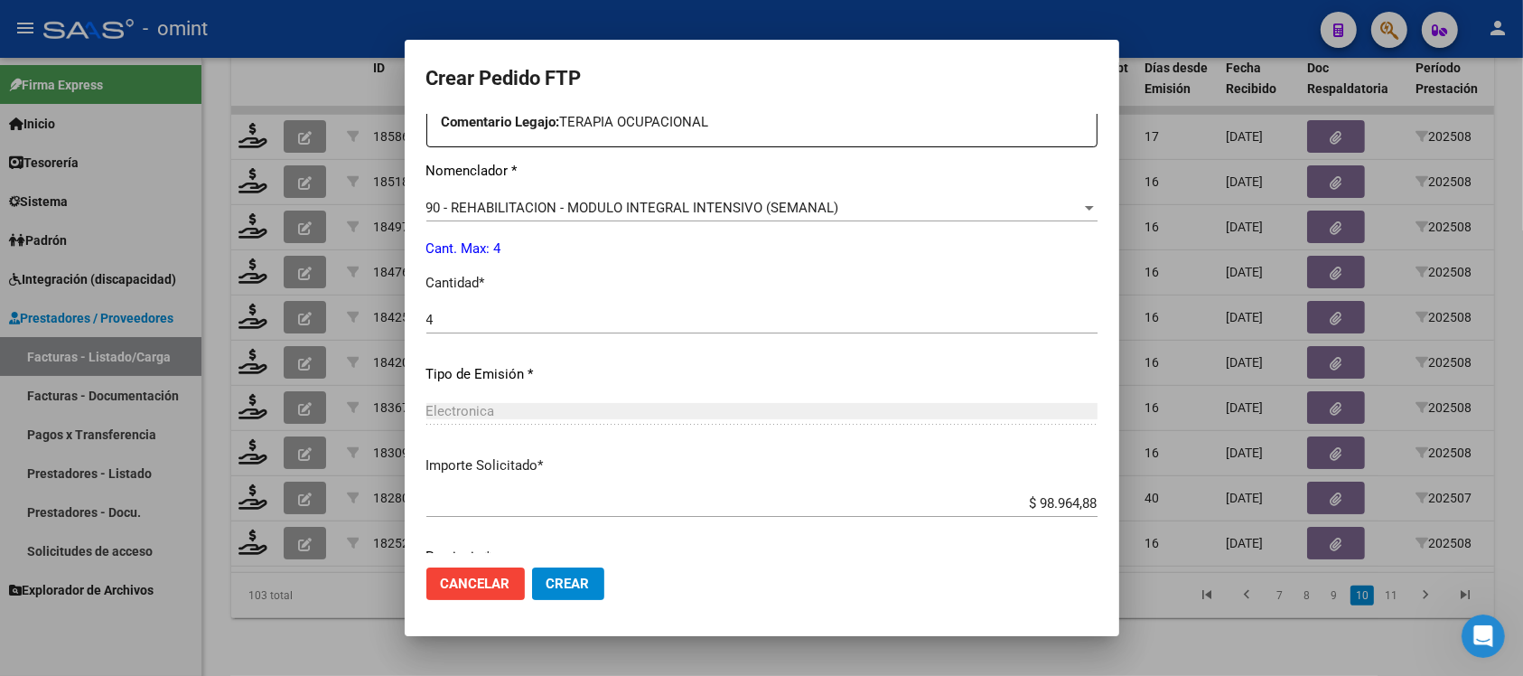
scroll to position [770, 0]
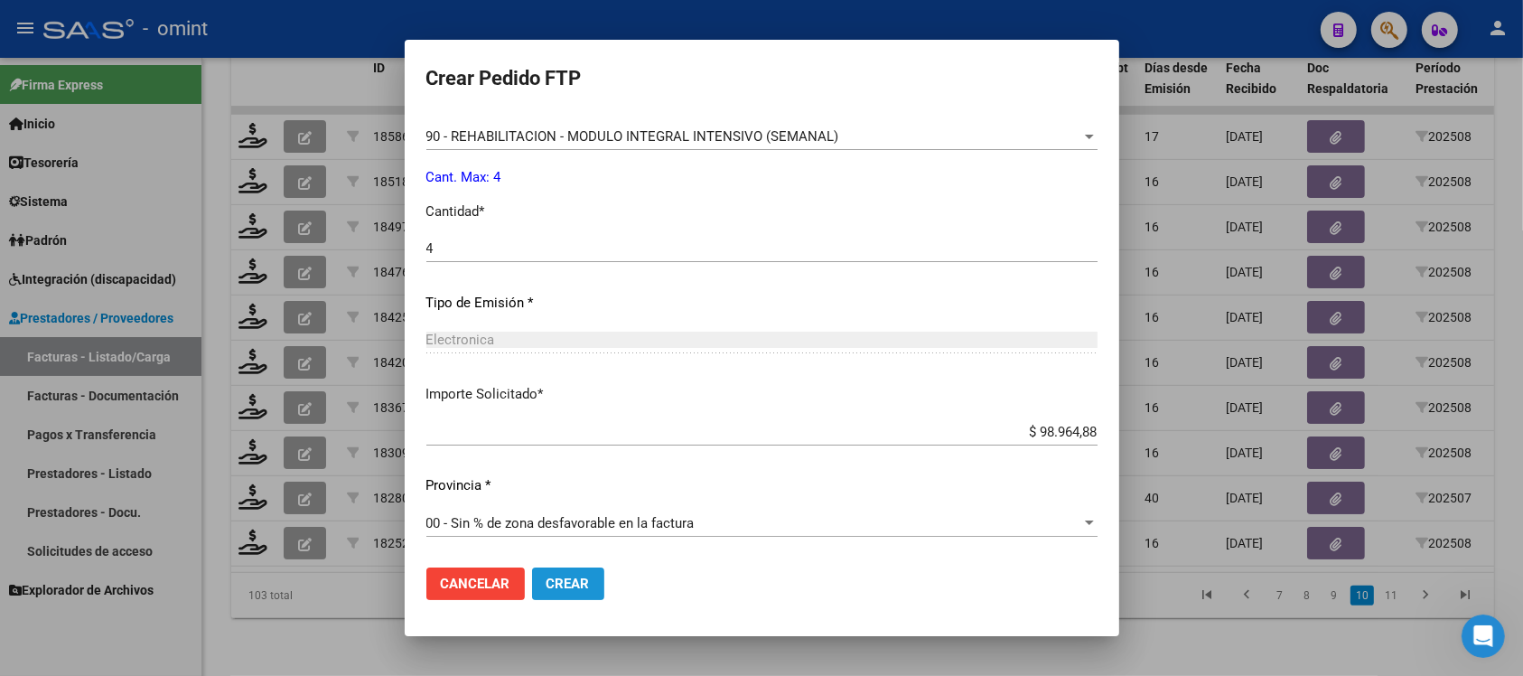
click at [584, 571] on button "Crear" at bounding box center [568, 583] width 72 height 33
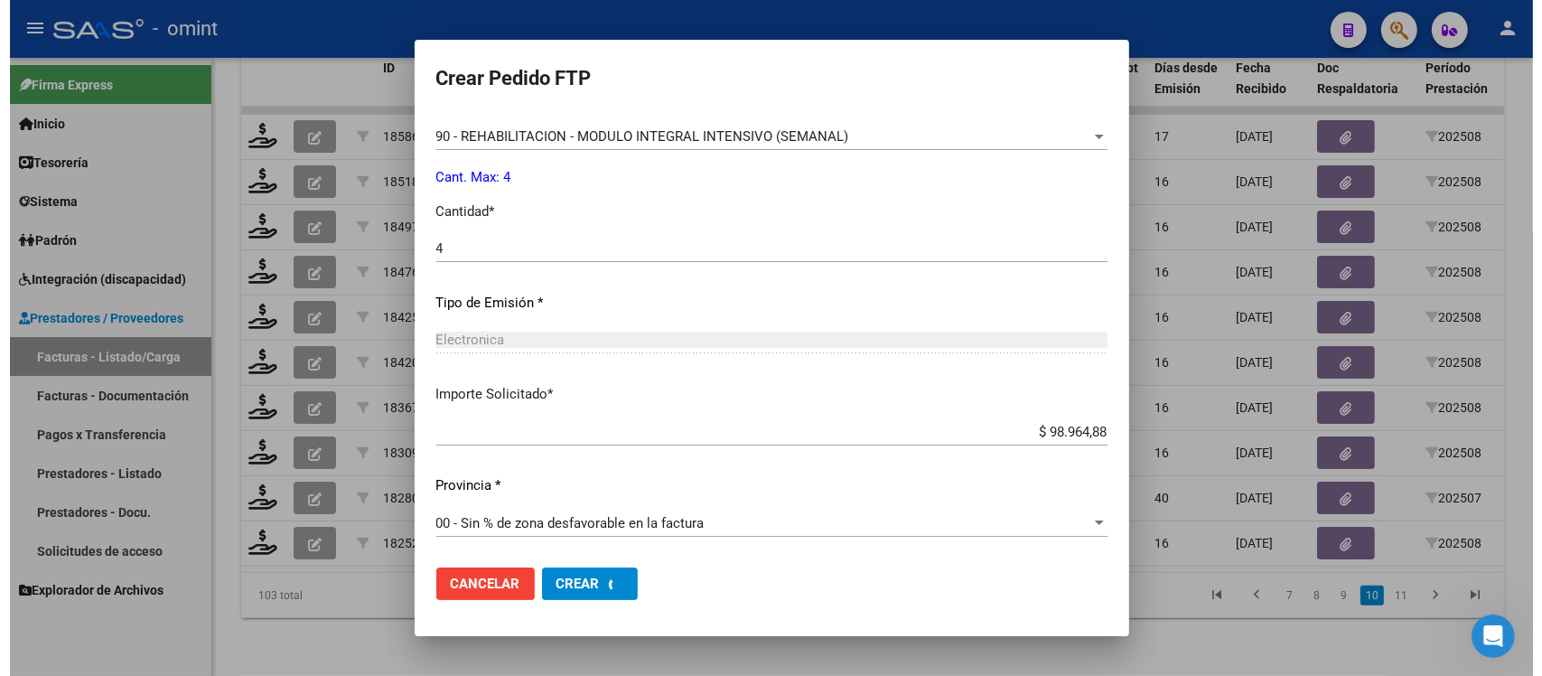
scroll to position [0, 0]
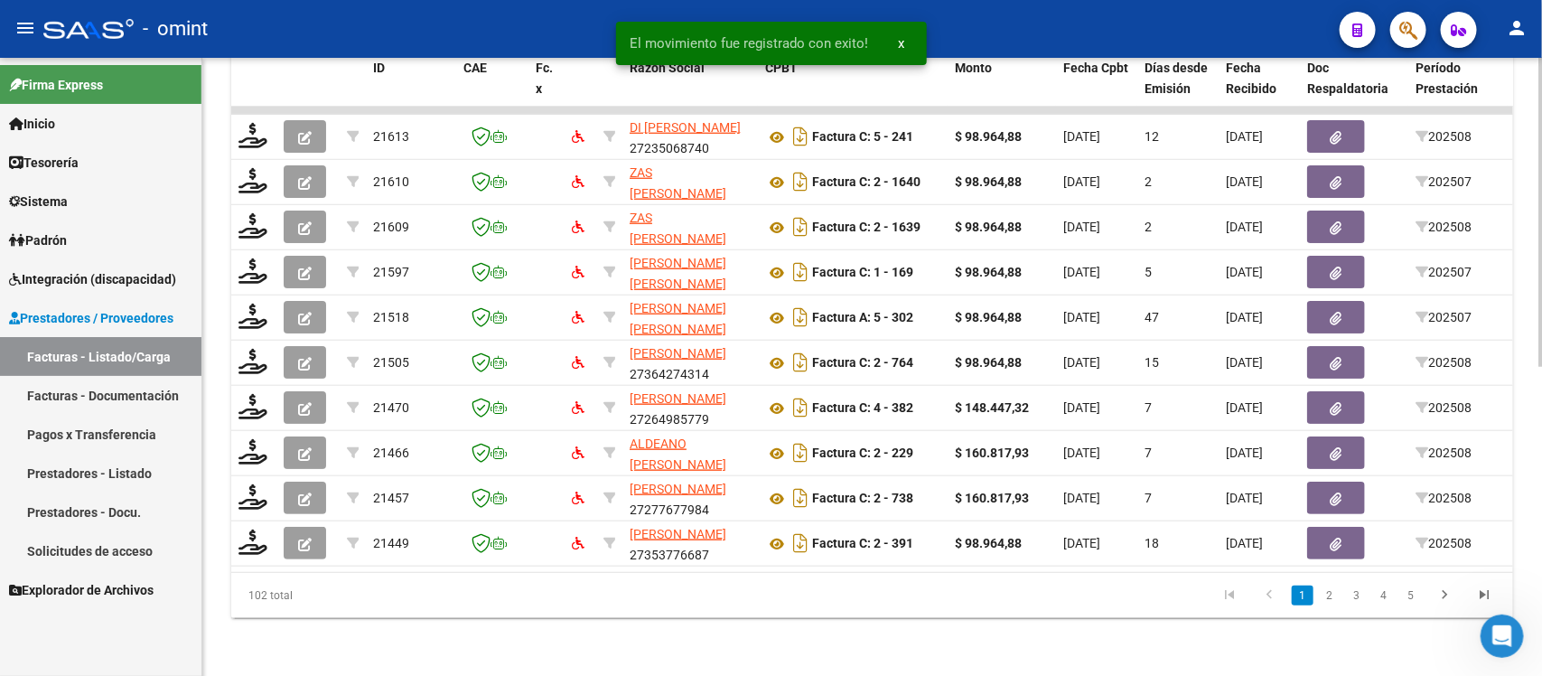
click at [1414, 594] on link "5" at bounding box center [1411, 595] width 22 height 20
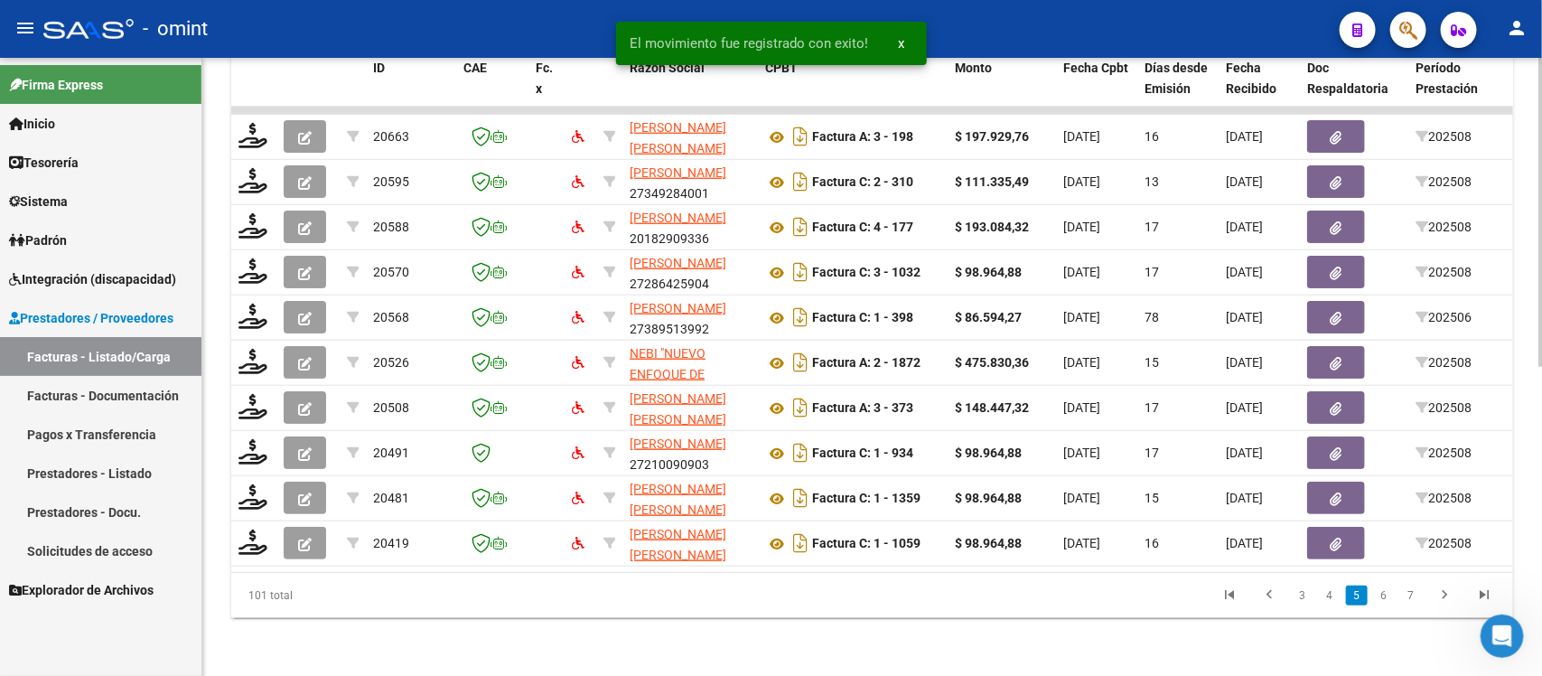
click at [1419, 599] on link "7" at bounding box center [1411, 595] width 22 height 20
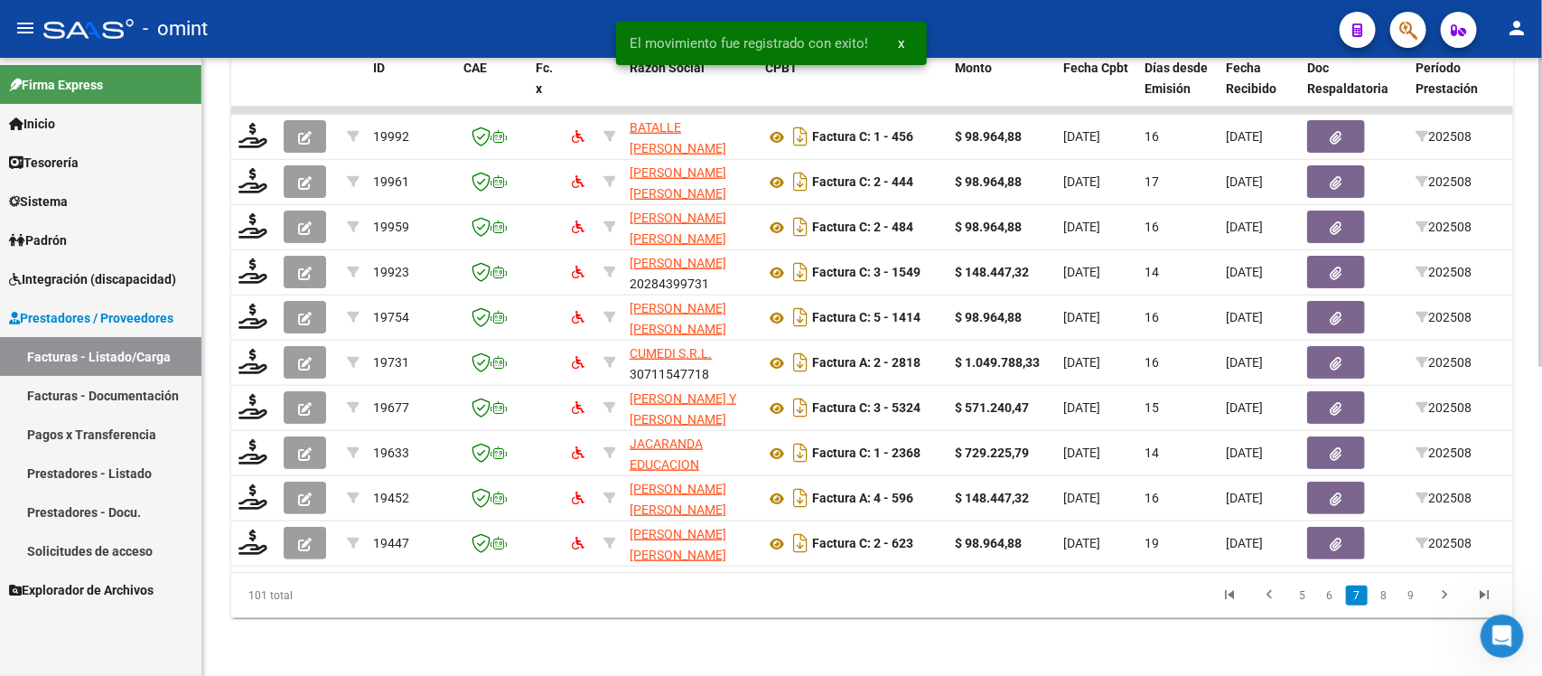
click at [1410, 599] on link "9" at bounding box center [1411, 595] width 22 height 20
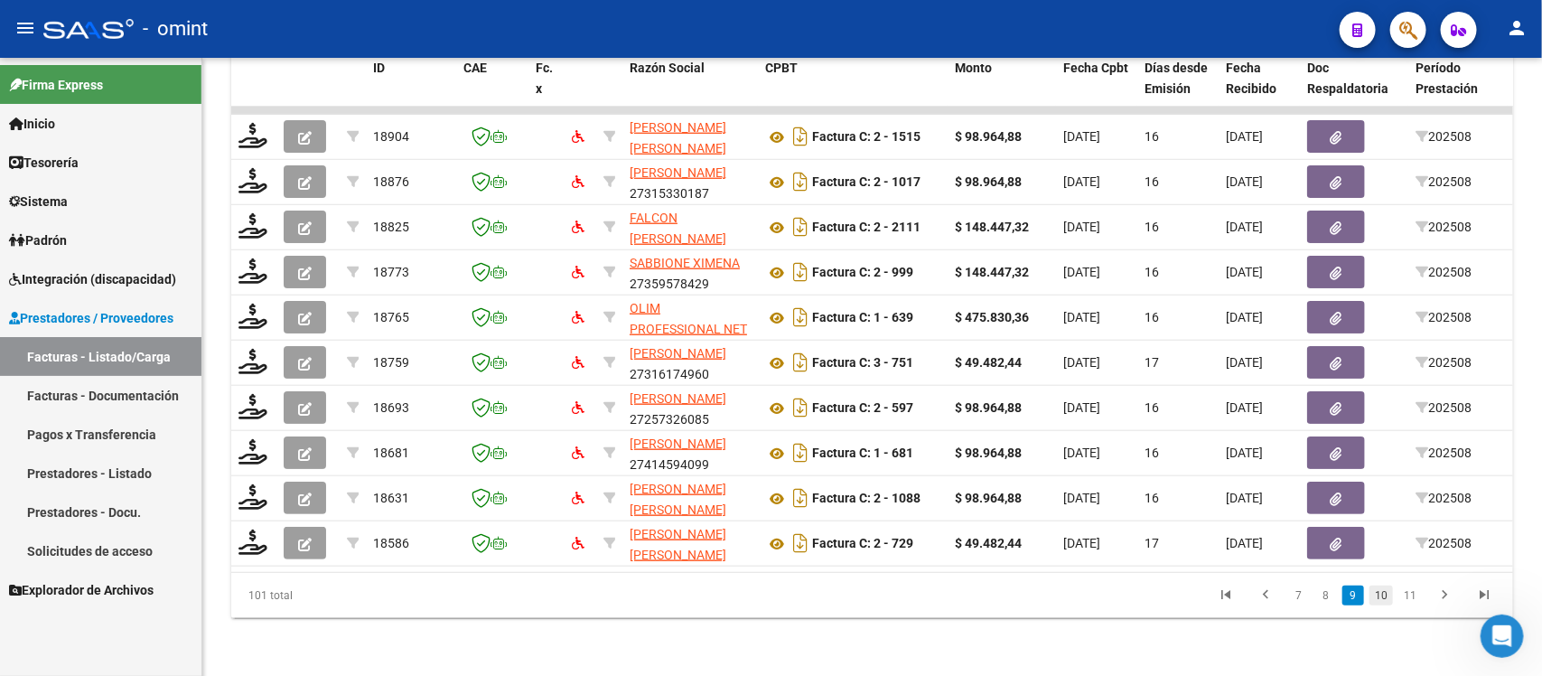
click at [1387, 599] on link "10" at bounding box center [1381, 595] width 23 height 20
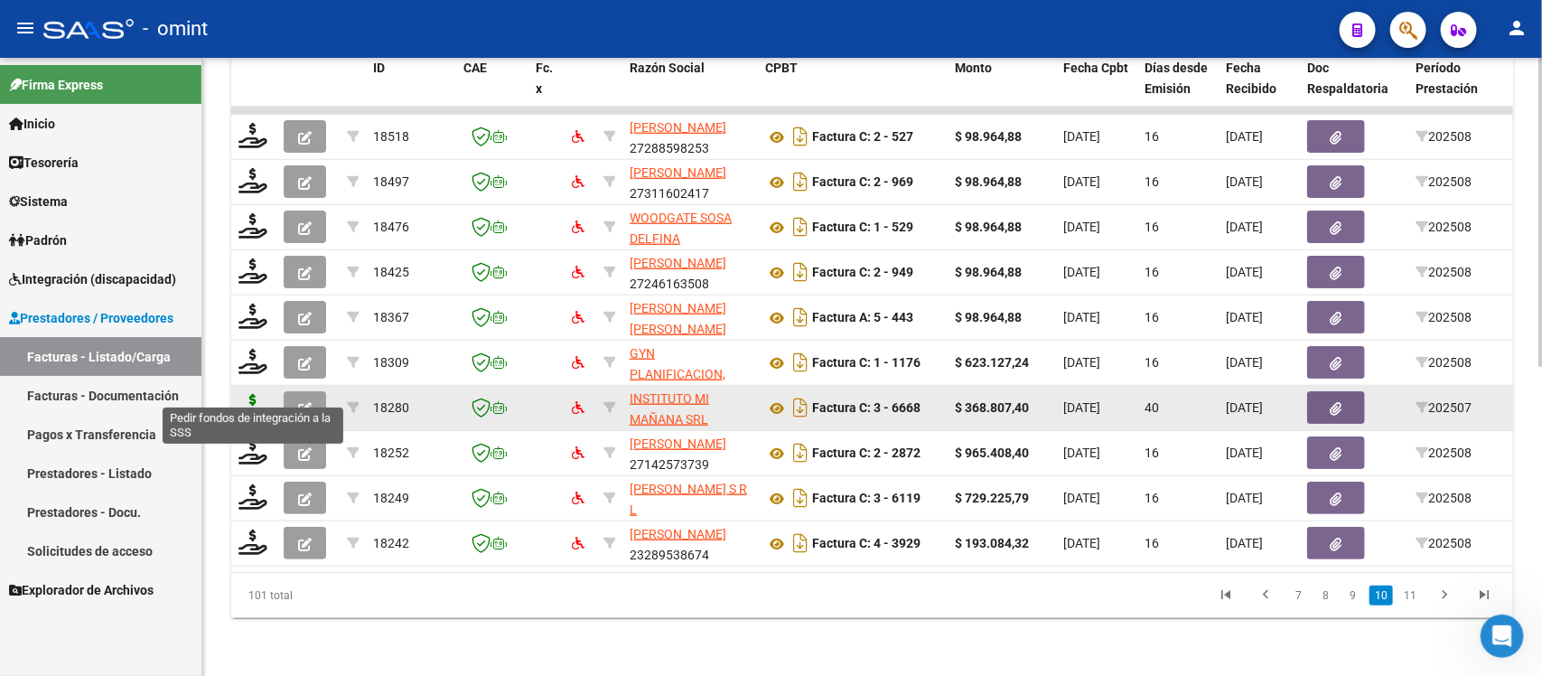
click at [251, 394] on icon at bounding box center [253, 406] width 29 height 25
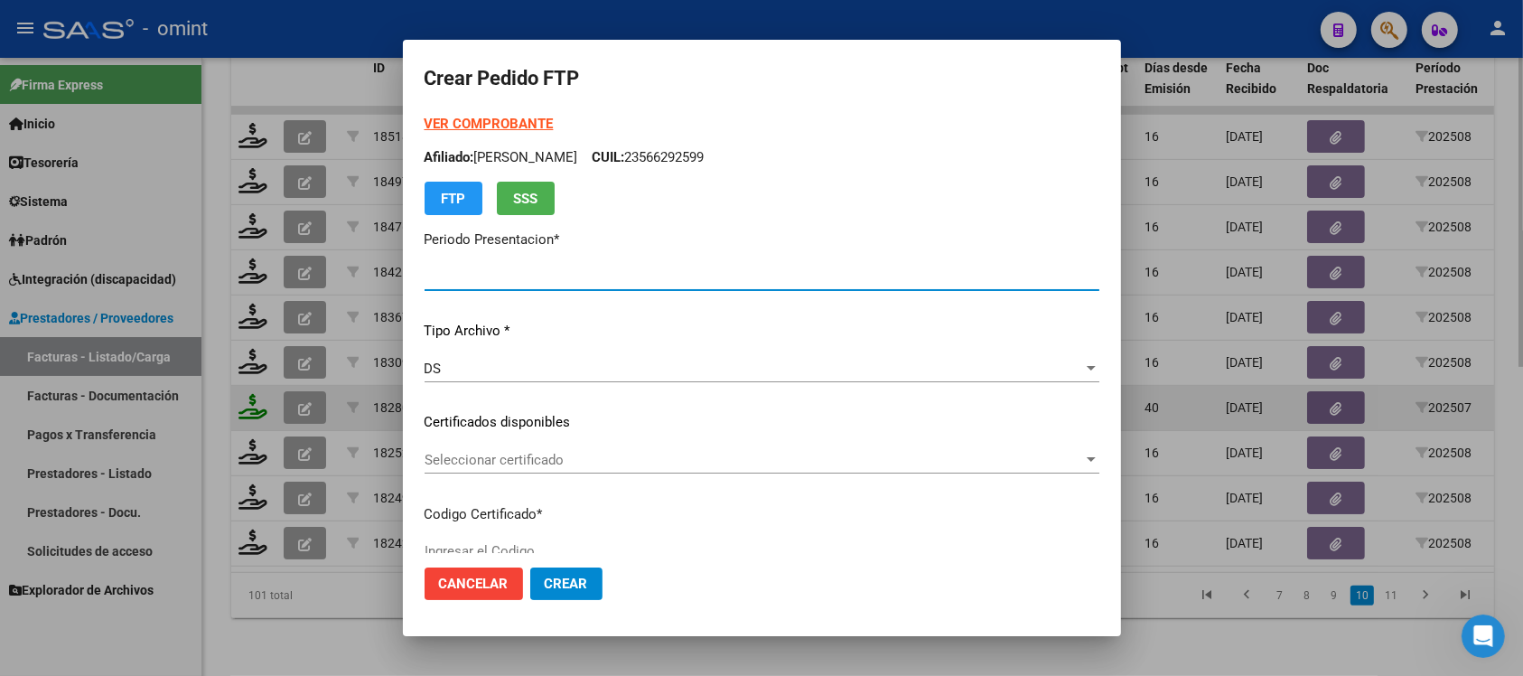
type input "202508"
type input "202507"
type input "$ 368.807,40"
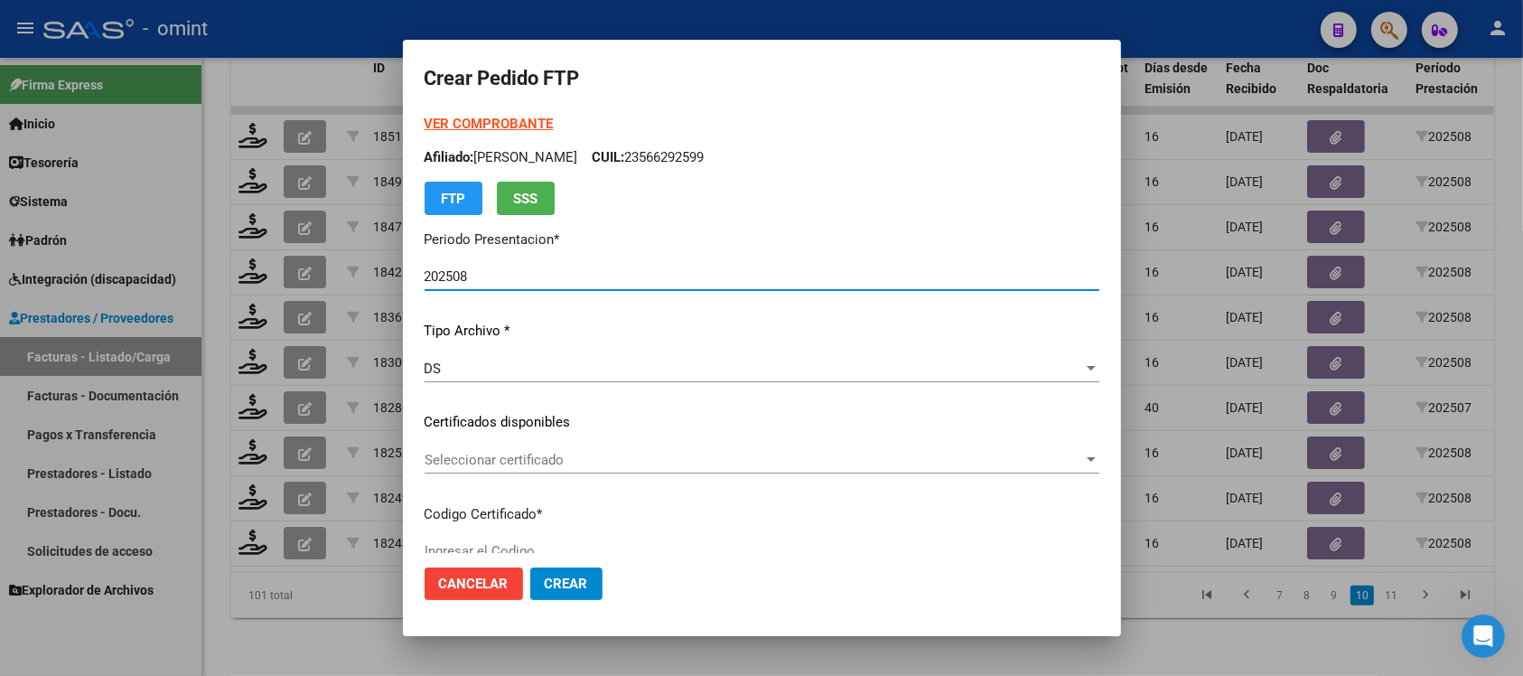
type input "153316134"
type input "[DATE]"
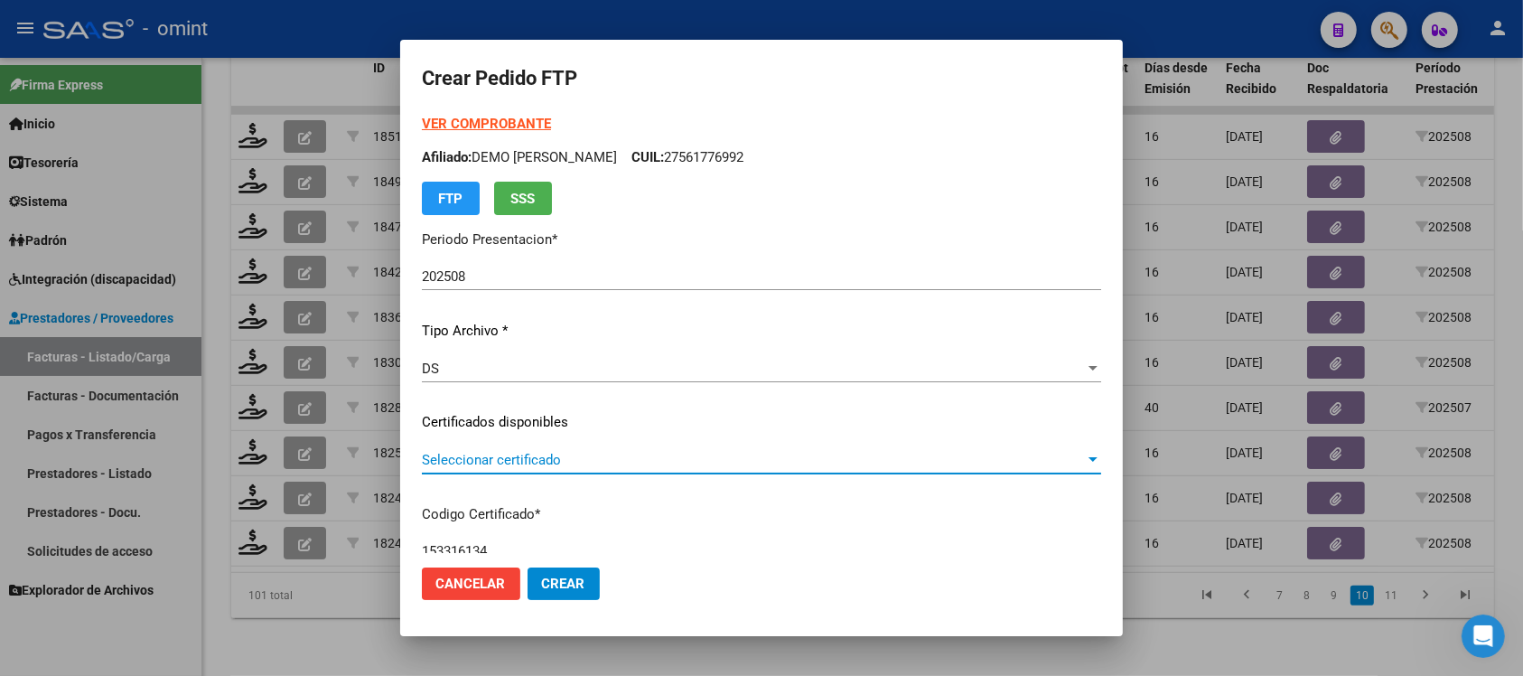
click at [703, 452] on span "Seleccionar certificado" at bounding box center [753, 460] width 663 height 16
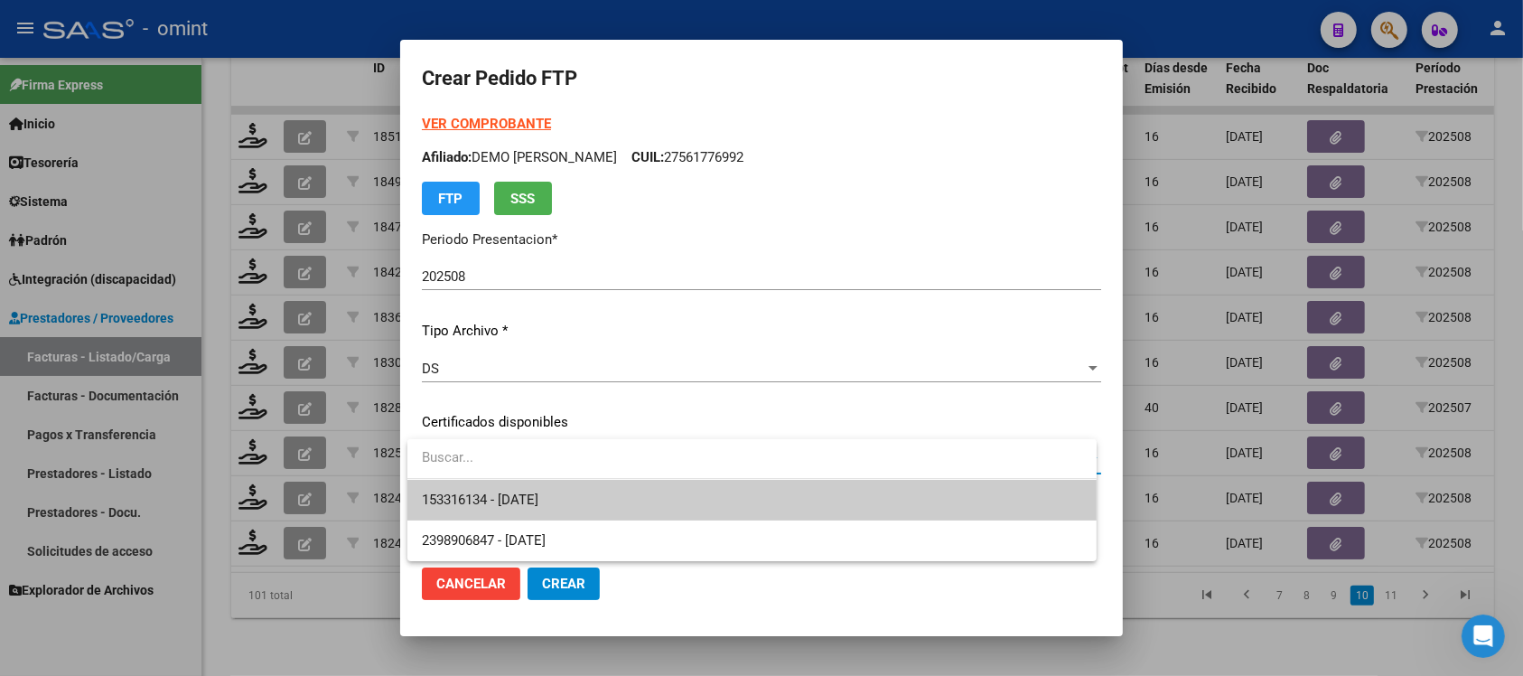
click at [741, 499] on span "153316134 - [DATE]" at bounding box center [752, 500] width 660 height 41
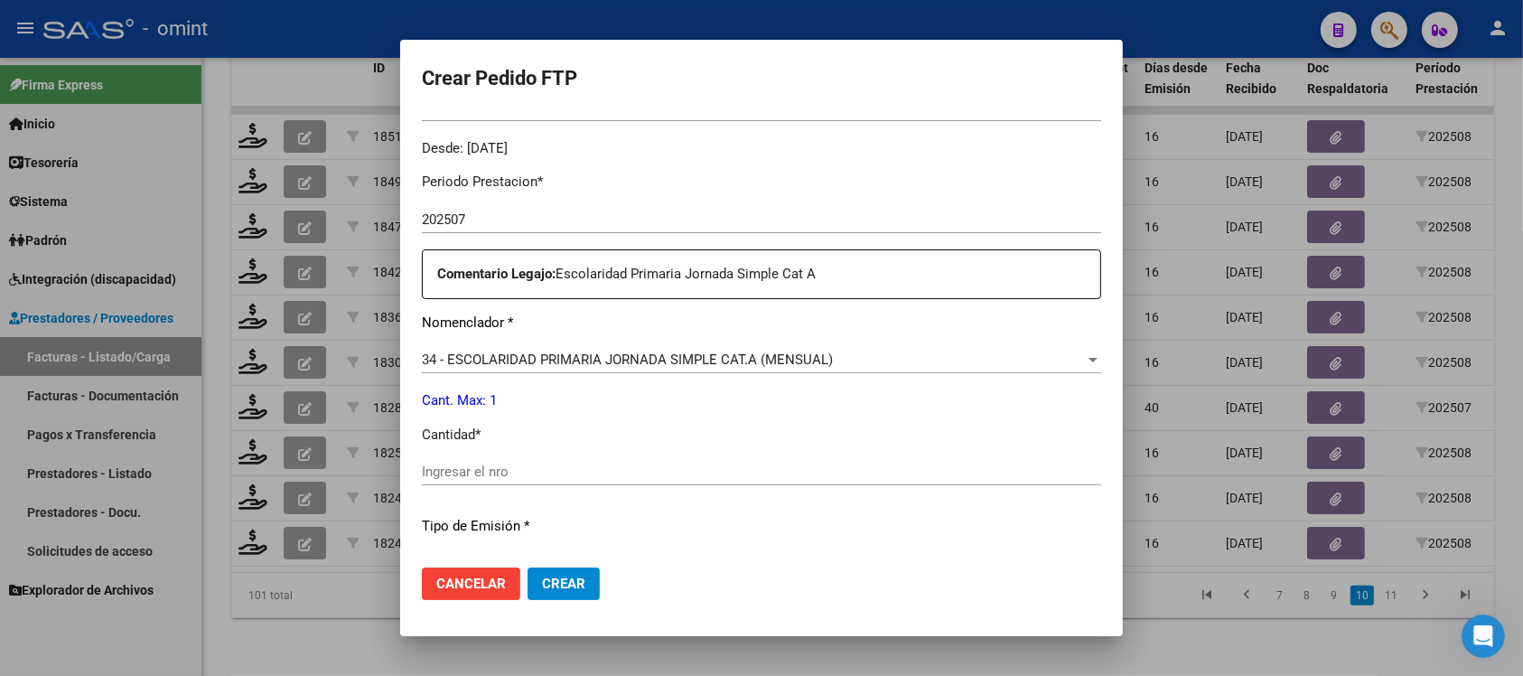
scroll to position [678, 0]
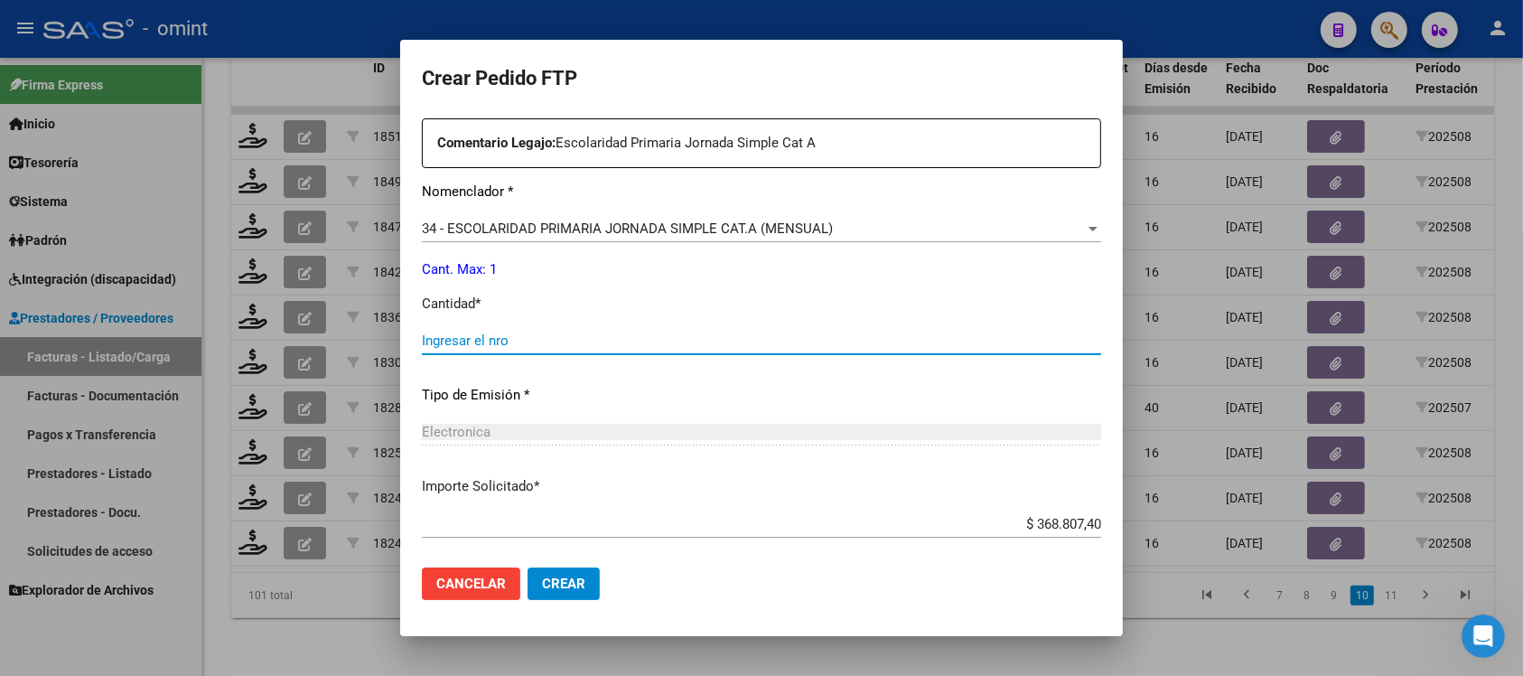
click at [482, 332] on input "Ingresar el nro" at bounding box center [761, 340] width 679 height 16
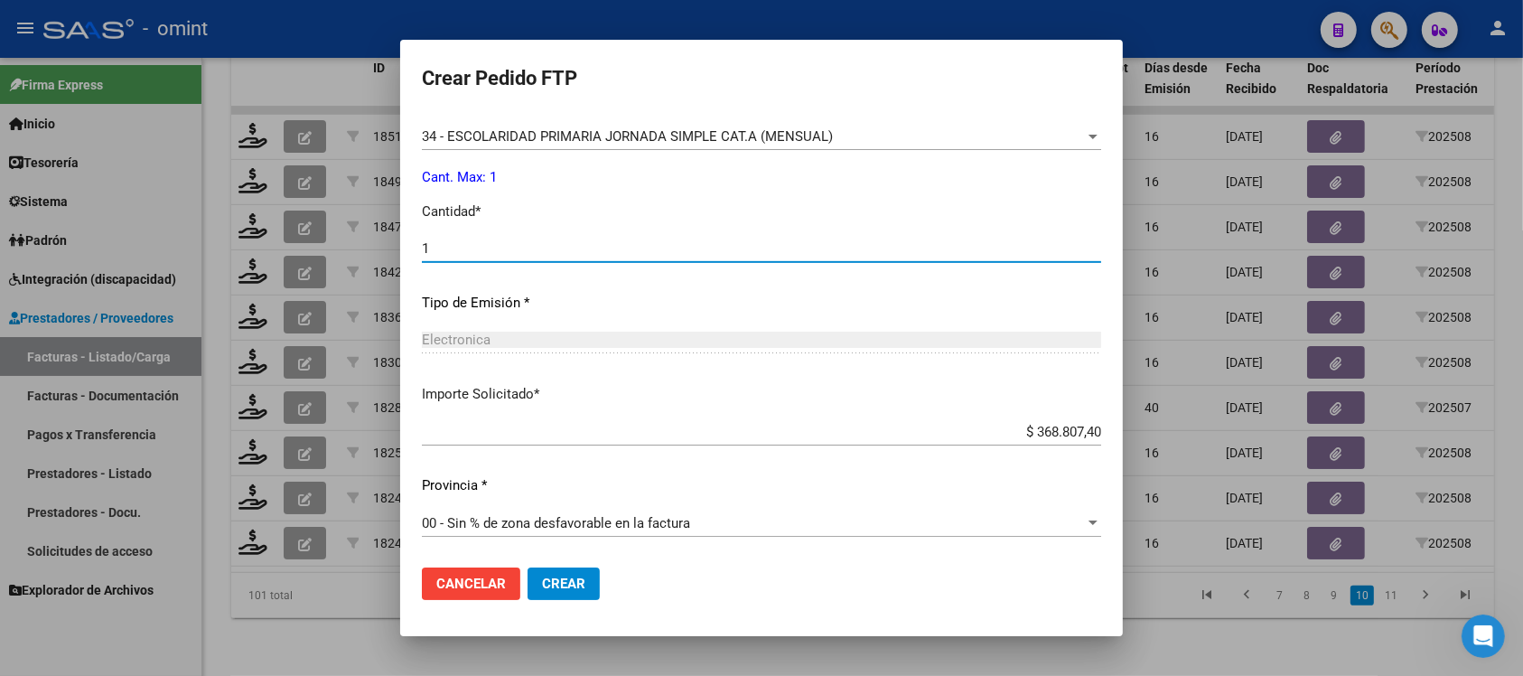
type input "1"
click at [594, 574] on button "Crear" at bounding box center [564, 583] width 72 height 33
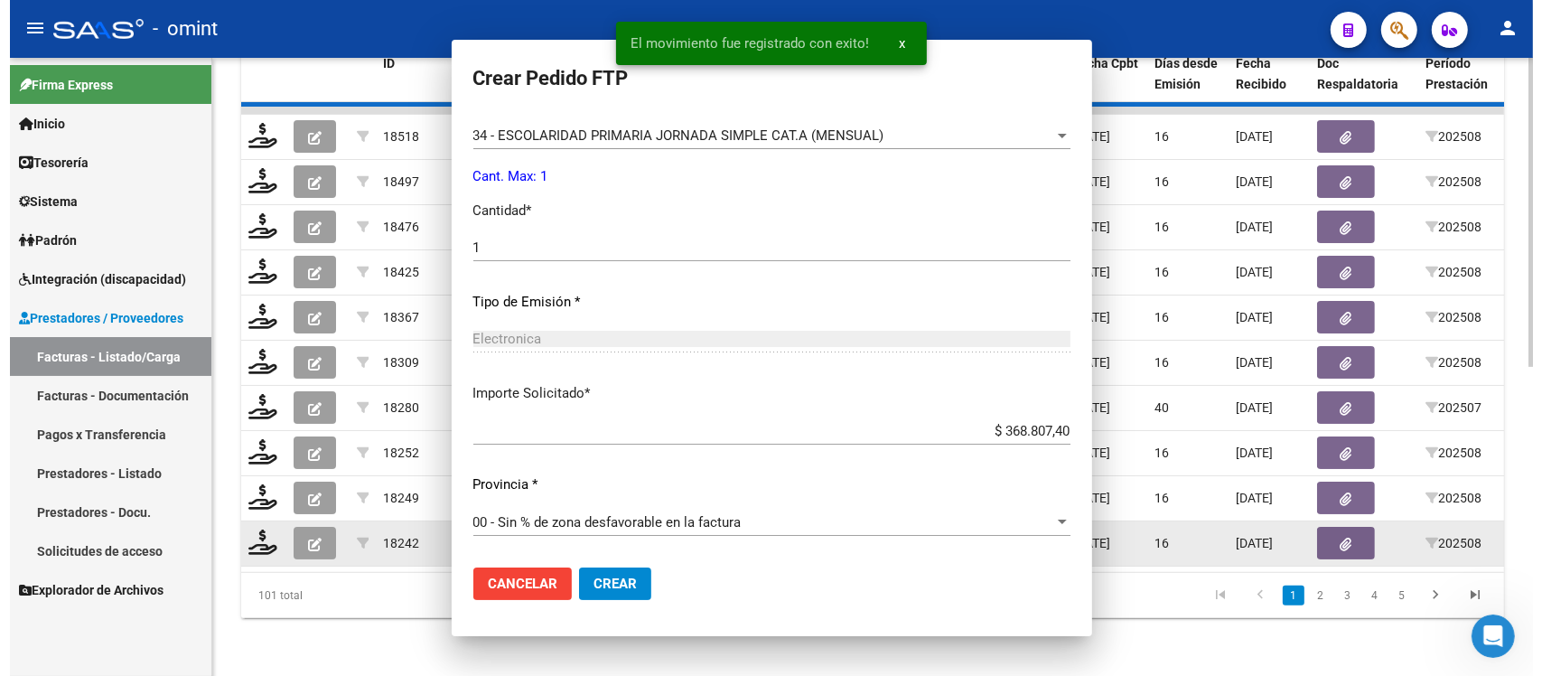
scroll to position [669, 0]
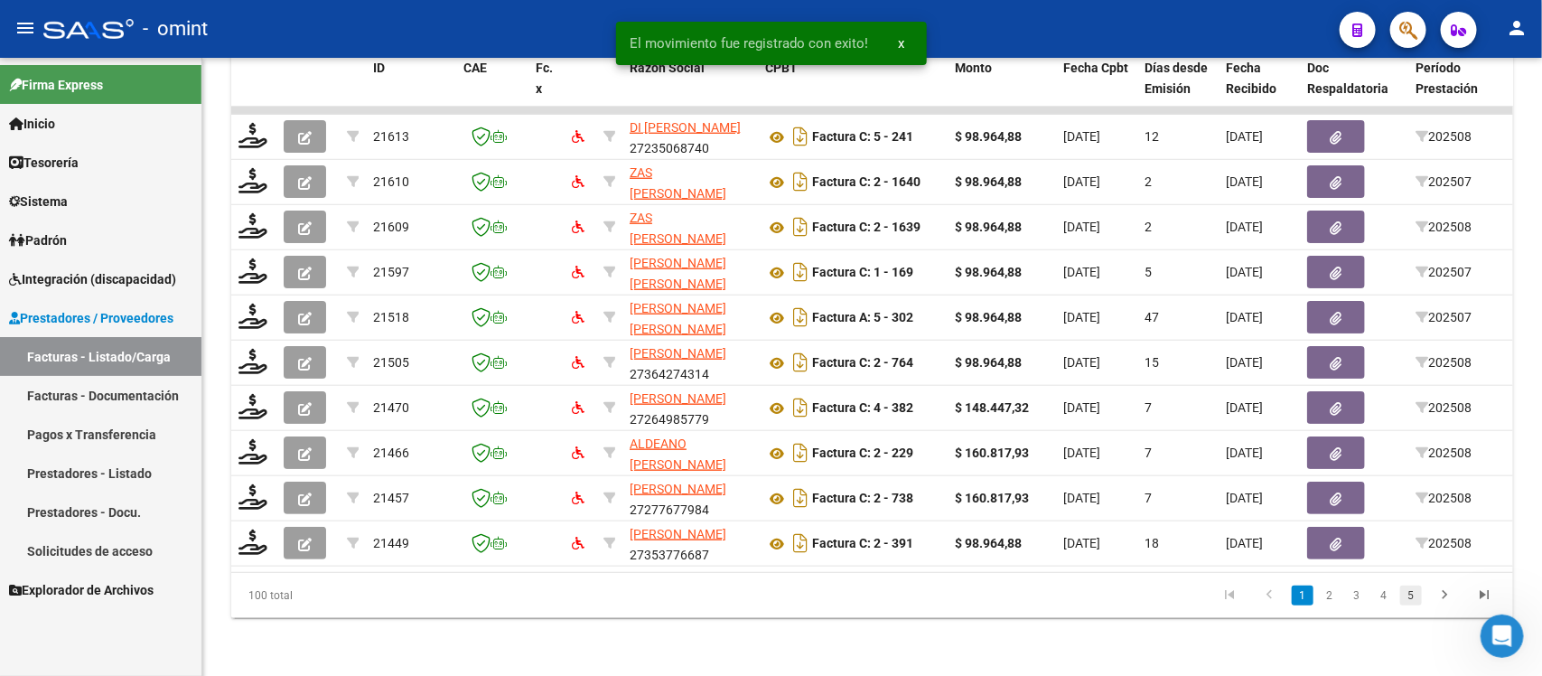
click at [1410, 598] on link "5" at bounding box center [1411, 595] width 22 height 20
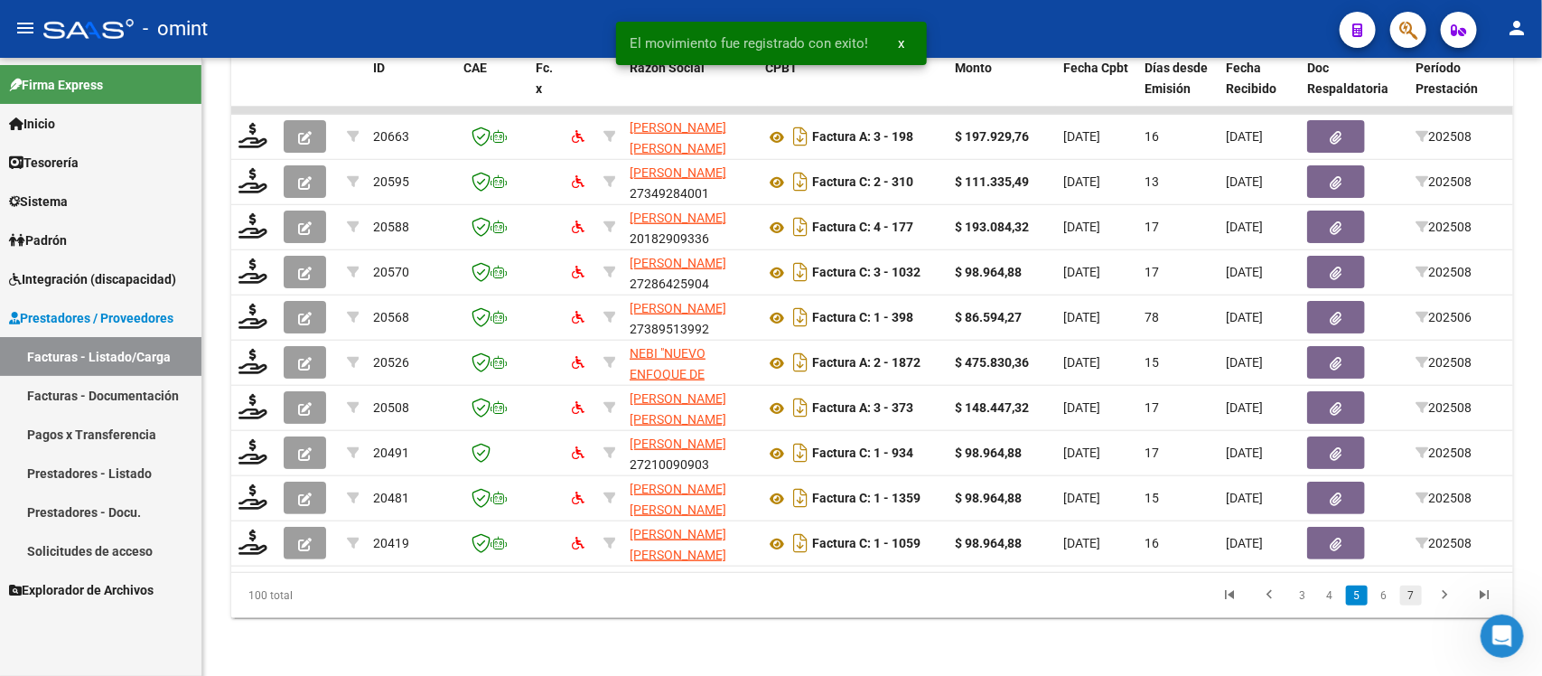
click at [1416, 598] on link "7" at bounding box center [1411, 595] width 22 height 20
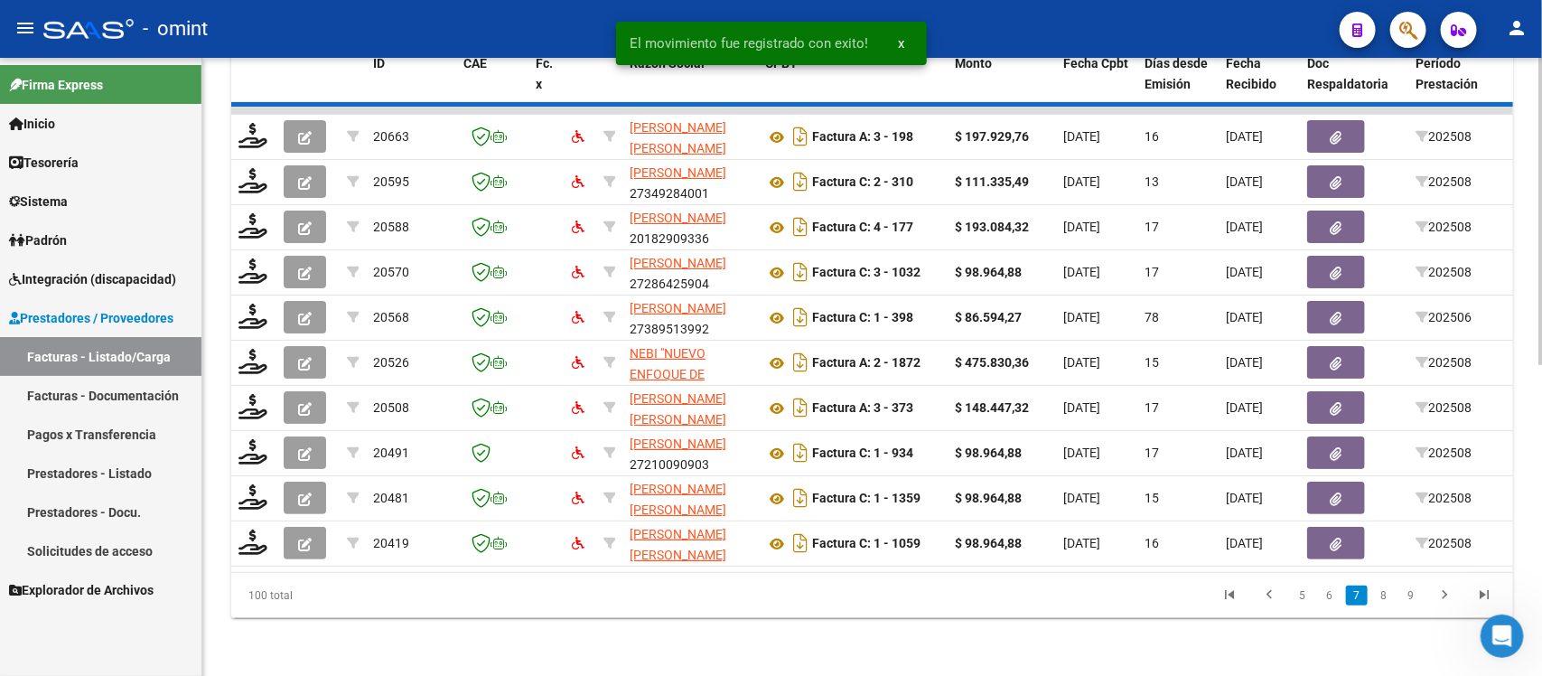
click at [1409, 598] on link "9" at bounding box center [1411, 595] width 22 height 20
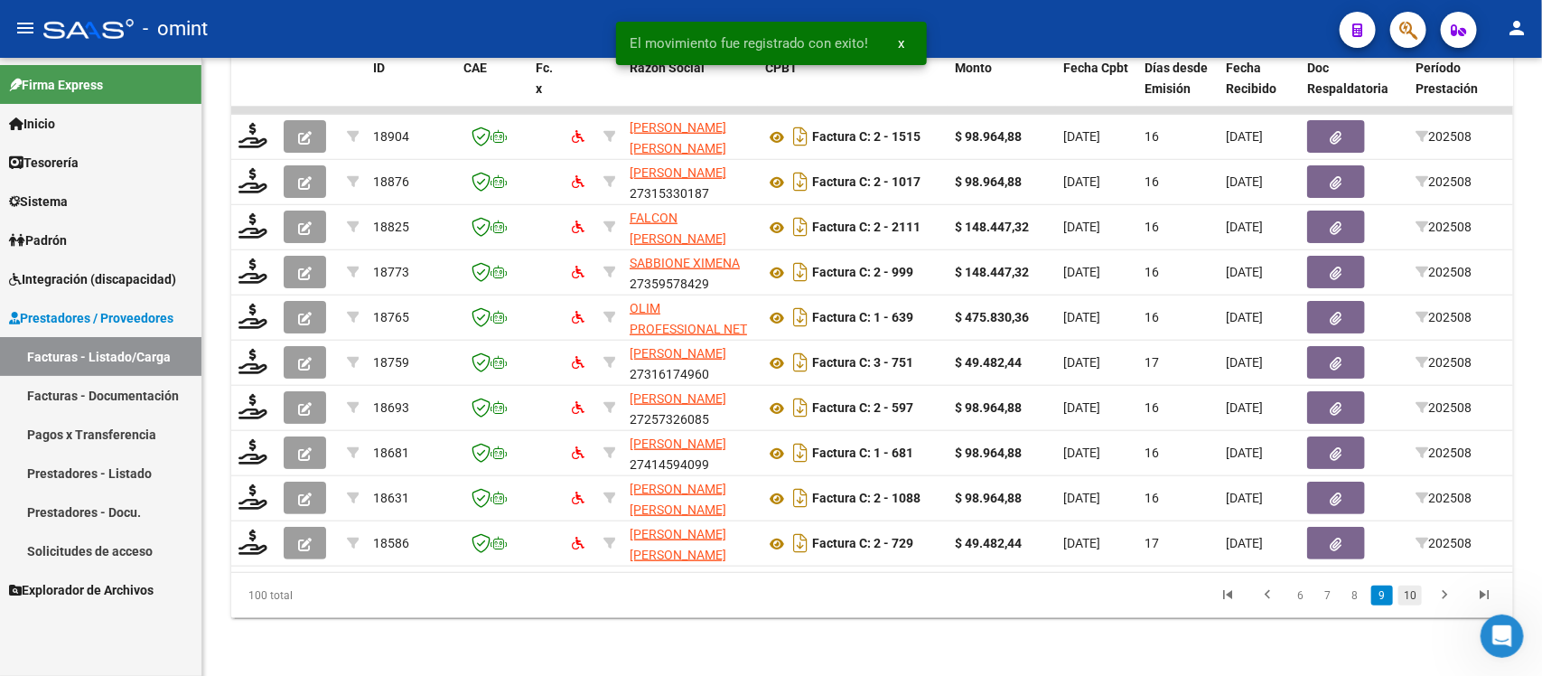
click at [1412, 598] on link "10" at bounding box center [1410, 595] width 23 height 20
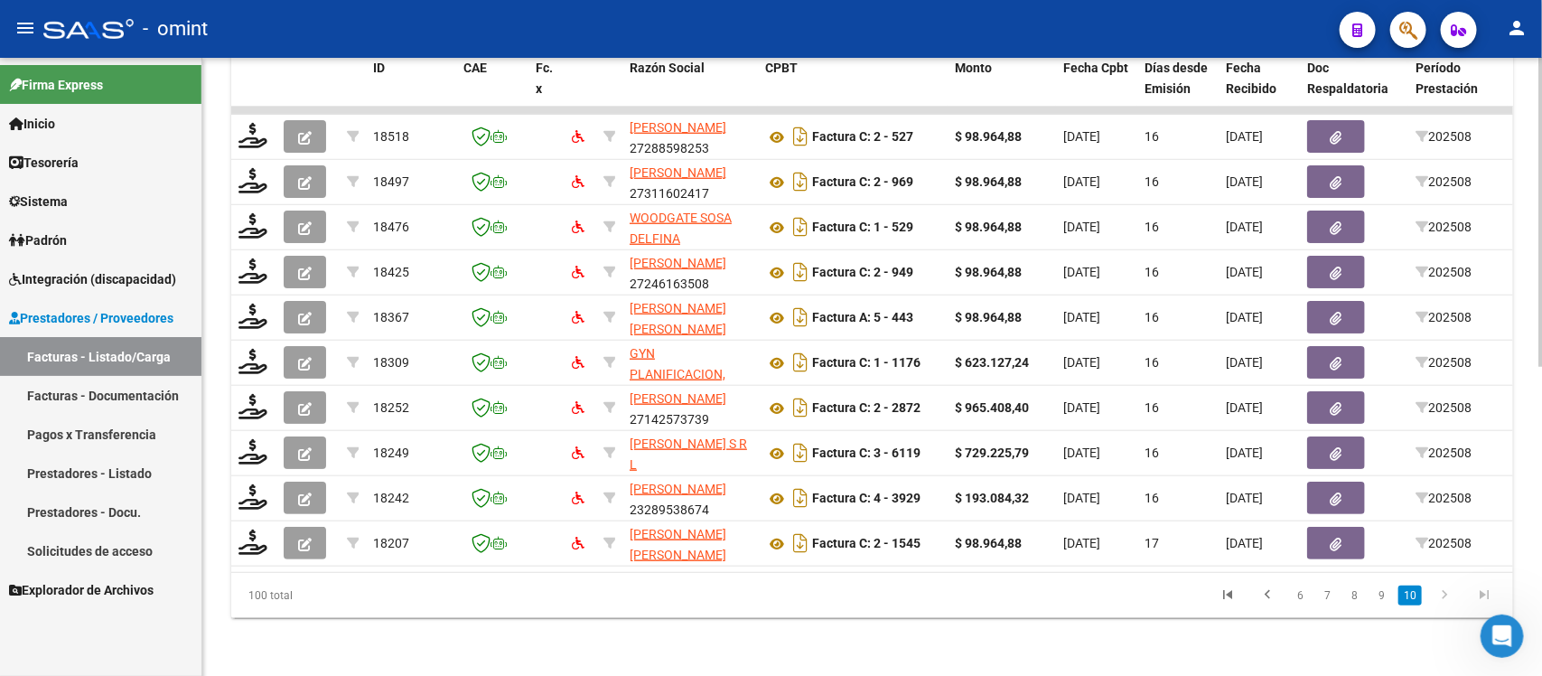
scroll to position [0, 1609]
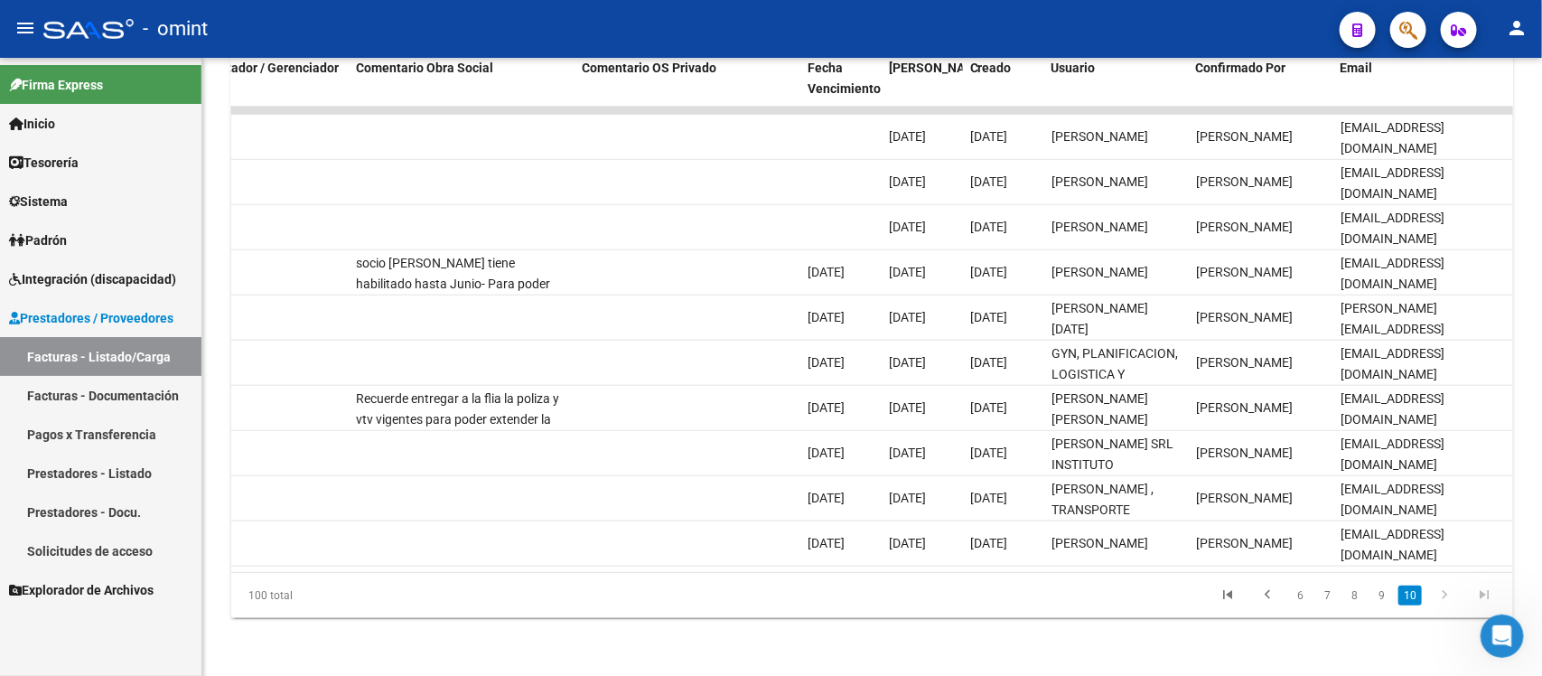
click at [1447, 596] on icon "go to next page" at bounding box center [1444, 597] width 23 height 22
click at [1384, 590] on link "9" at bounding box center [1382, 595] width 22 height 20
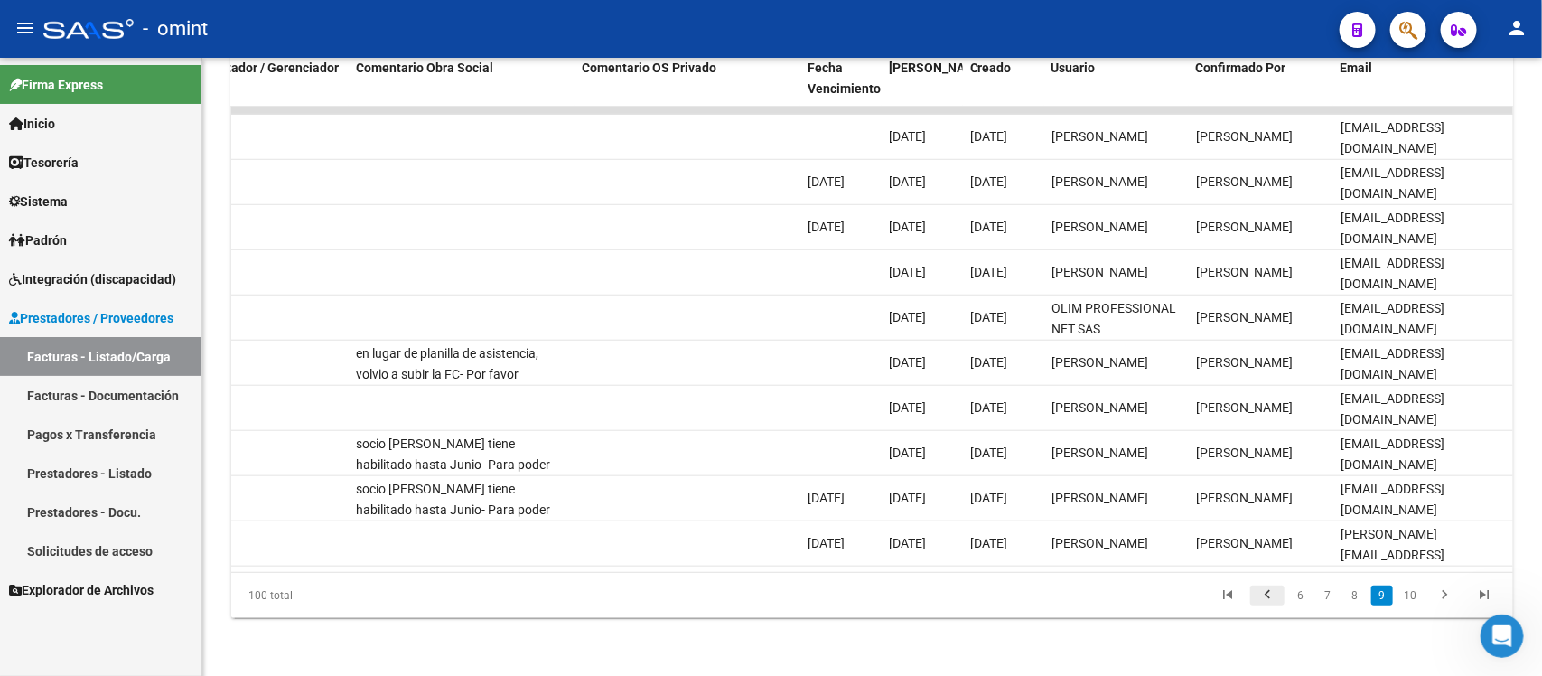
click at [1270, 602] on icon "go to previous page" at bounding box center [1267, 597] width 23 height 22
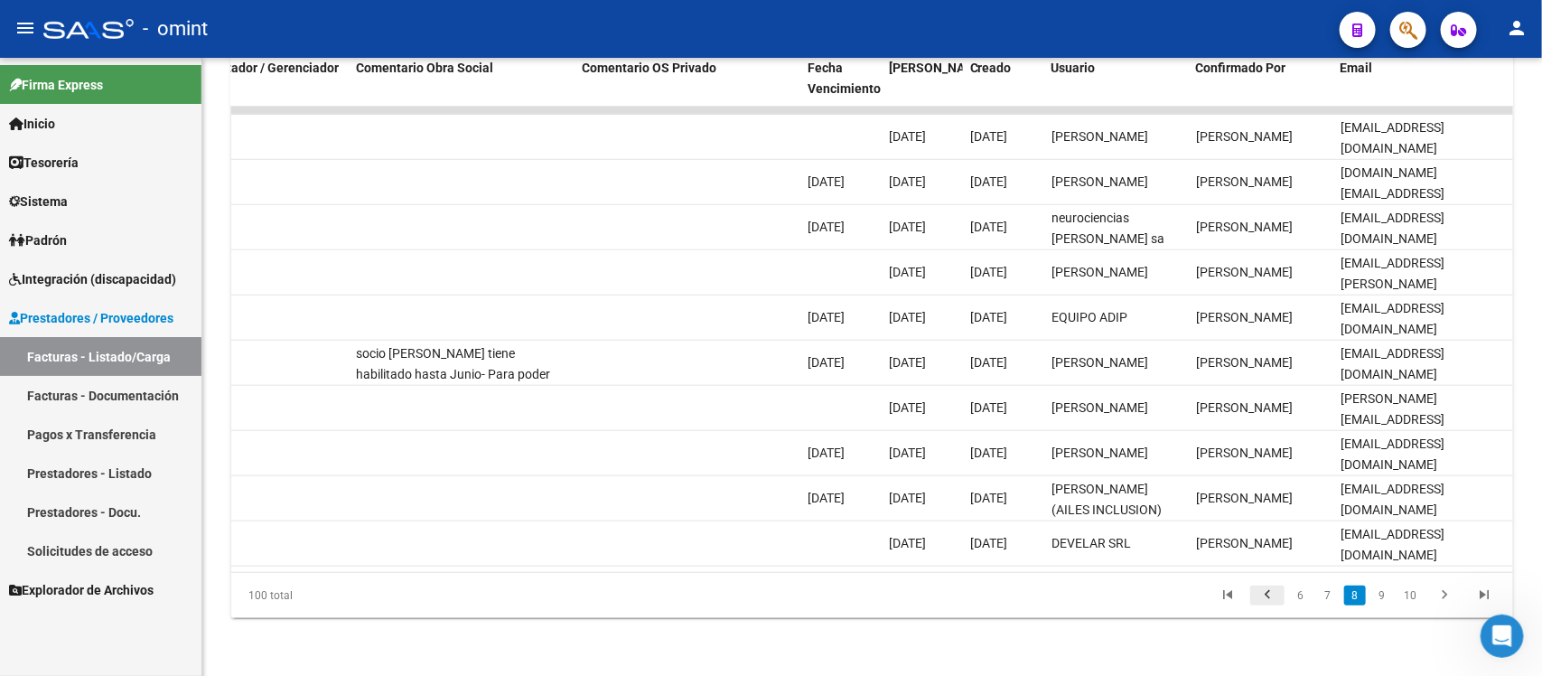
click at [1270, 602] on icon "go to previous page" at bounding box center [1267, 597] width 23 height 22
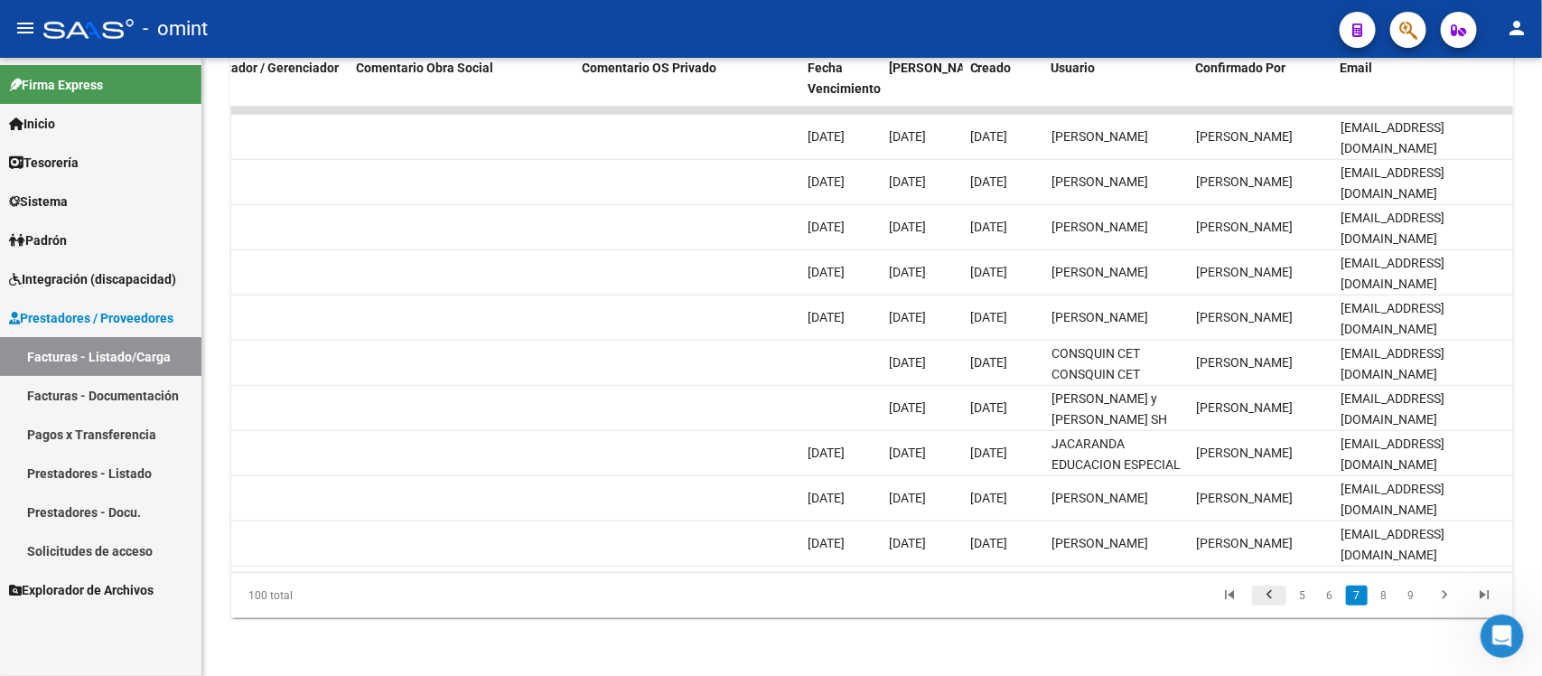
click at [1270, 602] on icon "go to previous page" at bounding box center [1269, 597] width 23 height 22
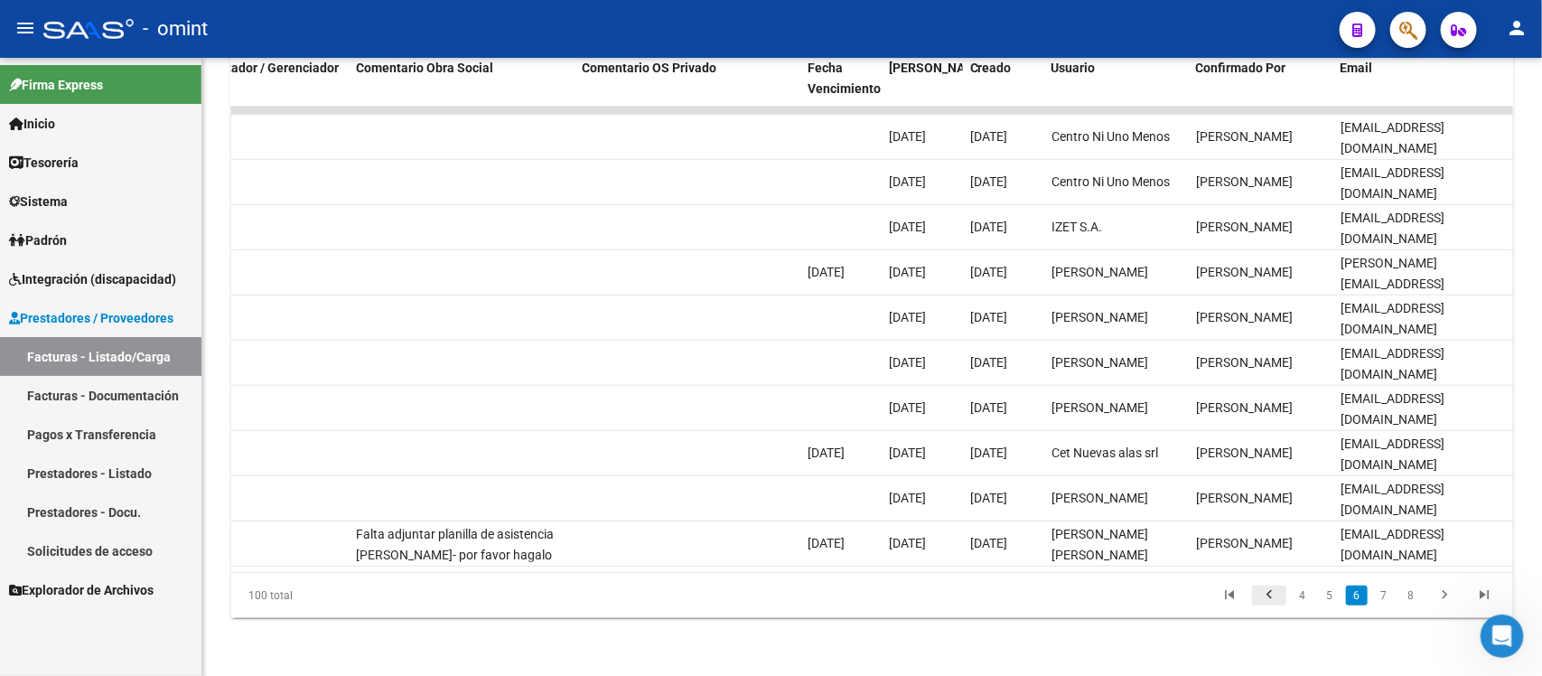
click at [1270, 602] on icon "go to previous page" at bounding box center [1269, 597] width 23 height 22
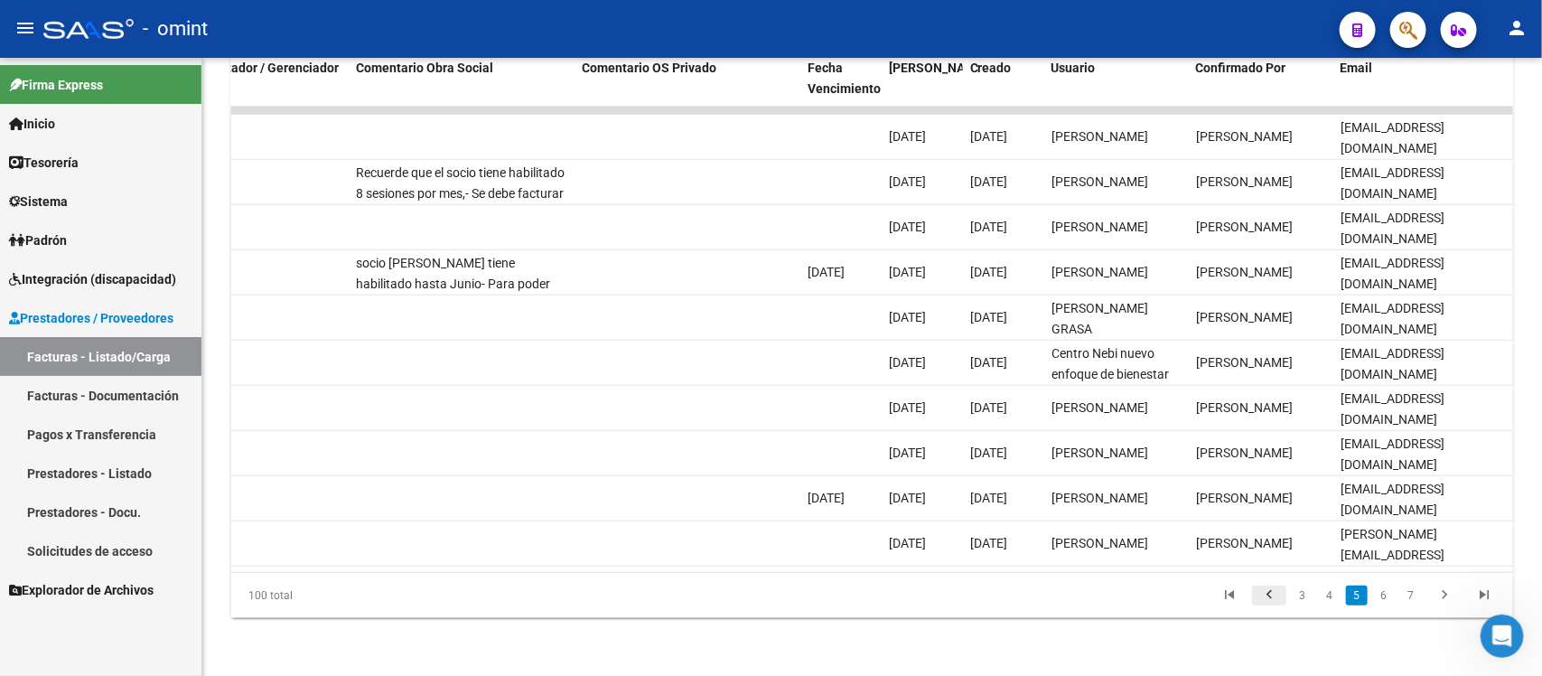
click at [1270, 602] on icon "go to previous page" at bounding box center [1269, 597] width 23 height 22
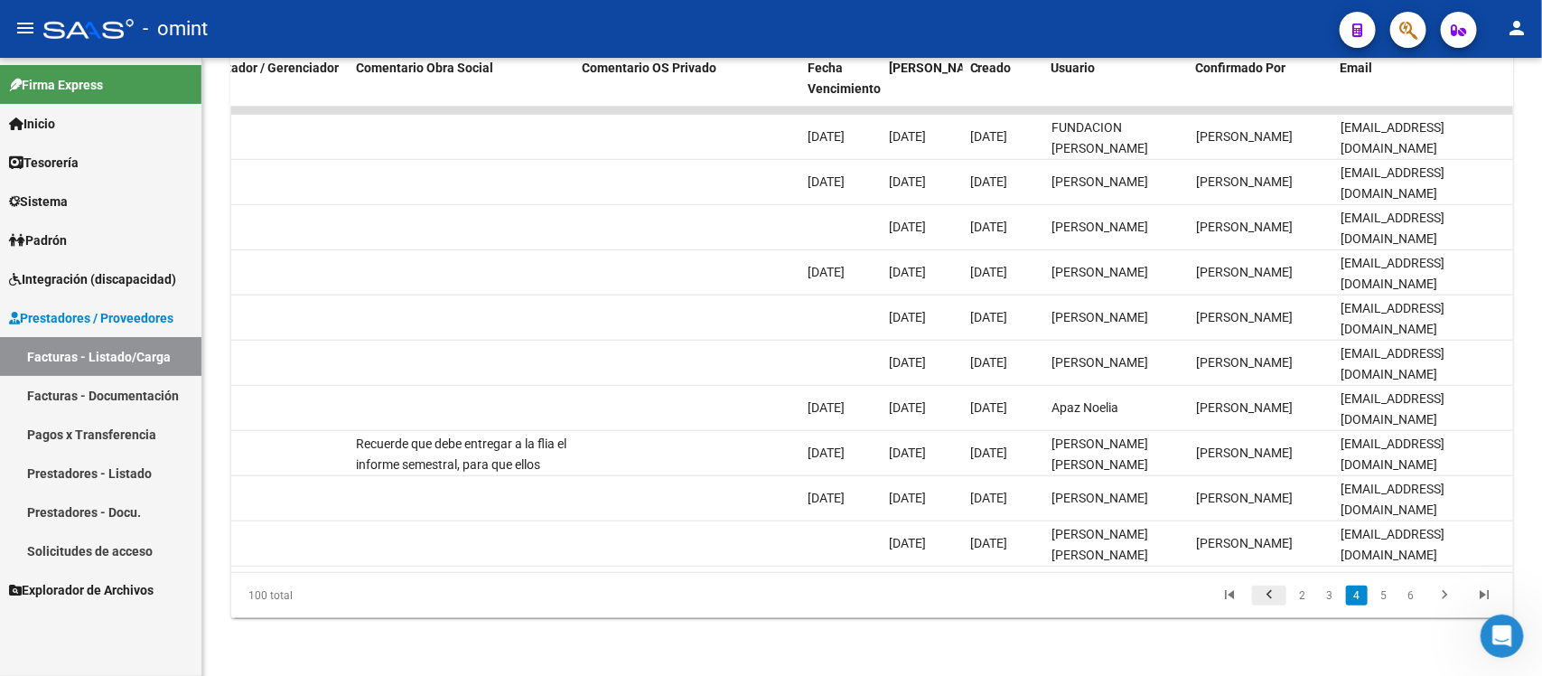
click at [1270, 602] on icon "go to previous page" at bounding box center [1269, 597] width 23 height 22
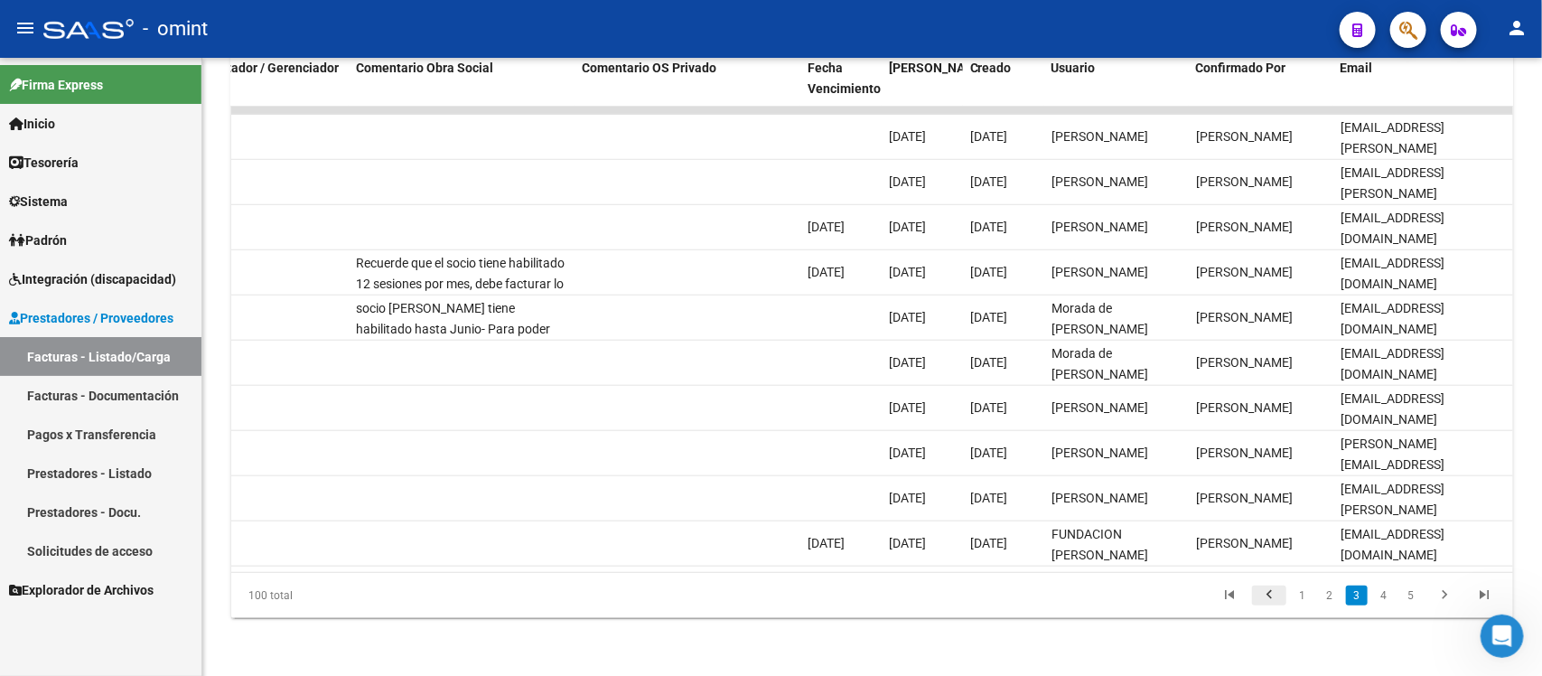
click at [1270, 602] on icon "go to previous page" at bounding box center [1269, 597] width 23 height 22
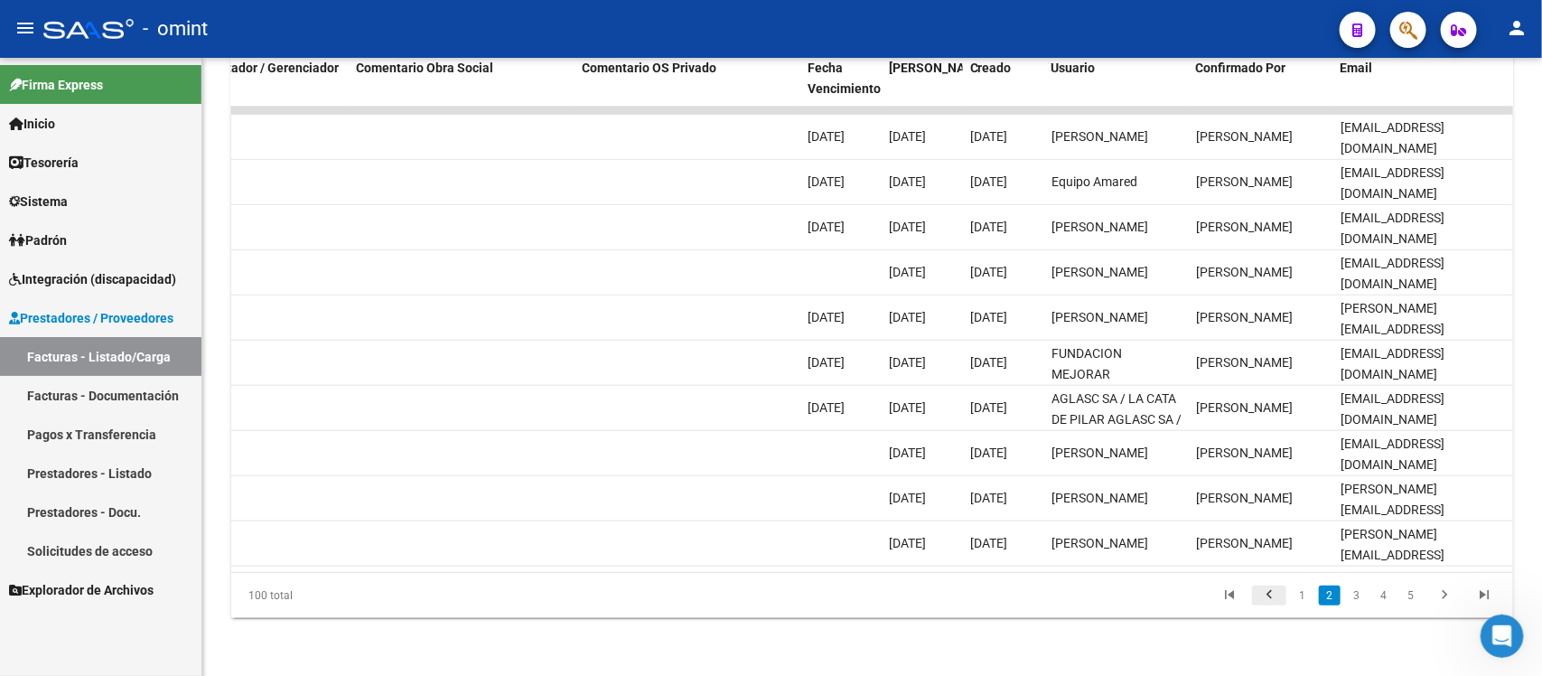
click at [1270, 602] on icon "go to previous page" at bounding box center [1269, 597] width 23 height 22
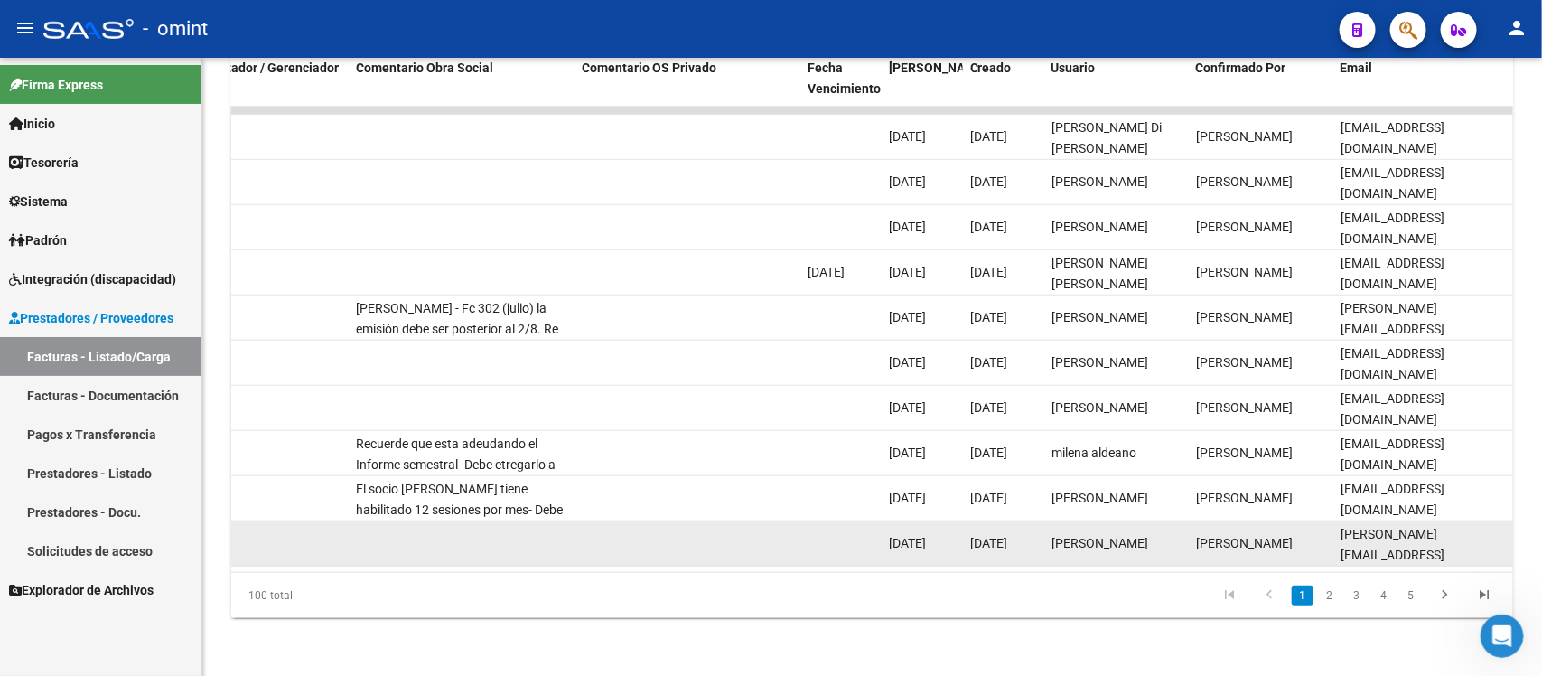
scroll to position [167, 0]
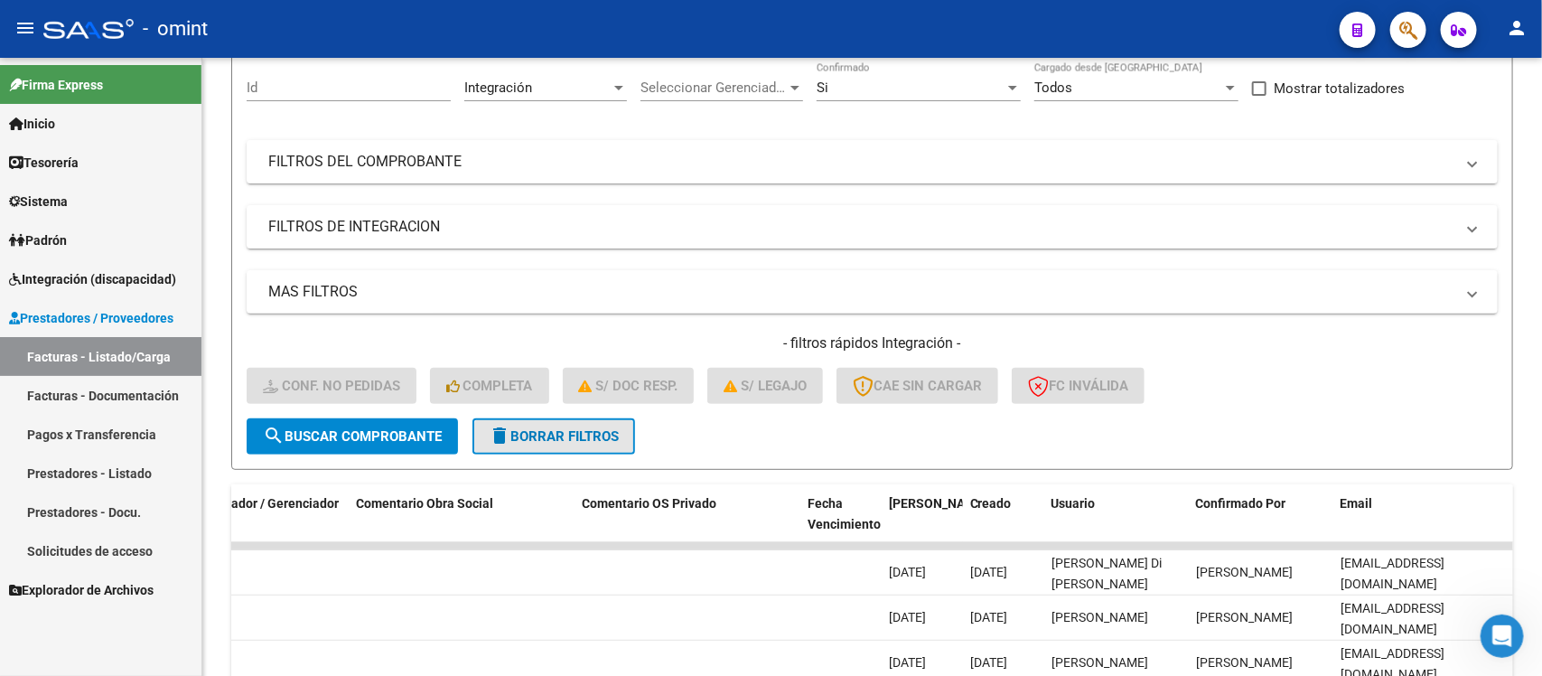
click at [538, 447] on button "delete Borrar Filtros" at bounding box center [554, 436] width 163 height 36
